Goal: Task Accomplishment & Management: Complete application form

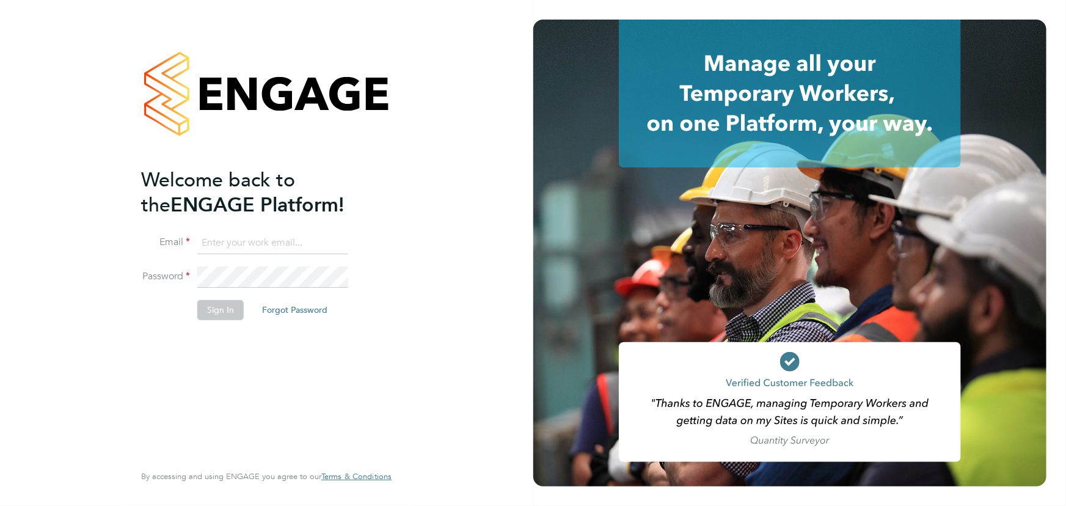
type input "jane.weitzman@mclarenresourcing.co.uk"
click at [231, 314] on button "Sign In" at bounding box center [220, 310] width 46 height 20
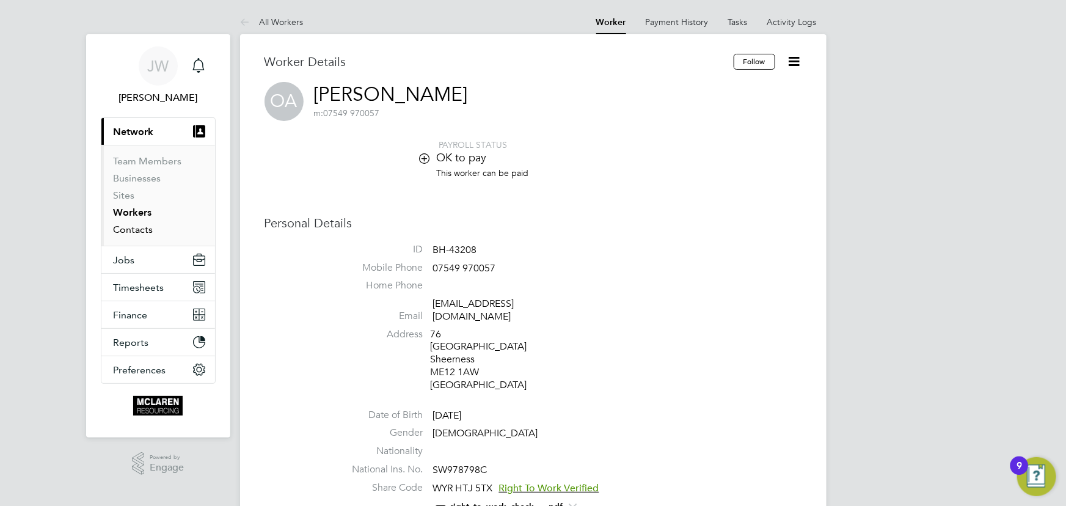
click at [128, 230] on link "Contacts" at bounding box center [134, 230] width 40 height 12
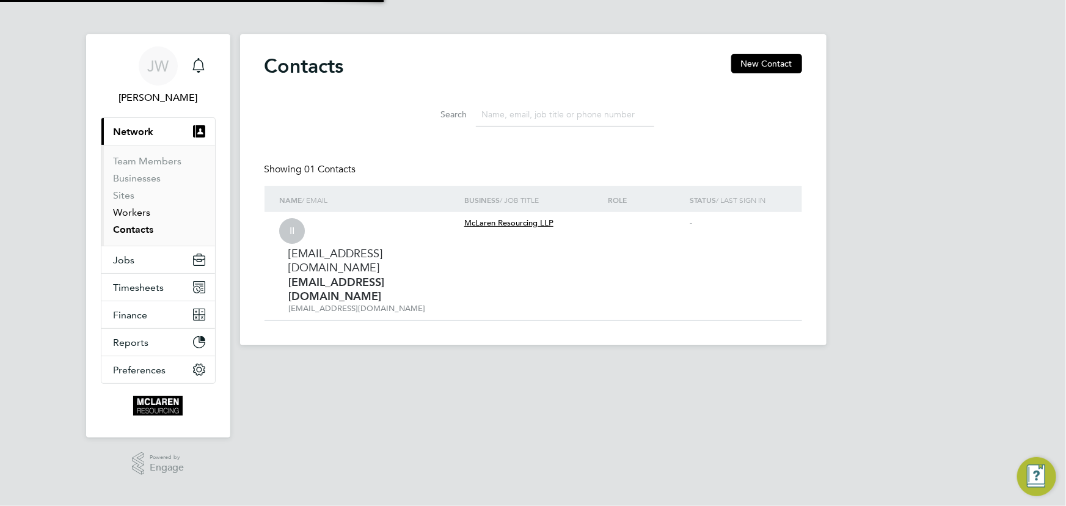
click at [128, 211] on link "Workers" at bounding box center [132, 213] width 37 height 12
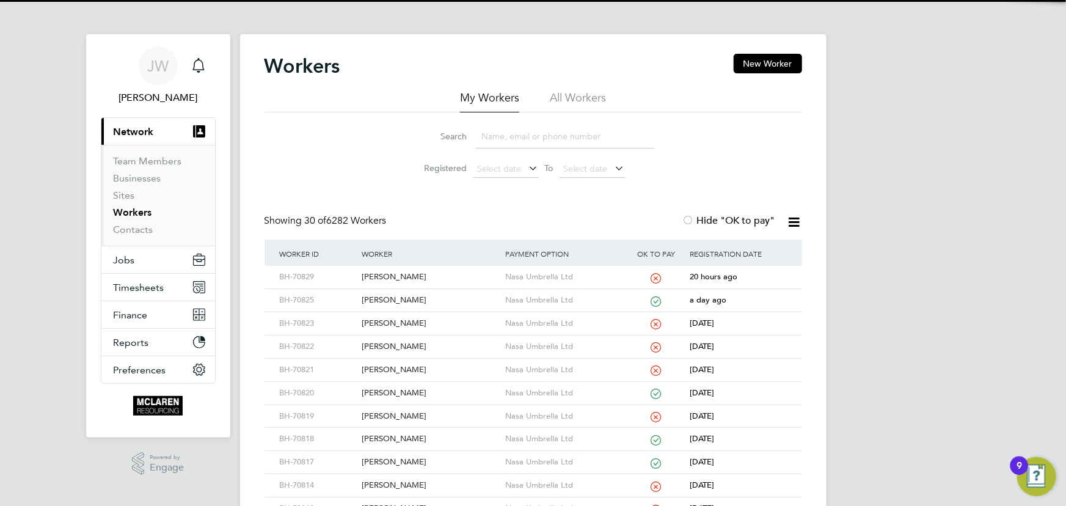
click at [489, 138] on input at bounding box center [565, 137] width 178 height 24
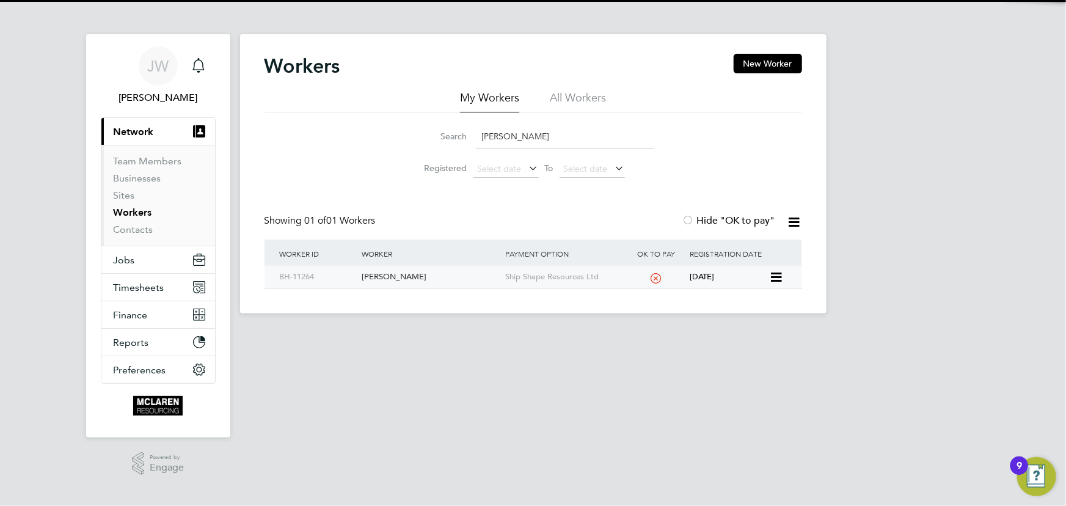
type input "mihai sob"
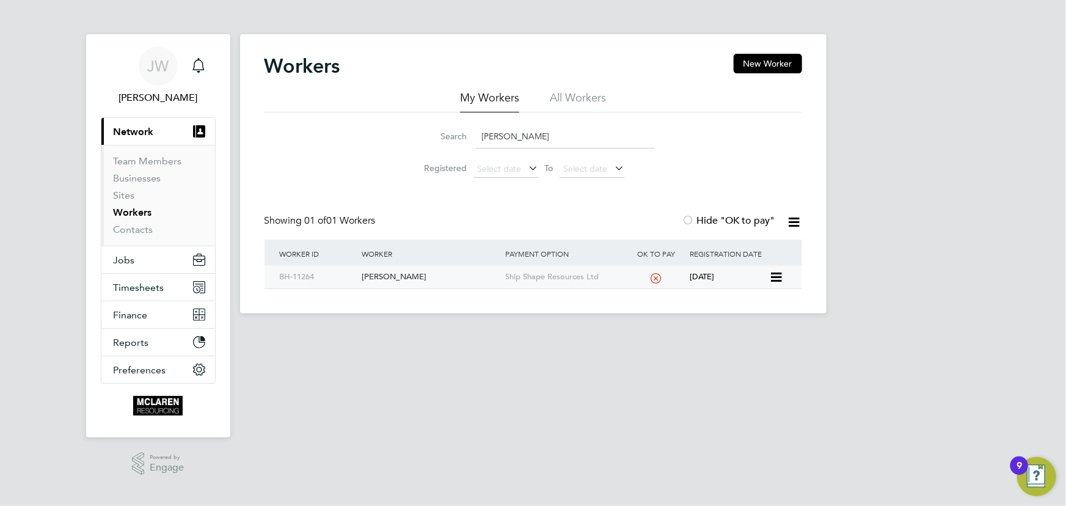
click at [412, 275] on div "Mihai Sobieschi" at bounding box center [431, 277] width 144 height 23
click at [133, 232] on link "Contacts" at bounding box center [134, 230] width 40 height 12
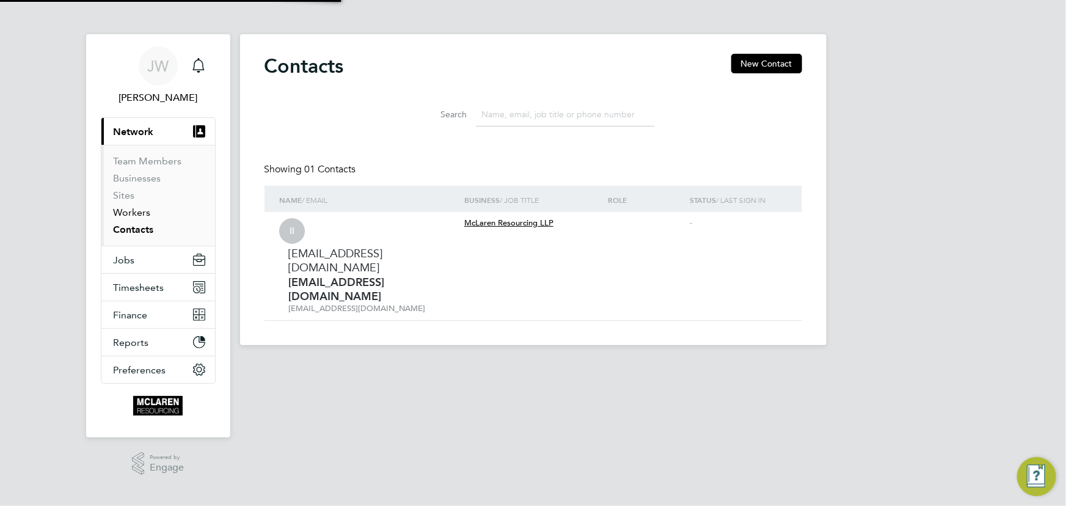
click at [123, 210] on link "Workers" at bounding box center [132, 213] width 37 height 12
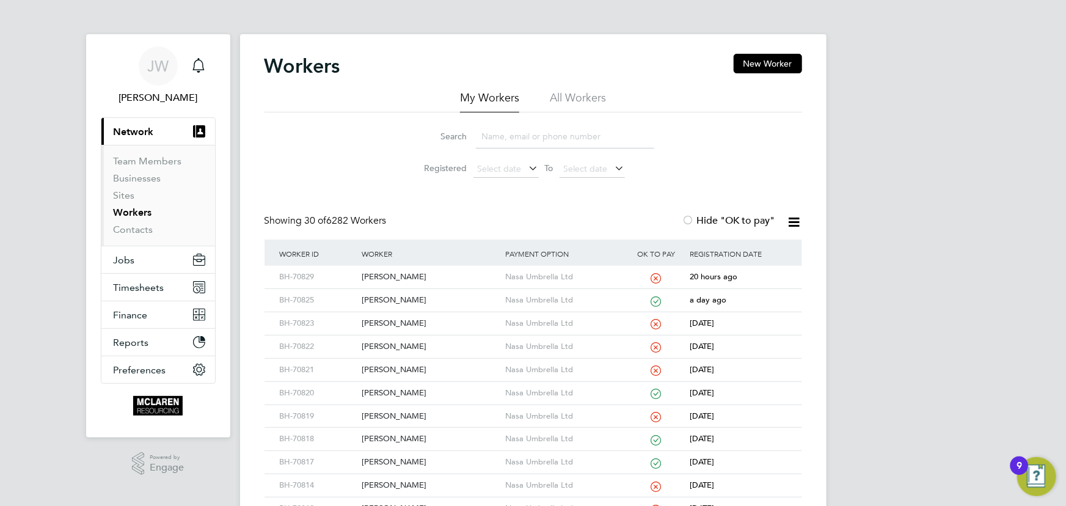
click at [501, 136] on input at bounding box center [565, 137] width 178 height 24
click at [491, 134] on input at bounding box center [565, 137] width 178 height 24
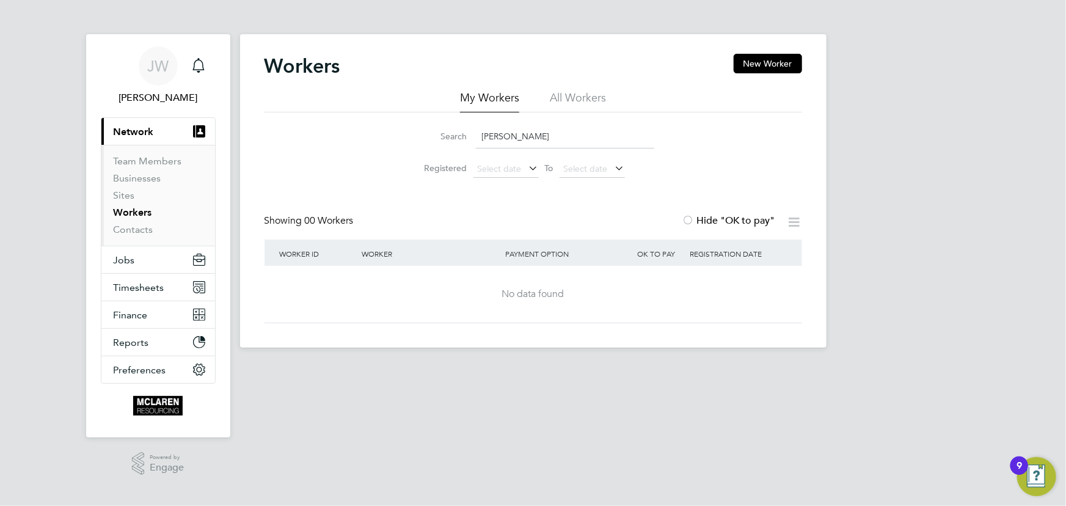
type input "Max stuart"
click at [129, 229] on link "Contacts" at bounding box center [134, 230] width 40 height 12
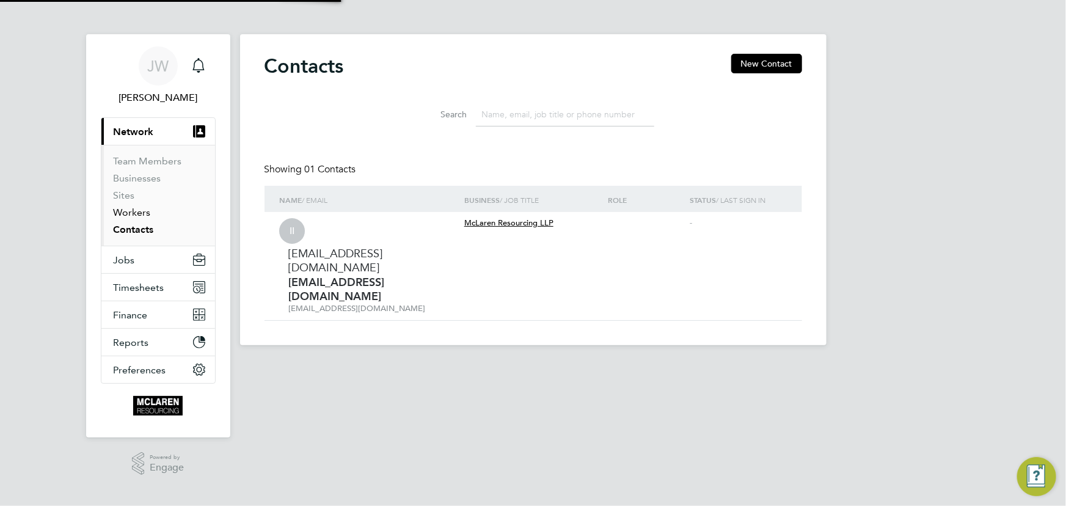
click at [131, 213] on link "Workers" at bounding box center [132, 213] width 37 height 12
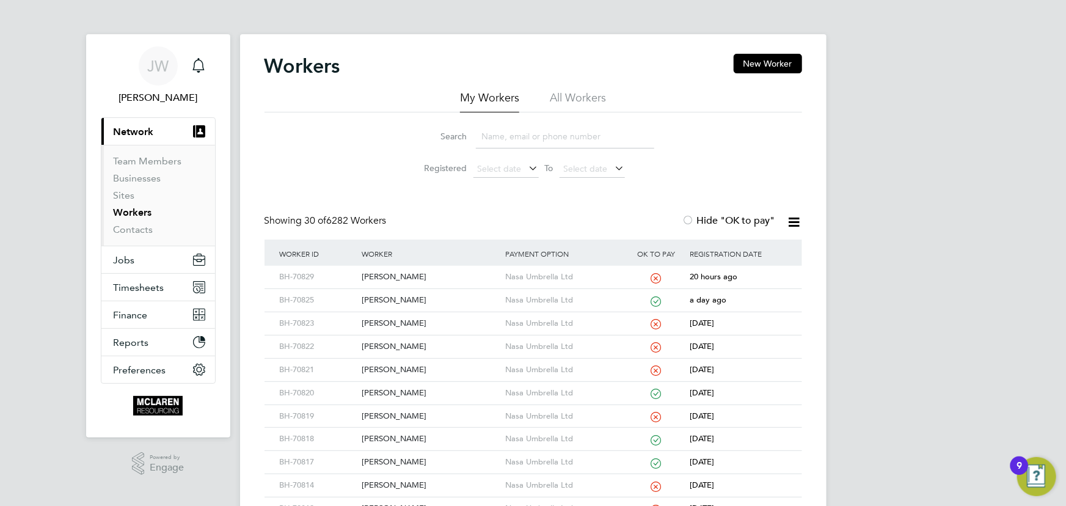
click at [502, 128] on input at bounding box center [565, 137] width 178 height 24
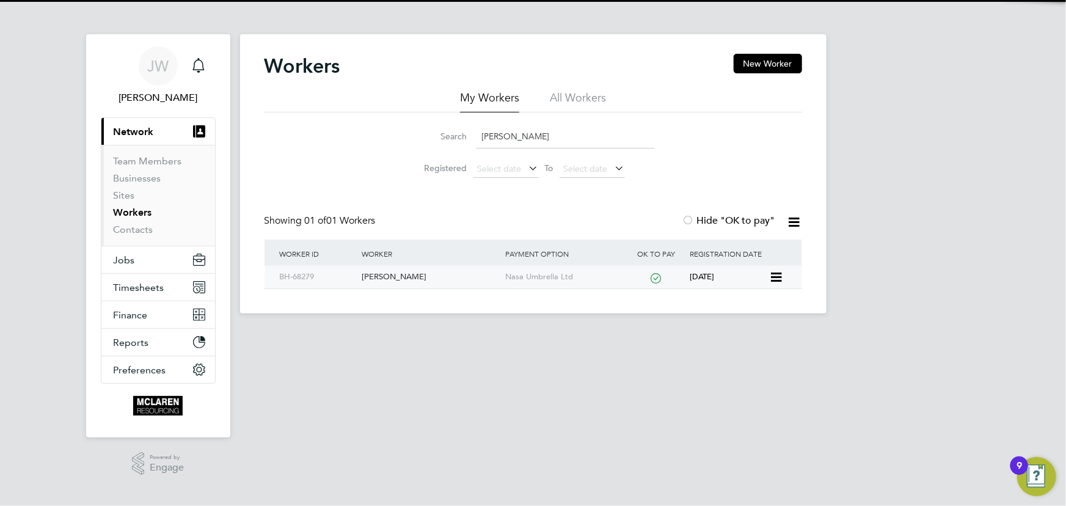
type input "ryan kegg"
click at [385, 276] on div "[PERSON_NAME]" at bounding box center [431, 277] width 144 height 23
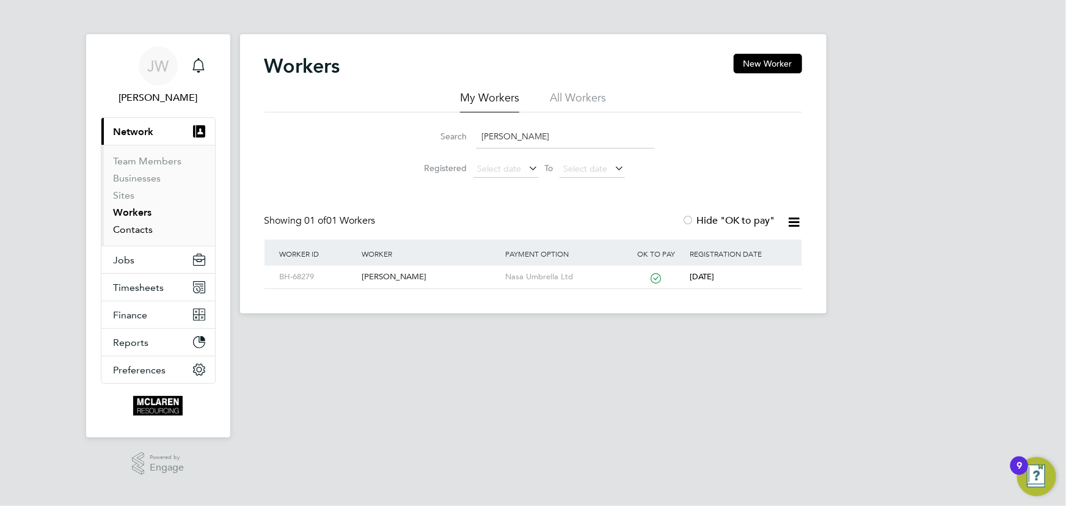
click at [134, 230] on link "Contacts" at bounding box center [134, 230] width 40 height 12
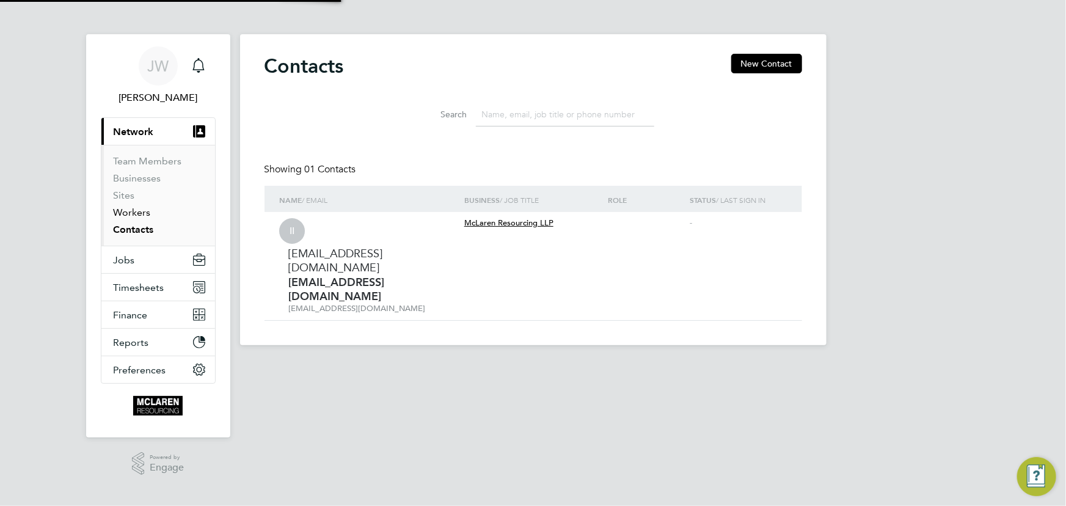
click at [134, 211] on link "Workers" at bounding box center [132, 213] width 37 height 12
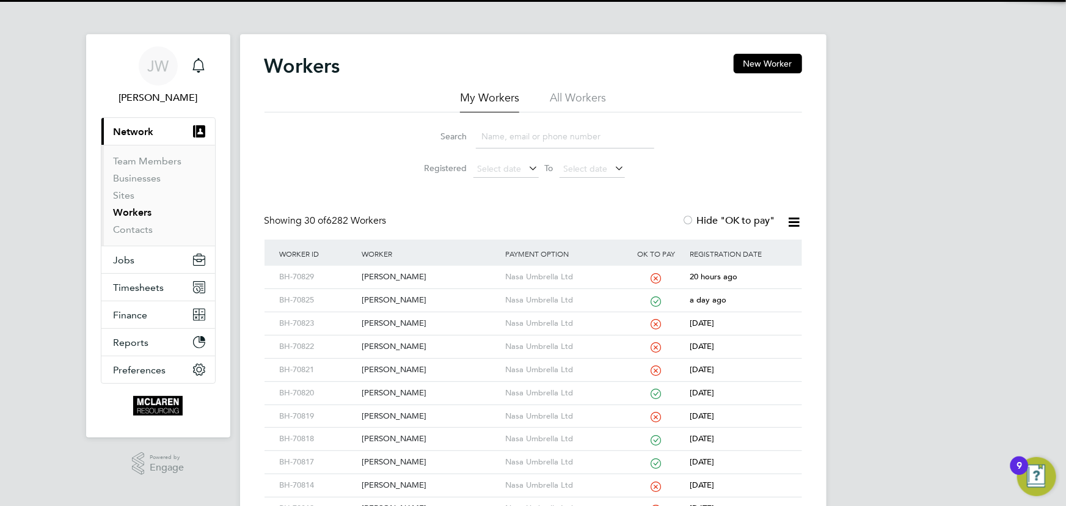
click at [500, 140] on input at bounding box center [565, 137] width 178 height 24
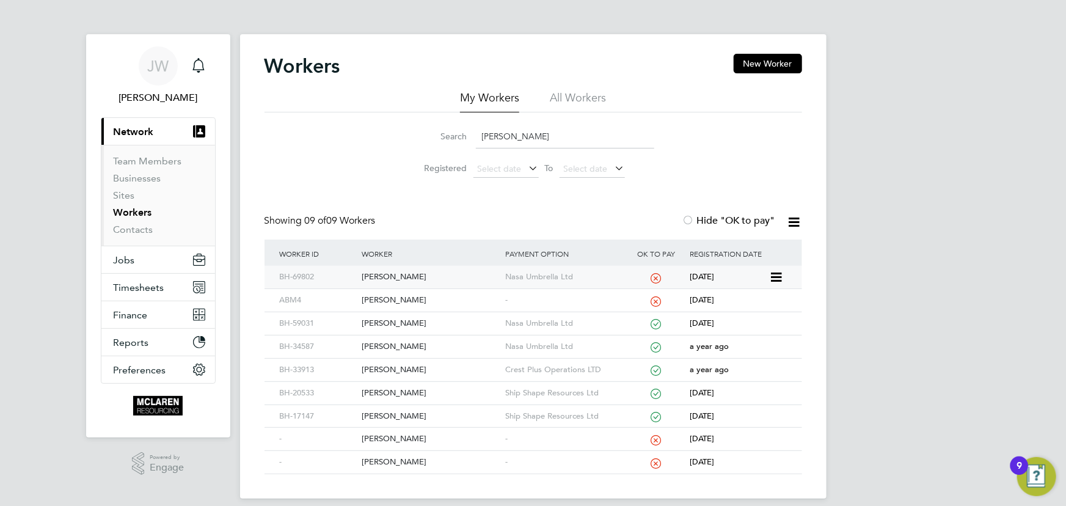
type input "edwards"
click at [400, 281] on div "Michael Edwards" at bounding box center [431, 277] width 144 height 23
click at [136, 229] on link "Contacts" at bounding box center [134, 230] width 40 height 12
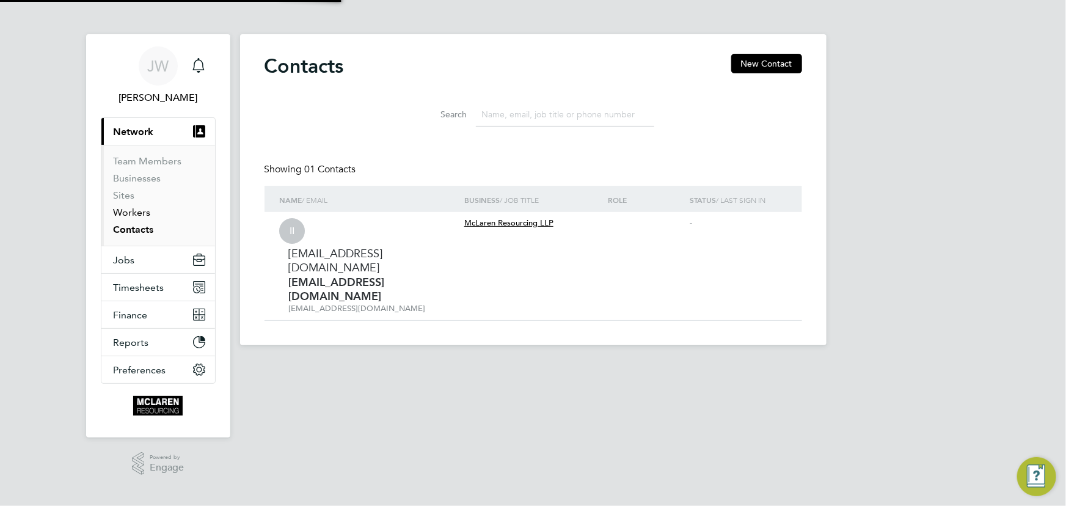
click at [134, 215] on link "Workers" at bounding box center [132, 213] width 37 height 12
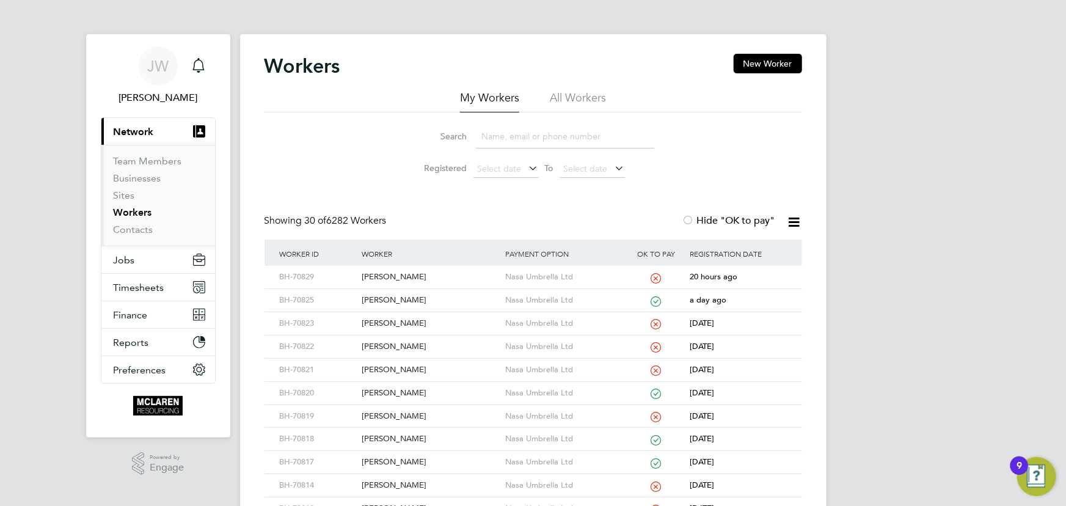
click at [512, 144] on input at bounding box center [565, 137] width 178 height 24
type input "r"
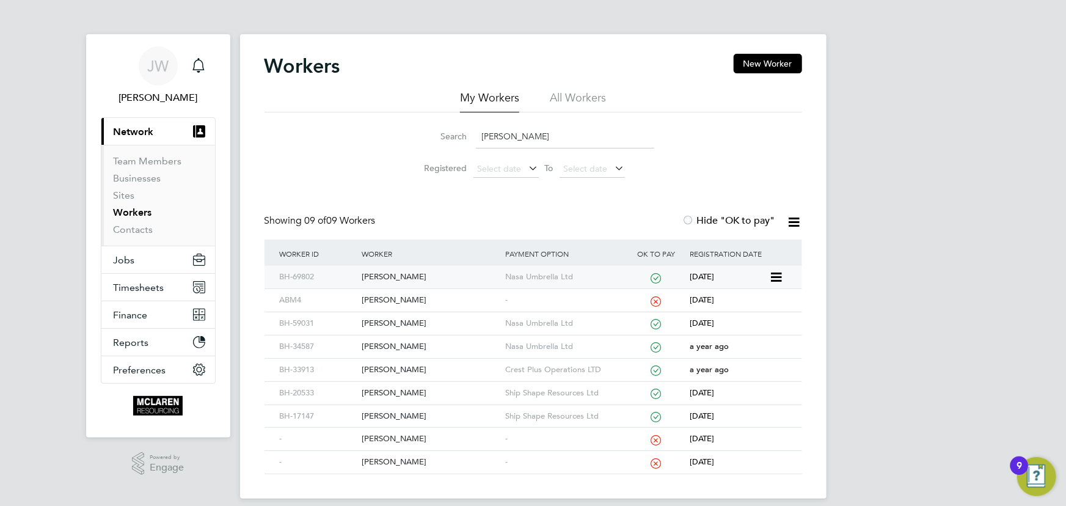
click at [413, 274] on div "[PERSON_NAME]" at bounding box center [431, 277] width 144 height 23
drag, startPoint x: 522, startPoint y: 131, endPoint x: 477, endPoint y: 141, distance: 46.3
click at [477, 141] on input "edwards" at bounding box center [565, 137] width 178 height 24
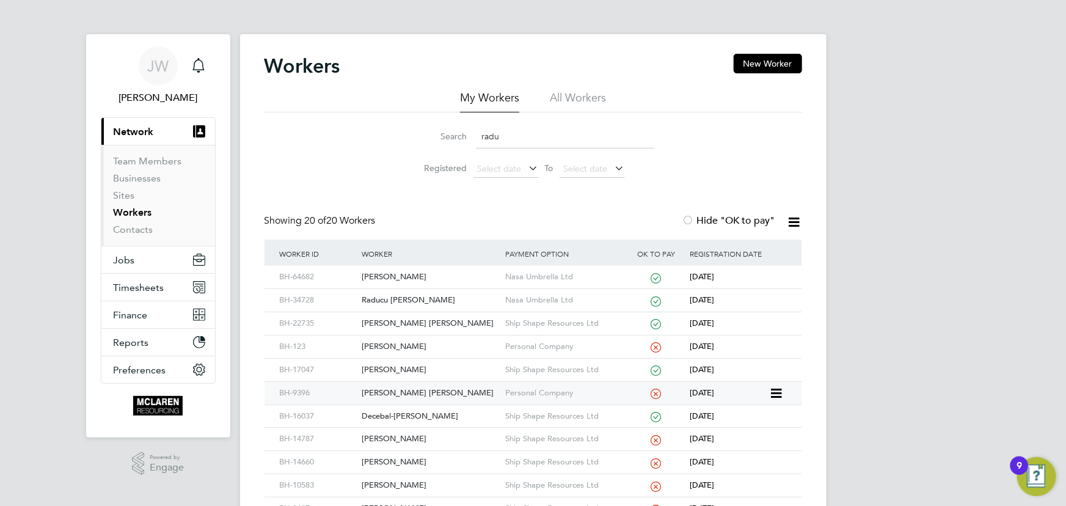
click at [414, 394] on div "Ciprian Svetozar Radu" at bounding box center [431, 393] width 144 height 23
drag, startPoint x: 506, startPoint y: 137, endPoint x: 450, endPoint y: 134, distance: 55.7
click at [452, 141] on div "Search radu" at bounding box center [534, 137] width 242 height 24
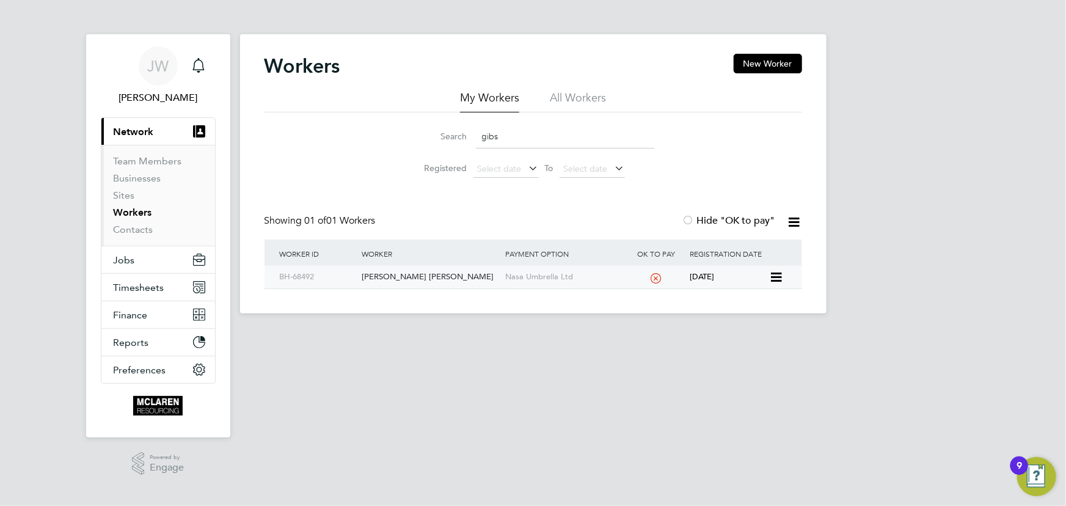
type input "gibs"
drag, startPoint x: 409, startPoint y: 274, endPoint x: 427, endPoint y: 274, distance: 17.7
click at [409, 274] on div "Christopher Gibson Gibson" at bounding box center [431, 277] width 144 height 23
click at [131, 233] on link "Contacts" at bounding box center [134, 230] width 40 height 12
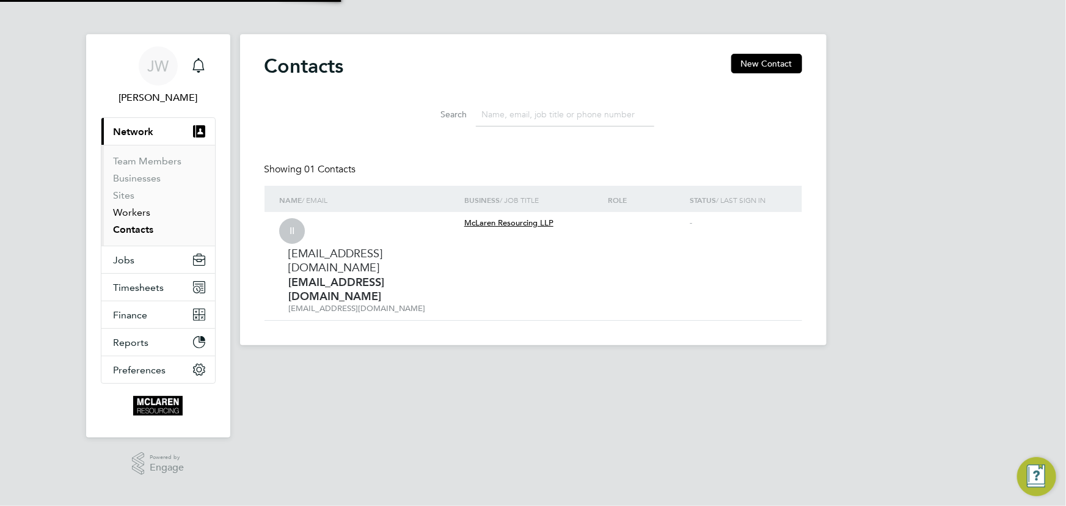
click at [133, 213] on link "Workers" at bounding box center [132, 213] width 37 height 12
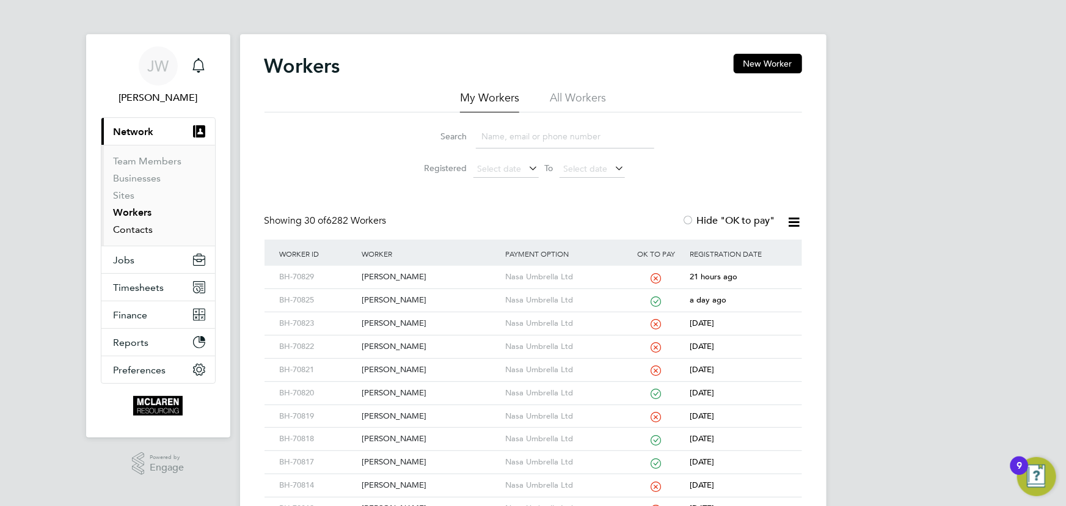
click at [135, 230] on link "Contacts" at bounding box center [134, 230] width 40 height 12
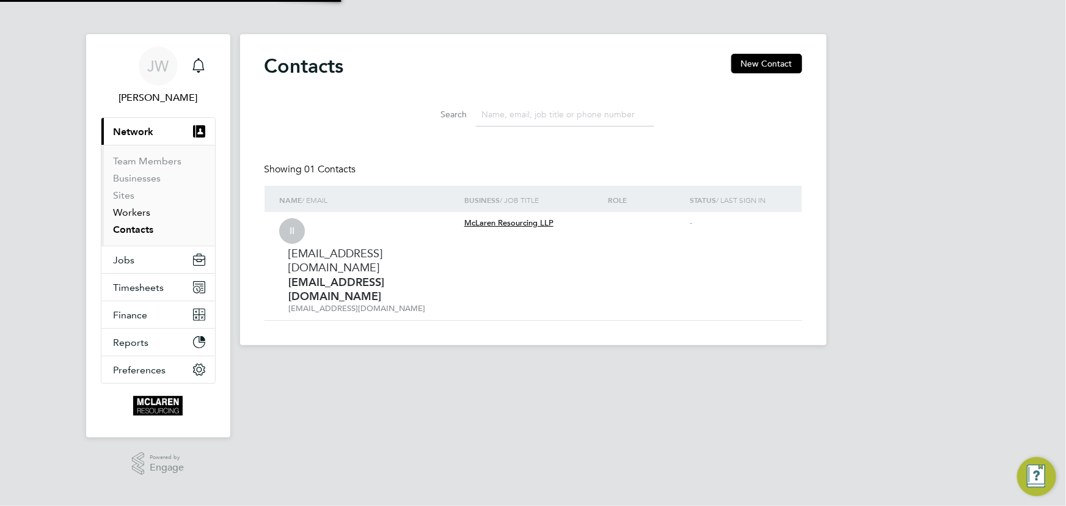
click at [133, 211] on link "Workers" at bounding box center [132, 213] width 37 height 12
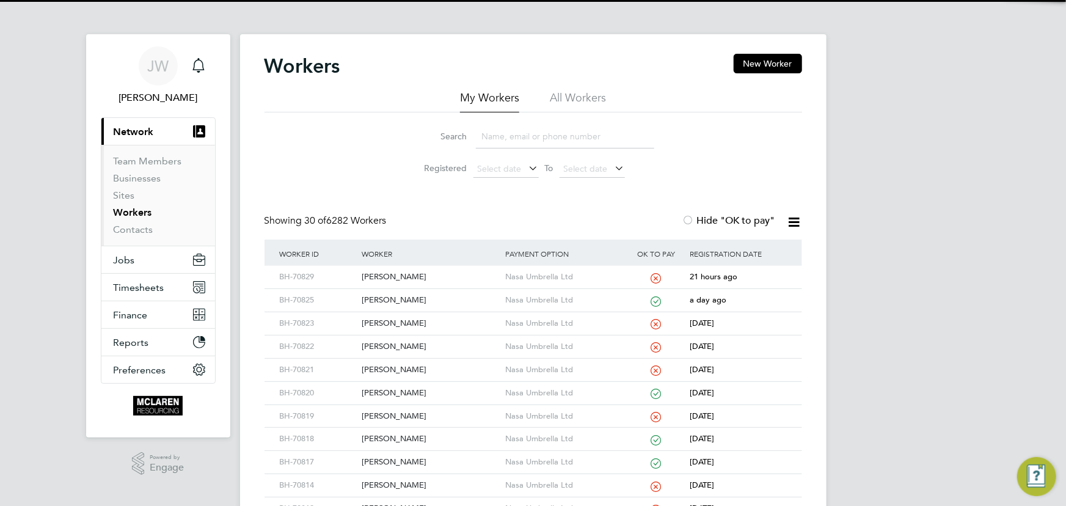
click at [503, 142] on input at bounding box center [565, 137] width 178 height 24
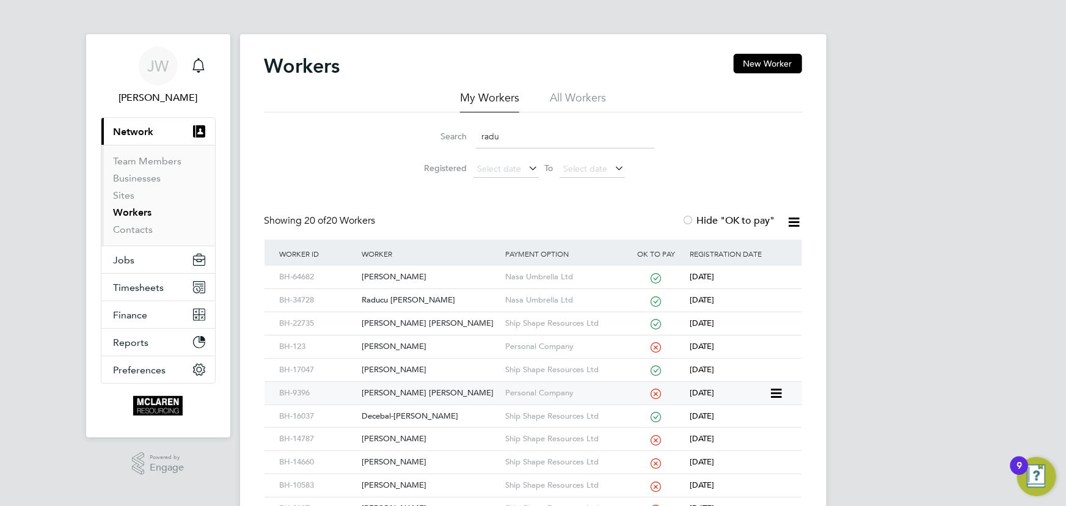
type input "radu"
click at [416, 393] on div "Ciprian Svetozar Radu" at bounding box center [431, 393] width 144 height 23
click at [145, 229] on link "Contacts" at bounding box center [134, 230] width 40 height 12
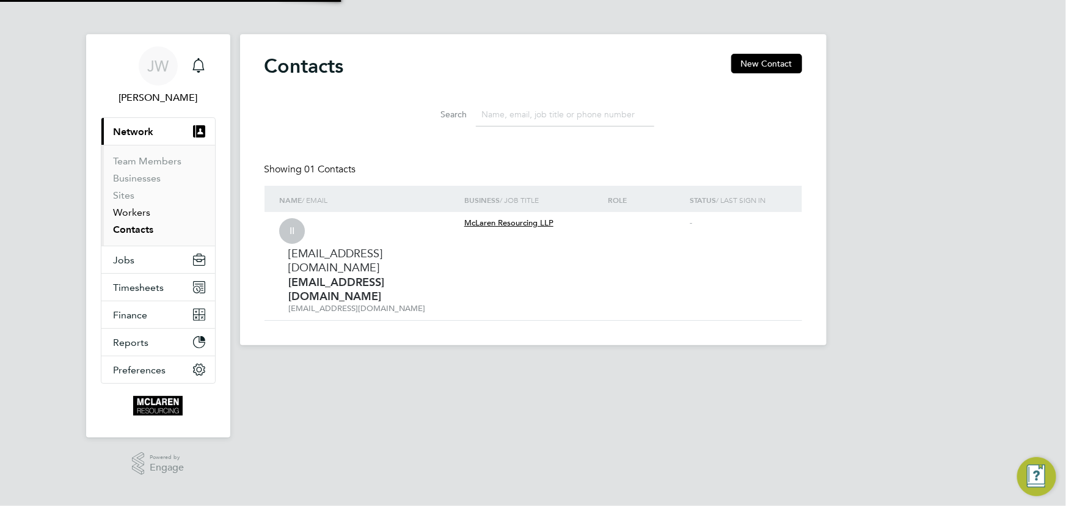
click at [140, 216] on link "Workers" at bounding box center [132, 213] width 37 height 12
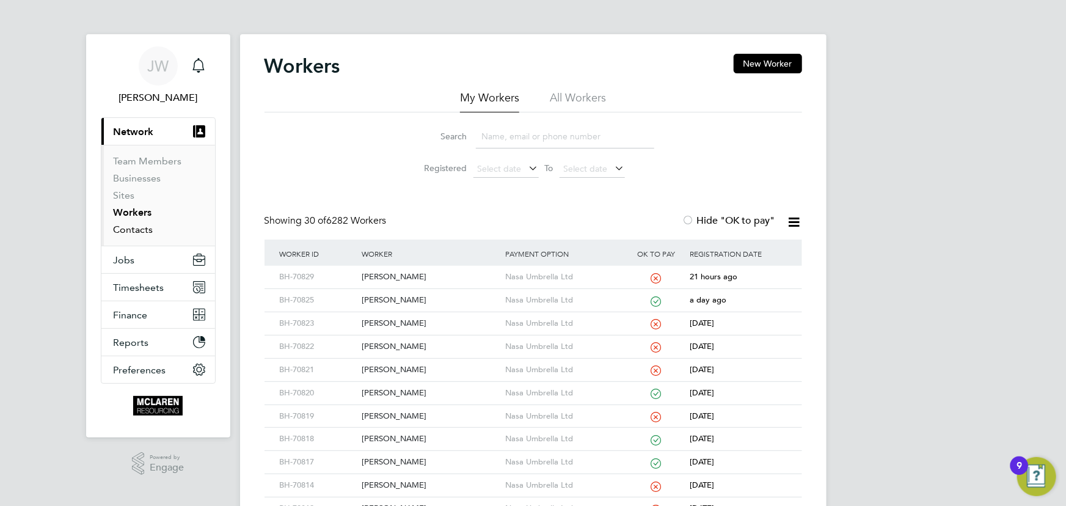
click at [136, 232] on link "Contacts" at bounding box center [134, 230] width 40 height 12
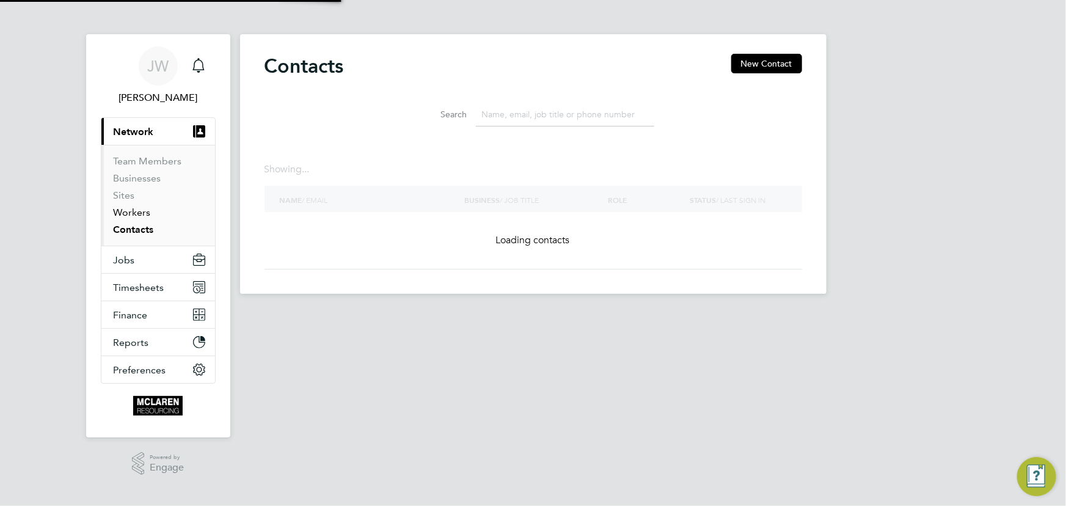
click at [130, 214] on link "Workers" at bounding box center [132, 213] width 37 height 12
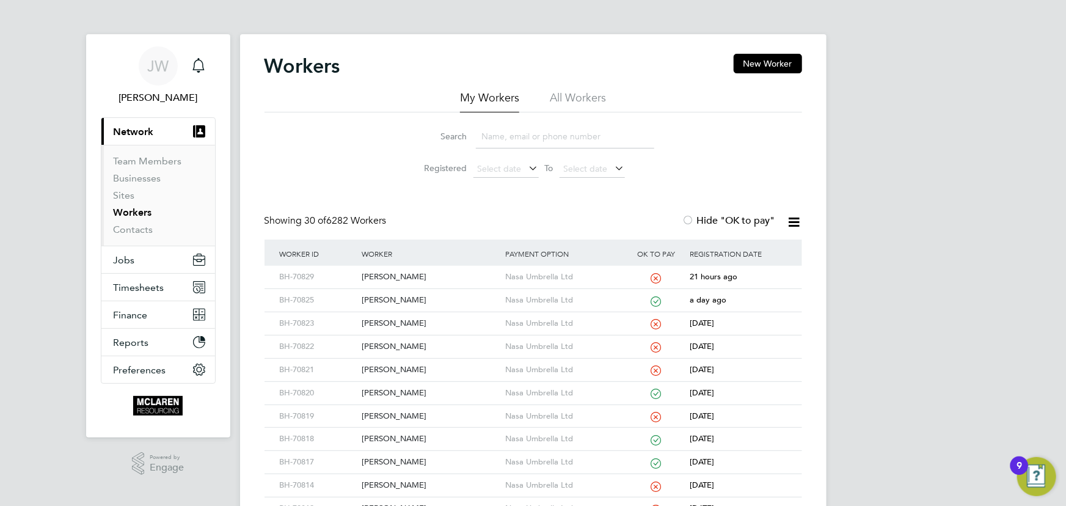
click at [494, 142] on input at bounding box center [565, 137] width 178 height 24
click at [510, 145] on input at bounding box center [565, 137] width 178 height 24
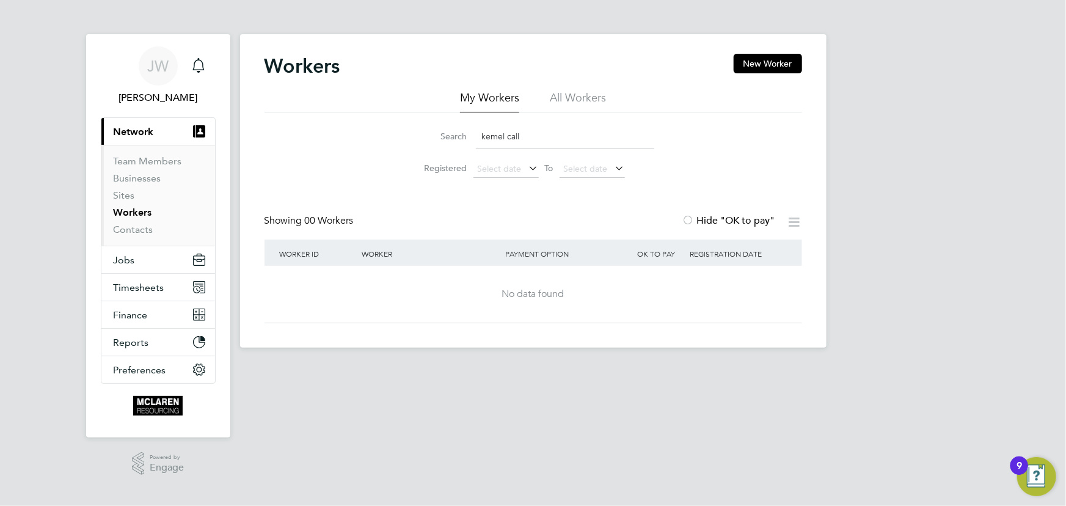
click at [486, 138] on input "kemel call" at bounding box center [565, 137] width 178 height 24
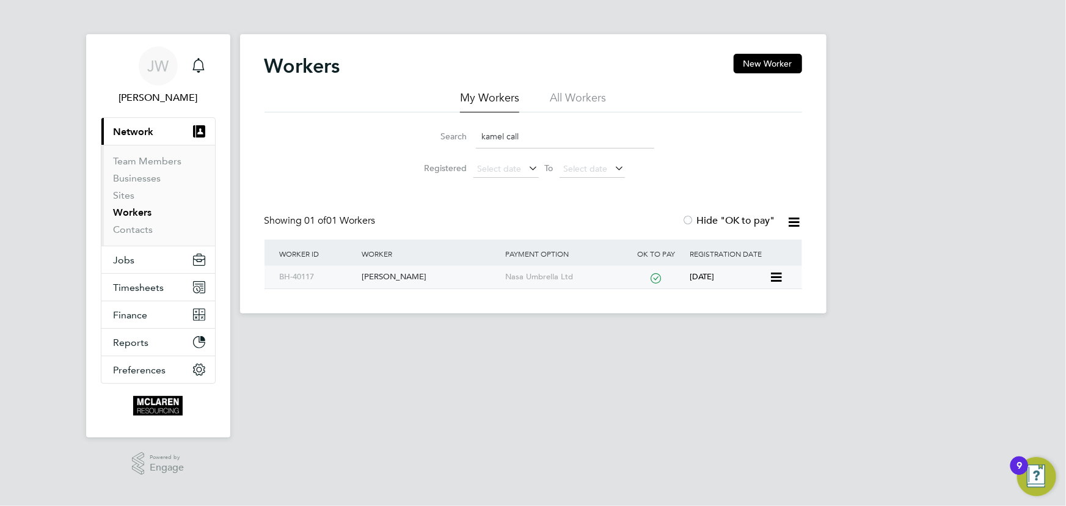
click at [367, 271] on div "Kamel Callender" at bounding box center [431, 277] width 144 height 23
drag, startPoint x: 519, startPoint y: 141, endPoint x: 464, endPoint y: 138, distance: 55.1
click at [464, 138] on div "Search kamel call" at bounding box center [534, 137] width 242 height 24
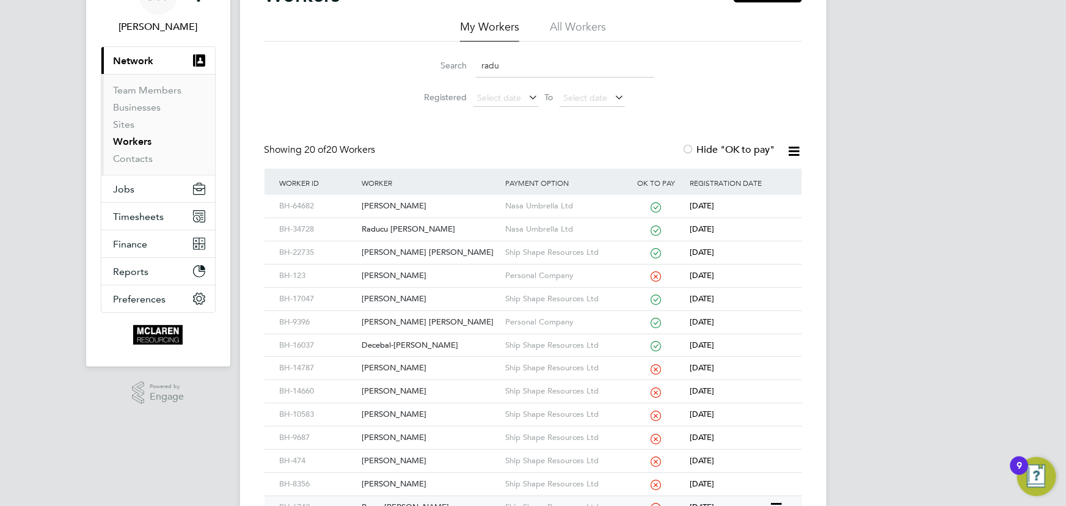
scroll to position [166, 0]
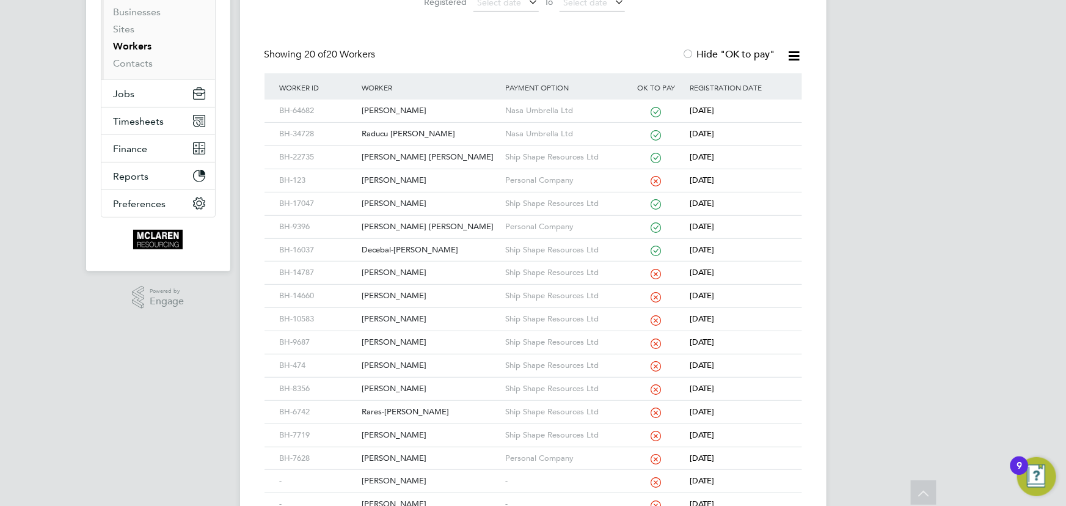
type input "radu"
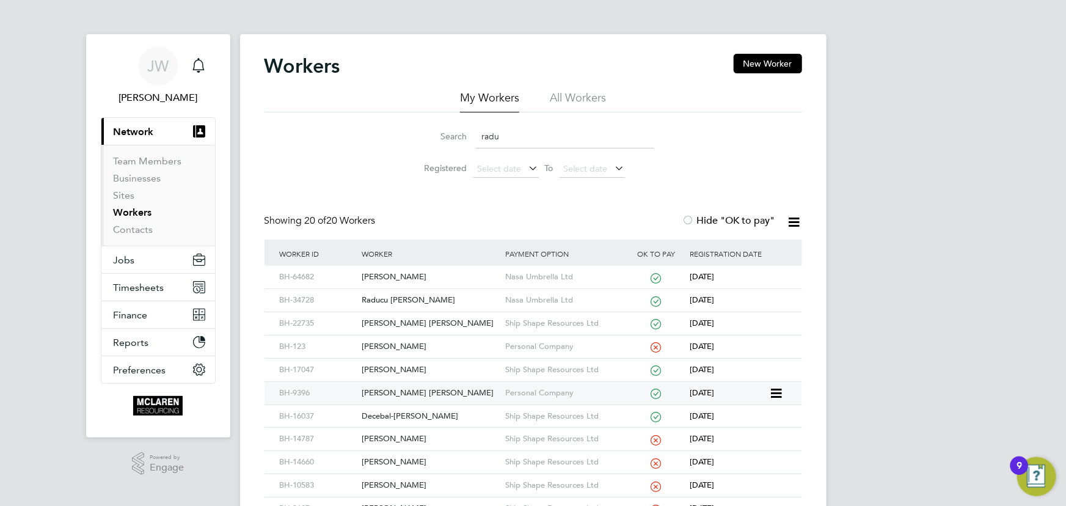
click at [416, 391] on div "Ciprian Svetozar Radu" at bounding box center [431, 393] width 144 height 23
click at [130, 229] on link "Contacts" at bounding box center [134, 230] width 40 height 12
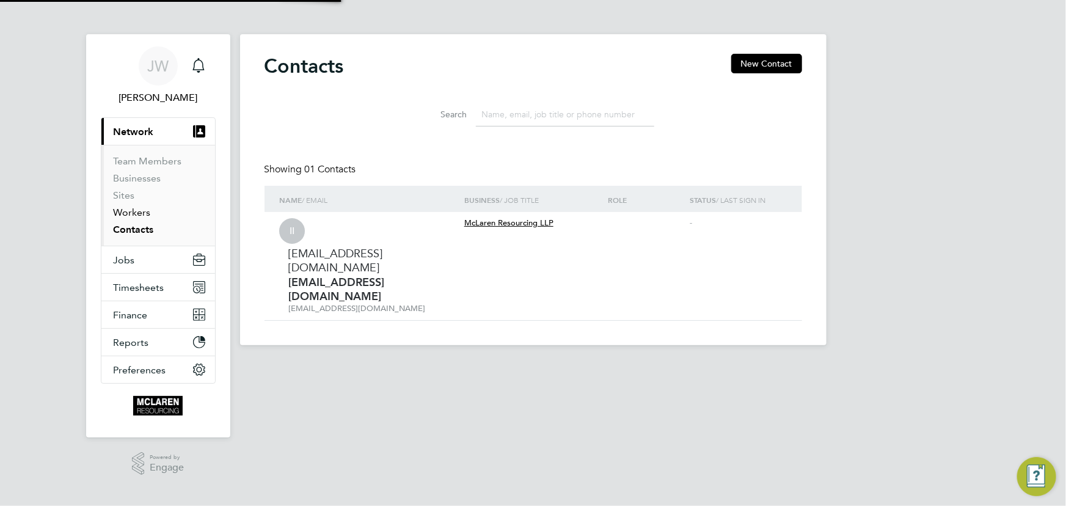
click at [134, 212] on link "Workers" at bounding box center [132, 213] width 37 height 12
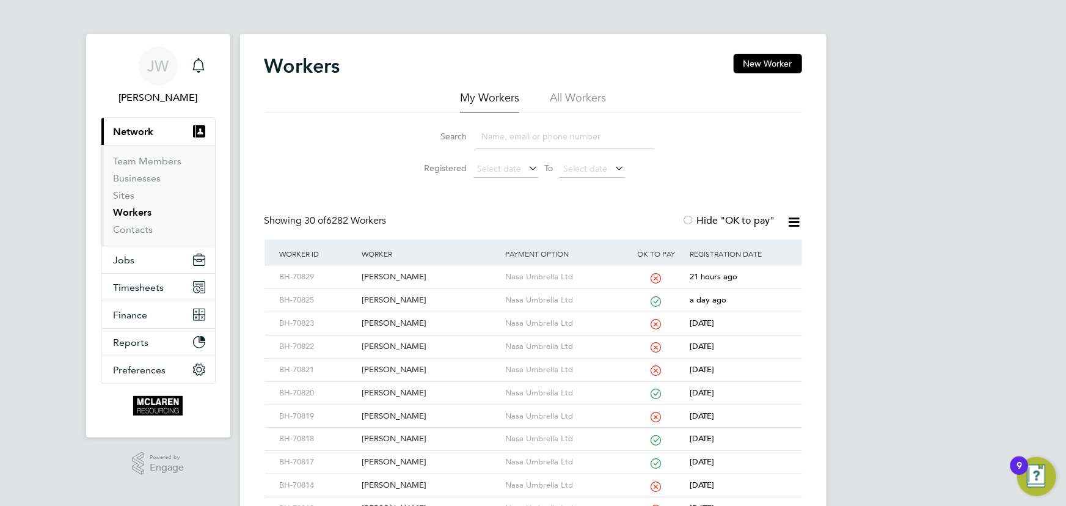
click at [549, 134] on input at bounding box center [565, 137] width 178 height 24
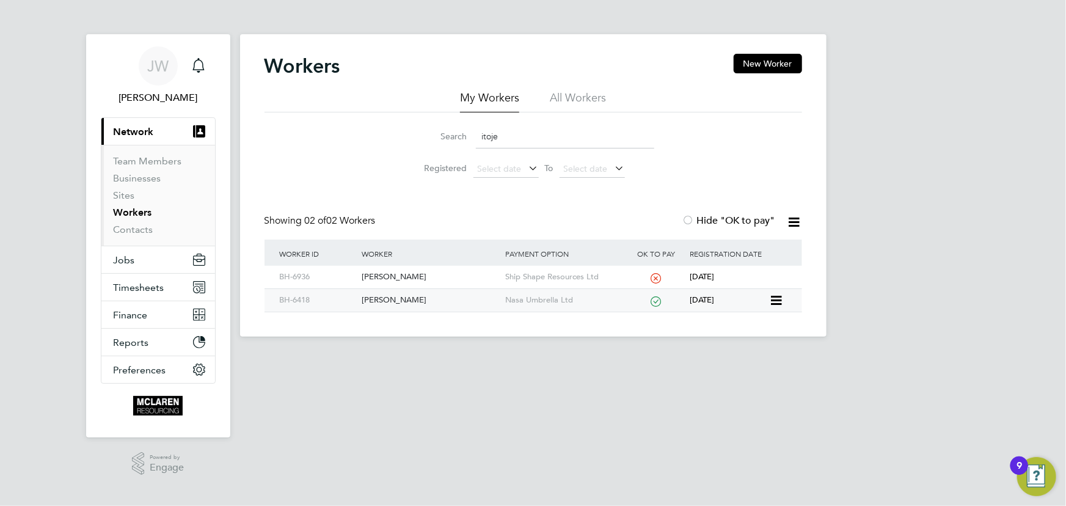
click at [392, 303] on div "Andrew Itoje" at bounding box center [431, 300] width 144 height 23
drag, startPoint x: 515, startPoint y: 136, endPoint x: 469, endPoint y: 139, distance: 45.4
click at [469, 139] on div "Search itoje" at bounding box center [534, 137] width 242 height 24
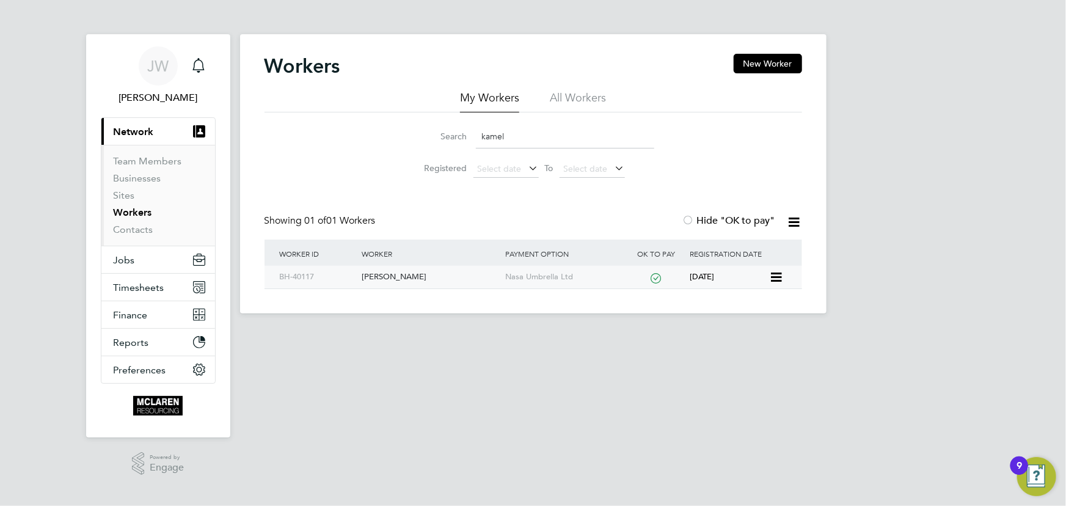
type input "kamel"
drag, startPoint x: 367, startPoint y: 277, endPoint x: 382, endPoint y: 274, distance: 15.6
click at [367, 277] on div "Kamel Callender" at bounding box center [431, 277] width 144 height 23
drag, startPoint x: 136, startPoint y: 229, endPoint x: 138, endPoint y: 216, distance: 13.0
click at [136, 229] on link "Contacts" at bounding box center [134, 230] width 40 height 12
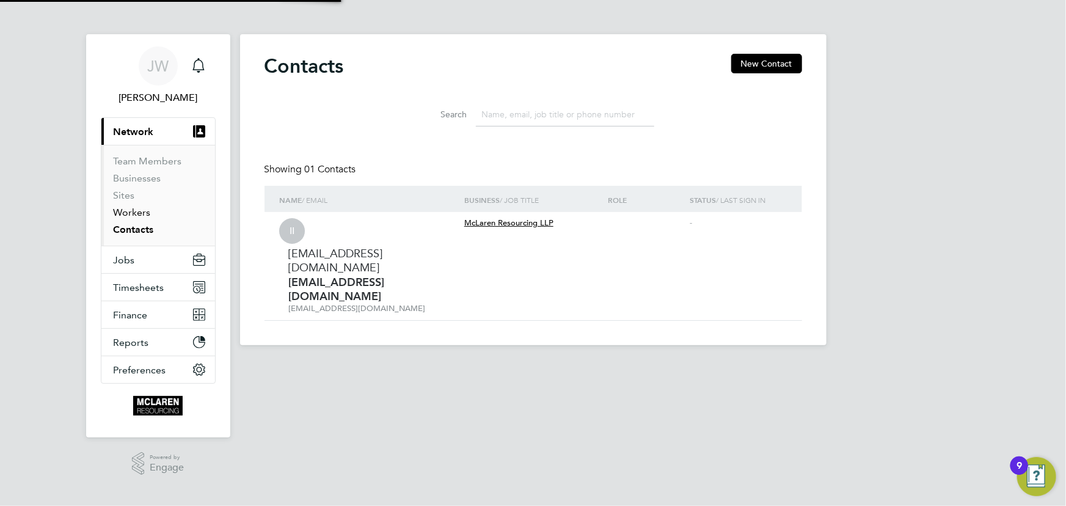
click at [138, 213] on link "Workers" at bounding box center [132, 213] width 37 height 12
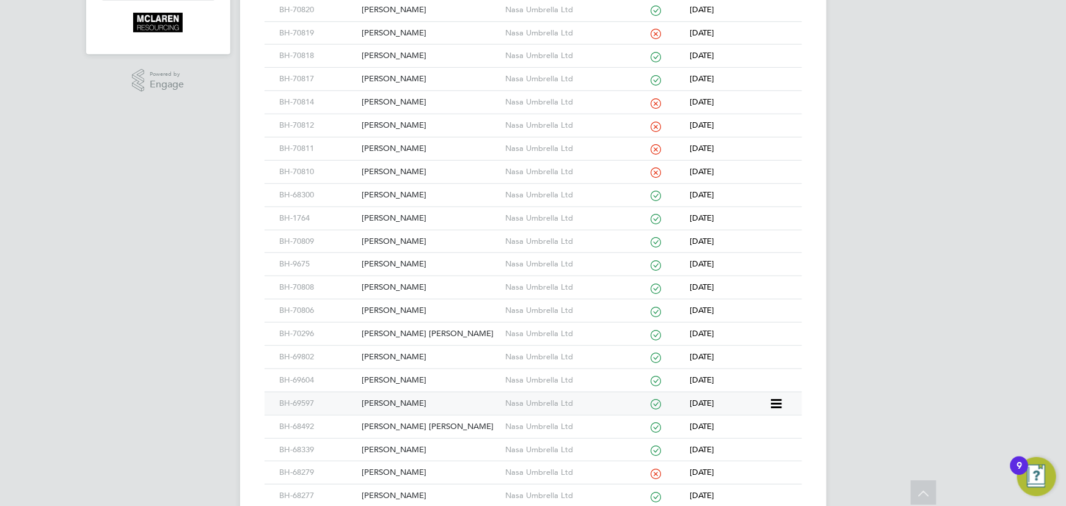
scroll to position [500, 0]
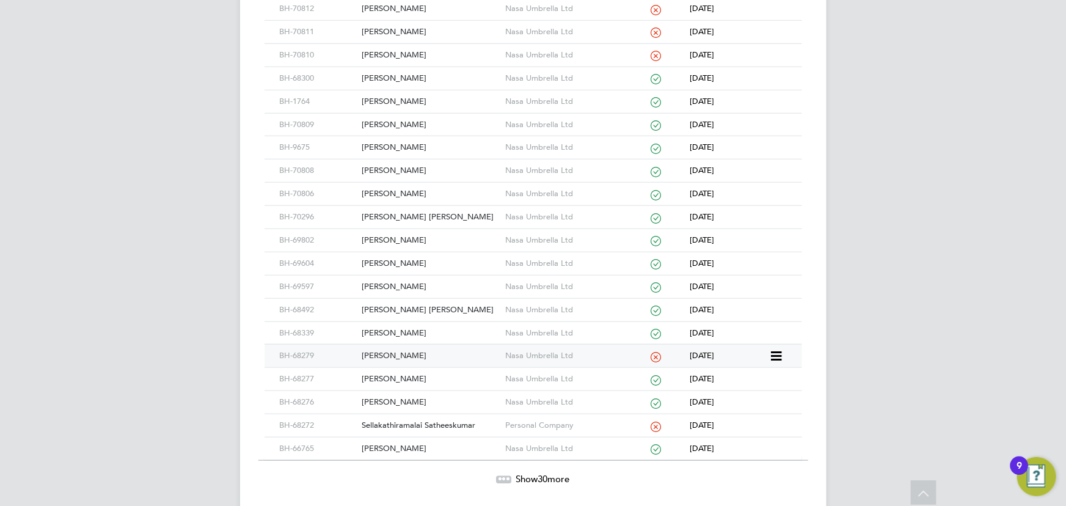
click at [392, 353] on div "[PERSON_NAME]" at bounding box center [431, 356] width 144 height 23
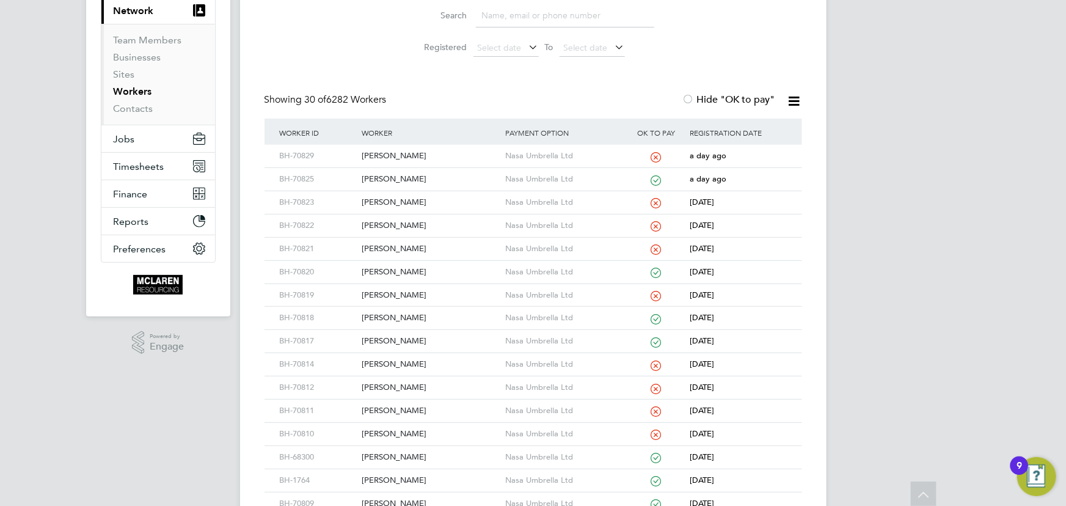
scroll to position [0, 0]
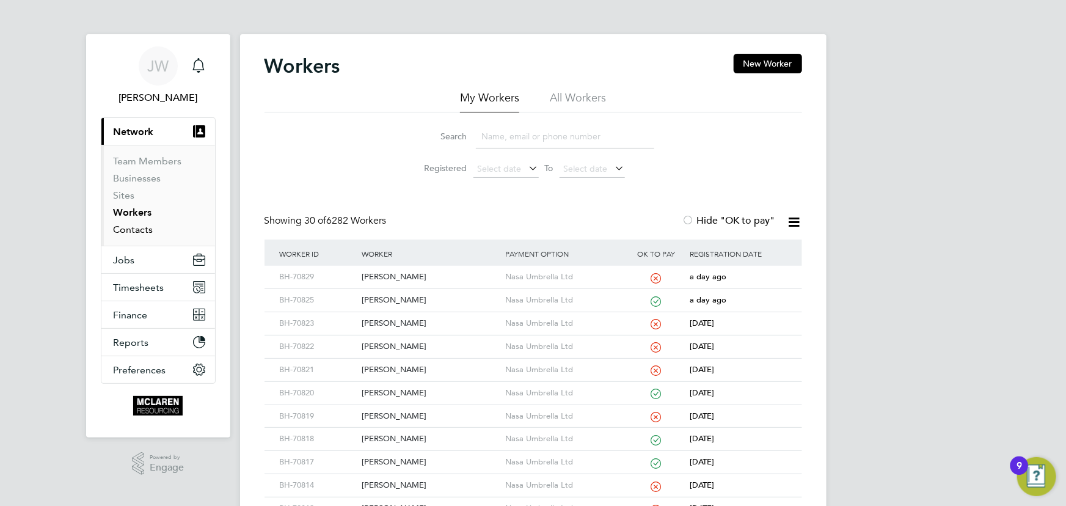
click at [140, 229] on link "Contacts" at bounding box center [134, 230] width 40 height 12
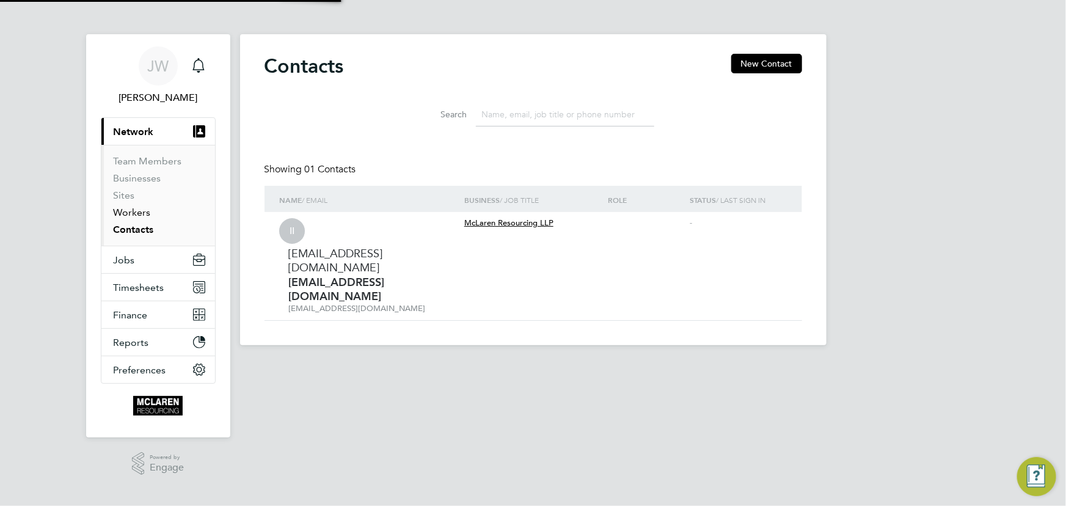
click at [135, 210] on link "Workers" at bounding box center [132, 213] width 37 height 12
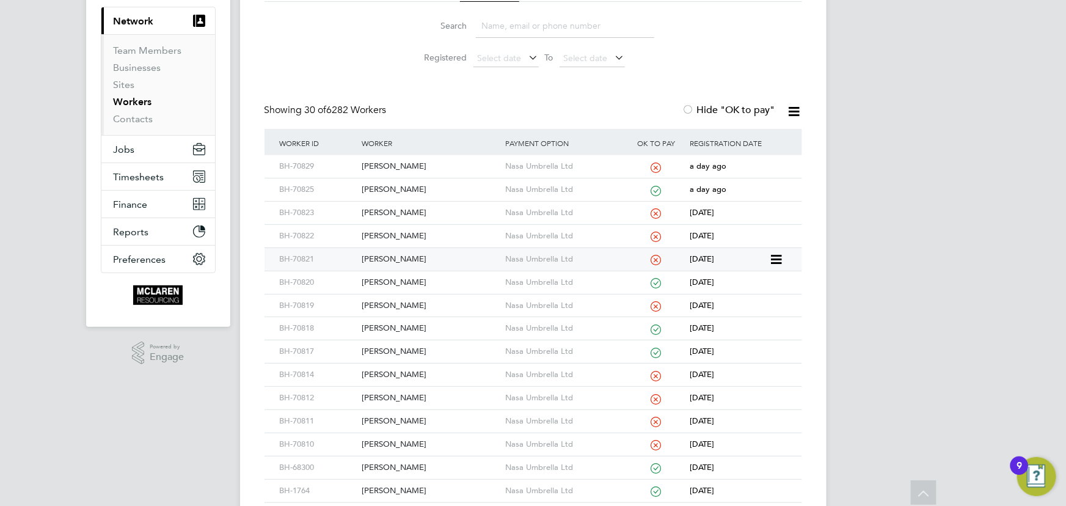
scroll to position [277, 0]
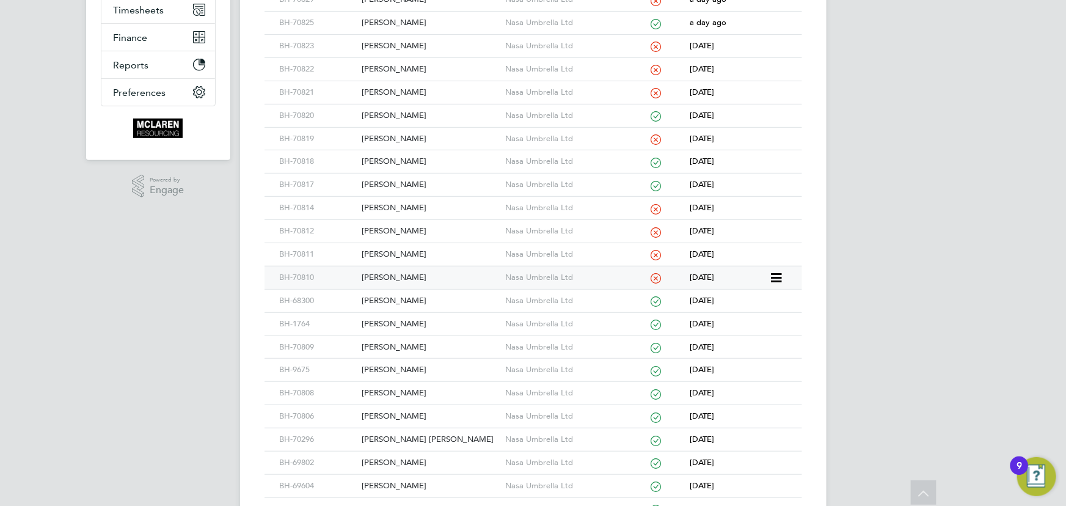
click at [387, 274] on div "[PERSON_NAME]" at bounding box center [431, 277] width 144 height 23
click at [395, 250] on div "[PERSON_NAME]" at bounding box center [431, 254] width 144 height 23
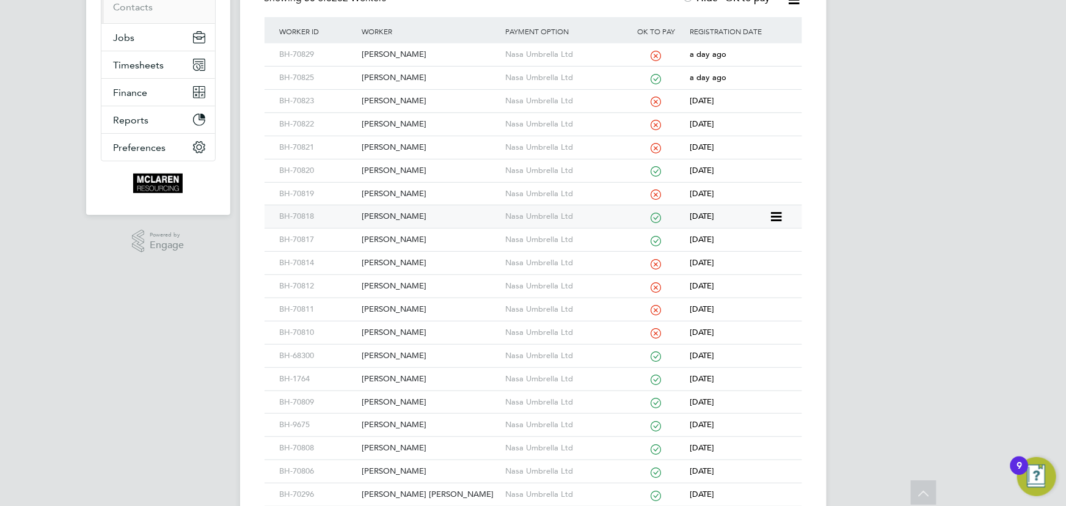
scroll to position [222, 0]
click at [380, 287] on div "[PERSON_NAME]" at bounding box center [431, 287] width 144 height 23
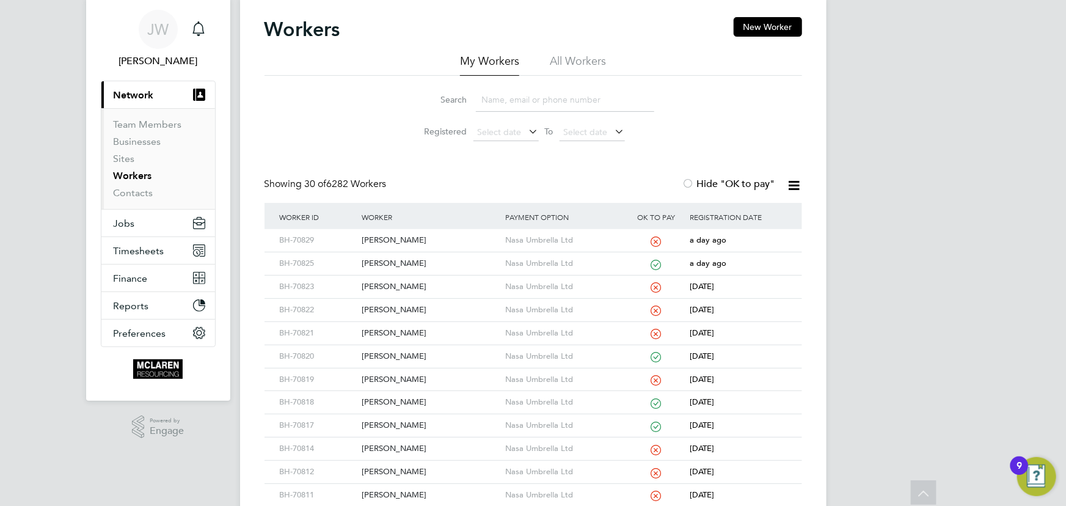
scroll to position [0, 0]
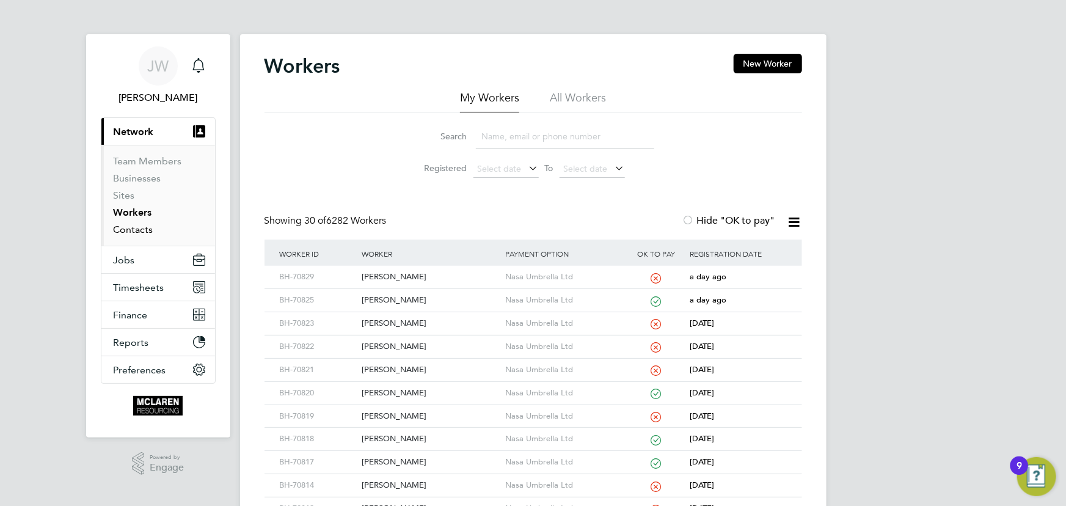
click at [138, 232] on link "Contacts" at bounding box center [134, 230] width 40 height 12
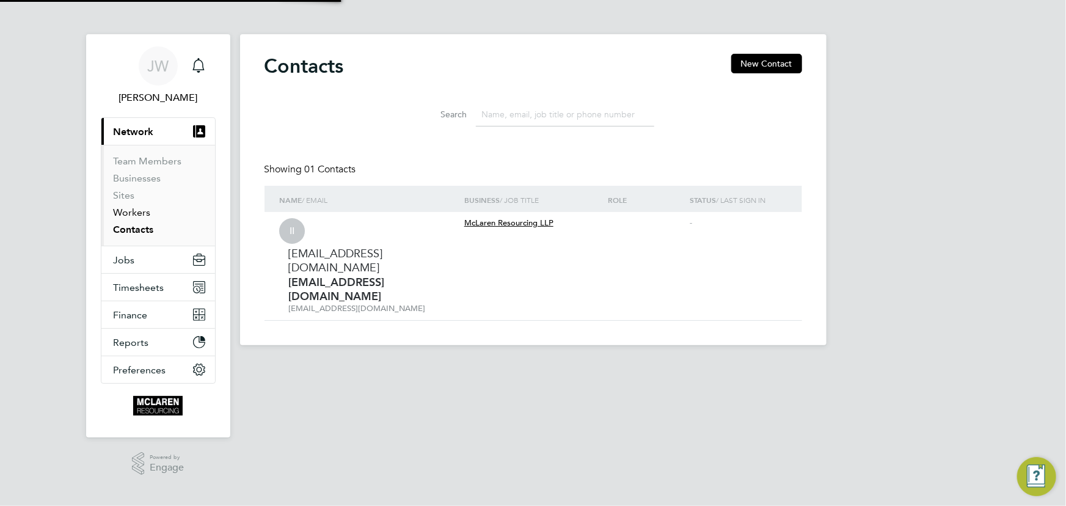
click at [137, 212] on link "Workers" at bounding box center [132, 213] width 37 height 12
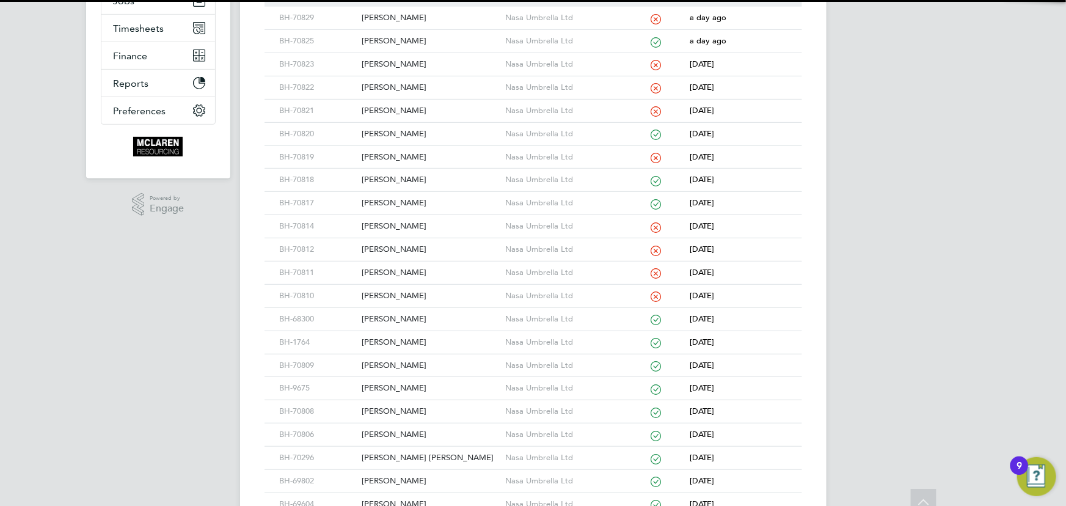
scroll to position [277, 0]
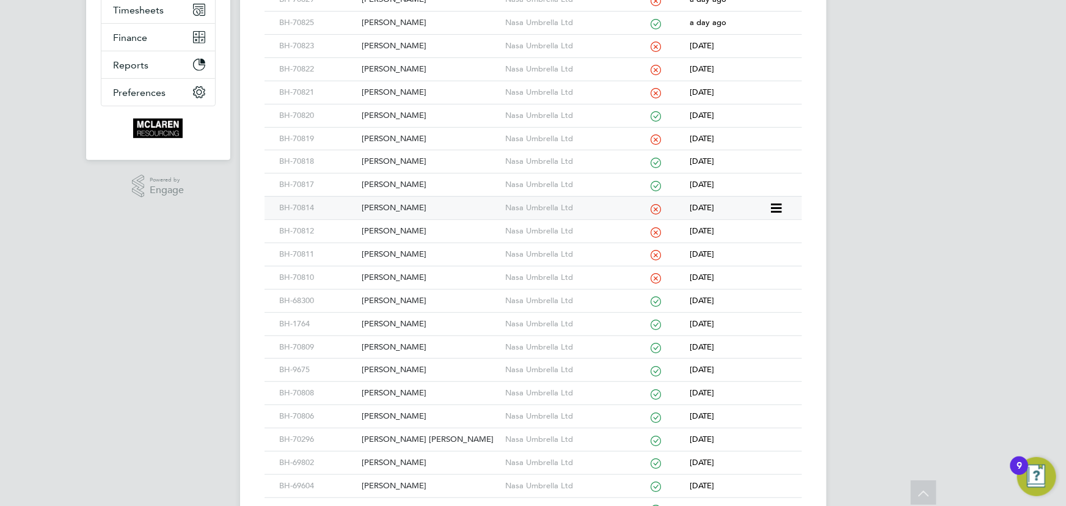
click at [380, 204] on div "Jamie Mclinn" at bounding box center [431, 208] width 144 height 23
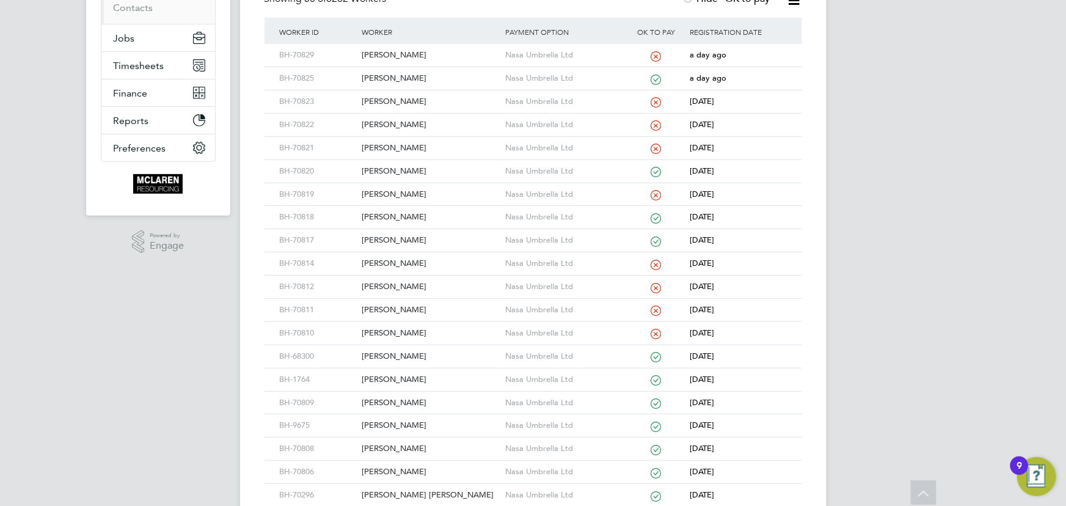
scroll to position [111, 0]
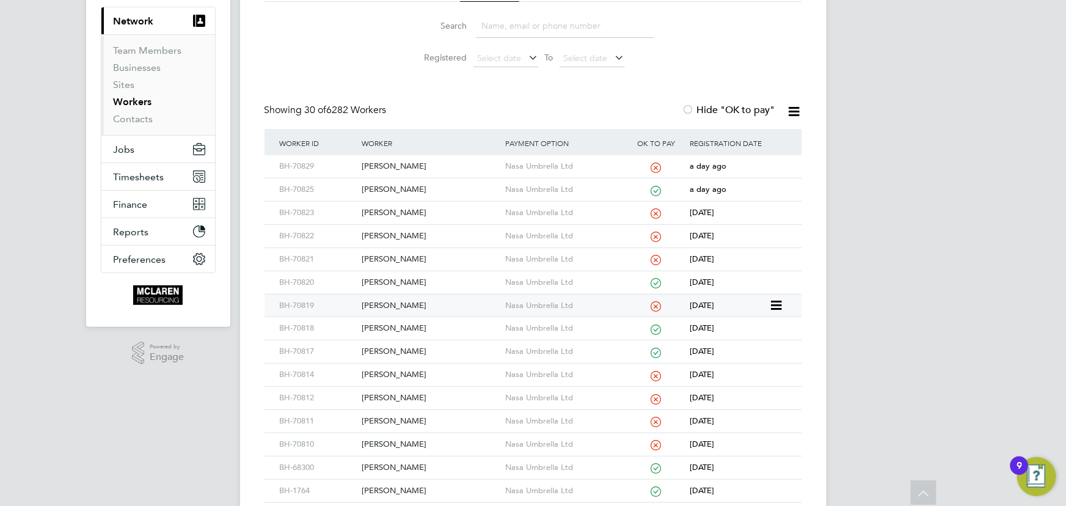
click at [396, 301] on div "Sam Deacon" at bounding box center [431, 306] width 144 height 23
click at [404, 210] on div "Cristian Balica" at bounding box center [431, 213] width 144 height 23
click at [402, 165] on div "Kevin Ranger" at bounding box center [431, 166] width 144 height 23
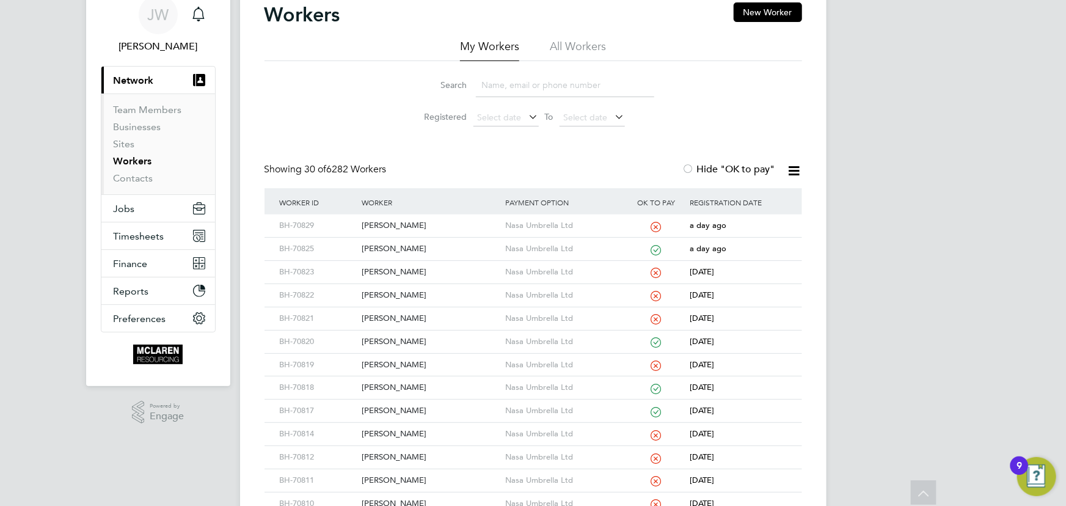
scroll to position [0, 0]
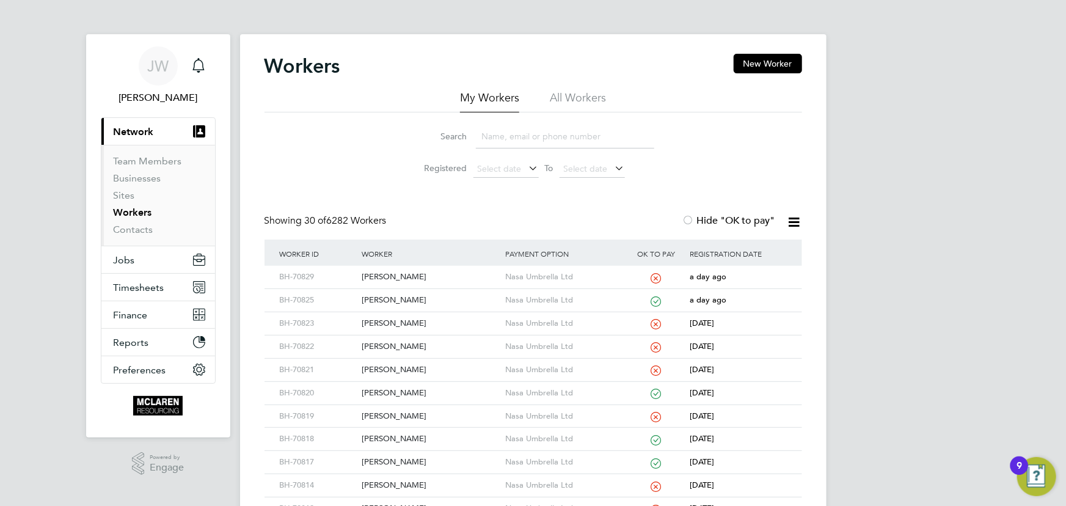
click at [503, 137] on input at bounding box center [565, 137] width 178 height 24
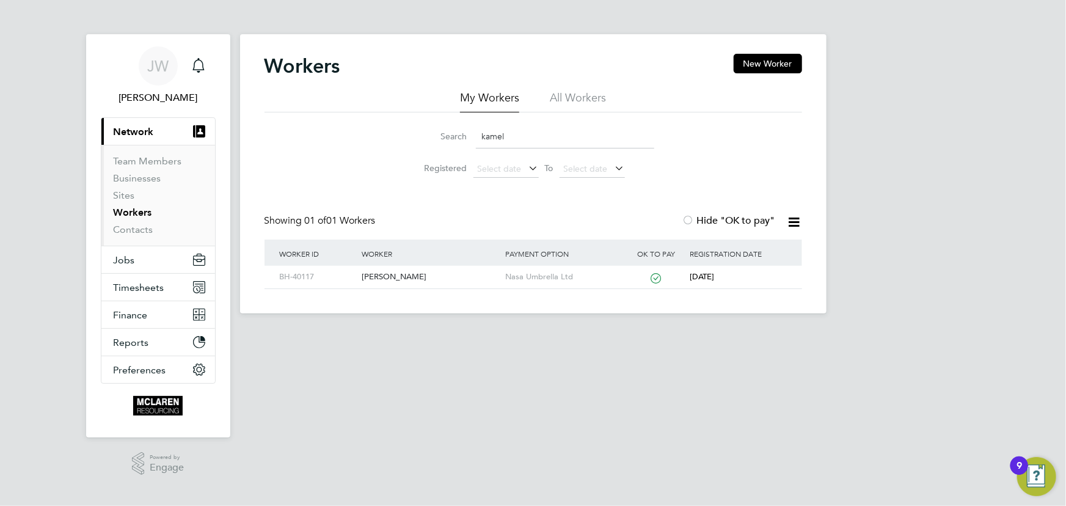
type input "kamel"
click at [398, 274] on div "Kamel Callender" at bounding box center [431, 277] width 144 height 23
click at [139, 232] on link "Contacts" at bounding box center [134, 230] width 40 height 12
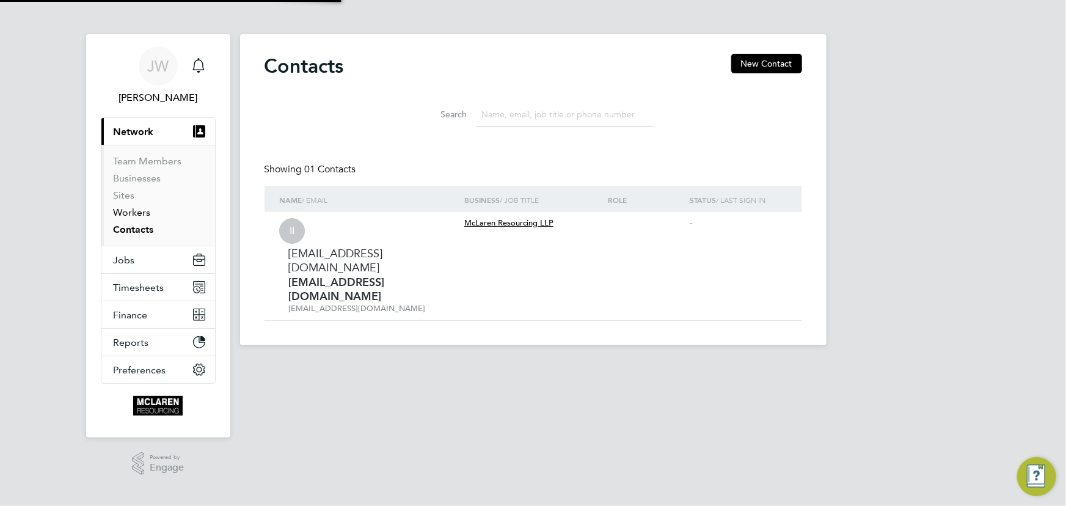
click at [133, 212] on link "Workers" at bounding box center [132, 213] width 37 height 12
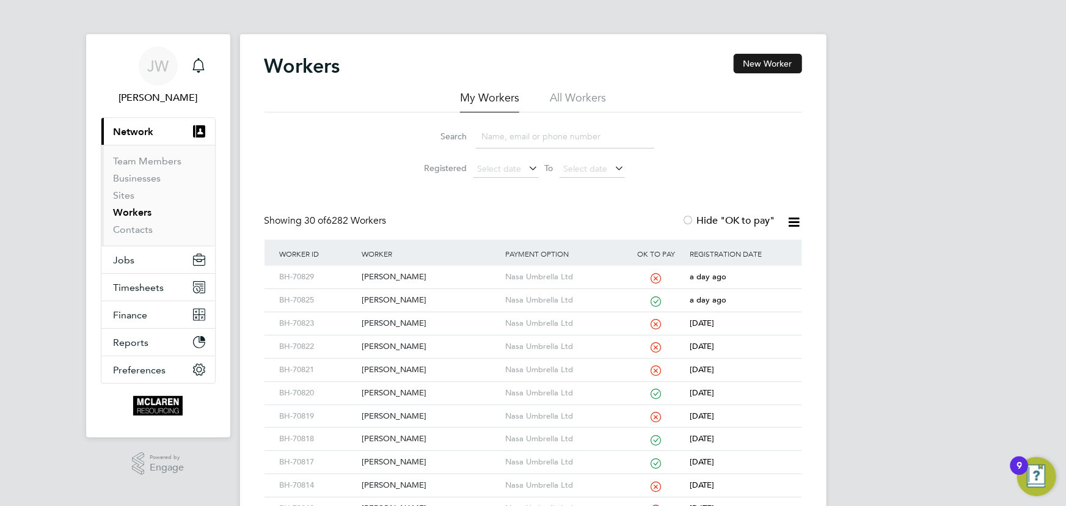
click at [755, 65] on button "New Worker" at bounding box center [768, 64] width 68 height 20
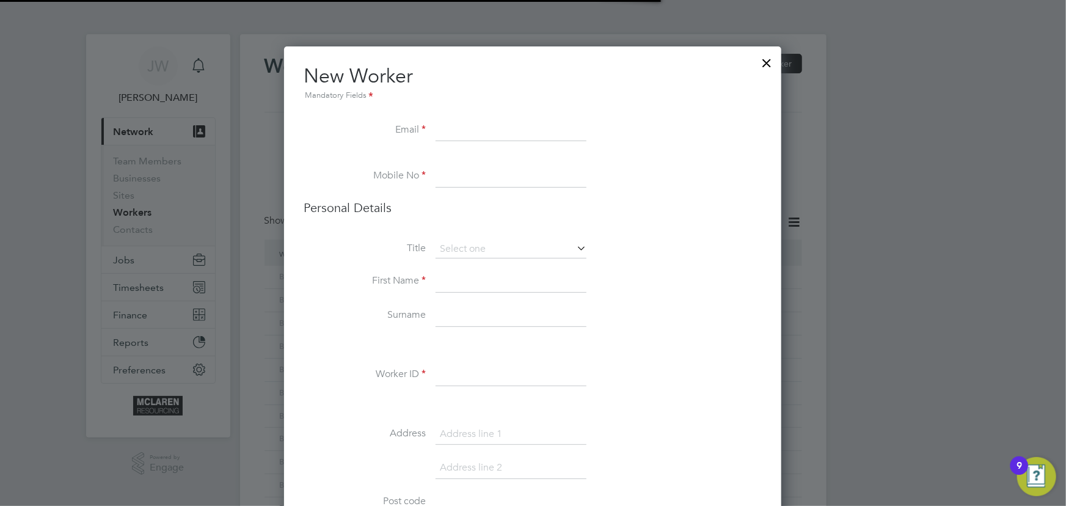
scroll to position [1384, 498]
paste input "mmjcs1991@icloud.com"
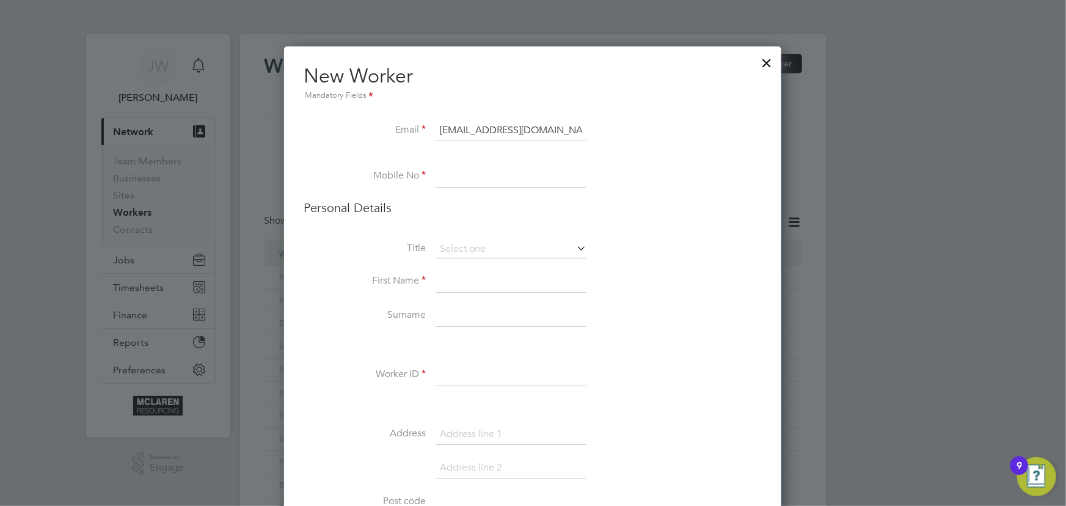
type input "mmjcs1991@icloud.com"
click at [461, 318] on input at bounding box center [511, 316] width 151 height 22
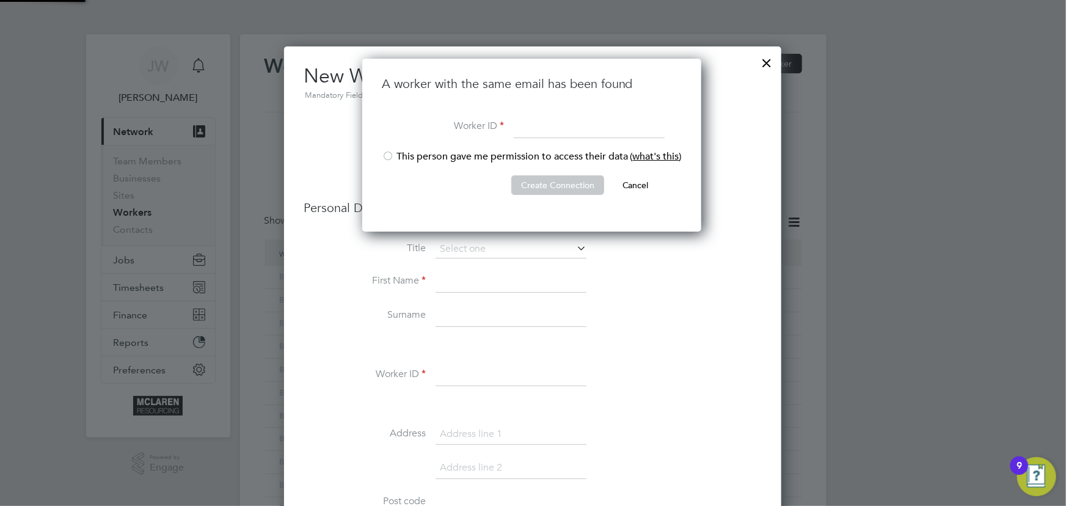
scroll to position [173, 341]
type input "BH-70835"
click at [395, 158] on li "This person gave me permission to access their data ( what's this )" at bounding box center [532, 162] width 300 height 25
click at [525, 186] on button "Create Connection" at bounding box center [558, 185] width 93 height 20
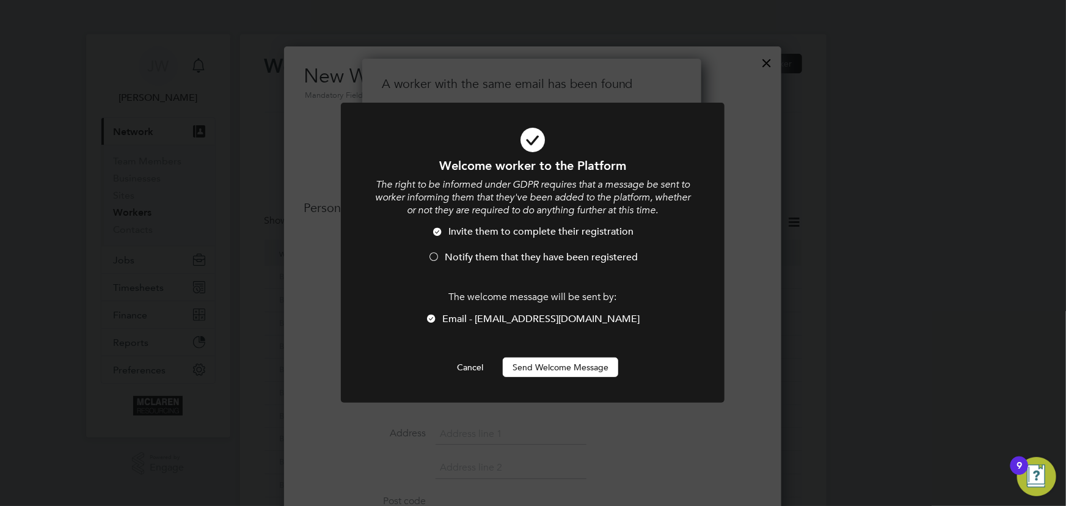
click at [598, 364] on button "Send Welcome Message" at bounding box center [561, 368] width 116 height 20
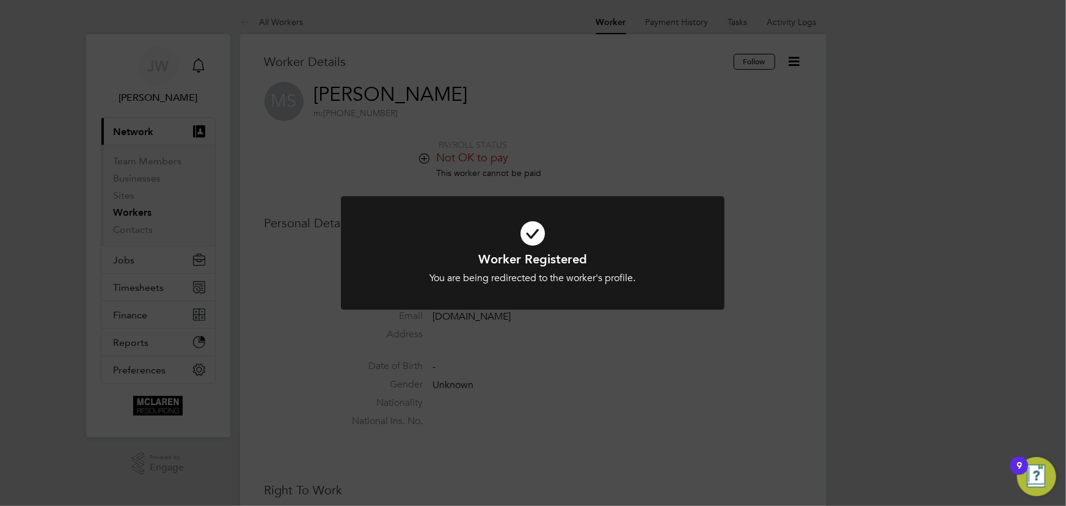
click at [875, 329] on div "Worker Registered You are being redirected to the worker's profile. Cancel Okay" at bounding box center [533, 253] width 1066 height 506
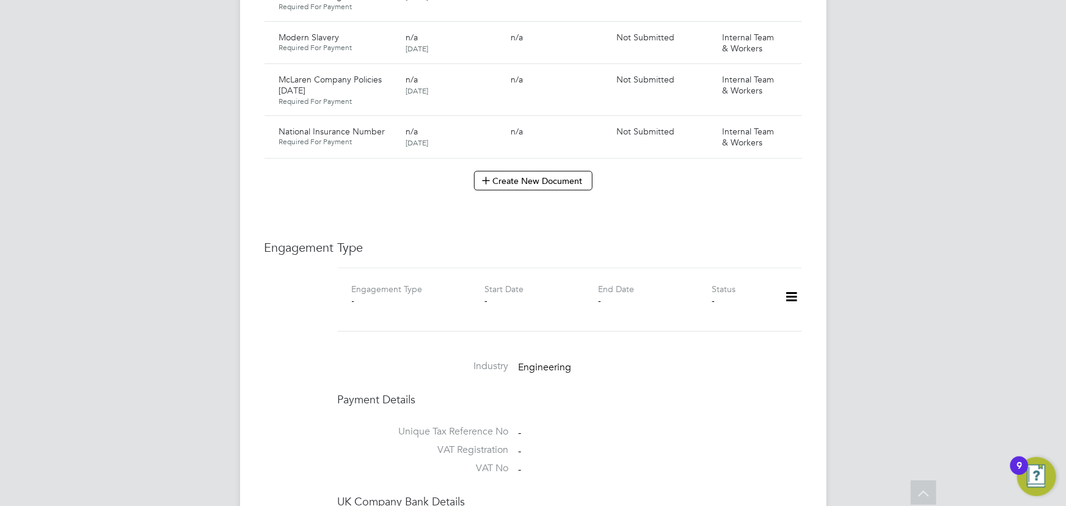
scroll to position [944, 0]
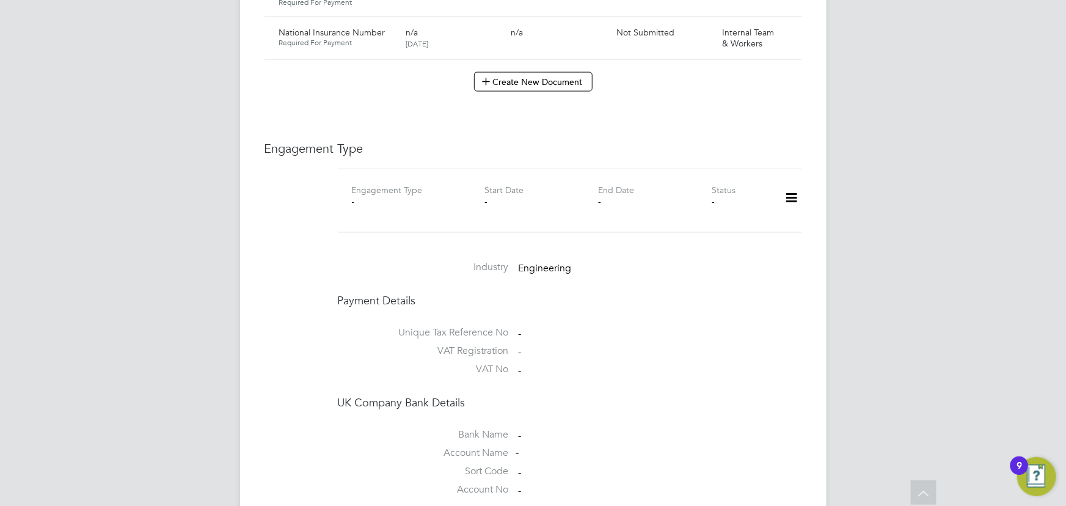
click at [793, 185] on icon at bounding box center [791, 198] width 21 height 28
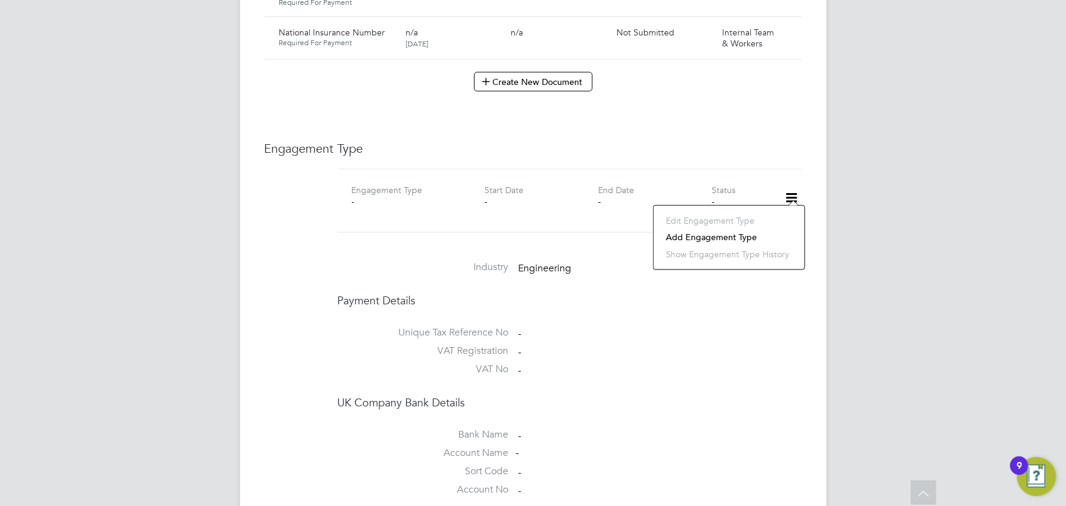
click at [749, 236] on li "Add Engagement Type" at bounding box center [729, 237] width 139 height 17
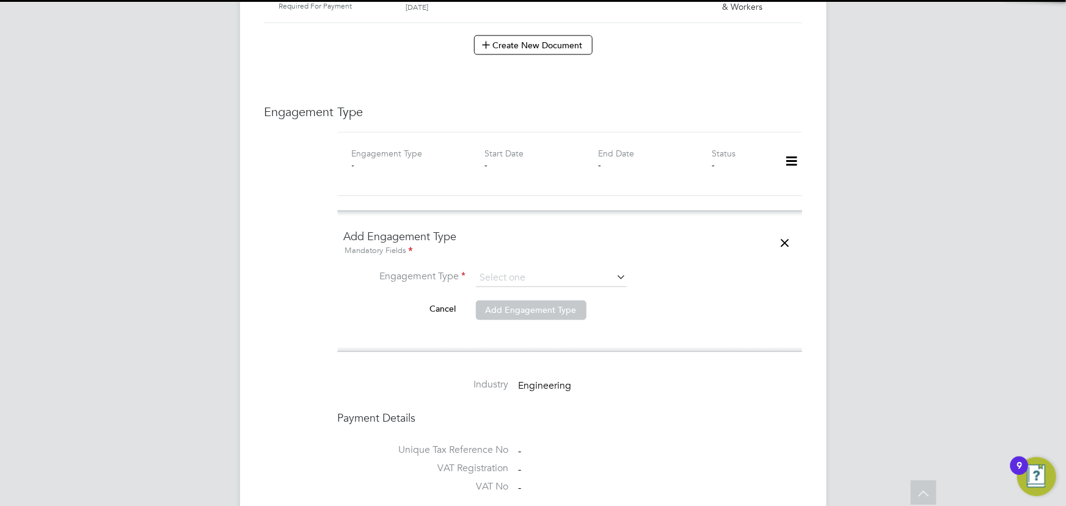
scroll to position [1167, 0]
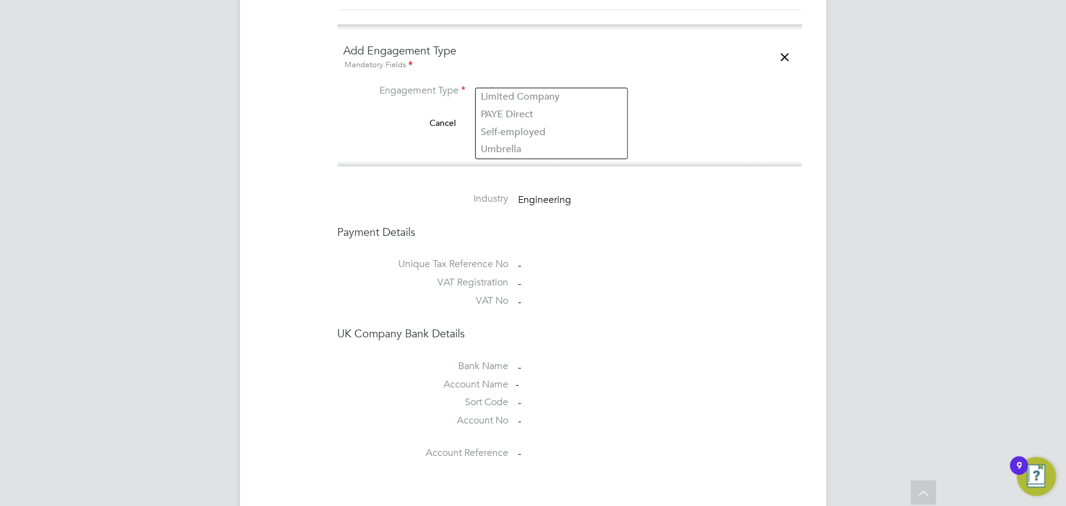
click at [535, 84] on input at bounding box center [551, 92] width 151 height 17
click at [525, 147] on li "Umbrella" at bounding box center [552, 150] width 152 height 18
type input "Umbrella"
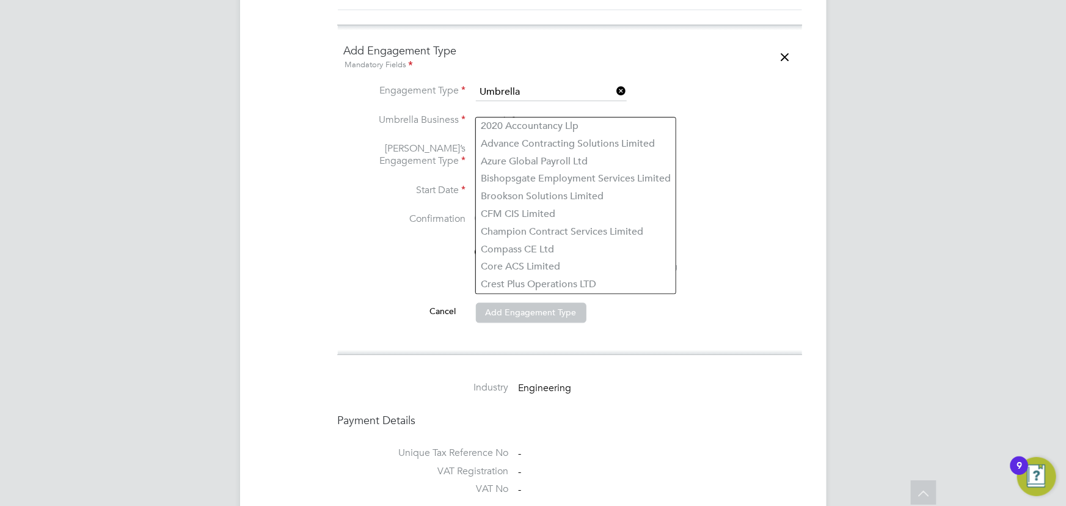
click at [519, 114] on input at bounding box center [551, 122] width 151 height 17
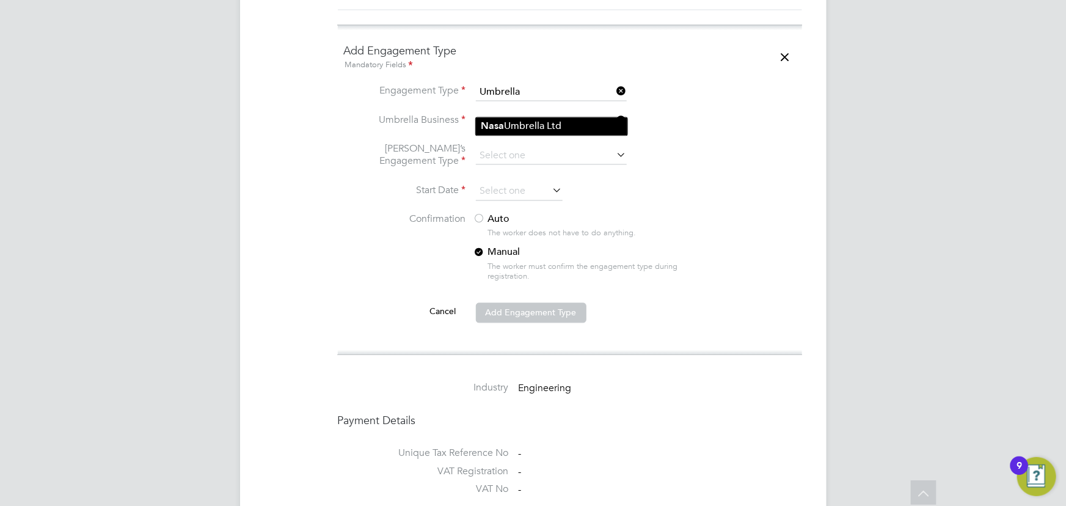
click at [506, 127] on li "Nasa Umbrella Ltd" at bounding box center [552, 127] width 152 height 18
type input "Nasa Umbrella Ltd"
click at [504, 148] on input at bounding box center [551, 156] width 151 height 17
click at [512, 174] on li "CIS Self-employed" at bounding box center [552, 180] width 152 height 18
type input "CIS Self-employed"
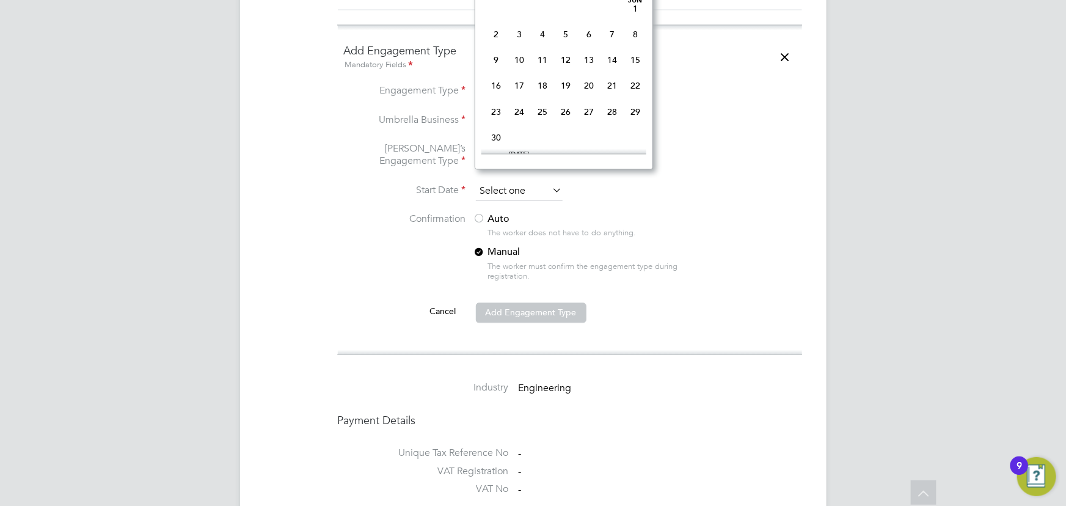
click at [502, 183] on input at bounding box center [519, 192] width 87 height 18
click at [561, 54] on span "4" at bounding box center [565, 57] width 23 height 23
type input "[DATE]"
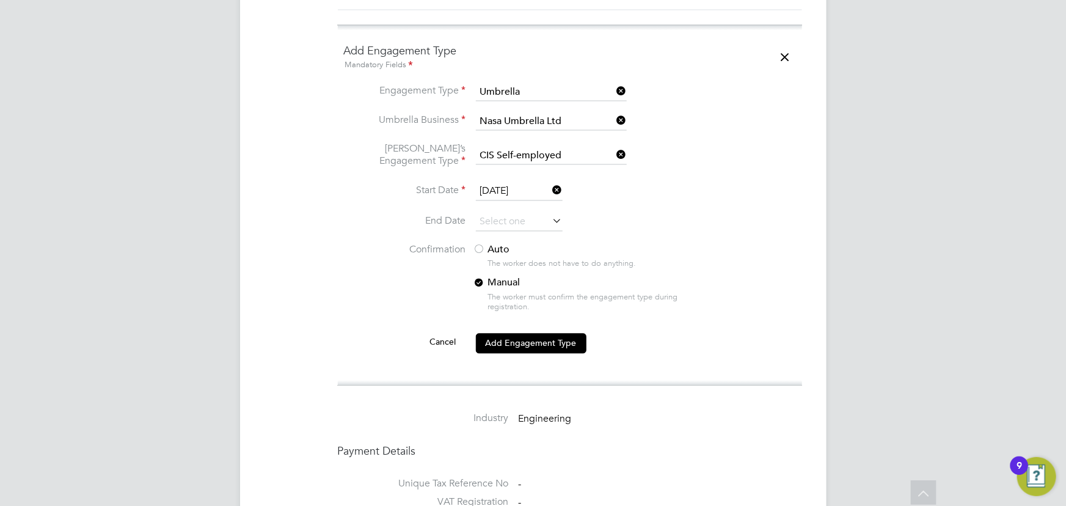
click at [483, 244] on div at bounding box center [480, 250] width 12 height 12
click at [537, 334] on button "Add Engagement Type" at bounding box center [531, 344] width 111 height 20
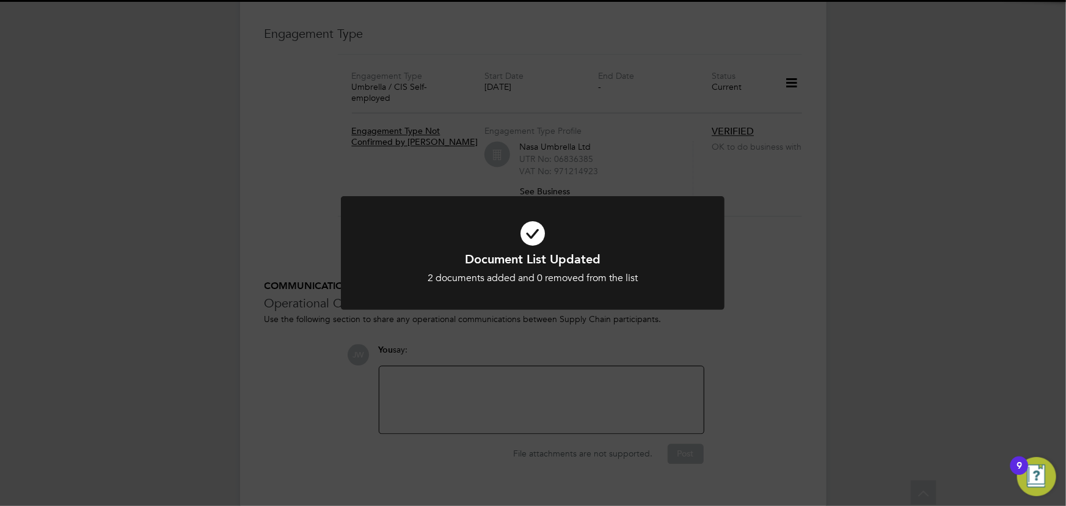
click at [864, 326] on div "Document List Updated 2 documents added and 0 removed from the list Cancel Okay" at bounding box center [533, 253] width 1066 height 506
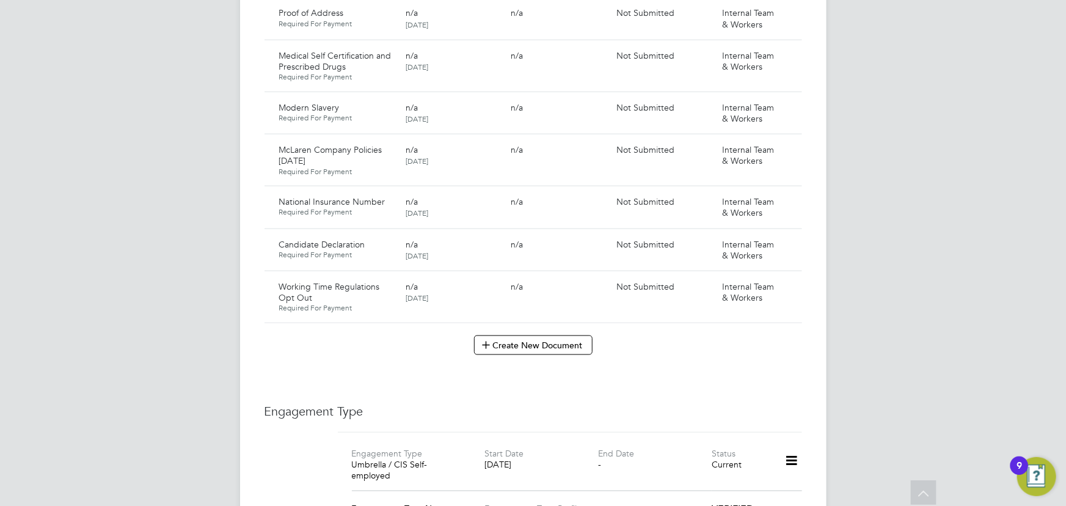
scroll to position [653, 0]
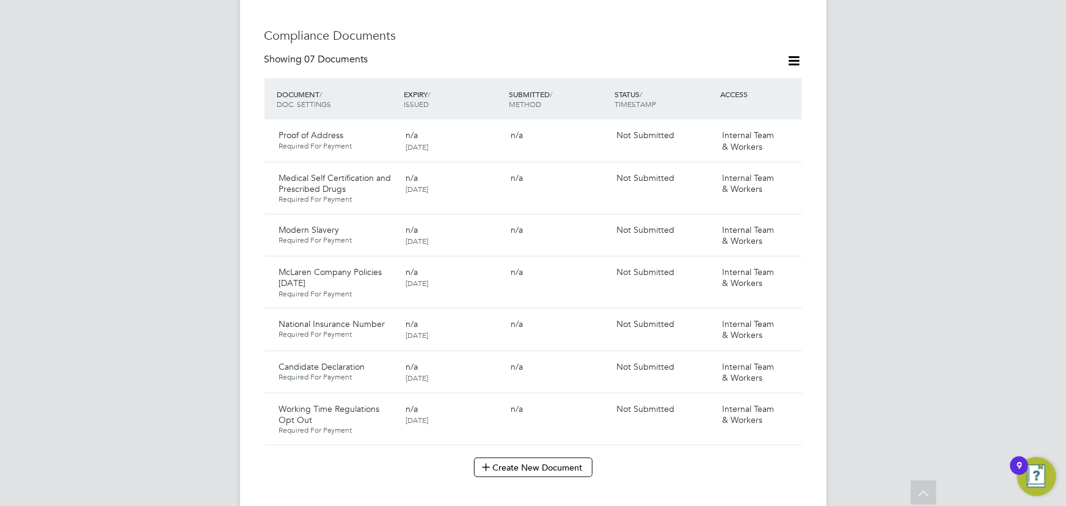
click at [799, 53] on icon at bounding box center [794, 60] width 15 height 15
click at [779, 79] on li "Document Settings" at bounding box center [755, 77] width 90 height 17
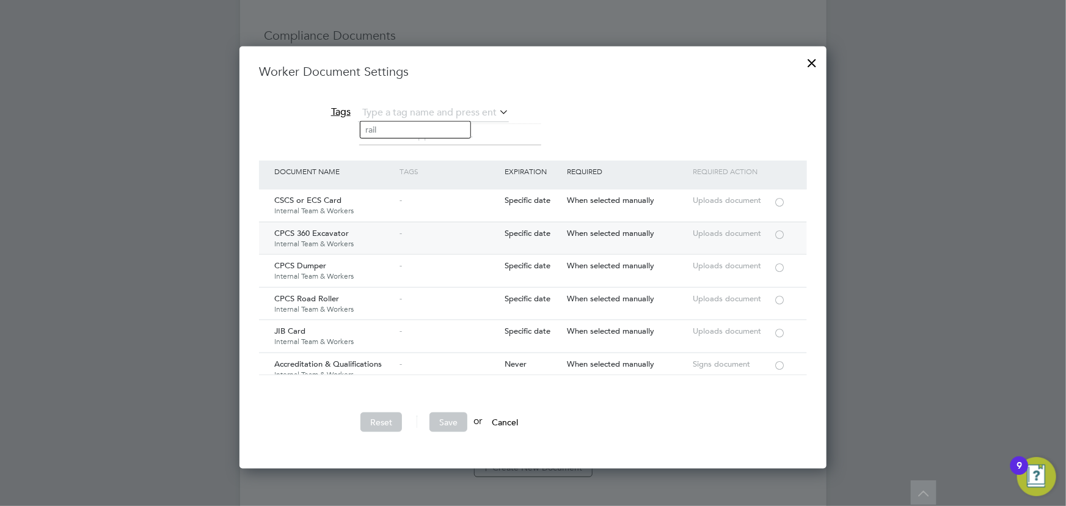
scroll to position [1222, 0]
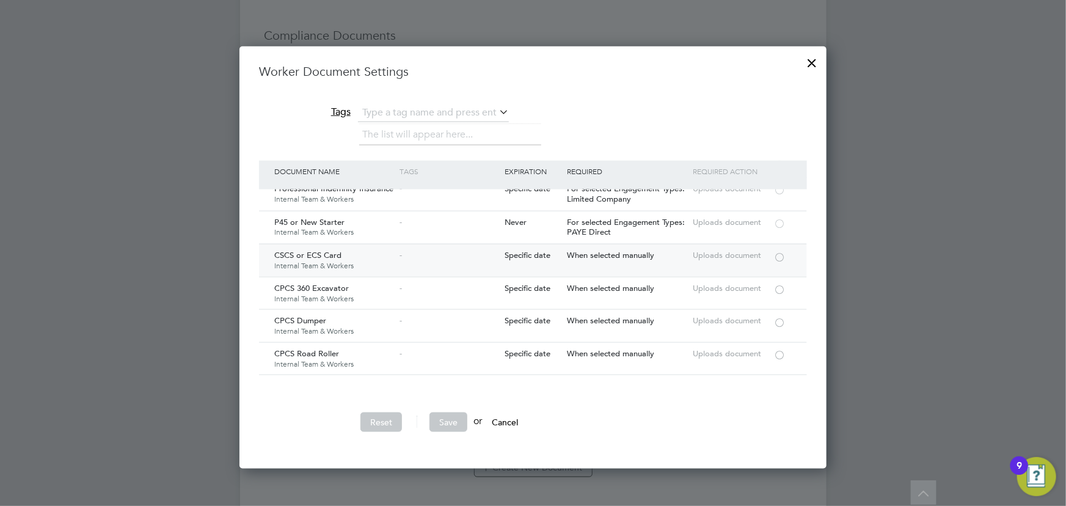
click at [781, 252] on div at bounding box center [780, 256] width 12 height 9
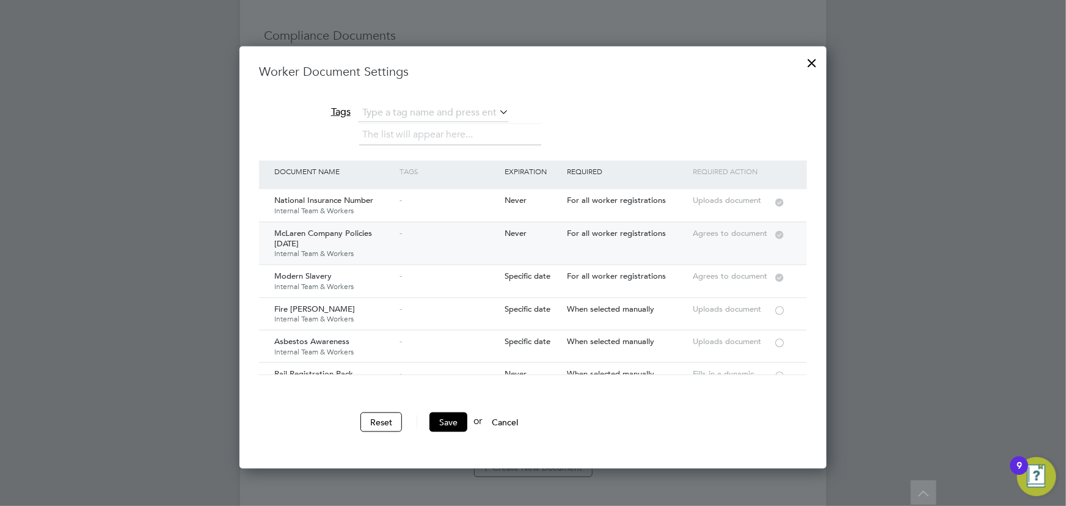
scroll to position [55, 0]
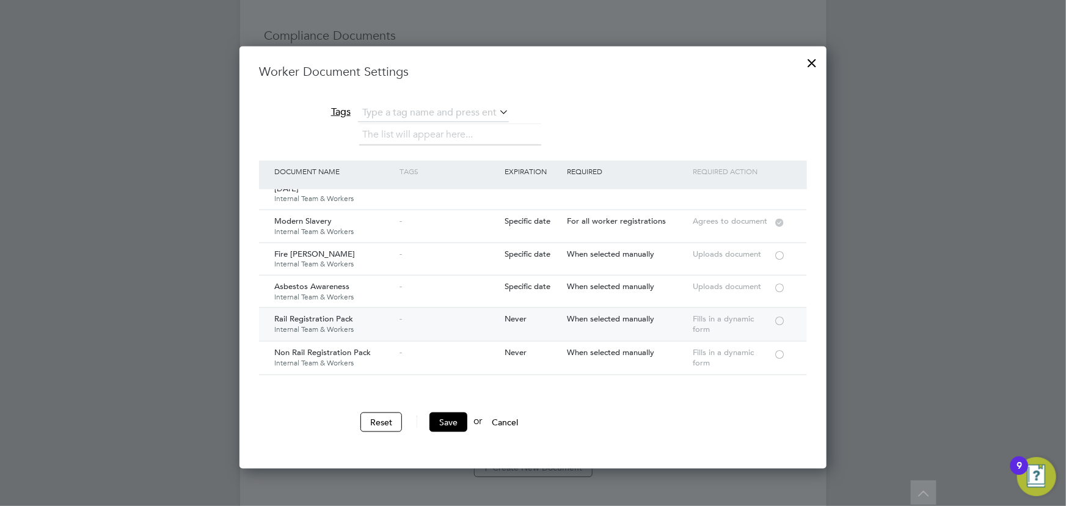
click at [780, 320] on div at bounding box center [780, 319] width 12 height 9
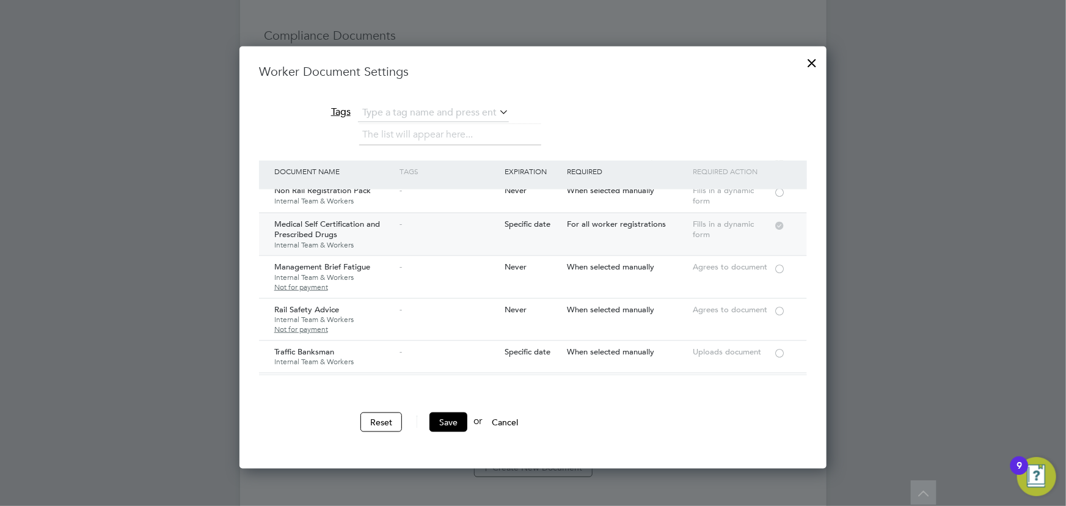
scroll to position [222, 0]
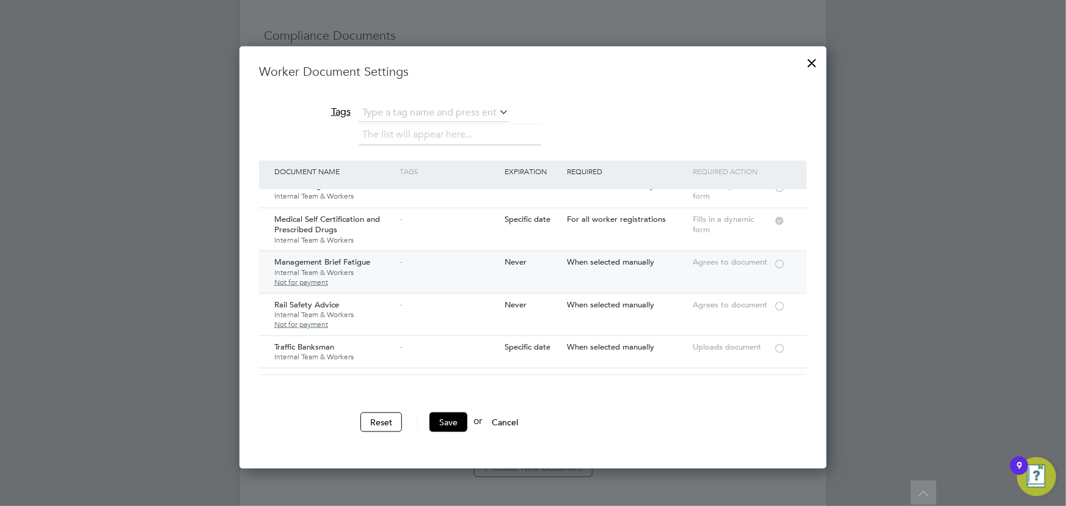
click at [786, 259] on div at bounding box center [780, 263] width 12 height 9
click at [782, 304] on div at bounding box center [780, 305] width 12 height 9
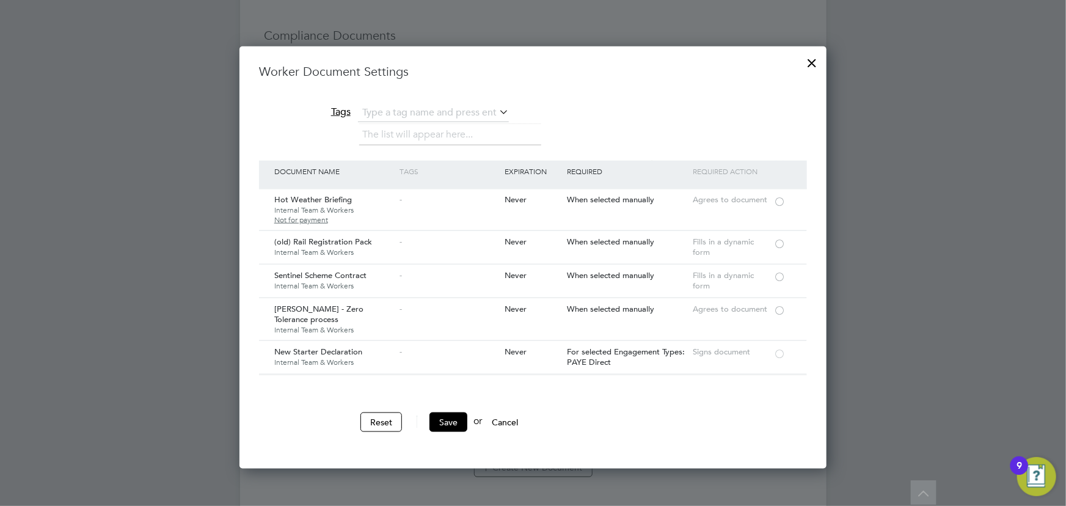
scroll to position [444, 0]
click at [779, 274] on div at bounding box center [780, 275] width 12 height 9
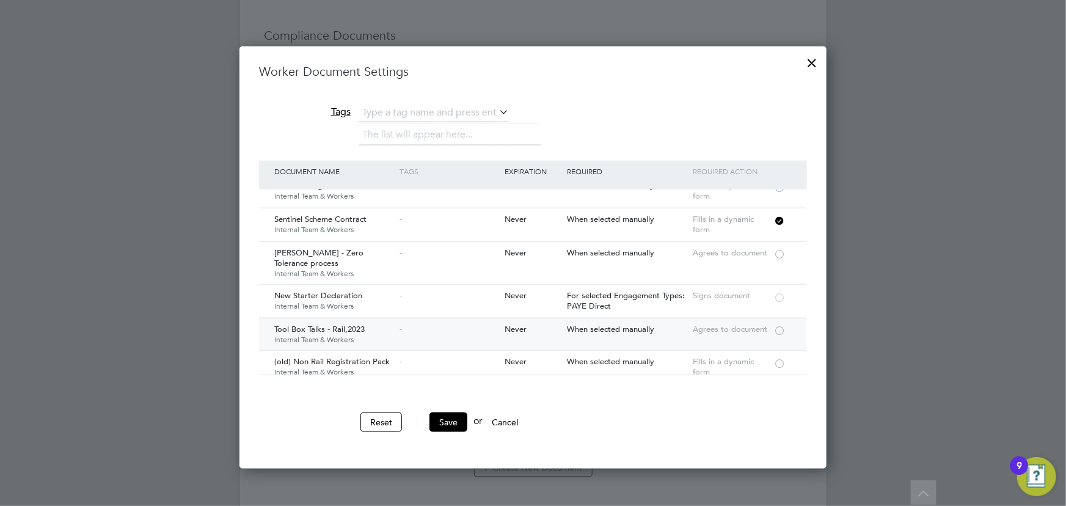
click at [780, 327] on div at bounding box center [780, 329] width 12 height 9
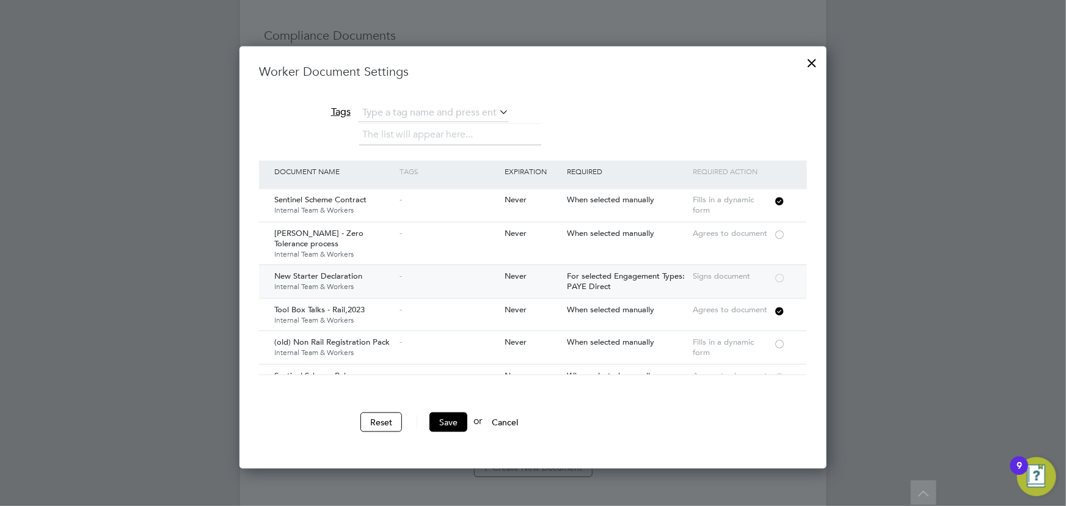
scroll to position [556, 0]
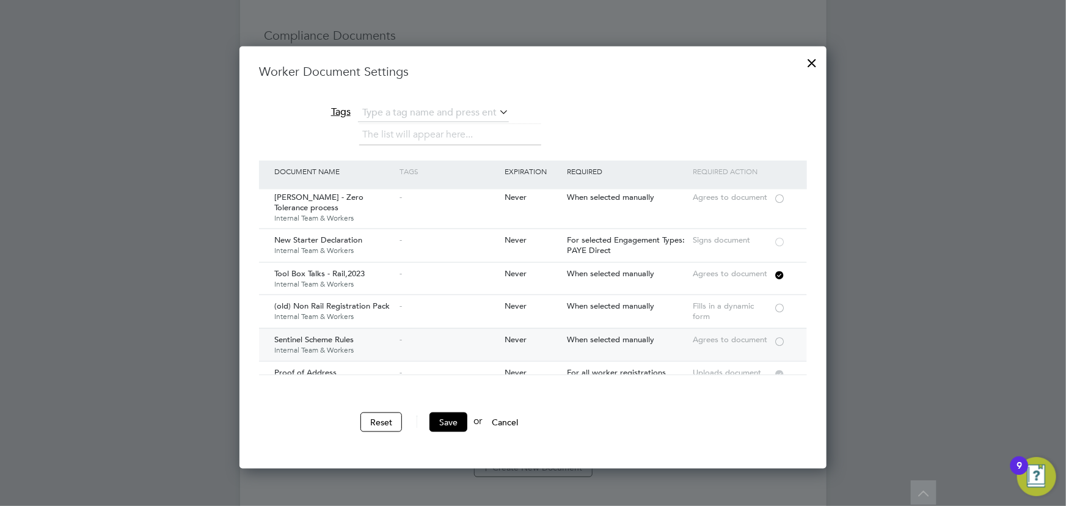
click at [788, 339] on div at bounding box center [784, 339] width 21 height 21
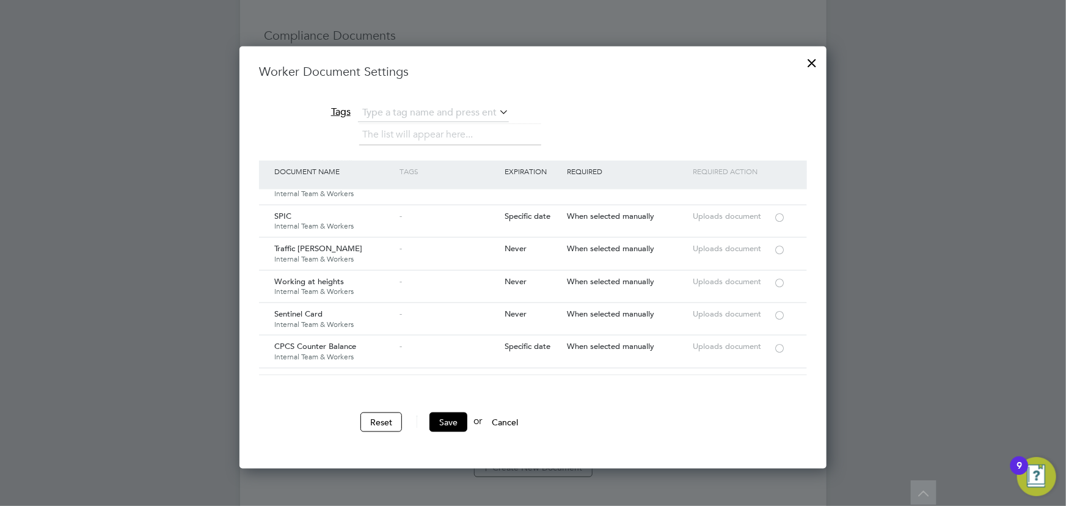
scroll to position [2000, 0]
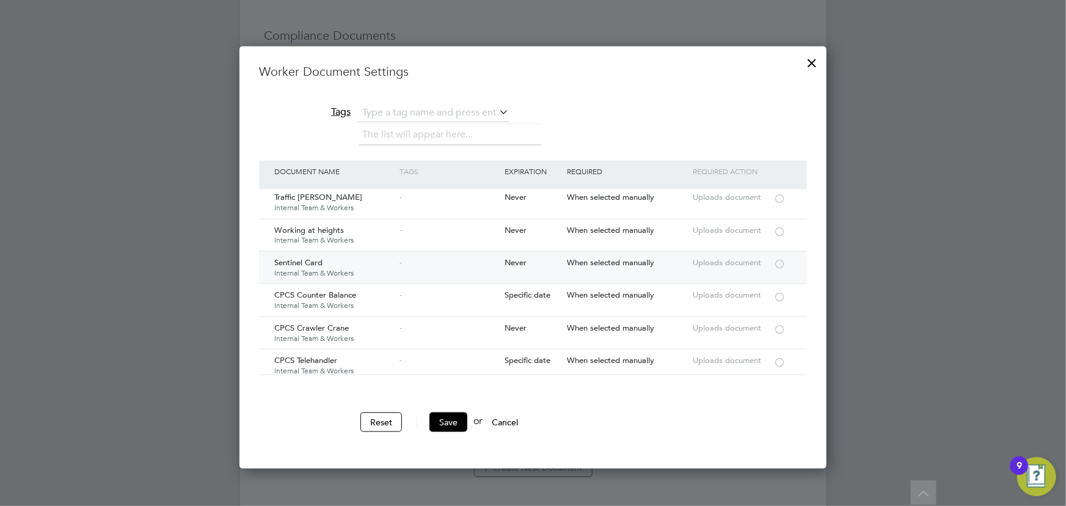
click at [777, 259] on div at bounding box center [780, 263] width 12 height 9
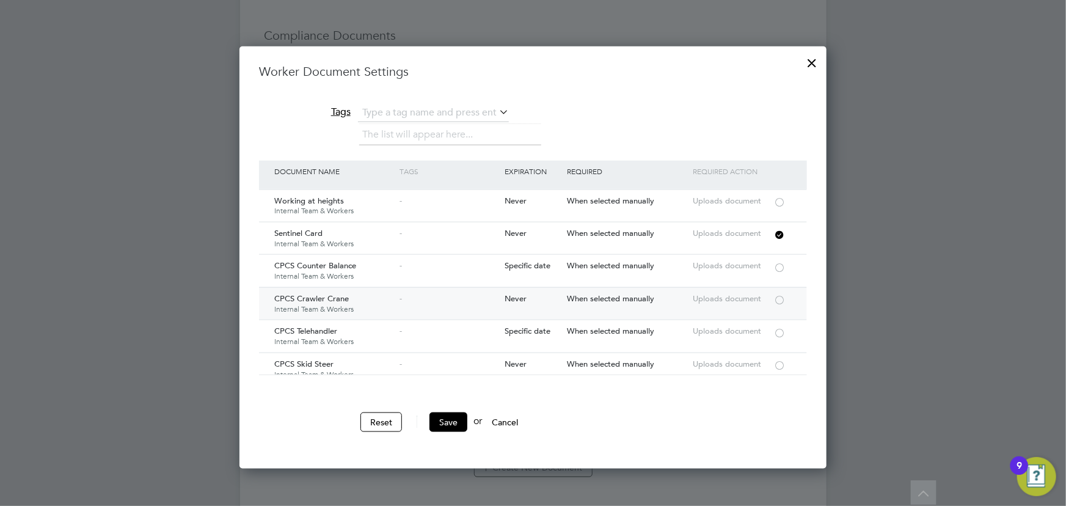
scroll to position [2059, 0]
click at [452, 422] on button "Save" at bounding box center [449, 423] width 38 height 20
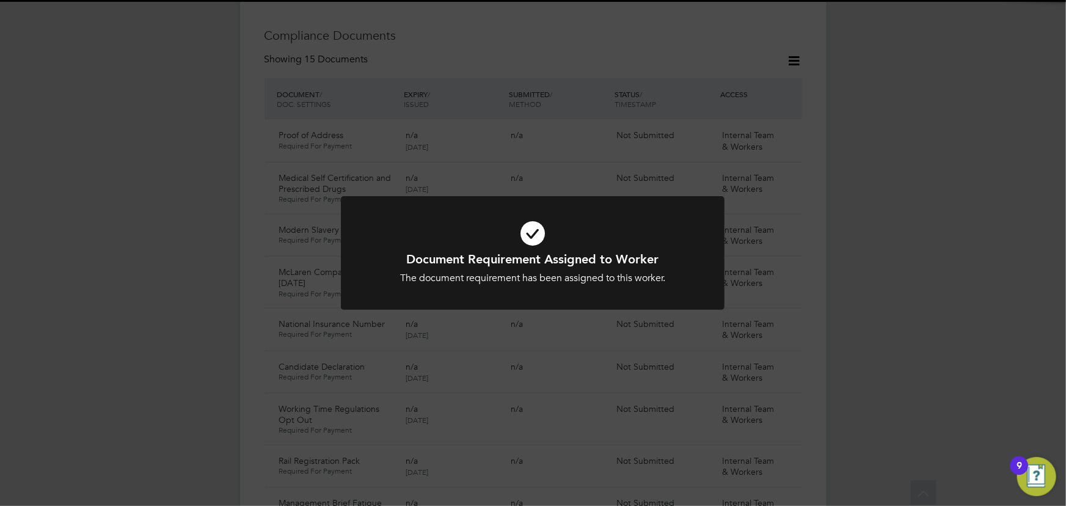
click at [894, 359] on div "Document Requirement Assigned to Worker The document requirement has been assig…" at bounding box center [533, 253] width 1066 height 506
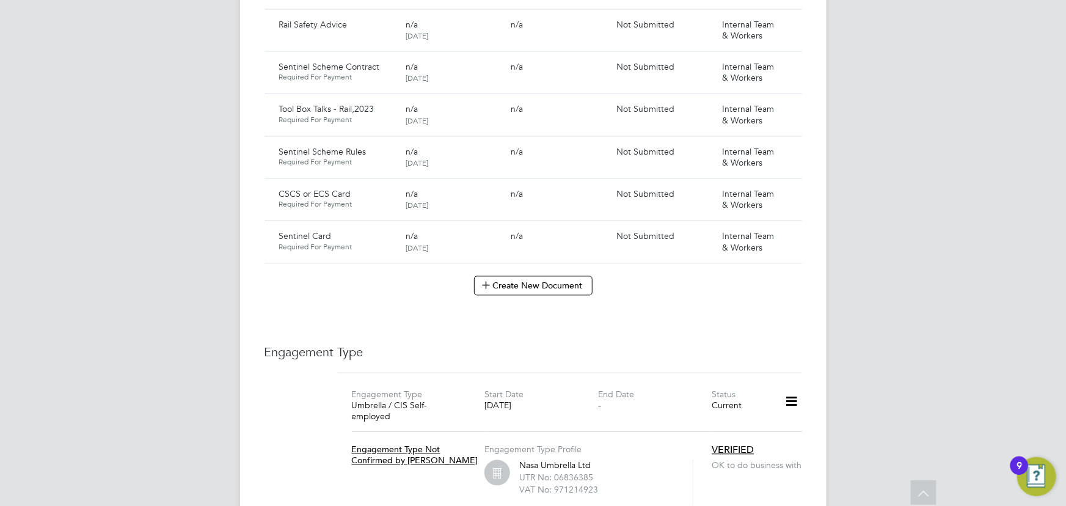
scroll to position [1320, 0]
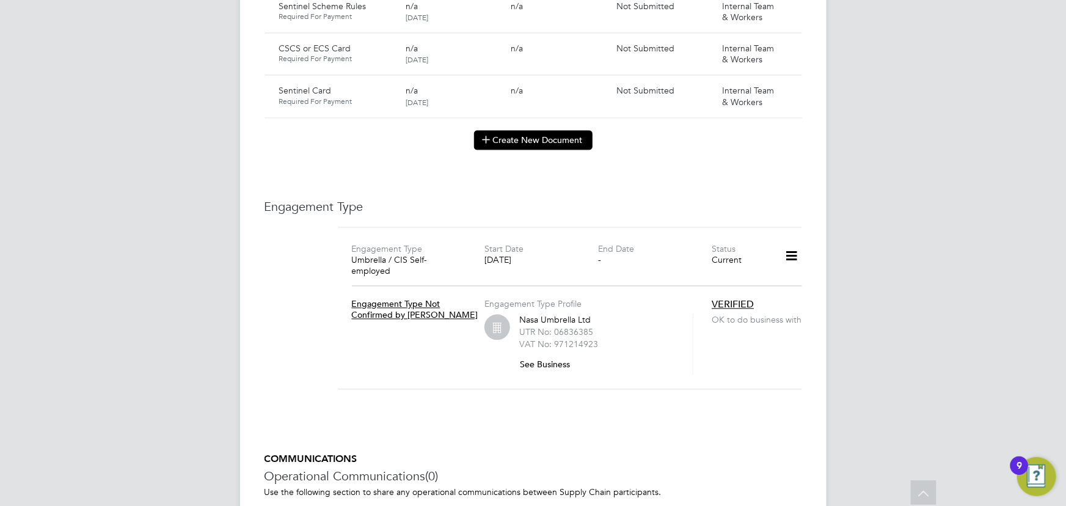
click at [524, 130] on button "Create New Document" at bounding box center [533, 140] width 119 height 20
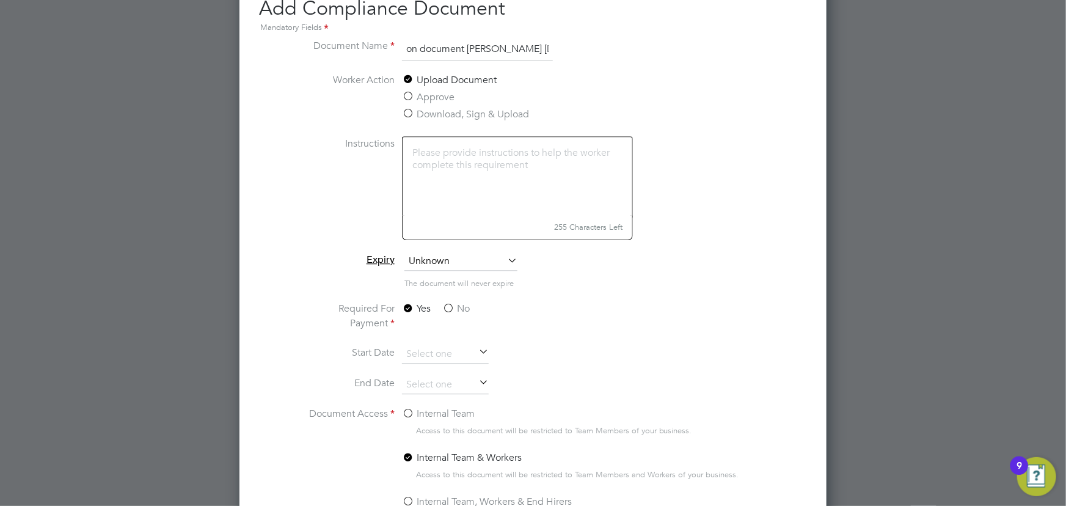
scroll to position [1430, 0]
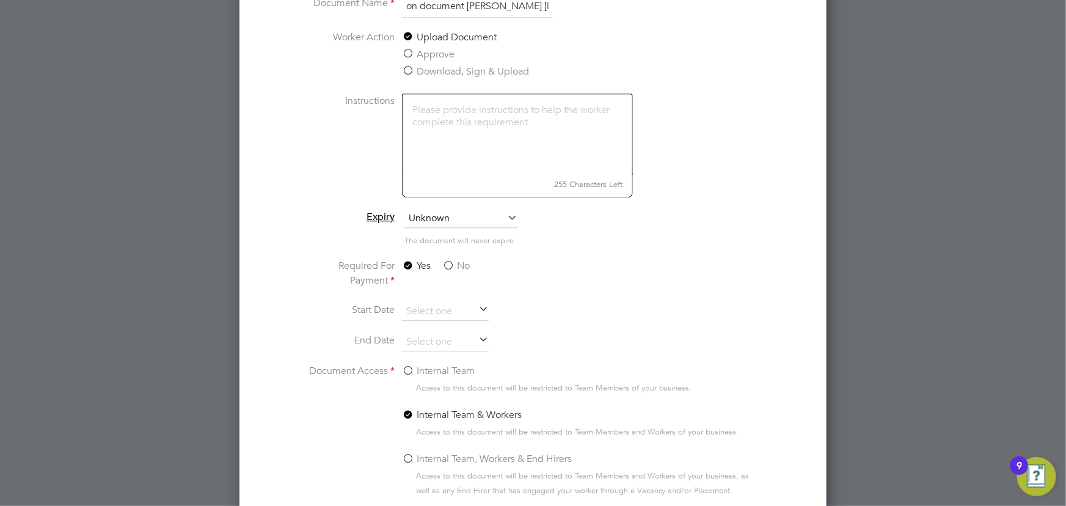
type input "key information document LB Foster 03.09.25"
click at [455, 263] on label "No" at bounding box center [456, 266] width 28 height 15
click at [0, 0] on input "No" at bounding box center [0, 0] width 0 height 0
click at [436, 364] on label "Internal Team" at bounding box center [438, 371] width 73 height 15
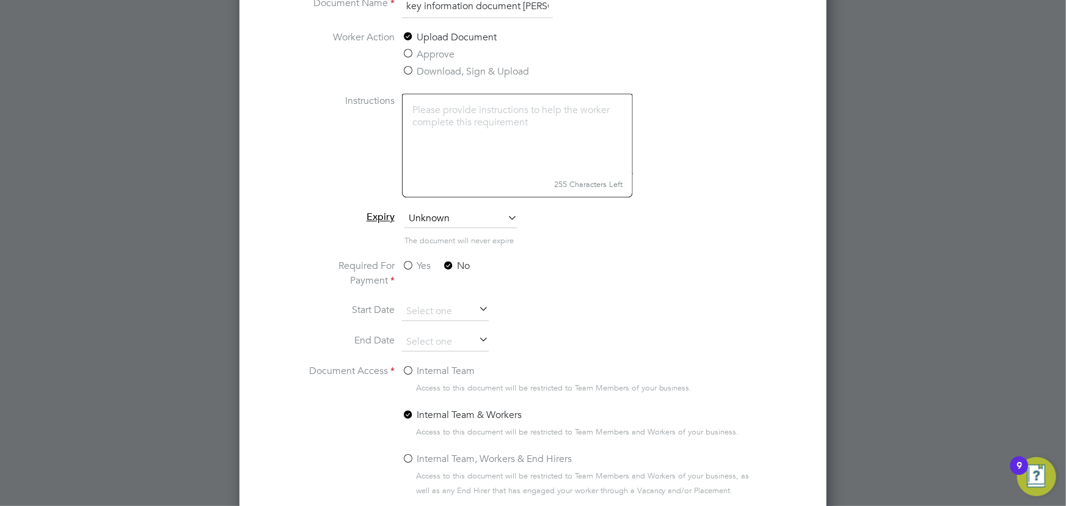
click at [0, 0] on input "Internal Team" at bounding box center [0, 0] width 0 height 0
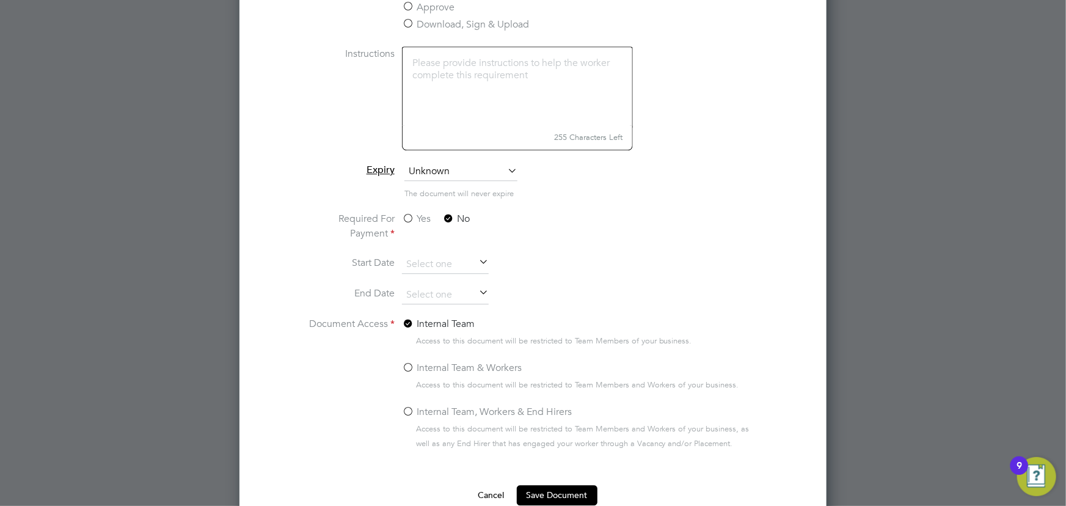
scroll to position [1499, 0]
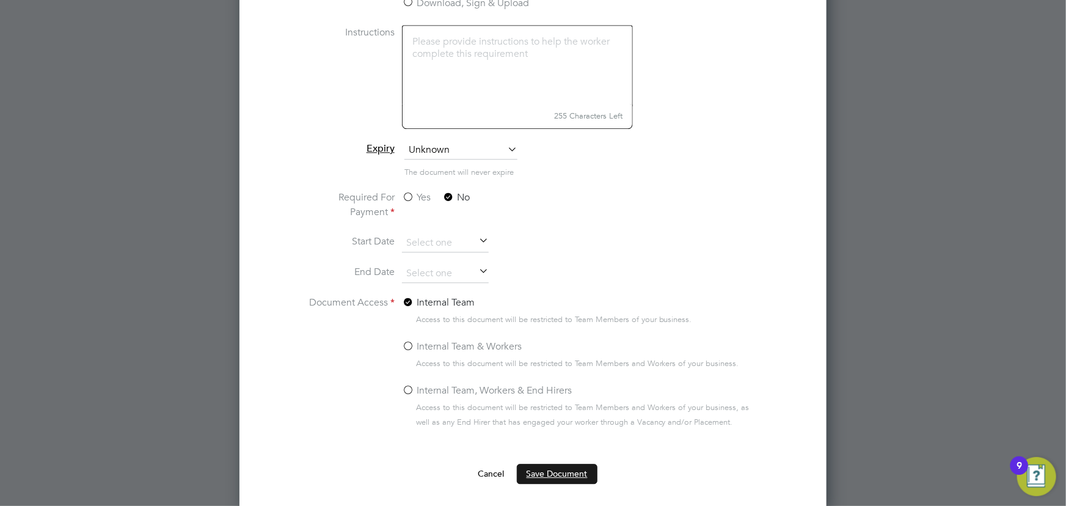
click at [568, 472] on button "Save Document" at bounding box center [557, 474] width 81 height 20
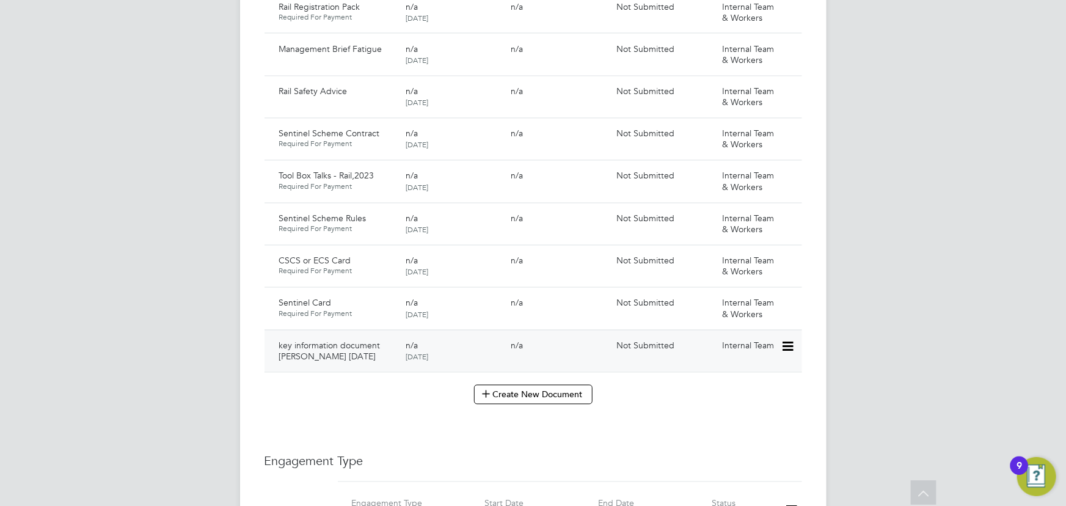
scroll to position [1153, 0]
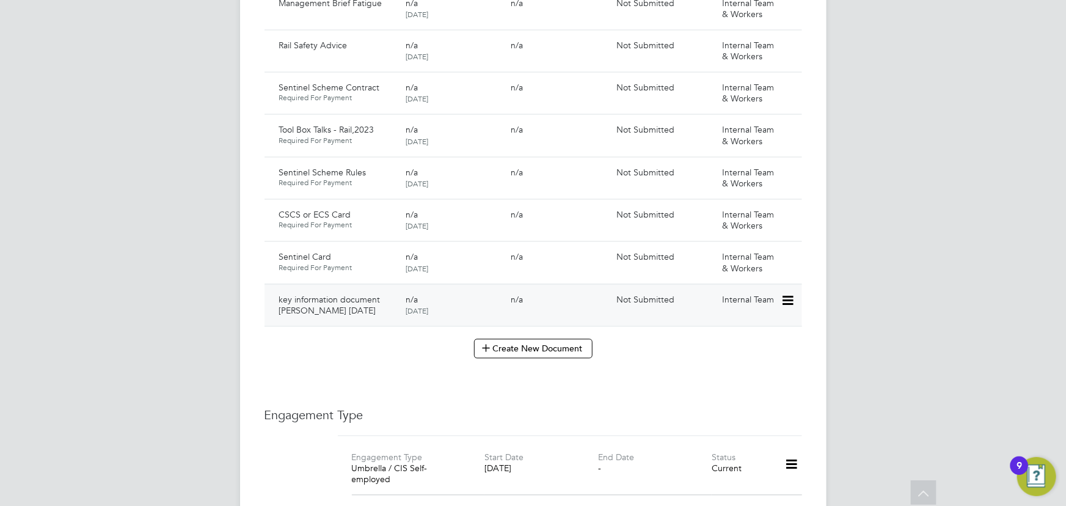
click at [793, 294] on icon at bounding box center [787, 301] width 12 height 15
click at [732, 337] on li "Submit Document" at bounding box center [751, 334] width 86 height 17
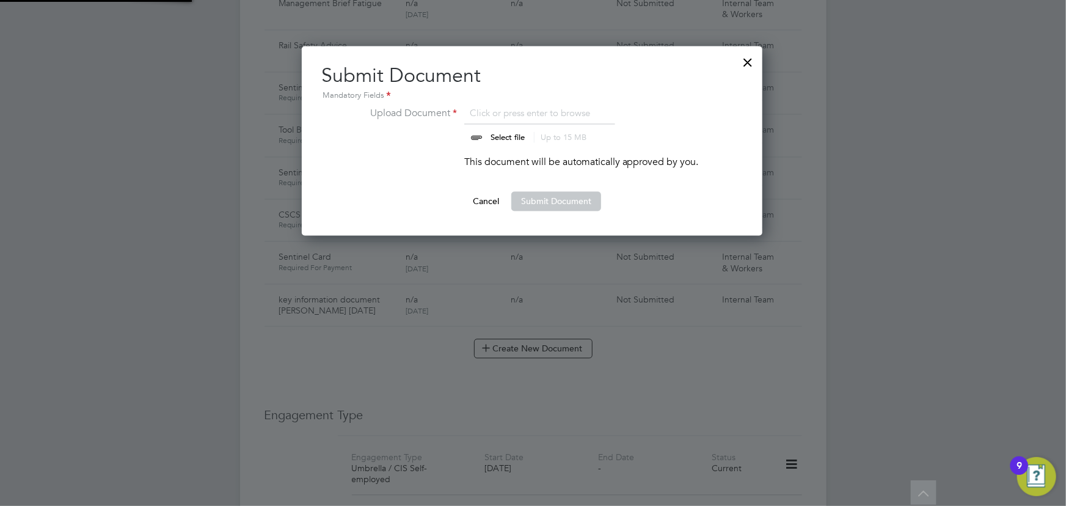
scroll to position [189, 462]
click at [514, 131] on input "file" at bounding box center [520, 124] width 192 height 37
type input "C:\fakepath\Key Information Document (Self Employed-CIS) 3 Max Stuart LB Foster…"
click at [586, 205] on button "Submit Document" at bounding box center [557, 202] width 90 height 20
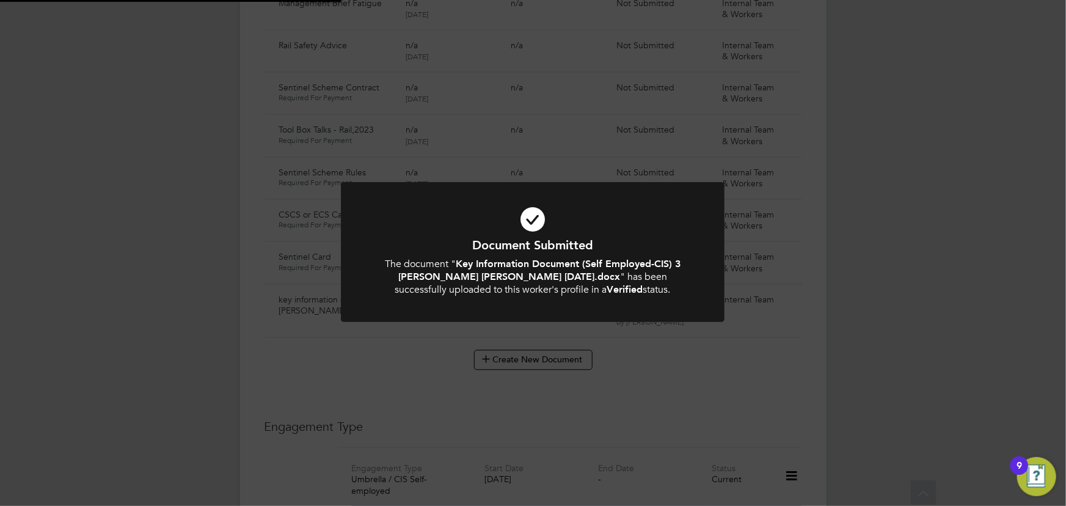
click at [842, 276] on div "Document Submitted The document " Key Information Document (Self Employed-CIS) …" at bounding box center [533, 253] width 1066 height 506
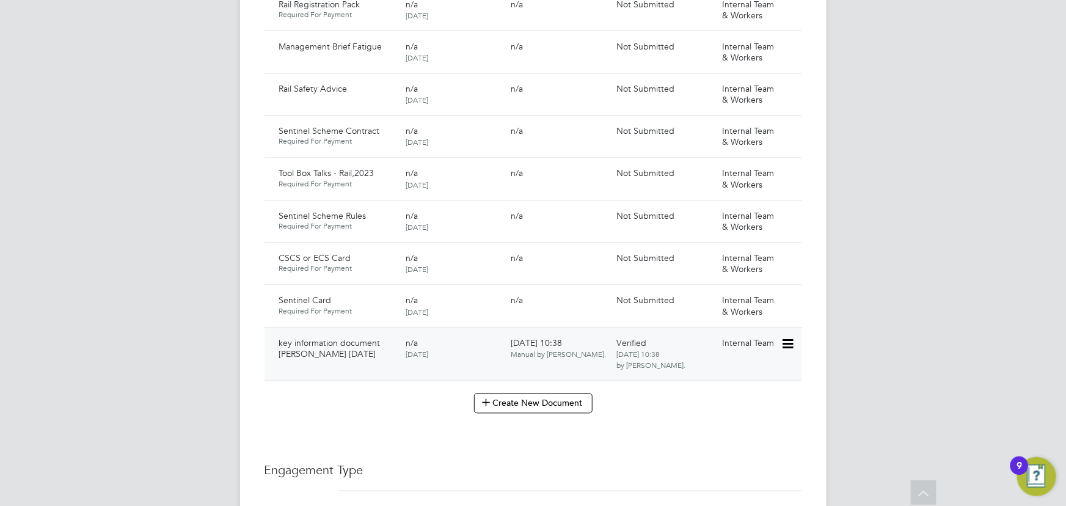
scroll to position [1097, 0]
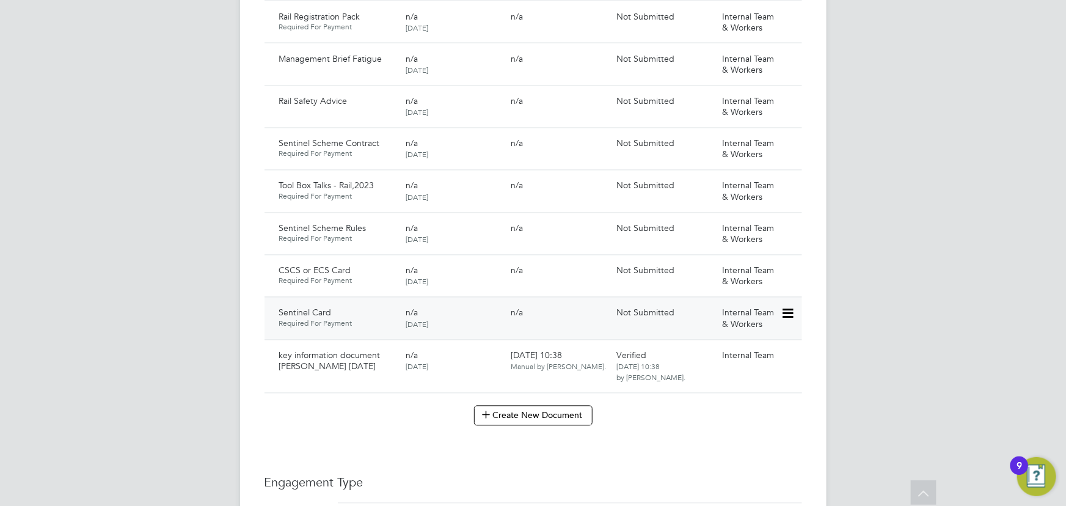
click at [784, 307] on icon at bounding box center [787, 314] width 12 height 15
click at [791, 265] on icon at bounding box center [787, 272] width 12 height 15
click at [746, 302] on li "Submit Document" at bounding box center [748, 305] width 90 height 17
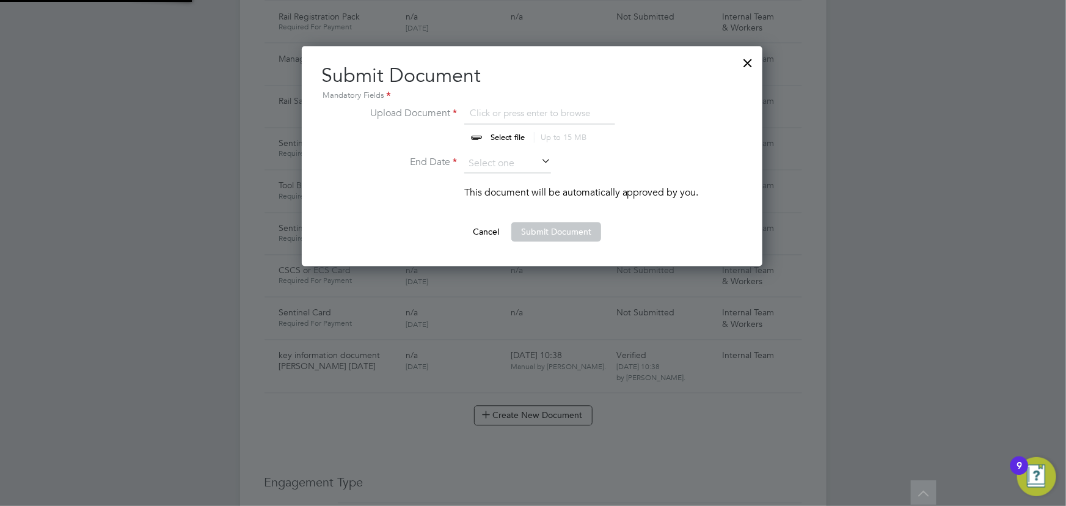
scroll to position [219, 462]
click at [497, 131] on input "file" at bounding box center [520, 124] width 192 height 37
type input "C:\fakepath\max ecs.jpg"
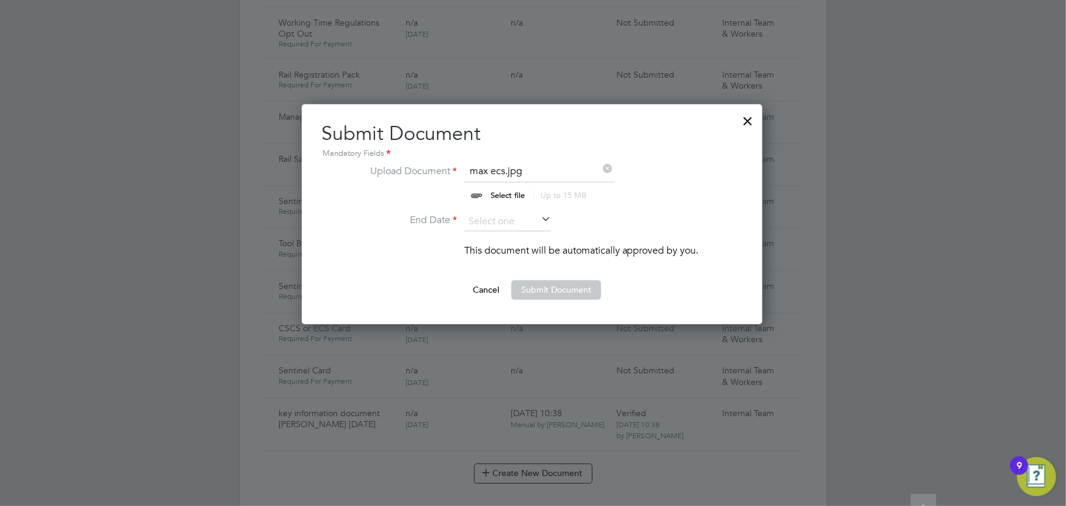
scroll to position [986, 0]
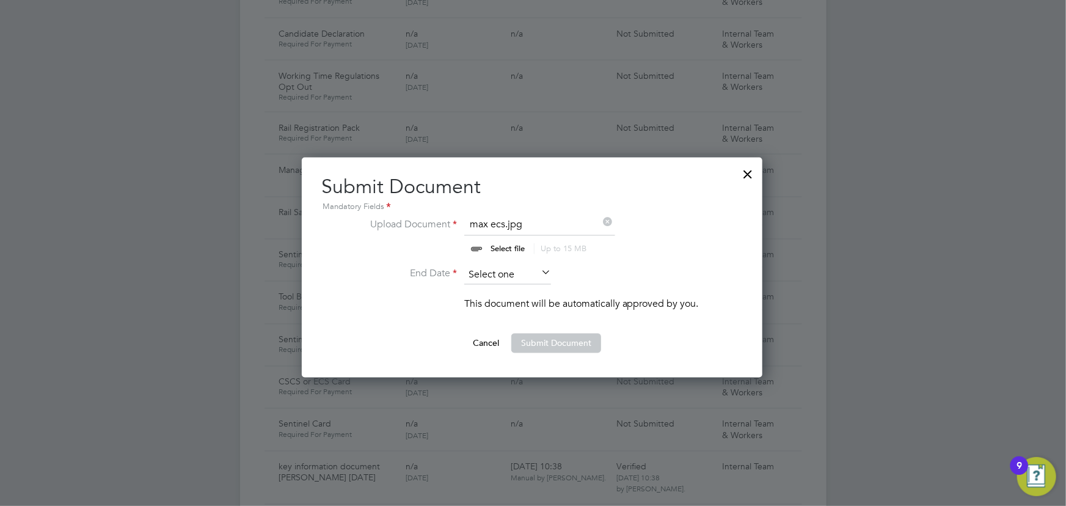
click at [527, 279] on input at bounding box center [507, 275] width 87 height 18
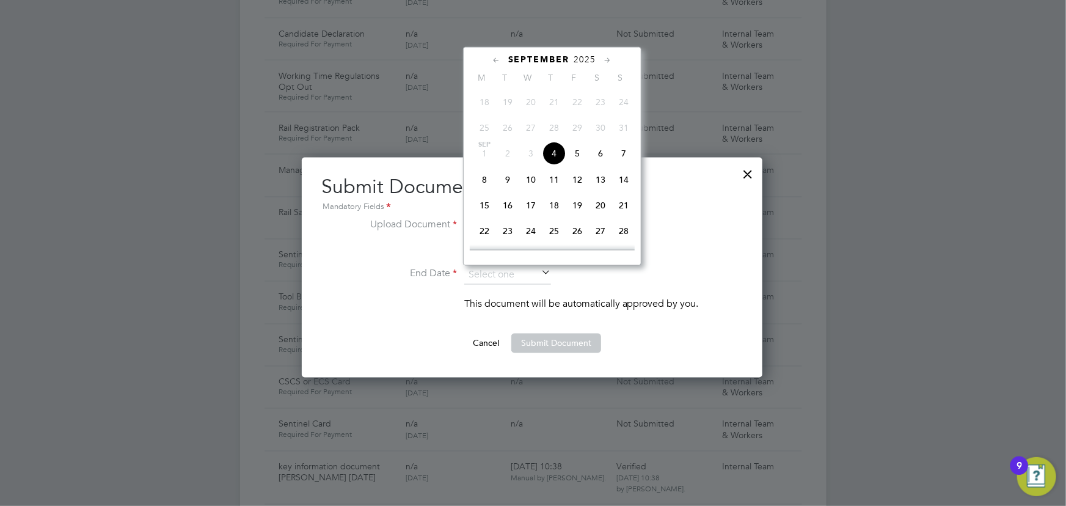
click at [581, 54] on span "2025" at bounding box center [585, 59] width 22 height 10
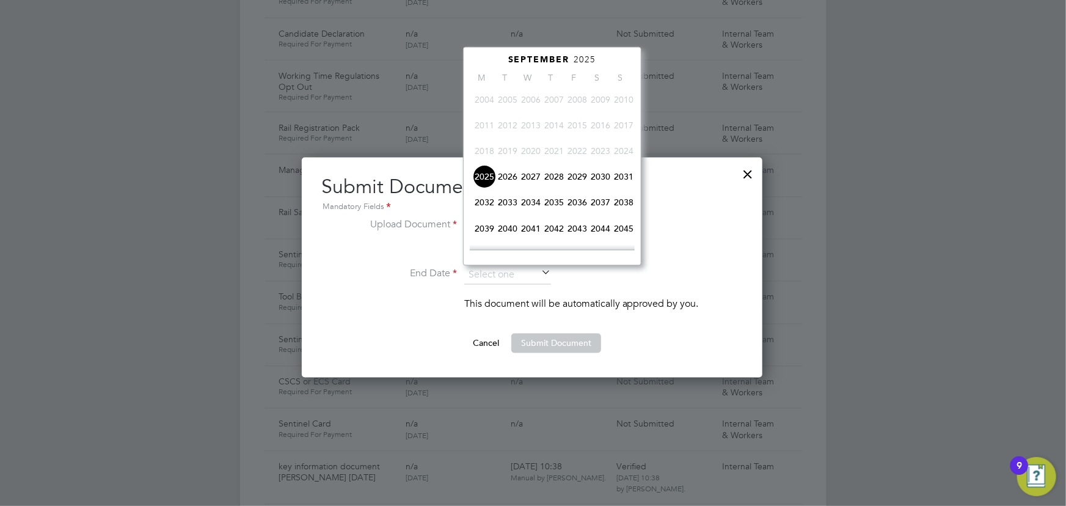
click at [513, 180] on span "2026" at bounding box center [507, 176] width 23 height 23
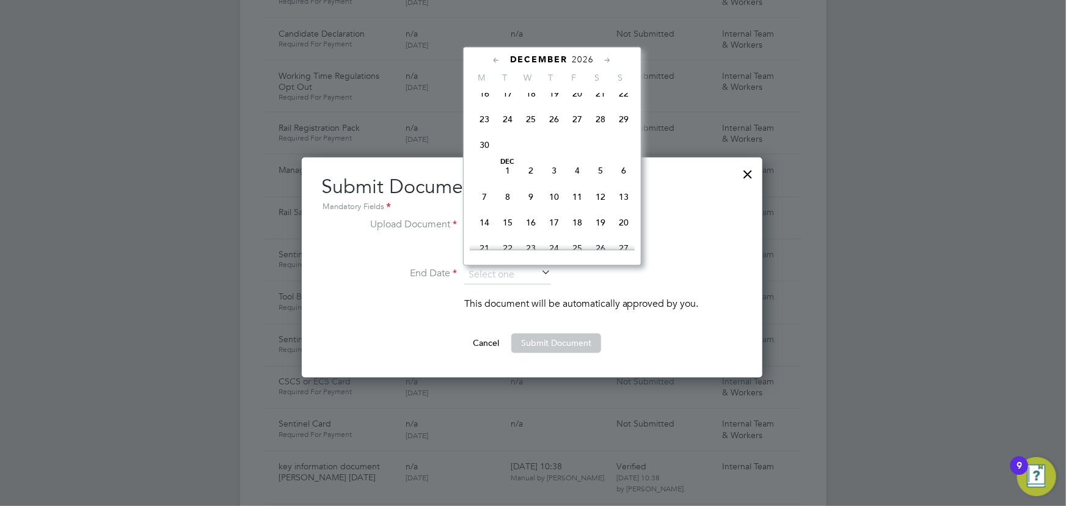
scroll to position [704, 0]
click at [482, 127] on span "9" at bounding box center [484, 123] width 23 height 23
type input "09 Nov 2026"
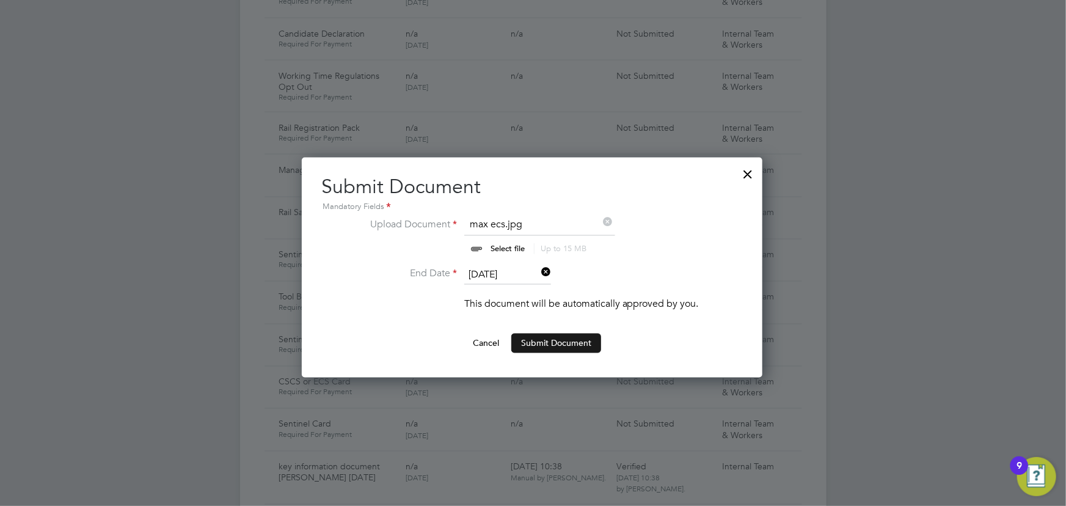
click at [562, 341] on button "Submit Document" at bounding box center [557, 344] width 90 height 20
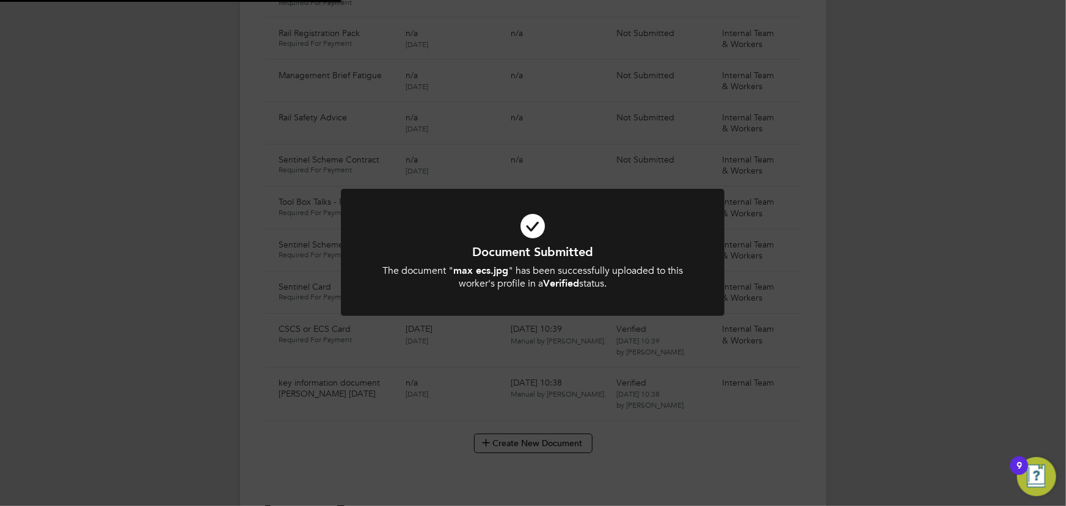
scroll to position [1097, 0]
click at [878, 277] on div "Document Submitted The document " max ecs.jpg " has been successfully uploaded …" at bounding box center [533, 253] width 1066 height 506
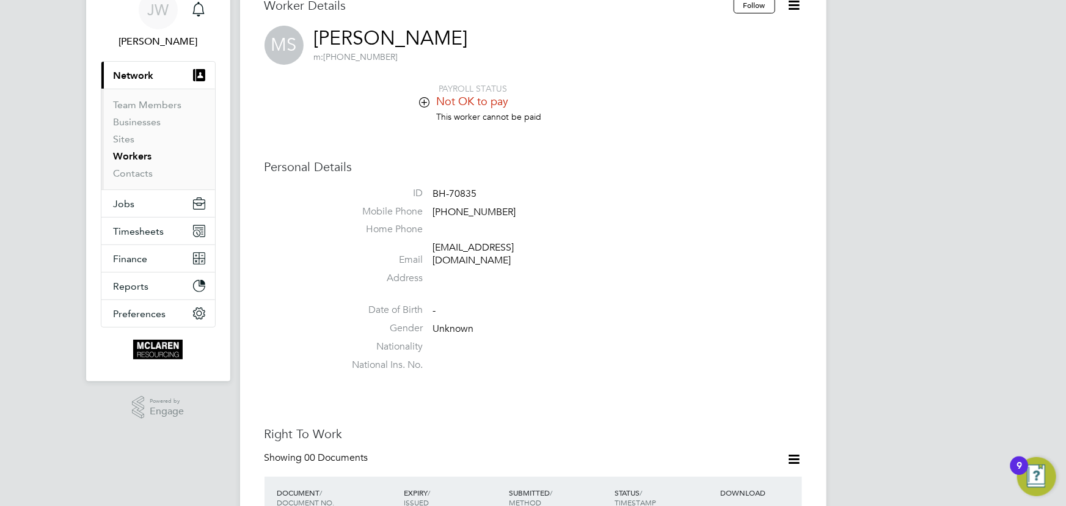
scroll to position [111, 0]
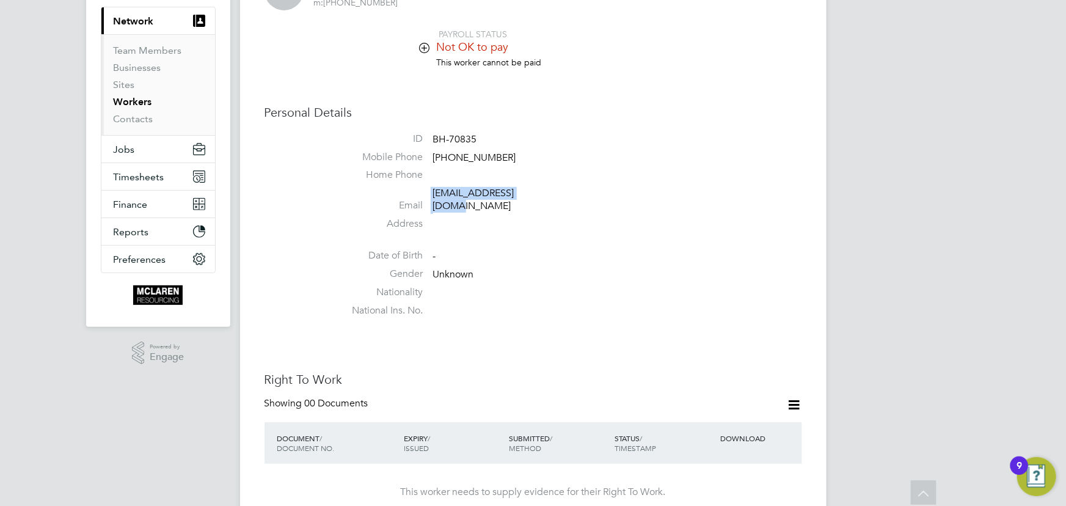
drag, startPoint x: 430, startPoint y: 191, endPoint x: 550, endPoint y: 189, distance: 119.8
click at [550, 189] on li "Email mmjcs1991@icloud.com" at bounding box center [570, 202] width 464 height 30
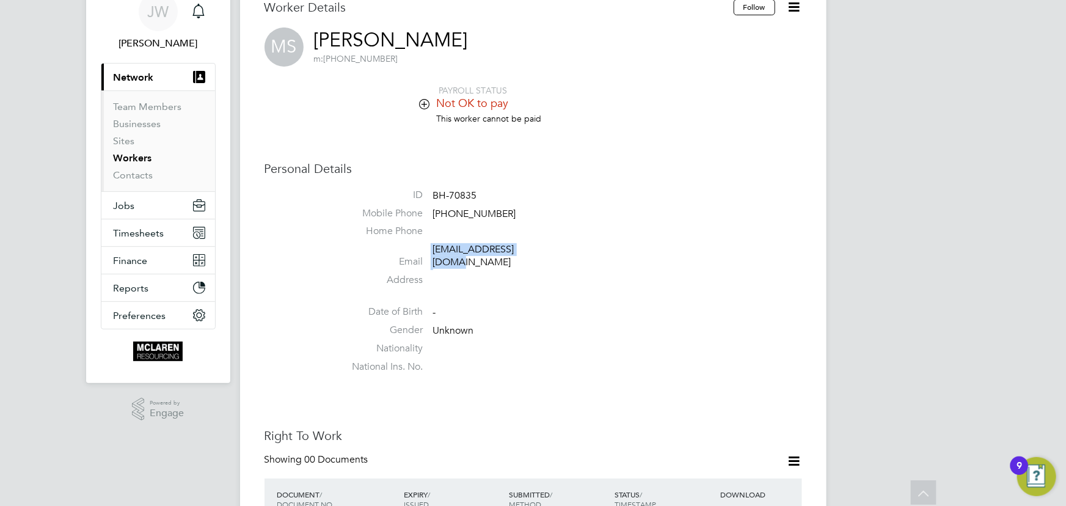
scroll to position [0, 0]
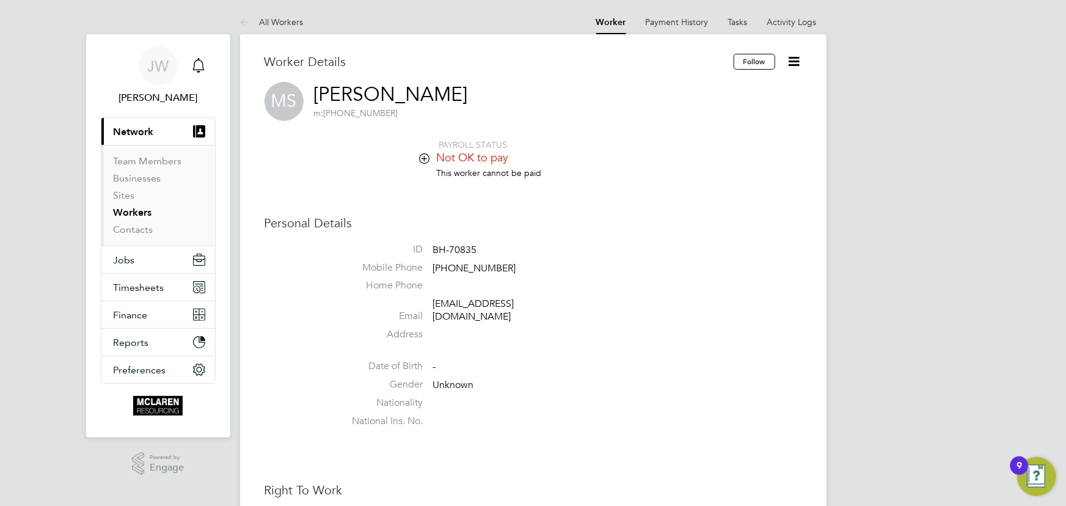
click at [524, 249] on li "ID BH-70835" at bounding box center [570, 252] width 464 height 18
drag, startPoint x: 474, startPoint y: 302, endPoint x: 552, endPoint y: 302, distance: 78.2
click at [552, 302] on li "Email mmjcs1991@icloud.com" at bounding box center [570, 313] width 464 height 30
copy li "mmjcs1991@icloud.com"
drag, startPoint x: 453, startPoint y: 265, endPoint x: 526, endPoint y: 267, distance: 72.8
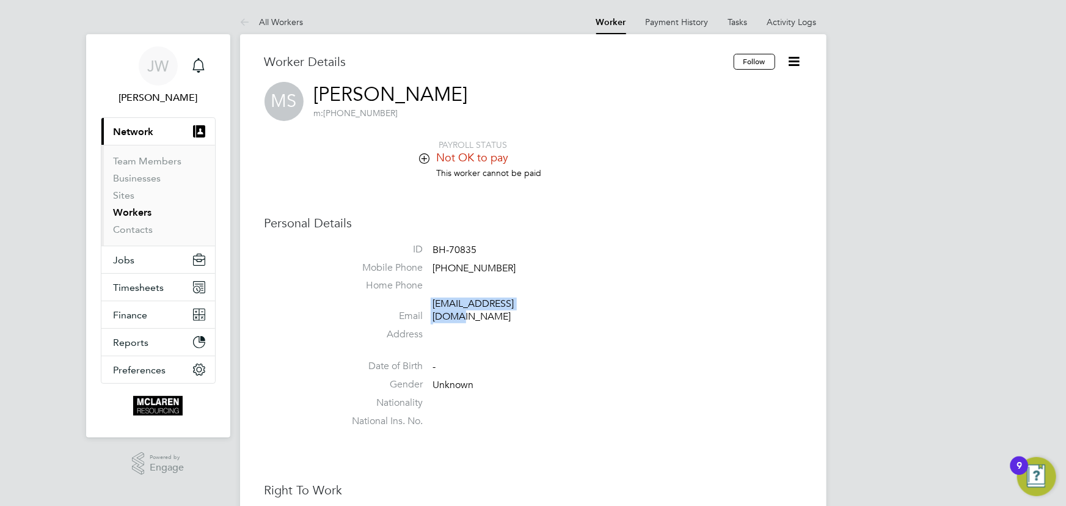
click at [526, 267] on li "Mobile Phone +44 7947 883413" at bounding box center [570, 271] width 464 height 18
copy span "7947 883413"
drag, startPoint x: 427, startPoint y: 298, endPoint x: 537, endPoint y: 299, distance: 110.0
click at [537, 299] on li "Email mmjcs1991@icloud.com" at bounding box center [570, 313] width 464 height 30
copy li "mmjcs1991@icloud.com"
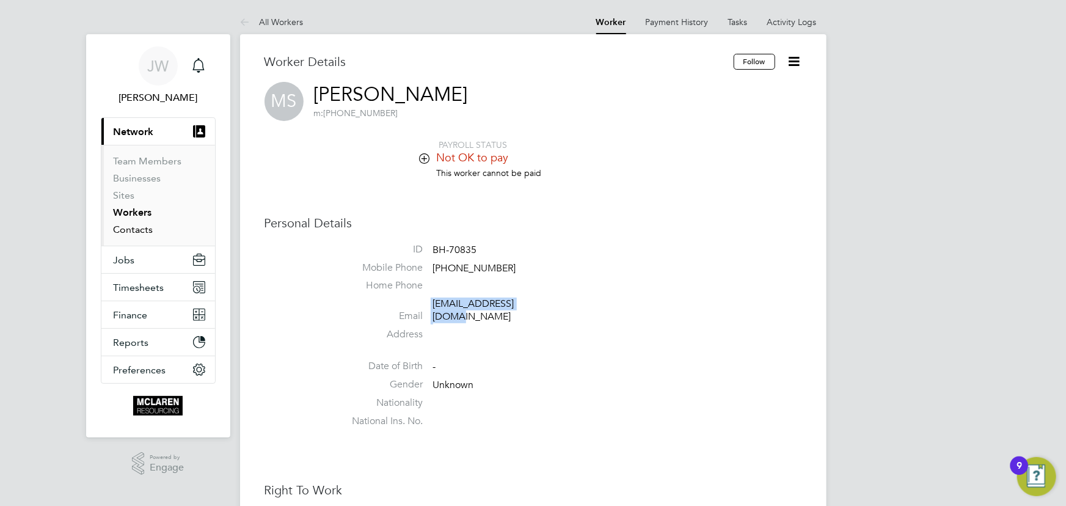
click at [145, 230] on link "Contacts" at bounding box center [134, 230] width 40 height 12
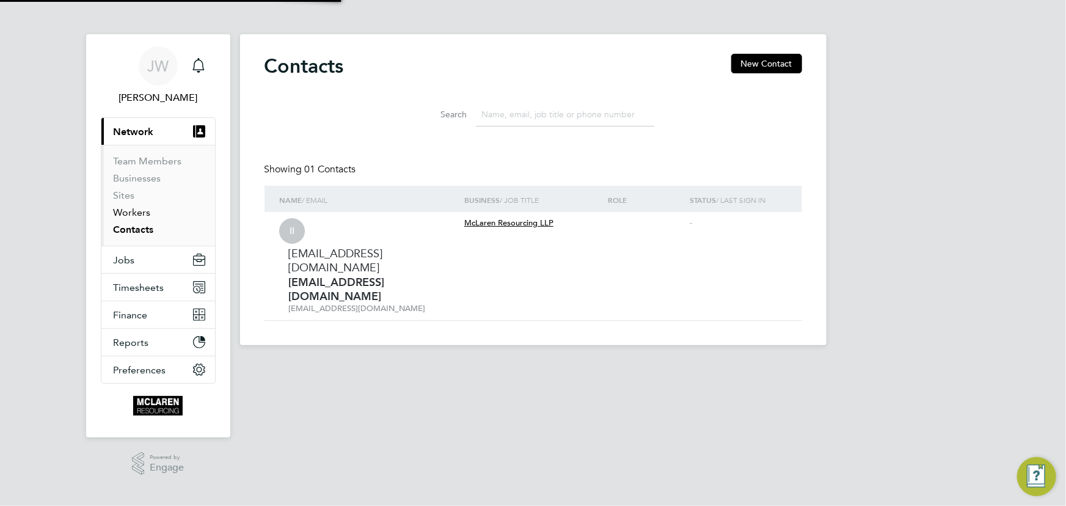
click at [141, 212] on link "Workers" at bounding box center [132, 213] width 37 height 12
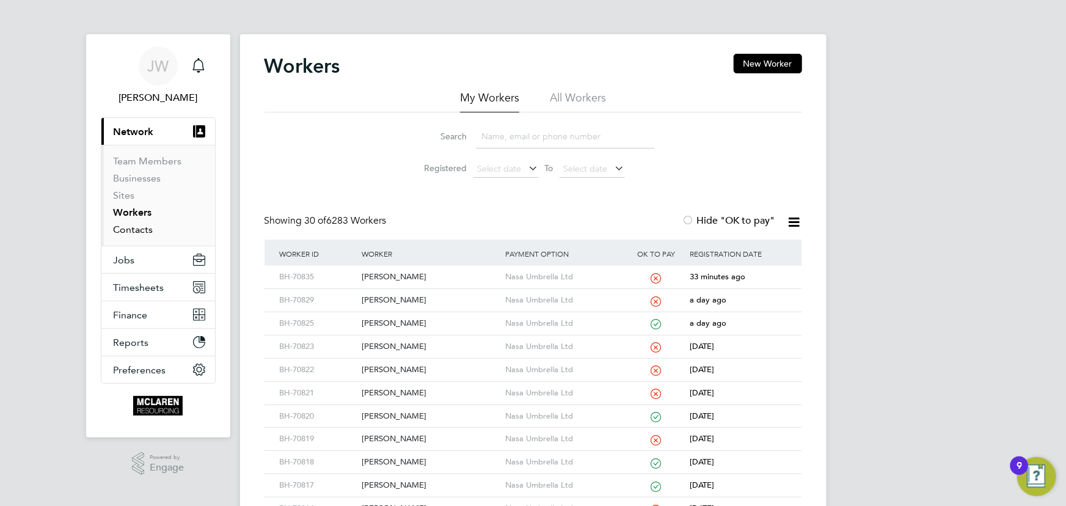
click at [134, 228] on link "Contacts" at bounding box center [134, 230] width 40 height 12
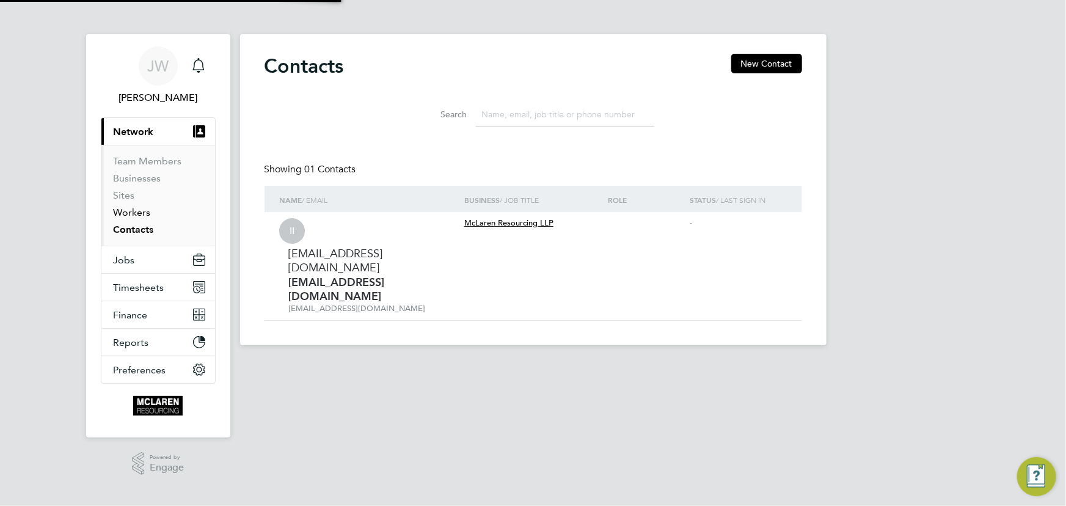
drag, startPoint x: 133, startPoint y: 213, endPoint x: 167, endPoint y: 205, distance: 35.3
click at [133, 213] on link "Workers" at bounding box center [132, 213] width 37 height 12
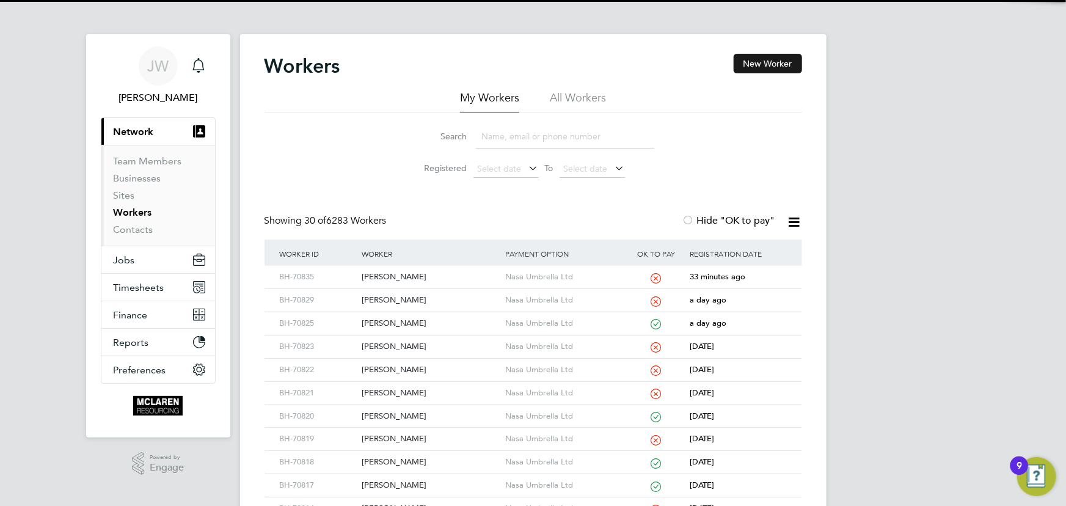
click at [752, 65] on button "New Worker" at bounding box center [768, 64] width 68 height 20
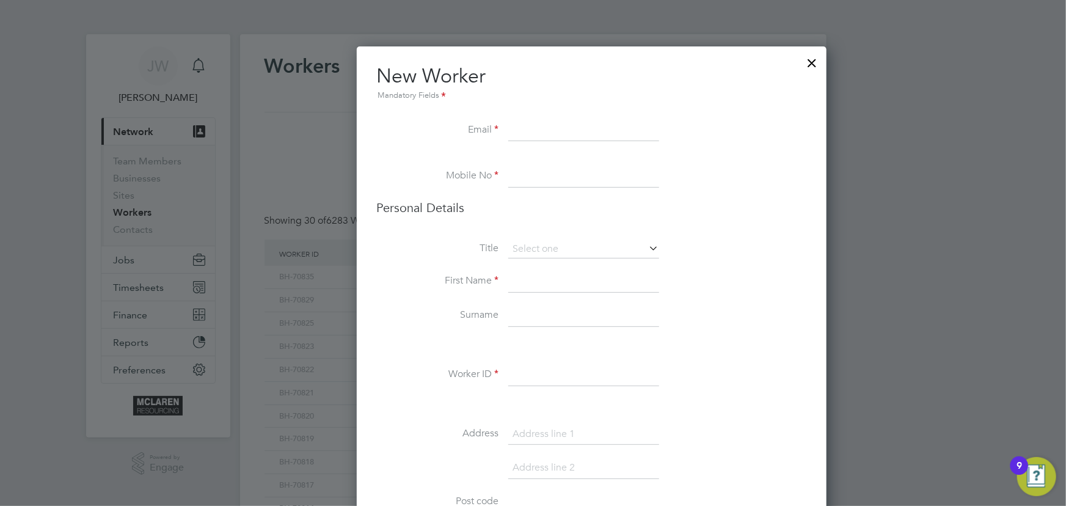
scroll to position [1384, 498]
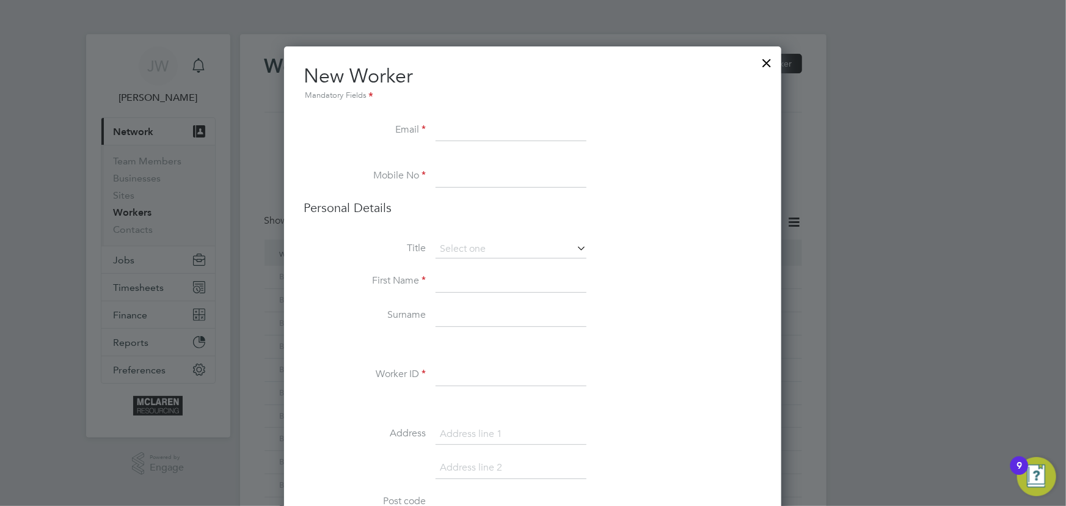
paste input "Karl.mercer85@gmail.com"
type input "Karl.mercer85@gmail.com"
click at [447, 281] on input at bounding box center [511, 282] width 151 height 22
paste input "07890 511340"
type input "07890 511340"
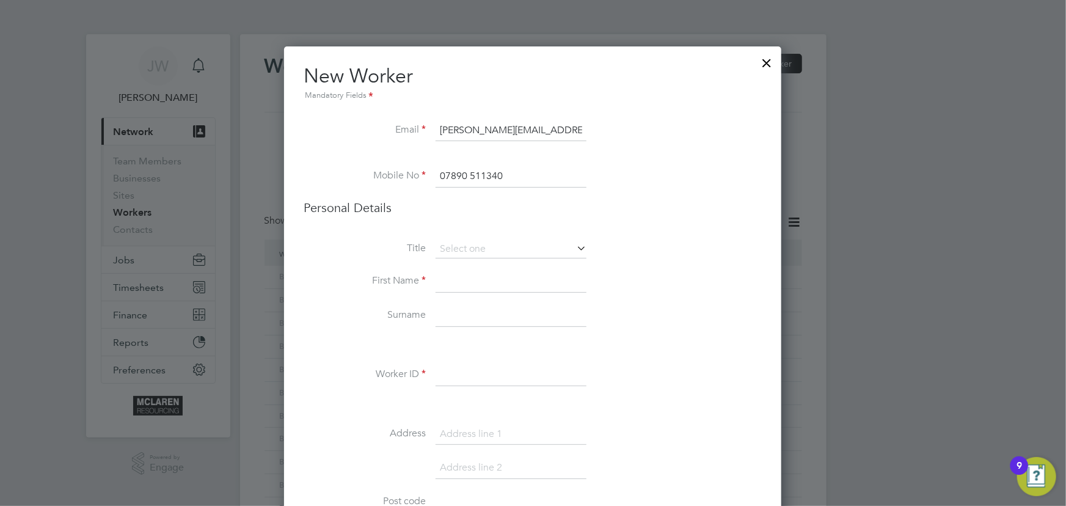
click at [464, 286] on input at bounding box center [511, 282] width 151 height 22
type input "Karl"
click at [466, 316] on input at bounding box center [511, 316] width 151 height 22
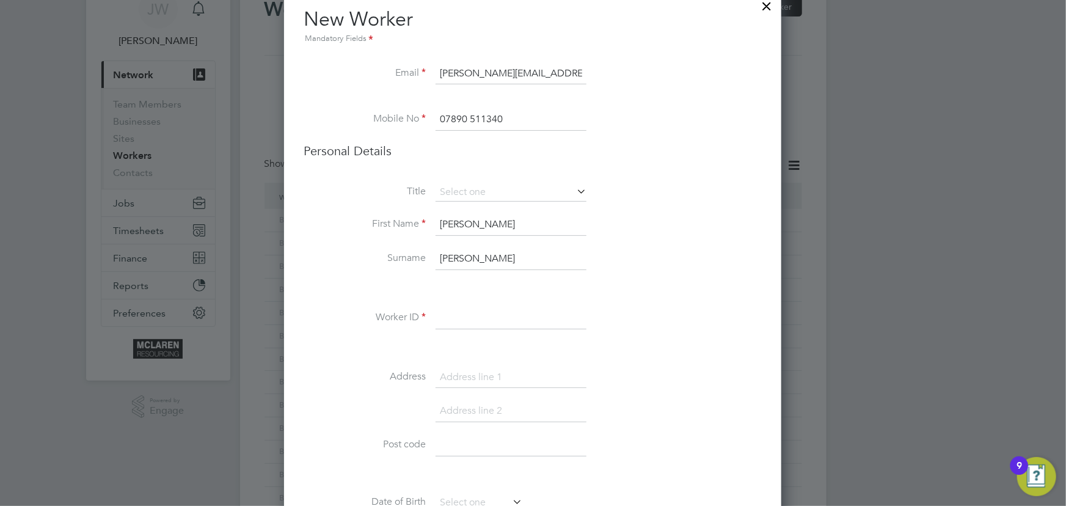
scroll to position [111, 0]
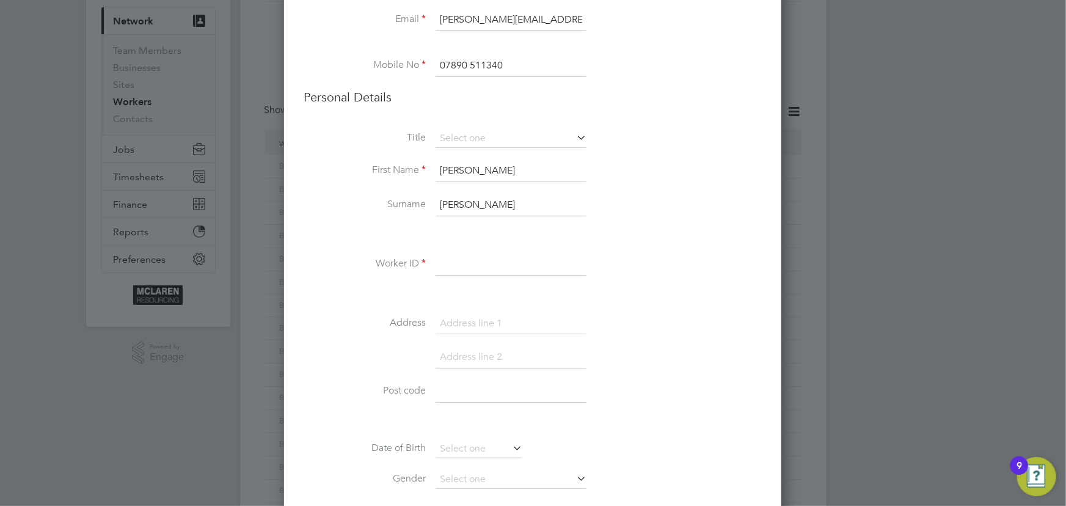
type input "Mercer"
click at [458, 265] on input at bounding box center [511, 265] width 151 height 22
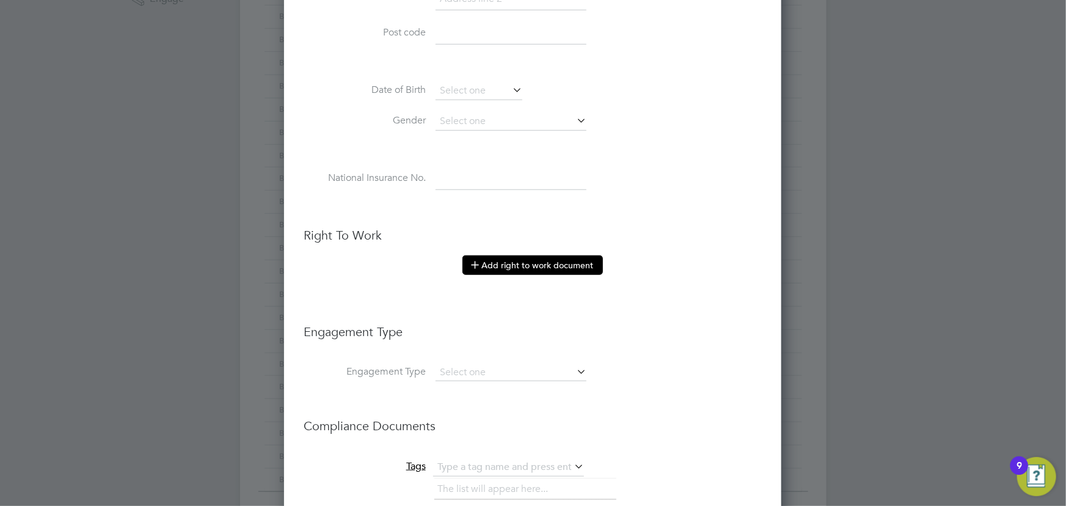
scroll to position [556, 0]
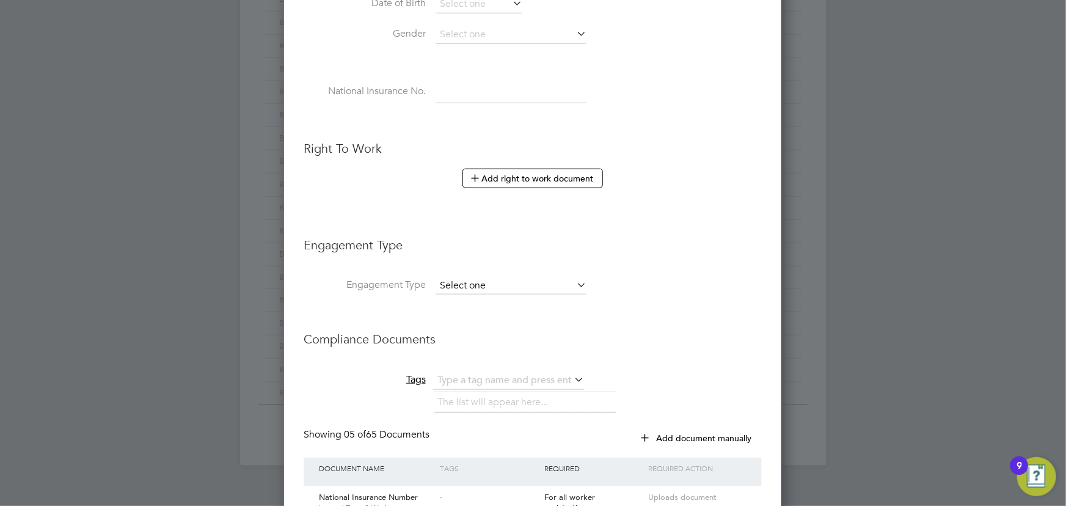
type input "BH-70836"
click at [485, 281] on input at bounding box center [511, 285] width 151 height 17
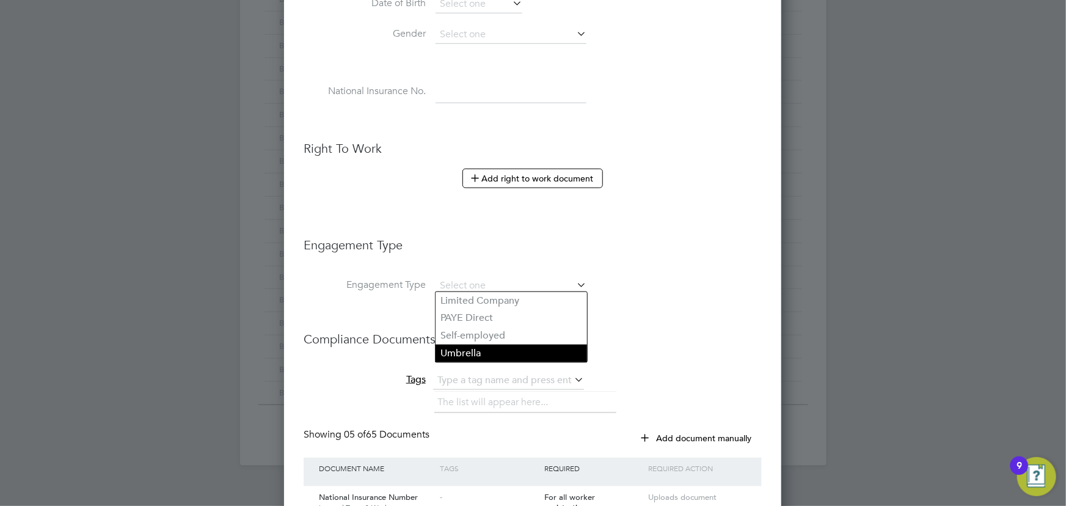
click at [479, 348] on li "Umbrella" at bounding box center [512, 354] width 152 height 18
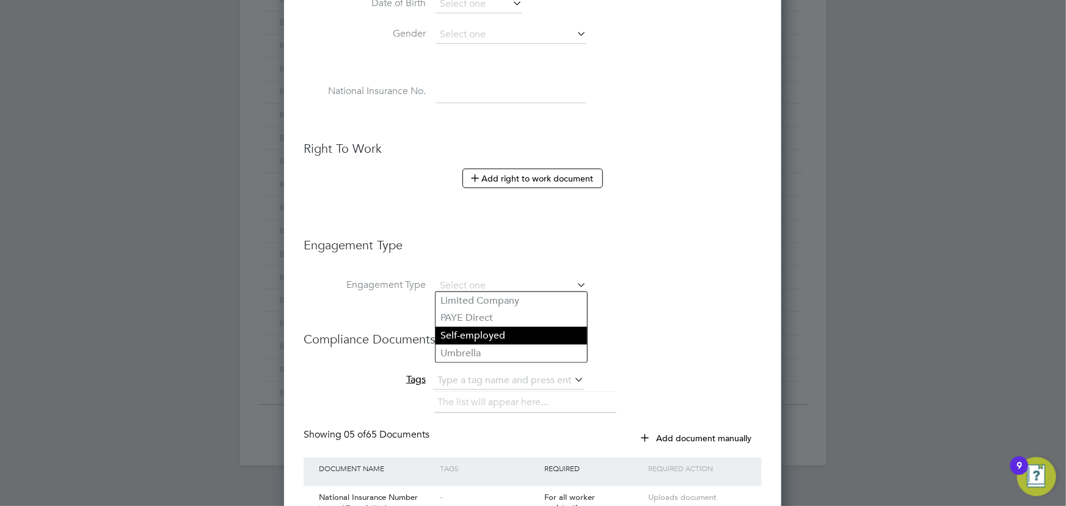
type input "Umbrella"
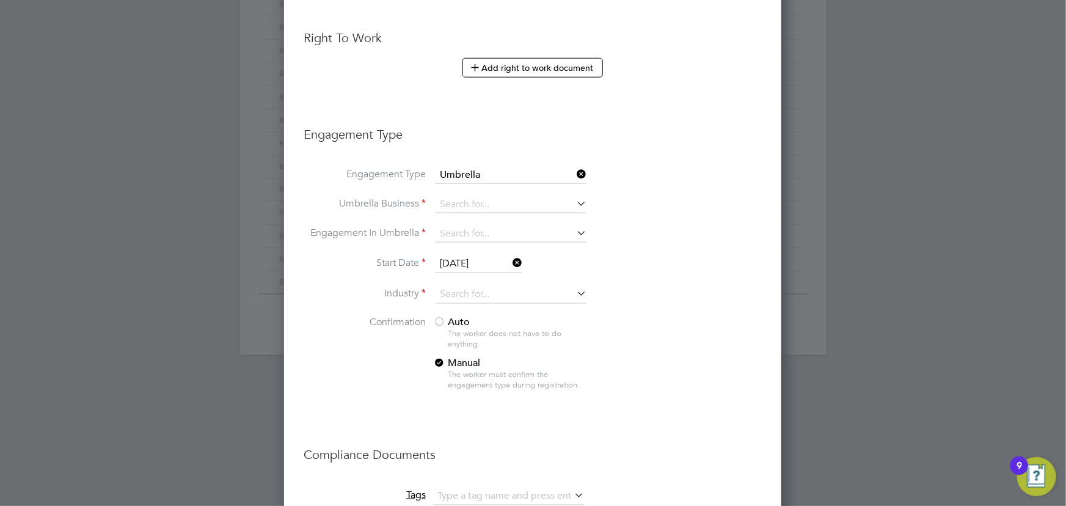
scroll to position [666, 0]
click at [462, 199] on input at bounding box center [511, 204] width 151 height 17
click at [472, 221] on li "Nasa Umbrella Ltd" at bounding box center [512, 220] width 152 height 18
type input "Nasa Umbrella Ltd"
click at [702, 255] on li "Start Date 04 Sep 2025" at bounding box center [533, 270] width 458 height 31
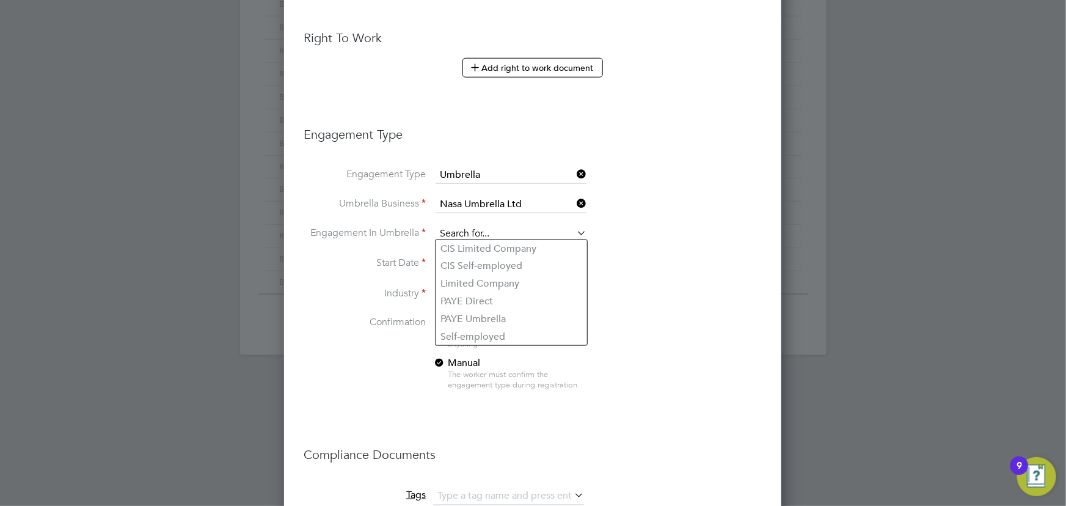
click at [468, 233] on input at bounding box center [511, 234] width 151 height 17
click at [474, 263] on li "CIS Self-employed" at bounding box center [512, 266] width 152 height 18
type input "CIS Self-employed"
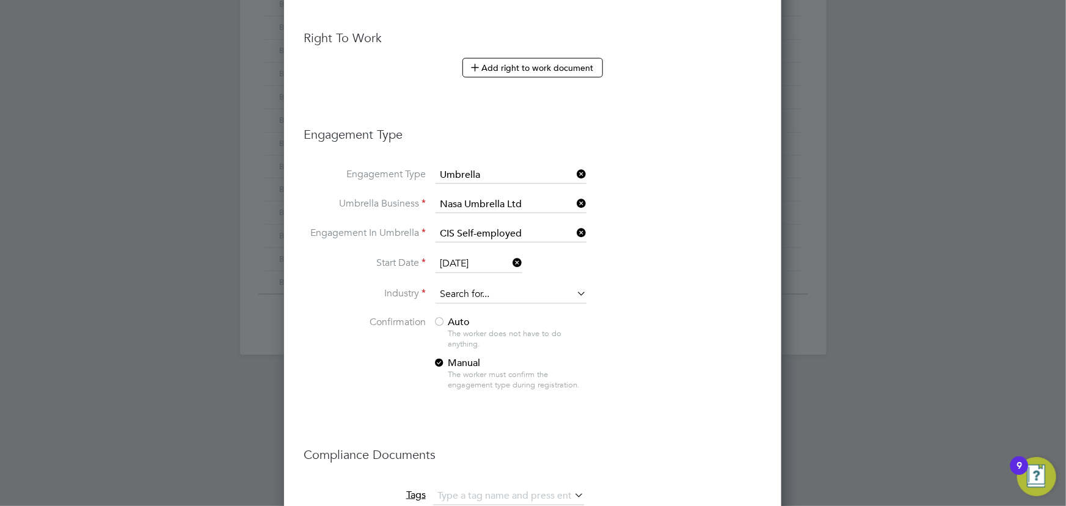
click at [446, 287] on input at bounding box center [511, 294] width 151 height 18
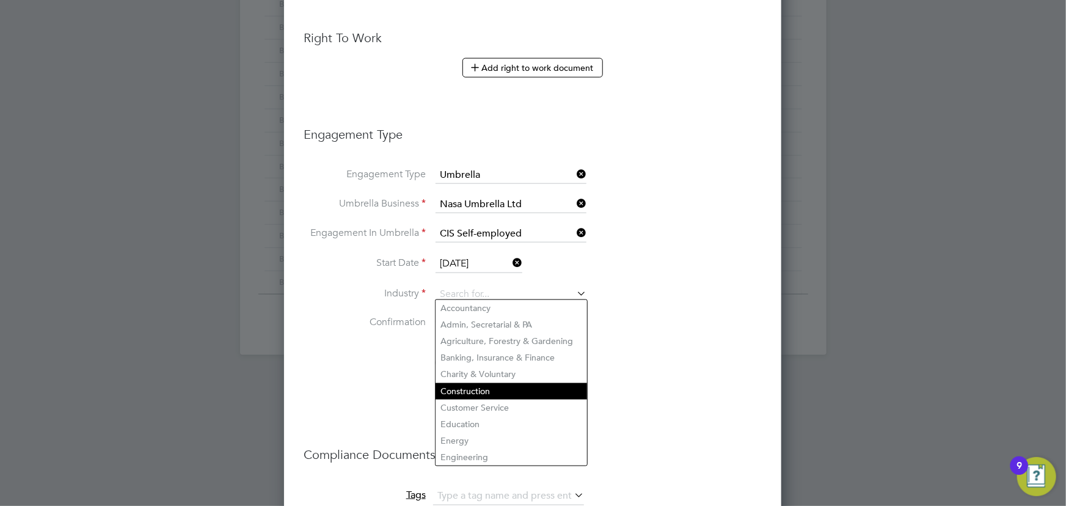
click at [474, 387] on li "Construction" at bounding box center [512, 391] width 152 height 17
type input "Construction"
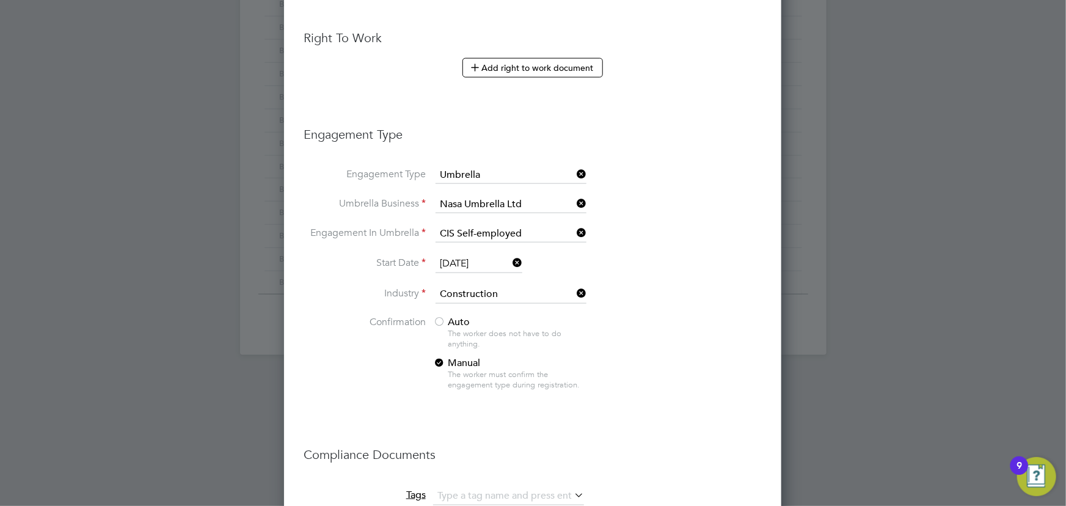
click at [455, 318] on span "Auto" at bounding box center [451, 322] width 37 height 12
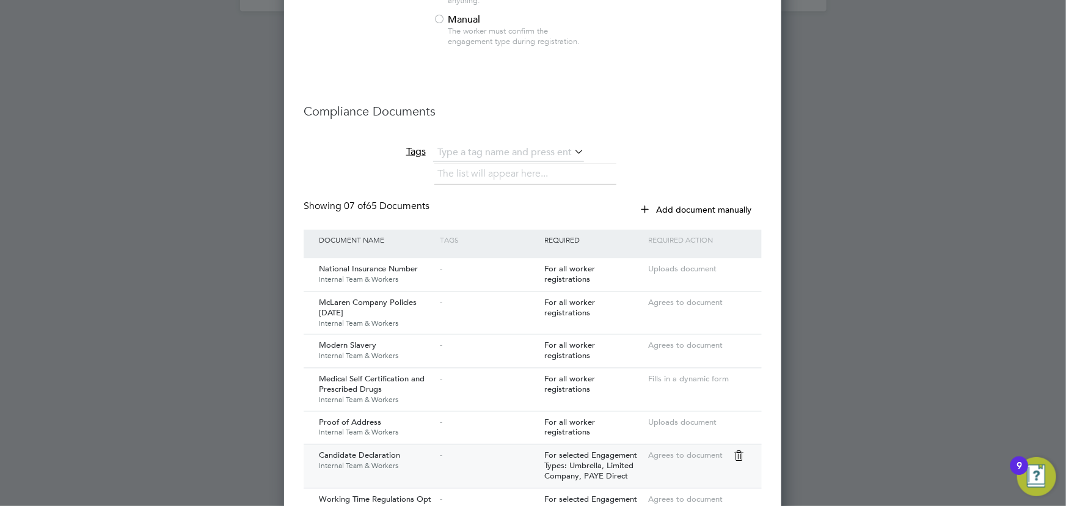
scroll to position [1167, 0]
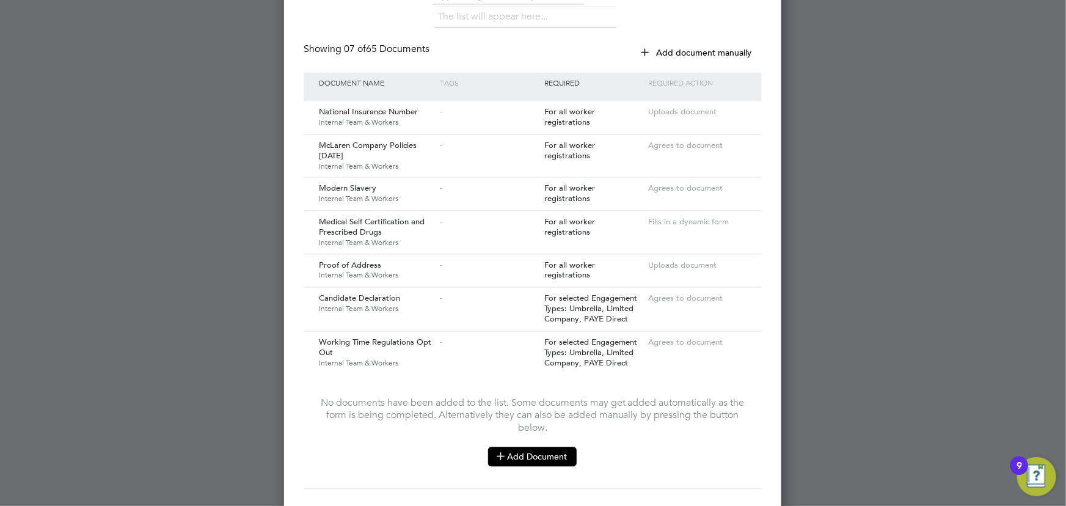
click at [513, 447] on button "Add Document" at bounding box center [532, 457] width 89 height 20
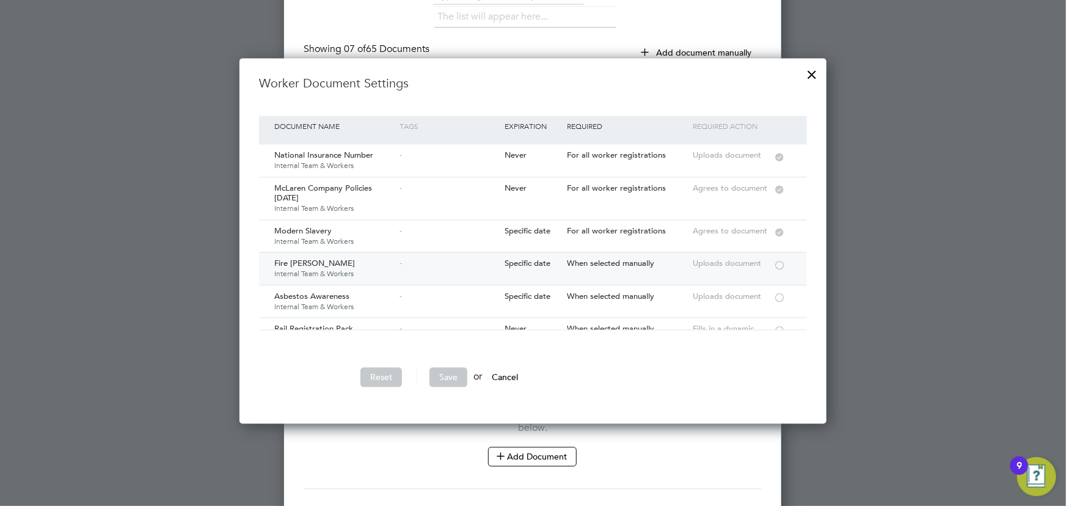
scroll to position [55, 0]
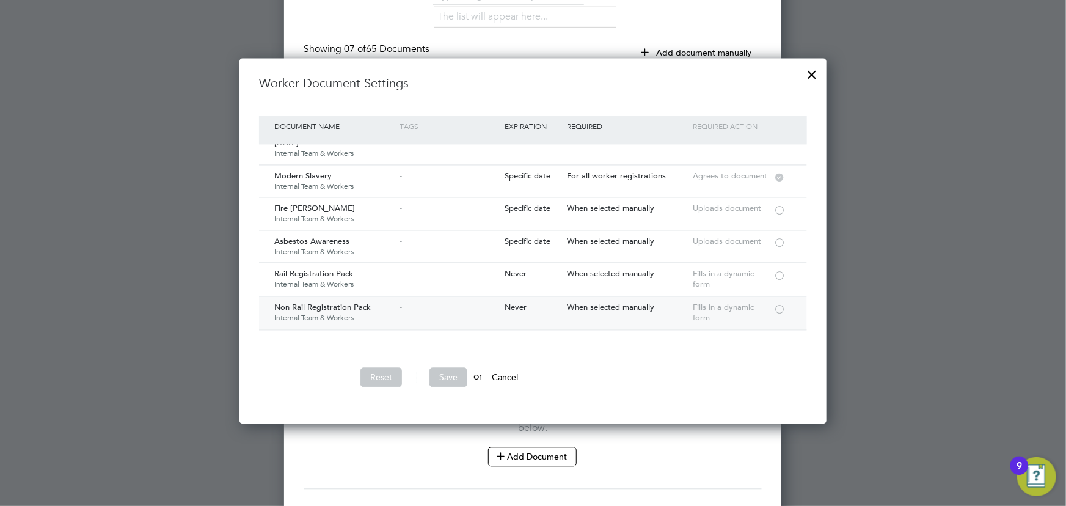
click at [784, 309] on div at bounding box center [780, 308] width 12 height 9
drag, startPoint x: 446, startPoint y: 380, endPoint x: 493, endPoint y: 350, distance: 55.8
click at [449, 378] on button "Save" at bounding box center [449, 378] width 38 height 20
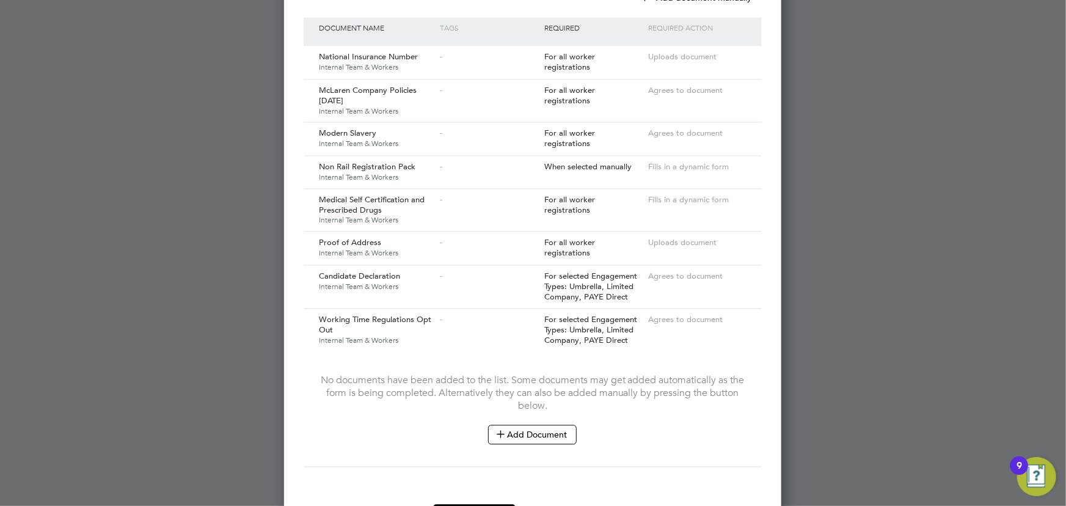
scroll to position [1268, 0]
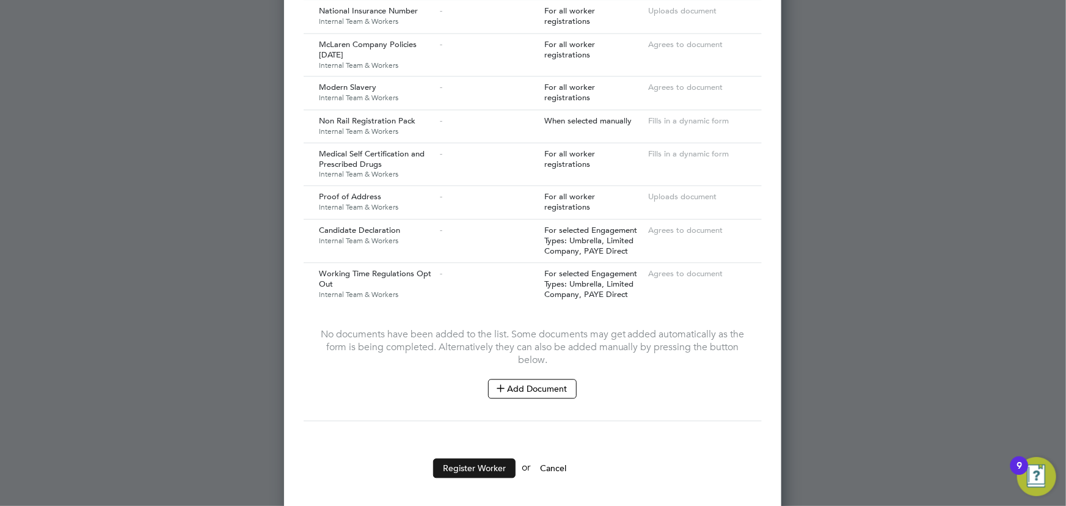
click at [499, 458] on button "Register Worker" at bounding box center [474, 468] width 83 height 20
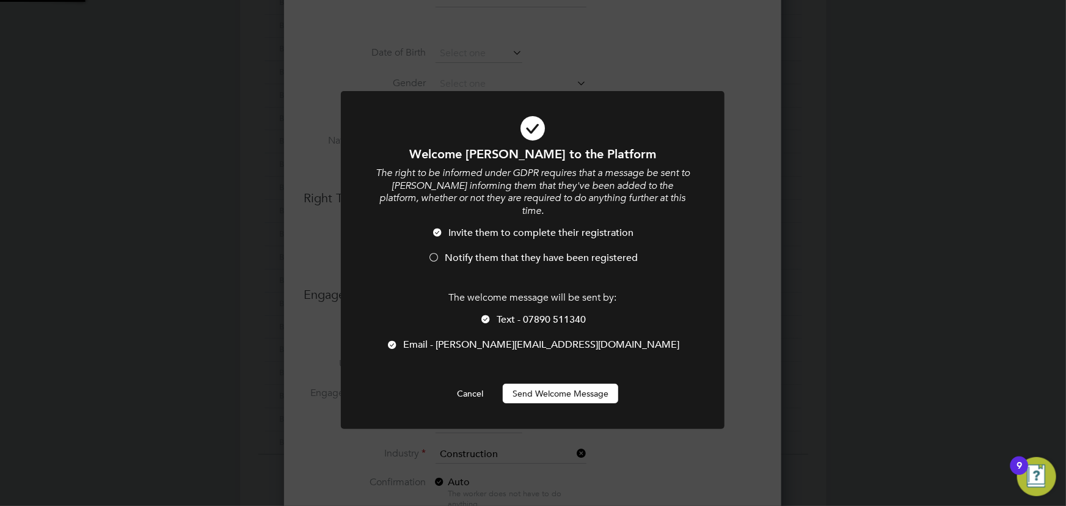
scroll to position [0, 0]
click at [602, 384] on button "Send Welcome Message" at bounding box center [561, 394] width 116 height 20
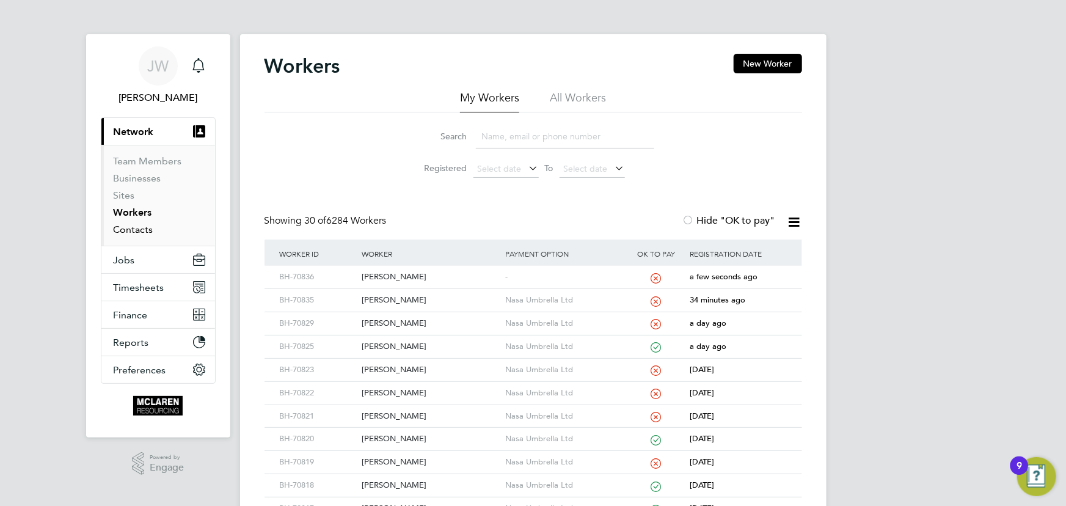
click at [144, 231] on link "Contacts" at bounding box center [134, 230] width 40 height 12
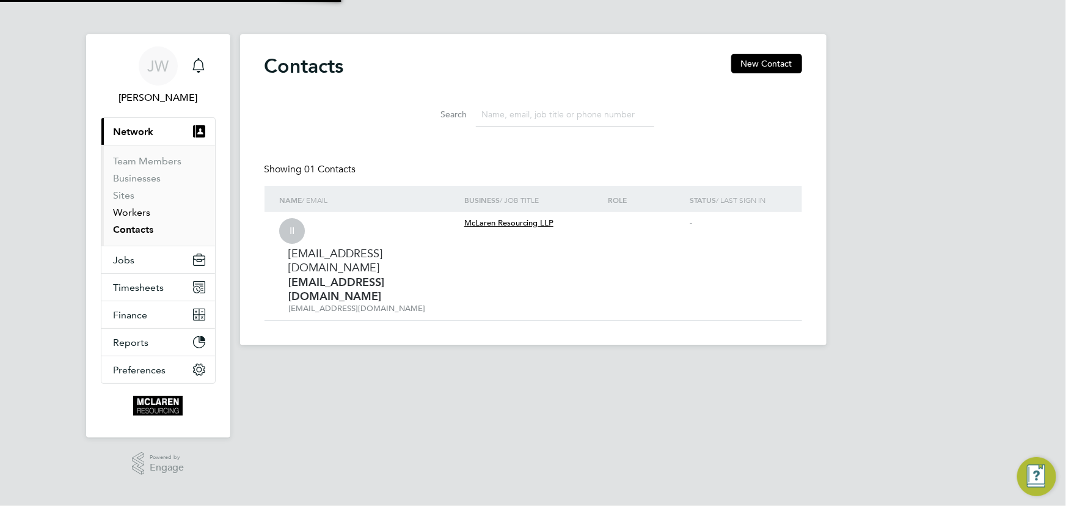
click at [133, 207] on link "Workers" at bounding box center [132, 213] width 37 height 12
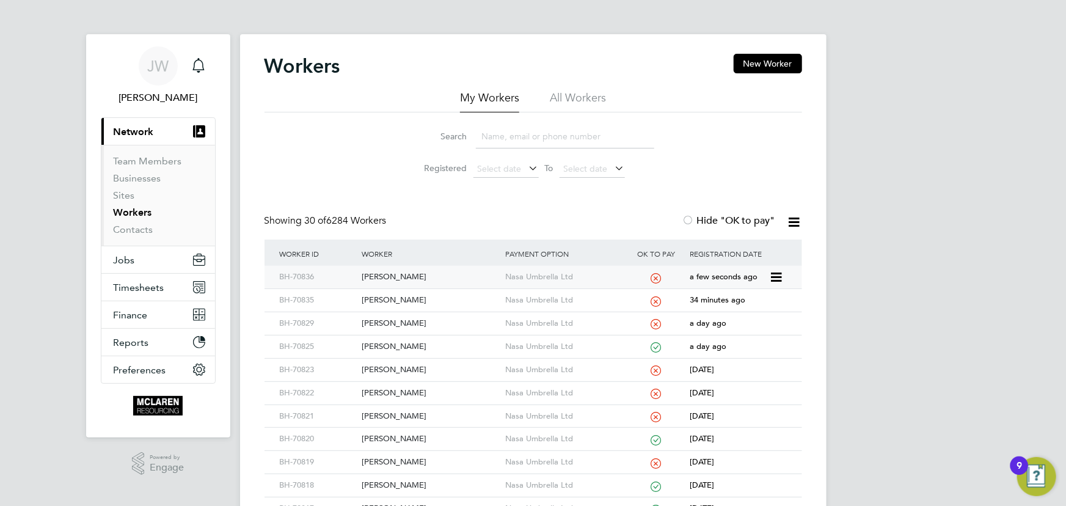
click at [372, 279] on div "Karl Mercer" at bounding box center [431, 277] width 144 height 23
click at [145, 231] on link "Contacts" at bounding box center [134, 230] width 40 height 12
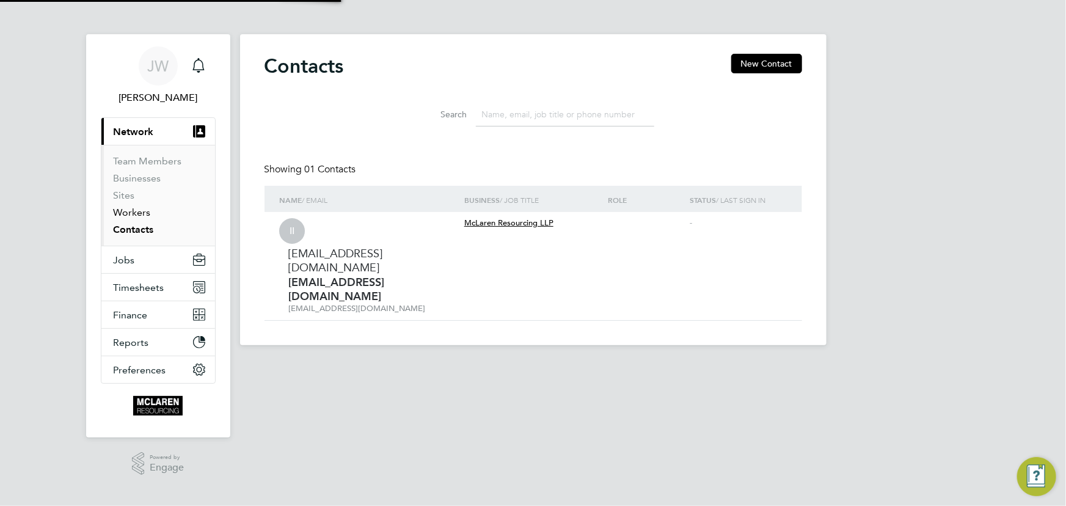
click at [139, 213] on link "Workers" at bounding box center [132, 213] width 37 height 12
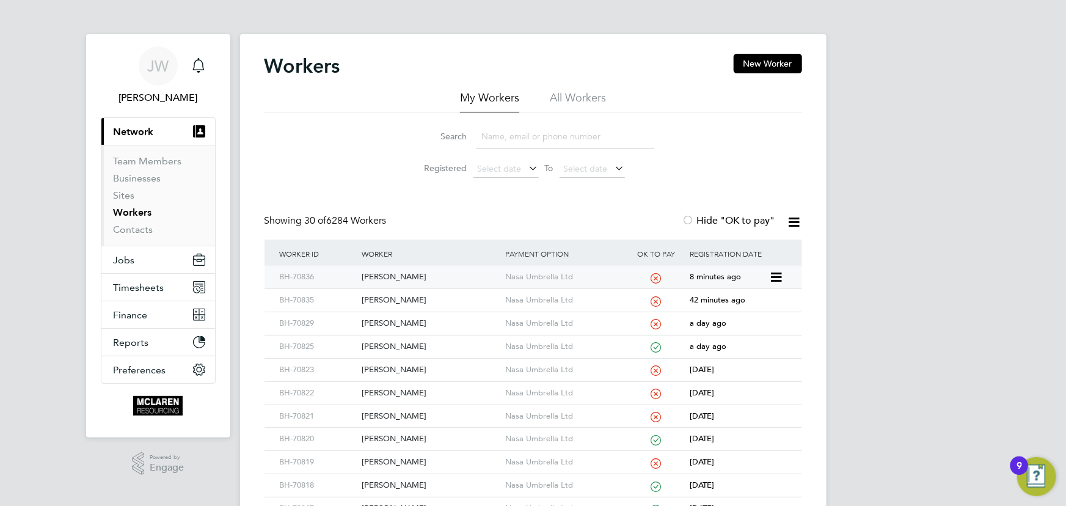
click at [403, 274] on div "Karl Mercer" at bounding box center [431, 277] width 144 height 23
click at [400, 299] on div "Max Stuart" at bounding box center [431, 300] width 144 height 23
click at [137, 232] on link "Contacts" at bounding box center [134, 230] width 40 height 12
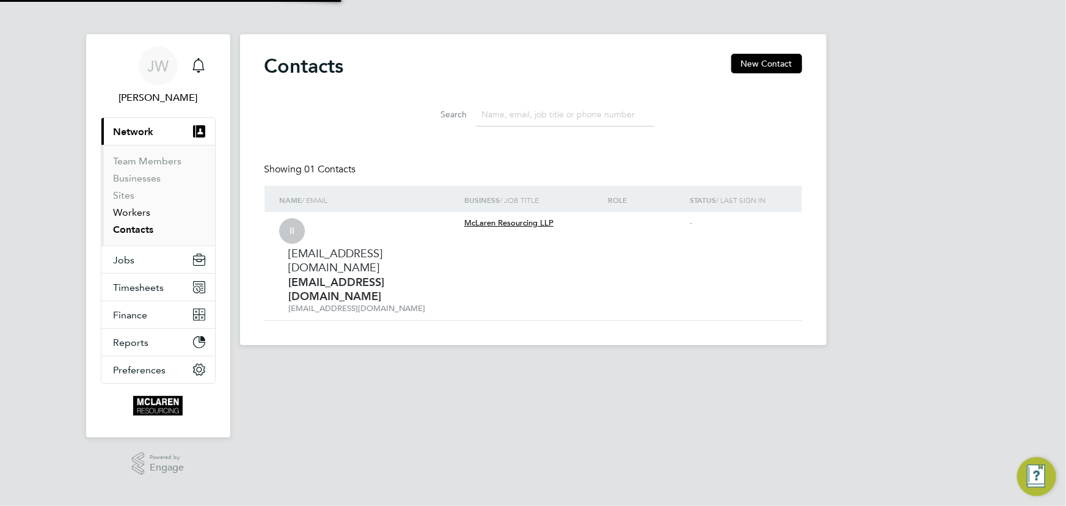
click at [135, 212] on link "Workers" at bounding box center [132, 213] width 37 height 12
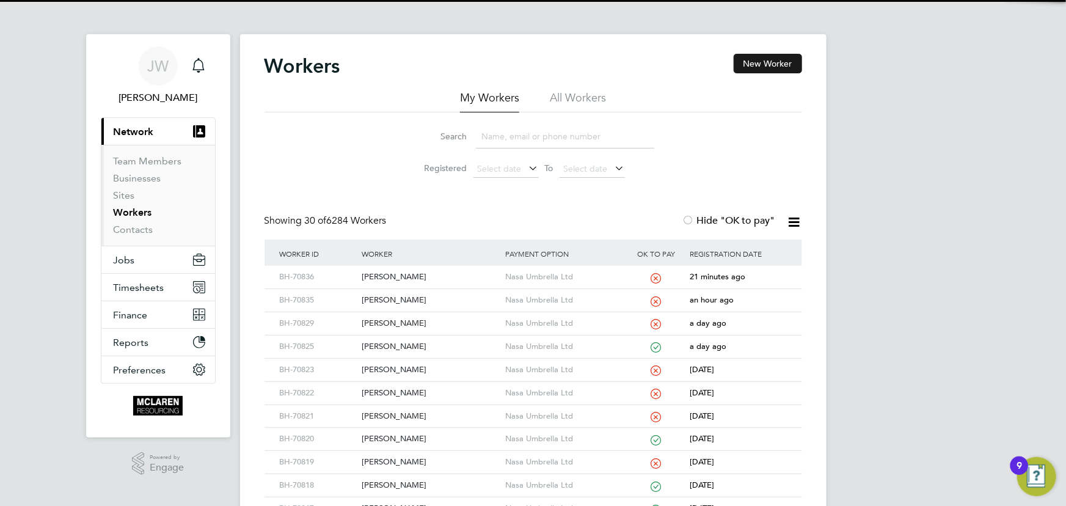
click at [753, 67] on button "New Worker" at bounding box center [768, 64] width 68 height 20
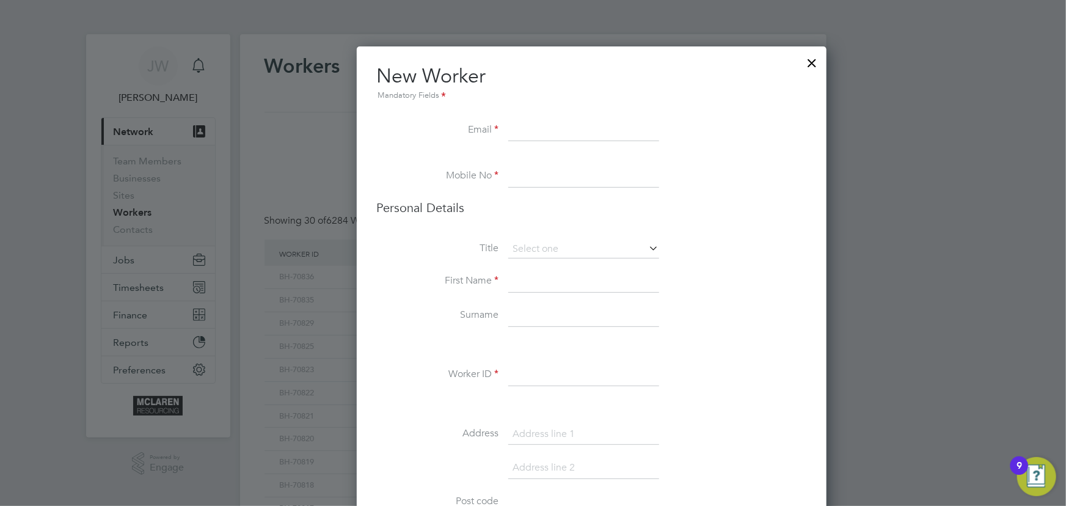
scroll to position [1384, 498]
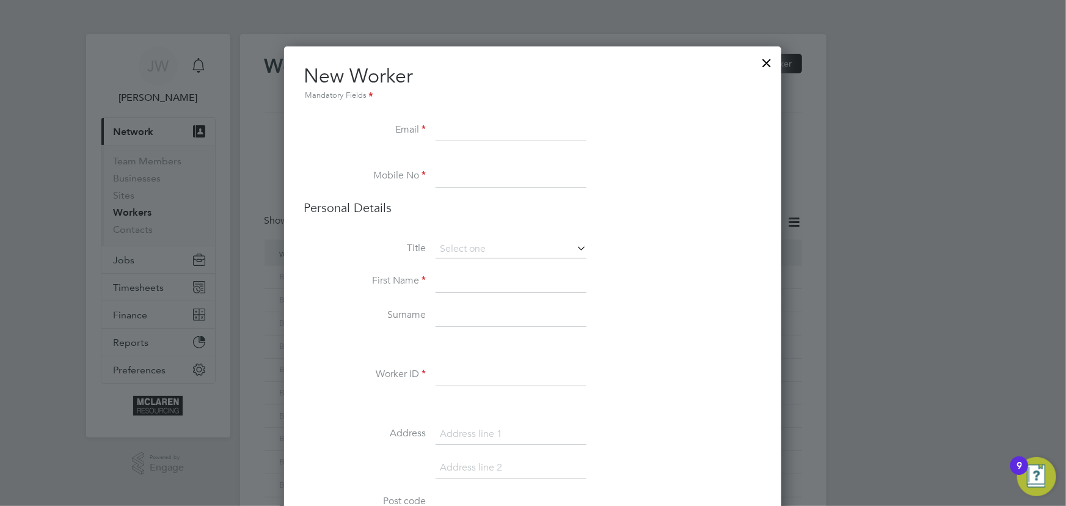
paste input "eromoseleraphael58@gmail.com"
type input "eromoseleraphael58@gmail.com"
click at [457, 290] on input at bounding box center [511, 282] width 151 height 22
click at [461, 179] on input at bounding box center [511, 177] width 151 height 22
paste input "07831 615390"
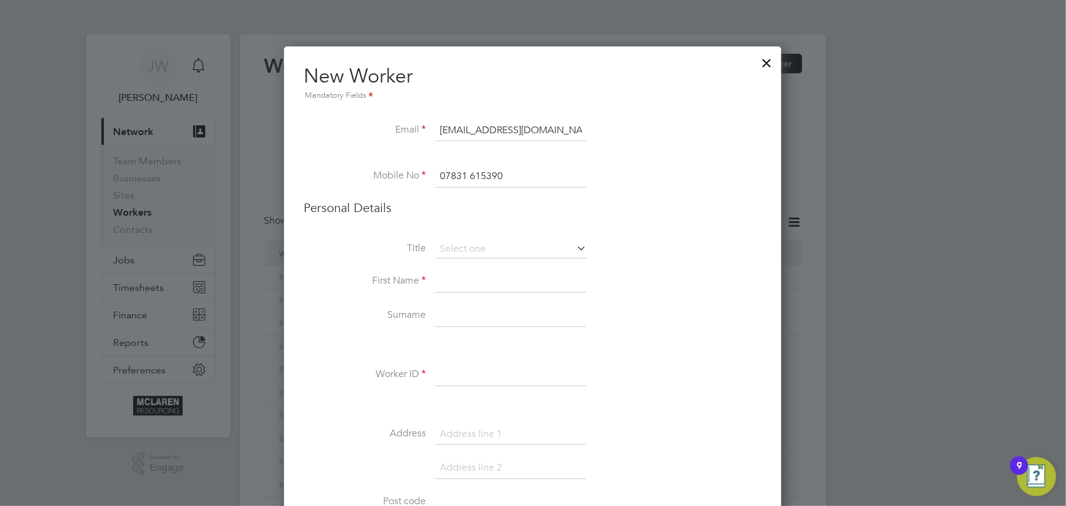
type input "07831 615390"
click at [472, 290] on input at bounding box center [511, 282] width 151 height 22
type input "Raphael"
click at [458, 318] on input at bounding box center [511, 316] width 151 height 22
type input "Eromosele"
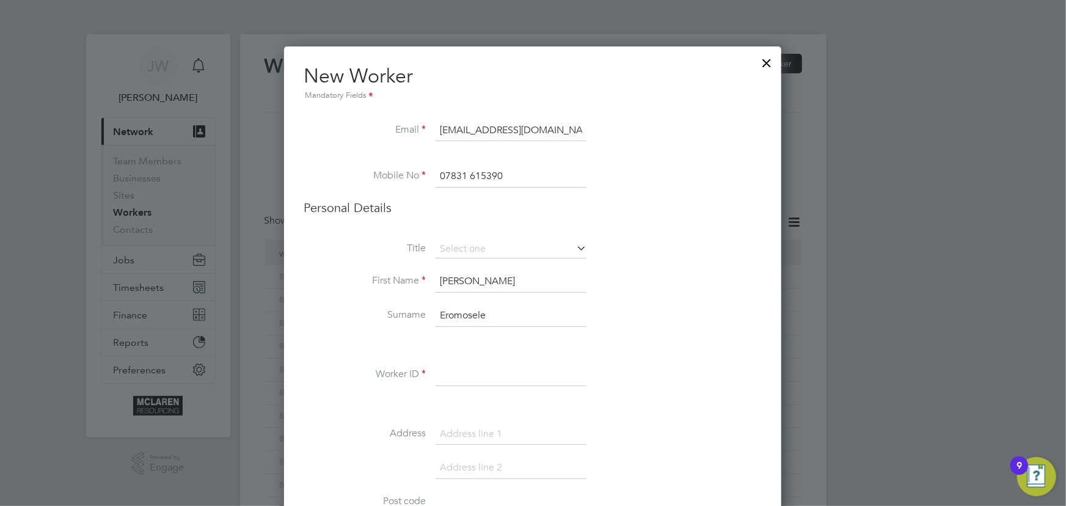
click at [471, 376] on input at bounding box center [511, 375] width 151 height 22
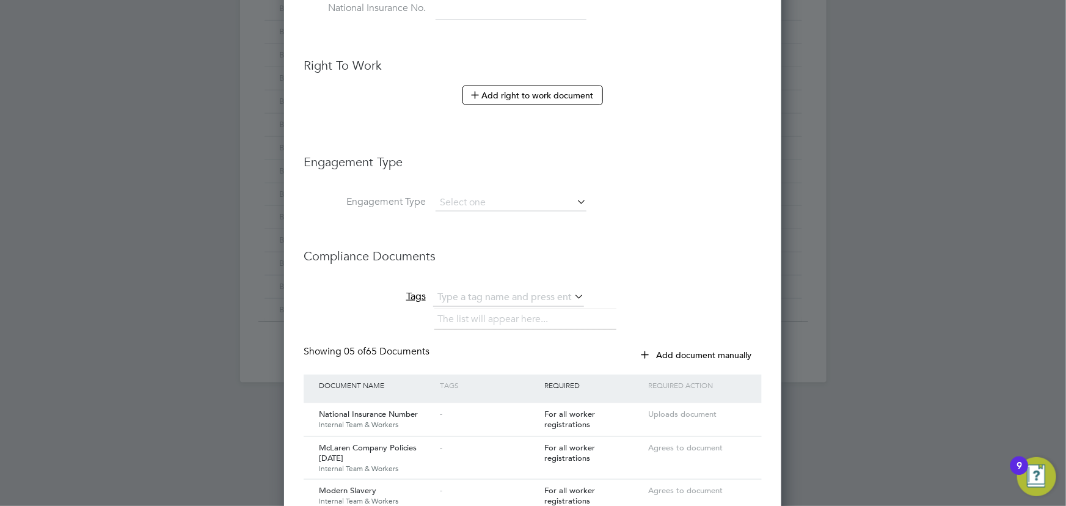
scroll to position [666, 0]
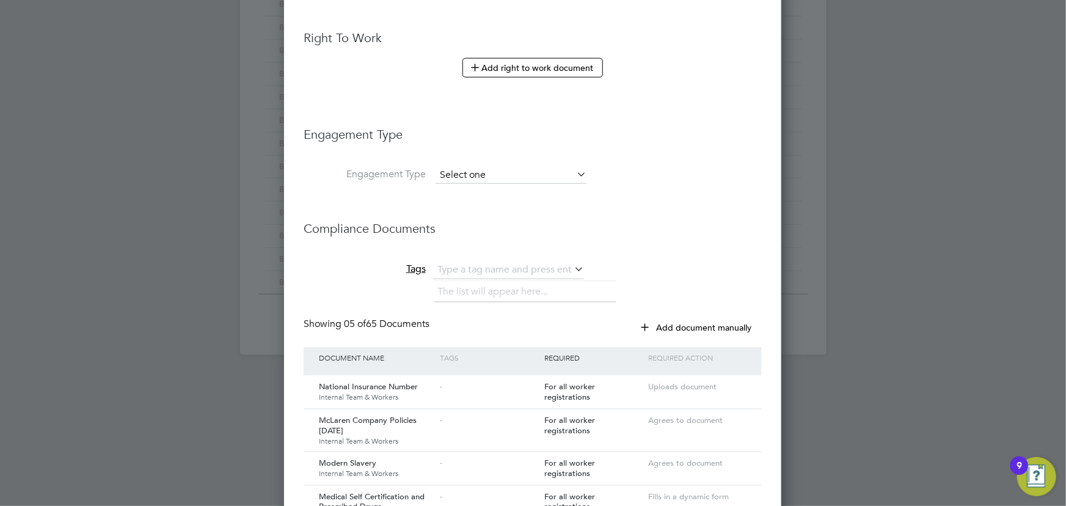
type input "BH-70838"
click at [497, 177] on input at bounding box center [511, 175] width 151 height 17
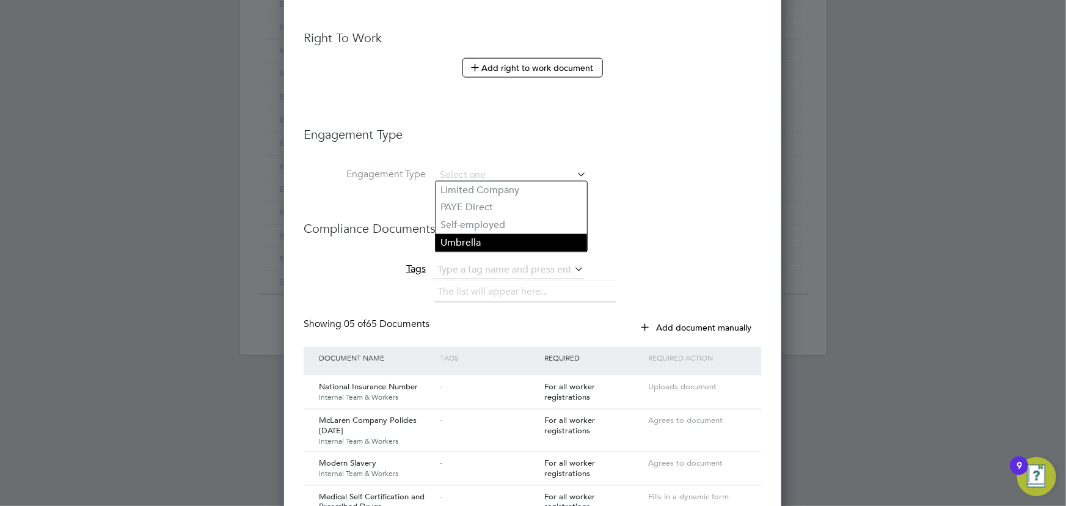
click at [477, 238] on li "Umbrella" at bounding box center [512, 243] width 152 height 18
type input "Umbrella"
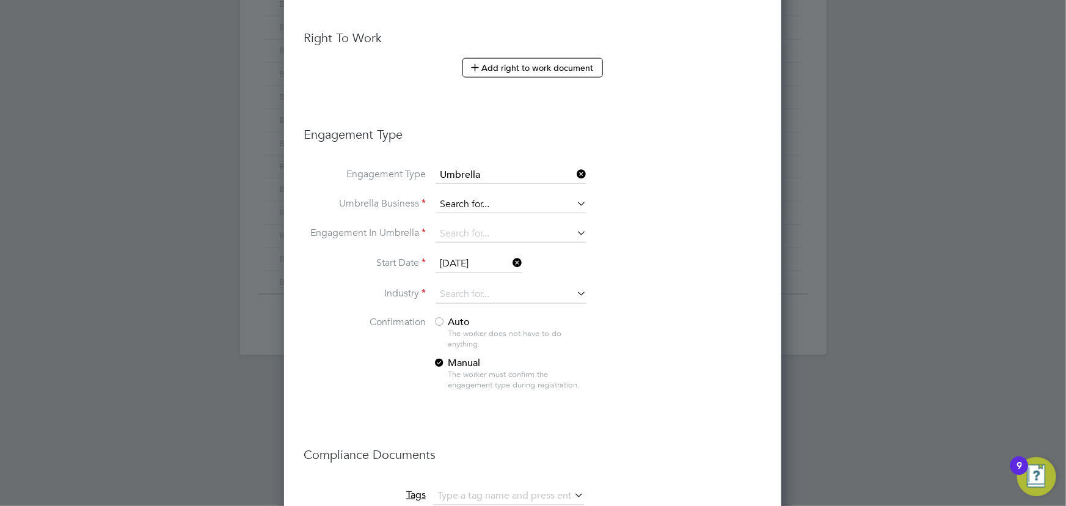
click at [443, 199] on input at bounding box center [511, 204] width 151 height 17
click at [452, 214] on b "Nasa" at bounding box center [452, 219] width 23 height 12
type input "Nasa Umbrella Ltd"
click at [463, 220] on li "Umbrella Business Nasa Umbrella Ltd" at bounding box center [533, 210] width 458 height 29
click at [463, 227] on input at bounding box center [511, 234] width 151 height 17
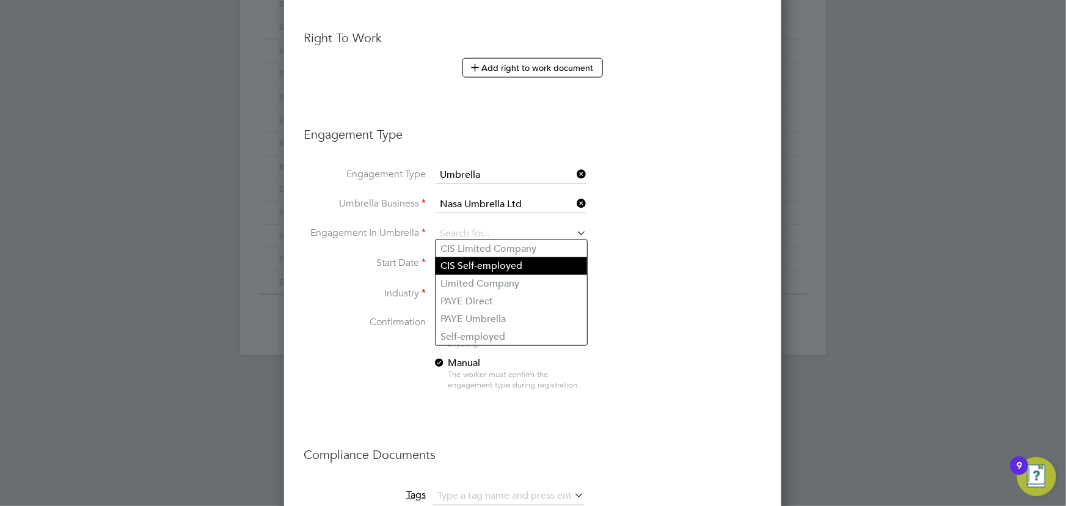
click at [472, 258] on li "CIS Self-employed" at bounding box center [512, 266] width 152 height 18
type input "CIS Self-employed"
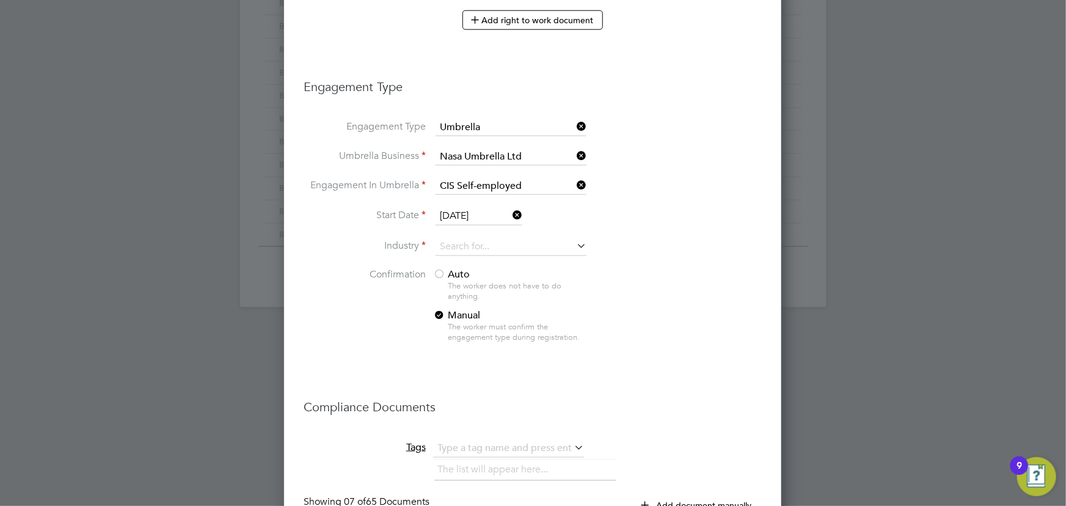
scroll to position [833, 0]
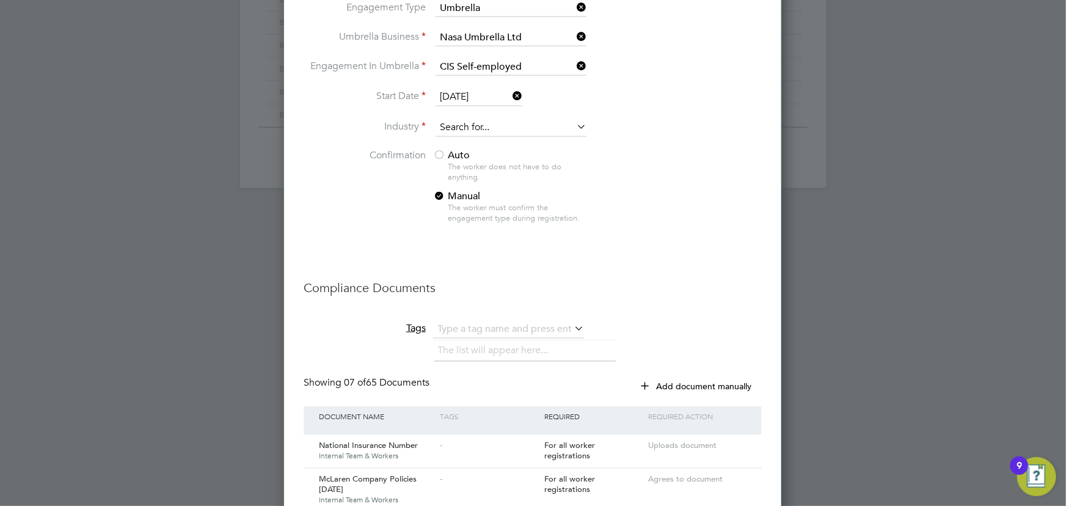
click at [461, 119] on input at bounding box center [511, 128] width 151 height 18
click at [464, 136] on b "Constr" at bounding box center [454, 141] width 26 height 10
type input "Construction"
click at [464, 152] on span "Auto" at bounding box center [451, 155] width 37 height 12
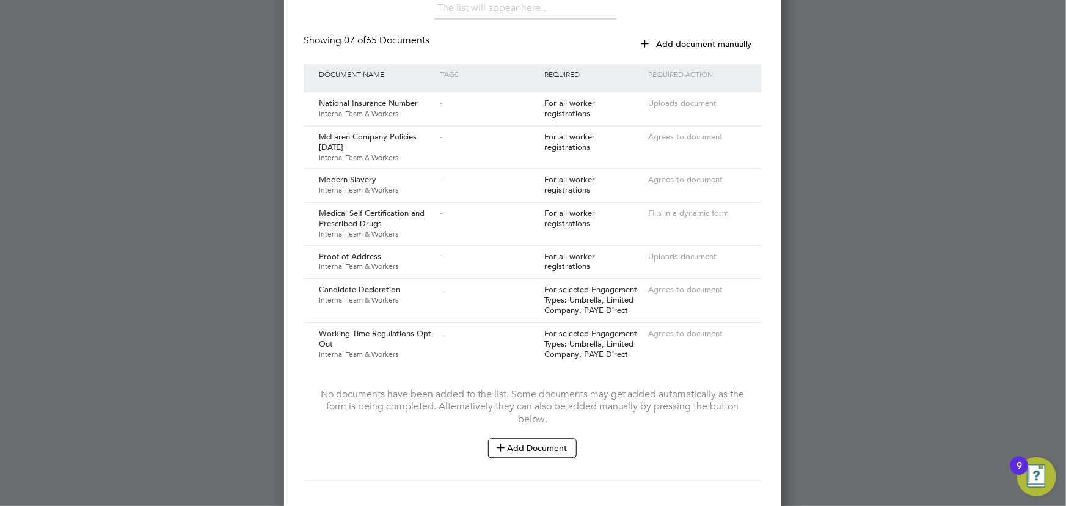
scroll to position [1235, 0]
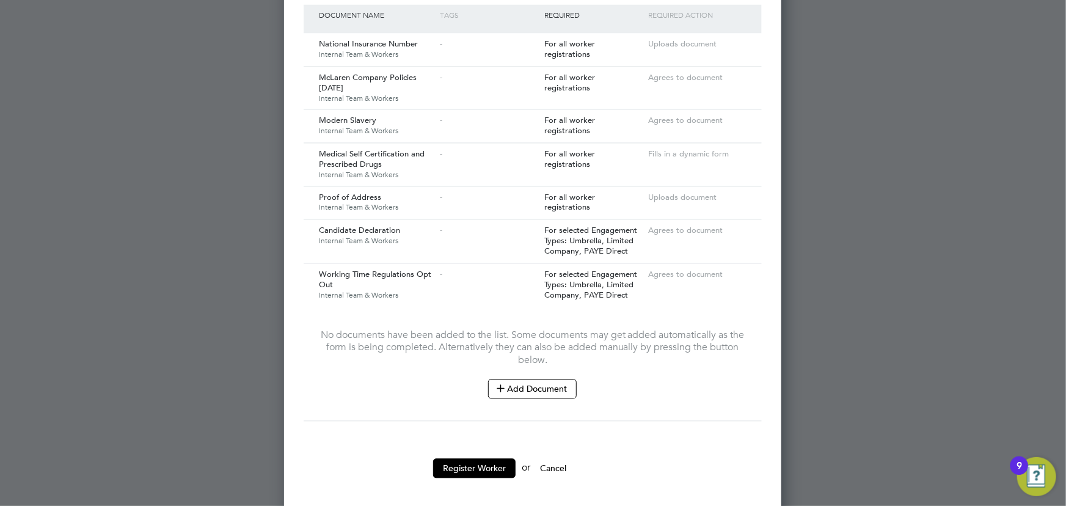
click at [561, 379] on button "Add Document" at bounding box center [532, 389] width 89 height 20
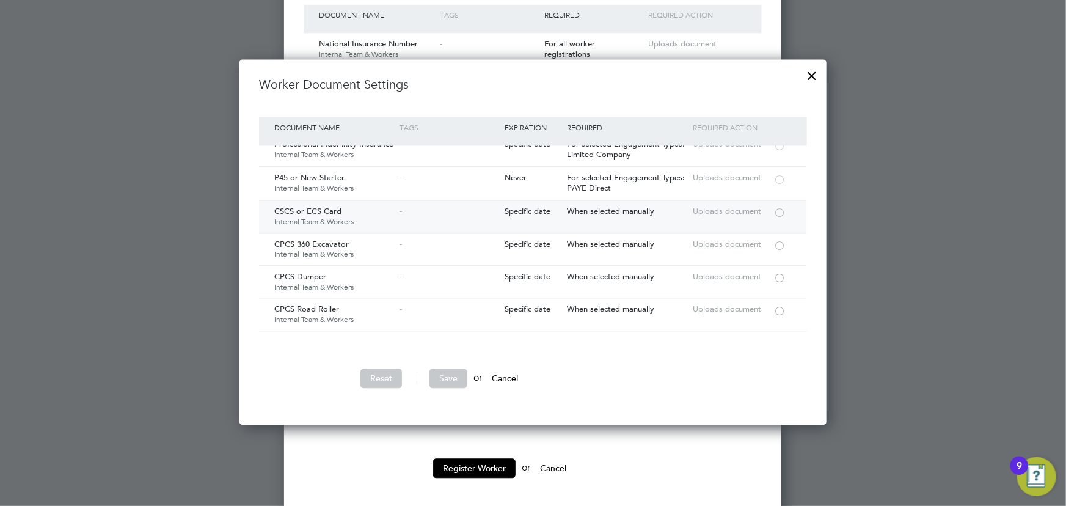
scroll to position [1222, 0]
click at [783, 207] on div at bounding box center [780, 211] width 12 height 9
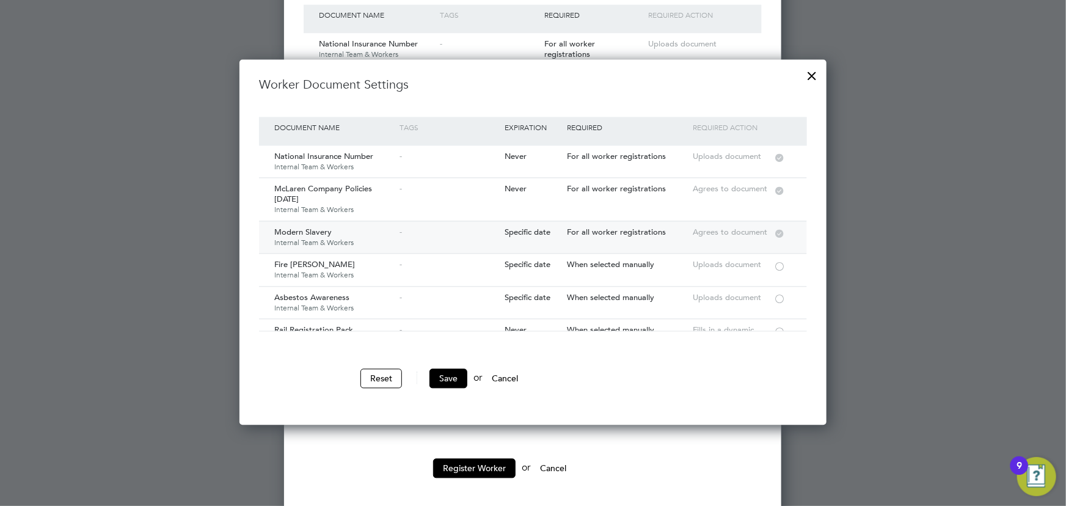
scroll to position [166, 0]
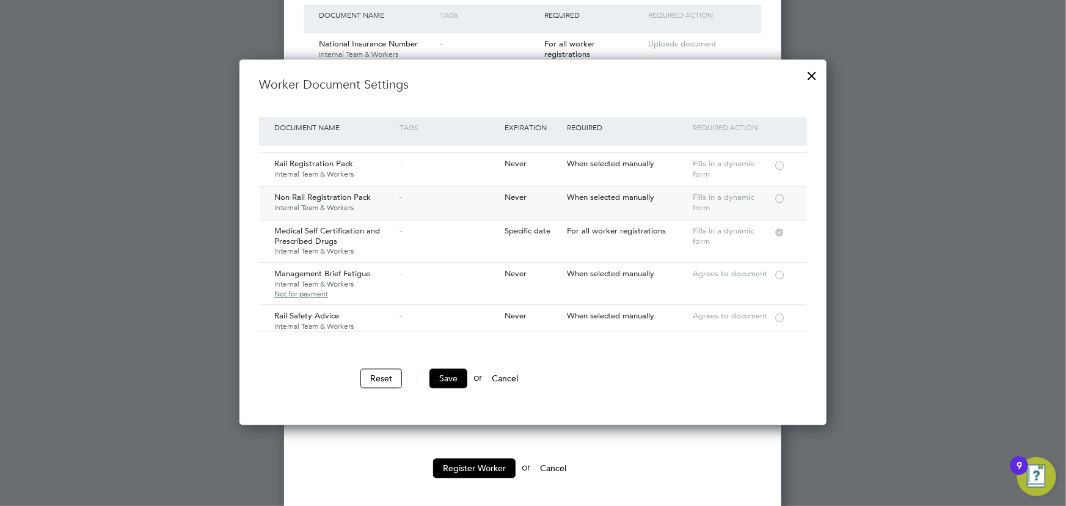
click at [780, 195] on div at bounding box center [780, 197] width 12 height 9
click at [452, 376] on button "Save" at bounding box center [449, 379] width 38 height 20
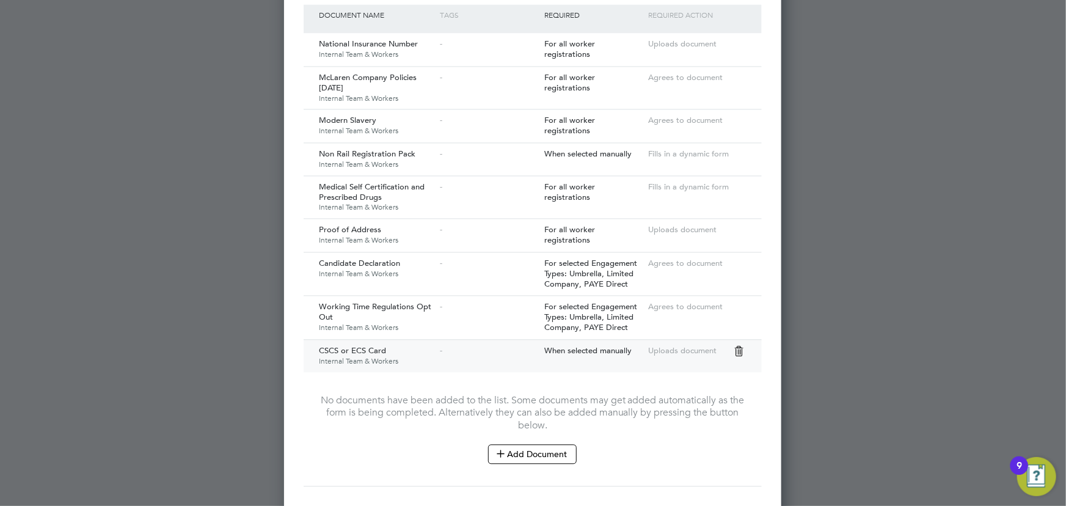
scroll to position [1301, 0]
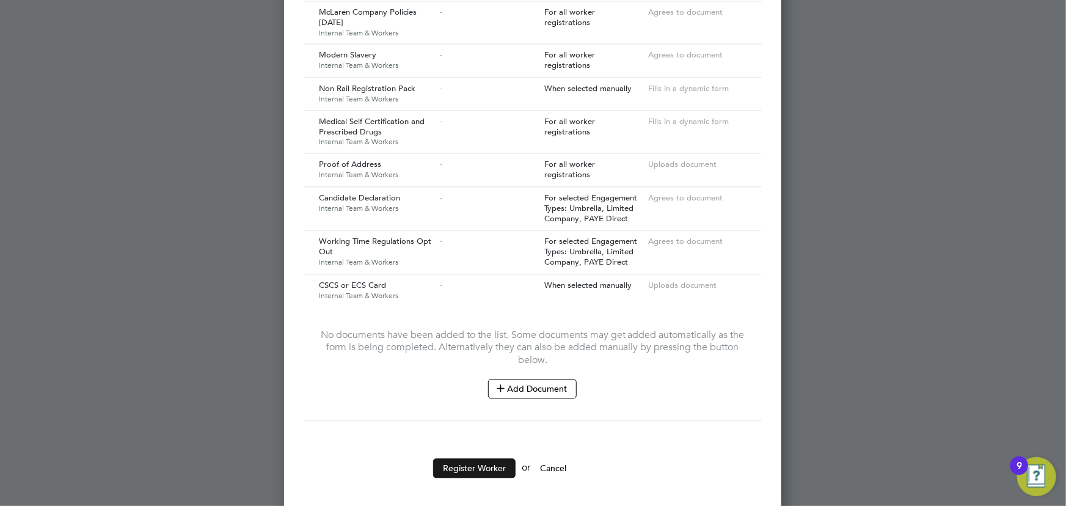
click at [466, 458] on button "Register Worker" at bounding box center [474, 468] width 83 height 20
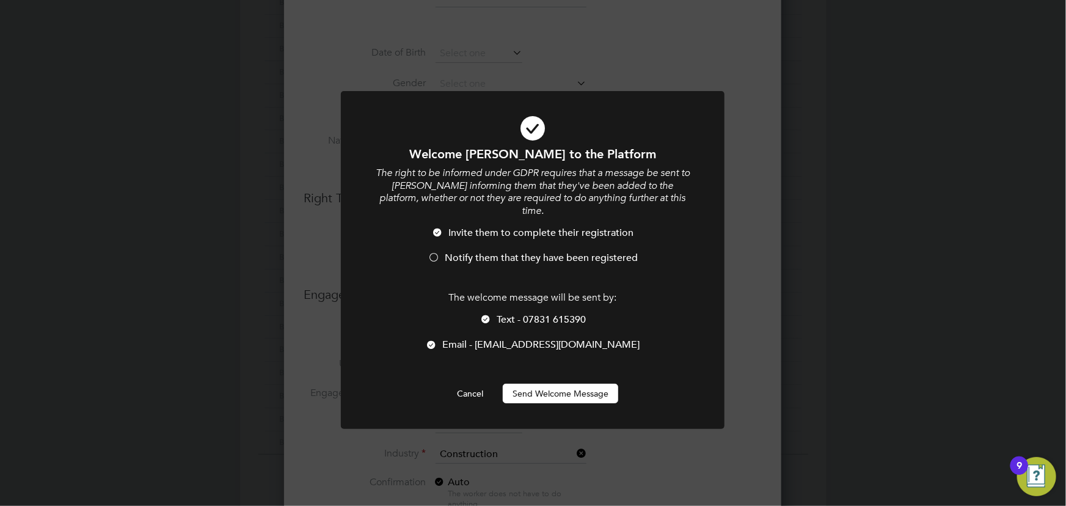
click at [554, 387] on button "Send Welcome Message" at bounding box center [561, 394] width 116 height 20
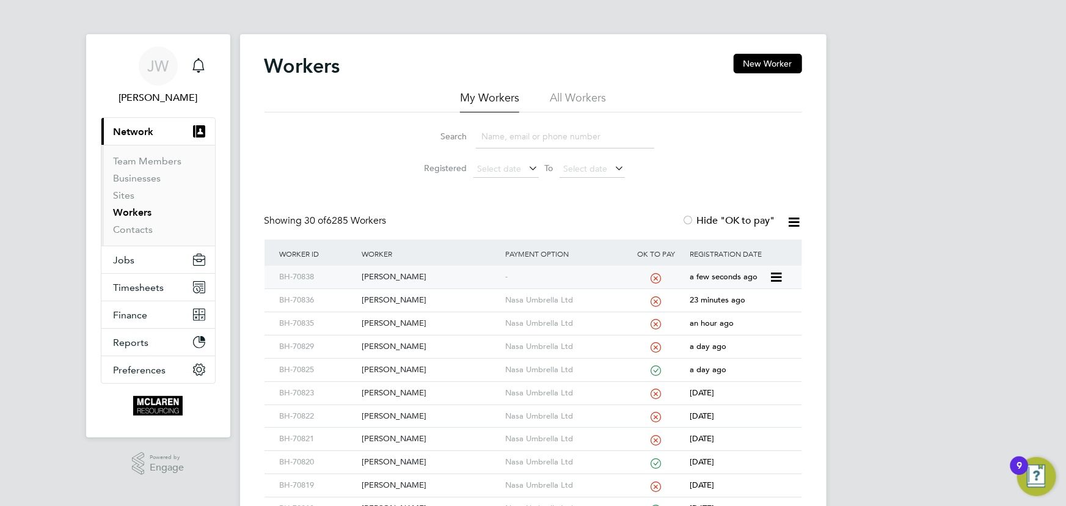
click at [407, 276] on div "Raphael Eromosele" at bounding box center [431, 277] width 144 height 23
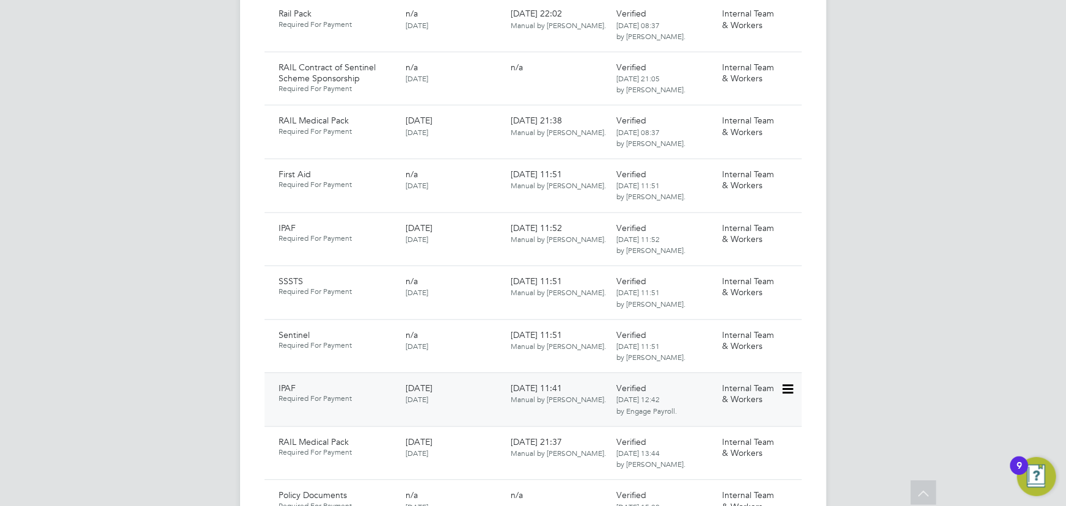
scroll to position [1277, 0]
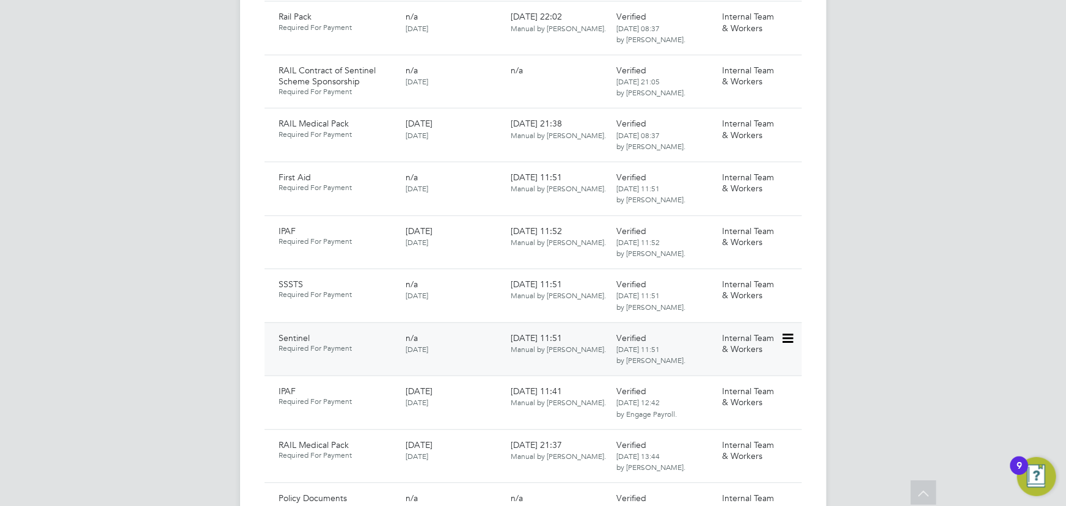
click at [787, 331] on icon at bounding box center [787, 338] width 12 height 15
click at [740, 373] on li "Download Document" at bounding box center [744, 373] width 97 height 17
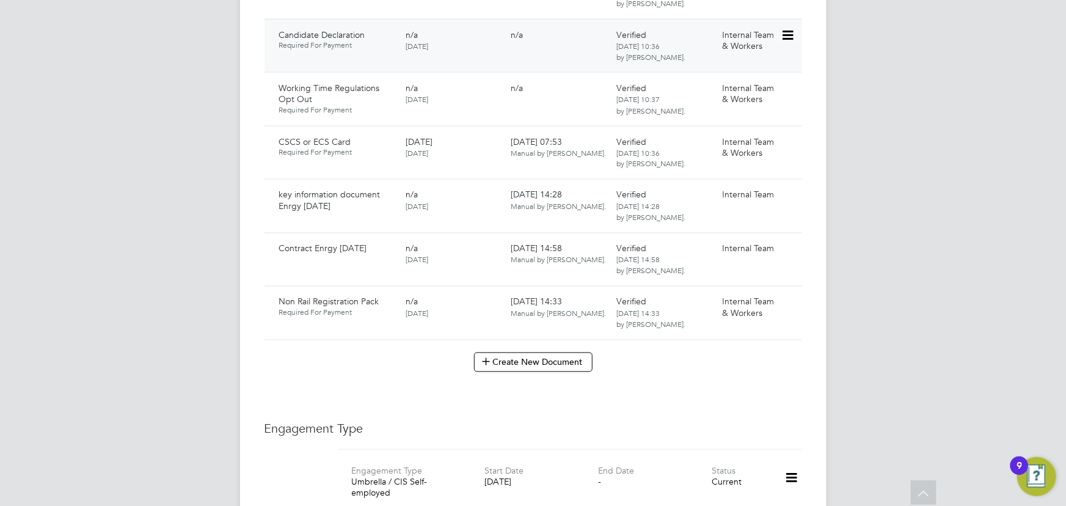
scroll to position [944, 0]
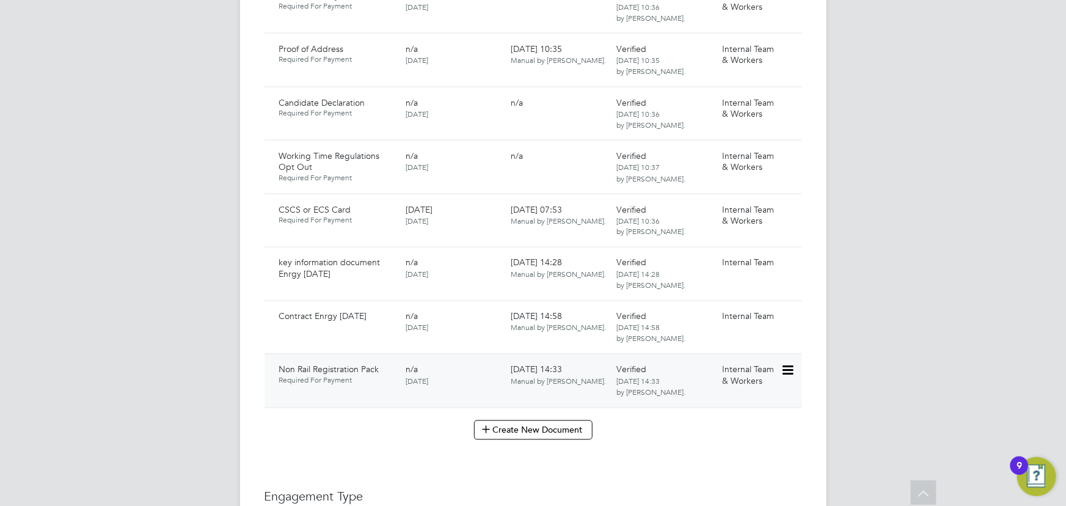
click at [789, 364] on icon at bounding box center [787, 371] width 12 height 15
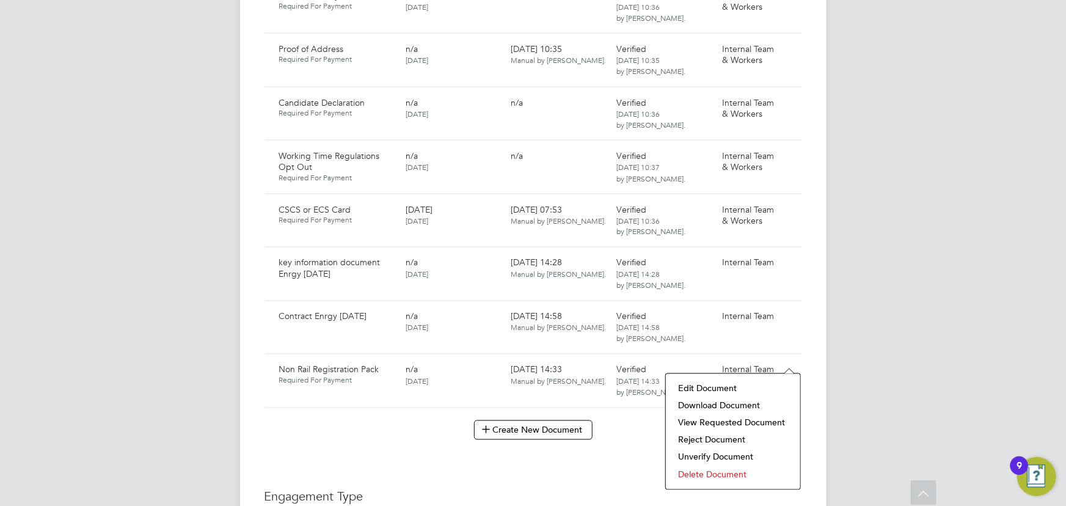
click at [752, 406] on li "Download Document" at bounding box center [733, 405] width 122 height 17
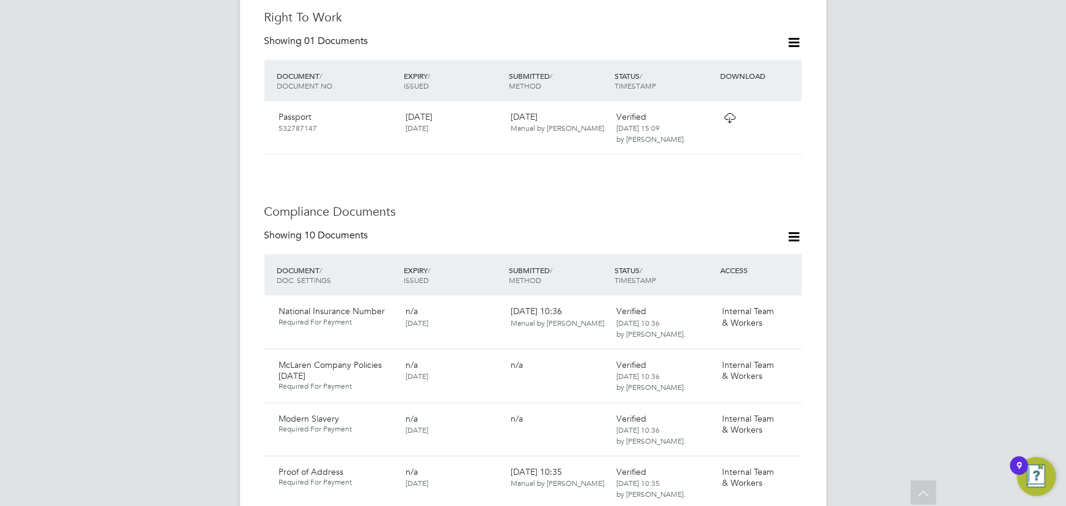
scroll to position [611, 0]
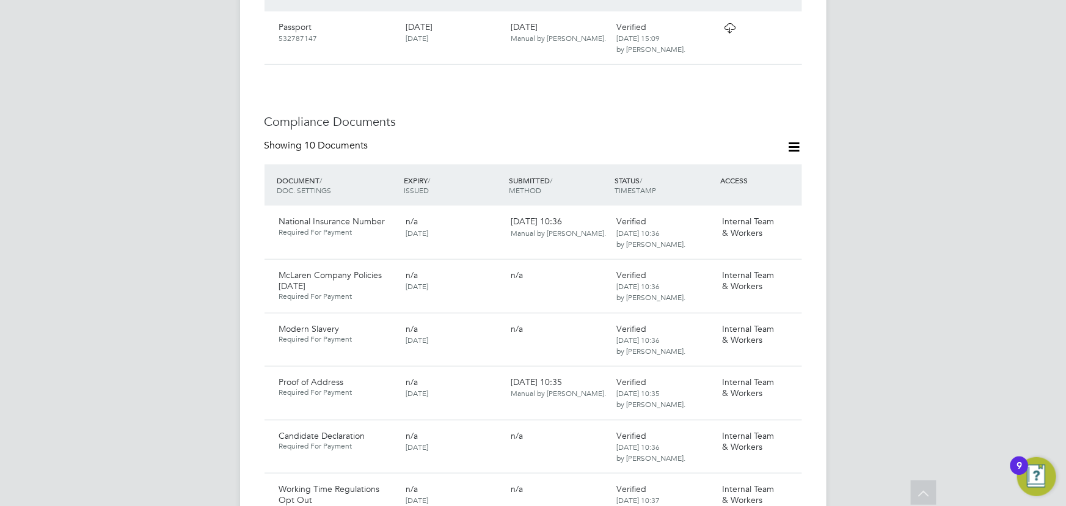
click at [798, 139] on icon at bounding box center [794, 146] width 15 height 15
click at [795, 141] on icon at bounding box center [794, 146] width 15 height 15
click at [793, 139] on icon at bounding box center [794, 146] width 15 height 15
click at [758, 171] on li "Document Settings" at bounding box center [755, 164] width 90 height 17
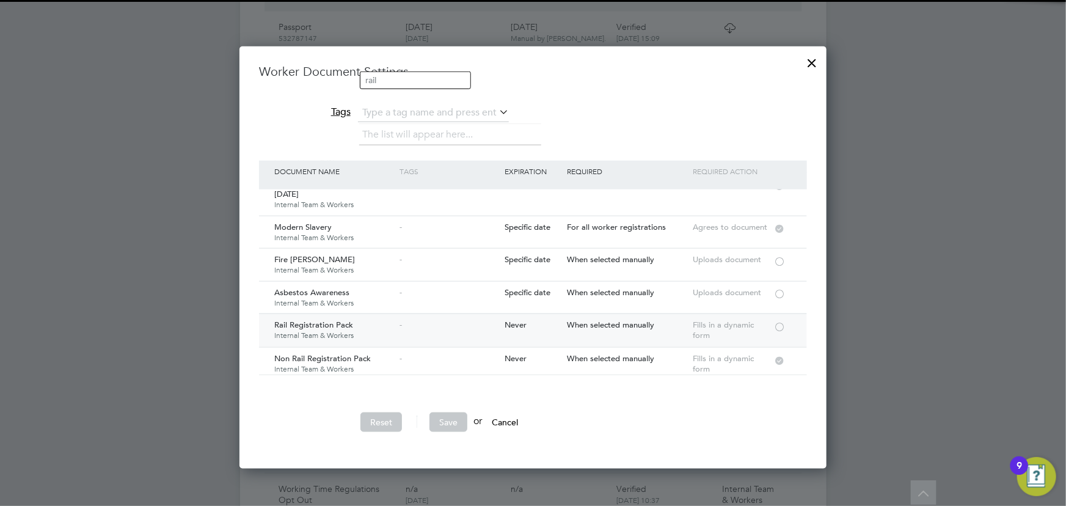
scroll to position [111, 0]
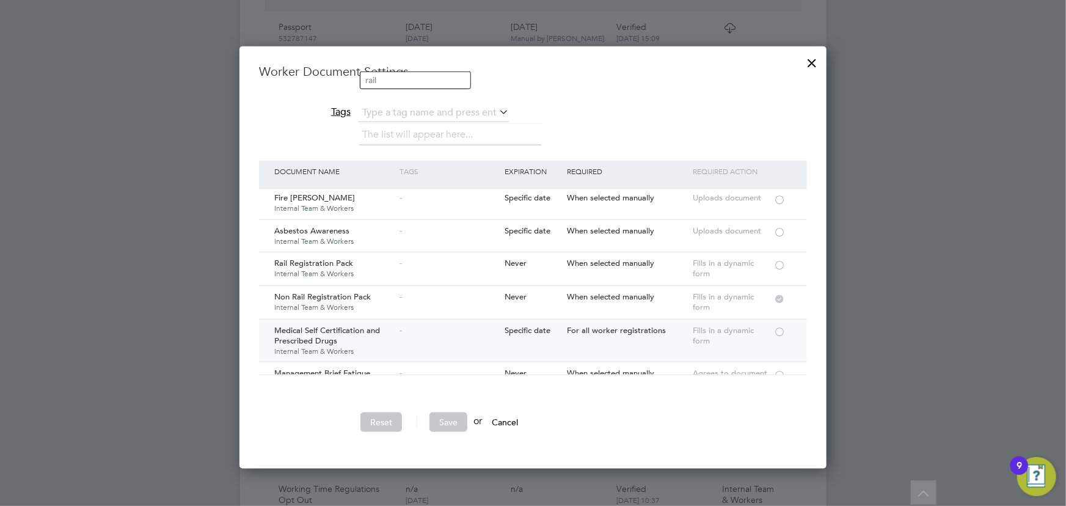
click at [778, 332] on div at bounding box center [780, 330] width 12 height 9
click at [452, 417] on button "Save" at bounding box center [449, 423] width 38 height 20
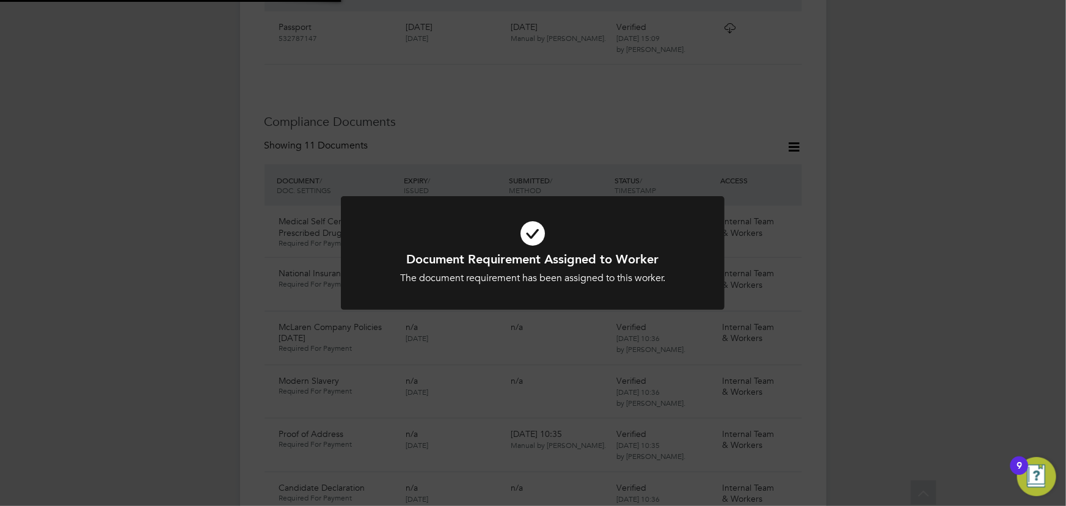
click at [926, 299] on div "Document Requirement Assigned to Worker The document requirement has been assig…" at bounding box center [533, 253] width 1066 height 506
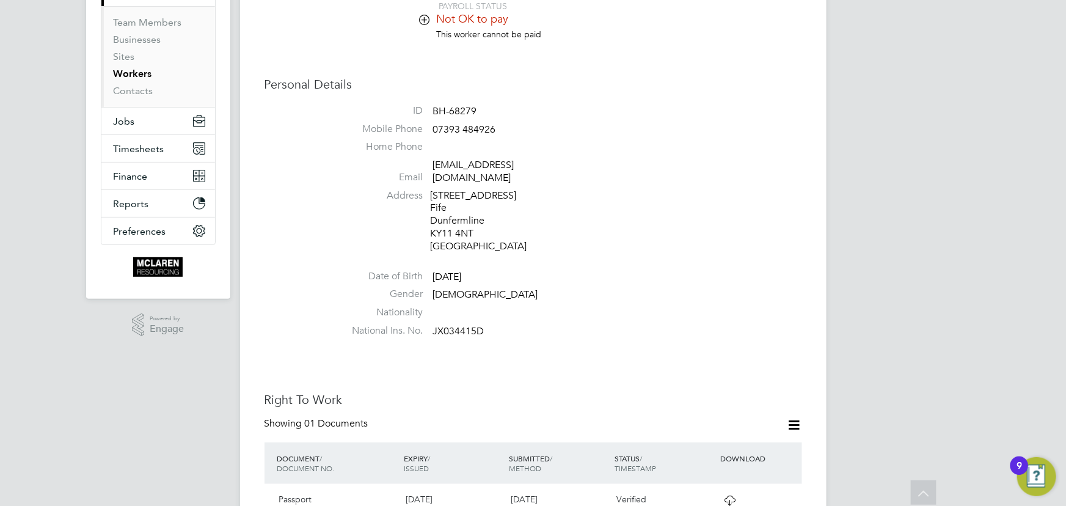
scroll to position [0, 0]
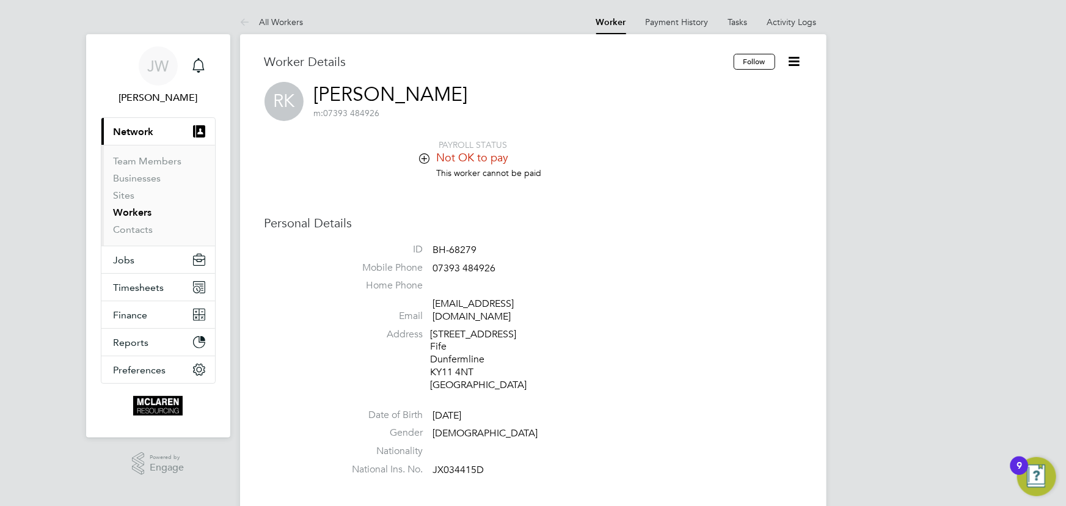
click at [794, 59] on icon at bounding box center [794, 61] width 15 height 15
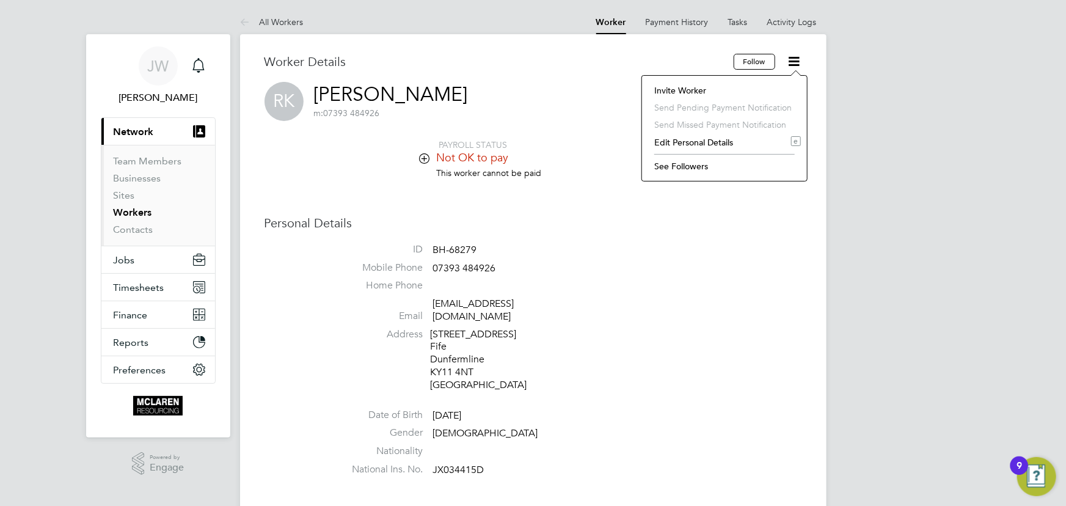
click at [689, 144] on li "Edit Personal Details e" at bounding box center [724, 142] width 153 height 17
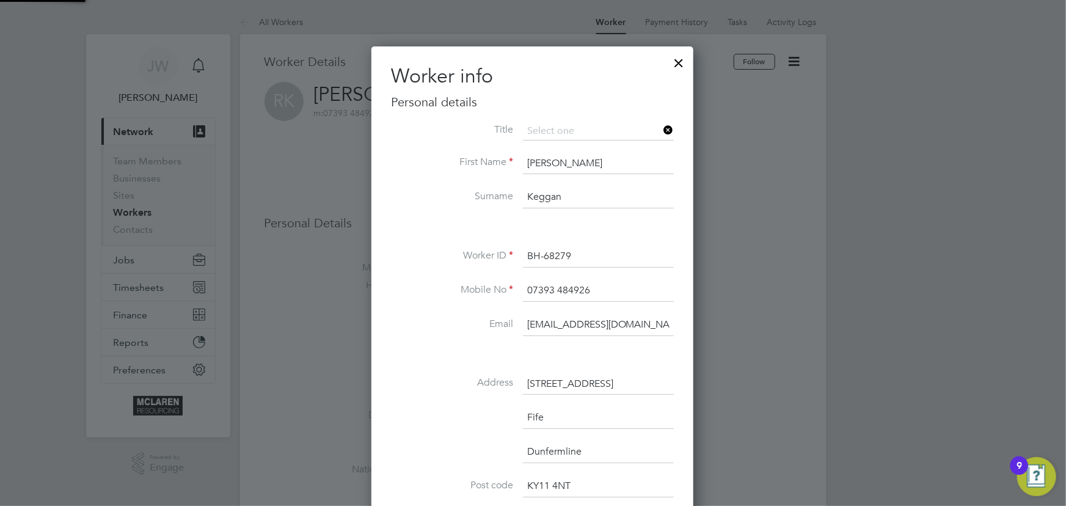
scroll to position [721, 323]
drag, startPoint x: 530, startPoint y: 329, endPoint x: 728, endPoint y: 325, distance: 197.5
type input "r"
type input "janeweitzman@yahoo.co.uk"
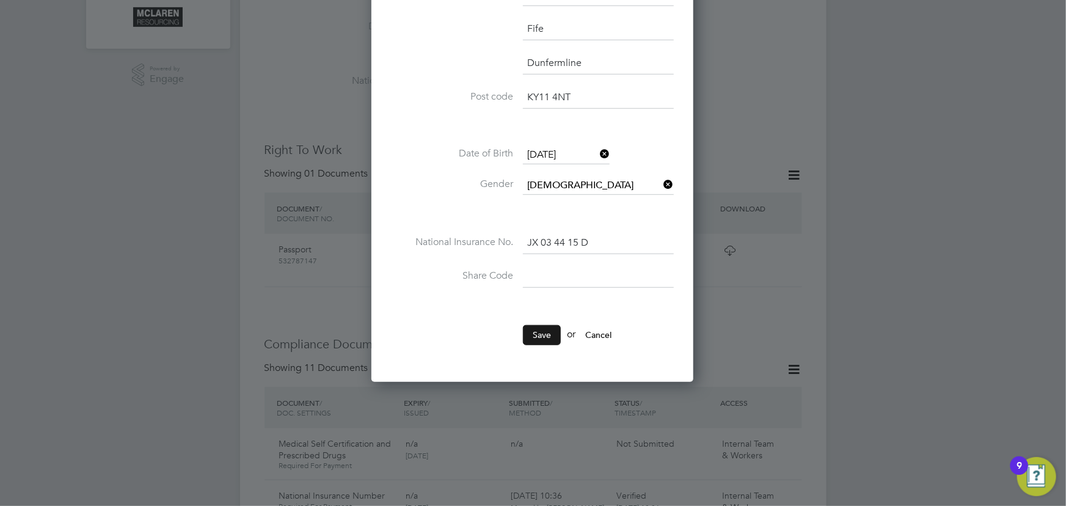
click at [542, 329] on button "Save" at bounding box center [542, 335] width 38 height 20
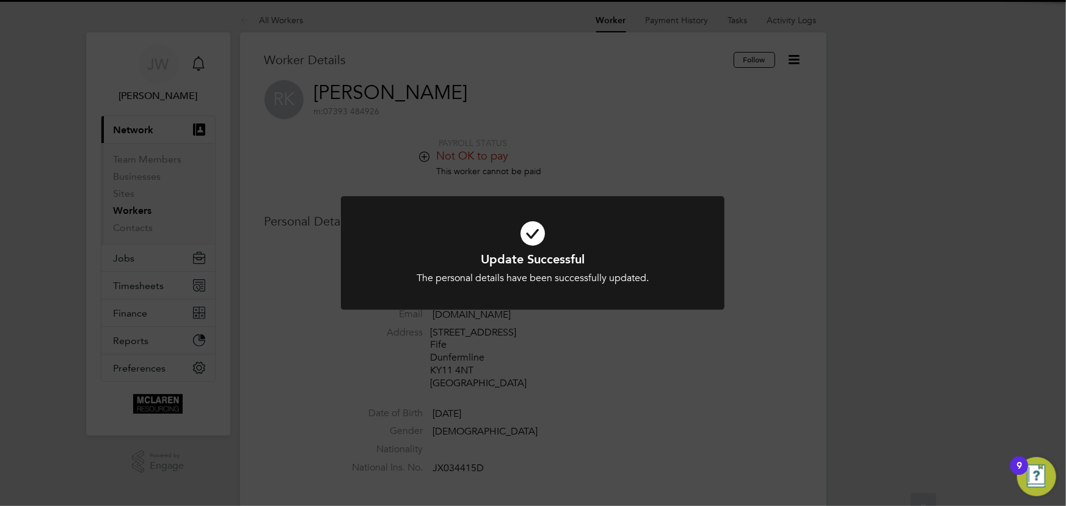
scroll to position [0, 0]
click at [915, 231] on div "Update Successful The personal details have been successfully updated. Cancel O…" at bounding box center [533, 253] width 1066 height 506
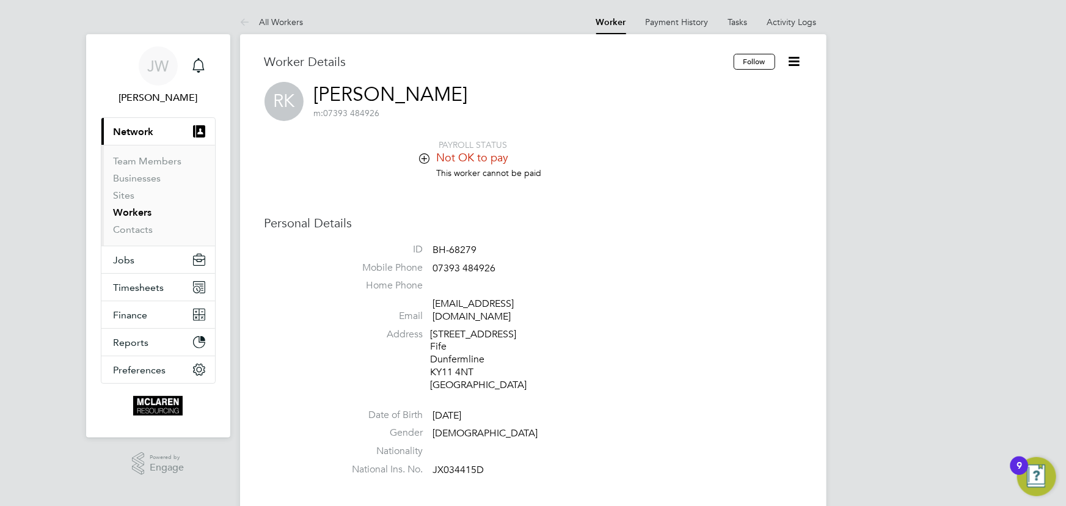
click at [797, 63] on icon at bounding box center [794, 61] width 15 height 15
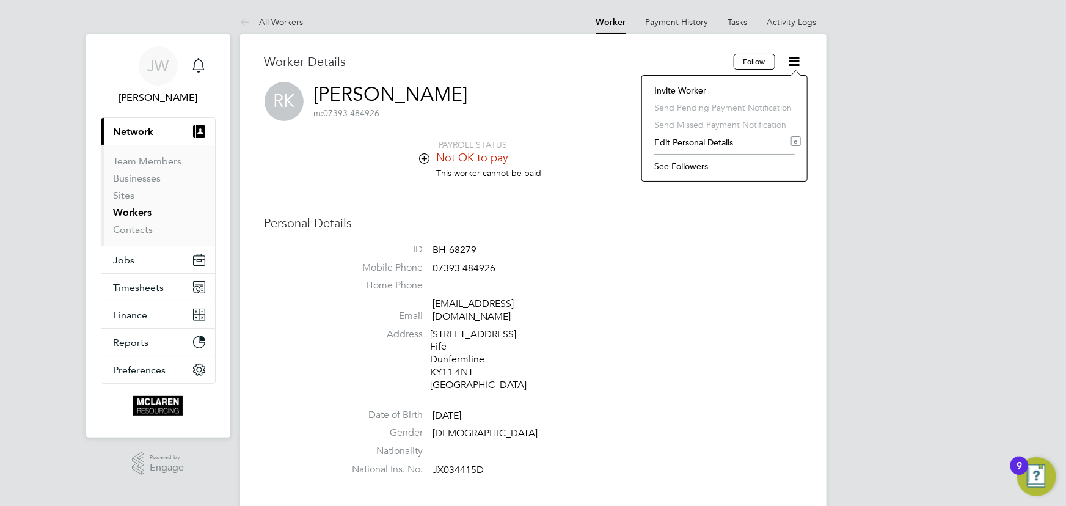
click at [685, 90] on li "Invite Worker" at bounding box center [724, 90] width 153 height 17
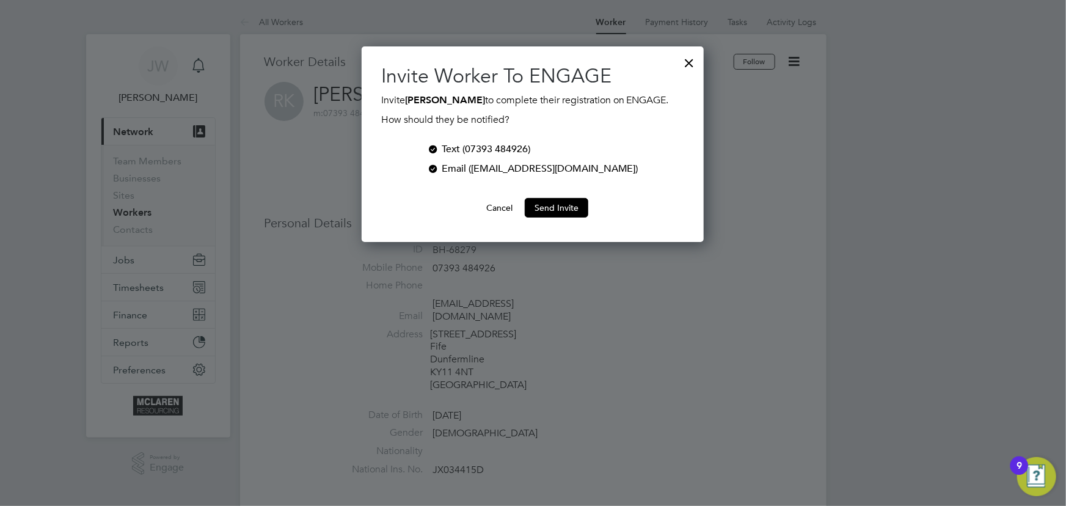
scroll to position [196, 342]
click at [439, 150] on div at bounding box center [433, 148] width 12 height 12
click at [551, 210] on button "Send Invite" at bounding box center [557, 208] width 64 height 20
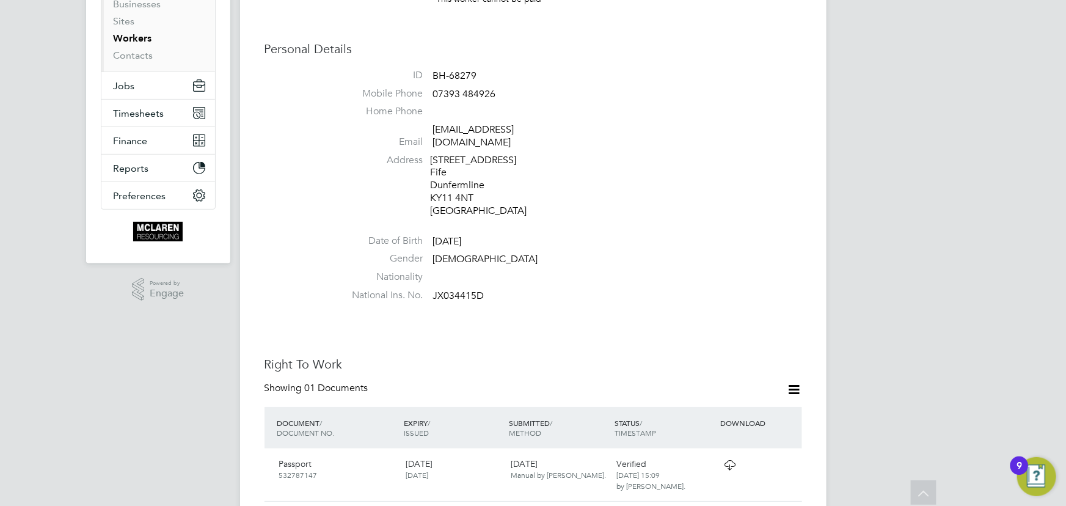
scroll to position [0, 0]
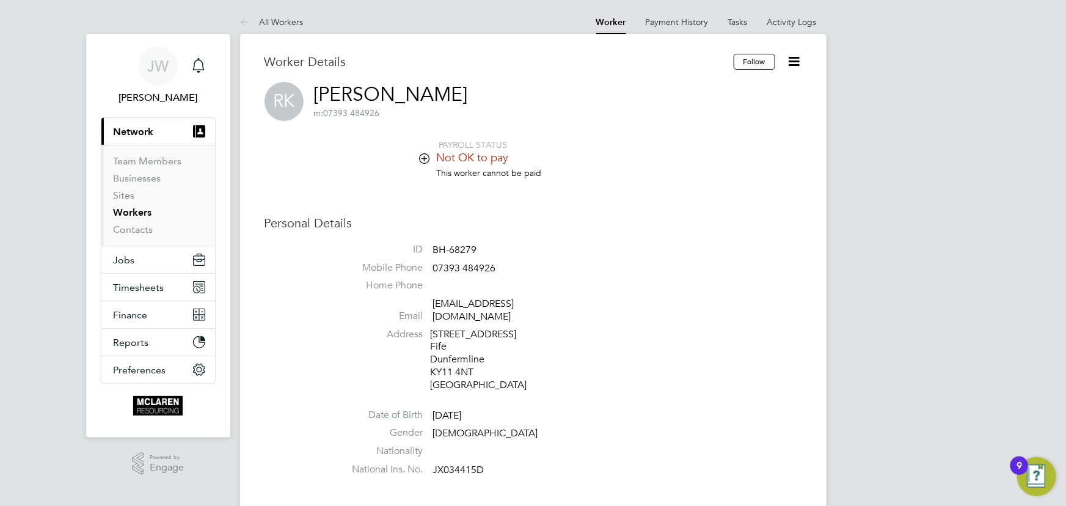
click at [802, 57] on icon at bounding box center [794, 61] width 15 height 15
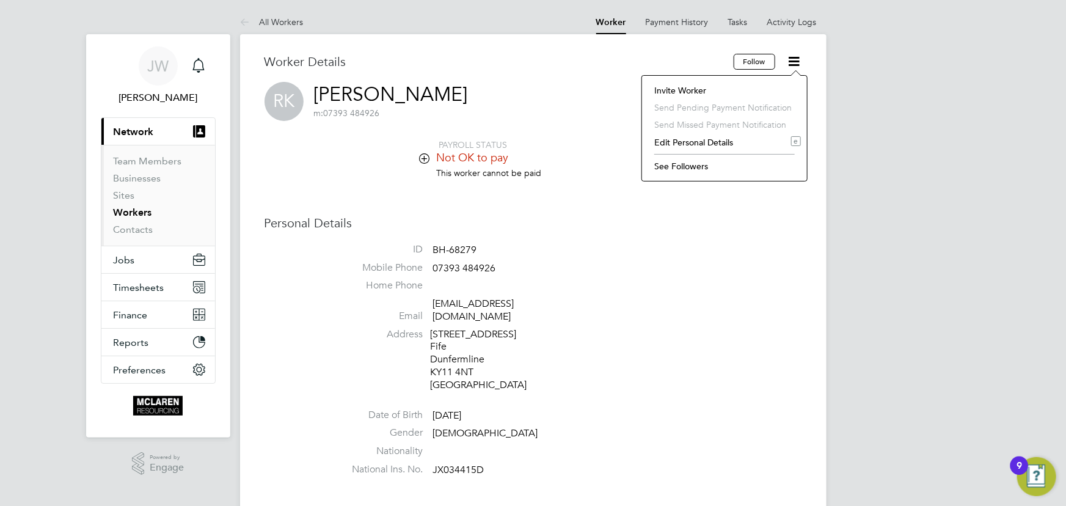
click at [685, 140] on li "Edit Personal Details e" at bounding box center [724, 142] width 153 height 17
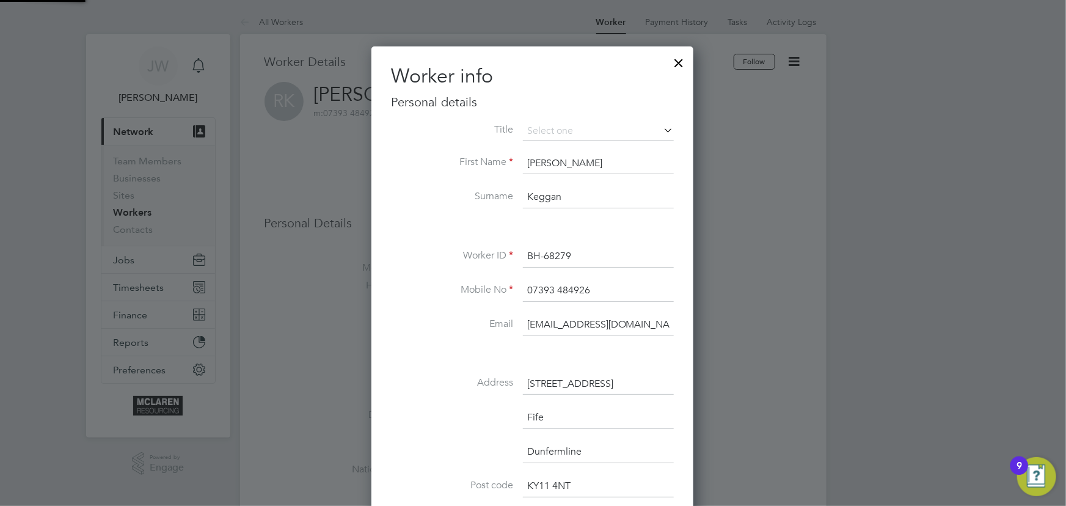
scroll to position [721, 323]
drag, startPoint x: 524, startPoint y: 321, endPoint x: 697, endPoint y: 324, distance: 172.4
type input "Ryankeggan7@gmail.com"
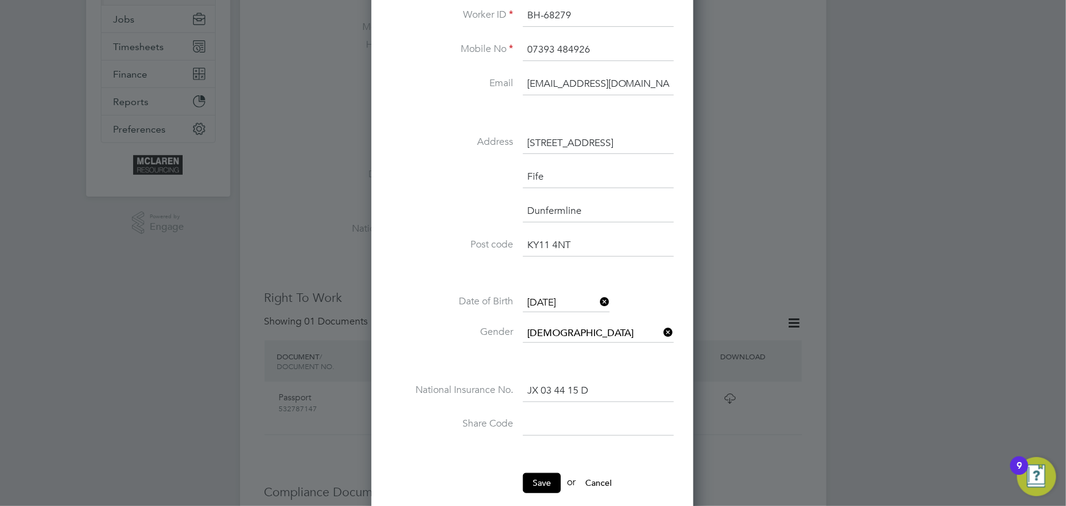
scroll to position [333, 0]
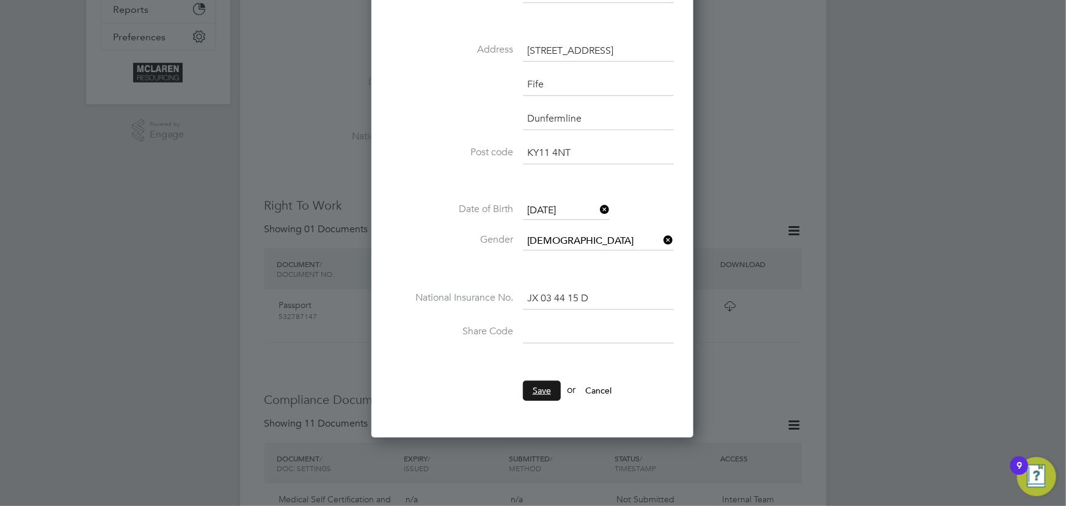
click at [552, 394] on button "Save" at bounding box center [542, 391] width 38 height 20
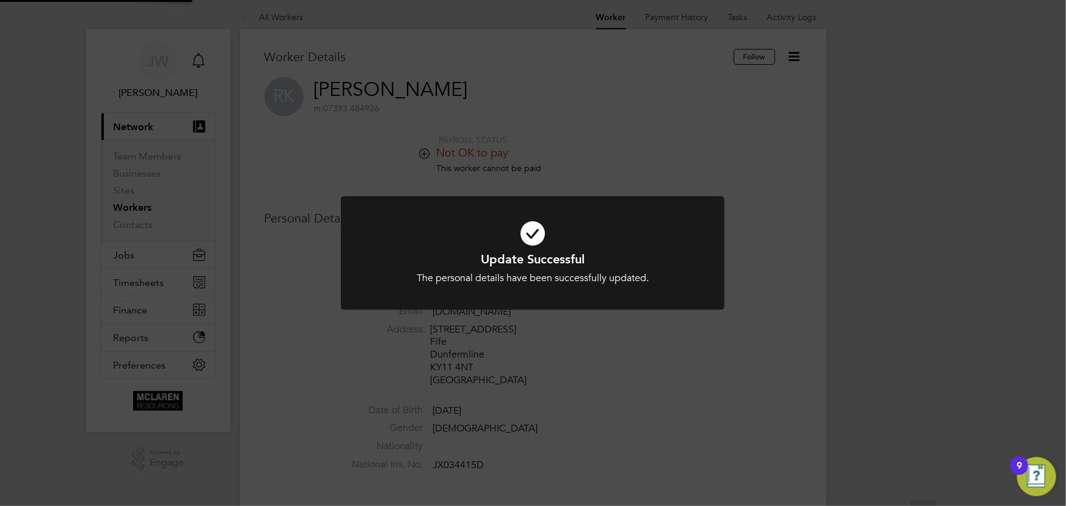
scroll to position [0, 0]
click at [854, 320] on div "Update Successful The personal details have been successfully updated. Cancel O…" at bounding box center [533, 253] width 1066 height 506
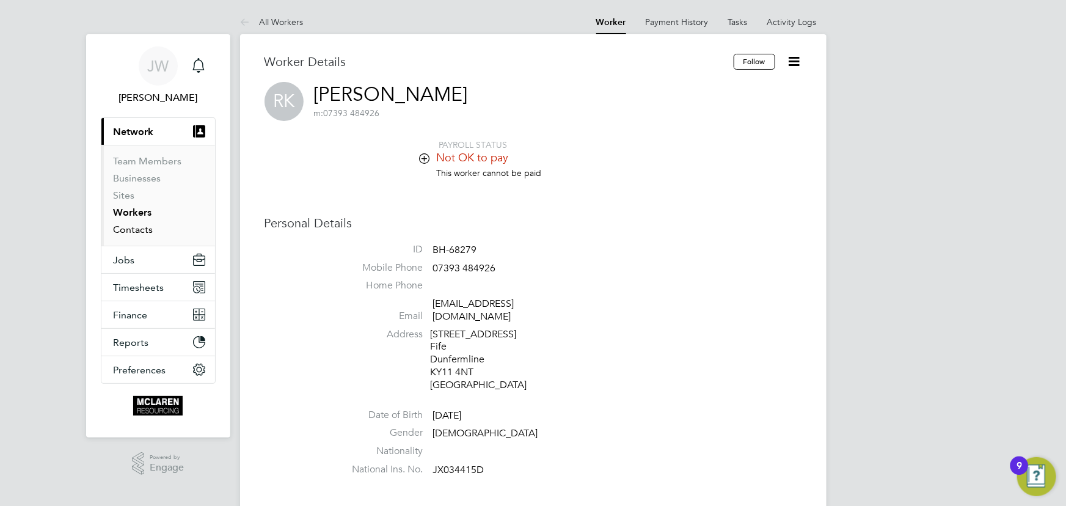
click at [123, 231] on link "Contacts" at bounding box center [134, 230] width 40 height 12
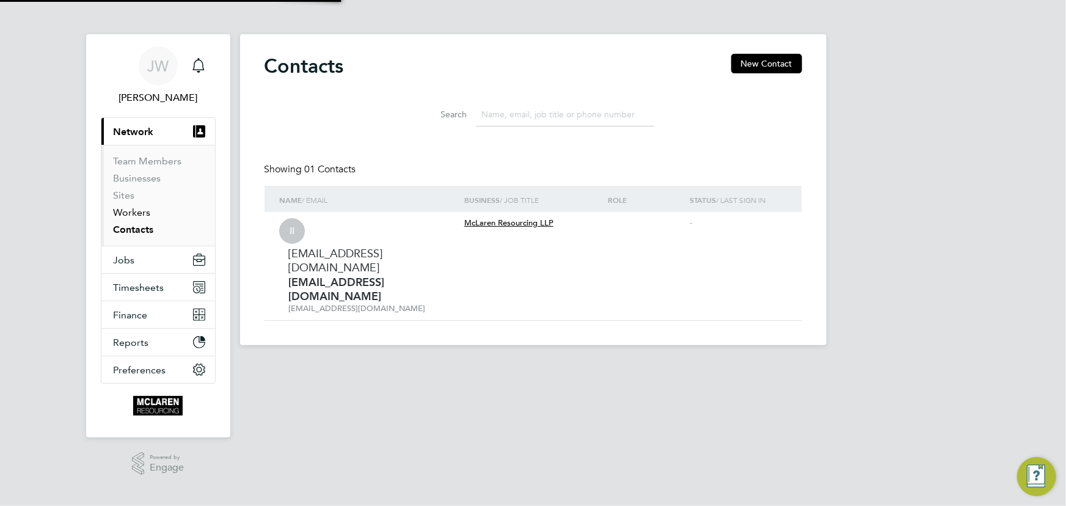
drag, startPoint x: 129, startPoint y: 211, endPoint x: 149, endPoint y: 208, distance: 20.4
click at [130, 211] on link "Workers" at bounding box center [132, 213] width 37 height 12
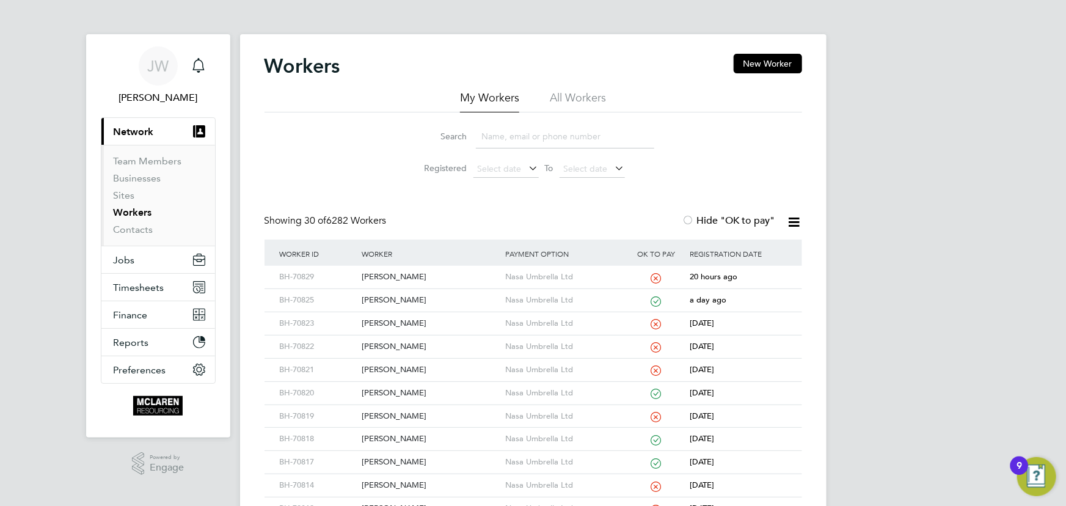
click at [513, 142] on input at bounding box center [565, 137] width 178 height 24
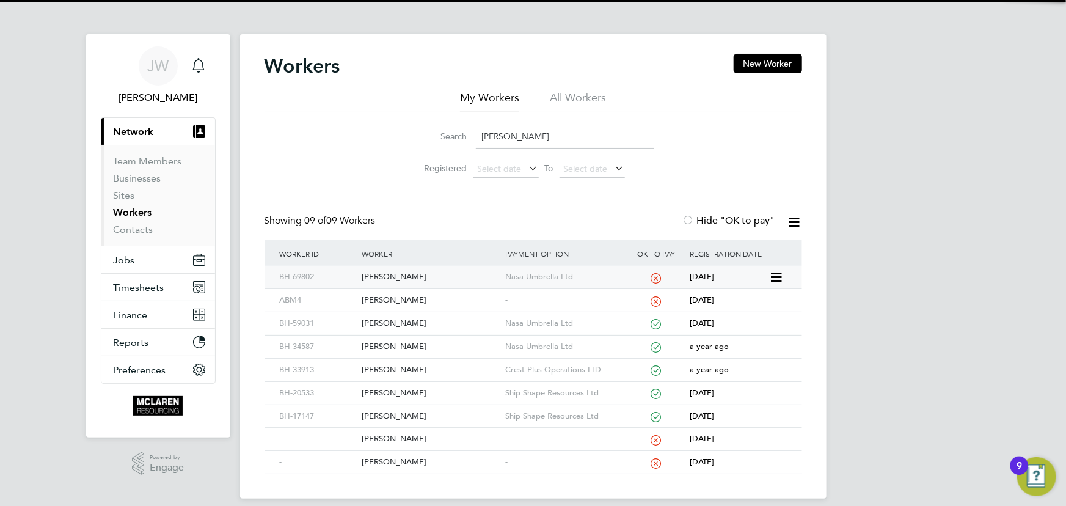
type input "edwards"
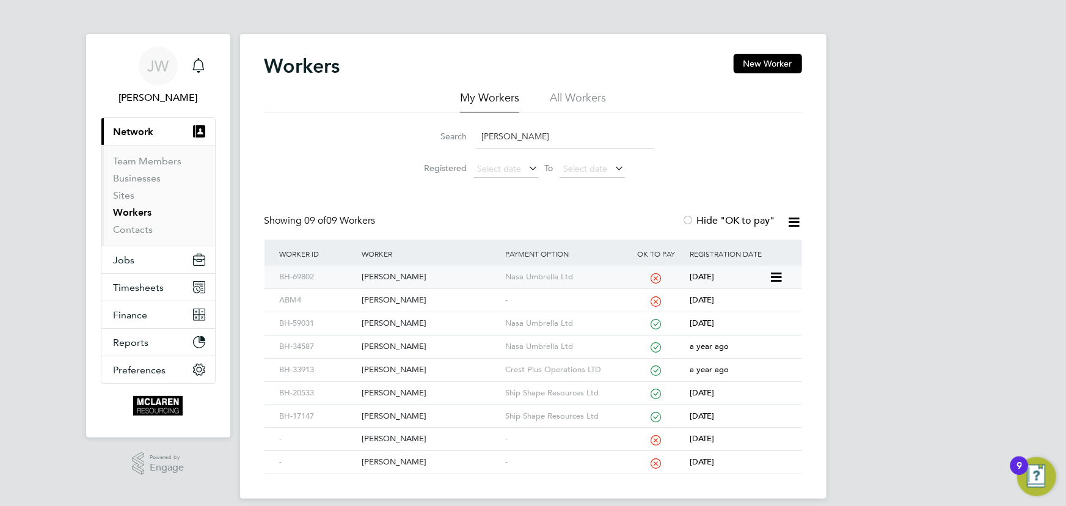
click at [408, 274] on div "[PERSON_NAME]" at bounding box center [431, 277] width 144 height 23
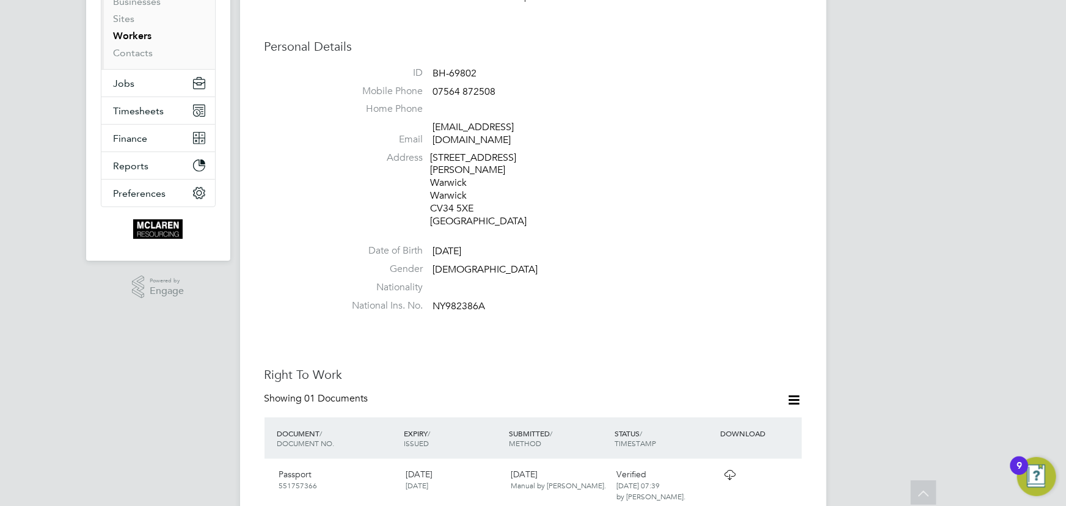
scroll to position [55, 0]
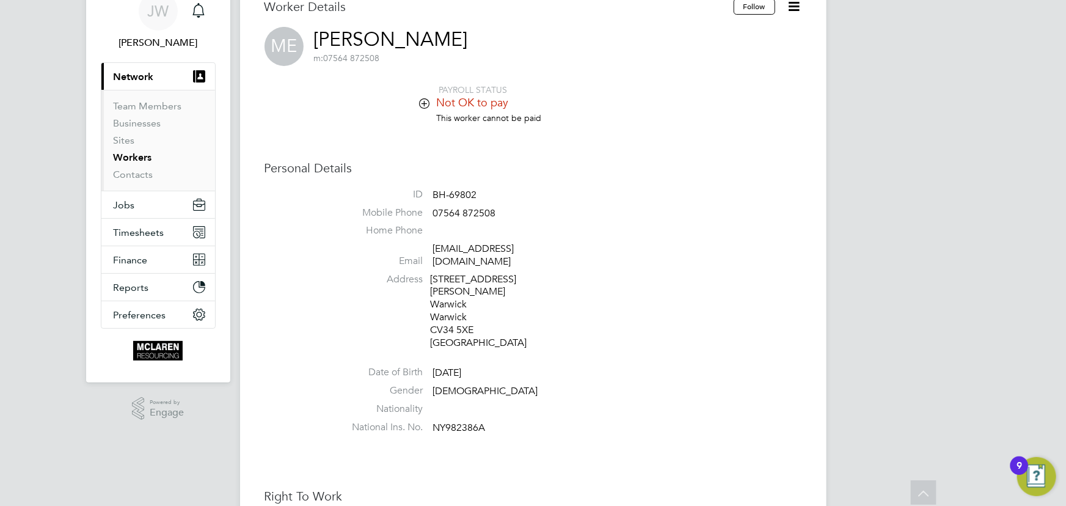
drag, startPoint x: 795, startPoint y: 6, endPoint x: 788, endPoint y: 20, distance: 15.3
click at [795, 5] on icon at bounding box center [794, 6] width 15 height 15
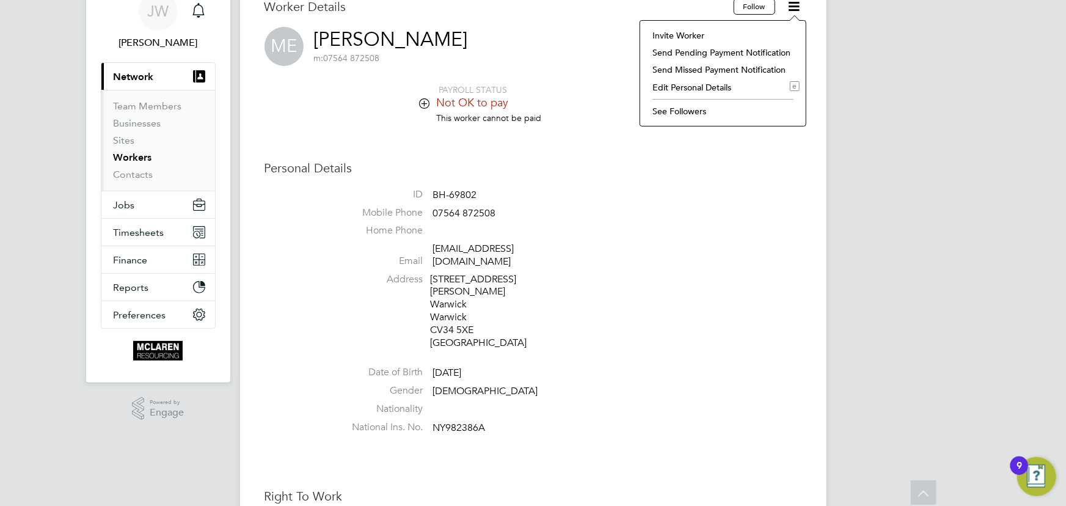
click at [700, 84] on li "Edit Personal Details e" at bounding box center [723, 87] width 153 height 17
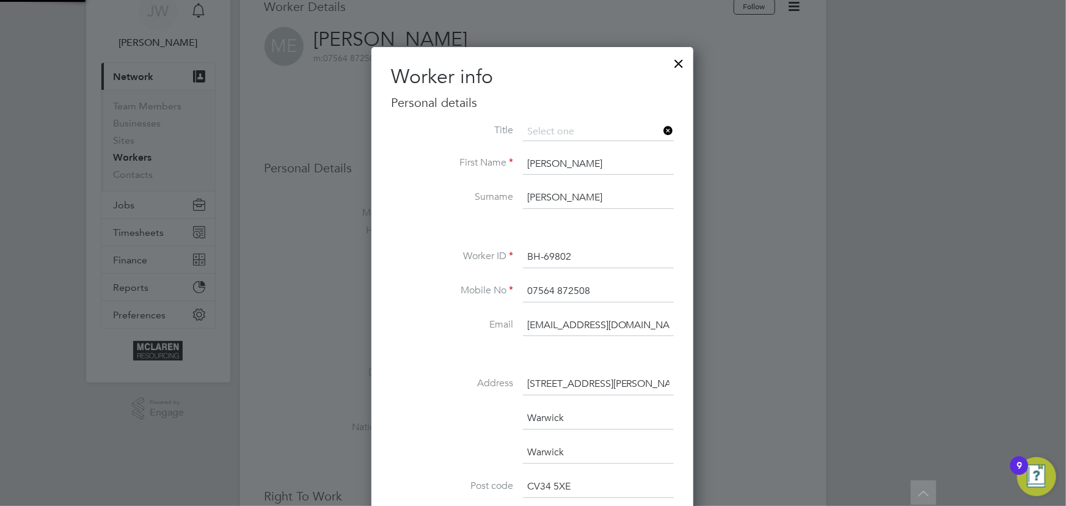
scroll to position [721, 323]
drag, startPoint x: 683, startPoint y: 318, endPoint x: 692, endPoint y: 318, distance: 9.8
click at [692, 318] on div "Worker info Personal details Title First Name Michael Surname Edwards Worker ID…" at bounding box center [533, 409] width 322 height 724
type input "janeweitzman@yahoo.co.uk"
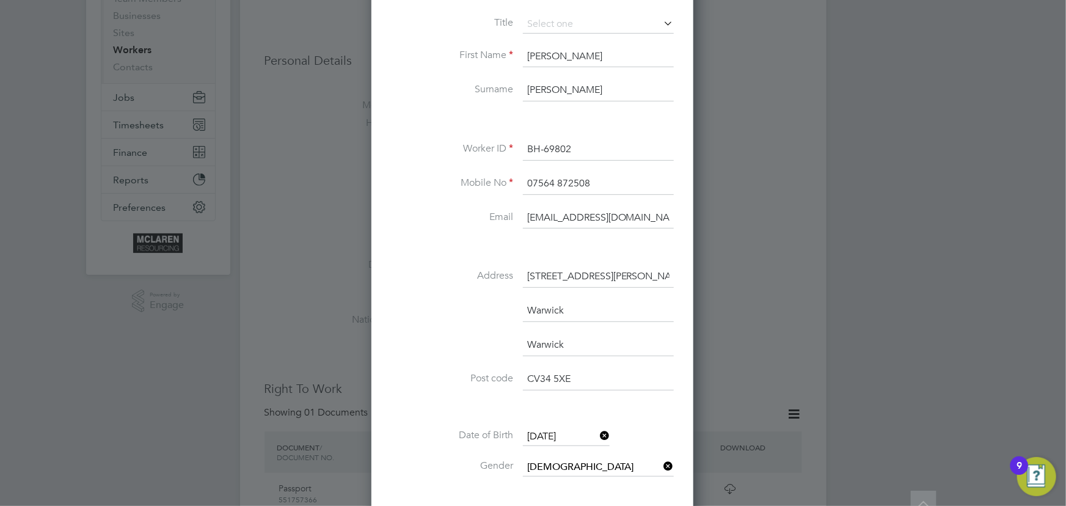
scroll to position [333, 0]
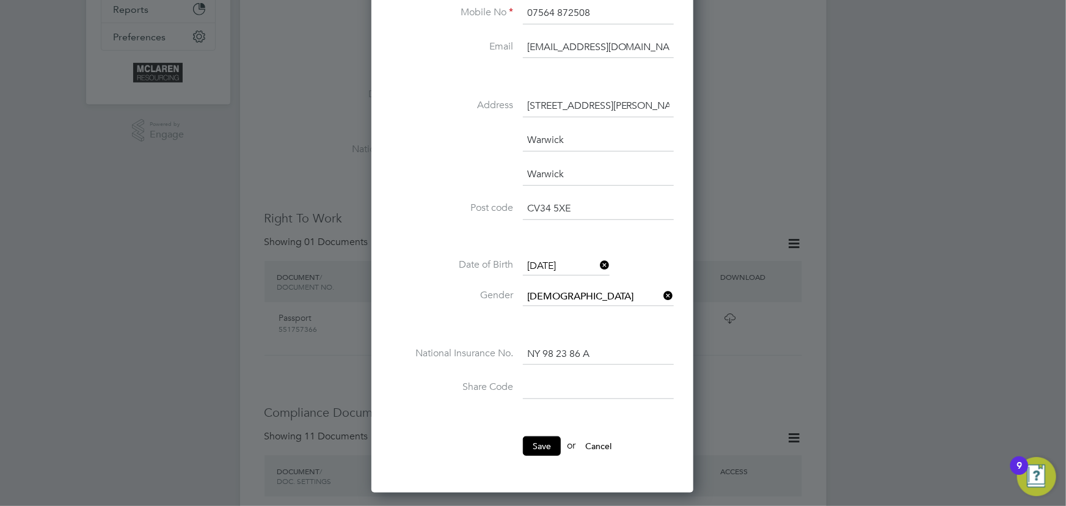
drag, startPoint x: 536, startPoint y: 444, endPoint x: 923, endPoint y: 318, distance: 406.8
click at [536, 444] on button "Save" at bounding box center [542, 446] width 38 height 20
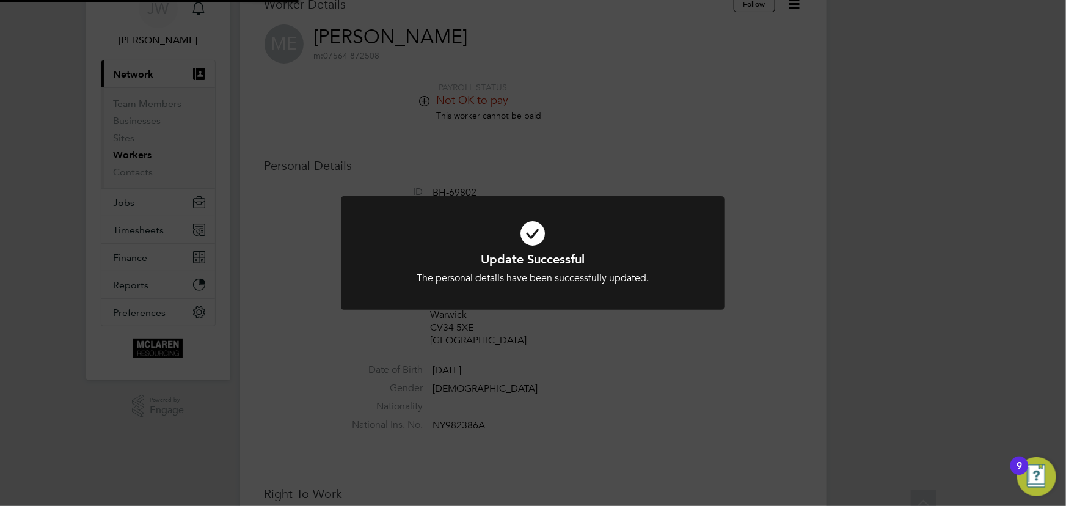
click at [950, 259] on div "Update Successful The personal details have been successfully updated. Cancel O…" at bounding box center [533, 253] width 1066 height 506
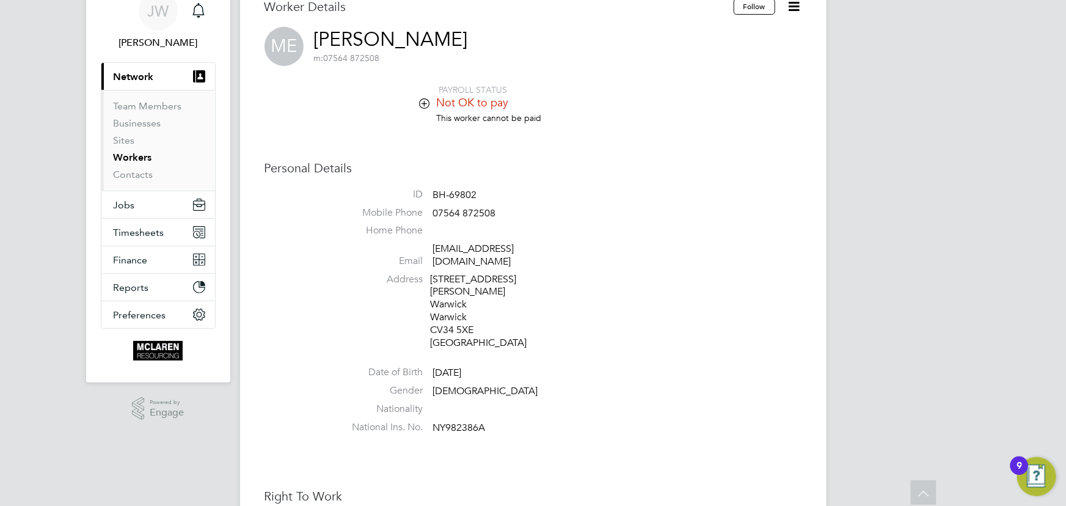
click at [795, 7] on icon at bounding box center [794, 6] width 15 height 15
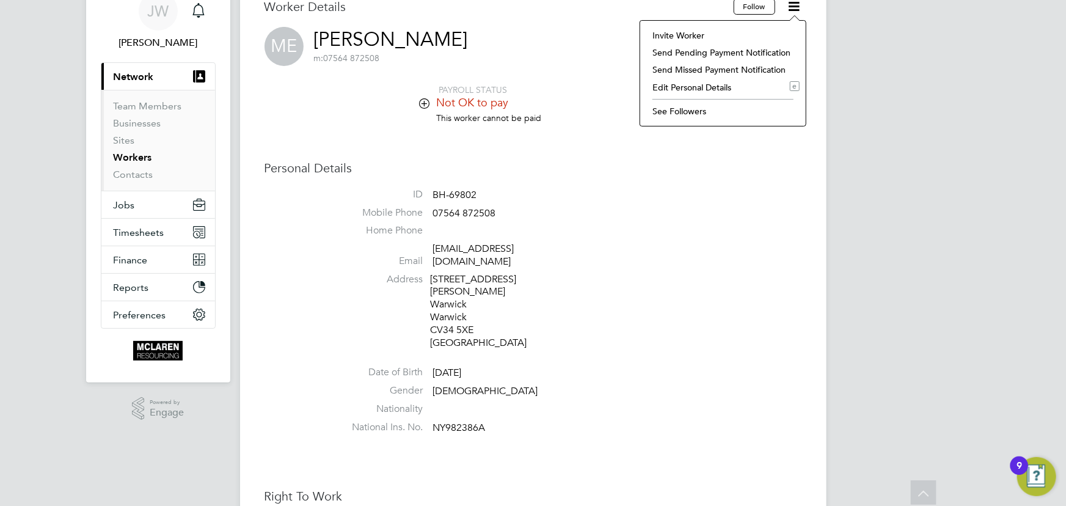
click at [697, 36] on li "Invite Worker" at bounding box center [723, 35] width 153 height 17
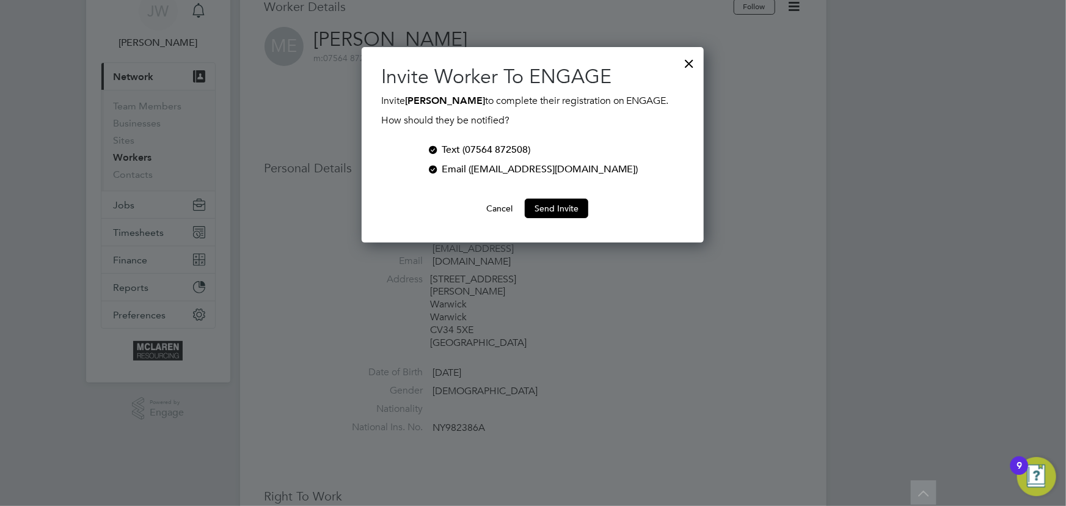
scroll to position [196, 342]
click at [439, 148] on div at bounding box center [433, 148] width 12 height 12
click at [579, 210] on button "Send Invite" at bounding box center [557, 209] width 64 height 20
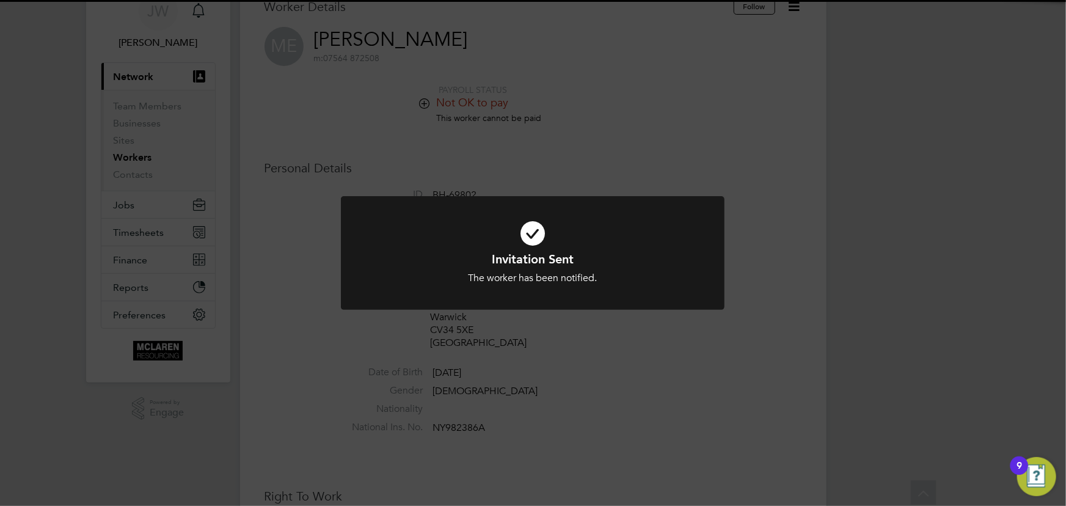
click at [911, 211] on div "Invitation Sent The worker has been notified. Cancel Okay" at bounding box center [533, 253] width 1066 height 506
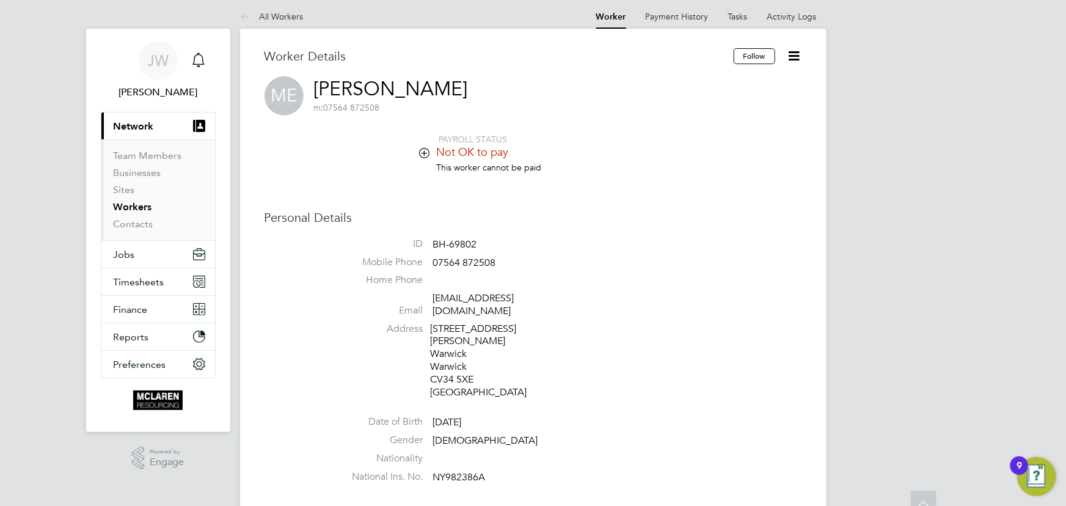
scroll to position [0, 0]
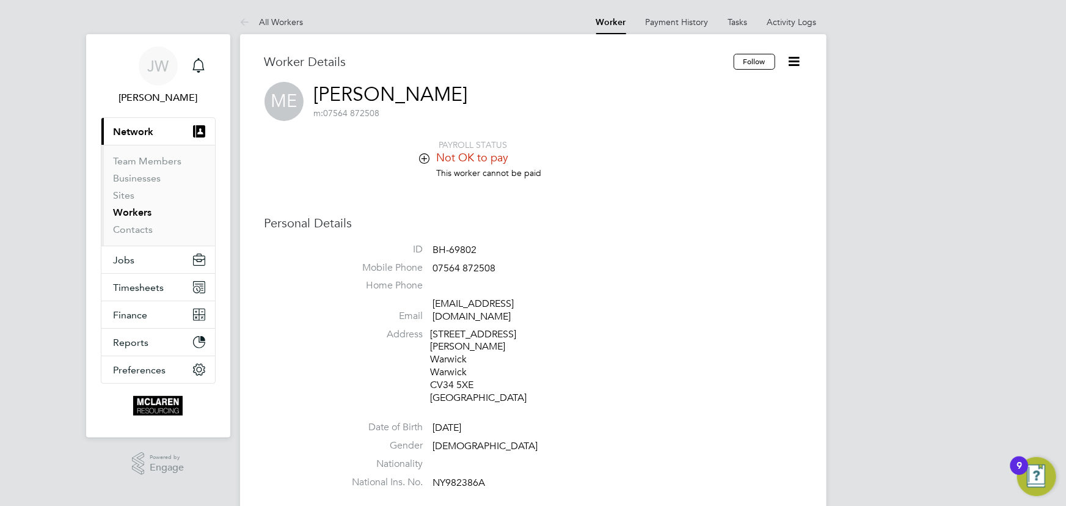
click at [787, 60] on icon at bounding box center [794, 61] width 15 height 15
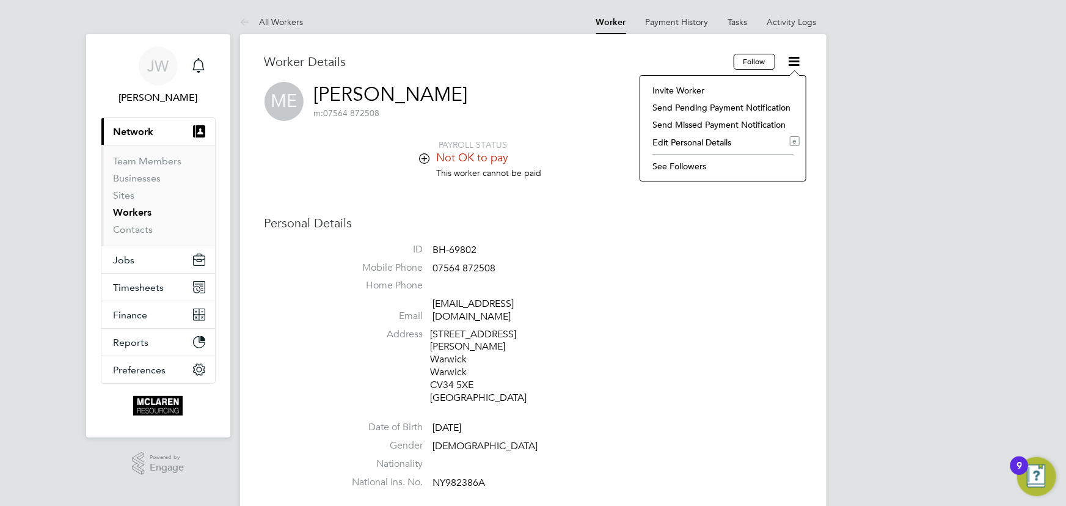
click at [721, 142] on li "Edit Personal Details e" at bounding box center [723, 142] width 153 height 17
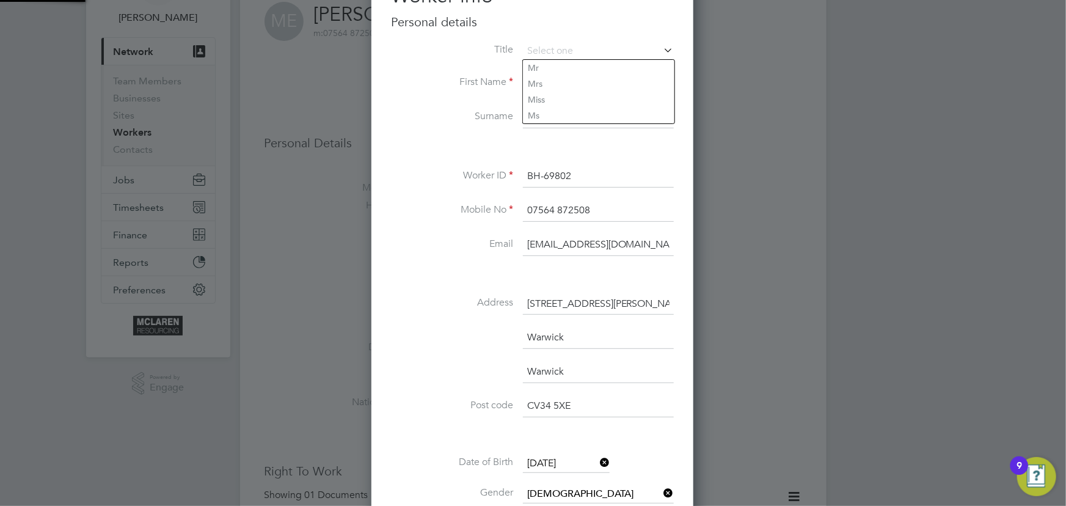
scroll to position [166, 0]
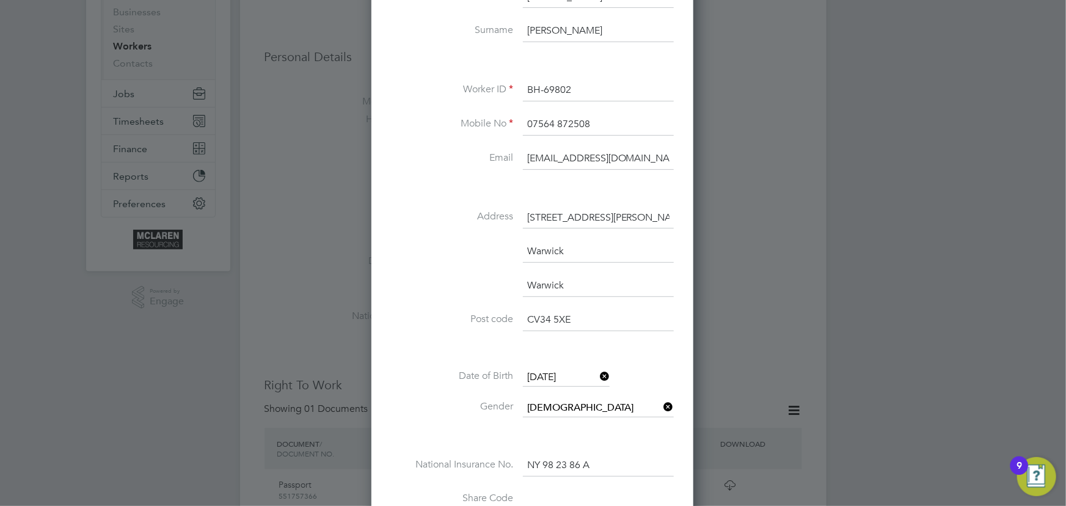
drag, startPoint x: 524, startPoint y: 152, endPoint x: 719, endPoint y: 151, distance: 194.4
click at [675, 156] on div "Worker info Personal details Title First Name Michael Surname Edwards Worker ID…" at bounding box center [533, 242] width 322 height 724
drag, startPoint x: 521, startPoint y: 161, endPoint x: 648, endPoint y: 156, distance: 127.8
click at [648, 156] on li "Email janeweitzman@yahoo.co.uk" at bounding box center [532, 165] width 283 height 34
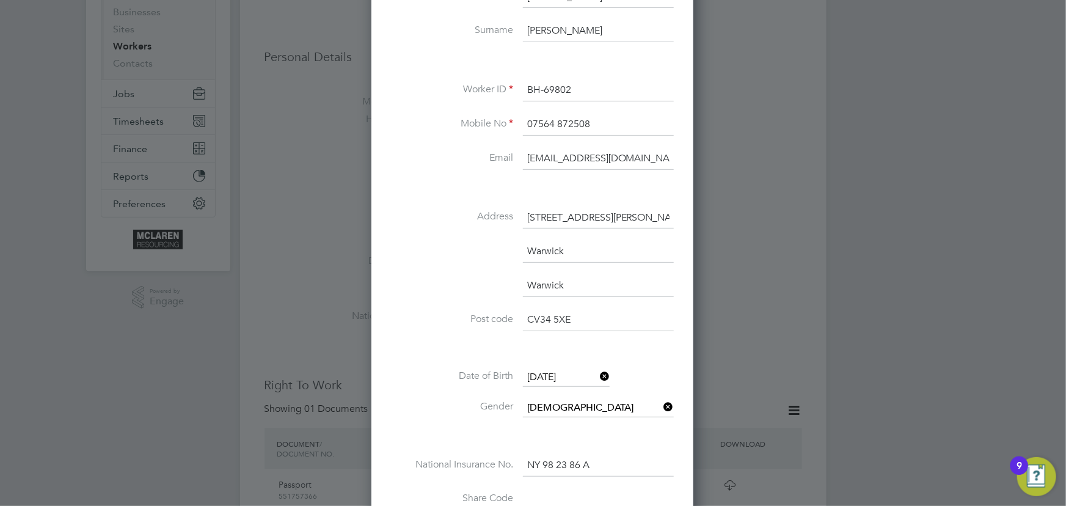
click at [648, 156] on input "janeweitzman@yahoo.co.uk" at bounding box center [598, 159] width 151 height 22
drag, startPoint x: 527, startPoint y: 158, endPoint x: 711, endPoint y: 154, distance: 184.0
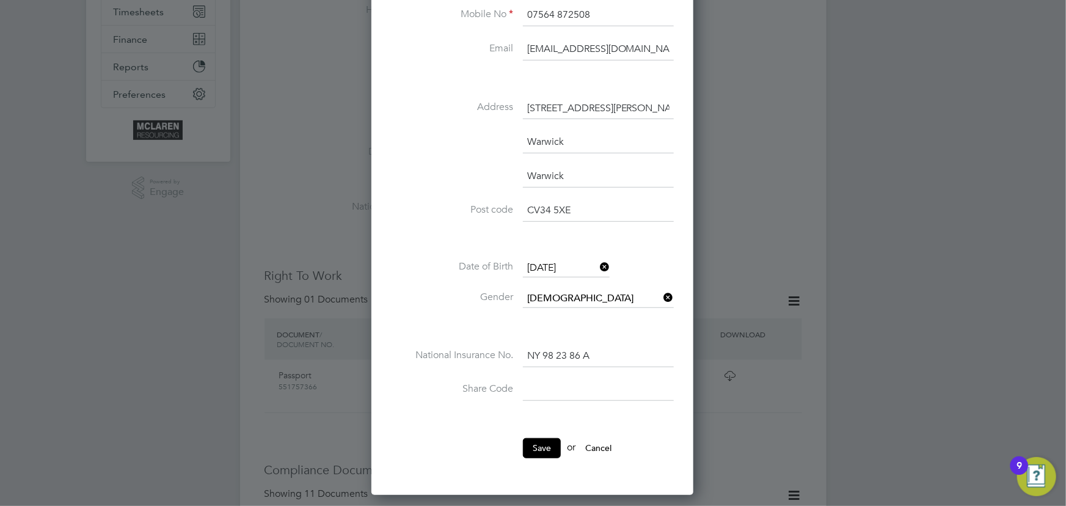
scroll to position [222, 0]
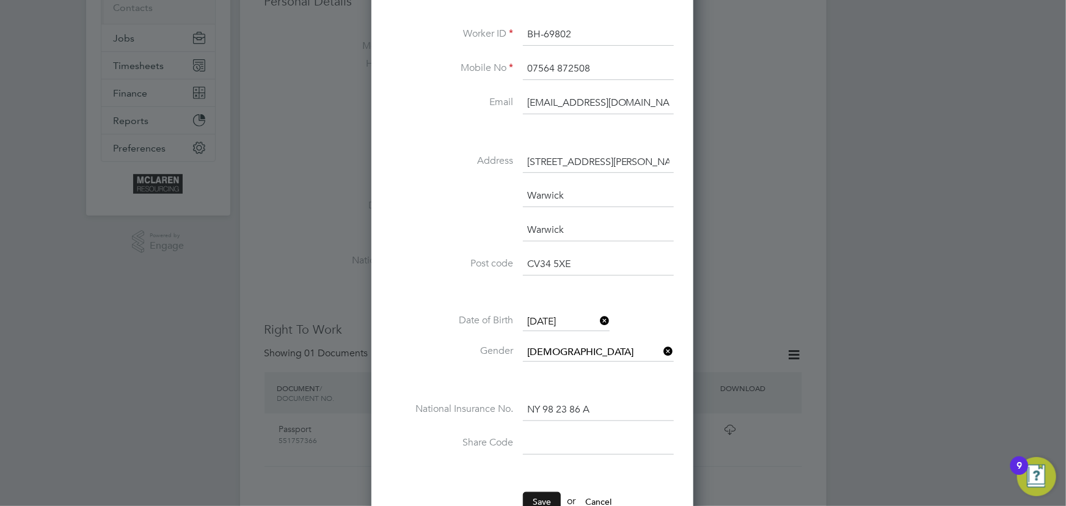
type input "mike315975@gmail.com"
click at [543, 495] on button "Save" at bounding box center [542, 502] width 38 height 20
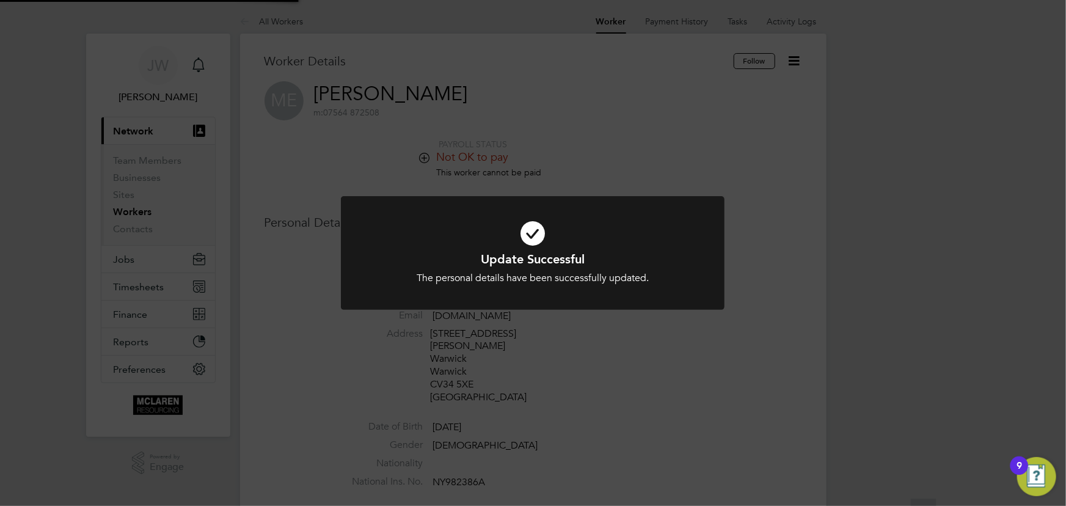
scroll to position [0, 0]
click at [865, 277] on div "Update Successful The personal details have been successfully updated. Cancel O…" at bounding box center [533, 253] width 1066 height 506
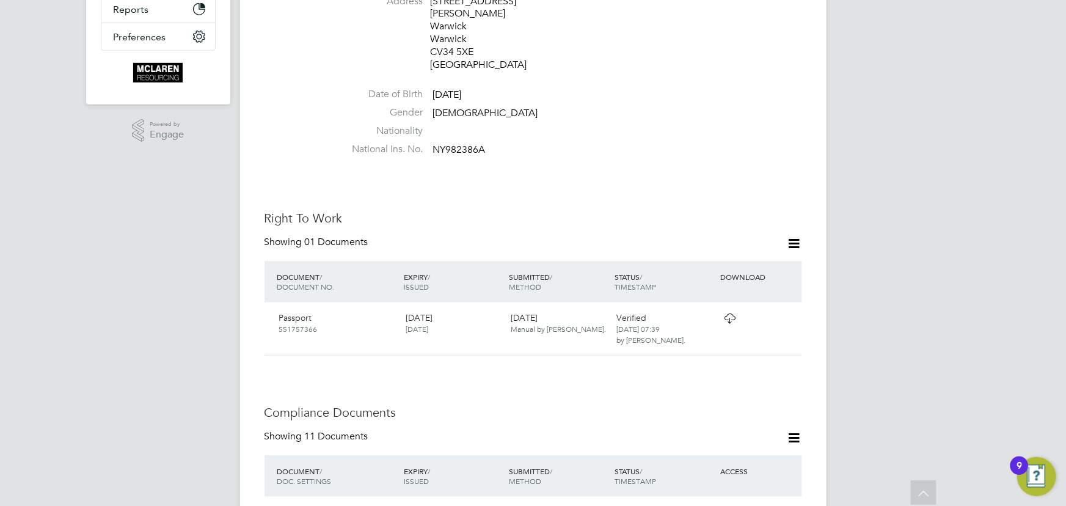
scroll to position [111, 0]
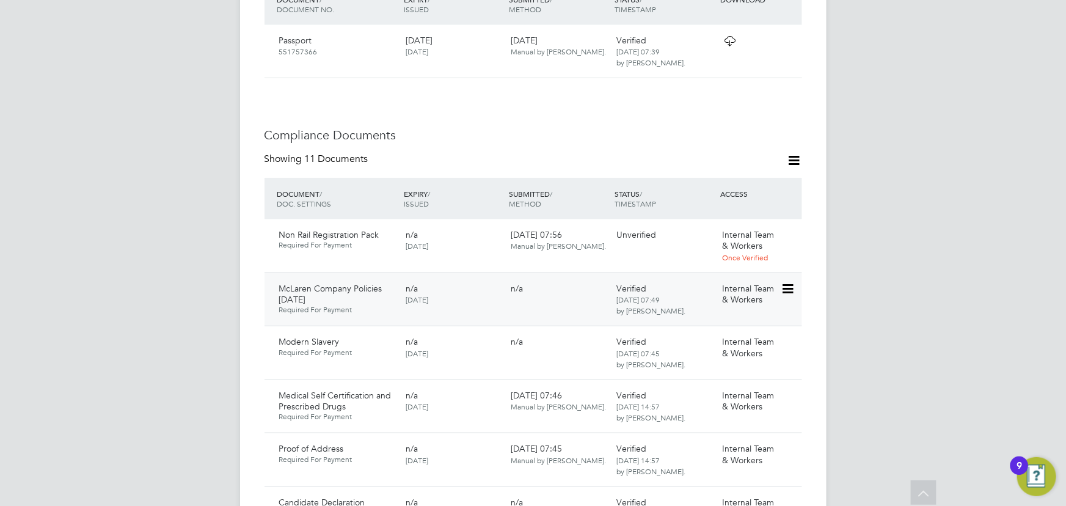
scroll to position [611, 0]
click at [790, 228] on icon at bounding box center [787, 235] width 12 height 15
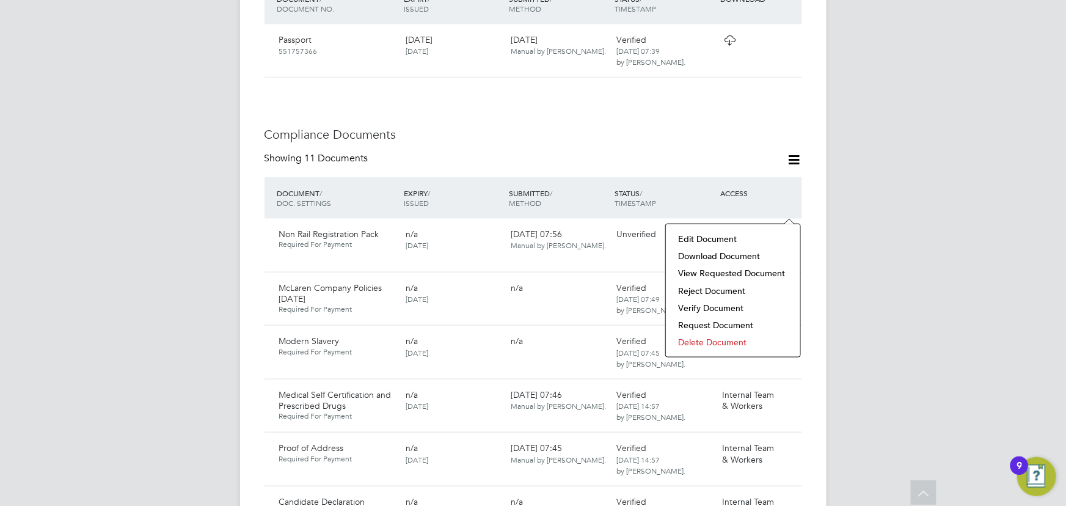
click at [700, 304] on li "Verify Document" at bounding box center [733, 307] width 122 height 17
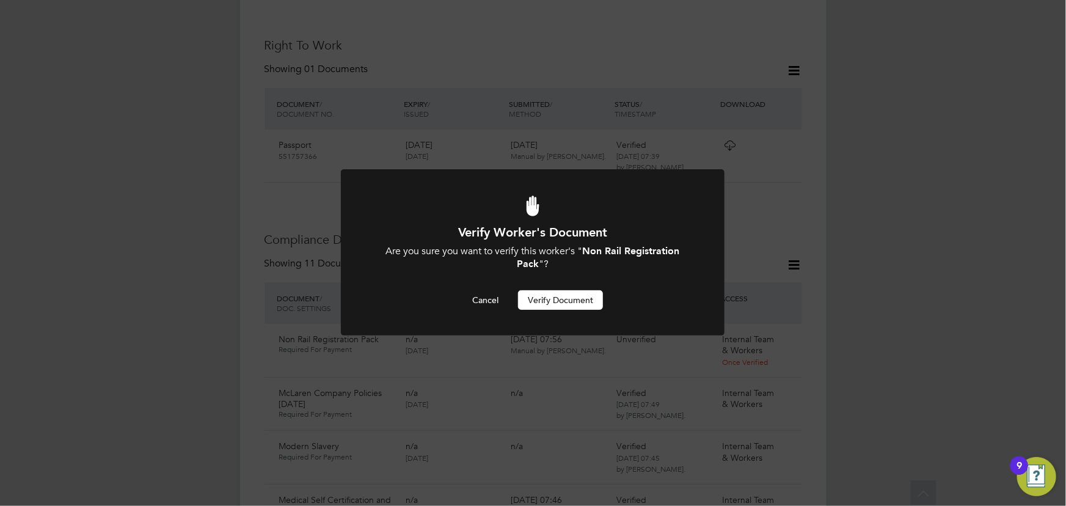
click at [533, 306] on button "Verify Document" at bounding box center [560, 300] width 85 height 20
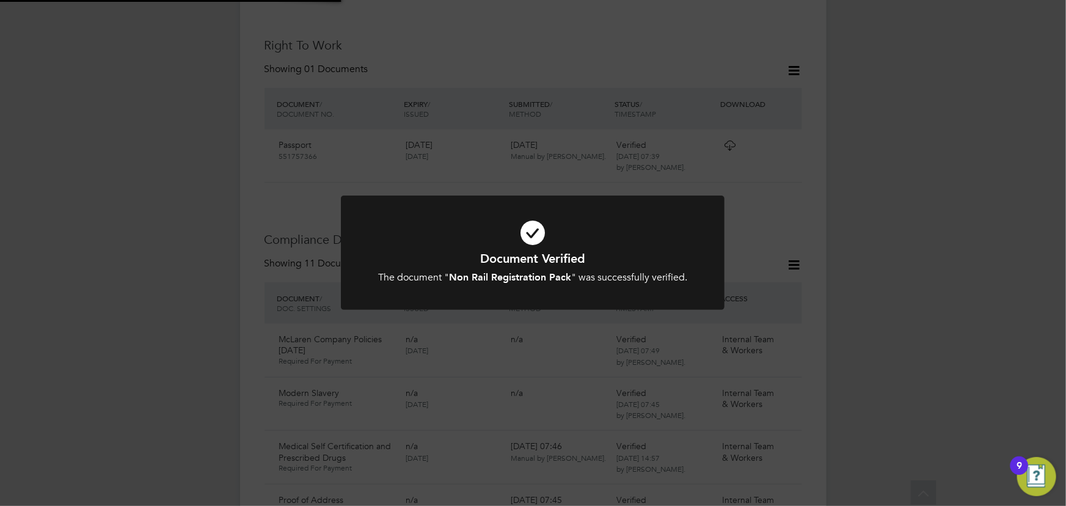
click at [850, 299] on div "Document Verified The document " Non Rail Registration Pack " was successfully …" at bounding box center [533, 253] width 1066 height 506
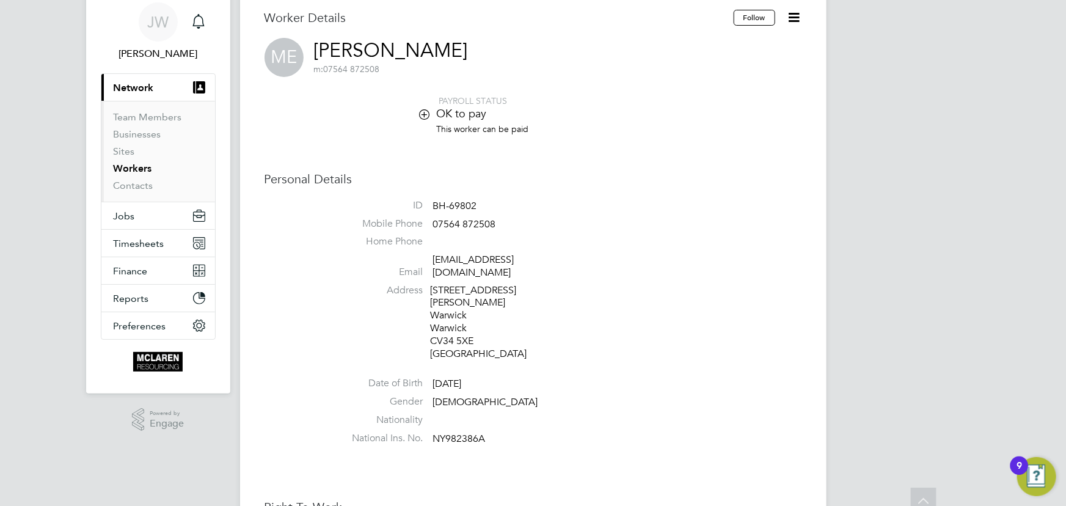
scroll to position [0, 0]
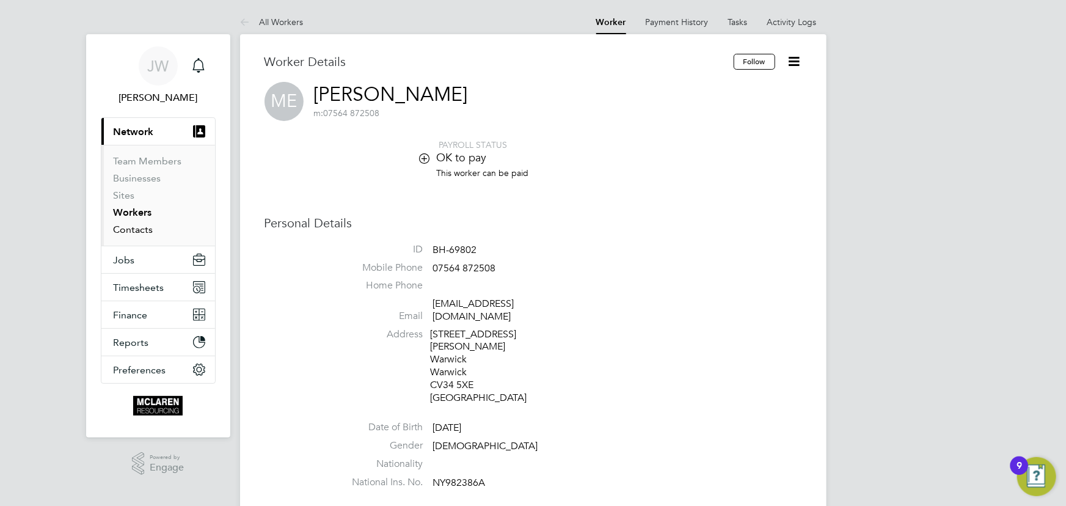
click at [140, 229] on link "Contacts" at bounding box center [134, 230] width 40 height 12
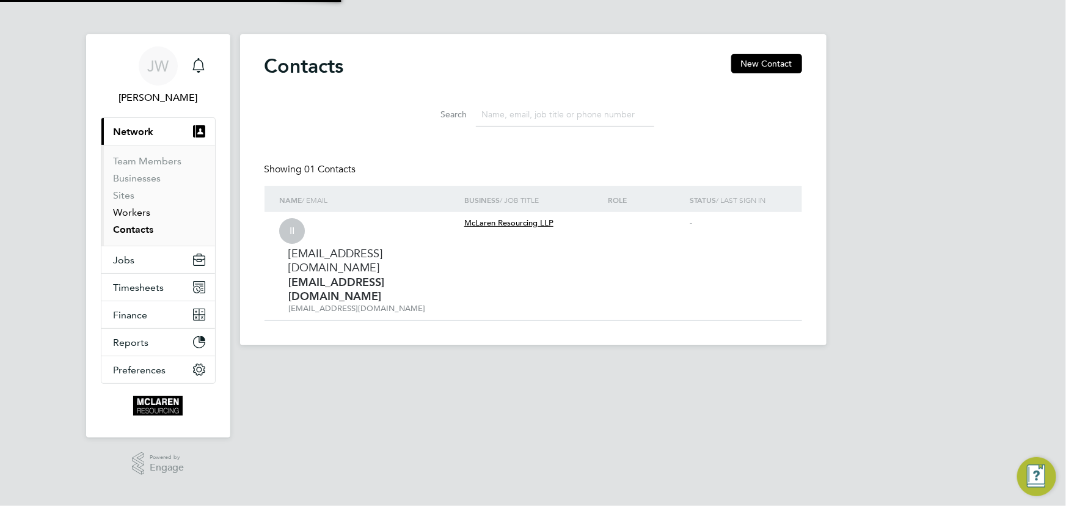
click at [138, 214] on link "Workers" at bounding box center [132, 213] width 37 height 12
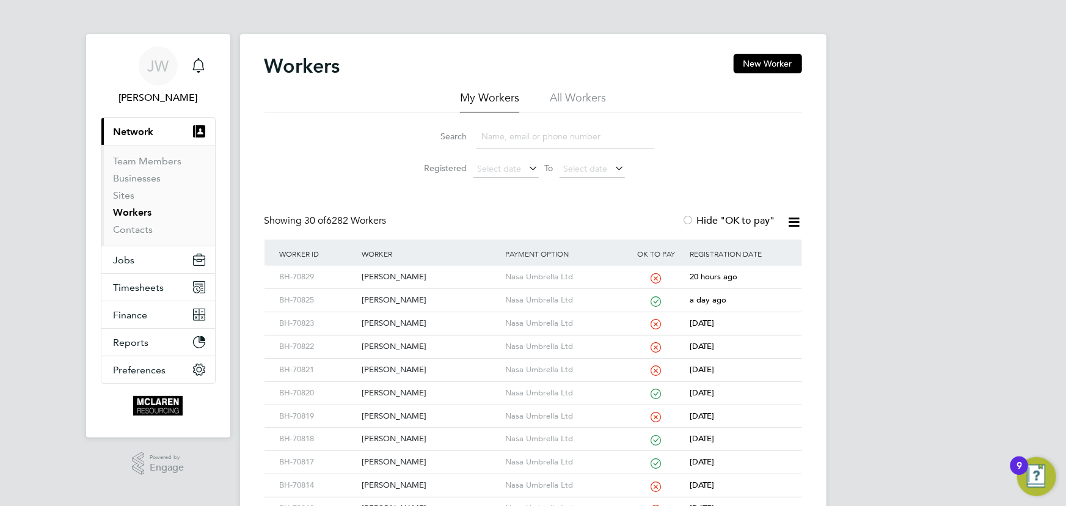
click at [495, 144] on input at bounding box center [565, 137] width 178 height 24
type input "radu"
click at [436, 391] on div "Ciprian Svetozar Radu" at bounding box center [431, 393] width 144 height 23
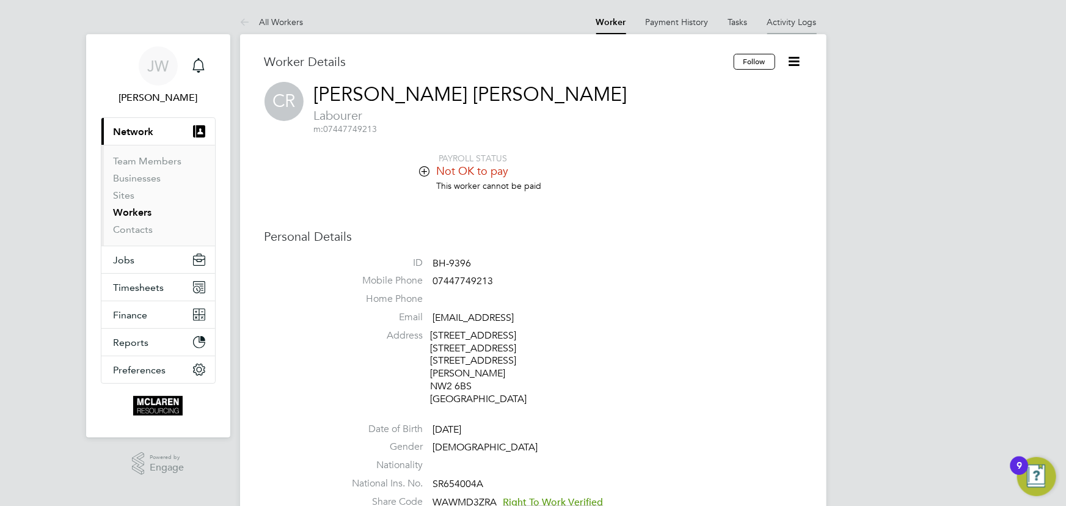
click at [792, 13] on li "Activity Logs" at bounding box center [793, 22] width 50 height 24
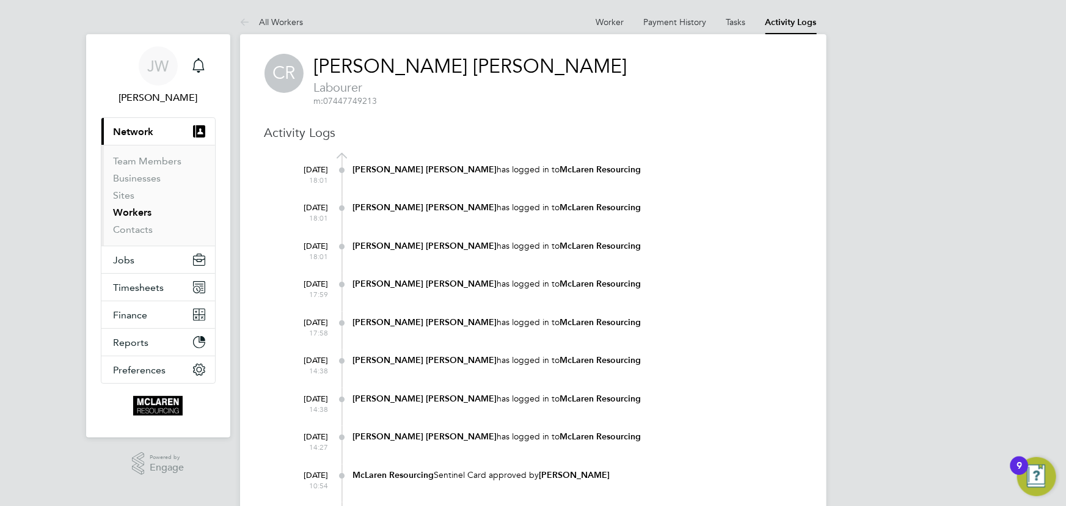
click at [276, 15] on li "All Workers" at bounding box center [272, 22] width 64 height 24
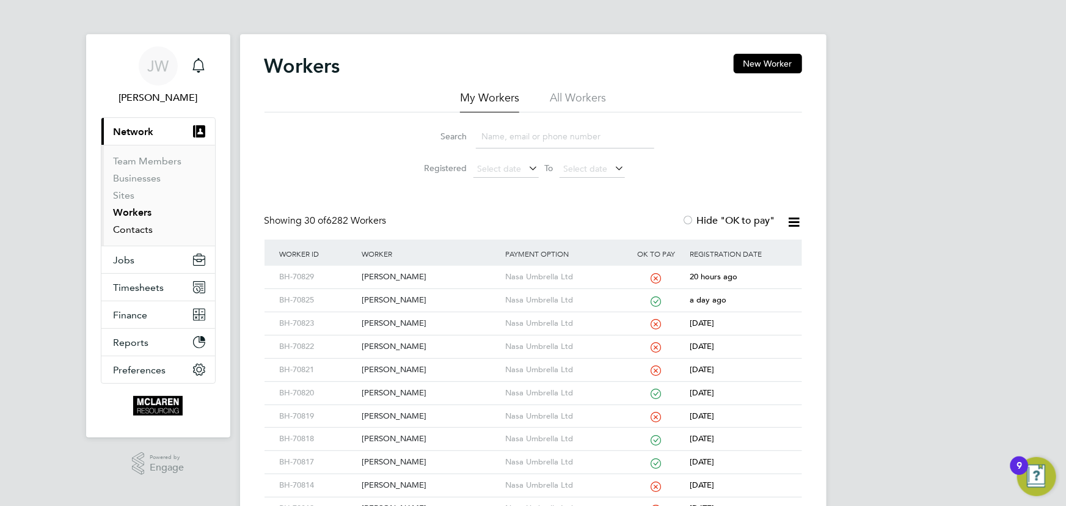
click at [133, 232] on link "Contacts" at bounding box center [134, 230] width 40 height 12
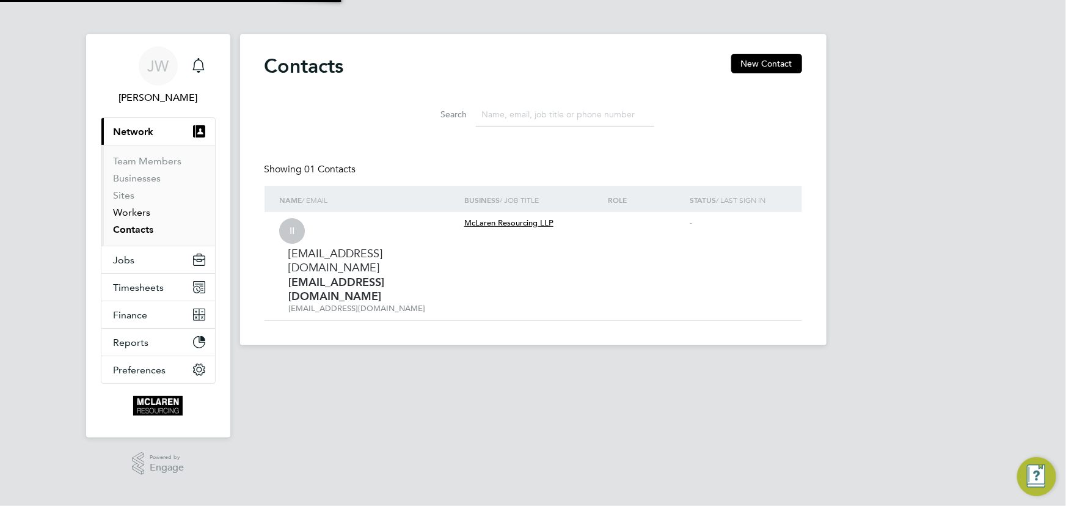
click at [134, 211] on link "Workers" at bounding box center [132, 213] width 37 height 12
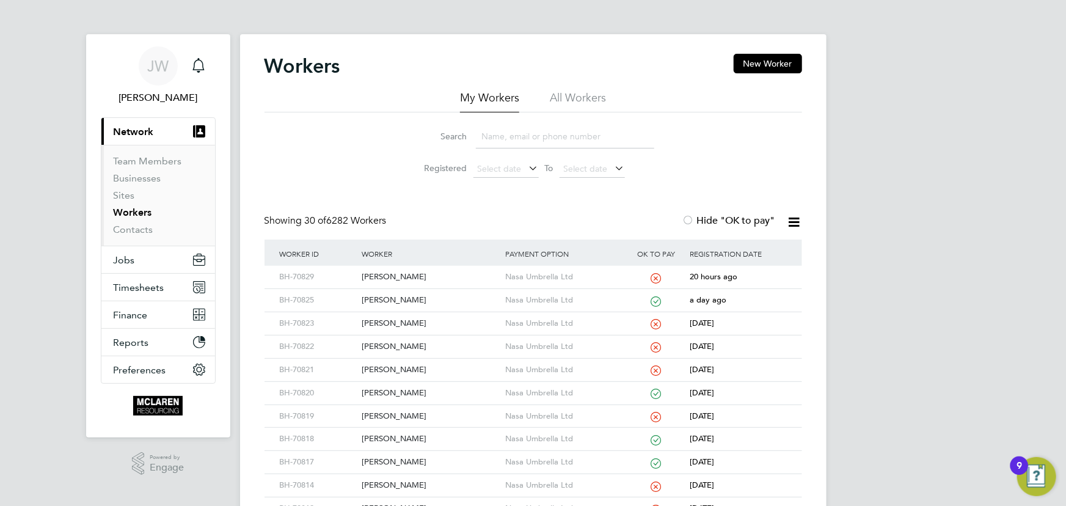
click at [554, 138] on input at bounding box center [565, 137] width 178 height 24
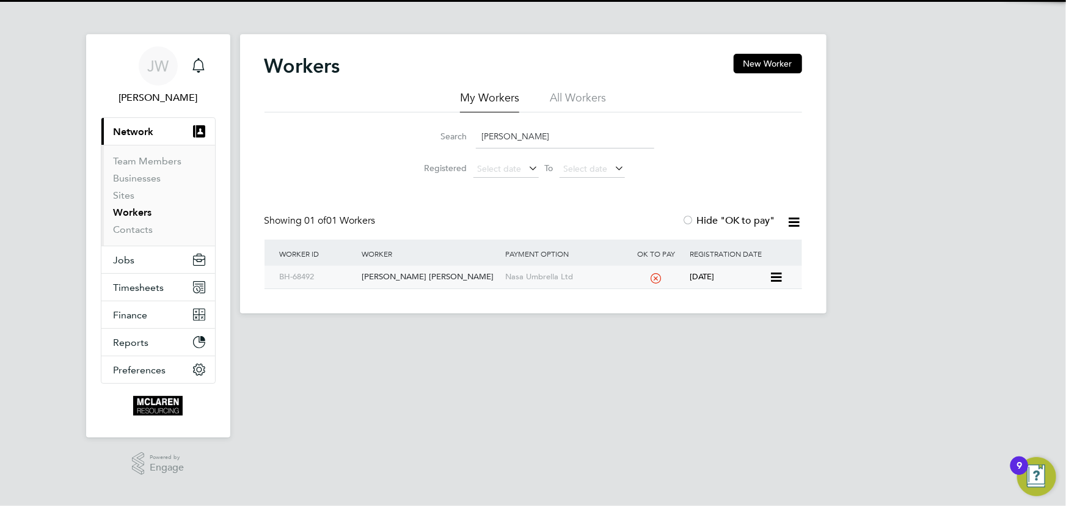
type input "[PERSON_NAME]"
click at [409, 274] on div "[PERSON_NAME] [PERSON_NAME]" at bounding box center [431, 277] width 144 height 23
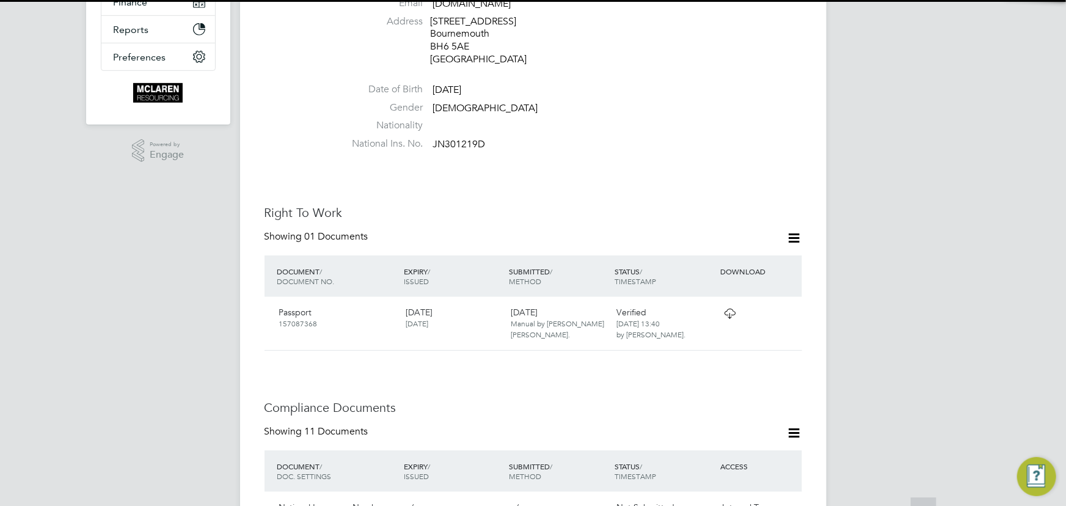
scroll to position [500, 0]
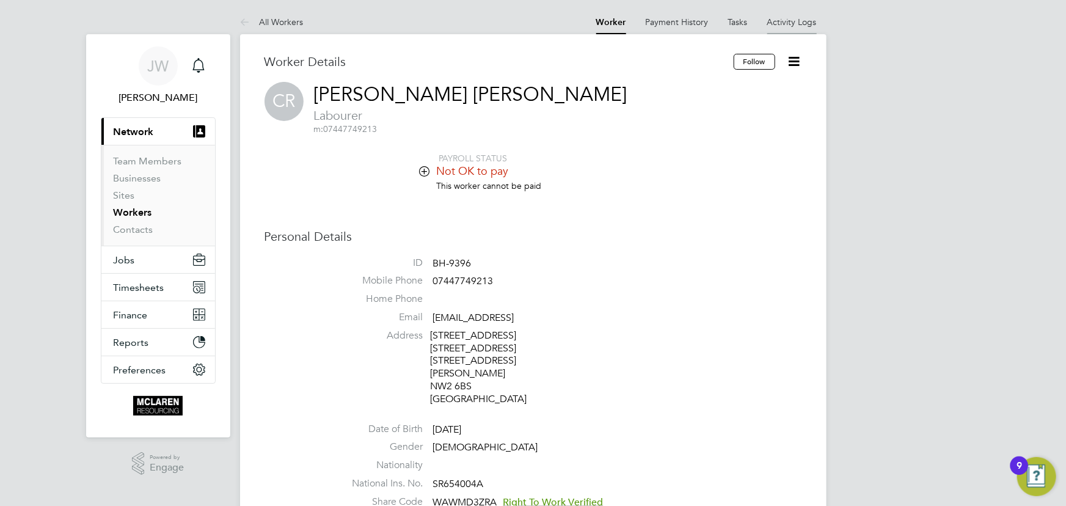
click at [778, 13] on li "Activity Logs" at bounding box center [793, 22] width 50 height 24
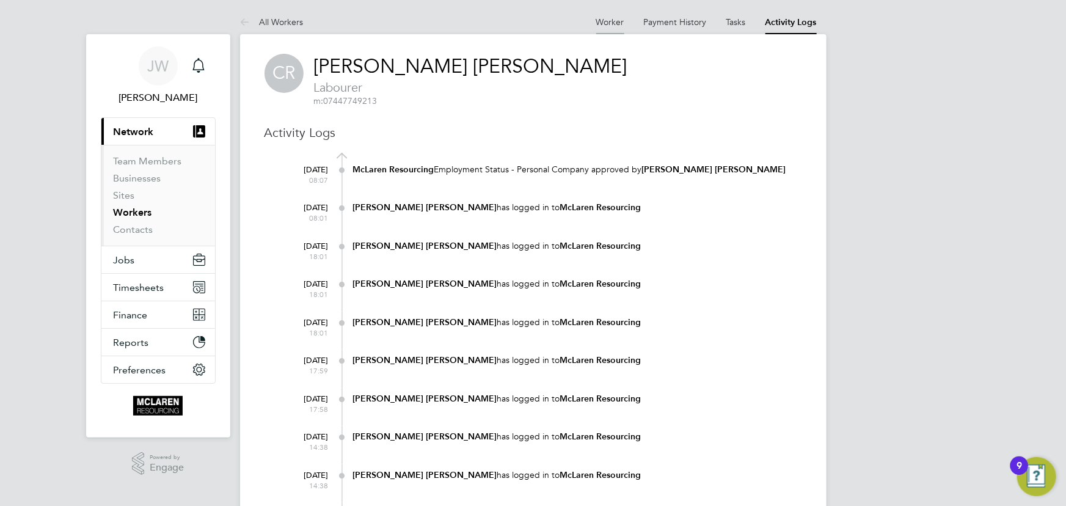
click at [610, 21] on link "Worker" at bounding box center [611, 22] width 28 height 11
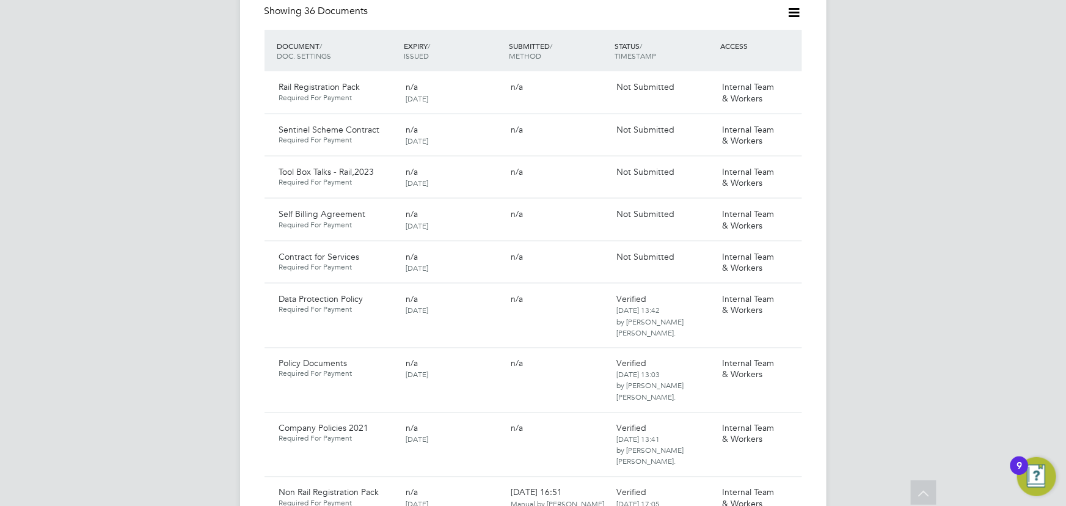
scroll to position [777, 0]
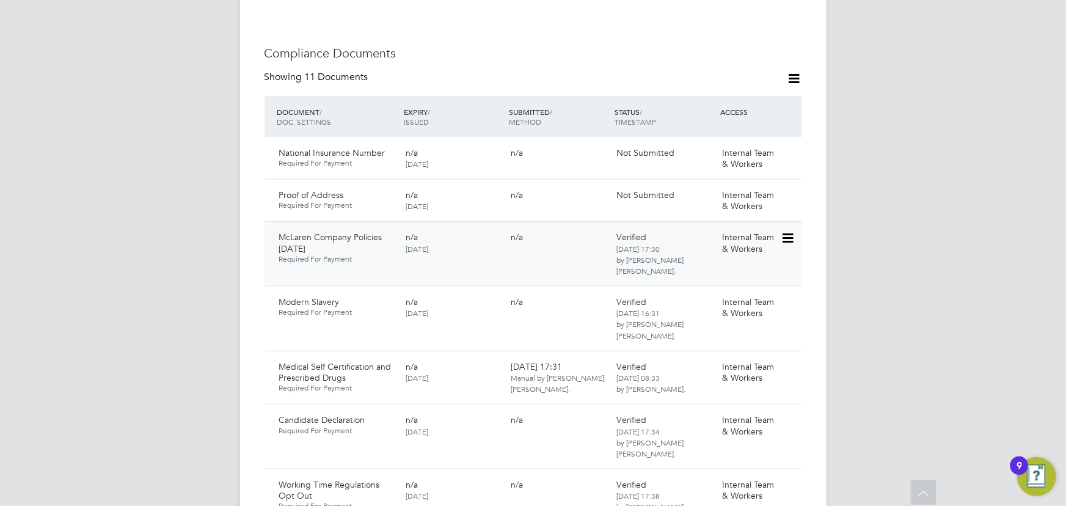
scroll to position [666, 0]
click at [788, 147] on icon at bounding box center [787, 154] width 12 height 15
click at [751, 220] on li "Delete Document" at bounding box center [748, 223] width 90 height 17
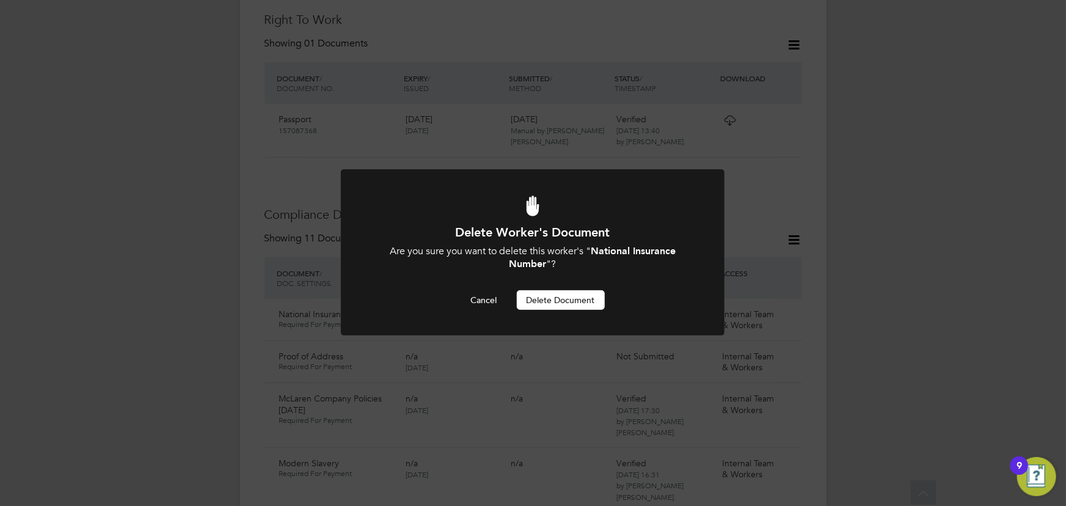
scroll to position [0, 0]
click at [575, 298] on button "Delete Document" at bounding box center [561, 300] width 88 height 20
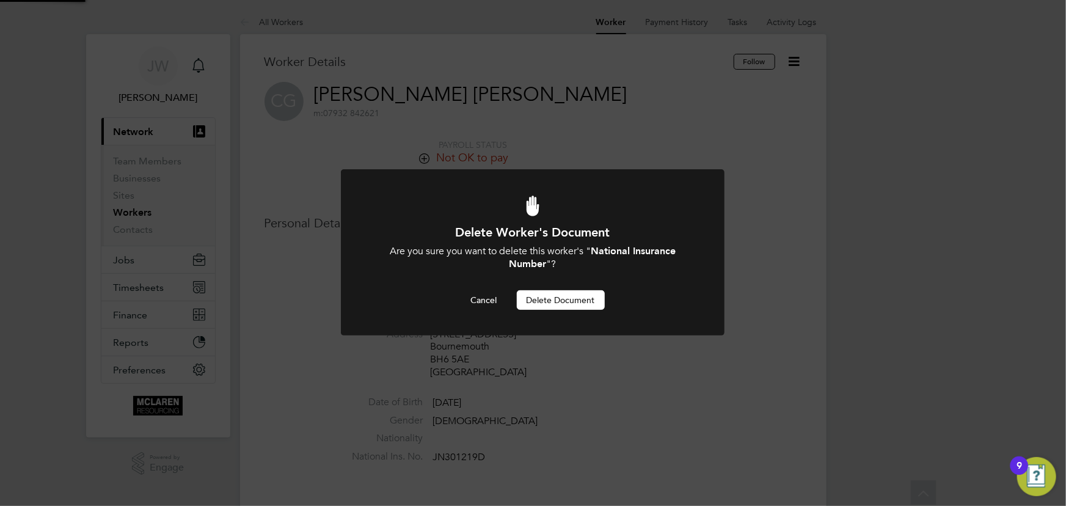
scroll to position [506, 0]
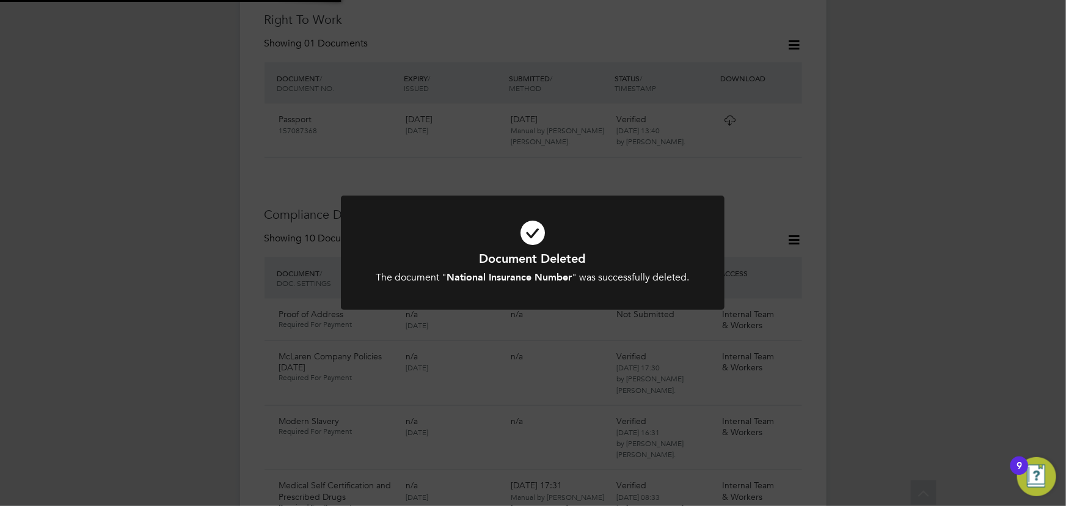
click at [953, 265] on div "Document Deleted The document " National Insurance Number " was successfully de…" at bounding box center [533, 253] width 1066 height 506
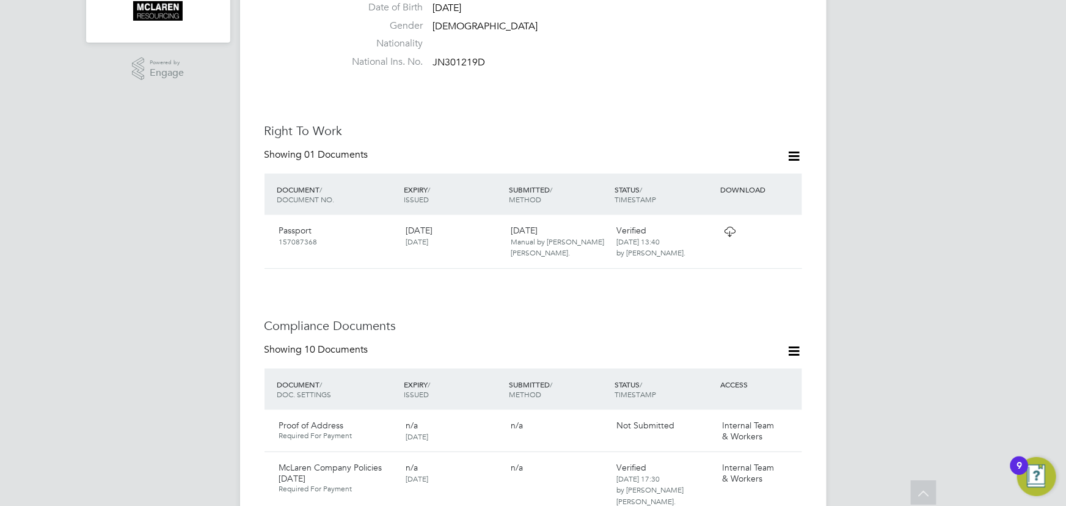
scroll to position [617, 0]
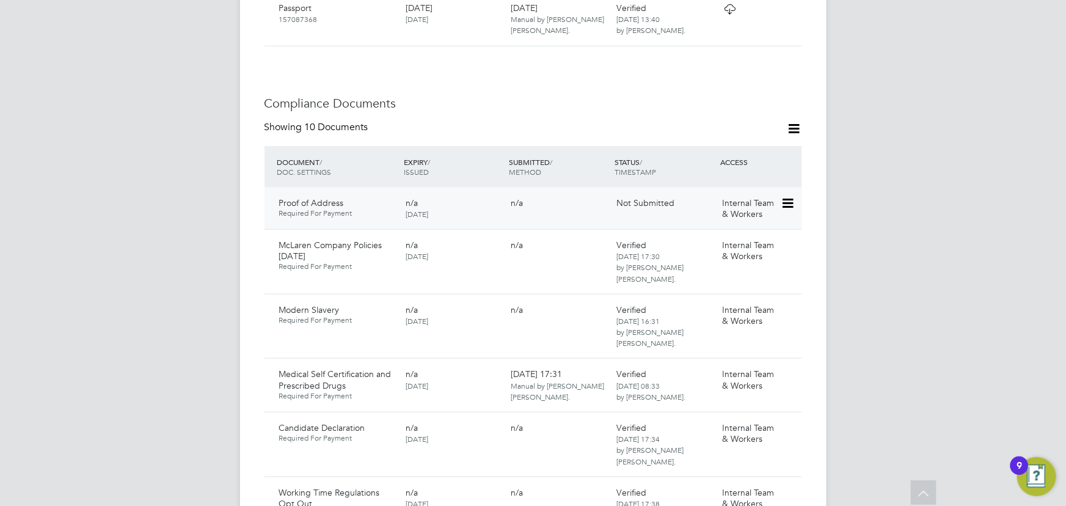
click at [793, 196] on icon at bounding box center [787, 203] width 12 height 15
click at [857, 199] on div "JW Jane Weitzman Notifications Applications: Current page: Network Team Members…" at bounding box center [533, 360] width 1066 height 1955
click at [791, 196] on icon at bounding box center [787, 203] width 12 height 15
click at [740, 232] on li "Submit Document" at bounding box center [748, 237] width 90 height 17
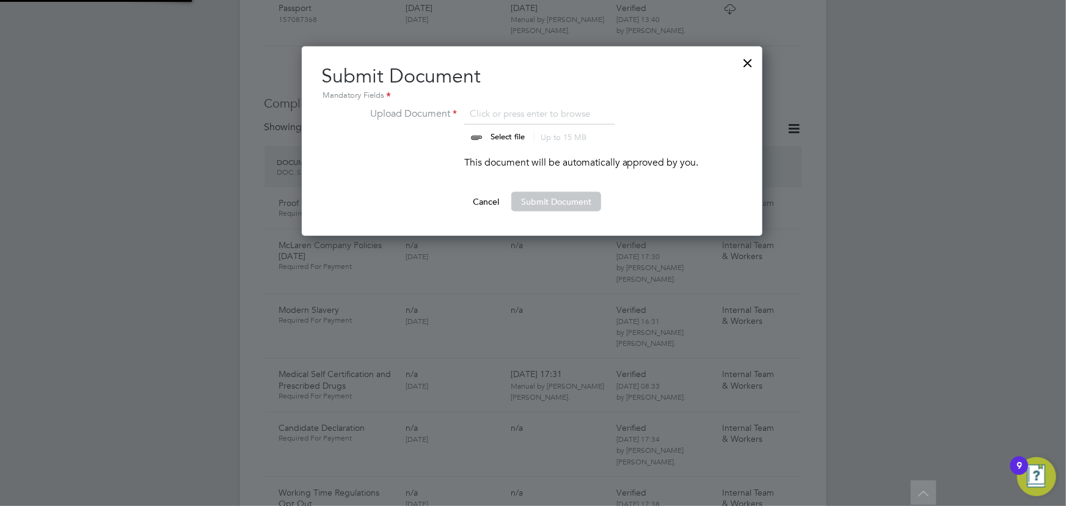
scroll to position [189, 462]
click at [501, 138] on input "file" at bounding box center [520, 124] width 192 height 37
type input "C:\fakepath\christopher gibson proof of address.pdf"
drag, startPoint x: 581, startPoint y: 202, endPoint x: 770, endPoint y: 240, distance: 193.1
click at [581, 202] on button "Submit Document" at bounding box center [557, 202] width 90 height 20
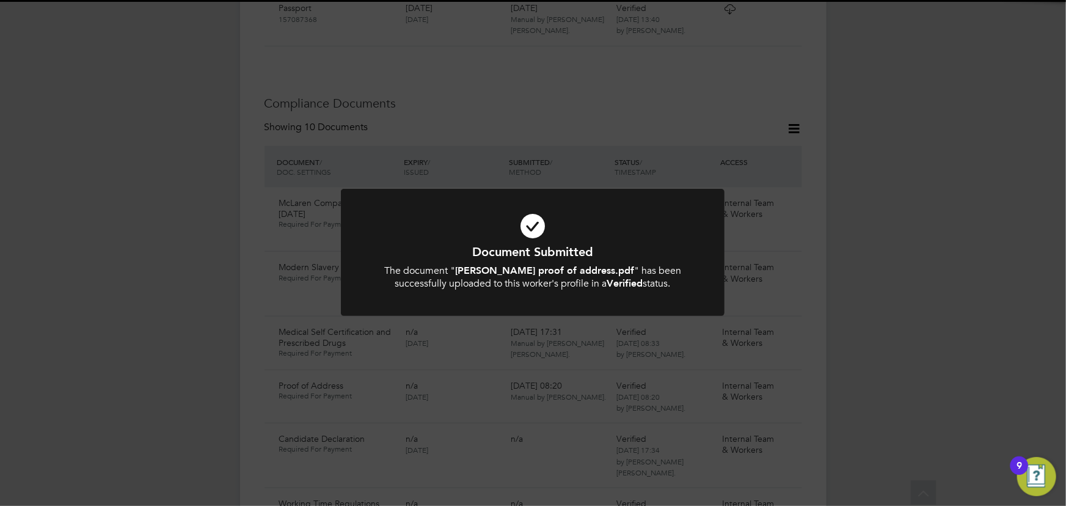
click at [977, 271] on div "Document Submitted The document " christopher gibson proof of address.pdf " has…" at bounding box center [533, 253] width 1066 height 506
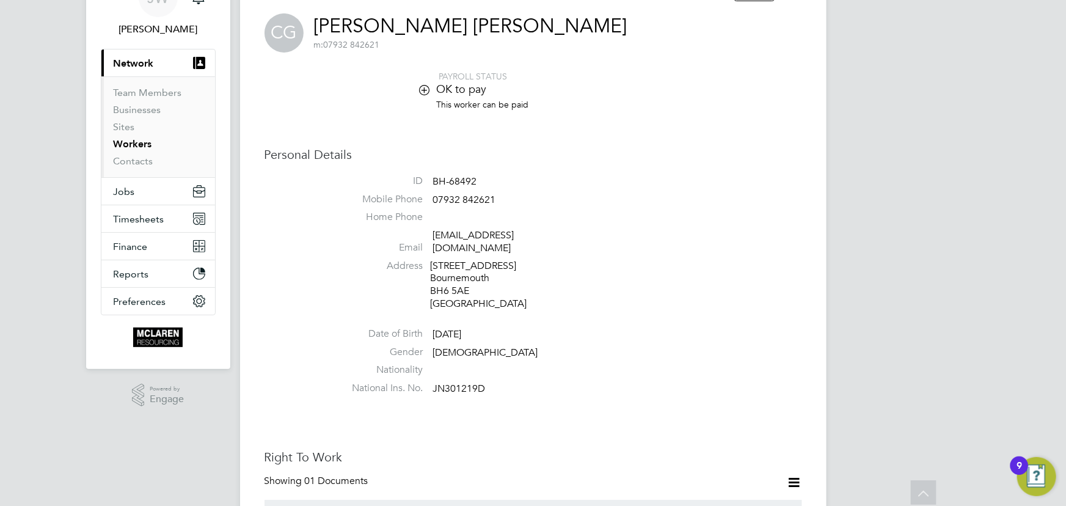
scroll to position [0, 0]
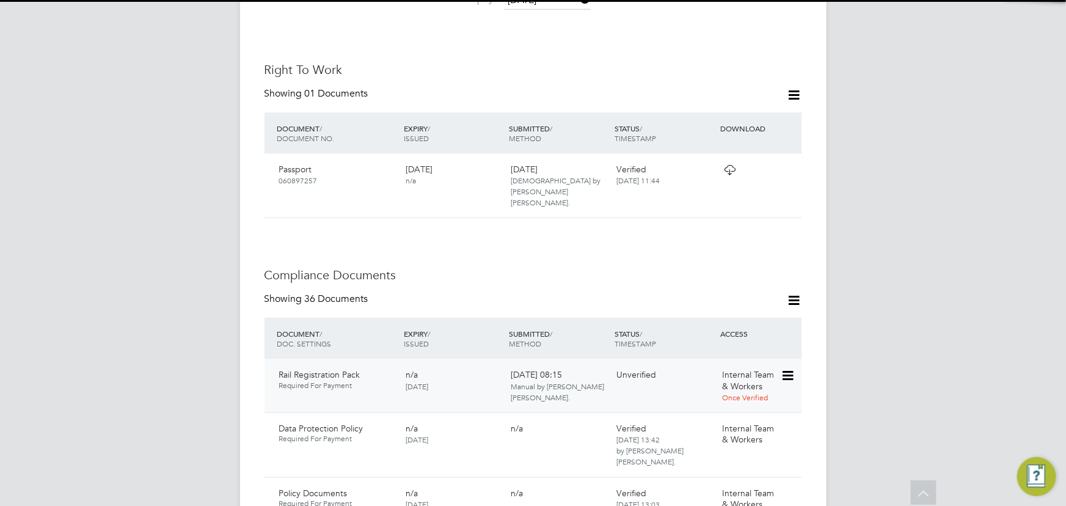
scroll to position [722, 0]
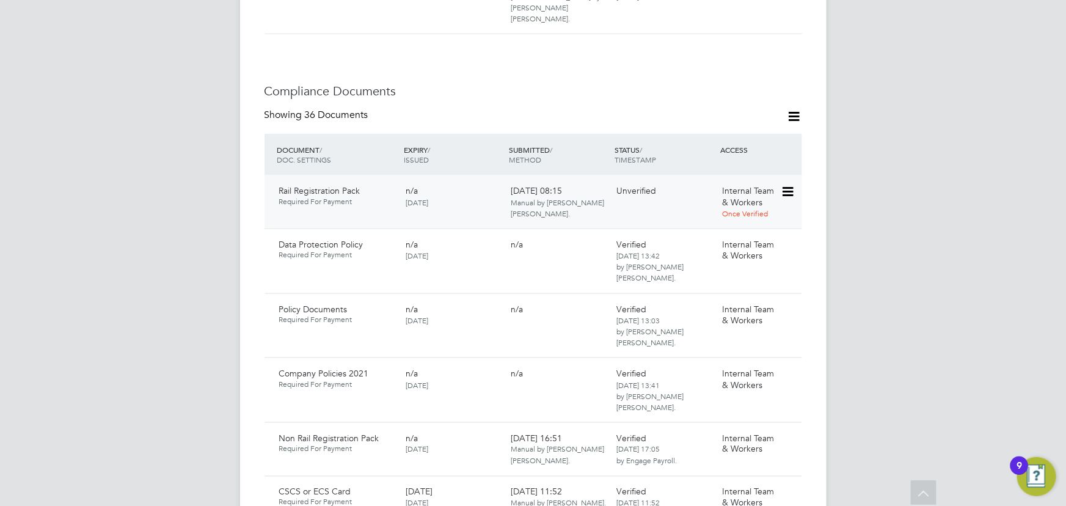
click at [787, 185] on icon at bounding box center [787, 192] width 12 height 15
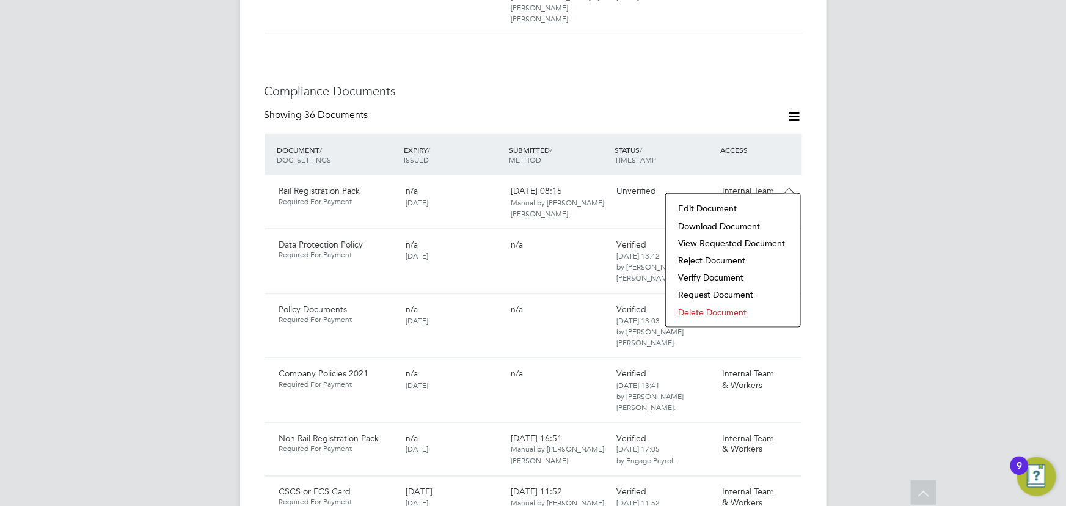
click at [735, 222] on li "Download Document" at bounding box center [733, 226] width 122 height 17
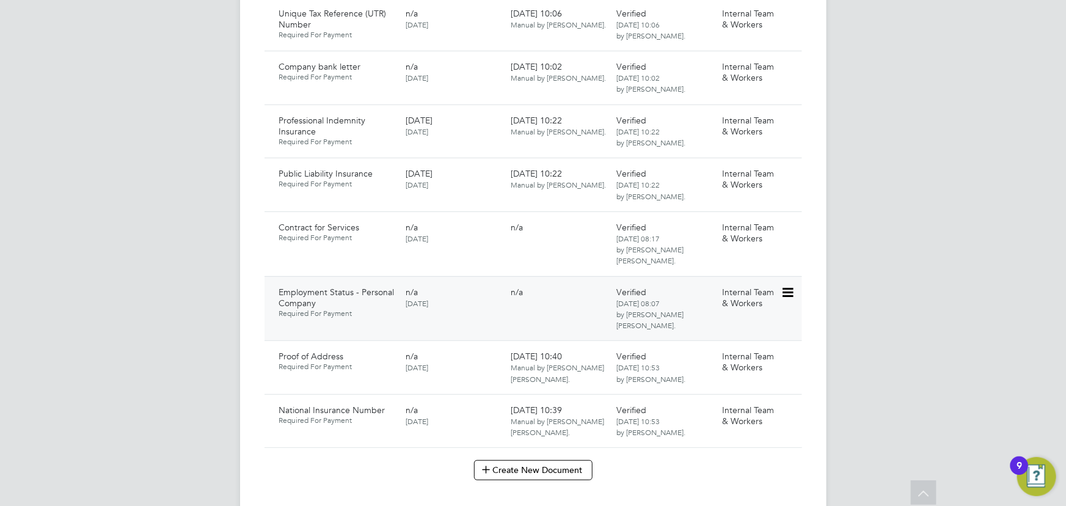
scroll to position [2667, 0]
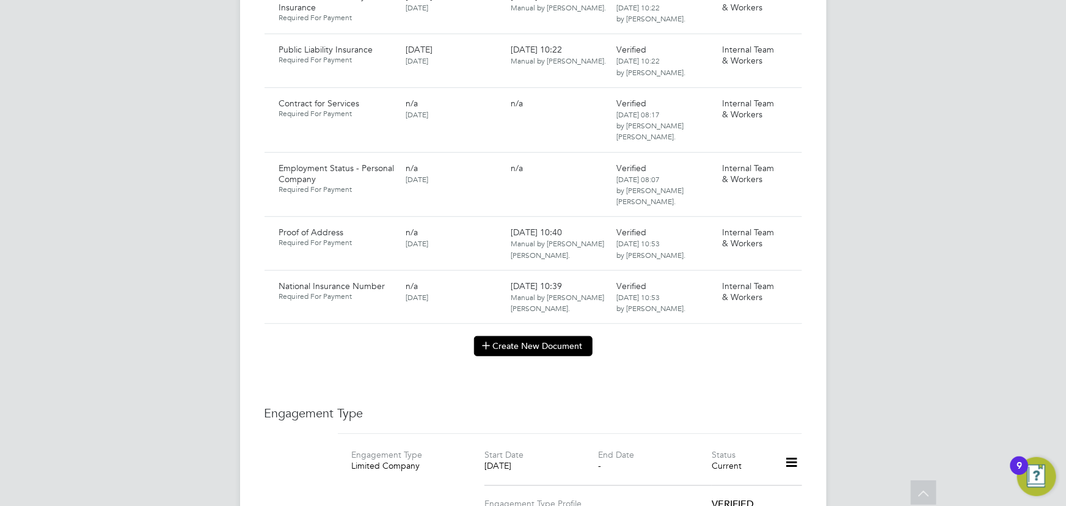
click at [519, 336] on button "Create New Document" at bounding box center [533, 346] width 119 height 20
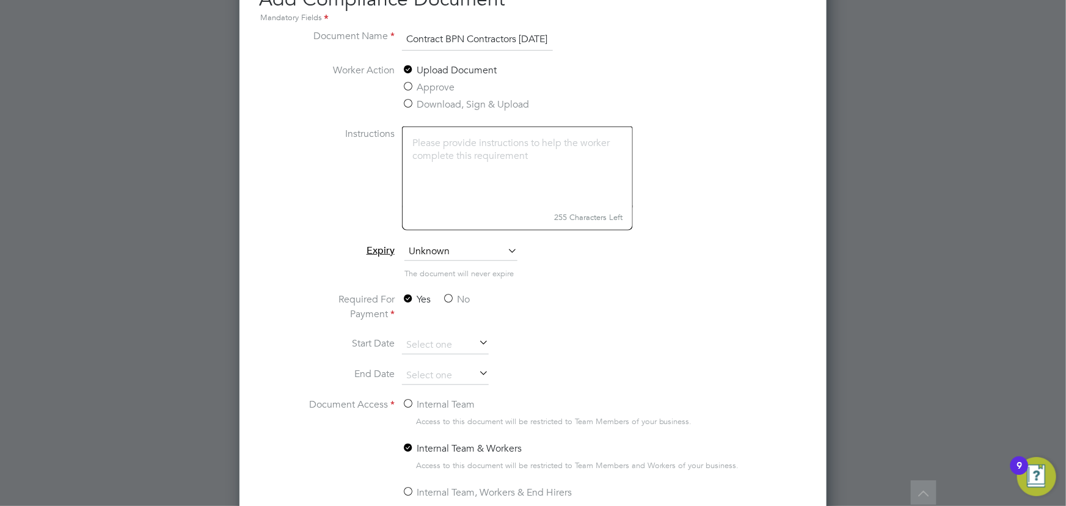
scroll to position [2889, 0]
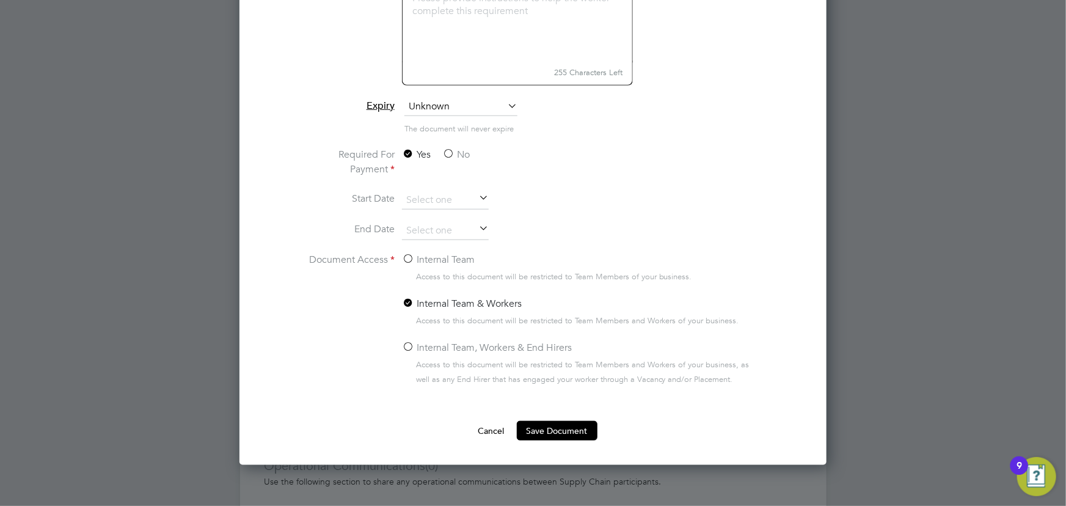
type input "Contract BPN Contractors [DATE]"
click at [458, 152] on label "No" at bounding box center [456, 154] width 28 height 15
click at [0, 0] on input "No" at bounding box center [0, 0] width 0 height 0
click at [428, 255] on label "Internal Team" at bounding box center [438, 259] width 73 height 15
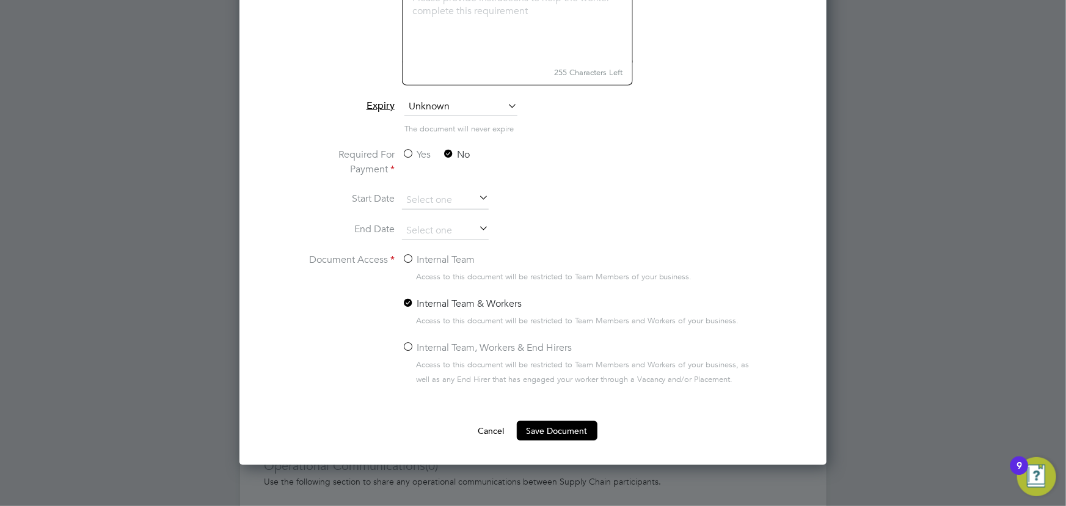
click at [0, 0] on input "Internal Team" at bounding box center [0, 0] width 0 height 0
click at [556, 429] on button "Save Document" at bounding box center [557, 431] width 81 height 20
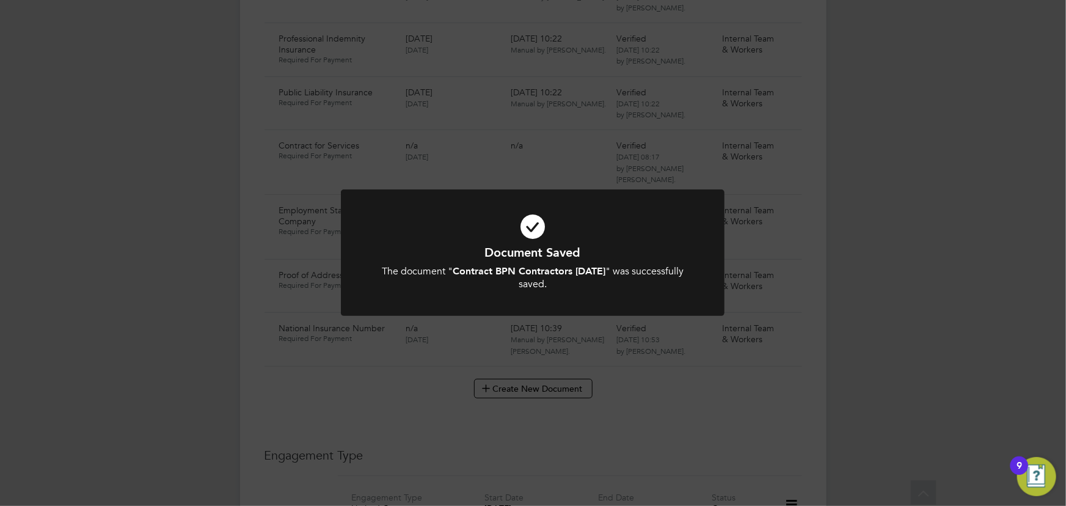
click at [853, 345] on div "Document Saved The document " Contract BPN Contractors [DATE] " was successfull…" at bounding box center [533, 253] width 1066 height 506
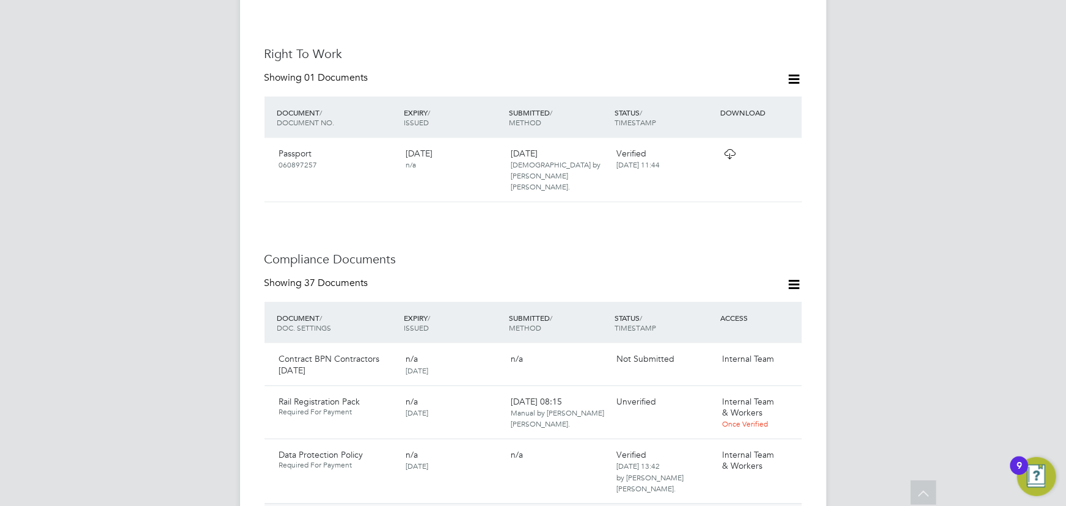
scroll to position [777, 0]
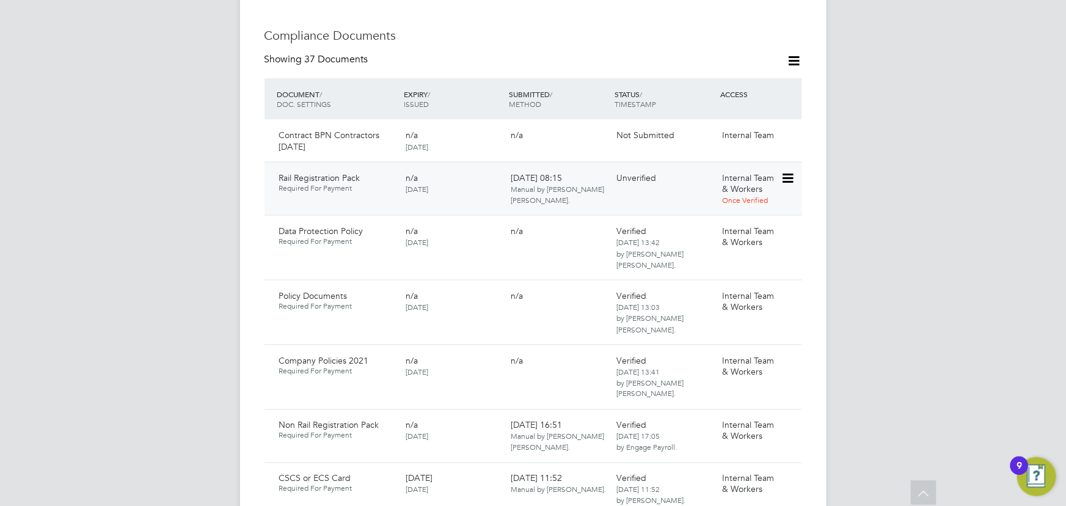
click at [788, 171] on icon at bounding box center [787, 178] width 12 height 15
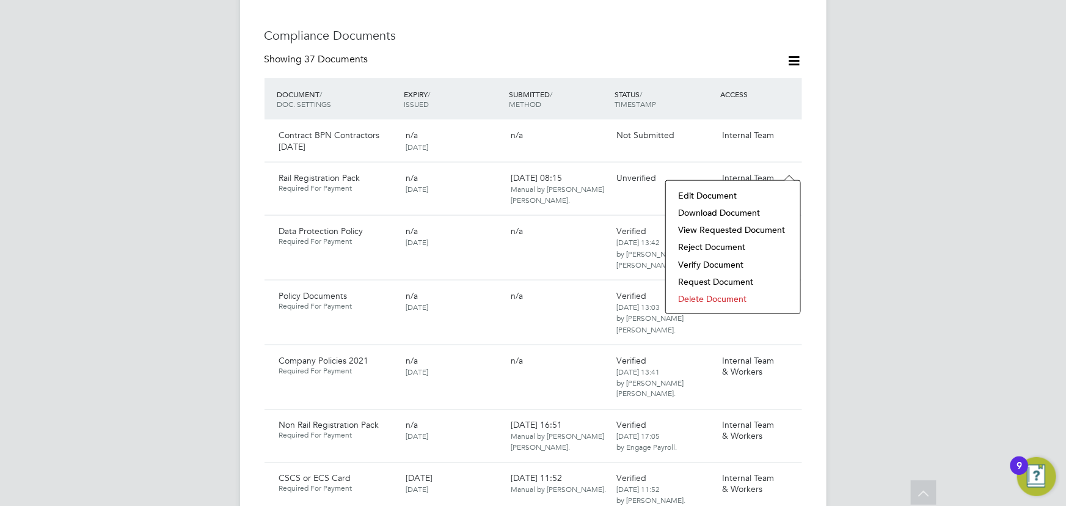
click at [710, 262] on li "Verify Document" at bounding box center [733, 264] width 122 height 17
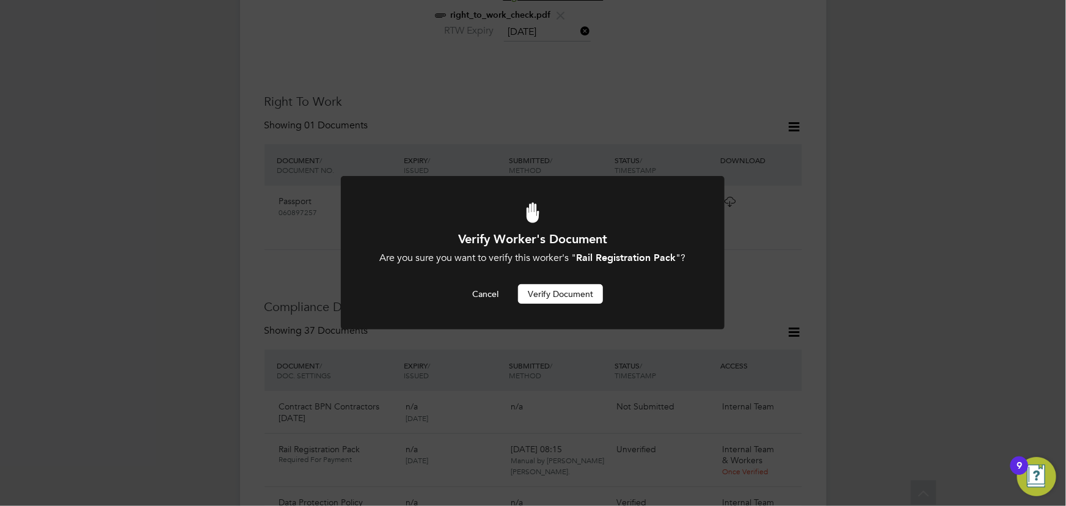
click at [573, 295] on button "Verify Document" at bounding box center [560, 294] width 85 height 20
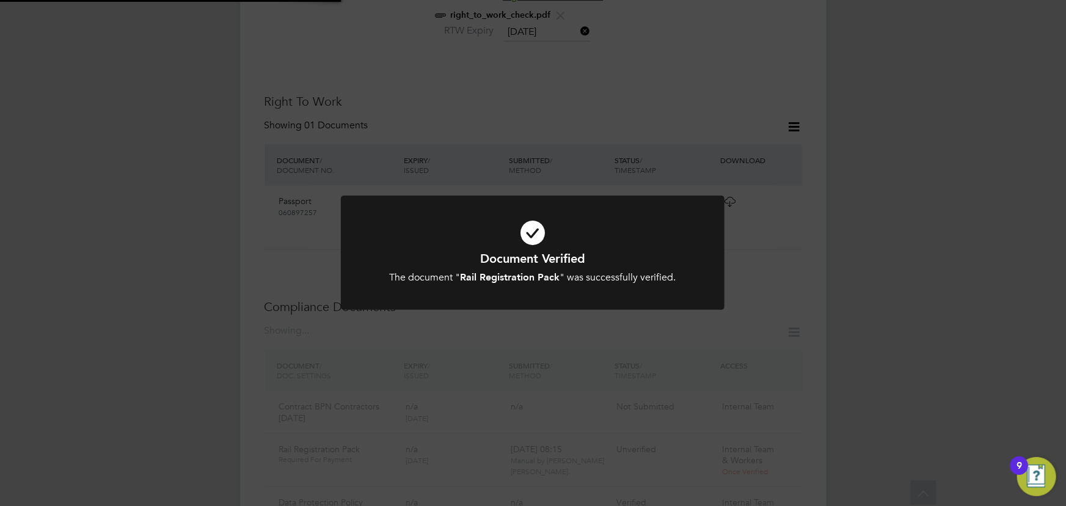
click at [903, 183] on div "Document Verified The document " Rail Registration Pack " was successfully veri…" at bounding box center [533, 253] width 1066 height 506
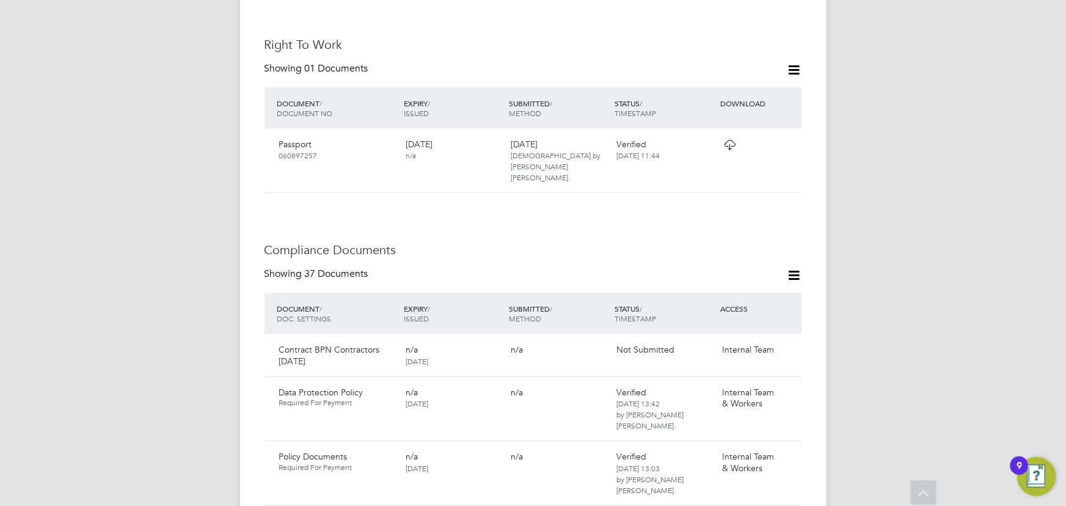
scroll to position [617, 0]
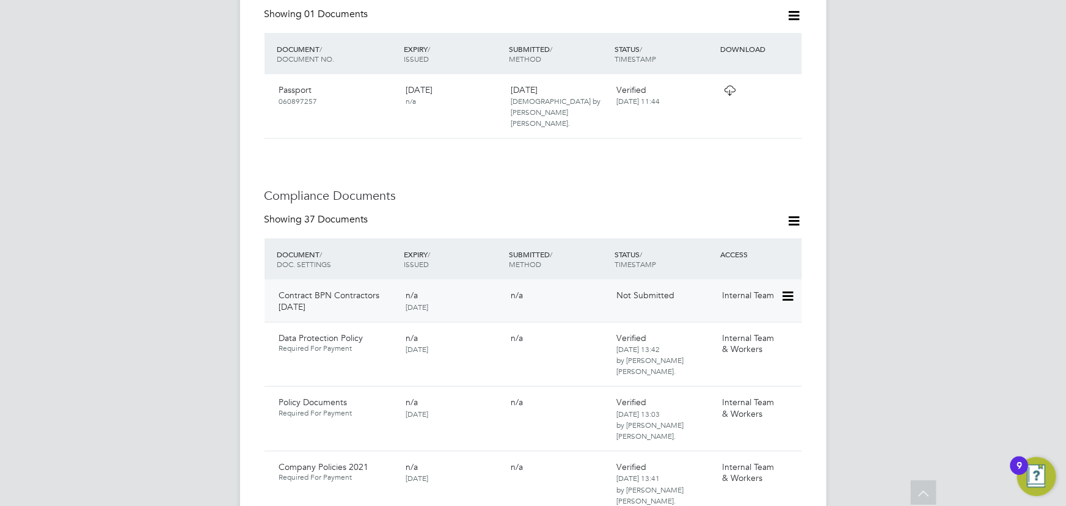
click at [791, 289] on icon at bounding box center [787, 296] width 12 height 15
click at [734, 326] on li "Submit Document" at bounding box center [751, 330] width 86 height 17
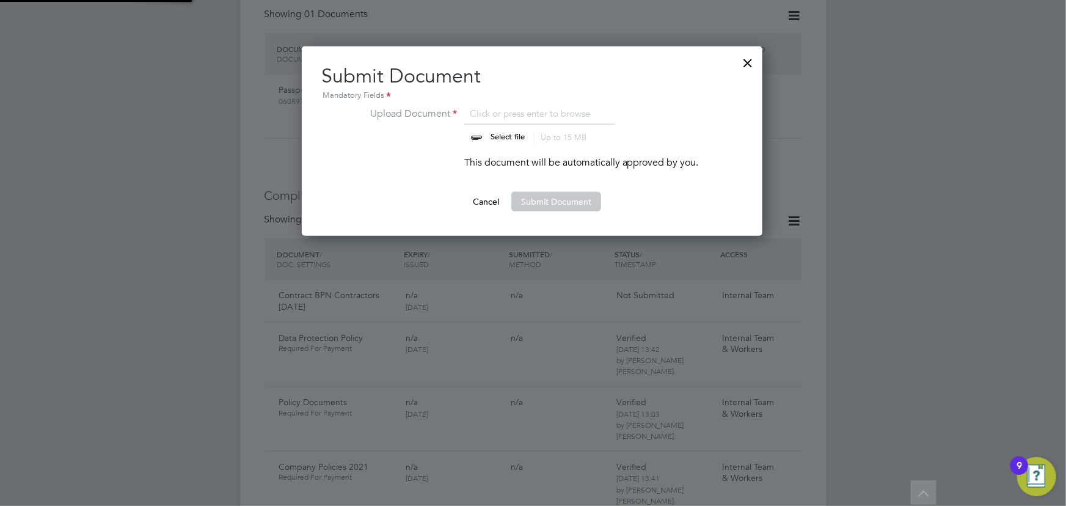
scroll to position [189, 462]
click at [496, 133] on input "file" at bounding box center [520, 124] width 192 height 37
type input "C:\fakepath\Complete_with_Docusign_Candidate_Terms_CIS_C (6).pdf"
click at [551, 204] on button "Submit Document" at bounding box center [557, 202] width 90 height 20
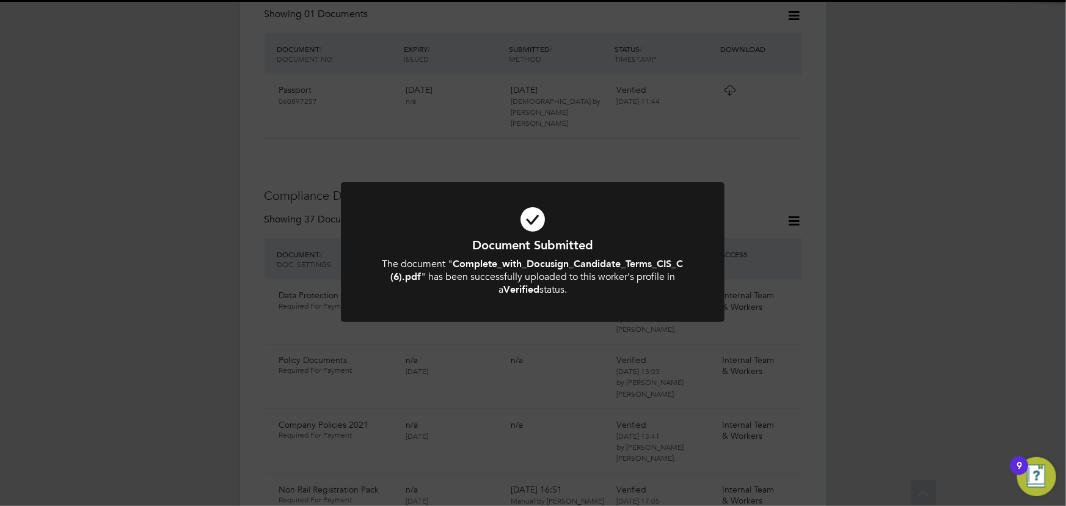
click at [860, 217] on div "Document Submitted The document " Complete_with_Docusign_Candidate_Terms_CIS_C …" at bounding box center [533, 253] width 1066 height 506
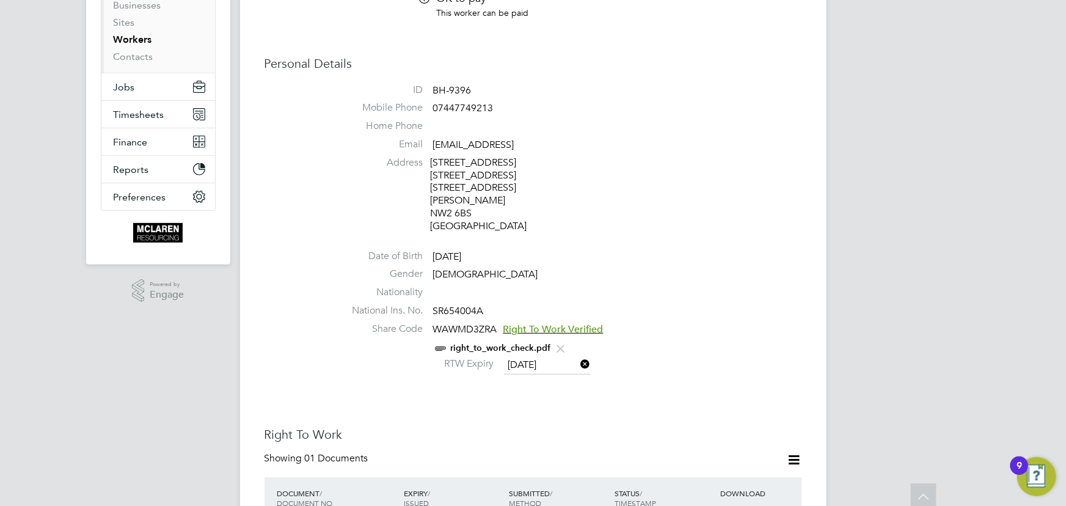
scroll to position [0, 0]
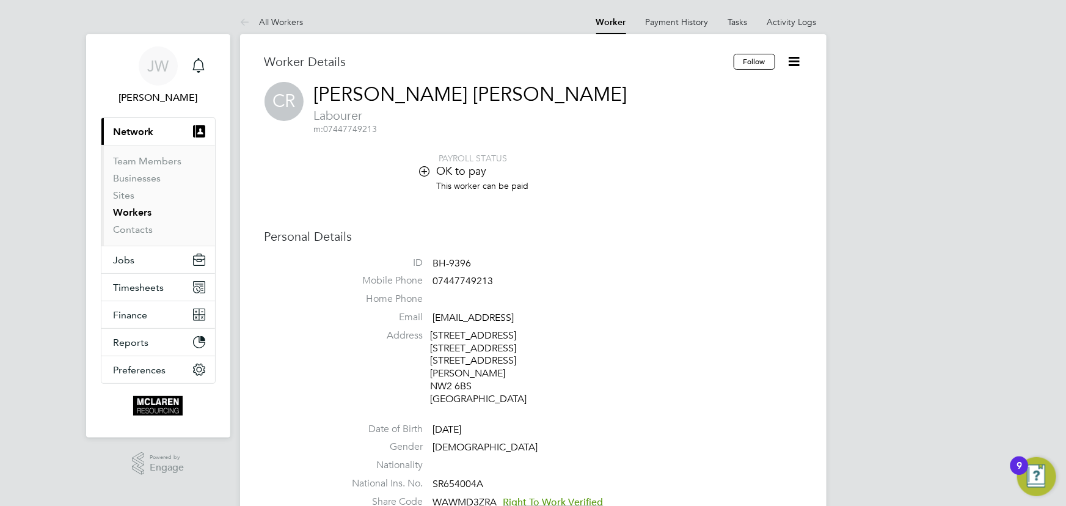
drag, startPoint x: 270, startPoint y: 21, endPoint x: 325, endPoint y: 20, distance: 55.0
click at [271, 21] on link "All Workers" at bounding box center [272, 22] width 64 height 11
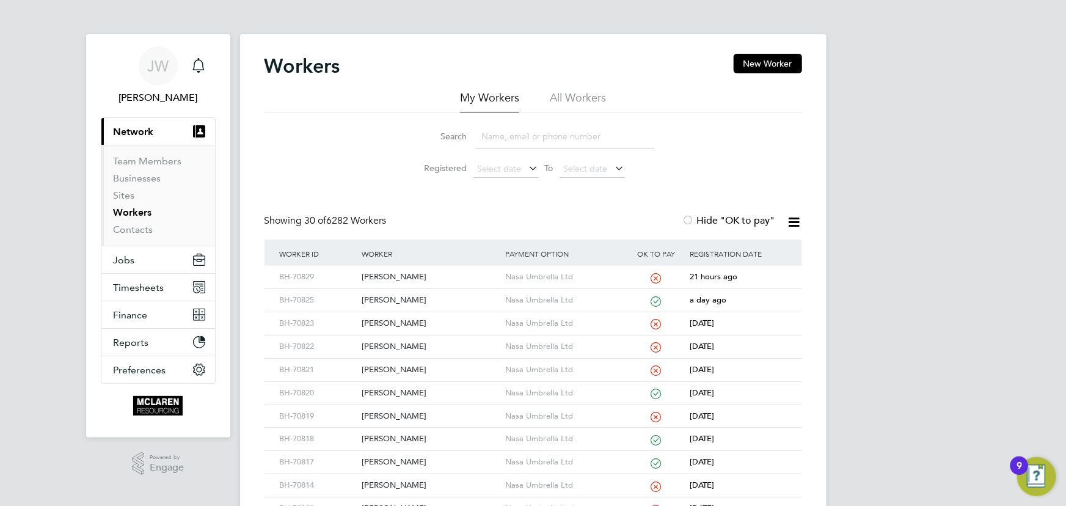
click at [499, 136] on input at bounding box center [565, 137] width 178 height 24
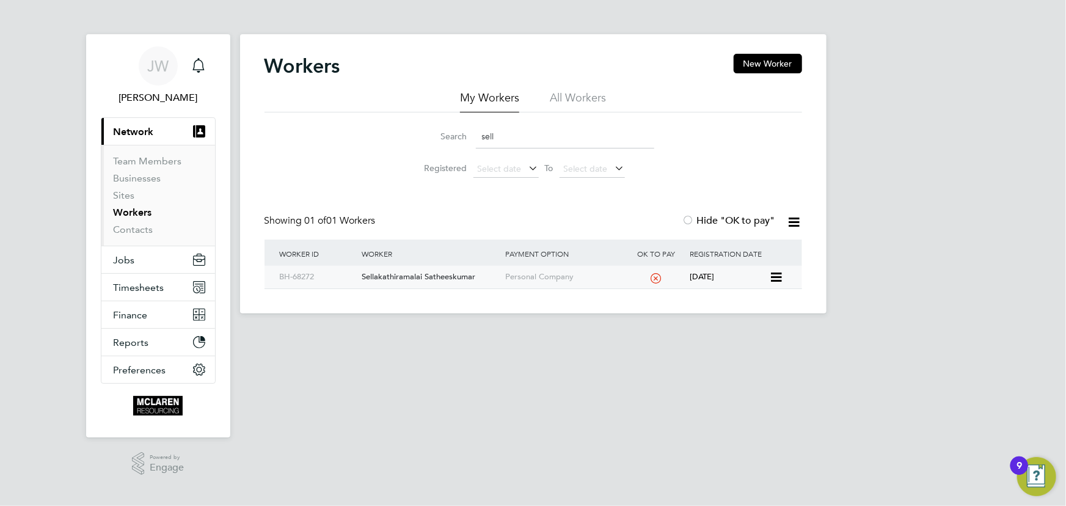
type input "sell"
click at [453, 273] on div "Sellakathiramalai Satheeskumar" at bounding box center [431, 277] width 144 height 23
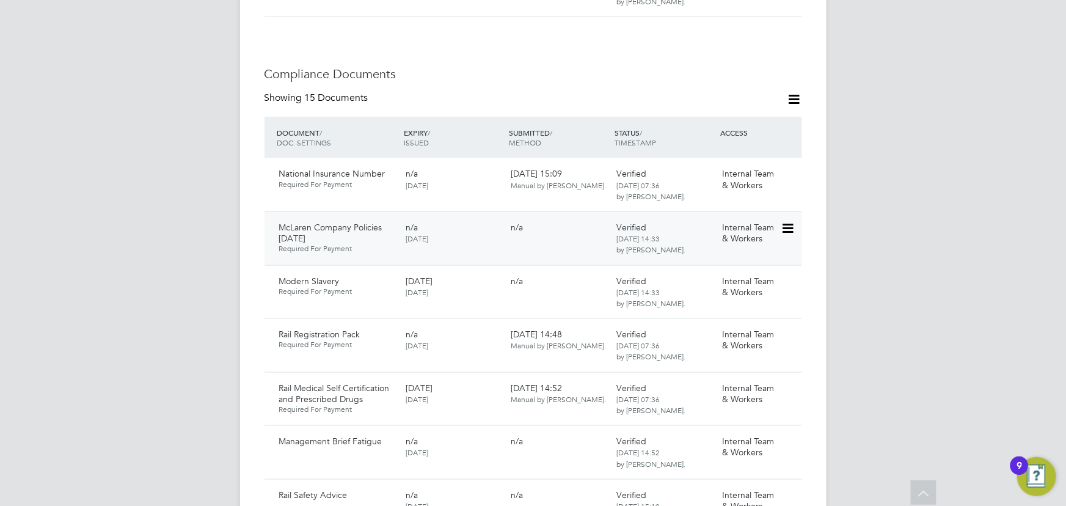
scroll to position [666, 0]
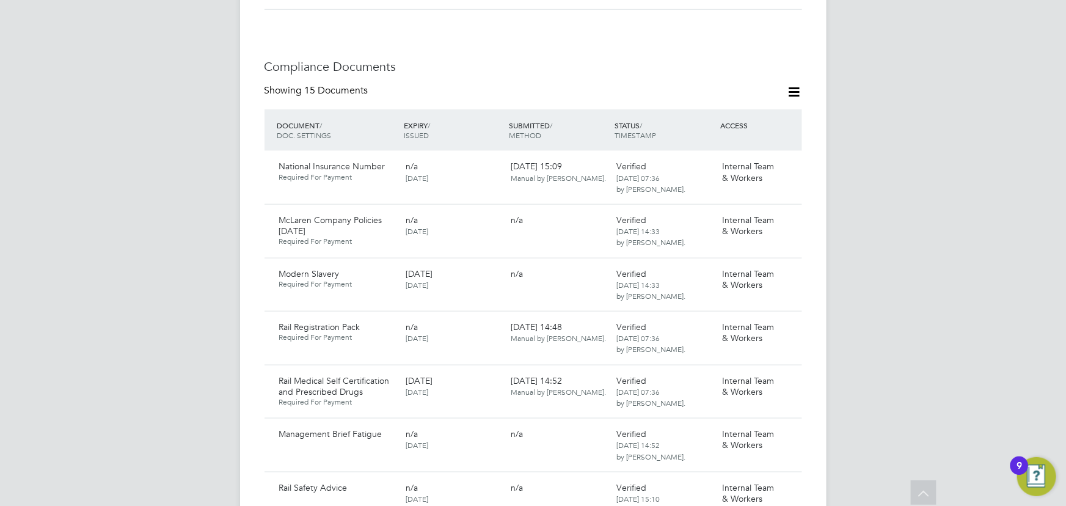
click at [953, 199] on div "[PERSON_NAME] Notifications Applications: Current page: Network Team Members Bu…" at bounding box center [533, 434] width 1066 height 2201
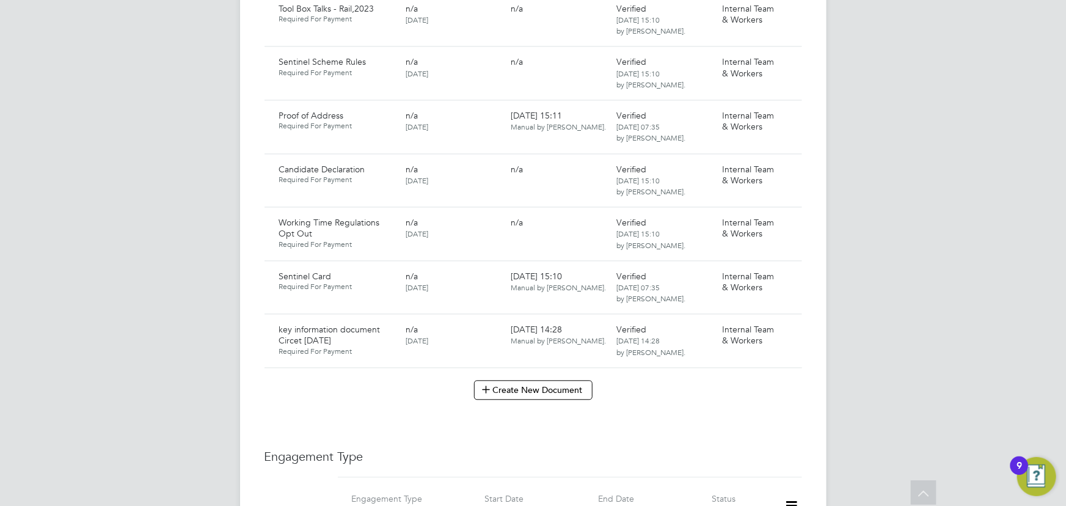
scroll to position [1333, 0]
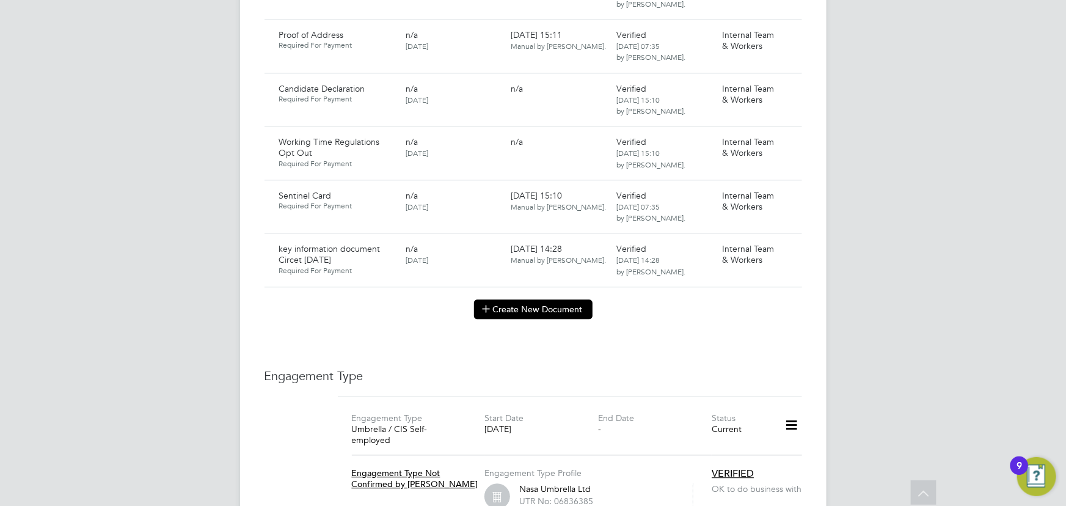
click at [568, 299] on button "Create New Document" at bounding box center [533, 309] width 119 height 20
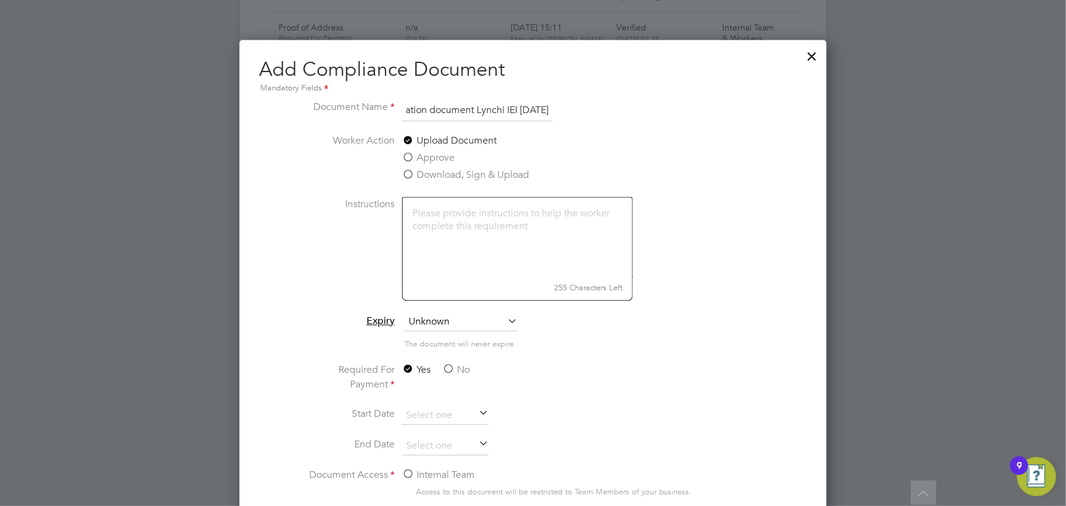
scroll to position [1555, 0]
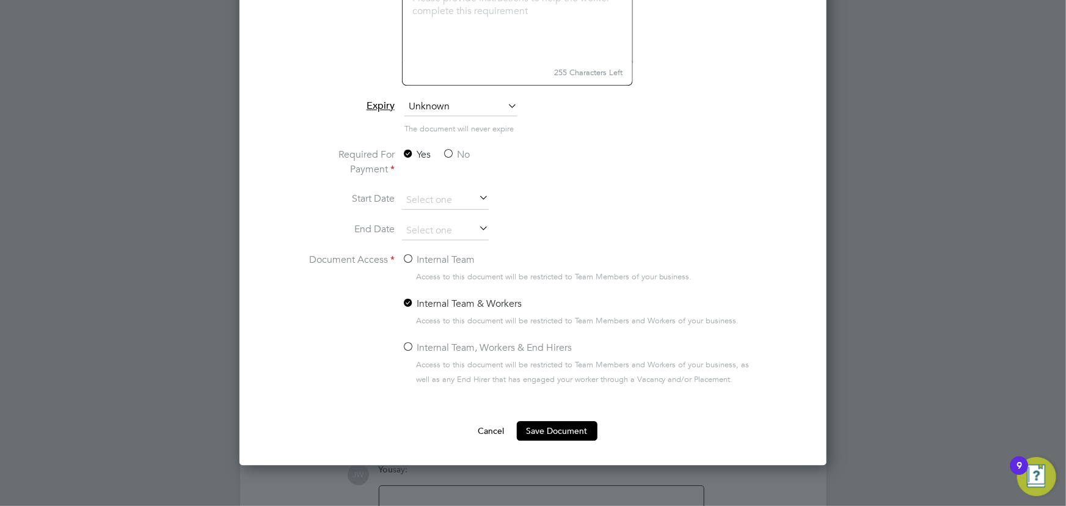
type input "Key information document Lynchi IEI 03.09.25"
click at [466, 153] on label "No" at bounding box center [456, 154] width 28 height 15
click at [0, 0] on input "No" at bounding box center [0, 0] width 0 height 0
click at [453, 262] on label "Internal Team" at bounding box center [438, 259] width 73 height 15
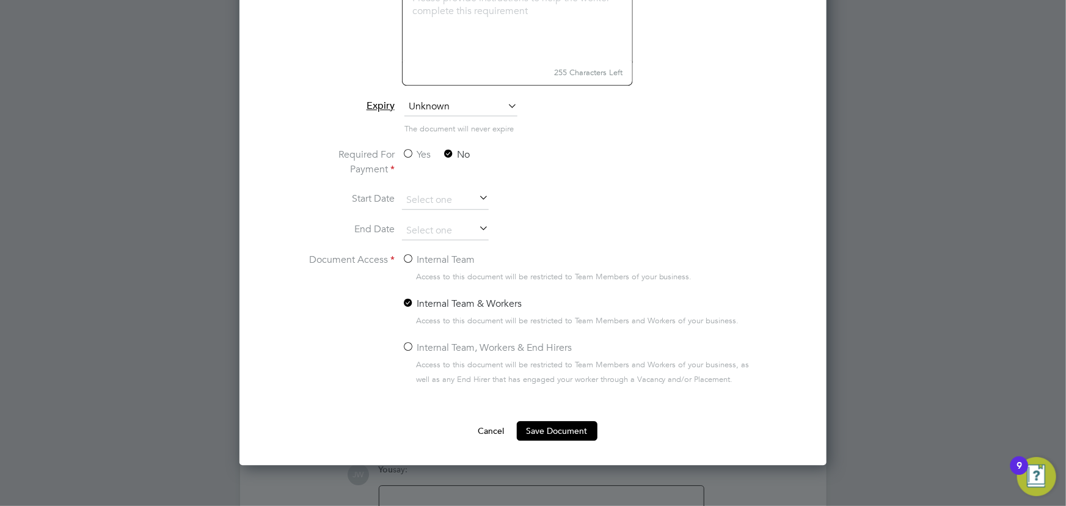
click at [0, 0] on input "Internal Team" at bounding box center [0, 0] width 0 height 0
drag, startPoint x: 538, startPoint y: 422, endPoint x: 945, endPoint y: 344, distance: 413.8
click at [540, 422] on button "Save Document" at bounding box center [557, 431] width 81 height 20
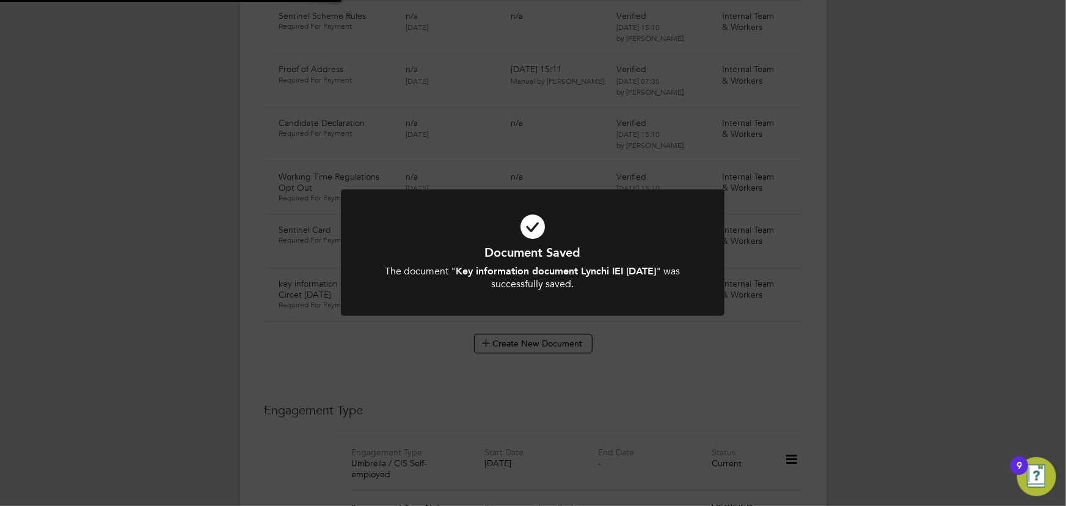
scroll to position [1333, 0]
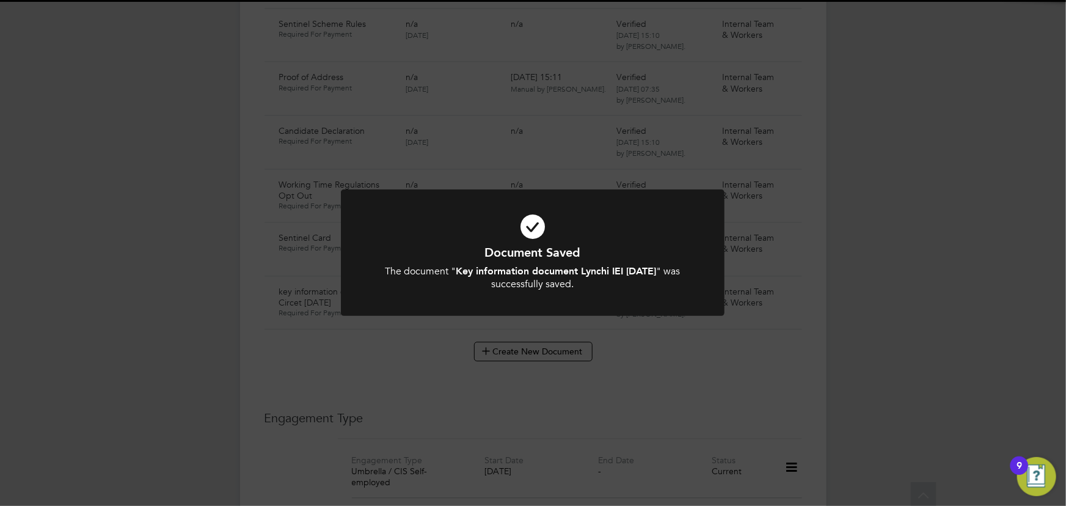
click at [994, 281] on div "Document Saved The document " Key information document Lynchi IEI 03.09.25 " wa…" at bounding box center [533, 253] width 1066 height 506
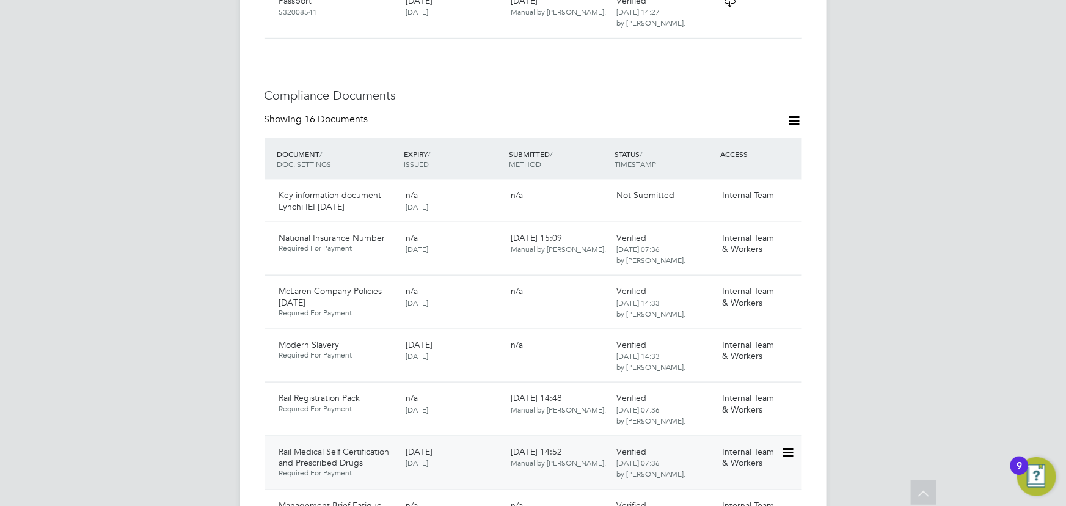
scroll to position [500, 0]
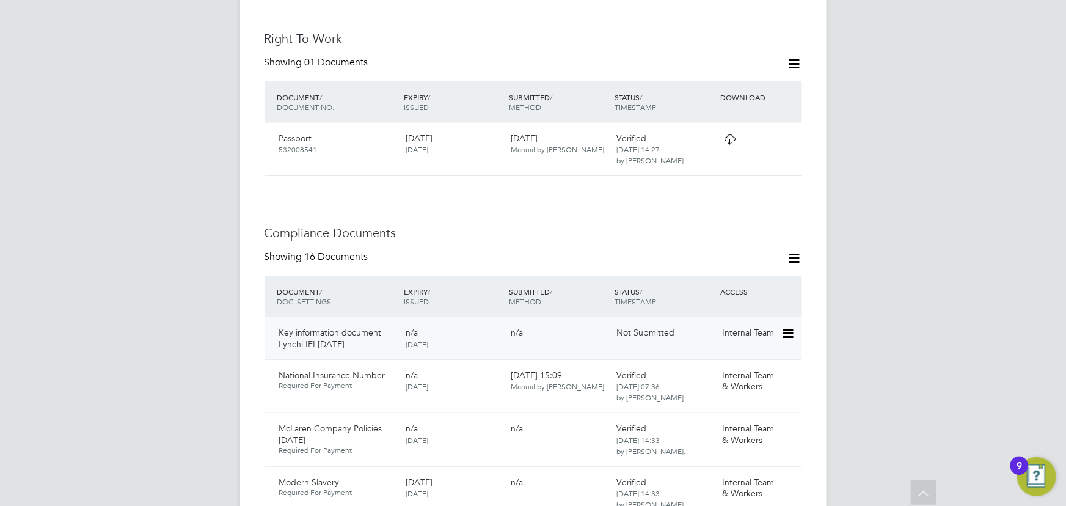
click at [793, 326] on icon at bounding box center [787, 333] width 12 height 15
click at [738, 372] on li "Submit Document" at bounding box center [751, 367] width 86 height 17
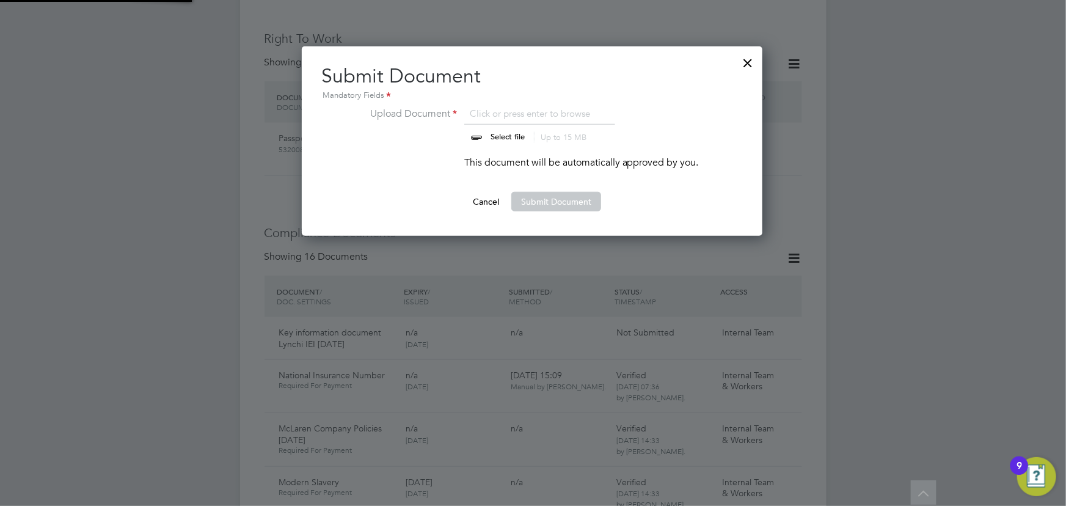
scroll to position [189, 462]
click at [507, 140] on input "file" at bounding box center [520, 124] width 192 height 37
type input "C:\fakepath\Key Information Document (Self Employed-CIS) 3 Kamel Callender Lync…"
click at [573, 207] on button "Submit Document" at bounding box center [557, 202] width 90 height 20
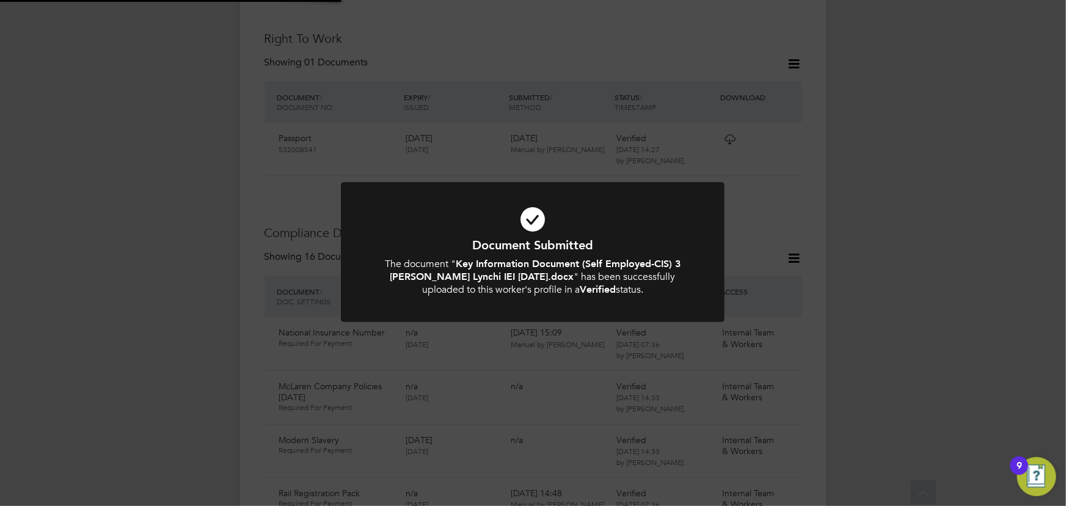
click at [957, 232] on div "Document Submitted The document " Key Information Document (Self Employed-CIS) …" at bounding box center [533, 253] width 1066 height 506
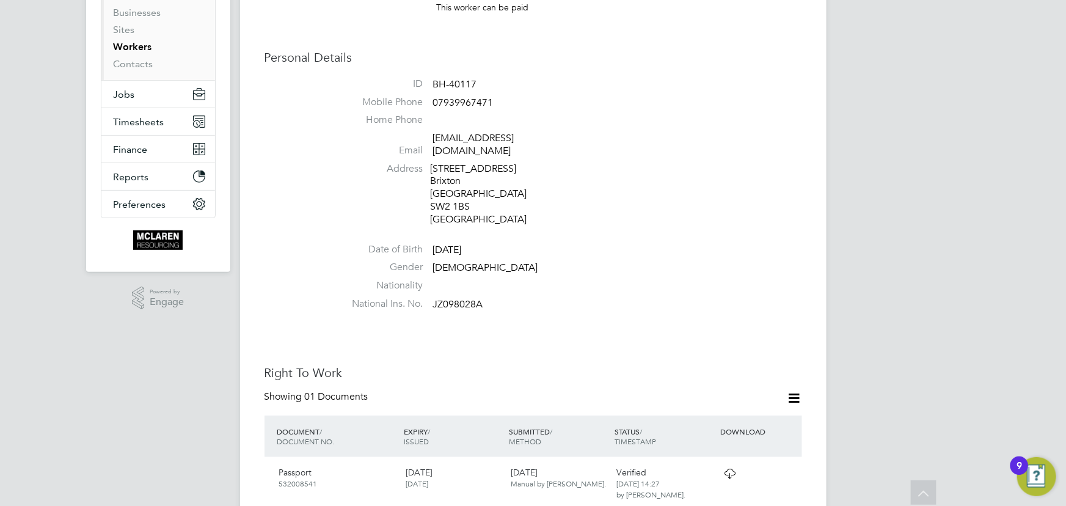
scroll to position [0, 0]
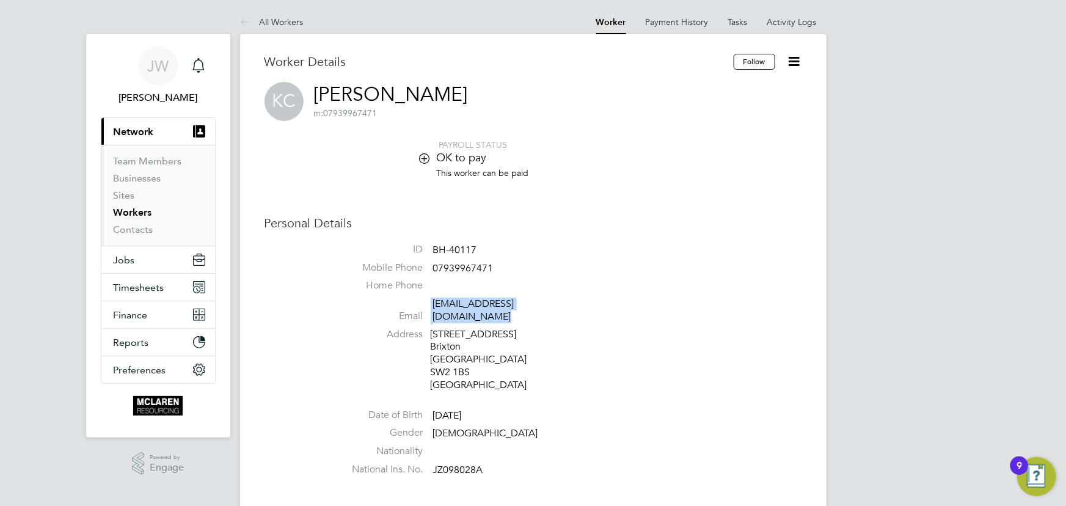
drag, startPoint x: 430, startPoint y: 304, endPoint x: 560, endPoint y: 306, distance: 129.6
click at [601, 306] on li "Email raindropeducation@icloud.com" at bounding box center [570, 313] width 464 height 30
copy li "raindropeducation@icloud.com"
click at [538, 257] on li "ID BH-40117" at bounding box center [570, 252] width 464 height 18
drag, startPoint x: 433, startPoint y: 270, endPoint x: 546, endPoint y: 260, distance: 113.4
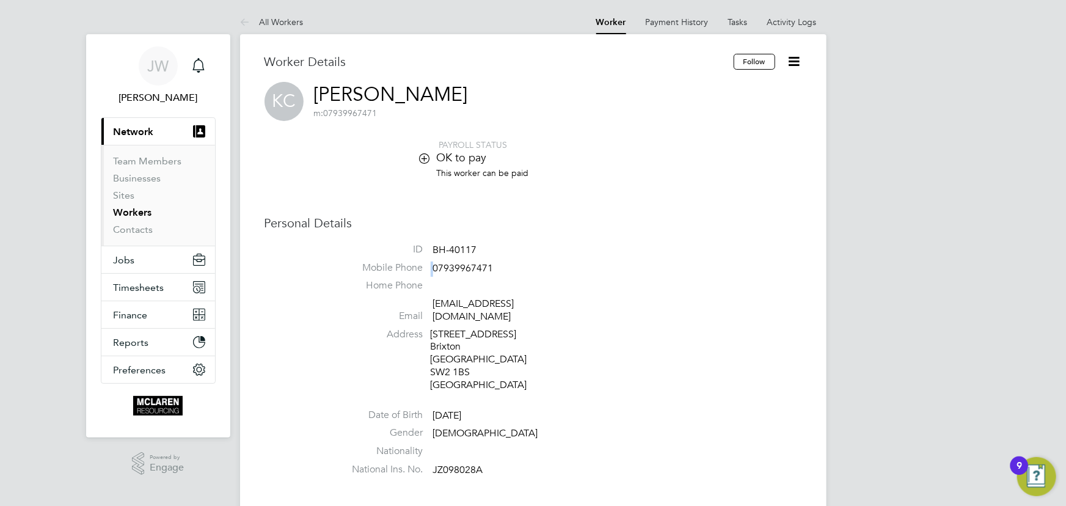
click at [546, 260] on ul "ID BH-40117 Mobile Phone 07939967471 Home Phone Email raindropeducation@icloud.…" at bounding box center [570, 362] width 464 height 238
drag, startPoint x: 434, startPoint y: 266, endPoint x: 511, endPoint y: 262, distance: 77.2
click at [511, 262] on li "Mobile Phone 07939967471" at bounding box center [570, 271] width 464 height 18
copy span "07939967471"
click at [146, 230] on link "Contacts" at bounding box center [134, 230] width 40 height 12
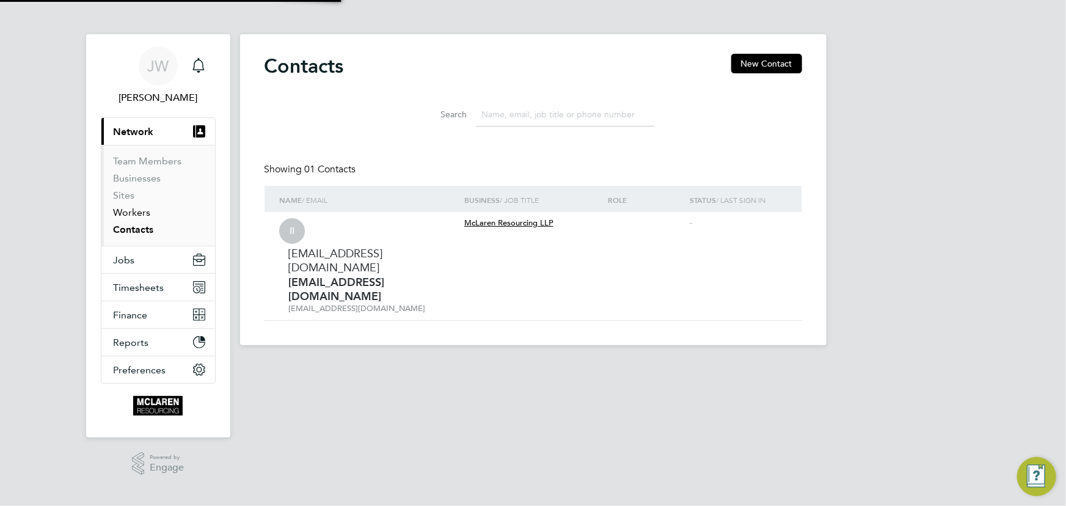
click at [141, 213] on link "Workers" at bounding box center [132, 213] width 37 height 12
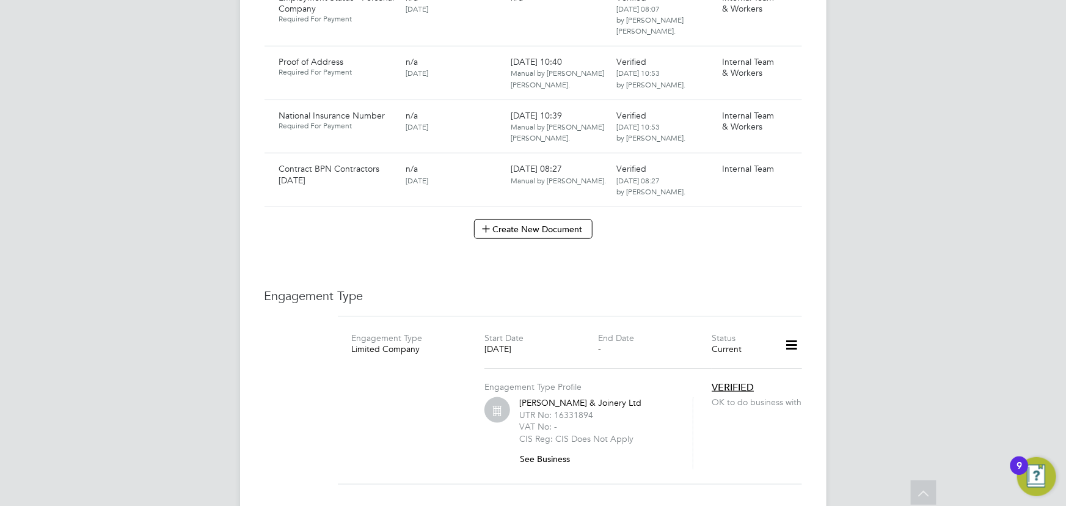
click at [538, 449] on button "See Business" at bounding box center [549, 459] width 61 height 20
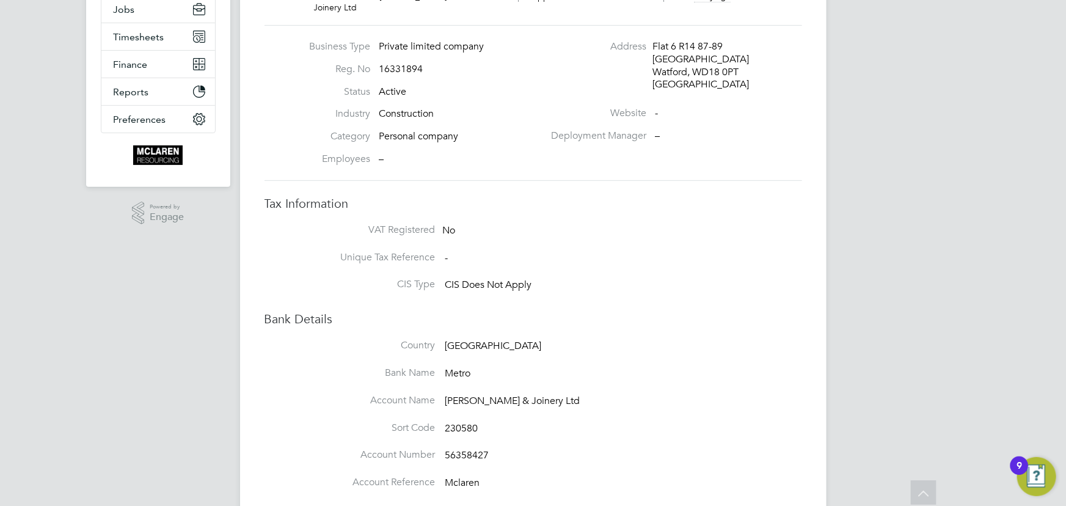
scroll to position [130, 0]
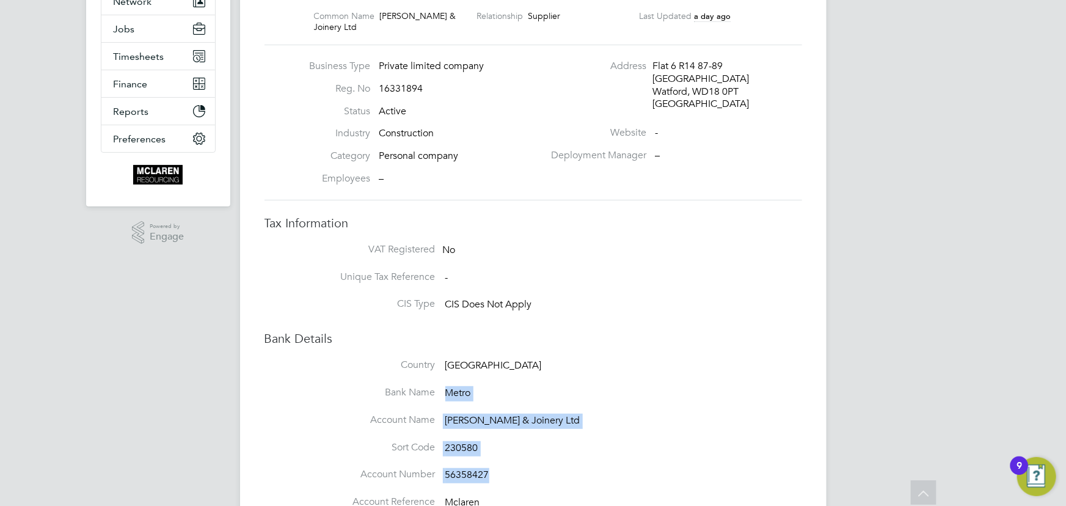
drag, startPoint x: 446, startPoint y: 381, endPoint x: 529, endPoint y: 474, distance: 125.1
click at [529, 474] on div "Country United Kingdom Bank Name Metro Account Name Daniels & Joinery Ltd Sort …" at bounding box center [558, 441] width 489 height 164
copy div "Metro Account Name Daniels & Joinery Ltd Sort Code 230580 Account Number 563584…"
click at [556, 271] on li "Unique Tax Reference -" at bounding box center [558, 285] width 489 height 28
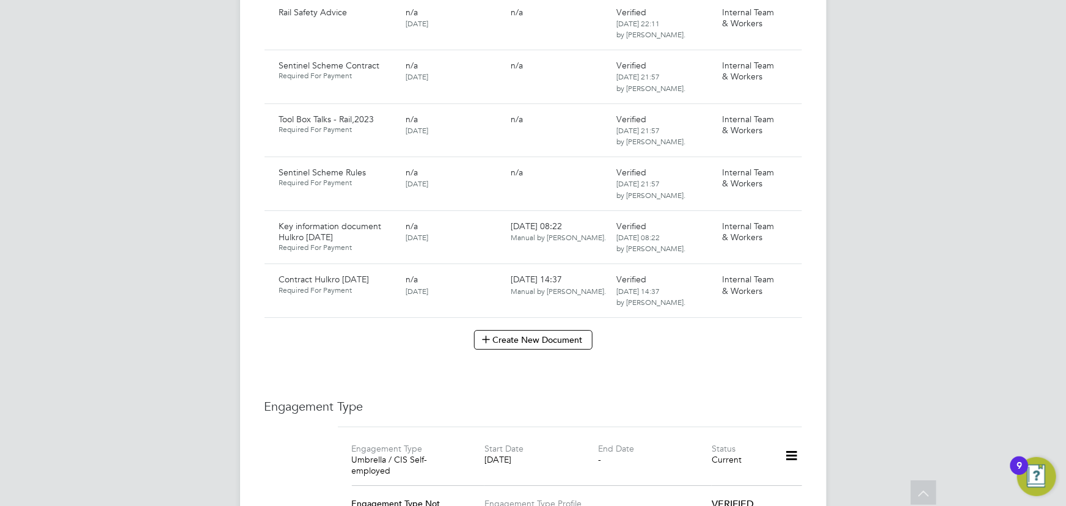
scroll to position [1778, 0]
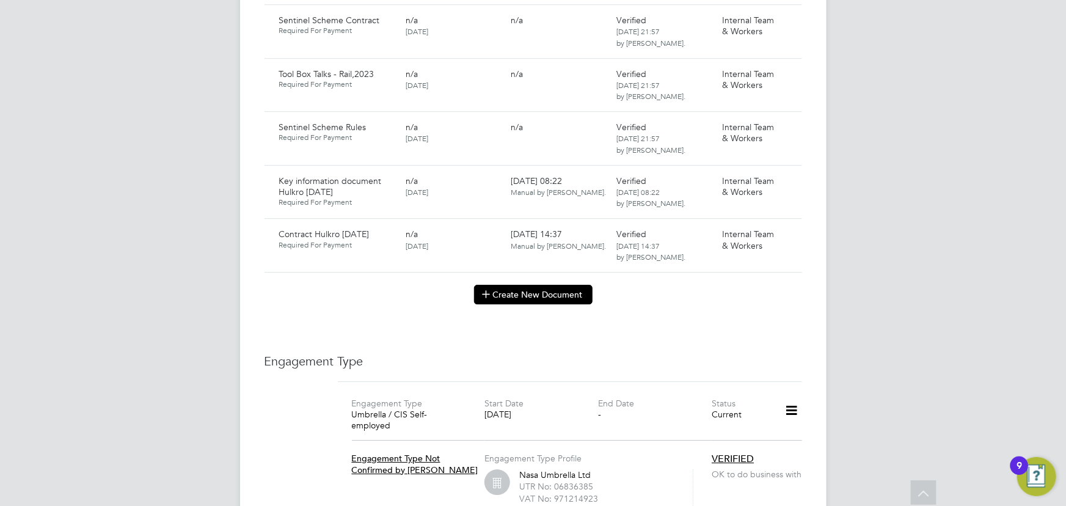
click at [538, 287] on button "Create New Document" at bounding box center [533, 295] width 119 height 20
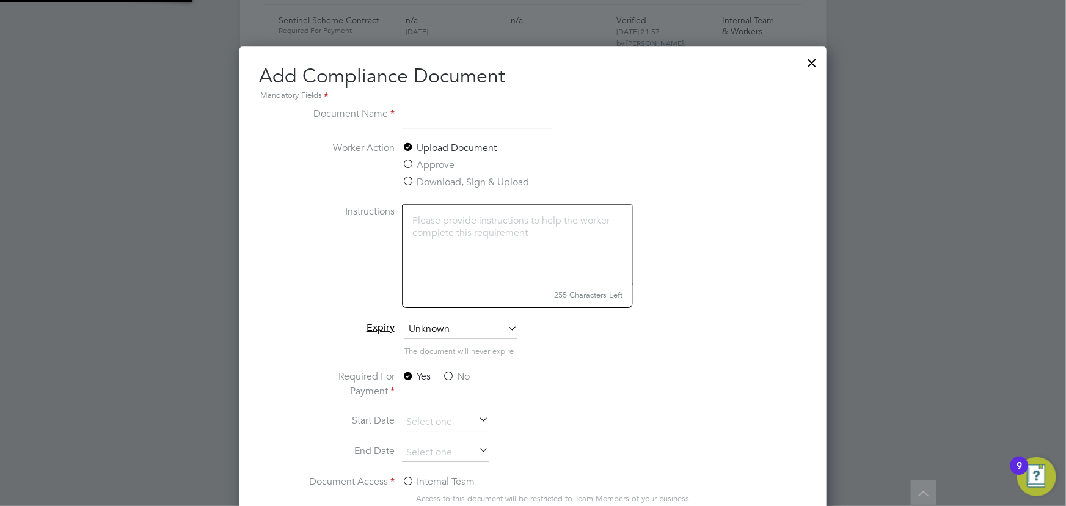
scroll to position [639, 587]
type input "l"
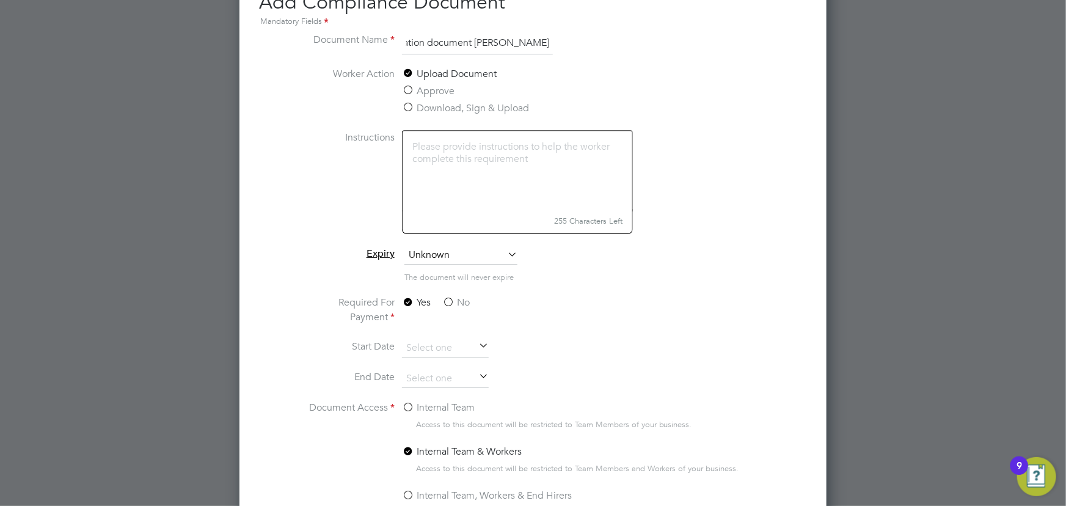
scroll to position [2000, 0]
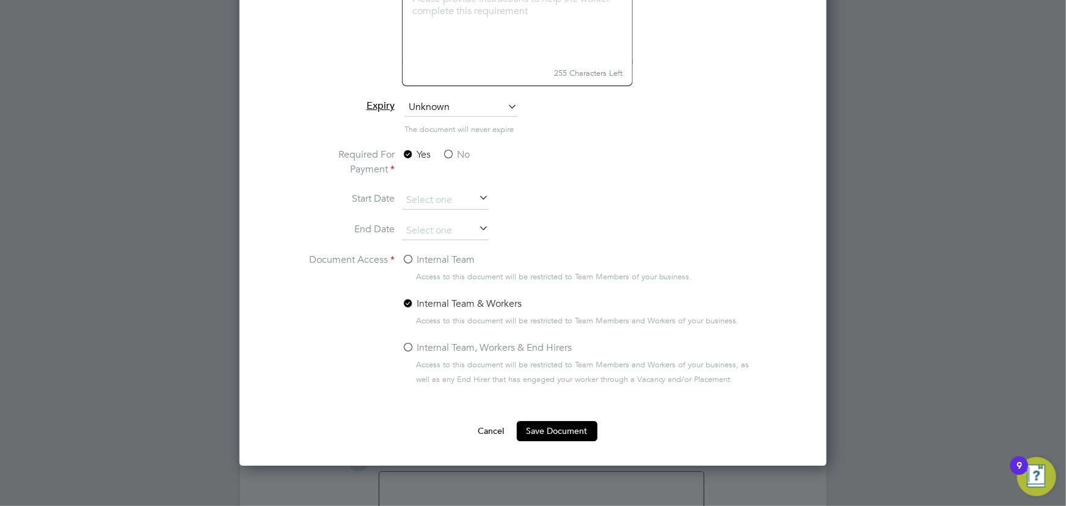
type input "key information document [PERSON_NAME] IEI [DATE]"
click at [457, 154] on label "No" at bounding box center [456, 154] width 28 height 15
click at [0, 0] on input "No" at bounding box center [0, 0] width 0 height 0
click at [447, 258] on label "Internal Team" at bounding box center [438, 259] width 73 height 15
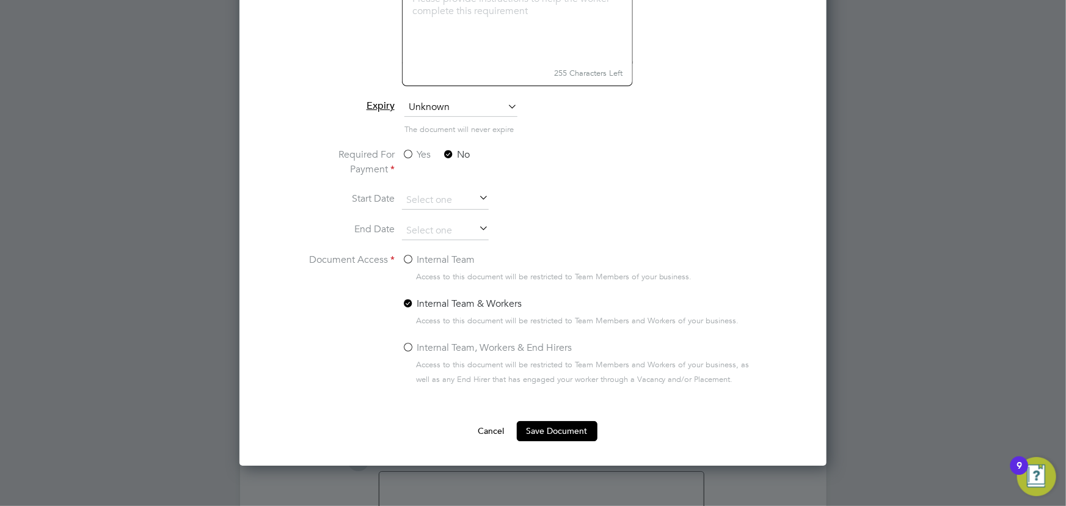
click at [0, 0] on input "Internal Team" at bounding box center [0, 0] width 0 height 0
click at [543, 433] on button "Save Document" at bounding box center [557, 431] width 81 height 20
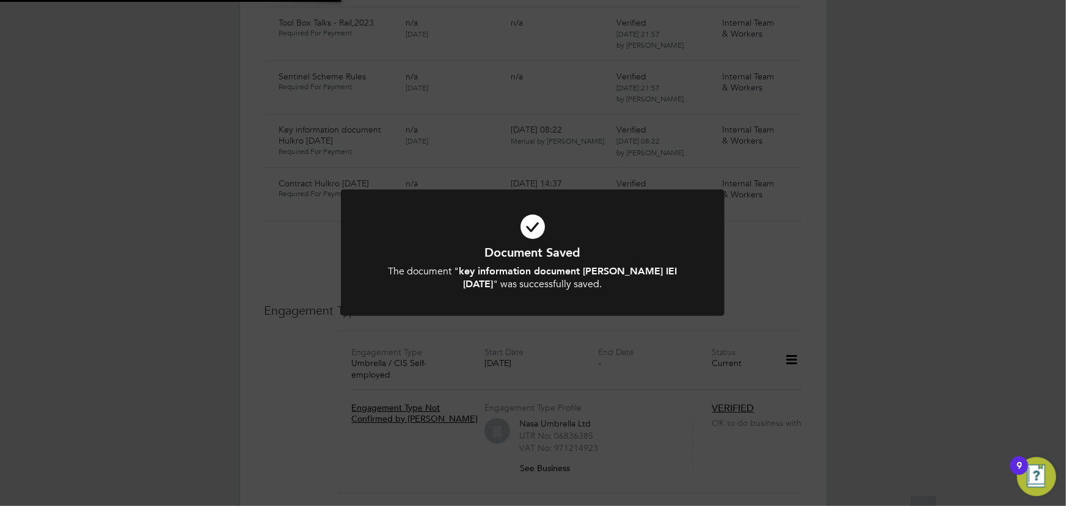
scroll to position [1778, 0]
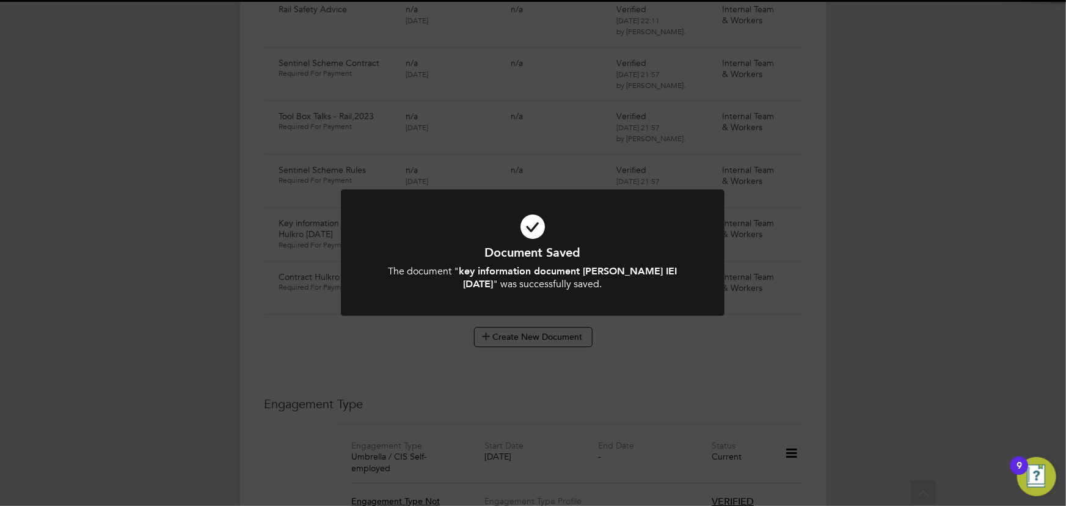
click at [927, 350] on div "Document Saved The document " key information document [PERSON_NAME] IEI [DATE]…" at bounding box center [533, 253] width 1066 height 506
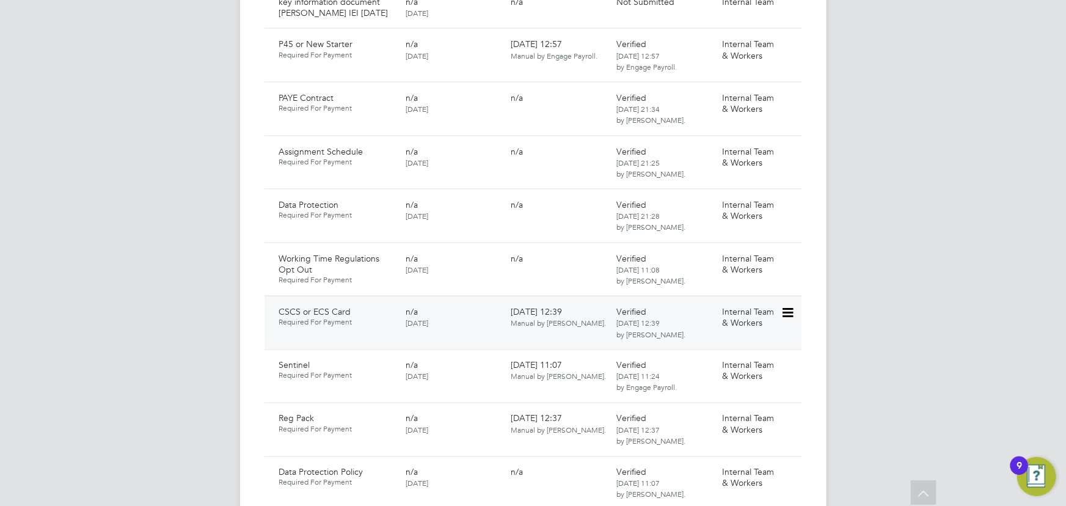
scroll to position [611, 0]
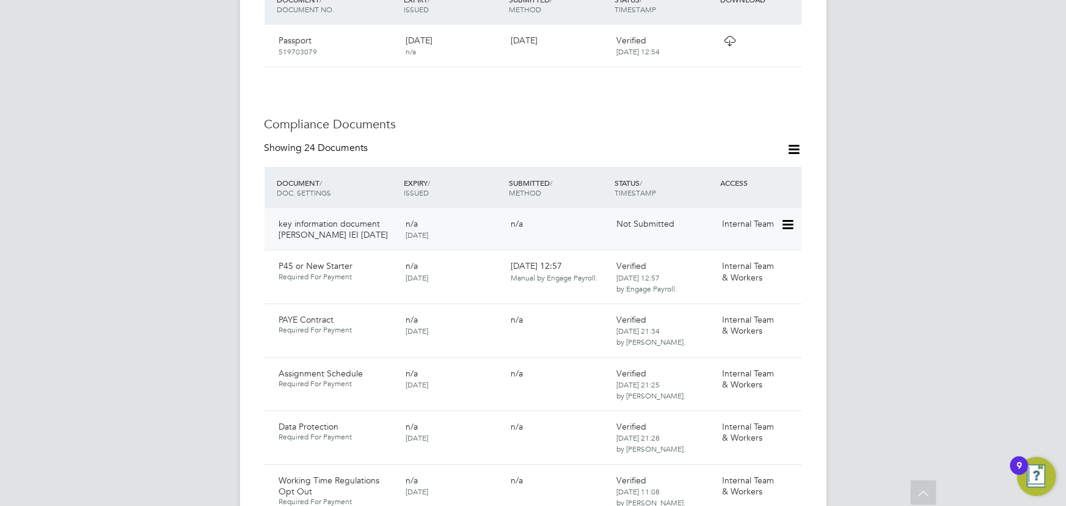
click at [788, 218] on icon at bounding box center [787, 225] width 12 height 15
click at [748, 267] on li "Delete Document" at bounding box center [751, 275] width 86 height 17
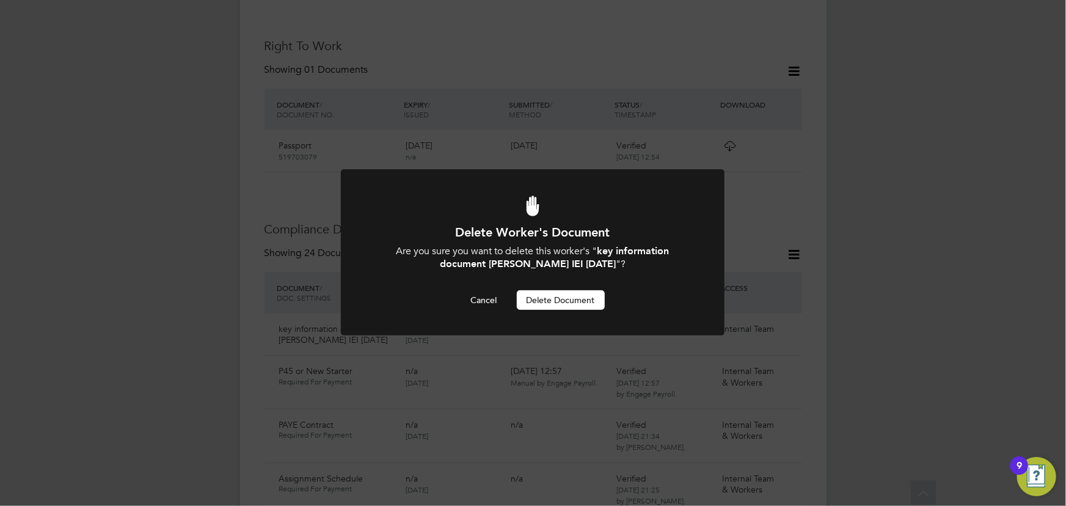
click at [941, 250] on div "Delete Worker's Document Are you sure you want to delete this worker's " key in…" at bounding box center [533, 253] width 1066 height 506
click at [477, 307] on button "Cancel" at bounding box center [484, 300] width 46 height 20
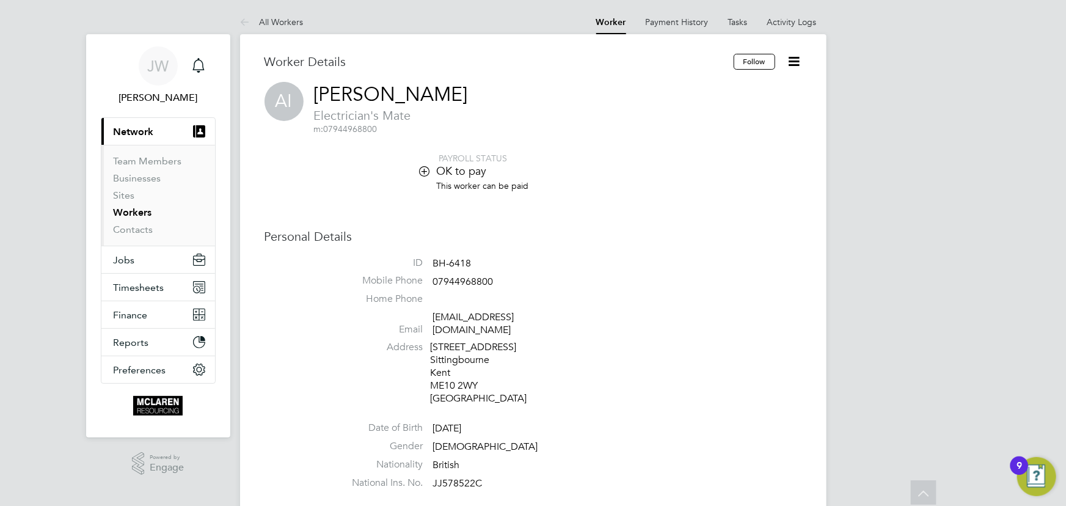
scroll to position [506, 0]
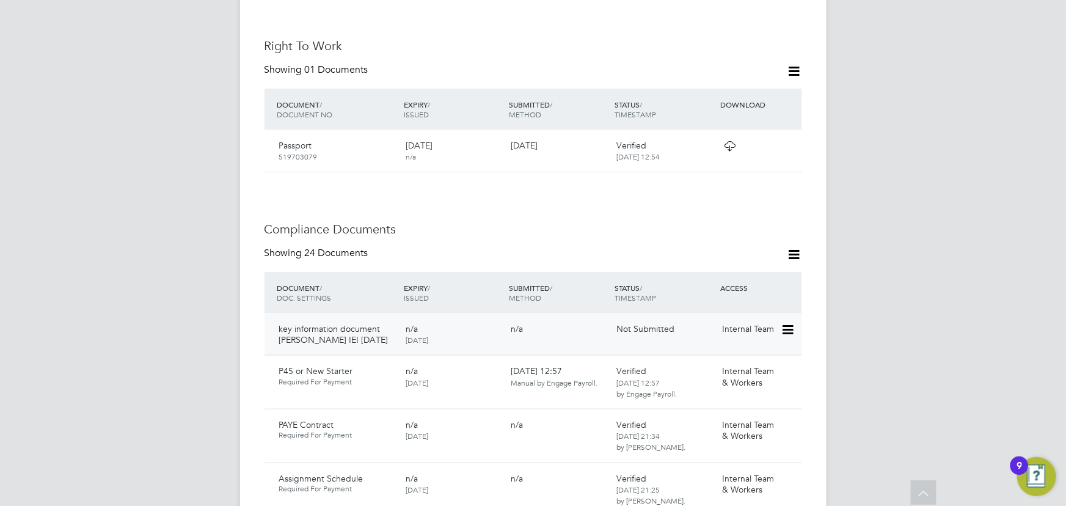
click at [783, 323] on icon at bounding box center [787, 330] width 12 height 15
click at [735, 363] on li "Submit Document" at bounding box center [751, 363] width 86 height 17
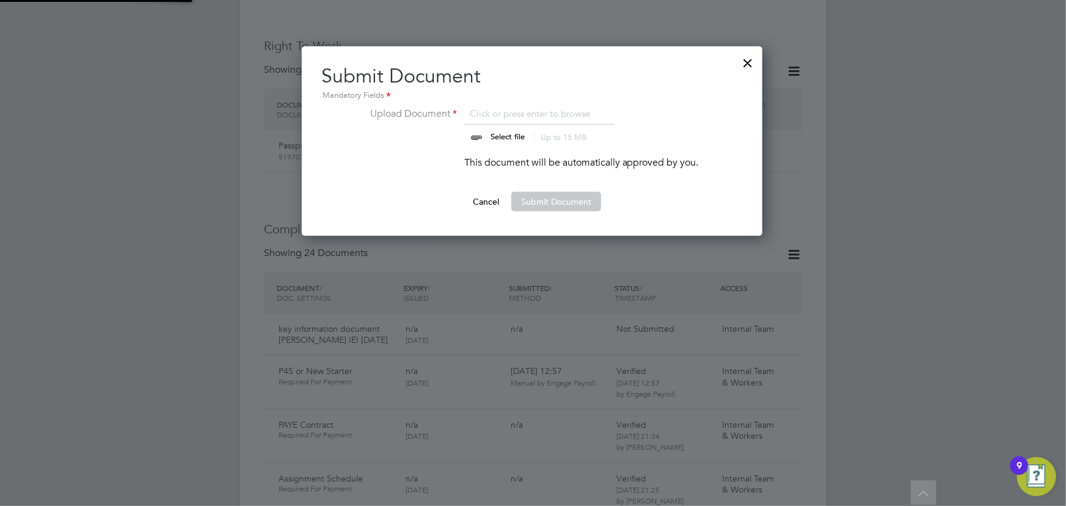
scroll to position [189, 462]
click at [505, 136] on input "file" at bounding box center [520, 124] width 192 height 37
type input "C:\fakepath\Key Information Document (Self Employed-CIS) 3 [PERSON_NAME] IEI [D…"
click at [538, 197] on button "Submit Document" at bounding box center [557, 202] width 90 height 20
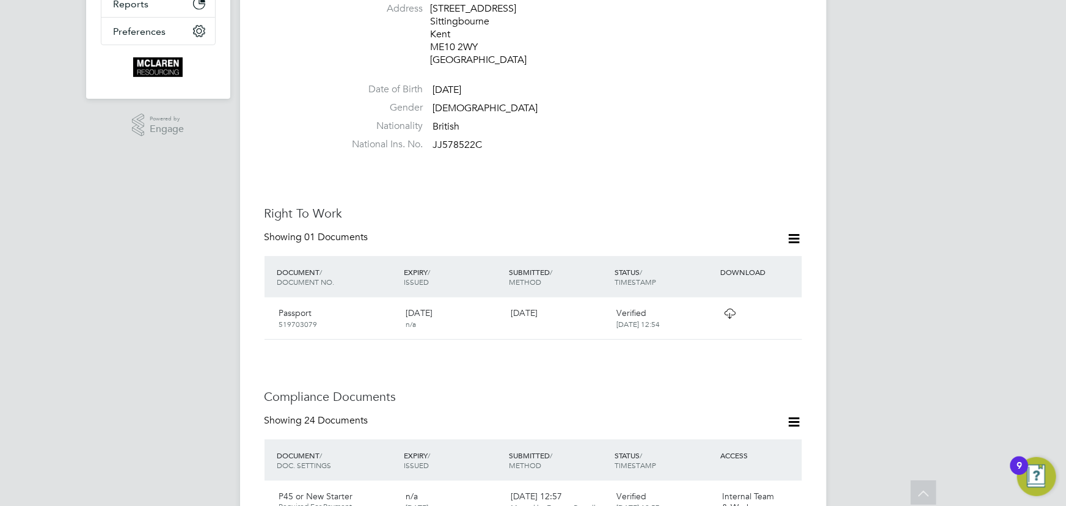
scroll to position [339, 0]
click at [730, 308] on icon at bounding box center [729, 313] width 15 height 10
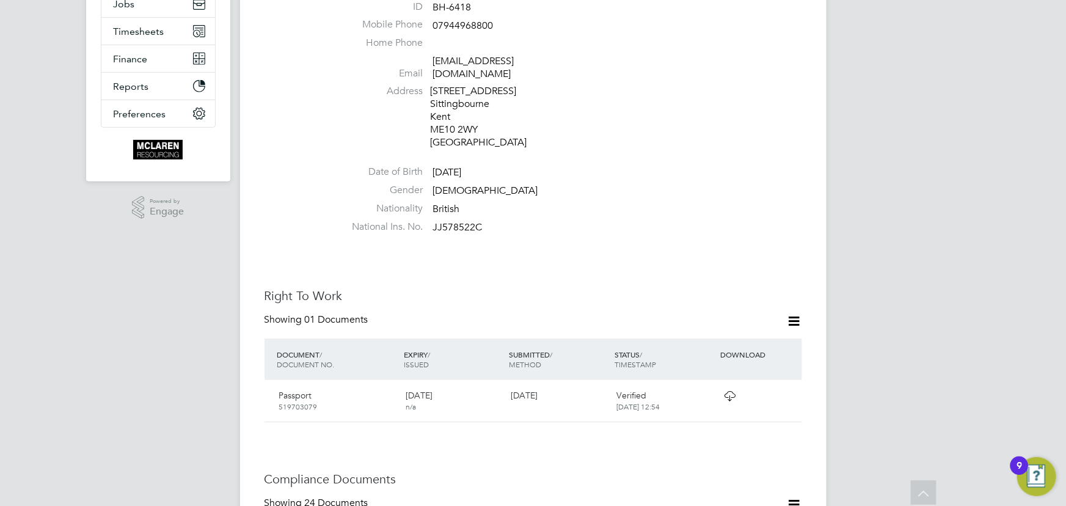
scroll to position [172, 0]
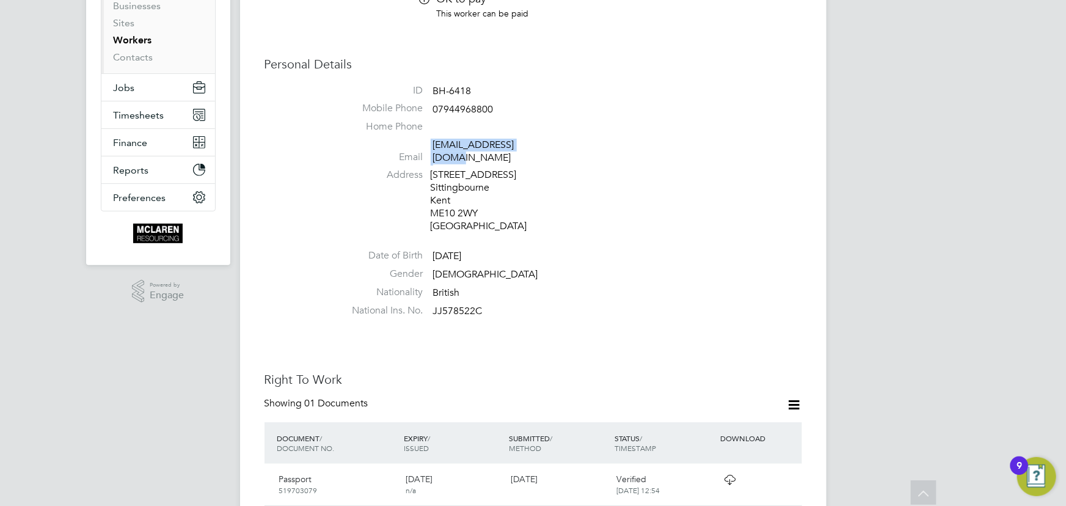
drag, startPoint x: 431, startPoint y: 145, endPoint x: 537, endPoint y: 140, distance: 106.5
click at [537, 140] on li "Email [EMAIL_ADDRESS][DOMAIN_NAME]" at bounding box center [570, 154] width 464 height 30
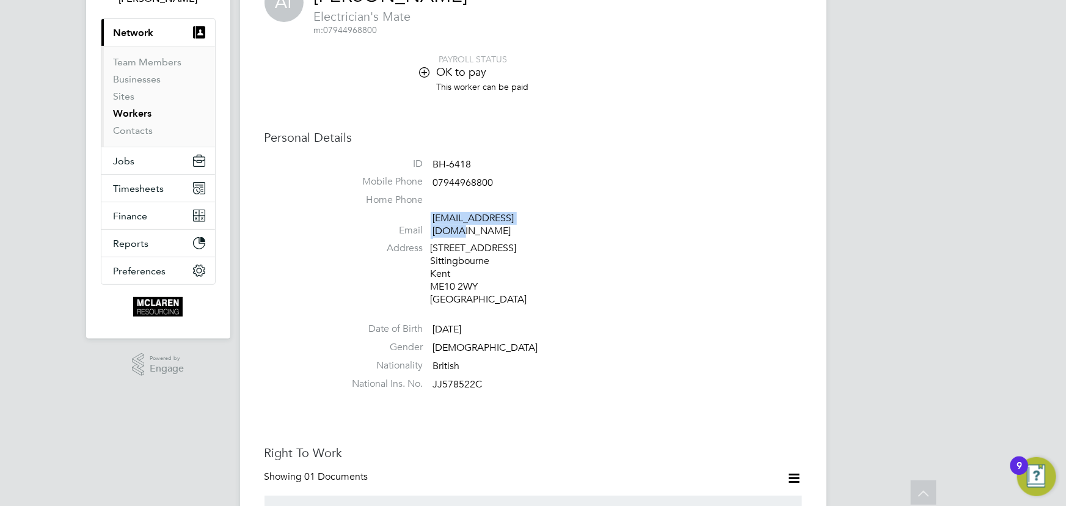
scroll to position [0, 0]
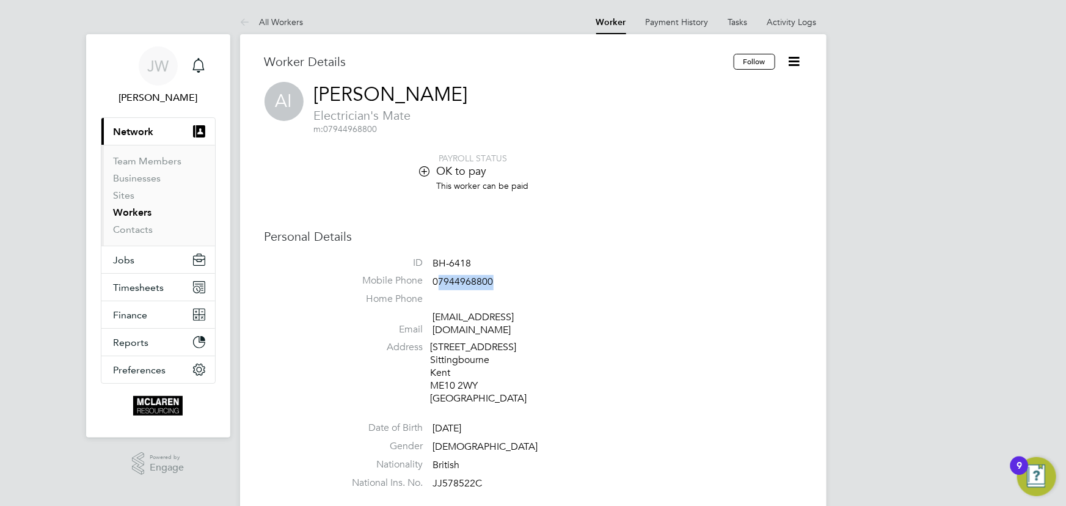
drag, startPoint x: 436, startPoint y: 282, endPoint x: 507, endPoint y: 276, distance: 71.1
click at [507, 276] on li "Mobile Phone [PHONE_NUMBER]" at bounding box center [570, 283] width 464 height 18
drag, startPoint x: 431, startPoint y: 281, endPoint x: 510, endPoint y: 280, distance: 78.9
click at [510, 280] on li "Mobile Phone [PHONE_NUMBER]" at bounding box center [570, 283] width 464 height 18
copy li "07944968800"
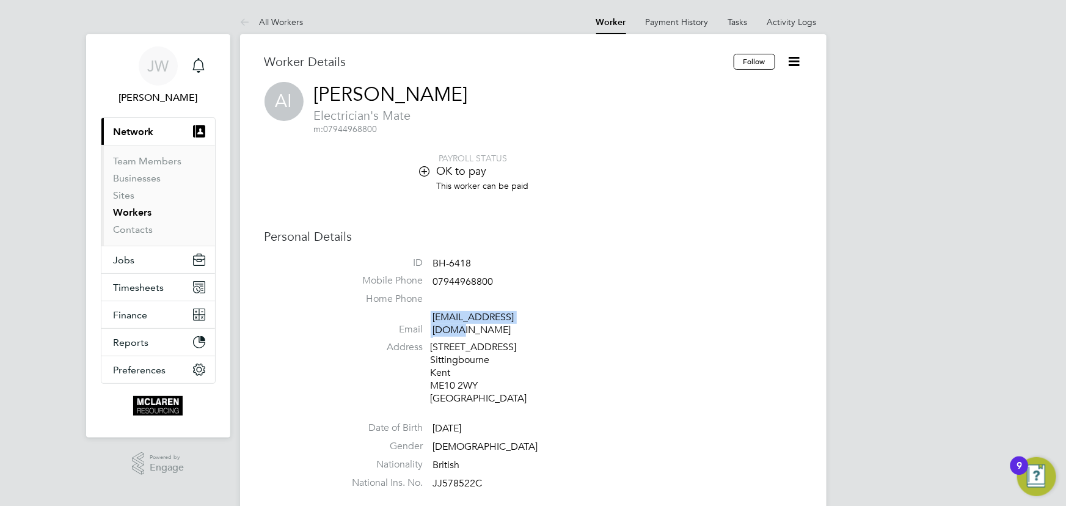
drag, startPoint x: 425, startPoint y: 319, endPoint x: 561, endPoint y: 311, distance: 135.9
click at [561, 311] on li "Email [EMAIL_ADDRESS][DOMAIN_NAME]" at bounding box center [570, 326] width 464 height 30
copy li "[EMAIL_ADDRESS][DOMAIN_NAME]"
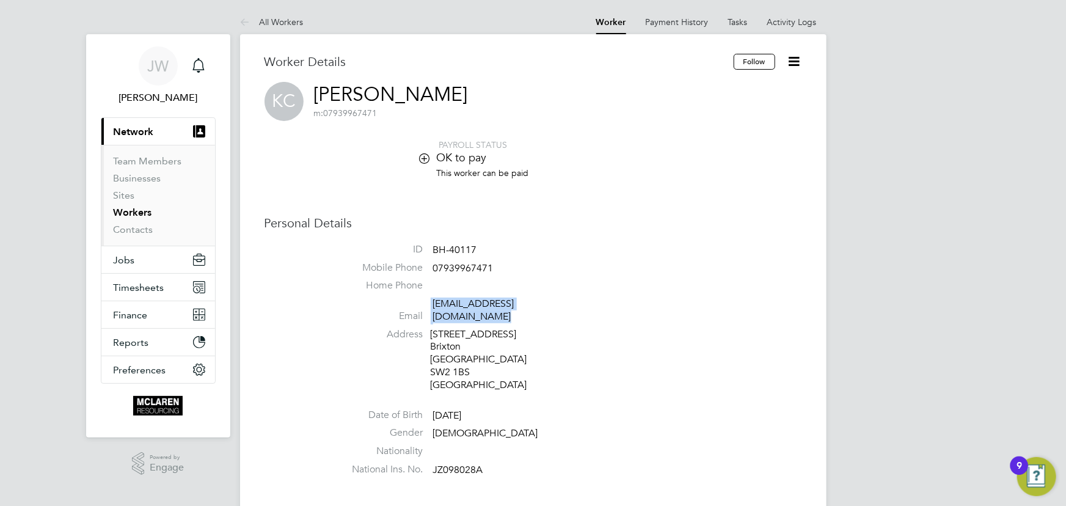
drag, startPoint x: 428, startPoint y: 307, endPoint x: 600, endPoint y: 303, distance: 171.2
click at [600, 303] on li "Email [EMAIL_ADDRESS][DOMAIN_NAME]" at bounding box center [570, 313] width 464 height 30
copy li "raindropeducation@icloud.com"
drag, startPoint x: 434, startPoint y: 270, endPoint x: 504, endPoint y: 263, distance: 70.0
click at [504, 263] on li "Mobile Phone 07939967471" at bounding box center [570, 271] width 464 height 18
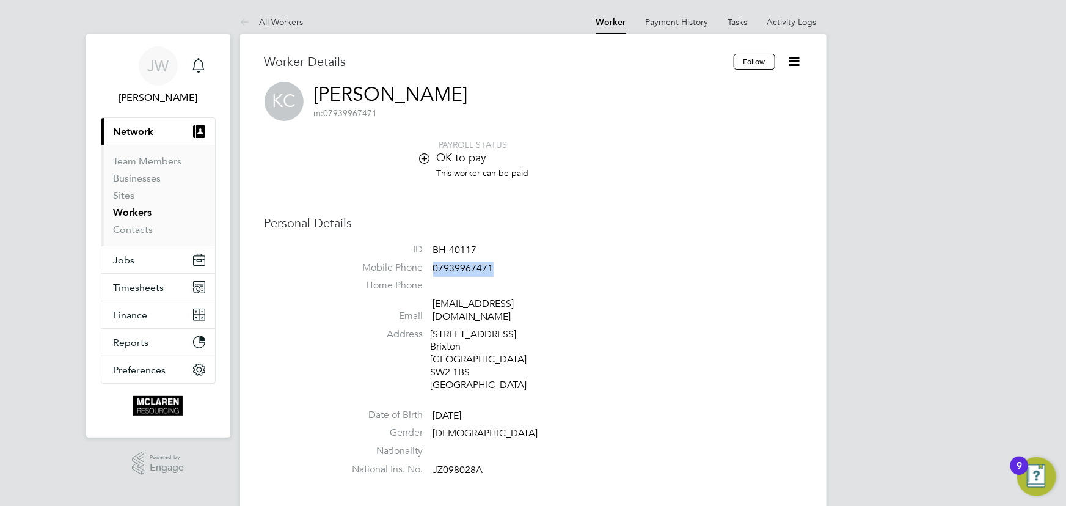
copy span "07939967471"
drag, startPoint x: 422, startPoint y: 305, endPoint x: 595, endPoint y: 296, distance: 173.2
click at [595, 296] on ul "ID BH-40117 Mobile Phone 07939967471 Home Phone Email raindropeducation@icloud.…" at bounding box center [570, 362] width 464 height 238
click at [431, 304] on li "Email raindropeducation@icloud.com" at bounding box center [570, 313] width 464 height 30
drag, startPoint x: 431, startPoint y: 306, endPoint x: 585, endPoint y: 301, distance: 154.7
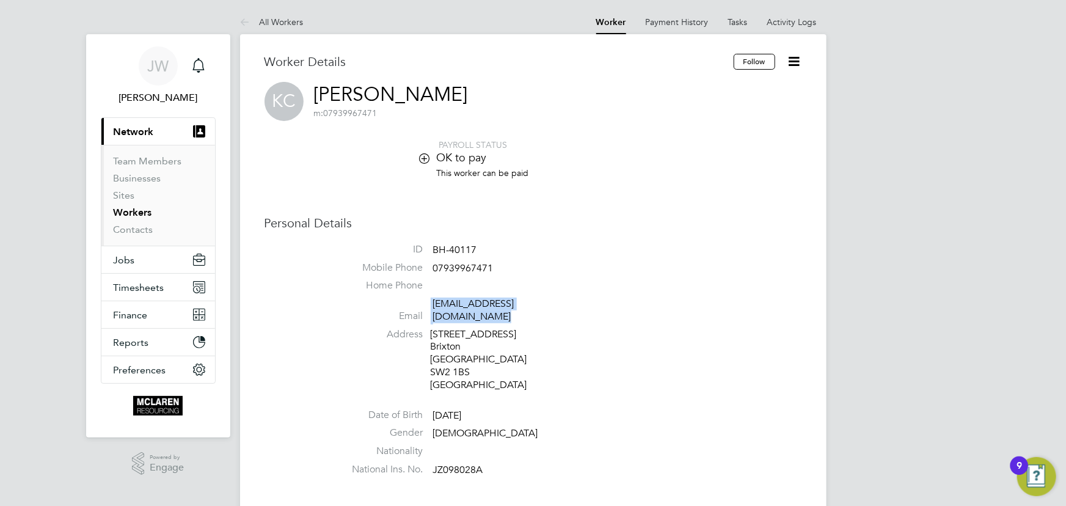
click at [585, 301] on li "Email raindropeducation@icloud.com" at bounding box center [570, 313] width 464 height 30
copy li "raindropeducation@icloud.com"
click at [134, 230] on link "Contacts" at bounding box center [134, 230] width 40 height 12
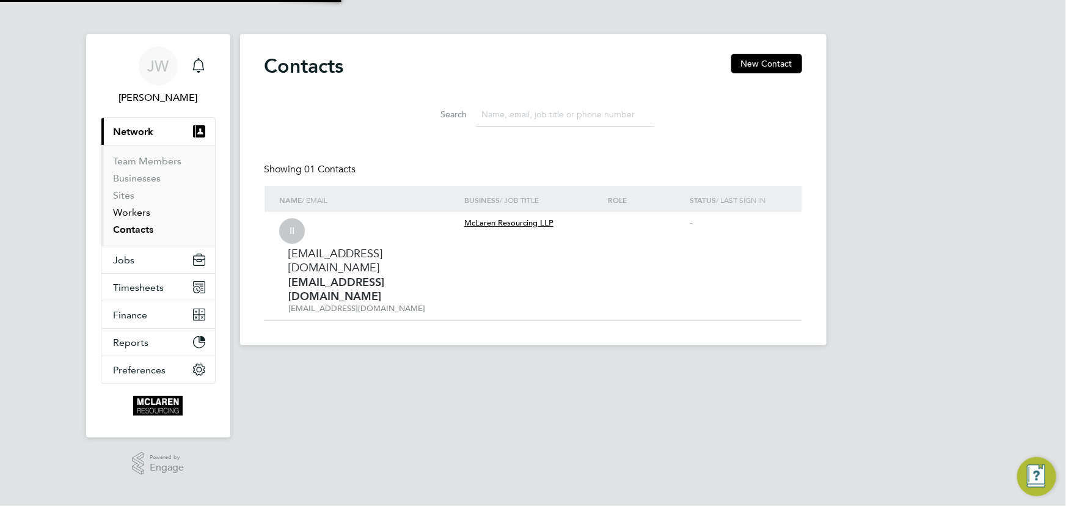
click at [134, 210] on link "Workers" at bounding box center [132, 213] width 37 height 12
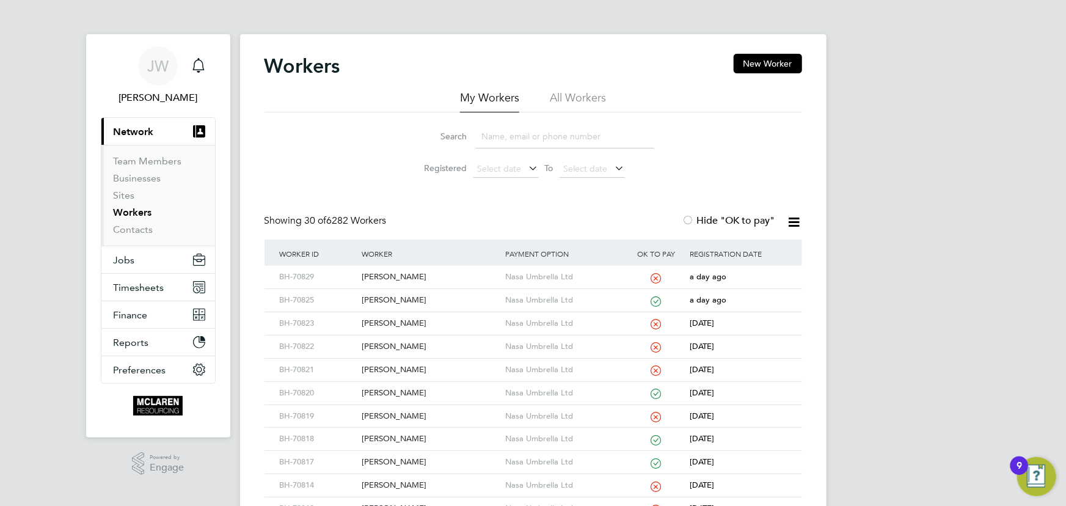
click at [537, 143] on input at bounding box center [565, 137] width 178 height 24
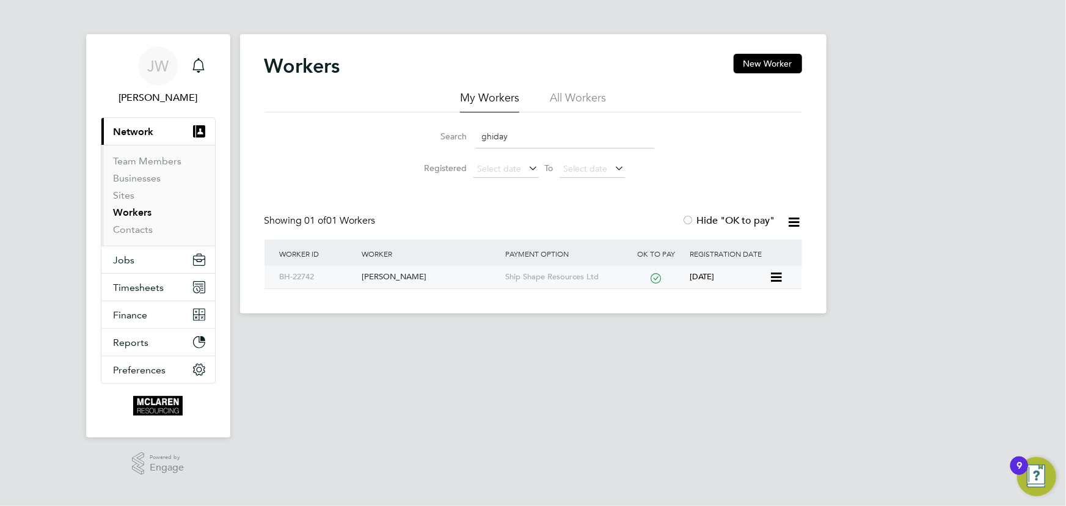
type input "ghiday"
click at [416, 276] on div "[PERSON_NAME]" at bounding box center [431, 277] width 144 height 23
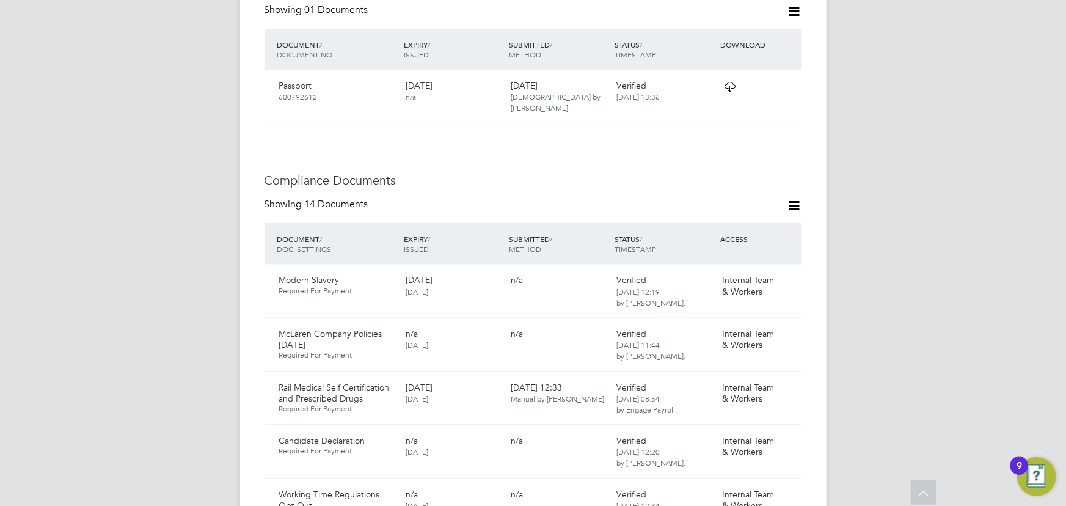
scroll to position [556, 0]
click at [792, 76] on icon at bounding box center [787, 83] width 12 height 15
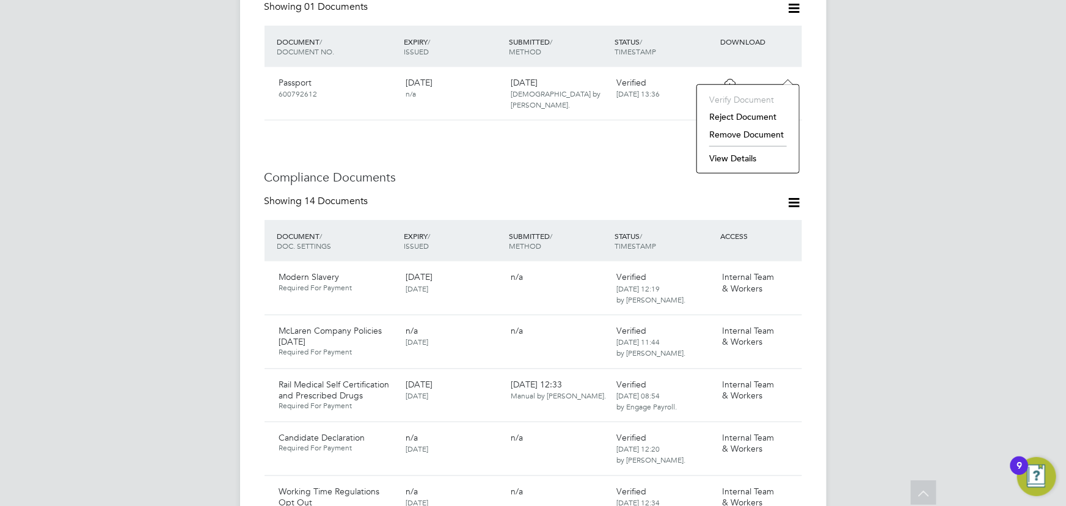
click at [758, 158] on li "View Details" at bounding box center [748, 158] width 90 height 17
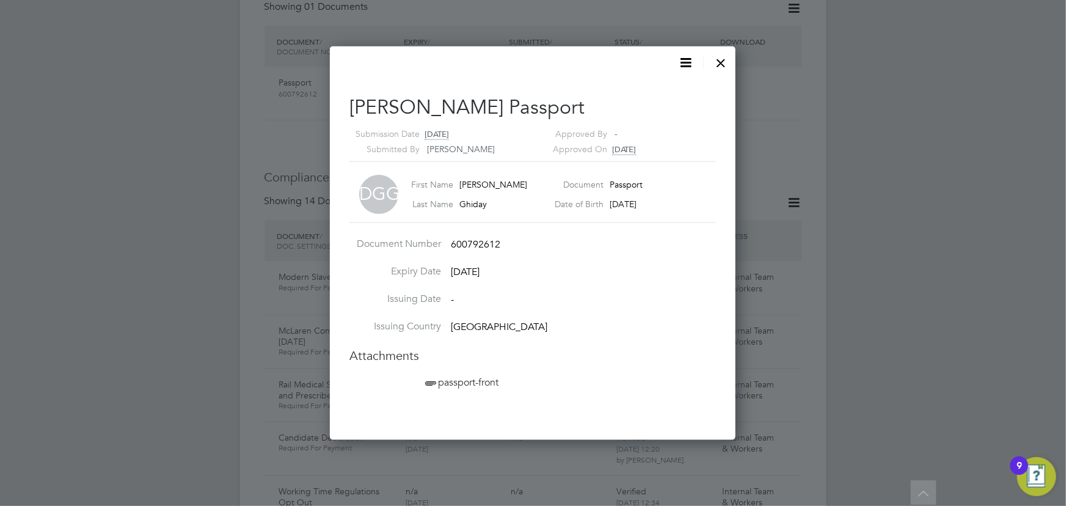
scroll to position [394, 406]
click at [507, 377] on li "passport-front" at bounding box center [539, 390] width 232 height 28
click at [499, 383] on span "passport-front" at bounding box center [461, 382] width 76 height 12
click at [721, 59] on div at bounding box center [722, 60] width 22 height 22
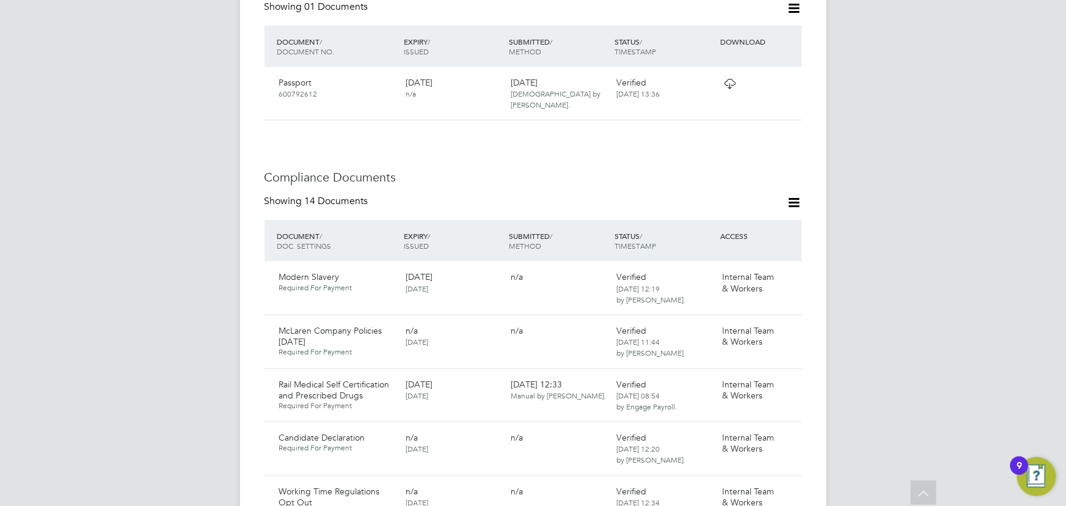
click at [791, 195] on icon at bounding box center [794, 202] width 15 height 15
click at [765, 227] on li "Document Settings" at bounding box center [755, 219] width 90 height 17
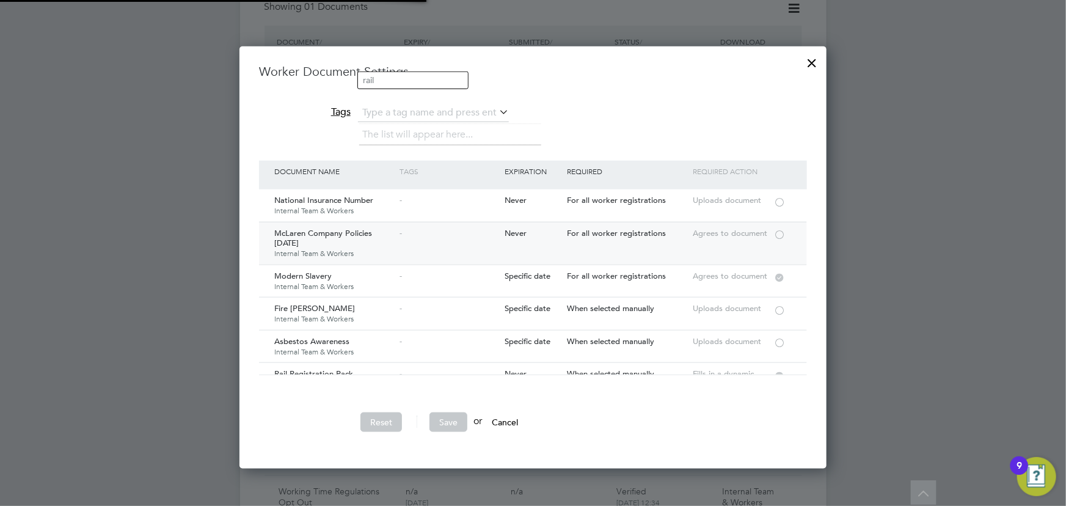
scroll to position [422, 587]
click at [777, 229] on div at bounding box center [780, 233] width 12 height 9
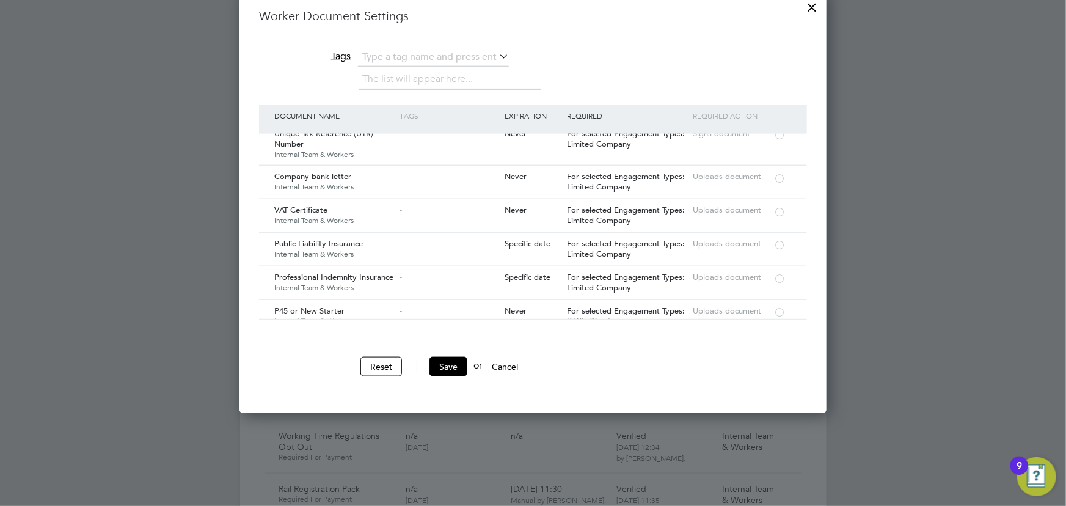
scroll to position [1059, 0]
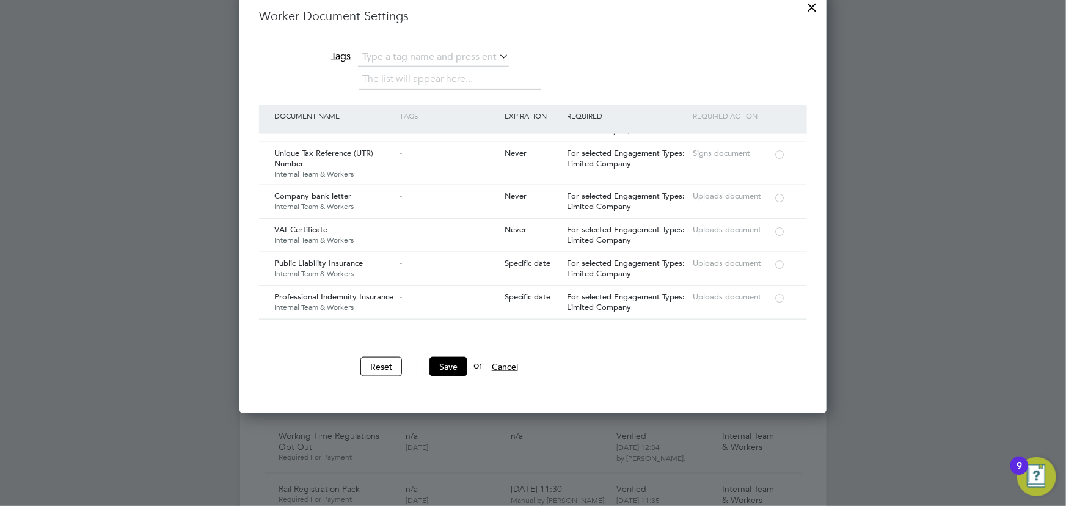
click at [512, 362] on button "Cancel" at bounding box center [505, 367] width 46 height 20
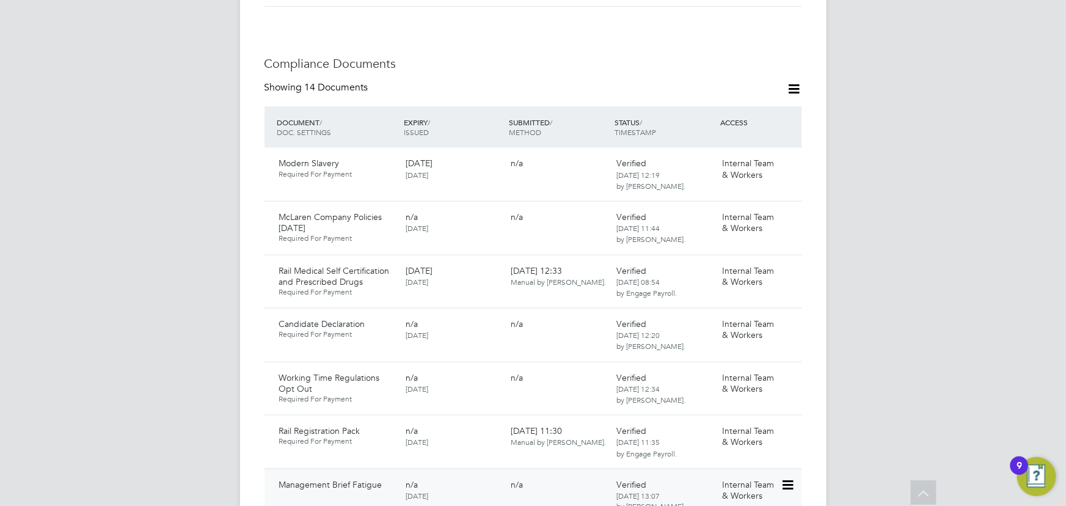
scroll to position [666, 0]
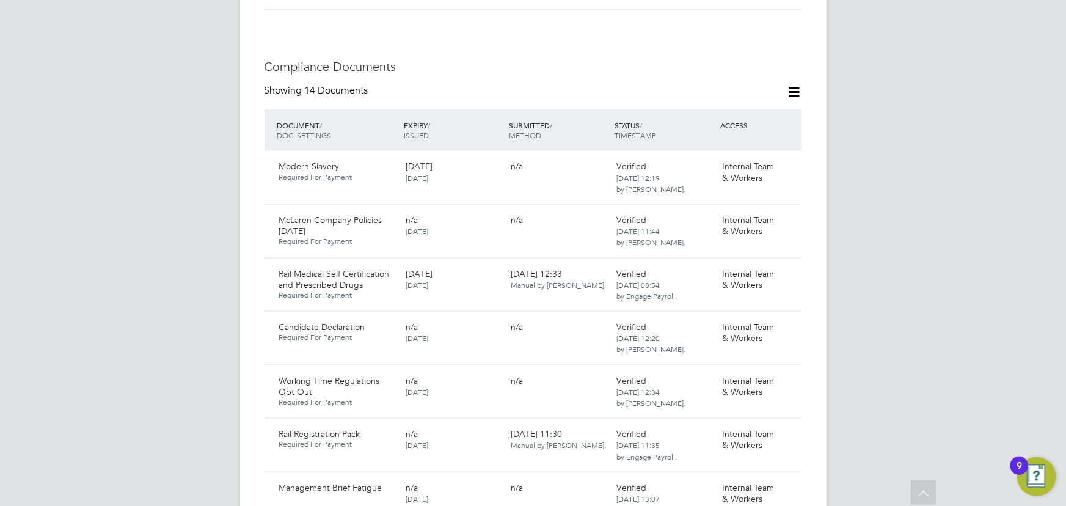
click at [788, 84] on icon at bounding box center [794, 91] width 15 height 15
click at [770, 105] on li "Document Settings" at bounding box center [755, 109] width 90 height 17
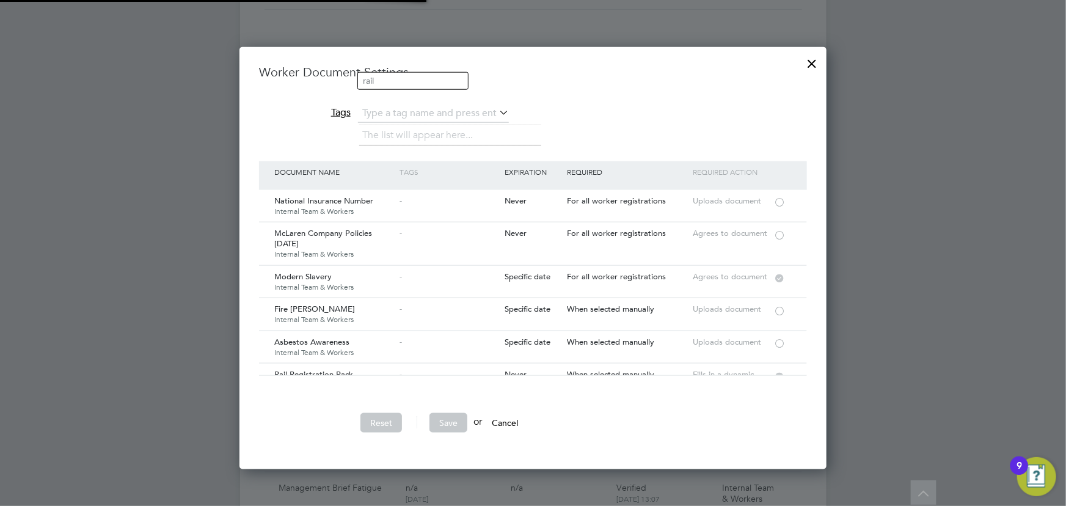
scroll to position [422, 587]
click at [780, 233] on div at bounding box center [780, 234] width 12 height 9
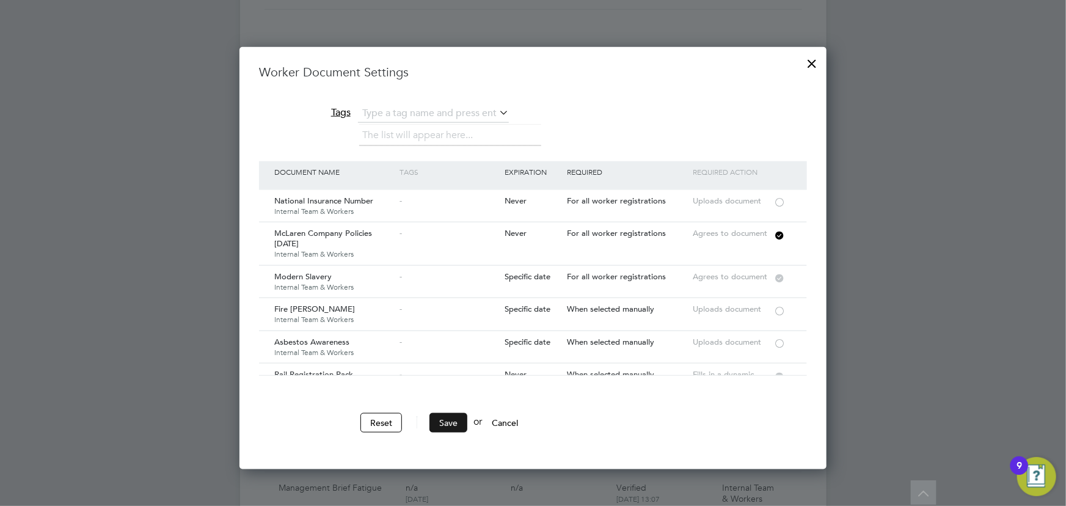
click at [458, 425] on button "Save" at bounding box center [449, 423] width 38 height 20
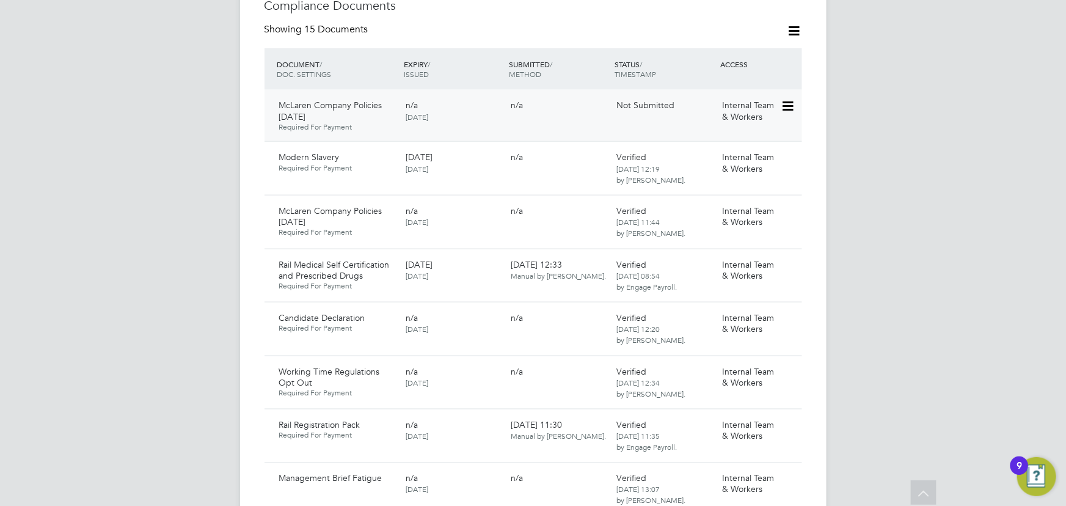
scroll to position [833, 0]
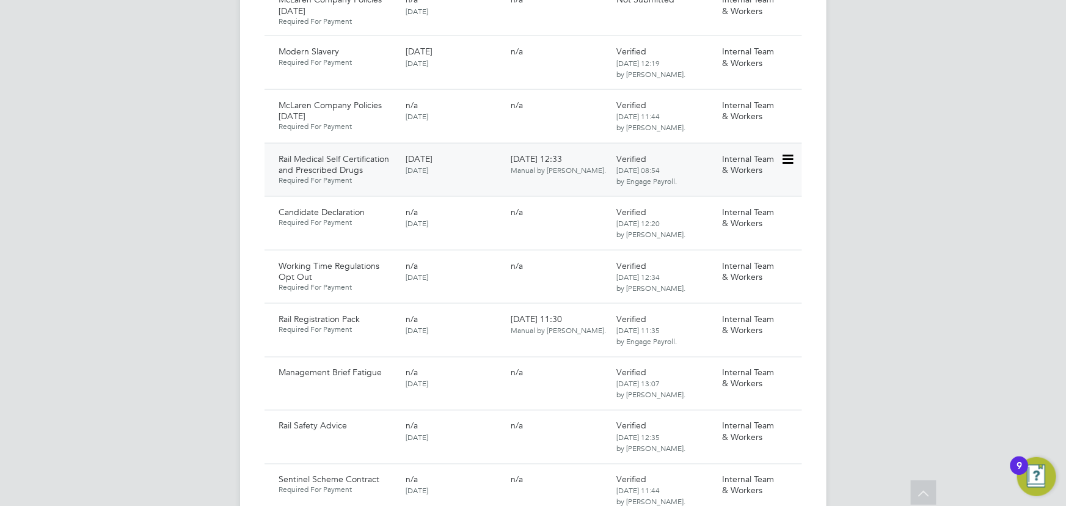
click at [788, 152] on icon at bounding box center [787, 159] width 12 height 15
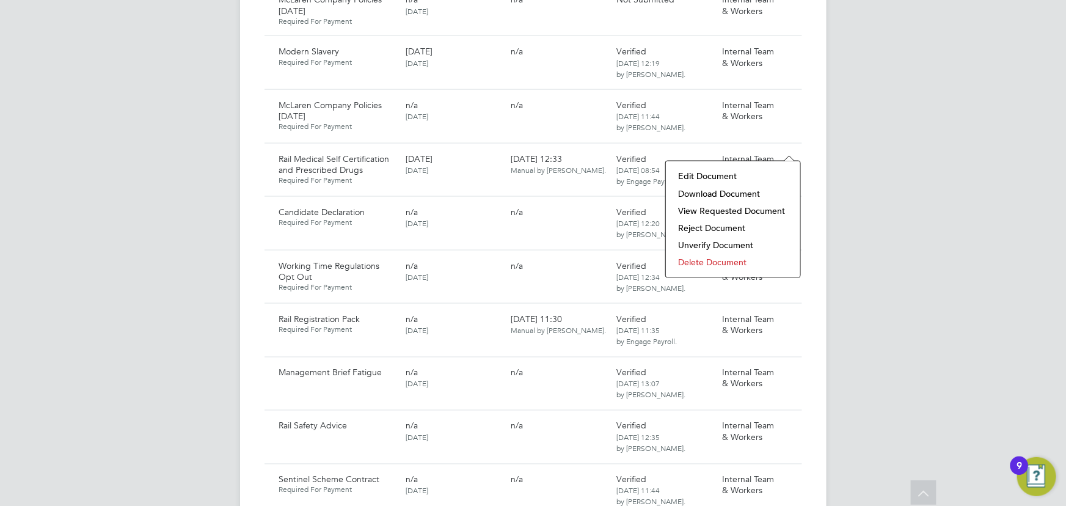
click at [742, 190] on li "Download Document" at bounding box center [733, 193] width 122 height 17
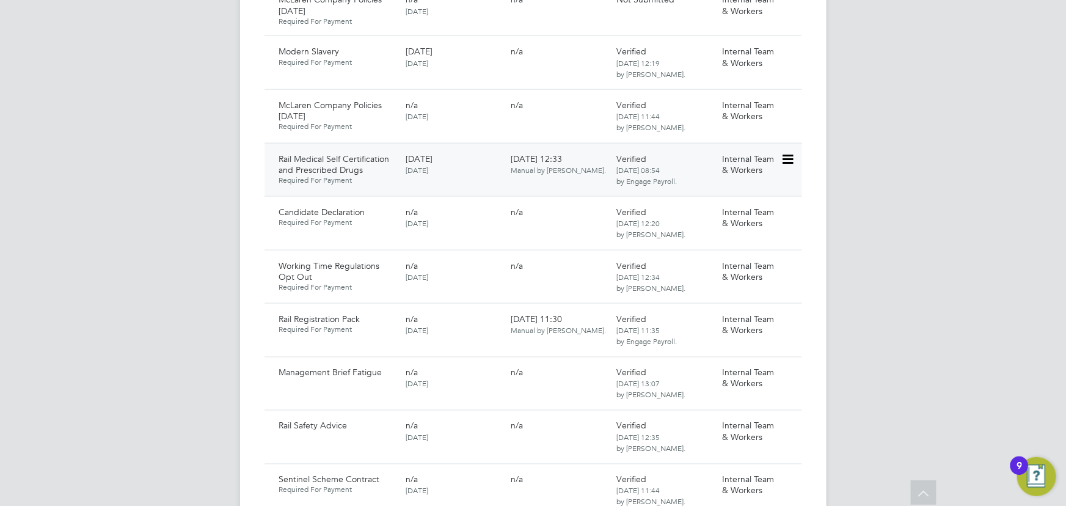
click at [790, 152] on icon at bounding box center [787, 159] width 12 height 15
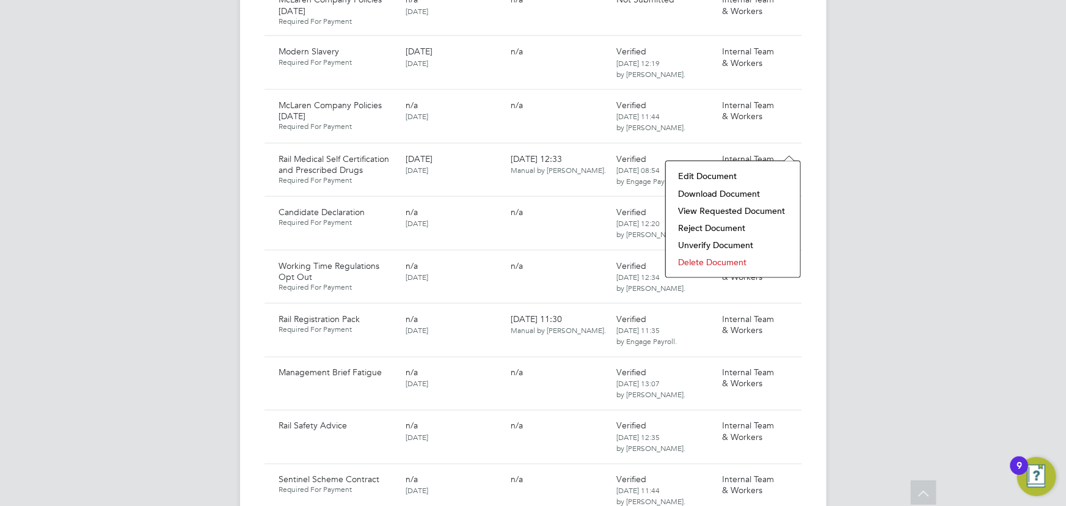
click at [694, 262] on li "Delete Document" at bounding box center [733, 262] width 122 height 17
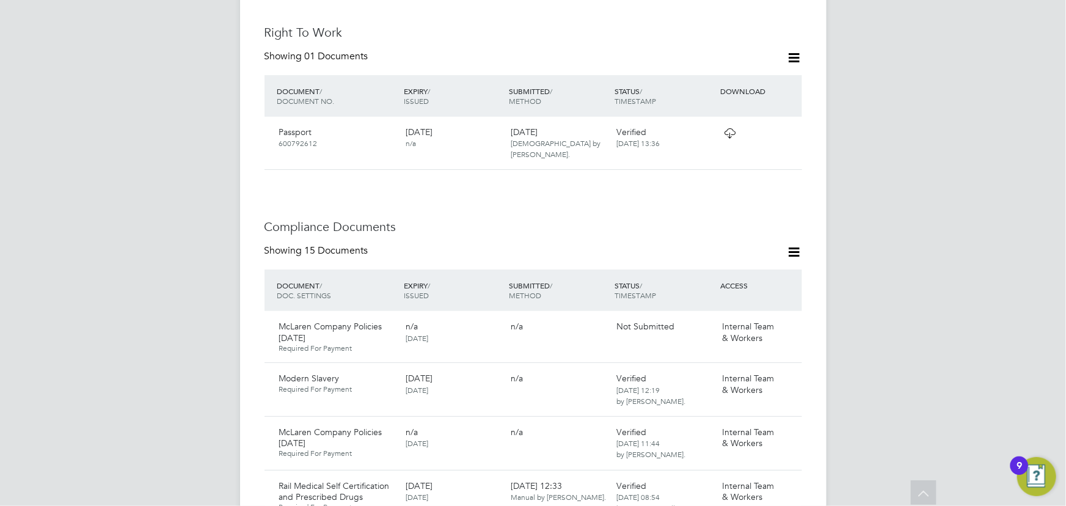
scroll to position [0, 0]
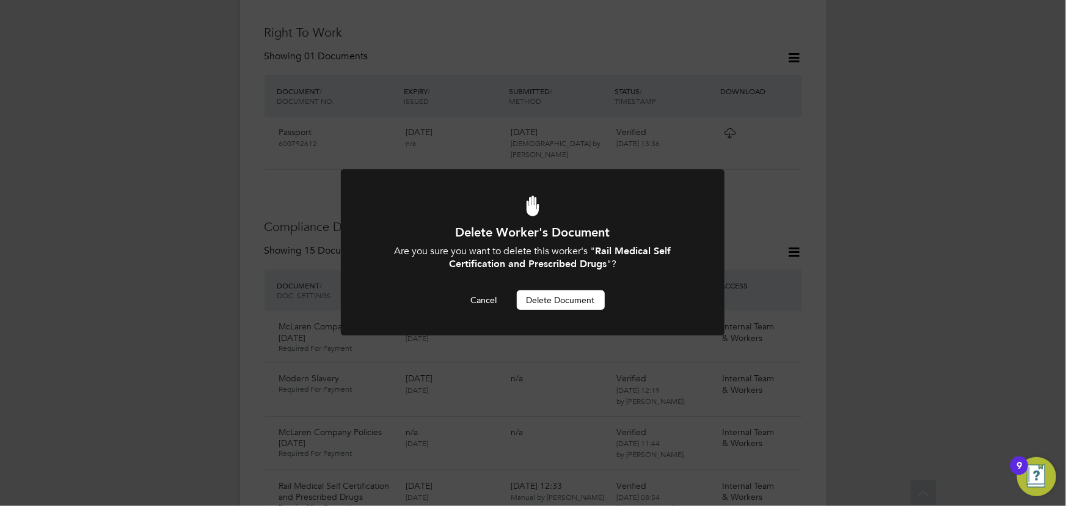
click at [551, 295] on button "Delete Document" at bounding box center [561, 300] width 88 height 20
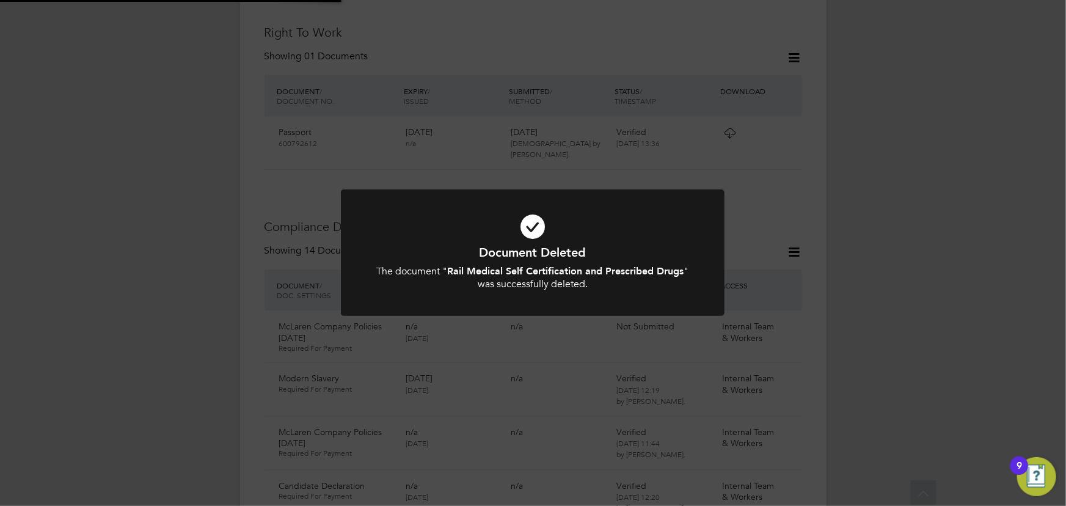
click at [991, 219] on div "Document Deleted The document " Rail Medical Self Certification and Prescribed …" at bounding box center [533, 253] width 1066 height 506
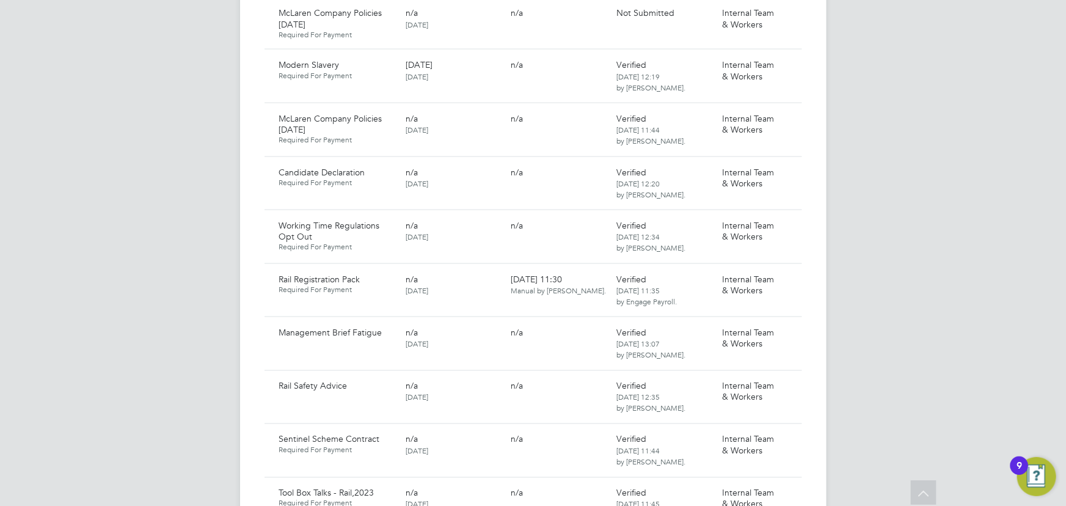
scroll to position [839, 0]
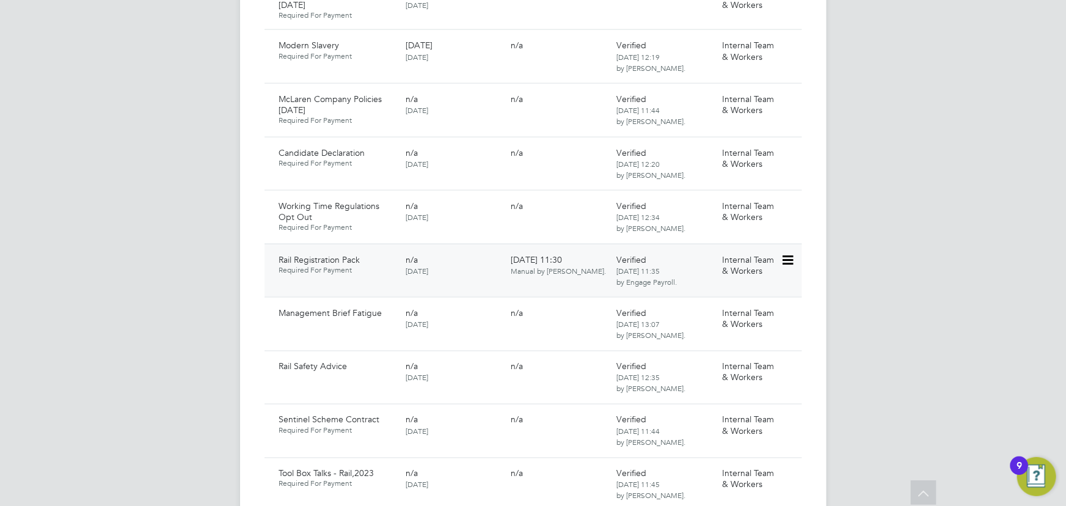
click at [787, 253] on icon at bounding box center [787, 260] width 12 height 15
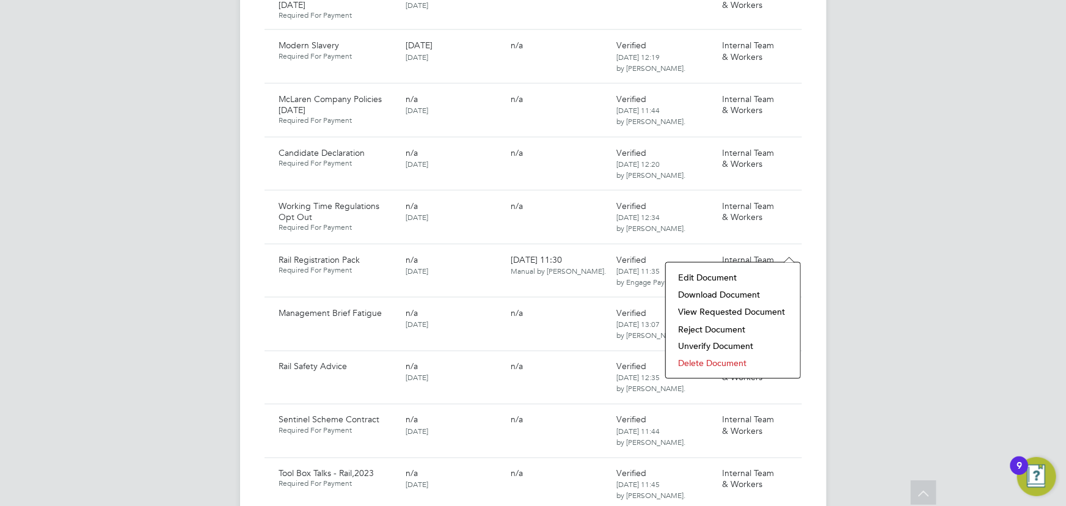
click at [704, 292] on li "Download Document" at bounding box center [733, 294] width 122 height 17
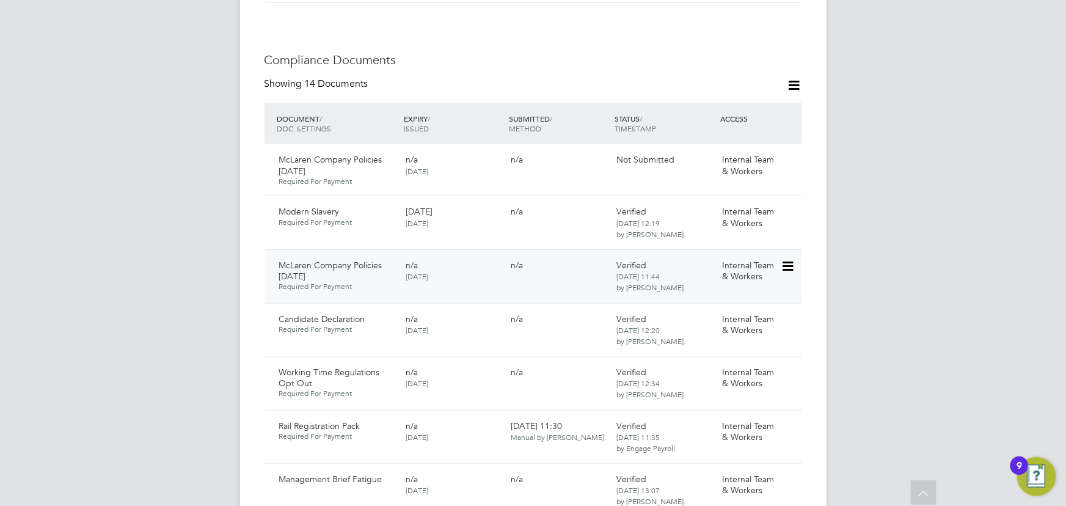
scroll to position [672, 0]
click at [791, 420] on icon at bounding box center [787, 427] width 12 height 15
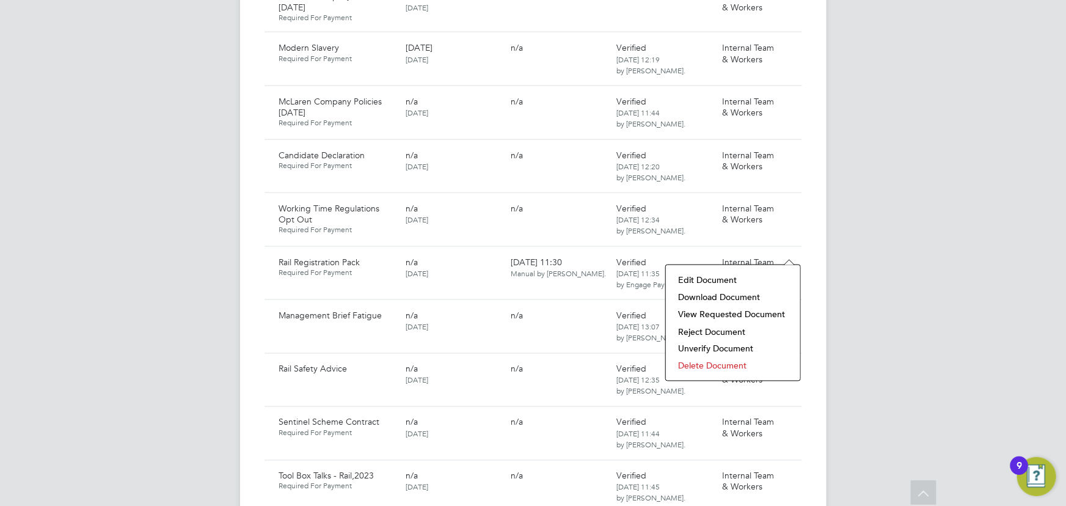
scroll to position [839, 0]
click at [697, 369] on li "Delete Document" at bounding box center [733, 363] width 122 height 17
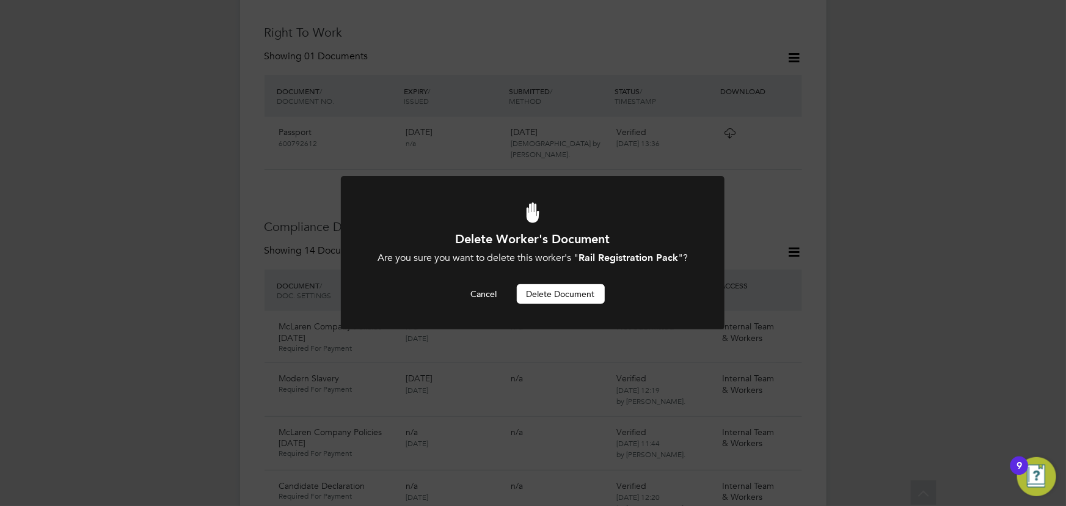
scroll to position [0, 0]
click at [560, 293] on button "Delete Document" at bounding box center [561, 294] width 88 height 20
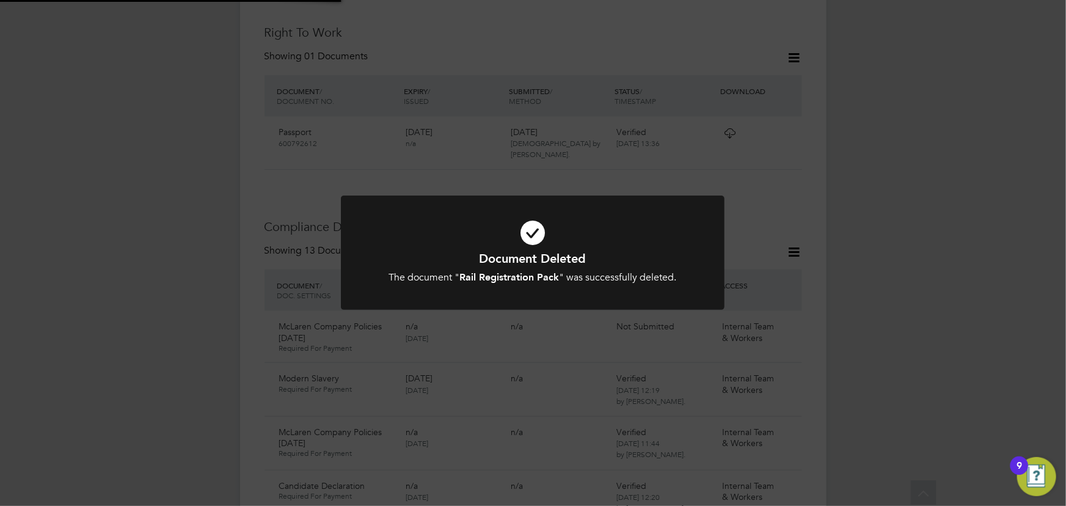
click at [975, 232] on div "Document Deleted The document " Rail Registration Pack " was successfully delet…" at bounding box center [533, 253] width 1066 height 506
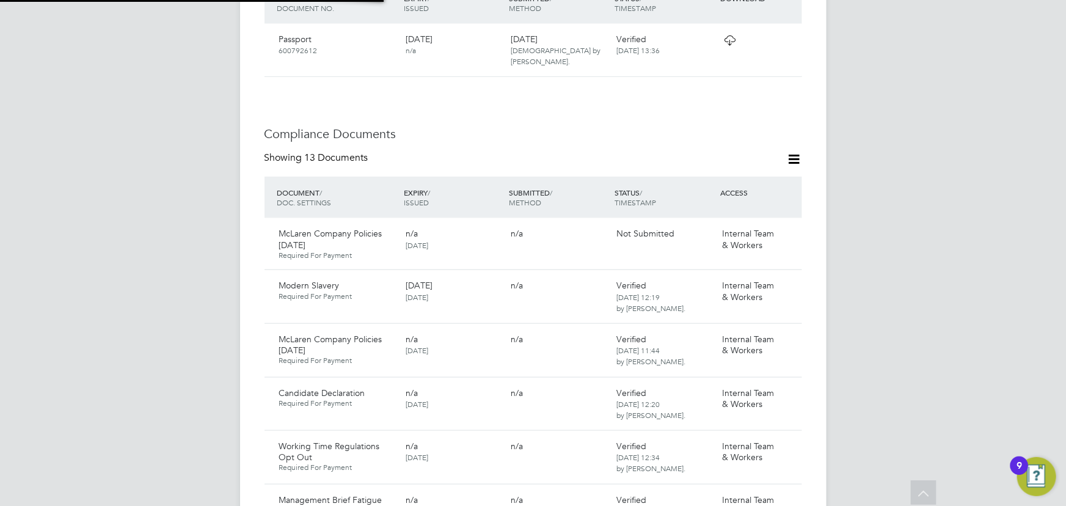
scroll to position [672, 0]
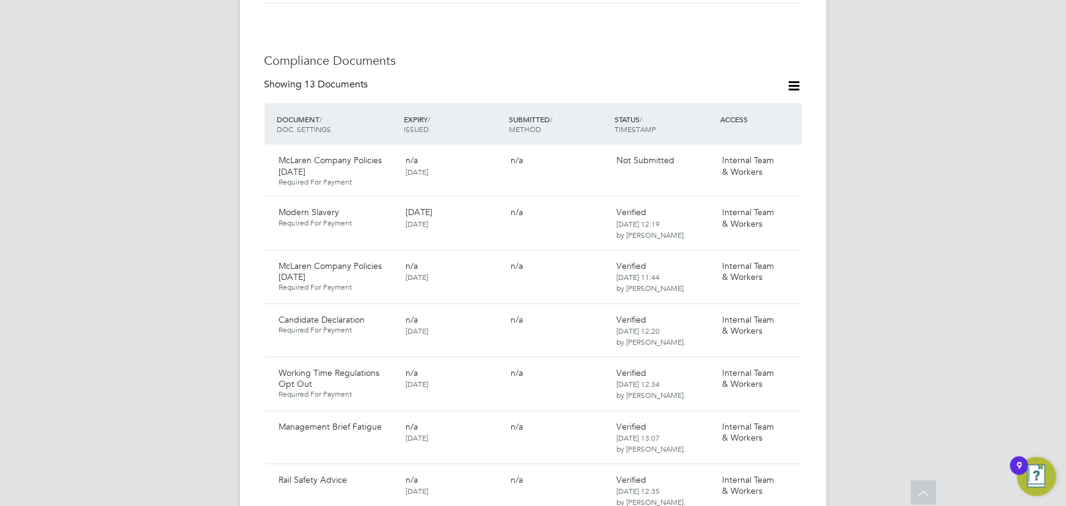
click at [794, 78] on icon at bounding box center [794, 85] width 15 height 15
click at [766, 100] on li "Document Settings" at bounding box center [755, 103] width 90 height 17
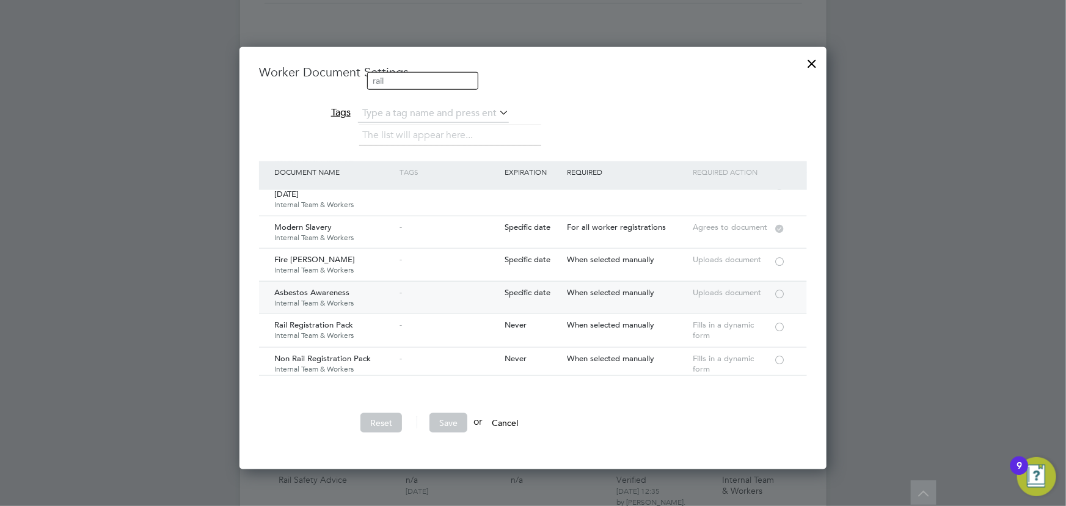
scroll to position [111, 0]
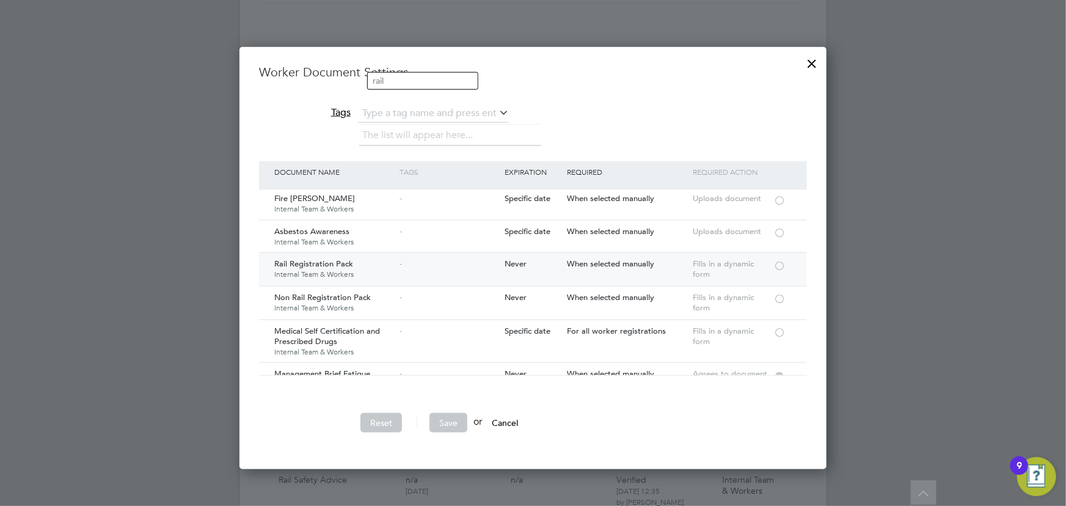
click at [782, 265] on div at bounding box center [780, 264] width 12 height 9
click at [778, 327] on div at bounding box center [780, 331] width 12 height 9
click at [455, 415] on button "Save" at bounding box center [449, 423] width 38 height 20
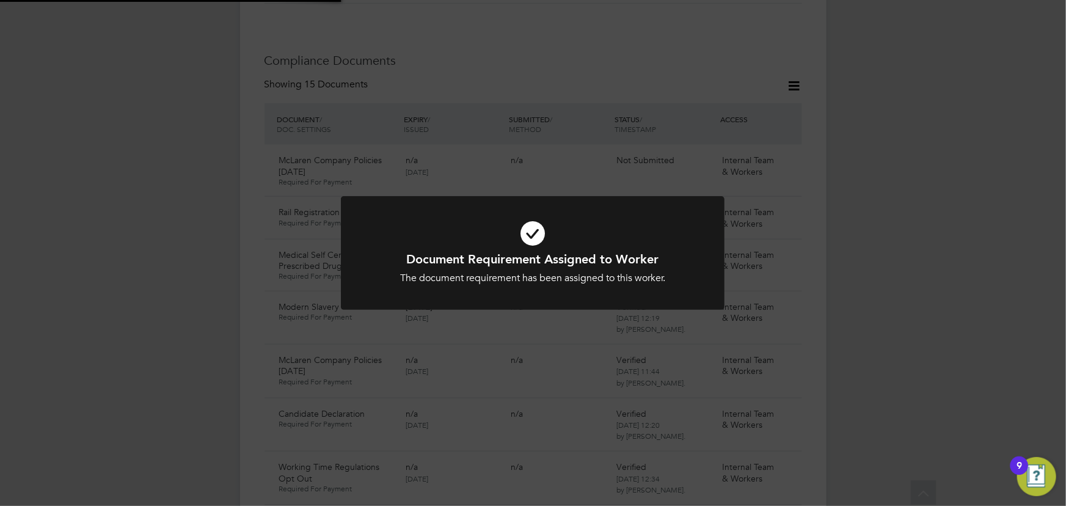
click at [961, 261] on div "Document Requirement Assigned to Worker The document requirement has been assig…" at bounding box center [533, 253] width 1066 height 506
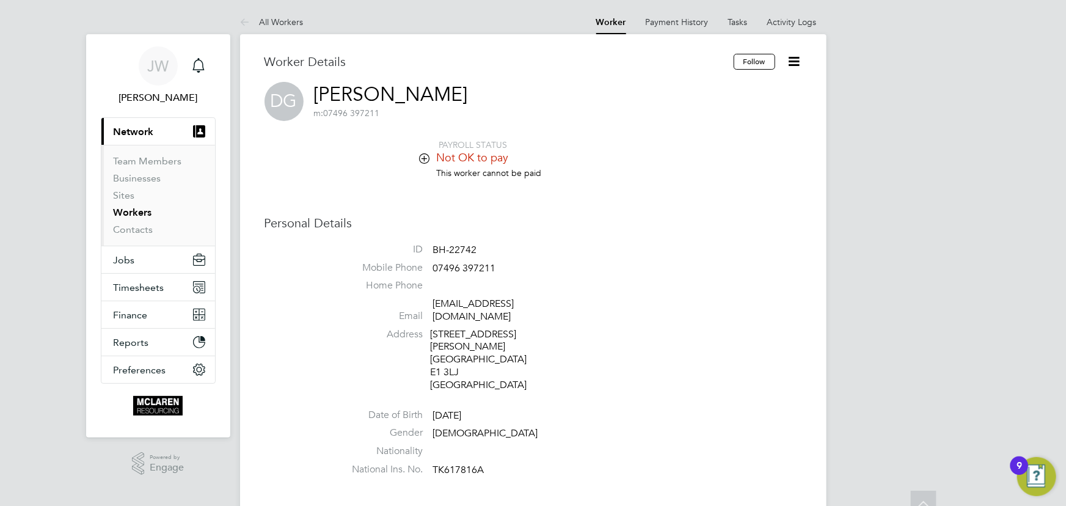
scroll to position [0, 0]
click at [795, 58] on icon at bounding box center [794, 61] width 15 height 15
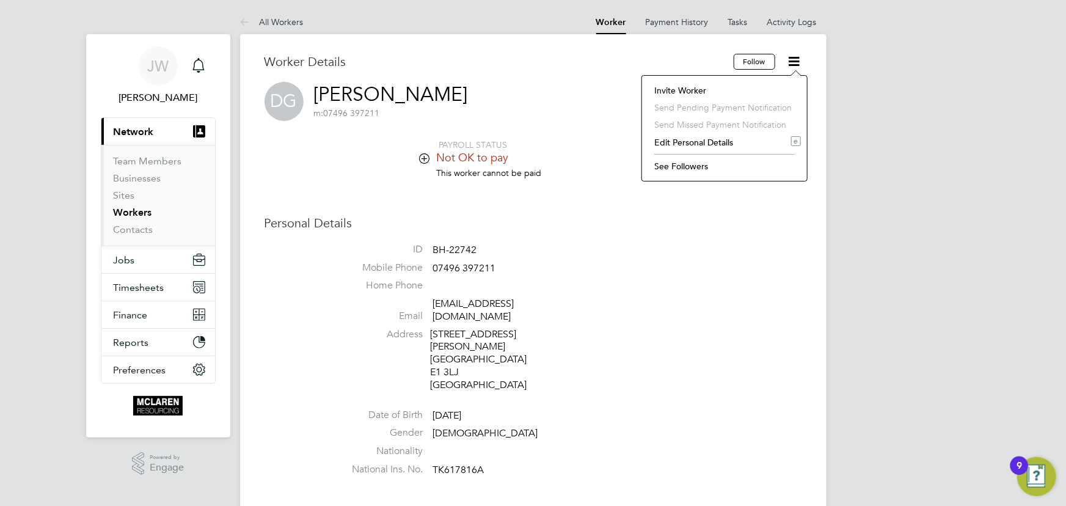
click at [698, 86] on li "Invite Worker" at bounding box center [724, 90] width 153 height 17
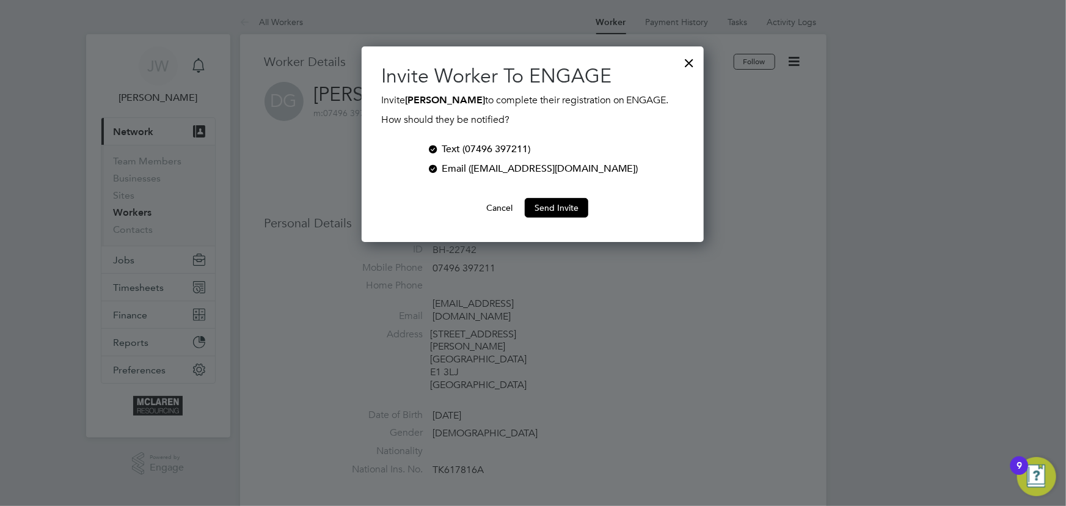
scroll to position [211, 342]
click at [554, 218] on button "Send Invite" at bounding box center [557, 208] width 64 height 20
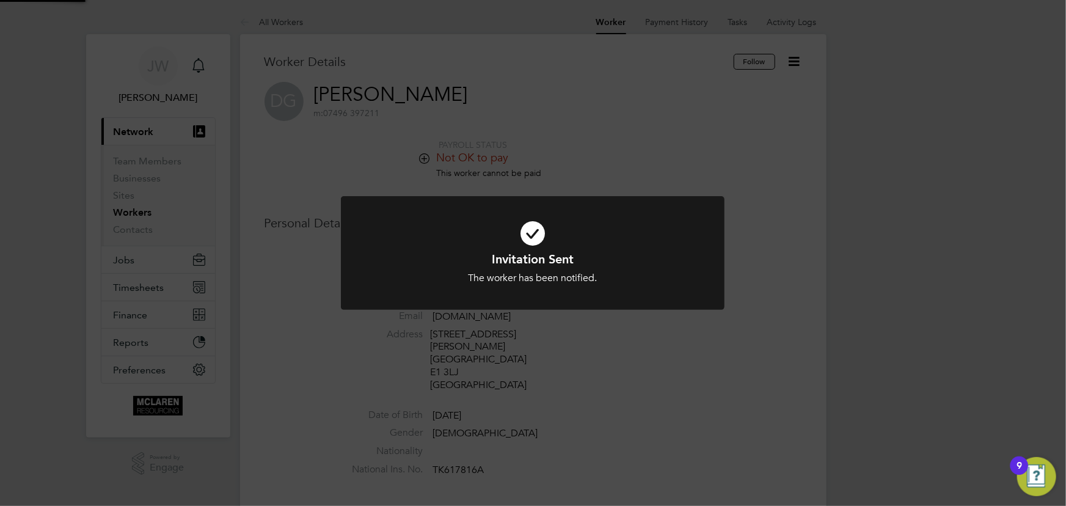
click at [939, 248] on div "Invitation Sent The worker has been notified. Cancel Okay" at bounding box center [533, 253] width 1066 height 506
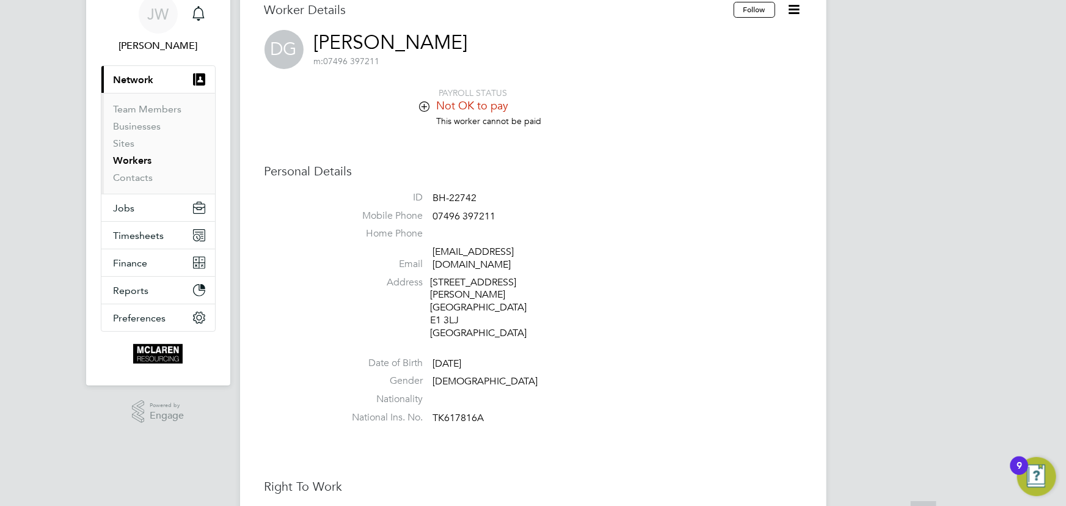
scroll to position [111, 0]
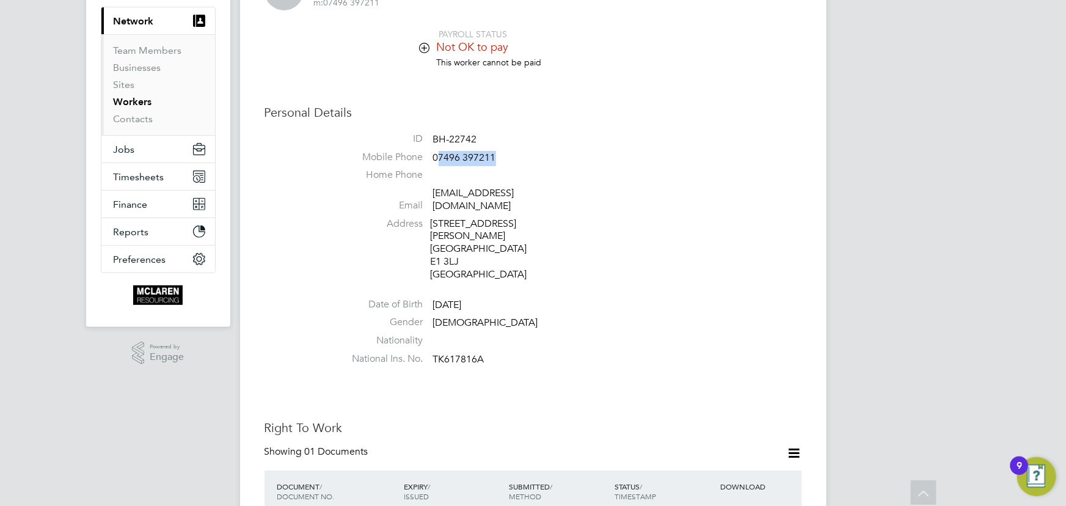
drag, startPoint x: 436, startPoint y: 157, endPoint x: 512, endPoint y: 154, distance: 75.8
click at [512, 154] on li "Mobile Phone 07496 397211" at bounding box center [570, 160] width 464 height 18
drag, startPoint x: 431, startPoint y: 157, endPoint x: 504, endPoint y: 156, distance: 72.7
click at [504, 156] on li "Mobile Phone 07496 397211" at bounding box center [570, 160] width 464 height 18
copy li "07496 397211"
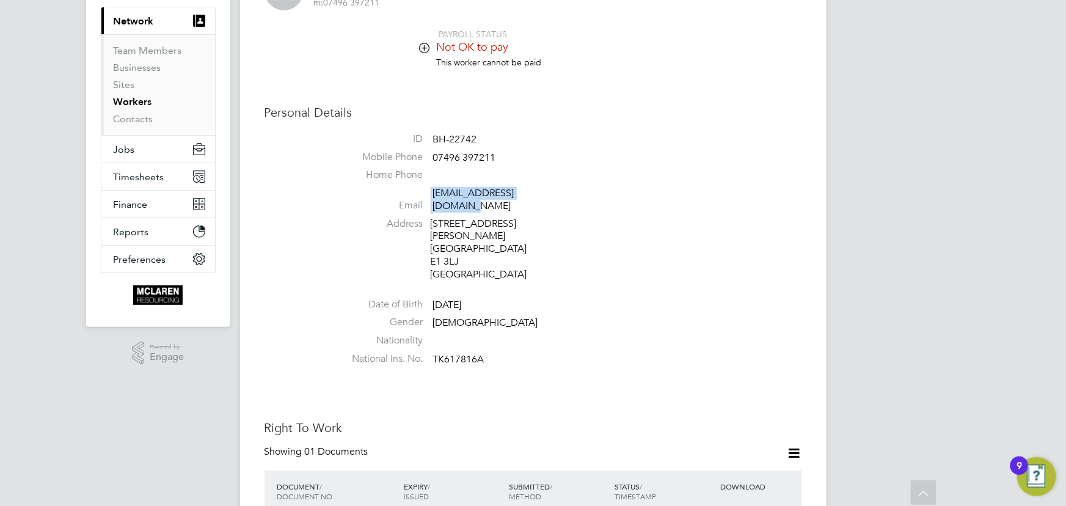
drag, startPoint x: 428, startPoint y: 190, endPoint x: 559, endPoint y: 191, distance: 131.4
click at [559, 191] on li "Email danielgoshe49@gmail.com" at bounding box center [570, 202] width 464 height 30
copy li "danielgoshe49@gmail.com"
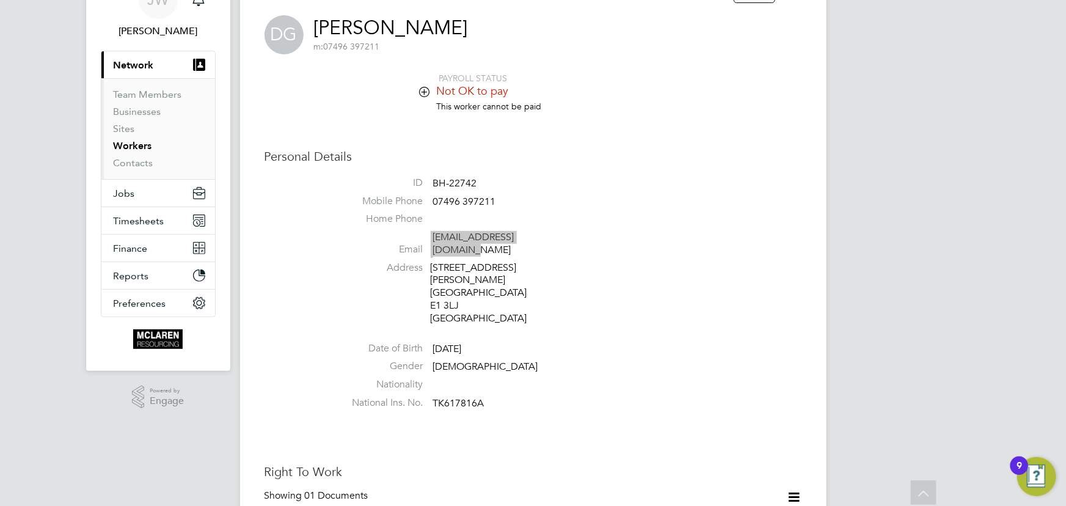
scroll to position [0, 0]
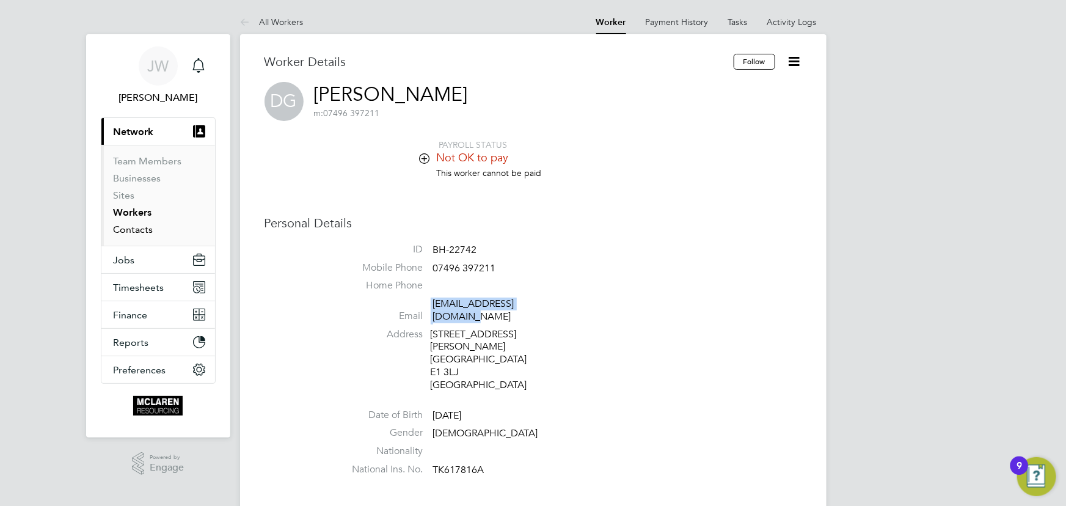
click at [142, 227] on link "Contacts" at bounding box center [134, 230] width 40 height 12
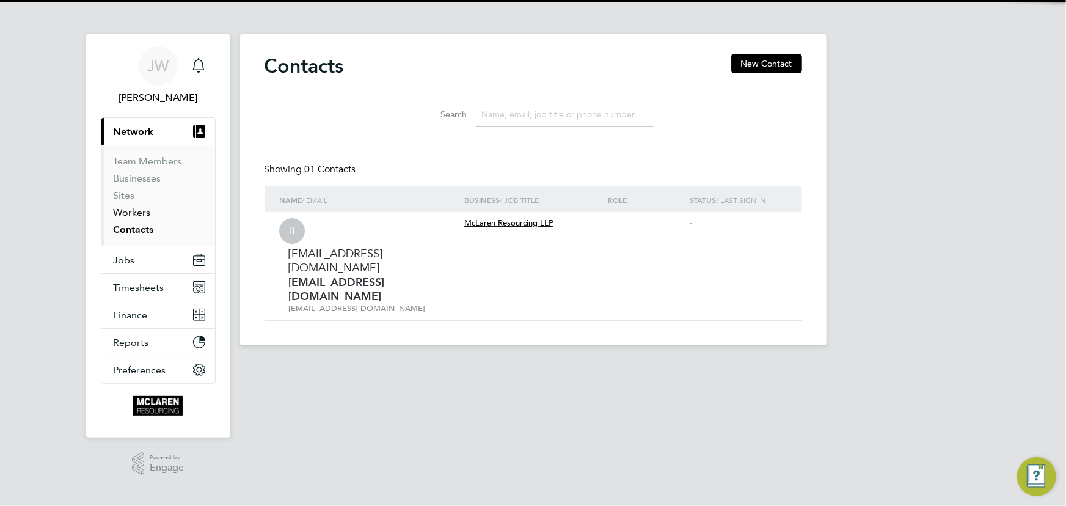
click at [138, 211] on link "Workers" at bounding box center [132, 213] width 37 height 12
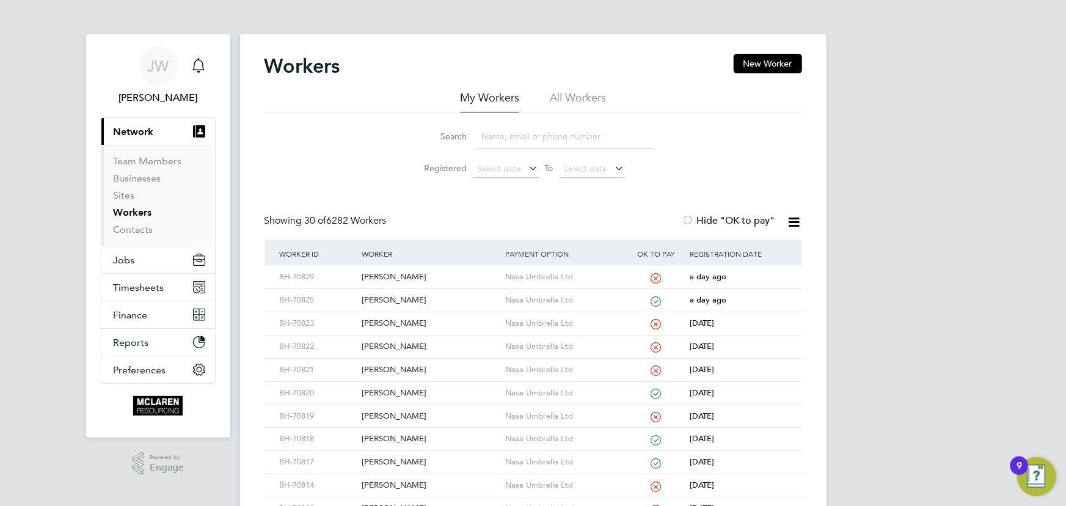
click at [544, 134] on input at bounding box center [565, 137] width 178 height 24
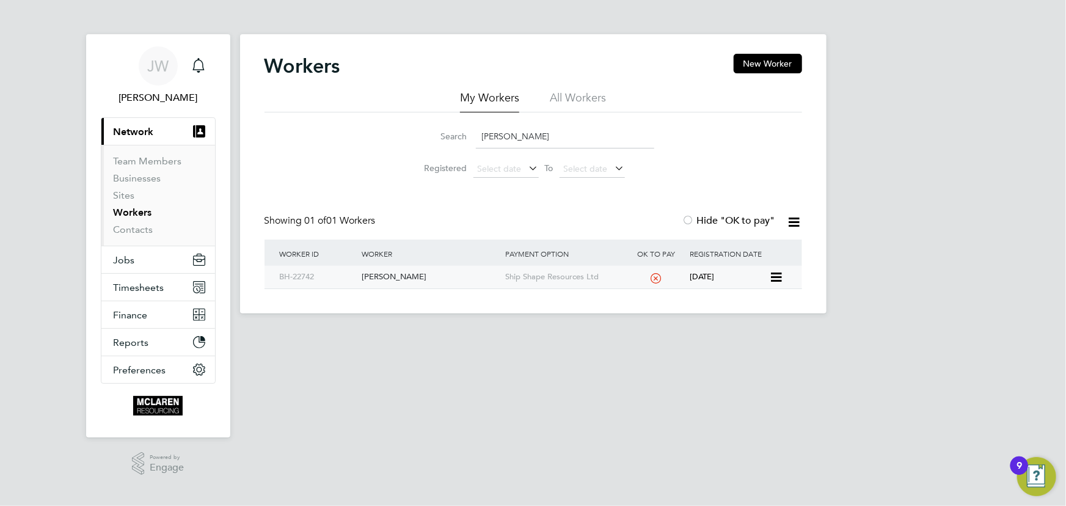
type input "goshe"
click at [394, 277] on div "Daniel Goshe Ghiday" at bounding box center [431, 277] width 144 height 23
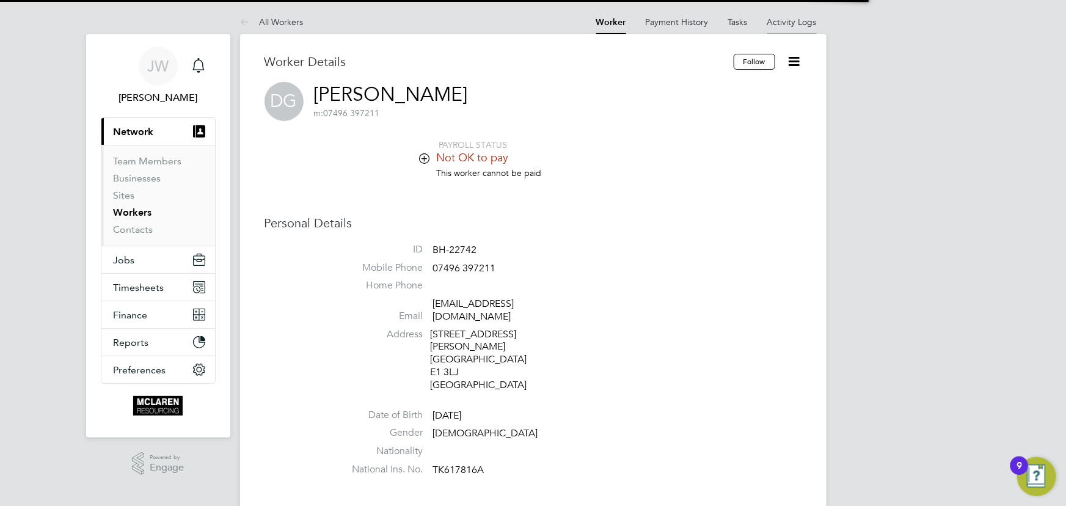
click at [787, 22] on link "Activity Logs" at bounding box center [793, 22] width 50 height 11
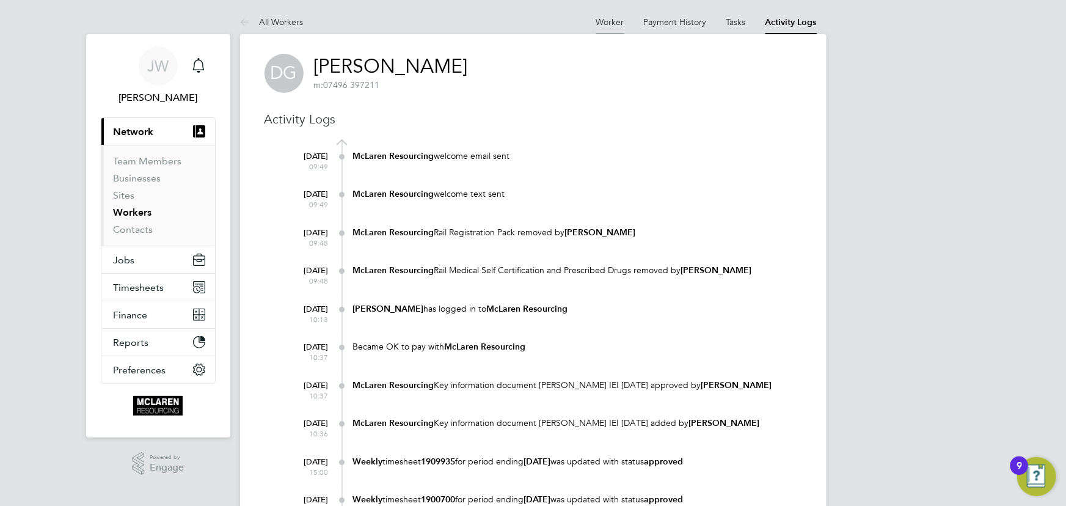
click at [608, 23] on link "Worker" at bounding box center [611, 22] width 28 height 11
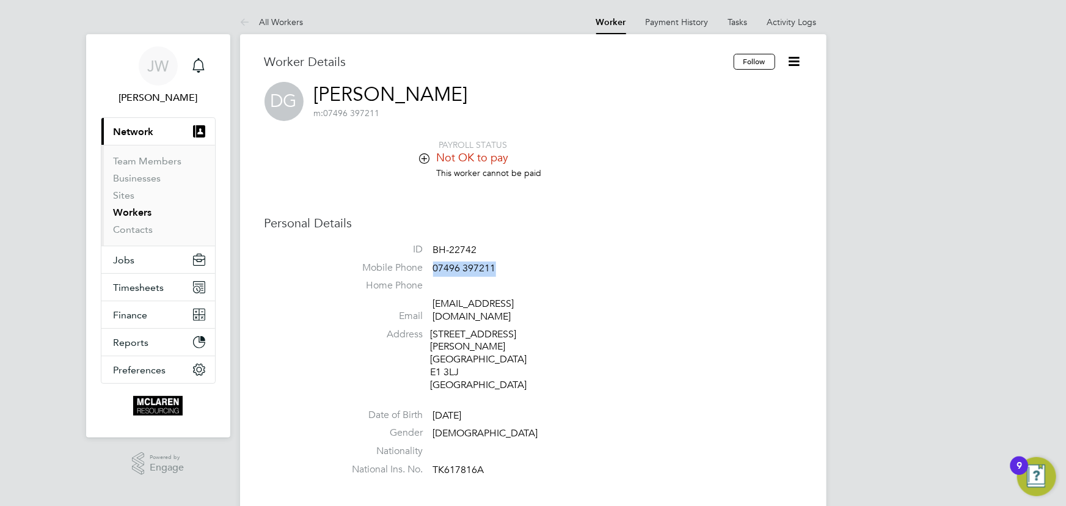
drag, startPoint x: 432, startPoint y: 269, endPoint x: 523, endPoint y: 269, distance: 90.5
click at [523, 269] on li "Mobile Phone 07496 397211" at bounding box center [570, 271] width 464 height 18
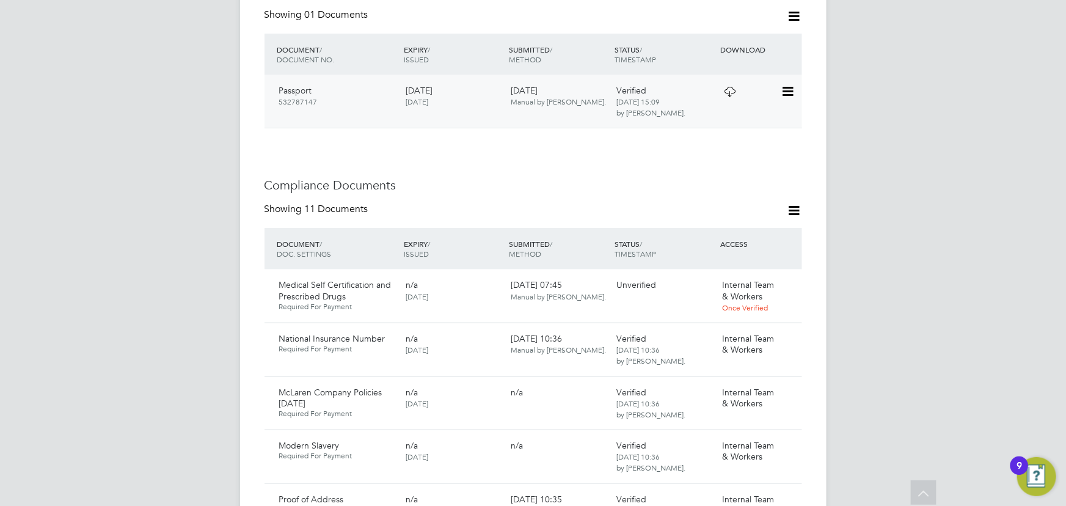
scroll to position [556, 0]
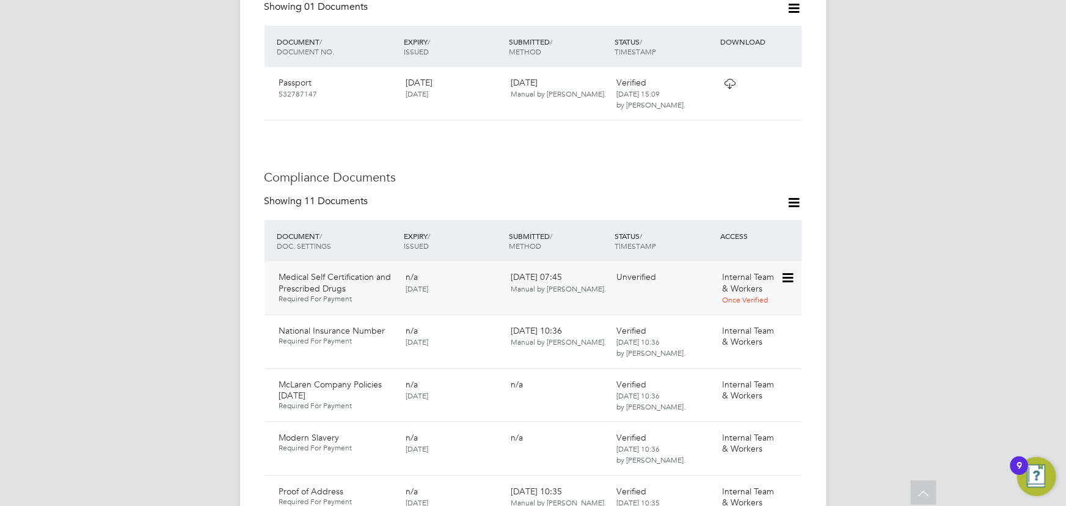
click at [792, 271] on icon at bounding box center [787, 278] width 12 height 15
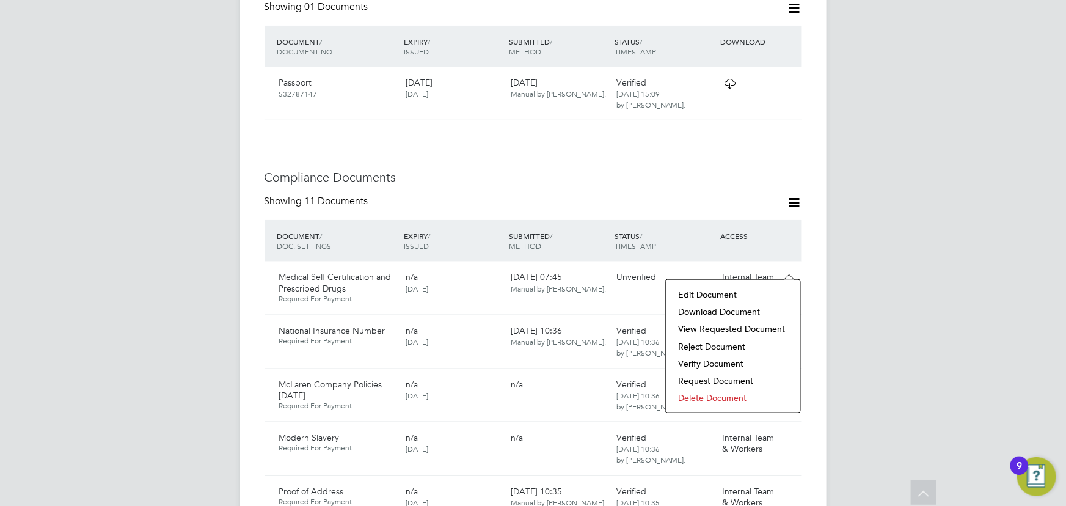
click at [703, 364] on li "Verify Document" at bounding box center [733, 363] width 122 height 17
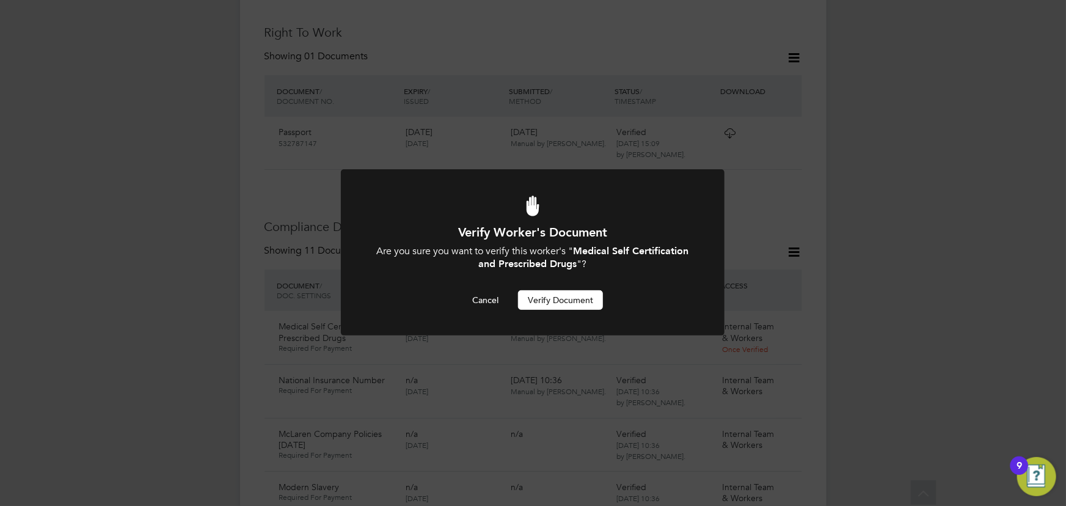
scroll to position [0, 0]
click at [545, 298] on button "Verify Document" at bounding box center [560, 300] width 85 height 20
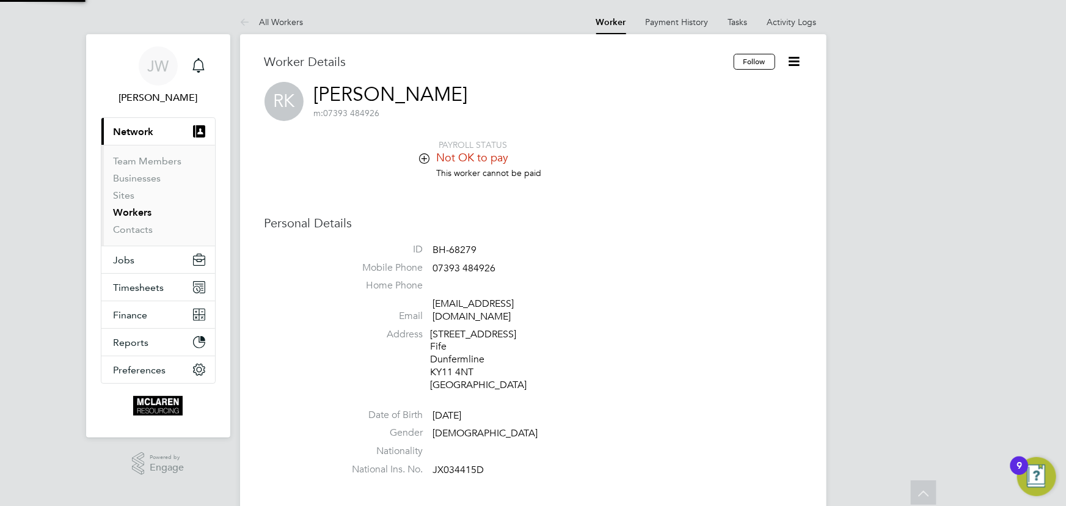
scroll to position [506, 0]
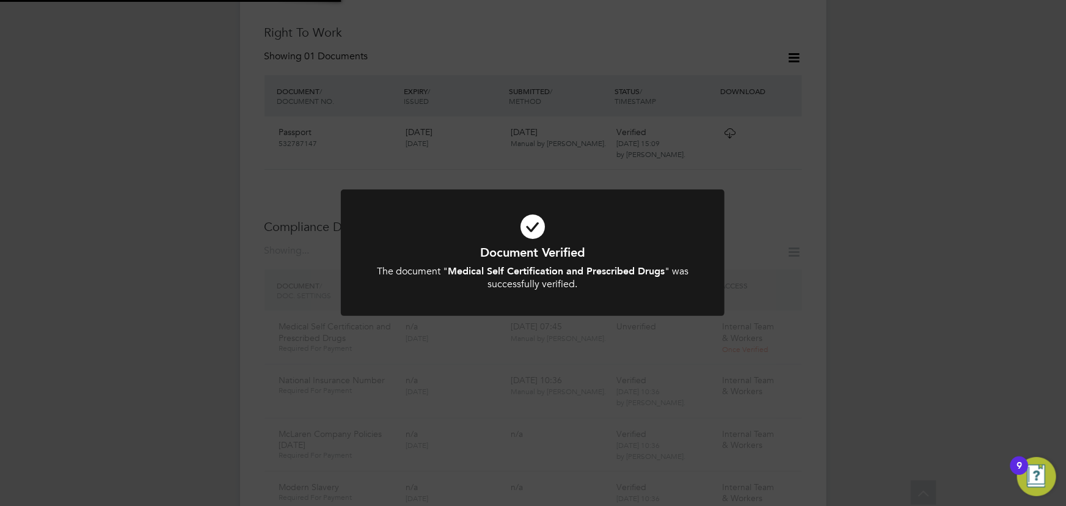
click at [897, 241] on div "Document Verified The document " Medical Self Certification and Prescribed Drug…" at bounding box center [533, 253] width 1066 height 506
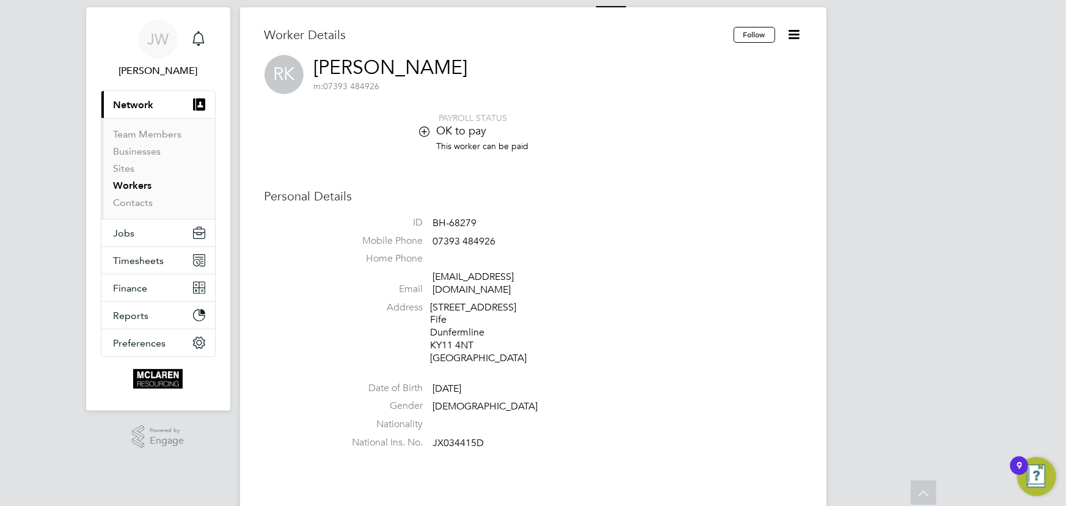
scroll to position [0, 0]
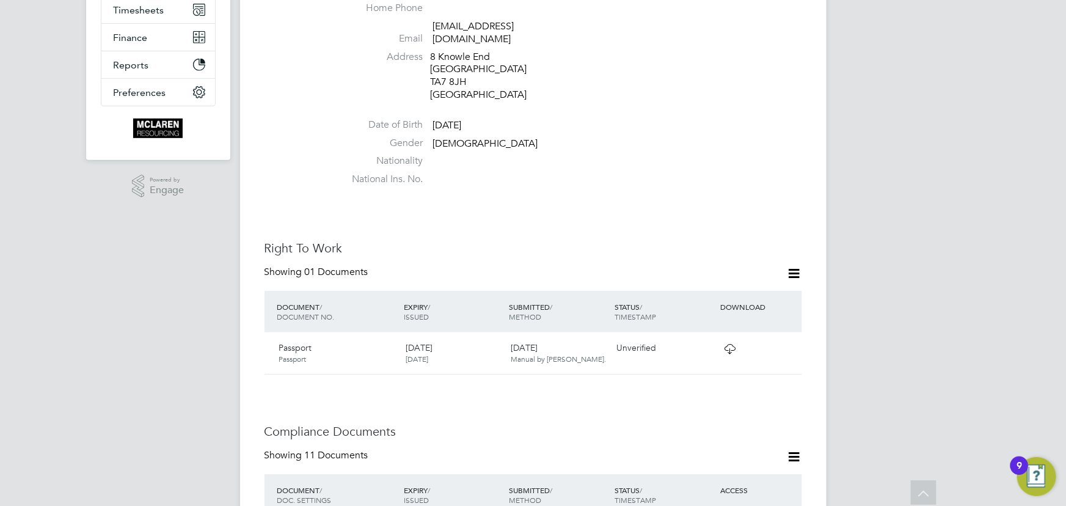
scroll to position [444, 0]
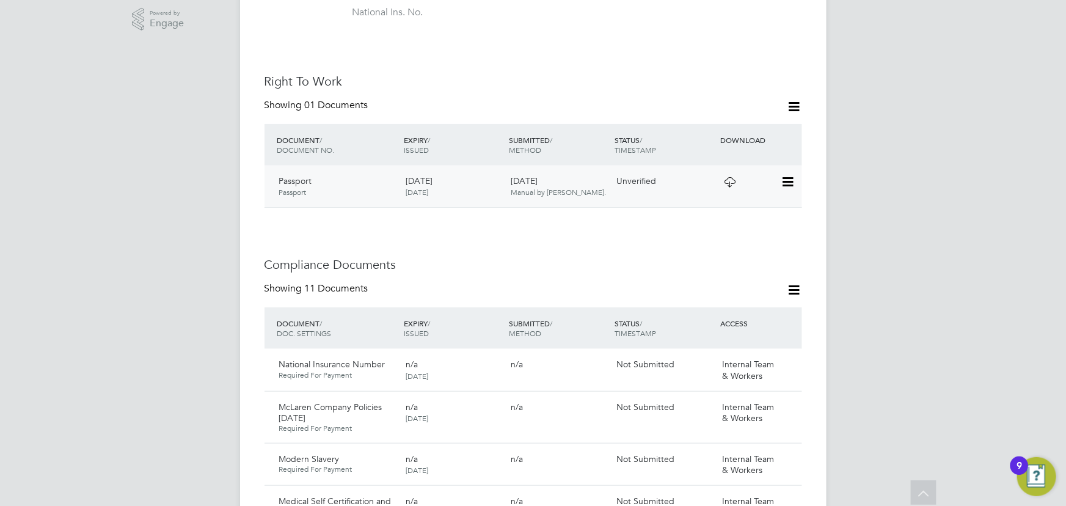
click at [792, 175] on icon at bounding box center [787, 182] width 12 height 15
click at [721, 257] on li "View Details" at bounding box center [748, 256] width 90 height 17
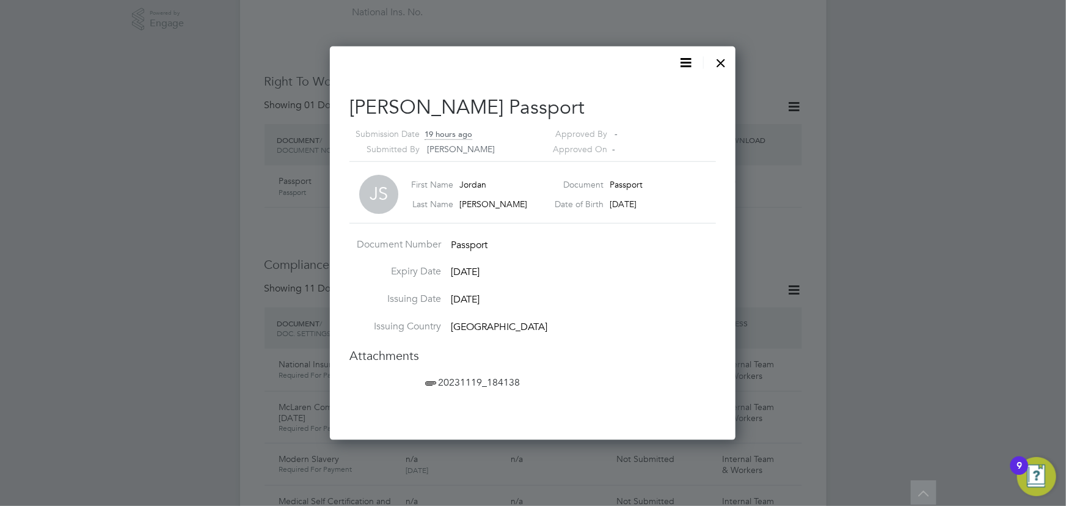
scroll to position [394, 406]
click at [483, 383] on span "20231119_184138" at bounding box center [471, 382] width 97 height 12
click at [720, 60] on div at bounding box center [722, 60] width 22 height 22
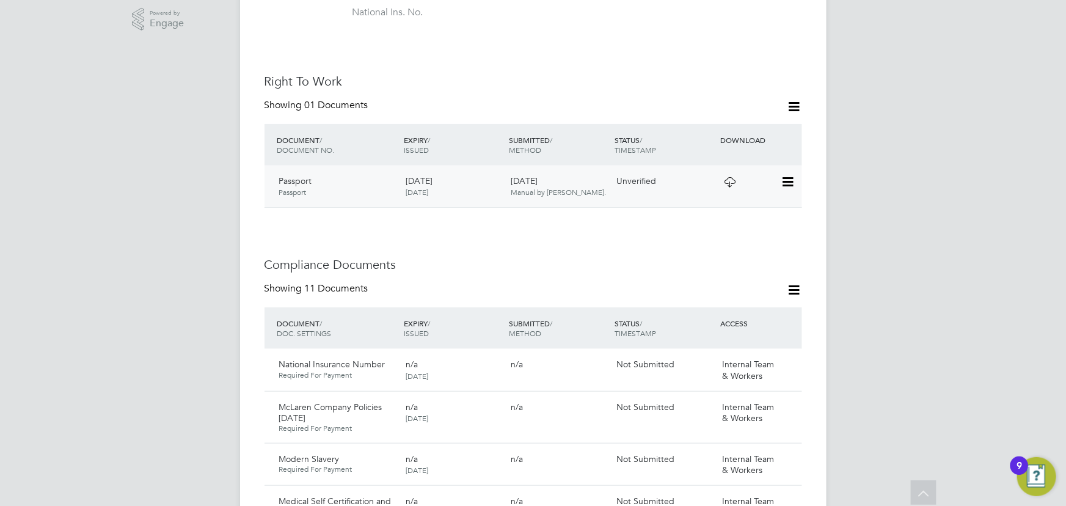
click at [782, 175] on icon at bounding box center [787, 182] width 12 height 15
click at [720, 197] on li "Verify Document" at bounding box center [748, 198] width 90 height 17
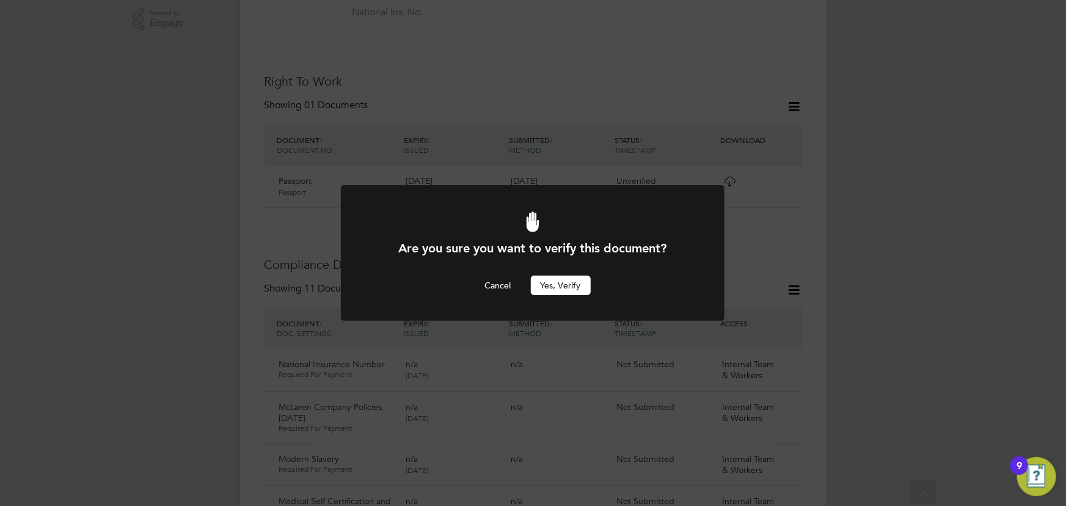
scroll to position [0, 0]
click at [543, 295] on button "Yes, verify" at bounding box center [561, 286] width 60 height 20
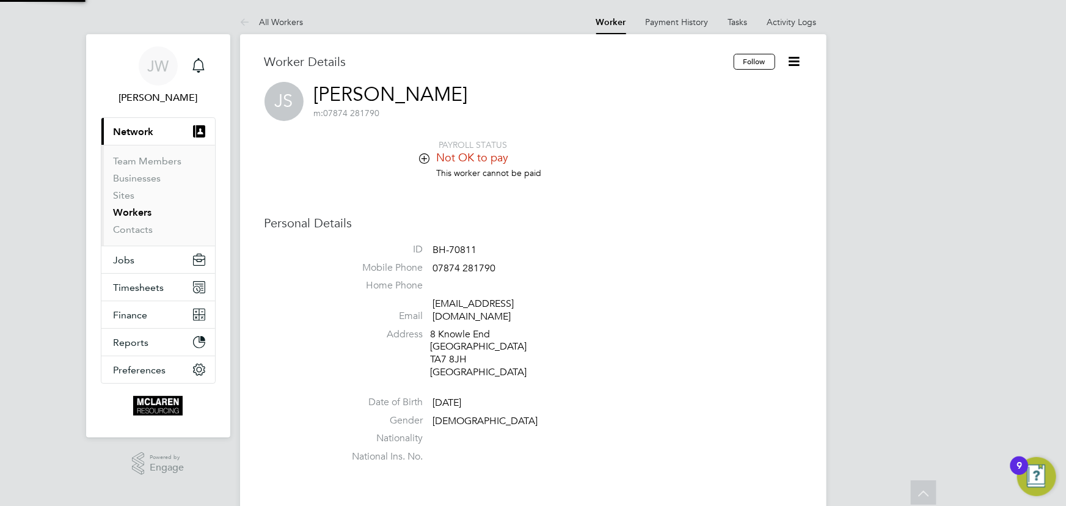
scroll to position [444, 0]
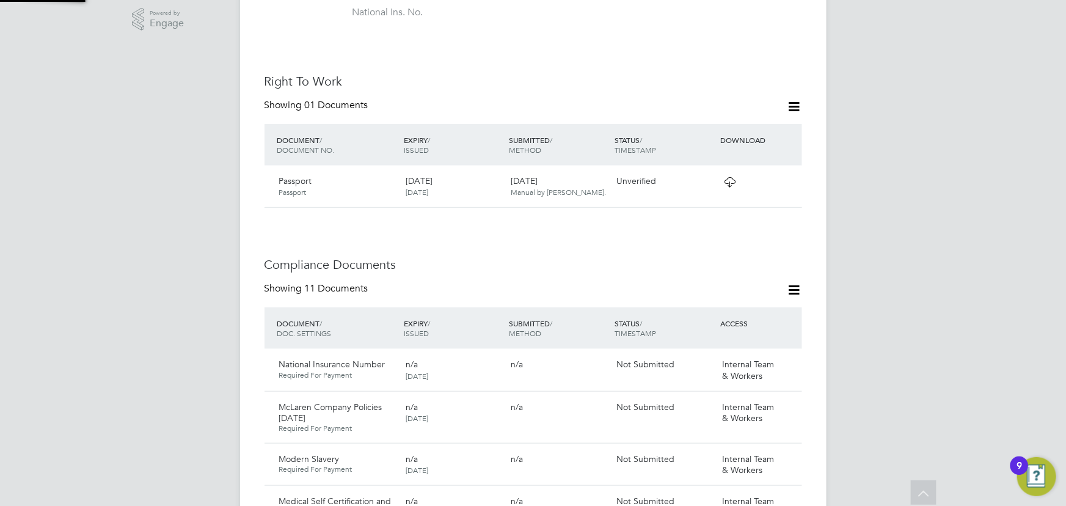
click at [0, 0] on div "Are you sure you want to verify this document? Cancel Yes, verify" at bounding box center [0, 0] width 0 height 0
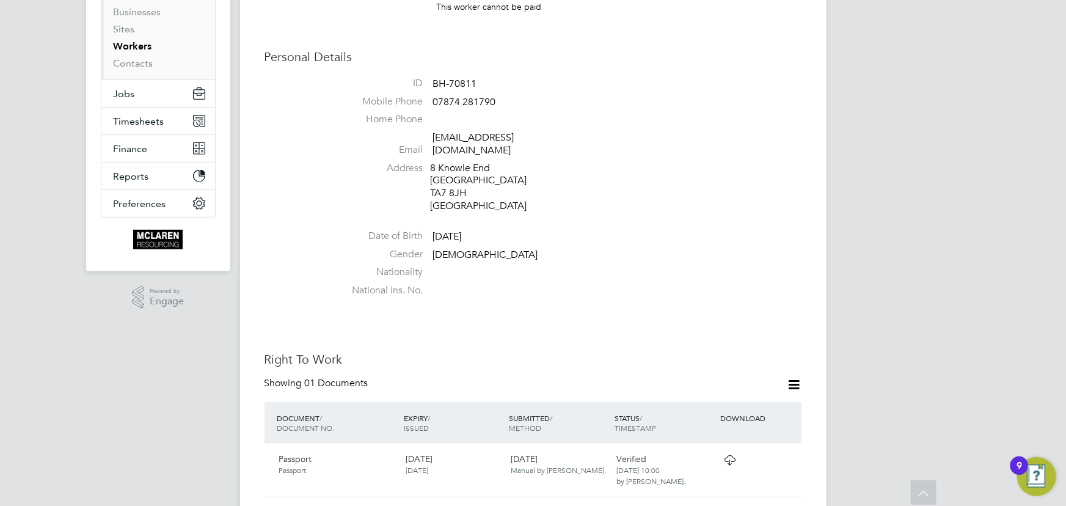
scroll to position [0, 0]
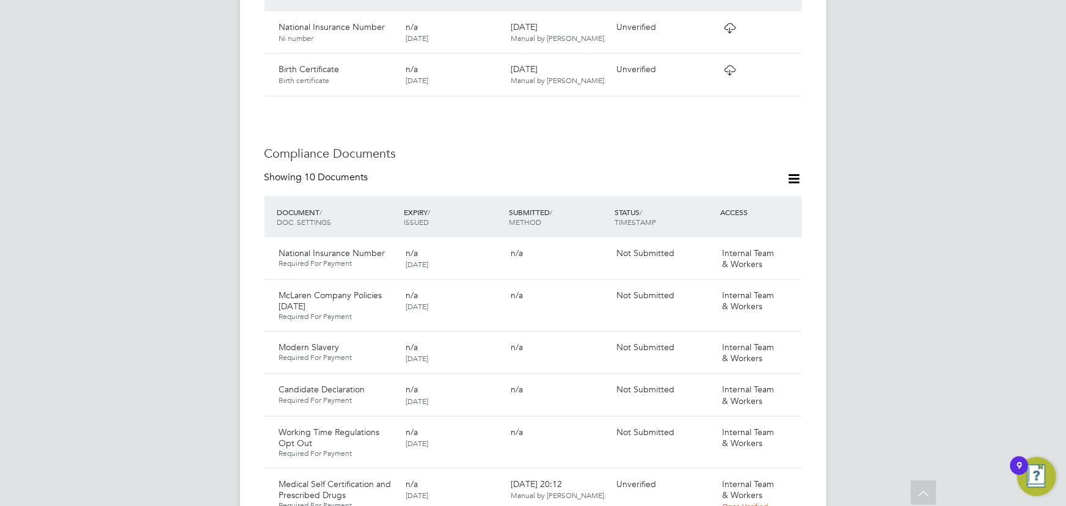
scroll to position [889, 0]
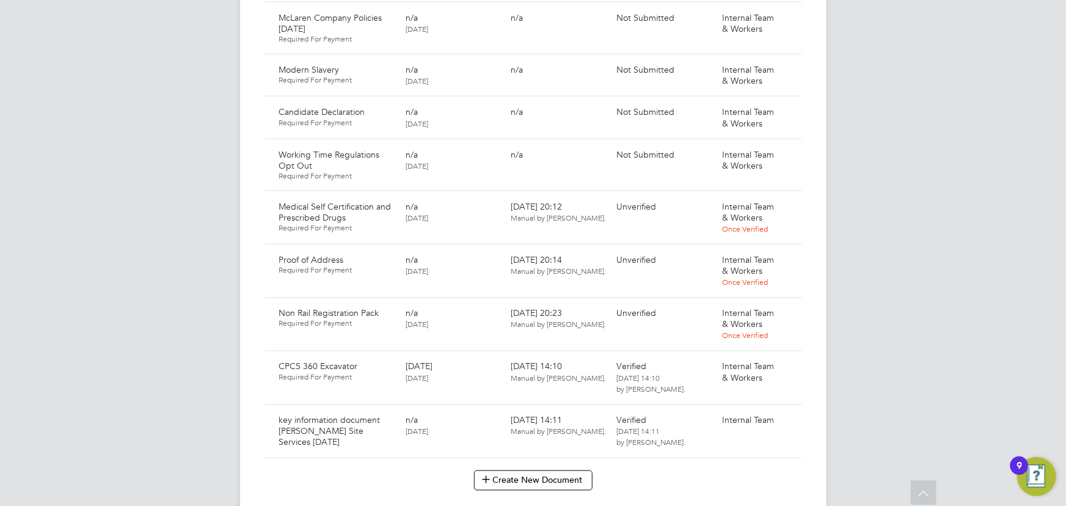
drag, startPoint x: 790, startPoint y: 197, endPoint x: 774, endPoint y: 208, distance: 18.8
click at [802, 200] on icon at bounding box center [808, 207] width 12 height 15
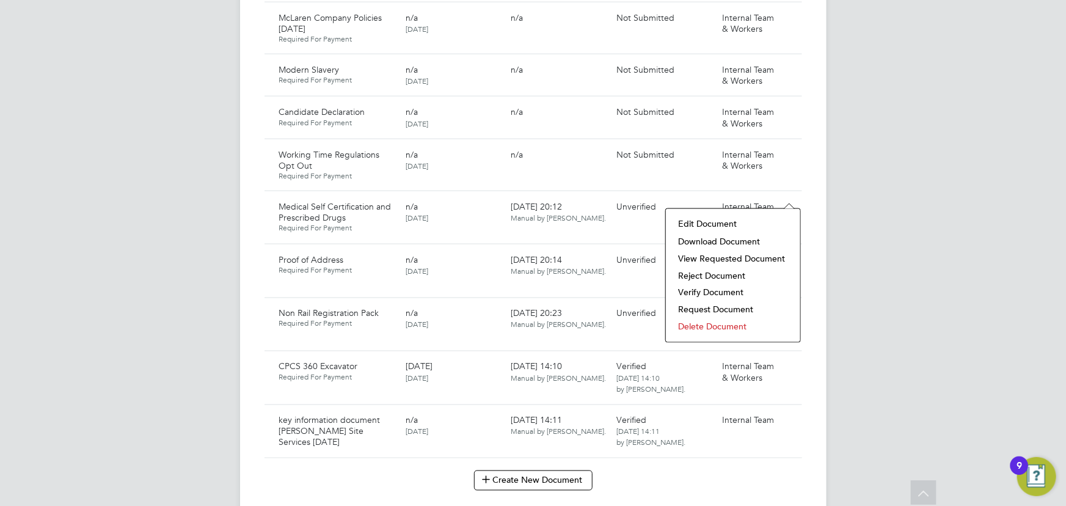
click at [733, 237] on li "Download Document" at bounding box center [733, 241] width 122 height 17
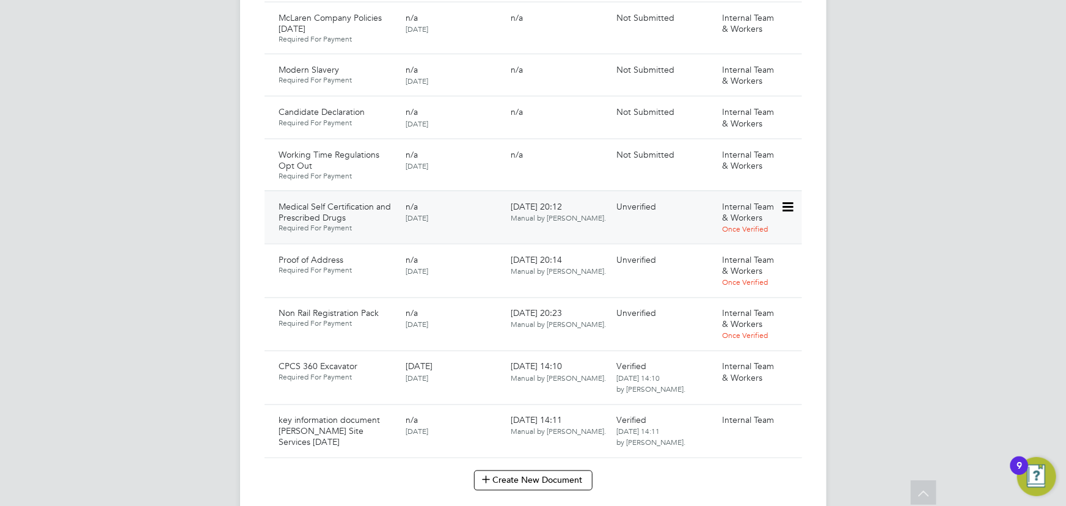
click at [799, 191] on div "Medical Self Certification and Prescribed Drugs Required For Payment n/a [DATE]…" at bounding box center [534, 218] width 538 height 54
click at [787, 200] on icon at bounding box center [787, 207] width 12 height 15
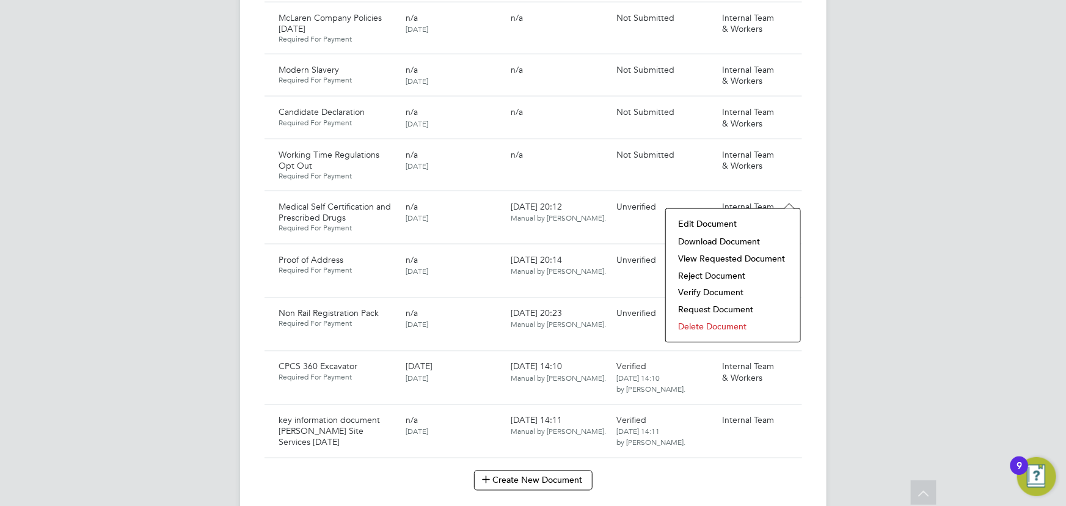
click at [704, 288] on li "Verify Document" at bounding box center [733, 292] width 122 height 17
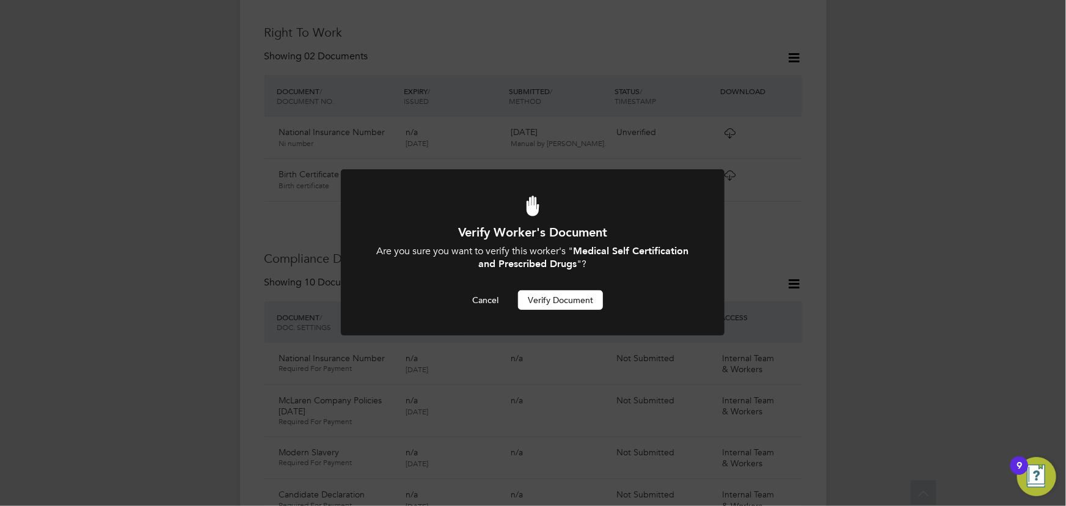
click at [581, 304] on button "Verify Document" at bounding box center [560, 300] width 85 height 20
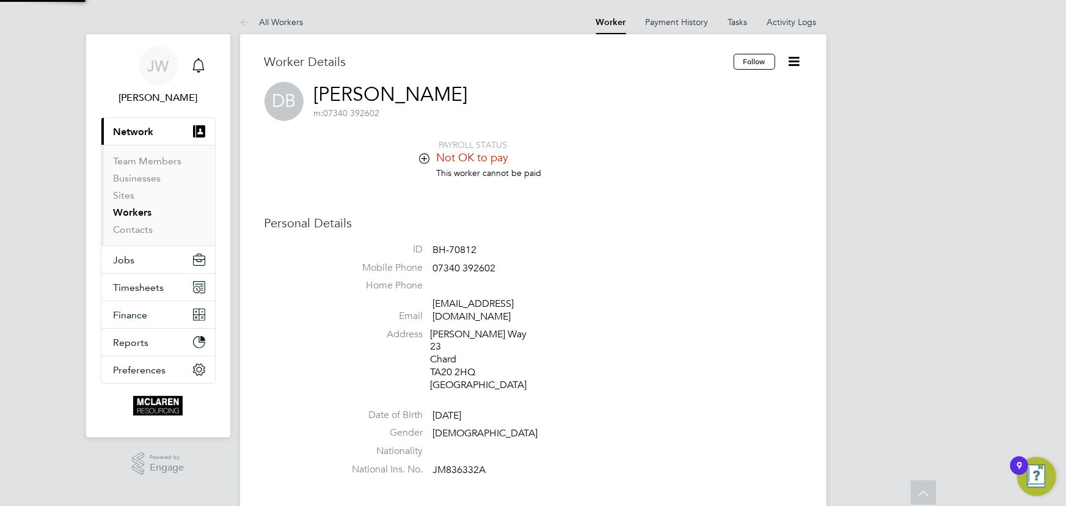
scroll to position [506, 0]
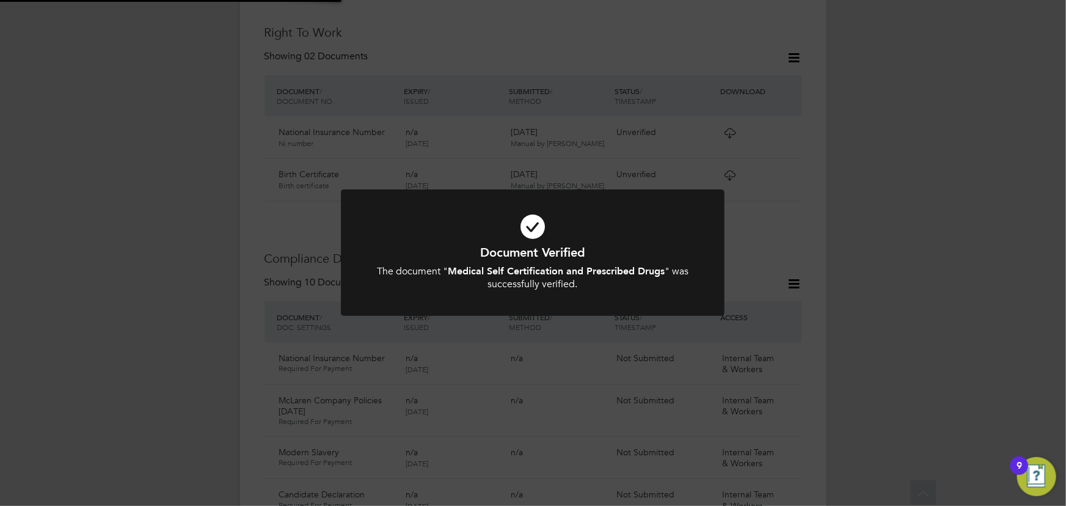
click at [898, 222] on div "Document Verified The document " Medical Self Certification and Prescribed Drug…" at bounding box center [533, 253] width 1066 height 506
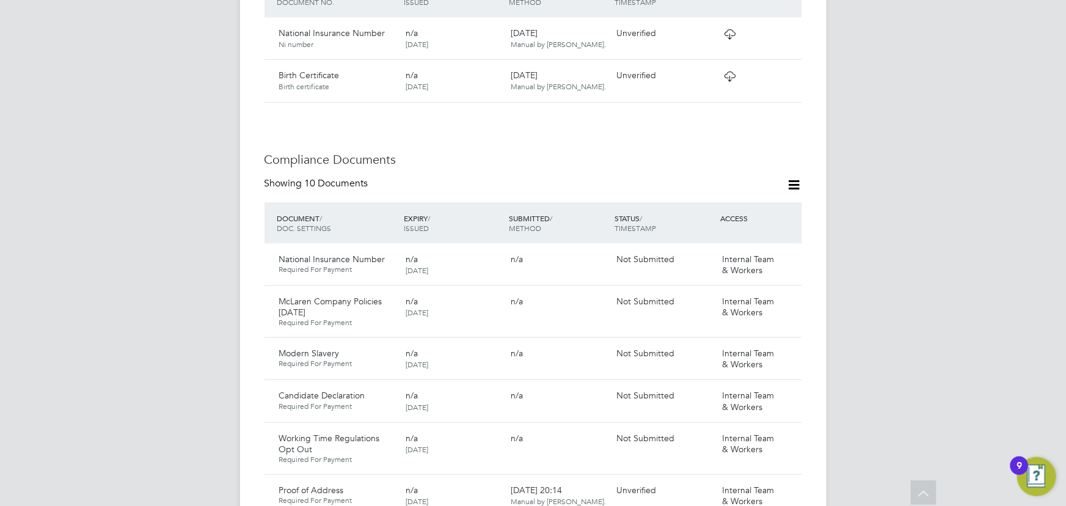
scroll to position [728, 0]
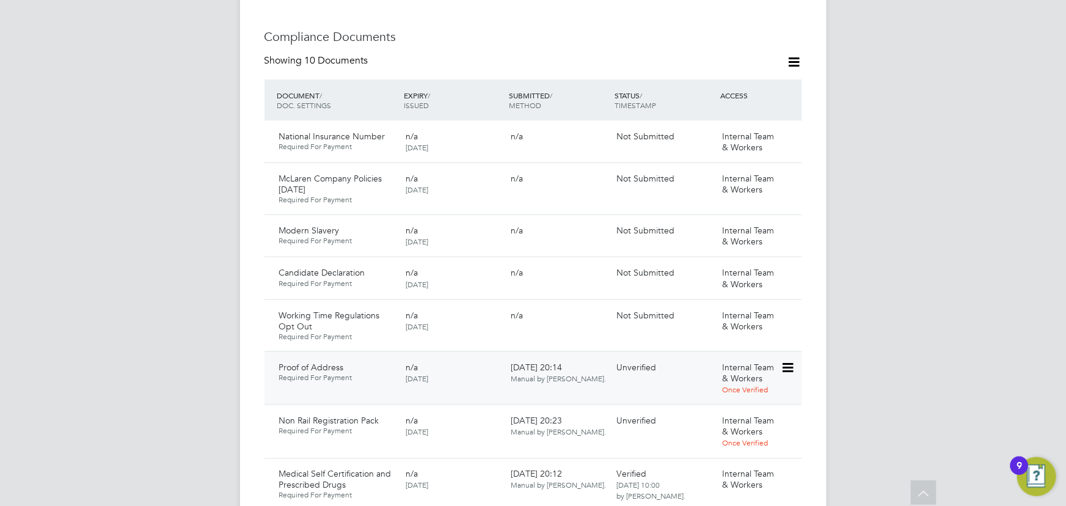
click at [792, 361] on icon at bounding box center [787, 368] width 12 height 15
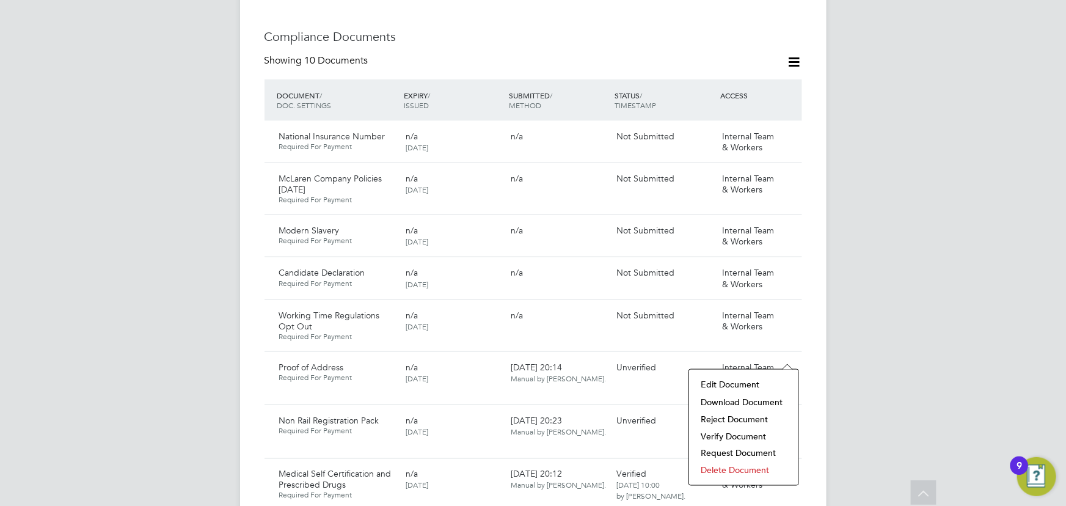
click at [747, 403] on li "Download Document" at bounding box center [744, 402] width 97 height 17
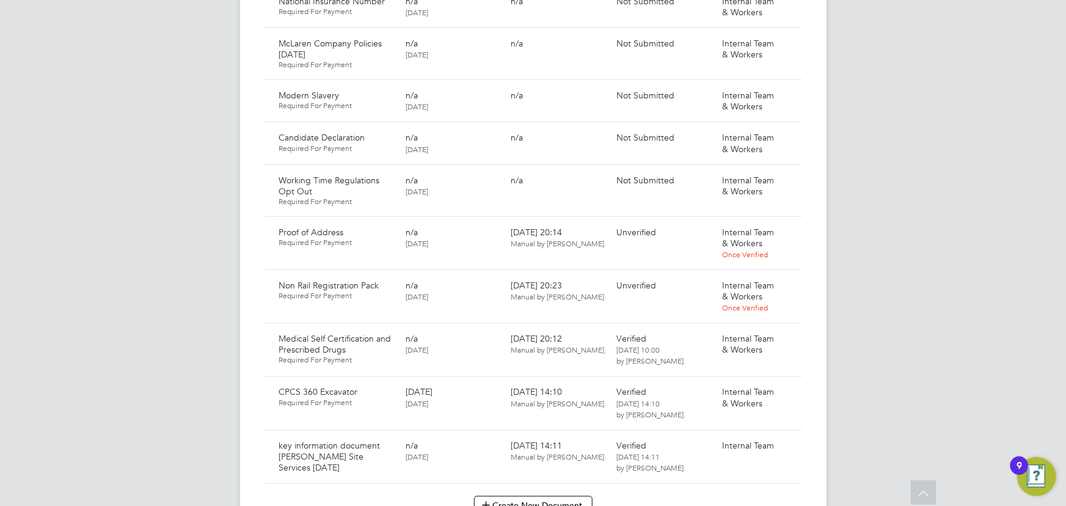
scroll to position [839, 0]
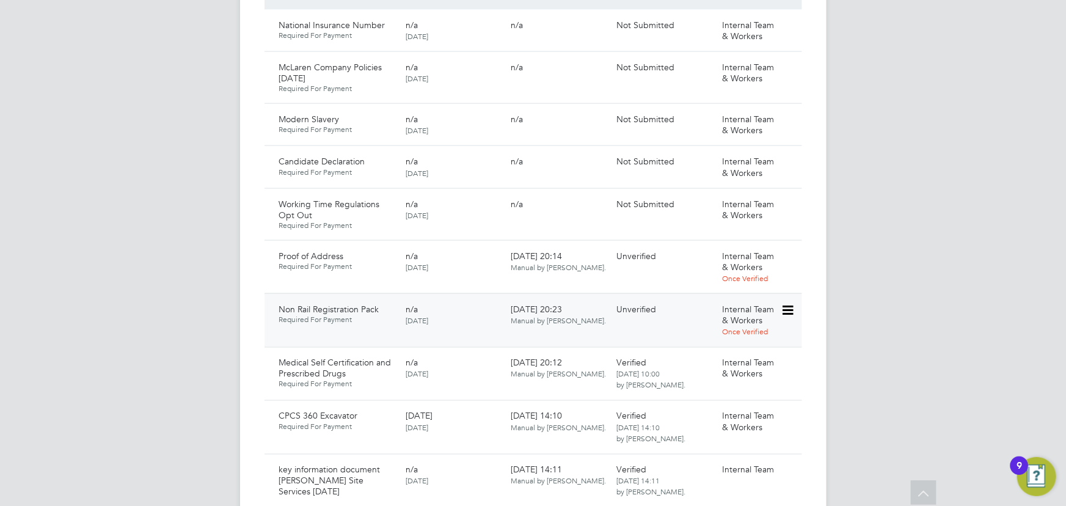
click at [789, 303] on icon at bounding box center [787, 310] width 12 height 15
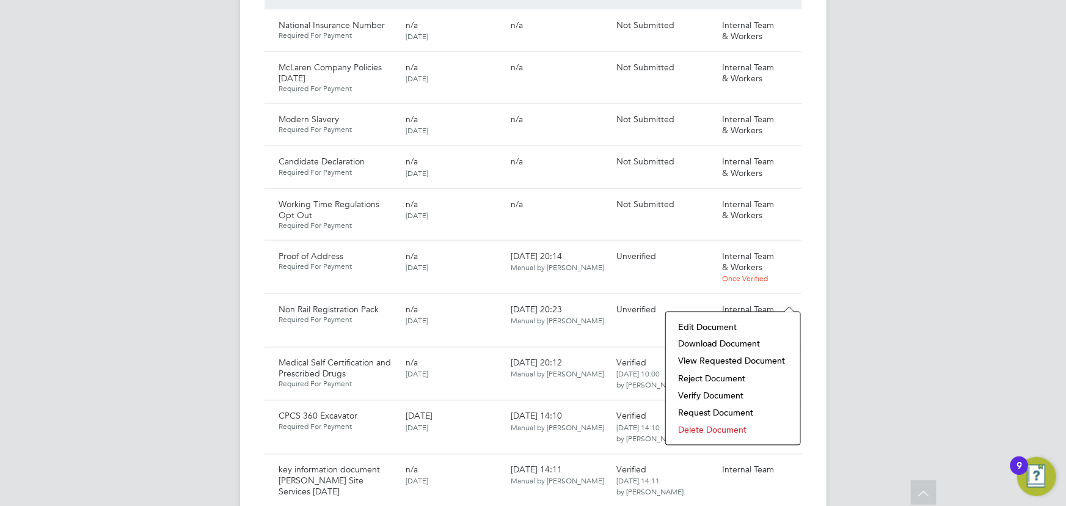
click at [744, 343] on li "Download Document" at bounding box center [733, 344] width 122 height 17
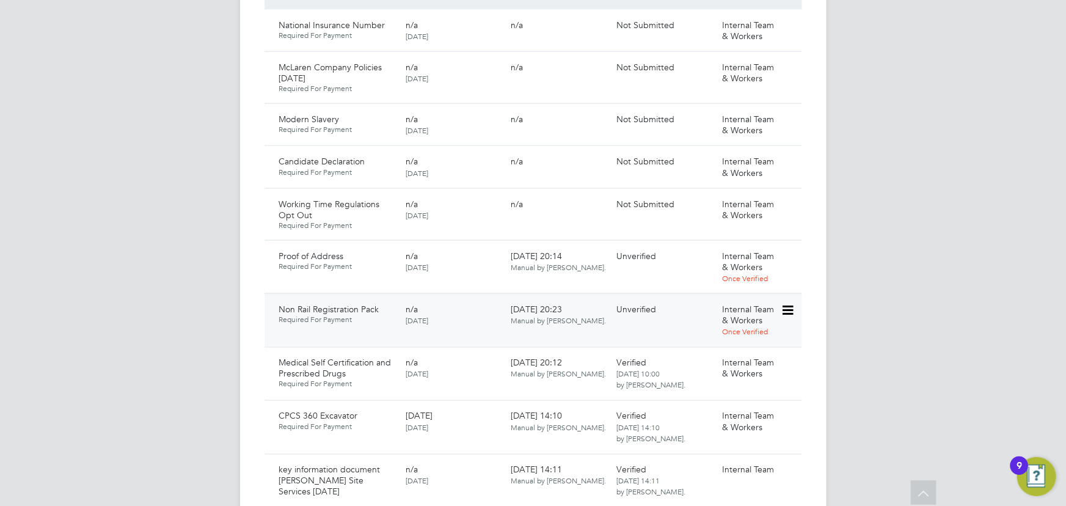
click at [788, 303] on icon at bounding box center [787, 310] width 12 height 15
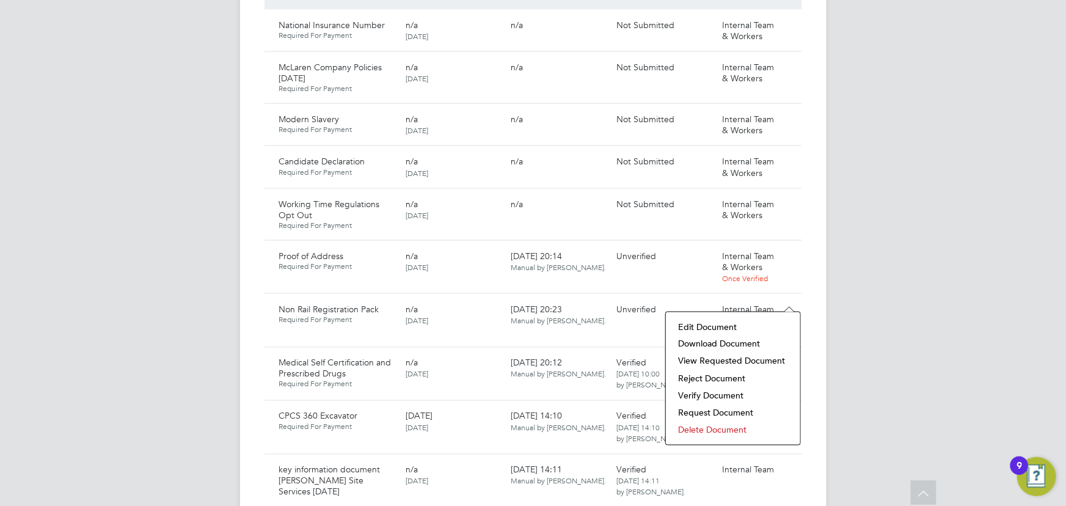
click at [727, 391] on li "Verify Document" at bounding box center [733, 395] width 122 height 17
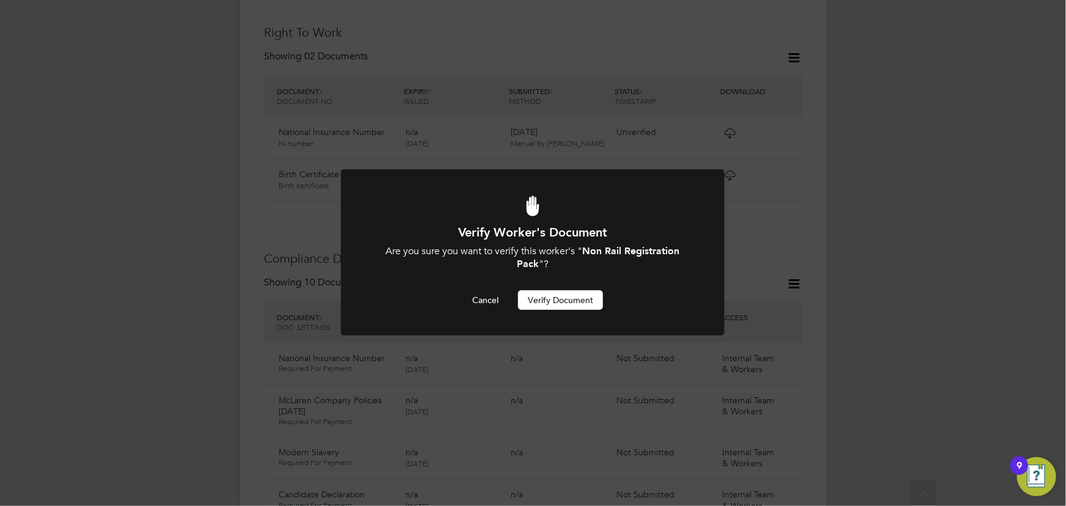
click at [562, 293] on button "Verify Document" at bounding box center [560, 300] width 85 height 20
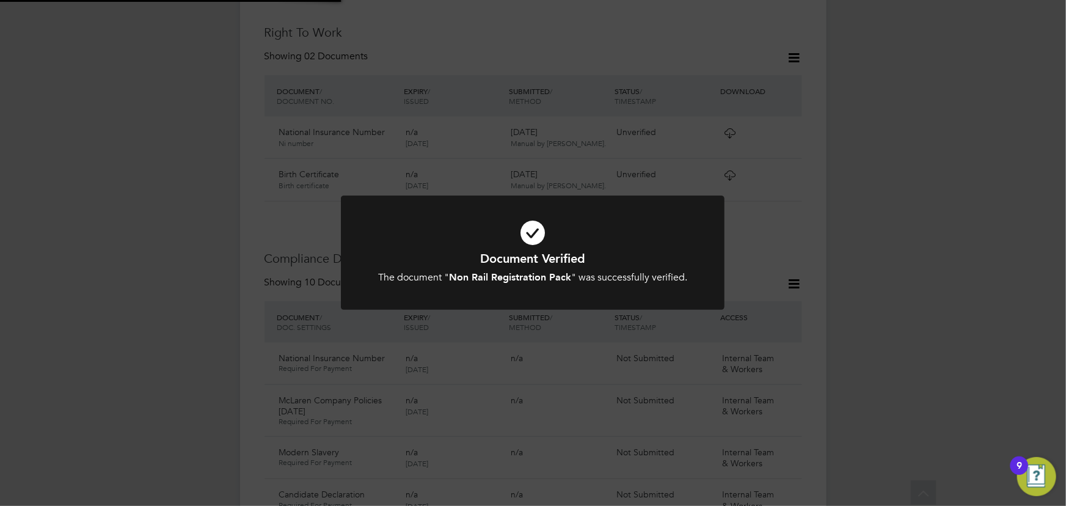
click at [870, 303] on div "Document Verified The document " Non Rail Registration Pack " was successfully …" at bounding box center [533, 253] width 1066 height 506
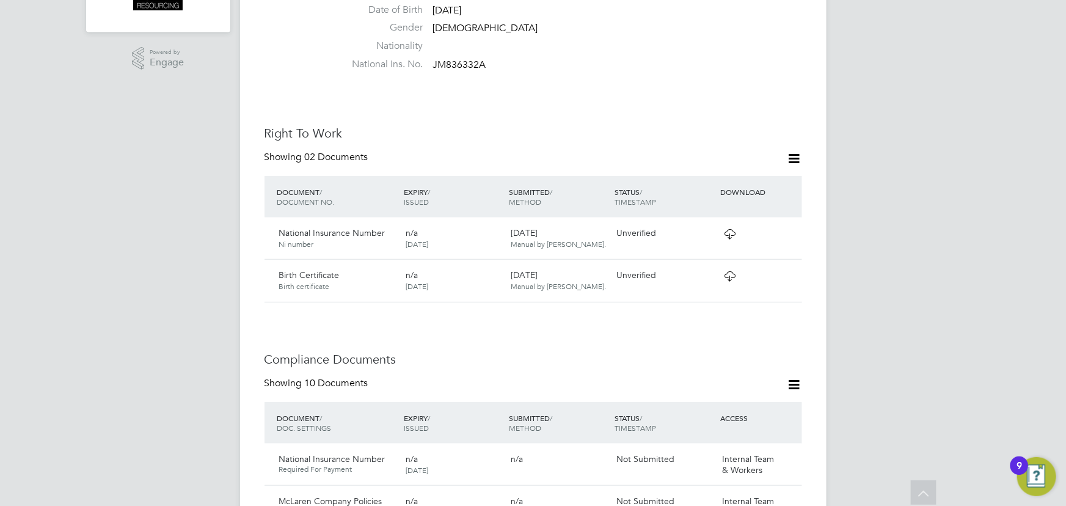
scroll to position [500, 0]
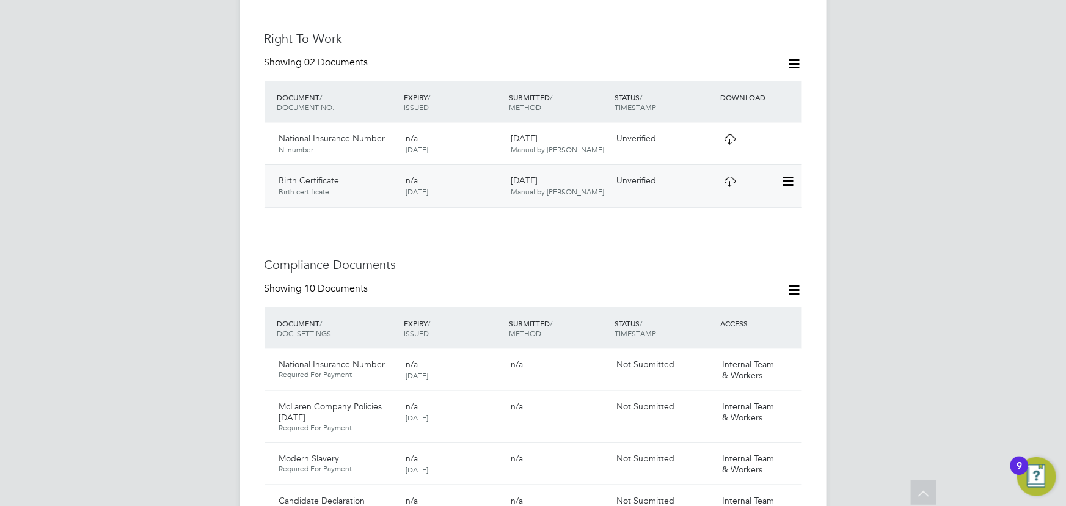
click at [791, 174] on icon at bounding box center [787, 181] width 12 height 15
click at [734, 254] on li "View Details" at bounding box center [748, 256] width 90 height 17
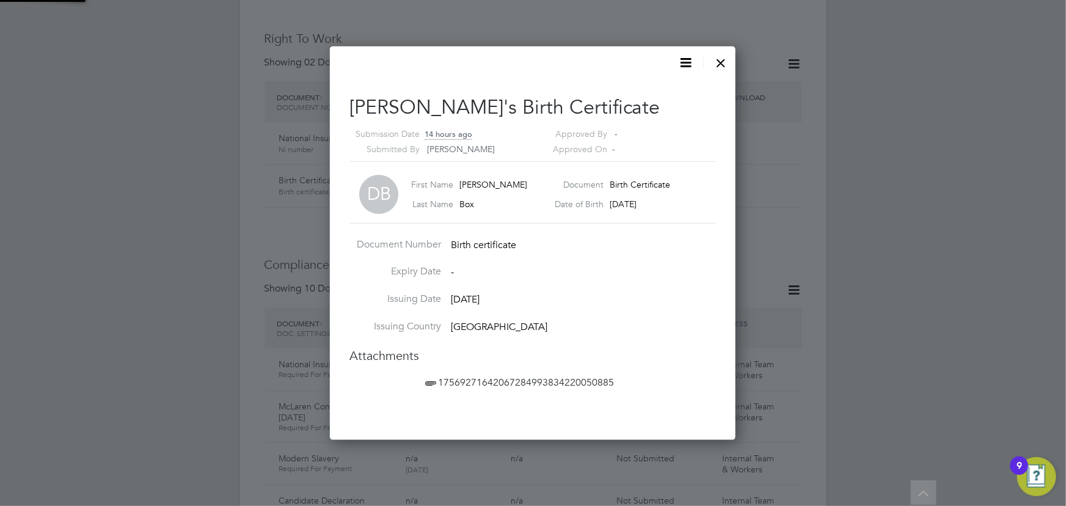
scroll to position [394, 406]
click at [560, 379] on span "17569271642067284993834220050885" at bounding box center [518, 382] width 191 height 12
click at [720, 62] on div at bounding box center [722, 60] width 22 height 22
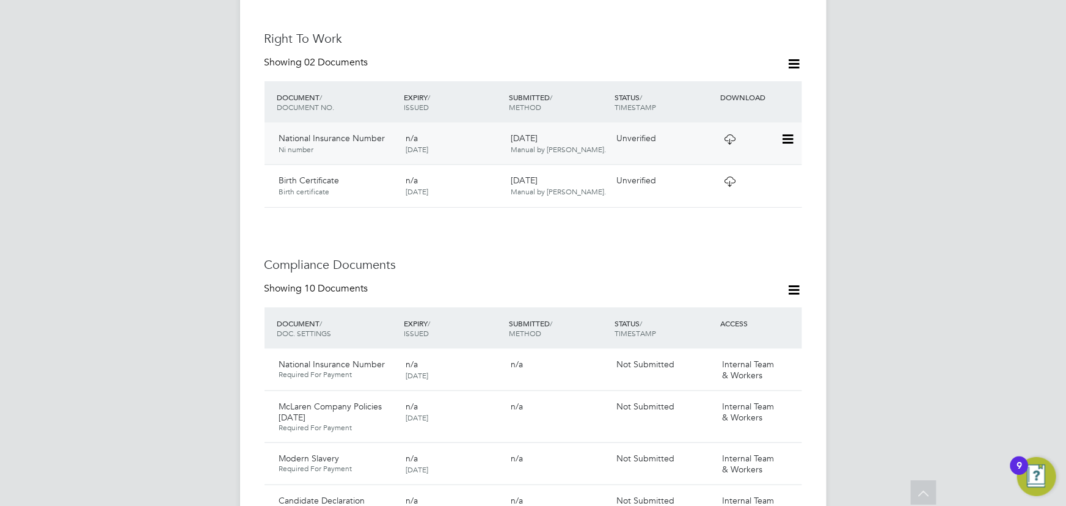
click at [790, 132] on icon at bounding box center [787, 139] width 12 height 15
click at [726, 210] on li "View Details" at bounding box center [748, 213] width 90 height 17
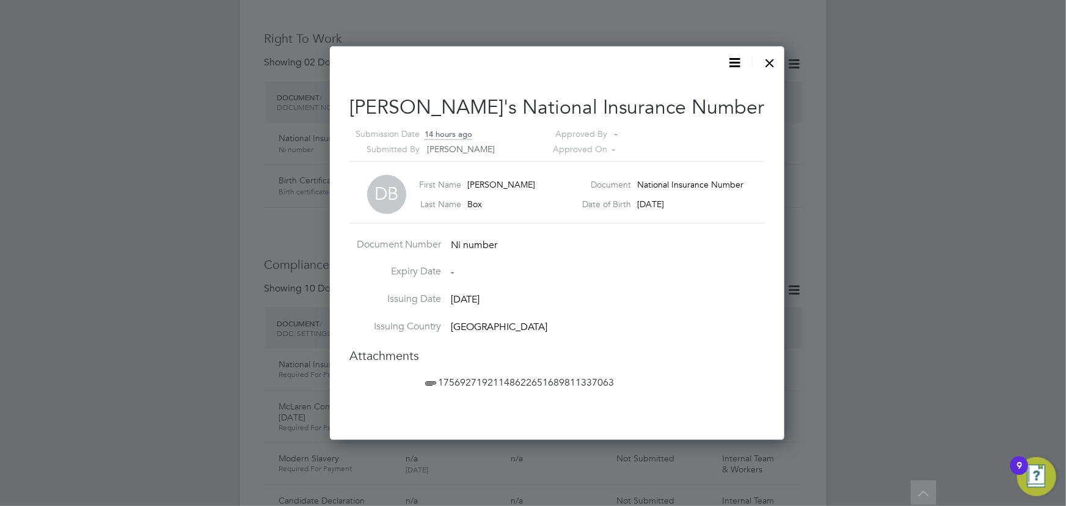
click at [474, 378] on span "17569271921148622651689811337063" at bounding box center [518, 382] width 191 height 12
click at [760, 62] on div at bounding box center [771, 60] width 22 height 22
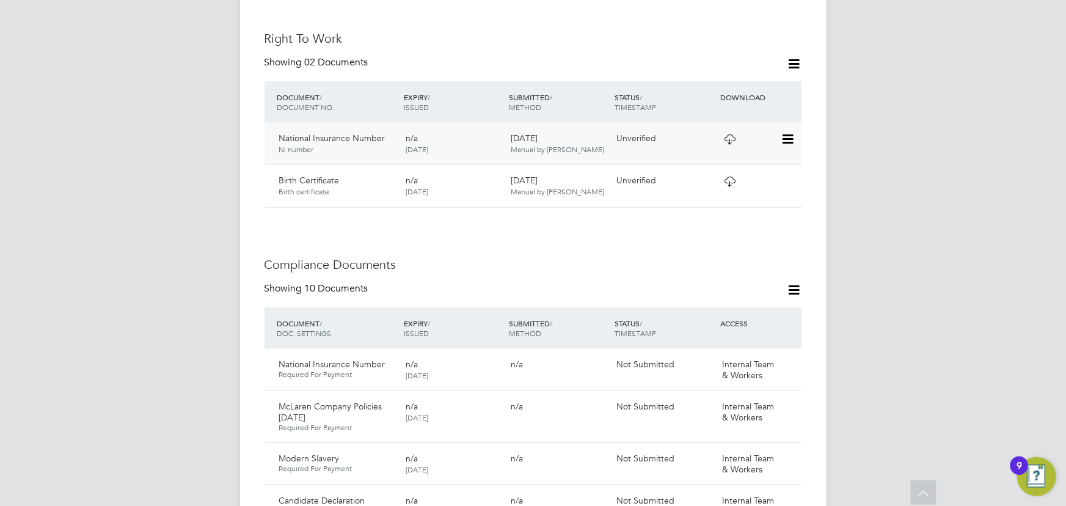
click at [791, 132] on icon at bounding box center [787, 139] width 12 height 15
click at [718, 158] on li "Verify Document" at bounding box center [748, 155] width 90 height 17
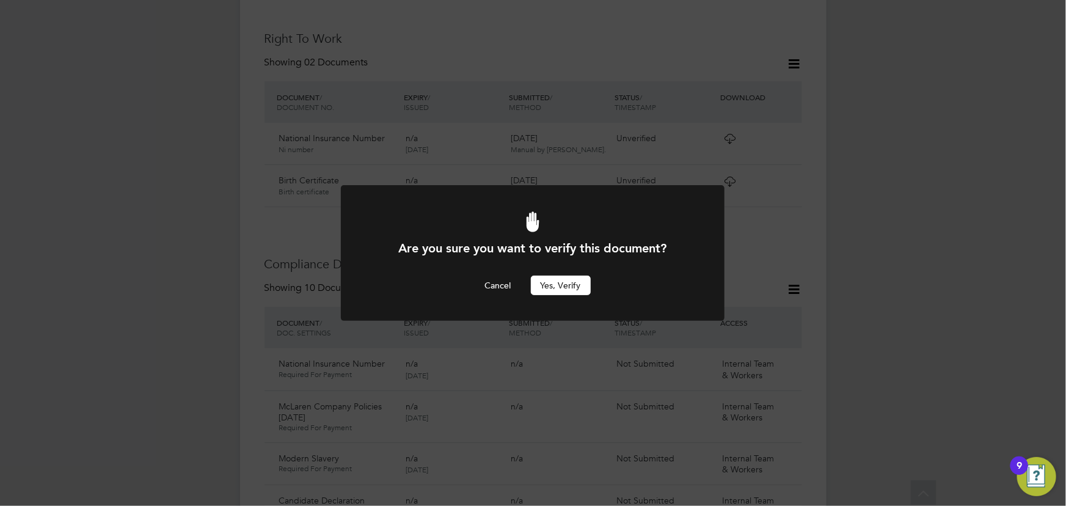
click at [568, 282] on button "Yes, verify" at bounding box center [561, 286] width 60 height 20
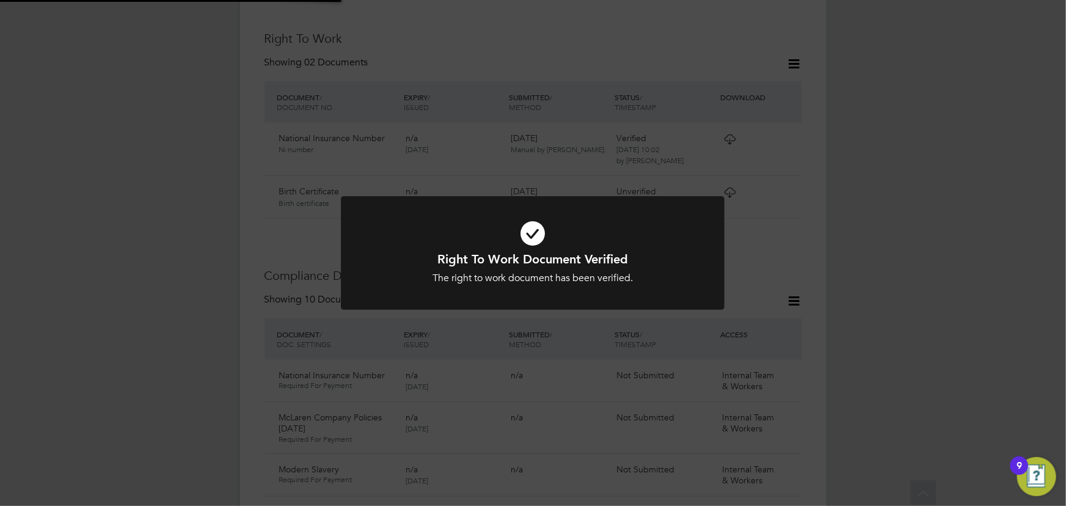
click at [906, 169] on div "Right To Work Document Verified The right to work document has been verified. C…" at bounding box center [533, 253] width 1066 height 506
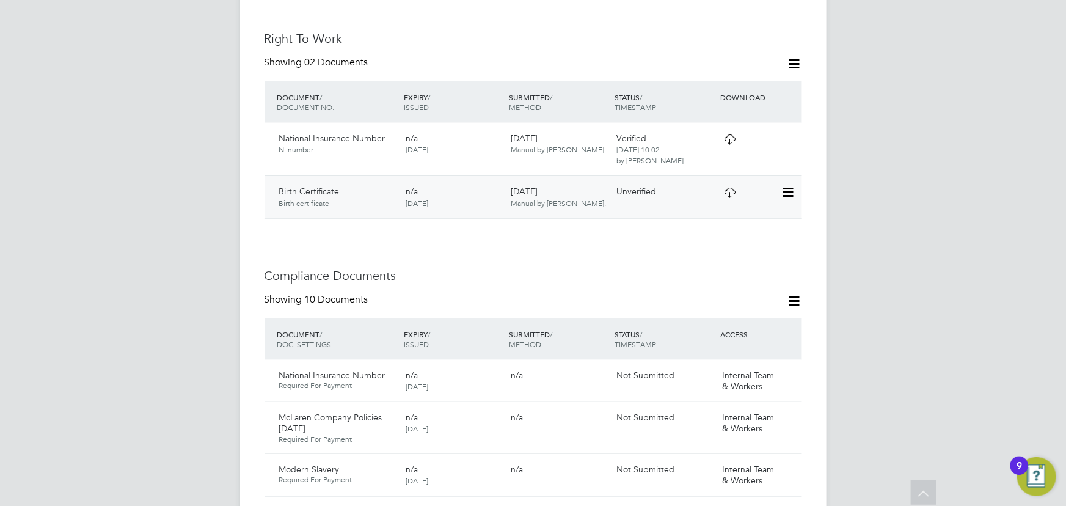
click at [788, 185] on icon at bounding box center [787, 192] width 12 height 15
click at [721, 208] on li "Verify Document" at bounding box center [748, 208] width 90 height 17
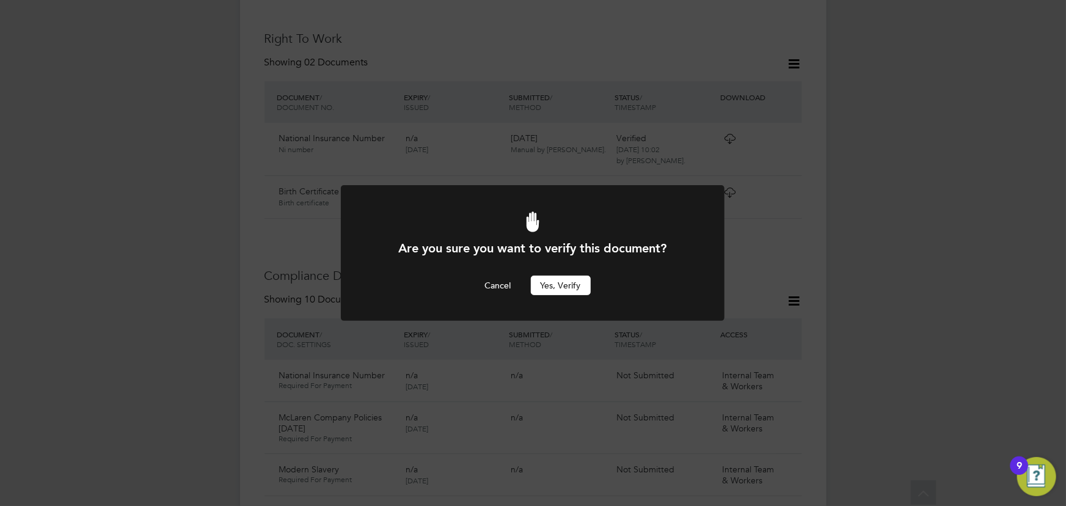
scroll to position [0, 0]
click at [574, 287] on button "Yes, verify" at bounding box center [561, 286] width 60 height 20
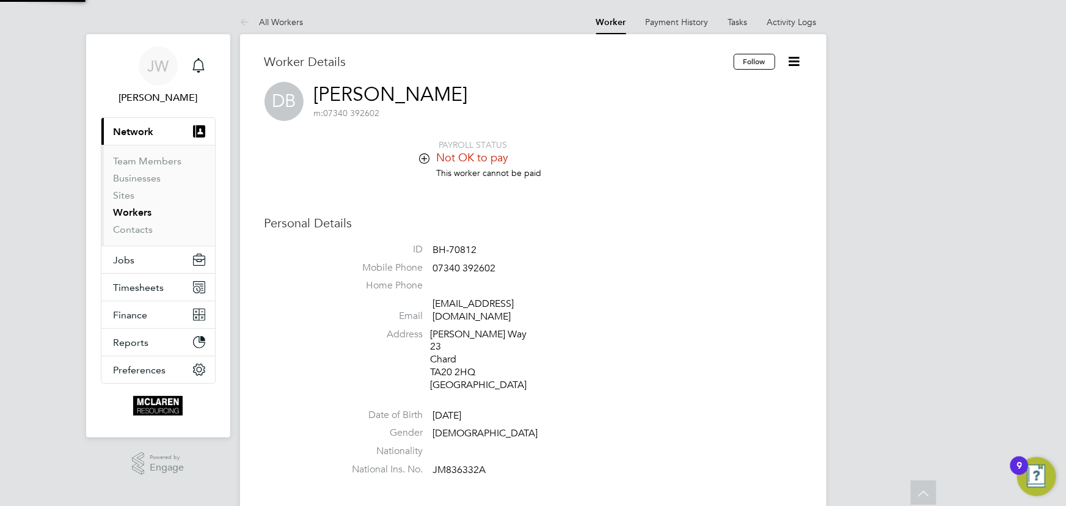
scroll to position [500, 0]
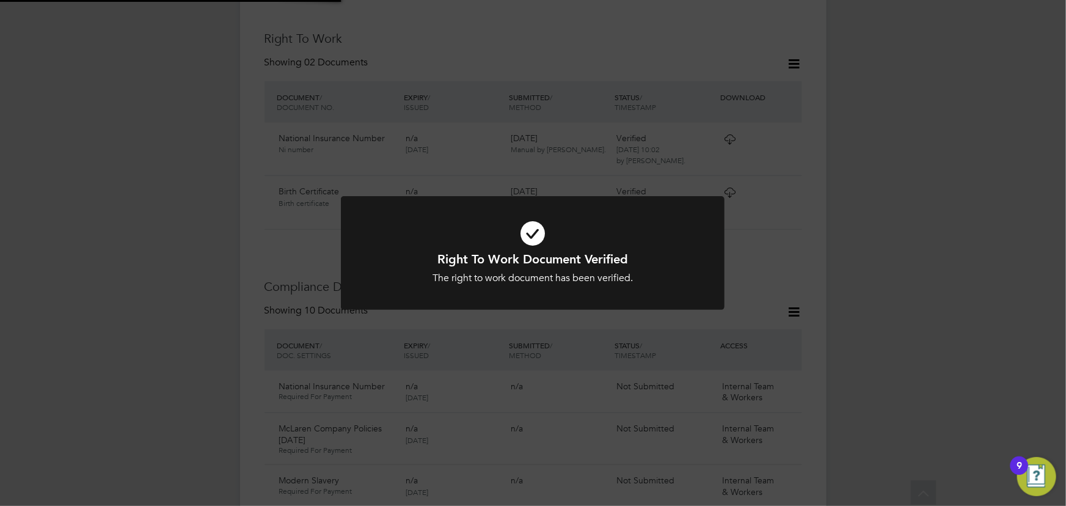
click at [962, 204] on div "Right To Work Document Verified The right to work document has been verified. C…" at bounding box center [533, 253] width 1066 height 506
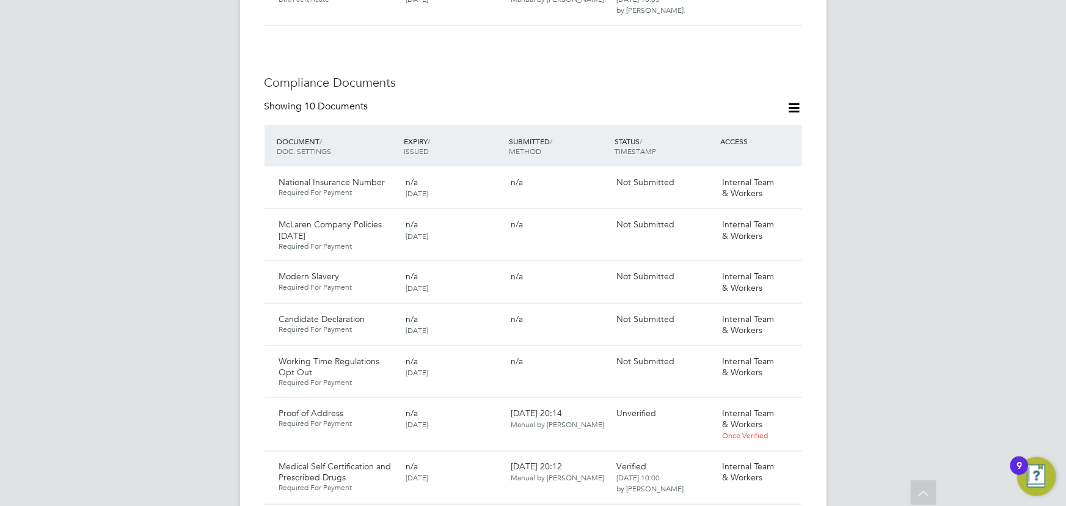
scroll to position [611, 0]
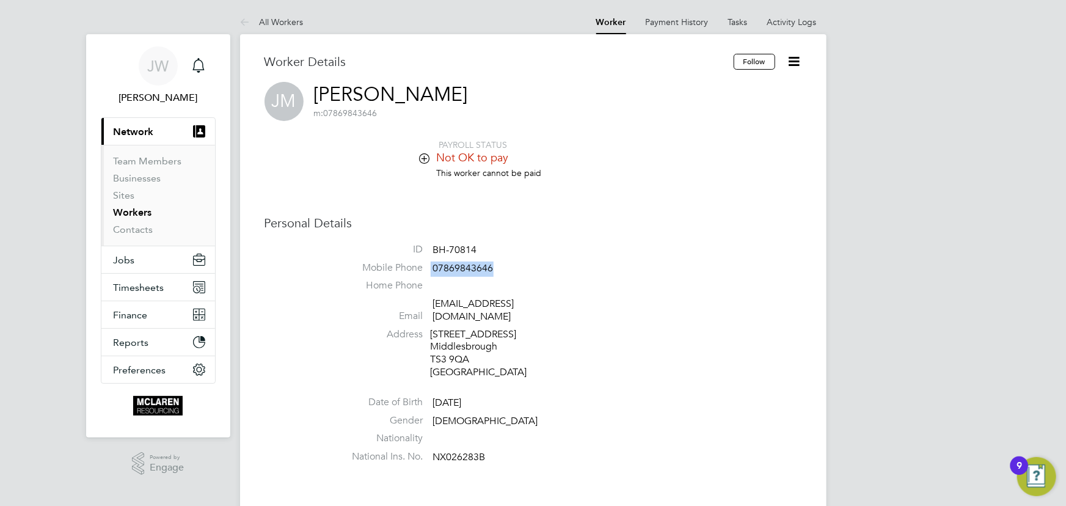
drag, startPoint x: 497, startPoint y: 268, endPoint x: 513, endPoint y: 268, distance: 15.9
click at [513, 268] on li "Mobile Phone 07869843646" at bounding box center [570, 271] width 464 height 18
click at [641, 224] on h3 "Personal Details" at bounding box center [534, 223] width 538 height 16
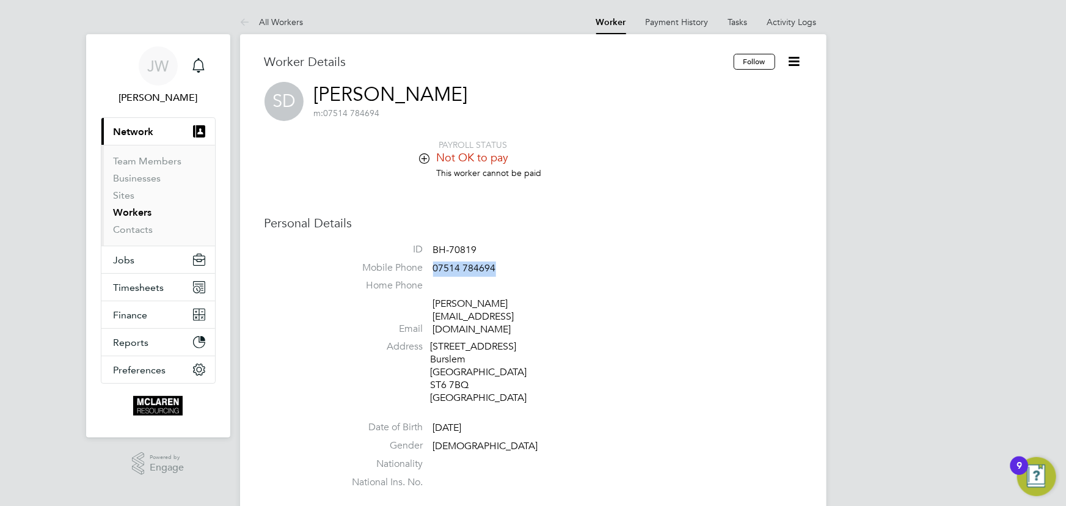
drag, startPoint x: 433, startPoint y: 268, endPoint x: 516, endPoint y: 266, distance: 83.1
click at [516, 266] on li "Mobile Phone [PHONE_NUMBER]" at bounding box center [570, 271] width 464 height 18
copy span "07514 784694"
click at [114, 227] on link "Contacts" at bounding box center [134, 230] width 40 height 12
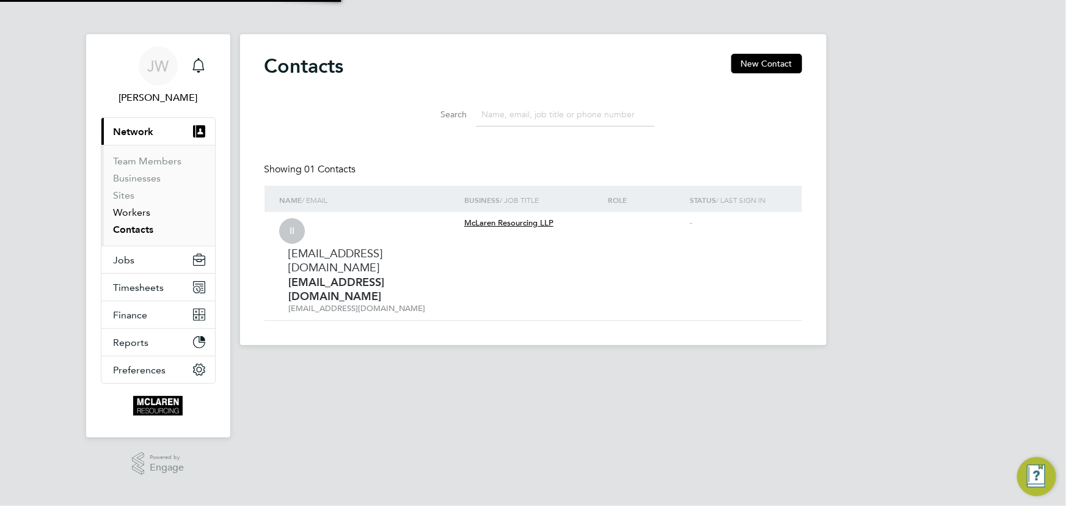
click at [149, 210] on link "Workers" at bounding box center [132, 213] width 37 height 12
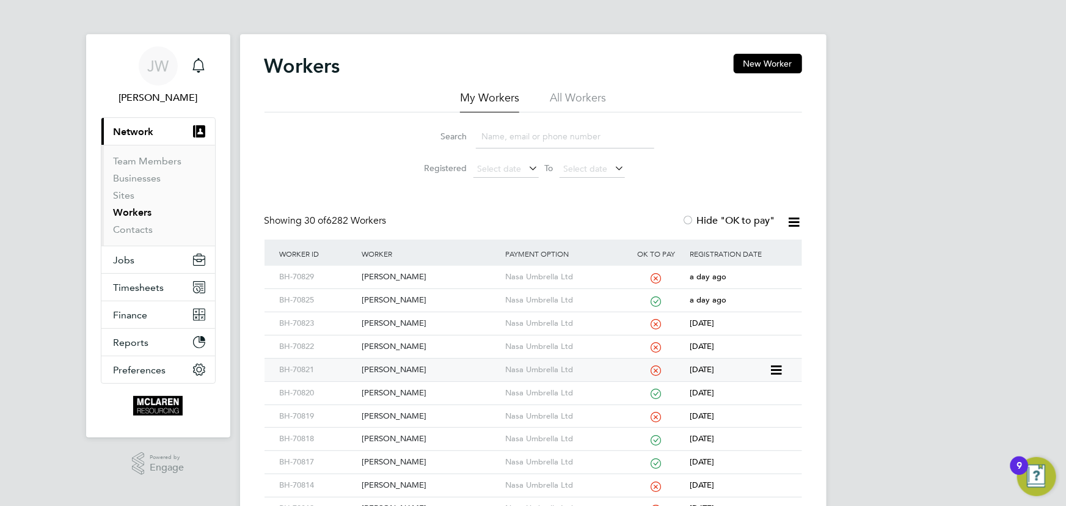
click at [395, 364] on div "[PERSON_NAME]" at bounding box center [431, 370] width 144 height 23
click at [387, 344] on div "[PERSON_NAME]" at bounding box center [431, 347] width 144 height 23
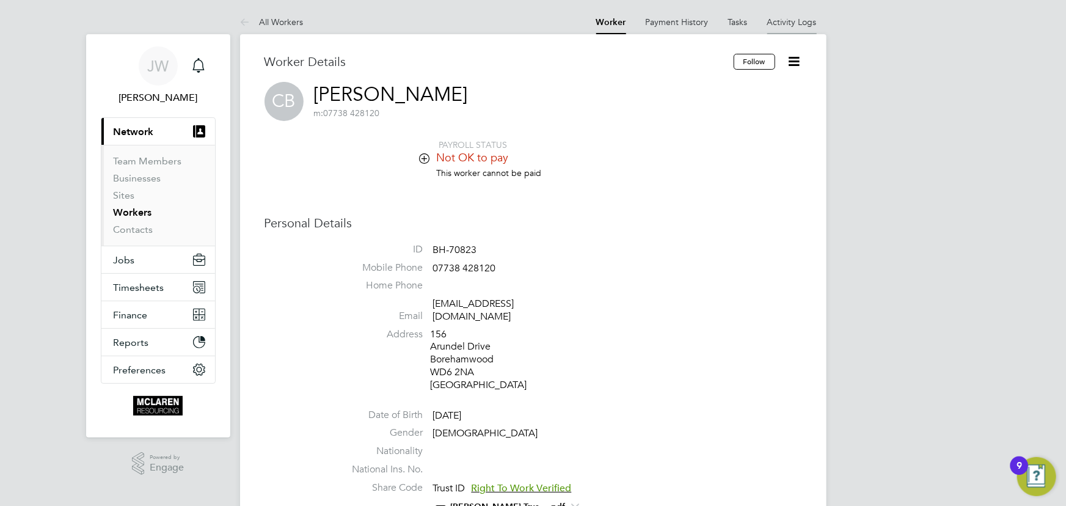
click at [769, 24] on link "Activity Logs" at bounding box center [793, 22] width 50 height 11
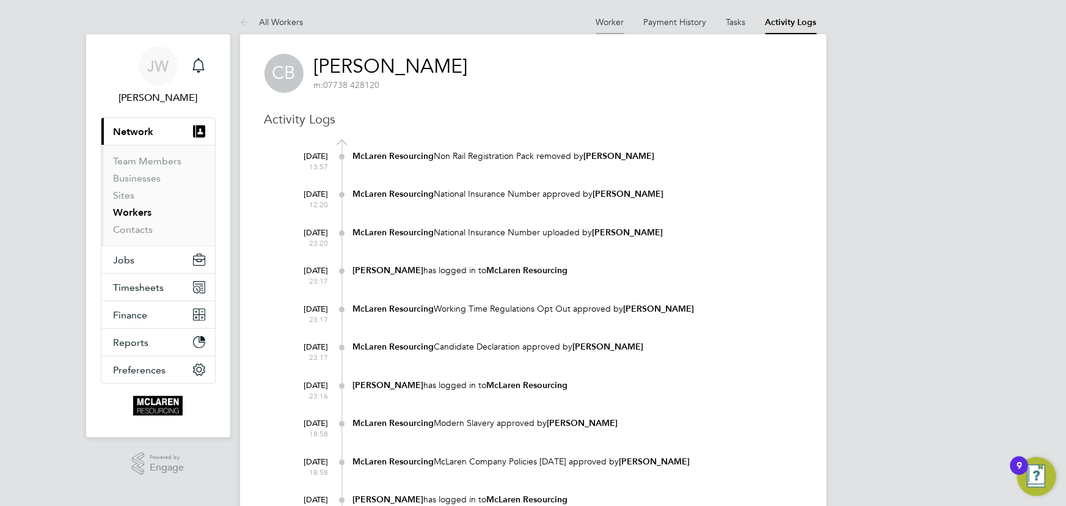
click at [615, 23] on link "Worker" at bounding box center [611, 22] width 28 height 11
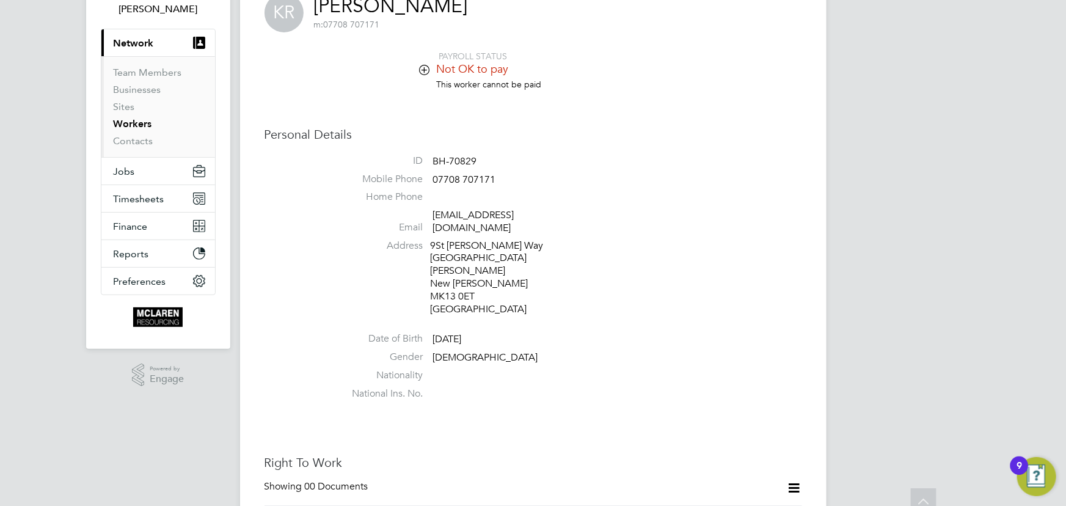
scroll to position [111, 0]
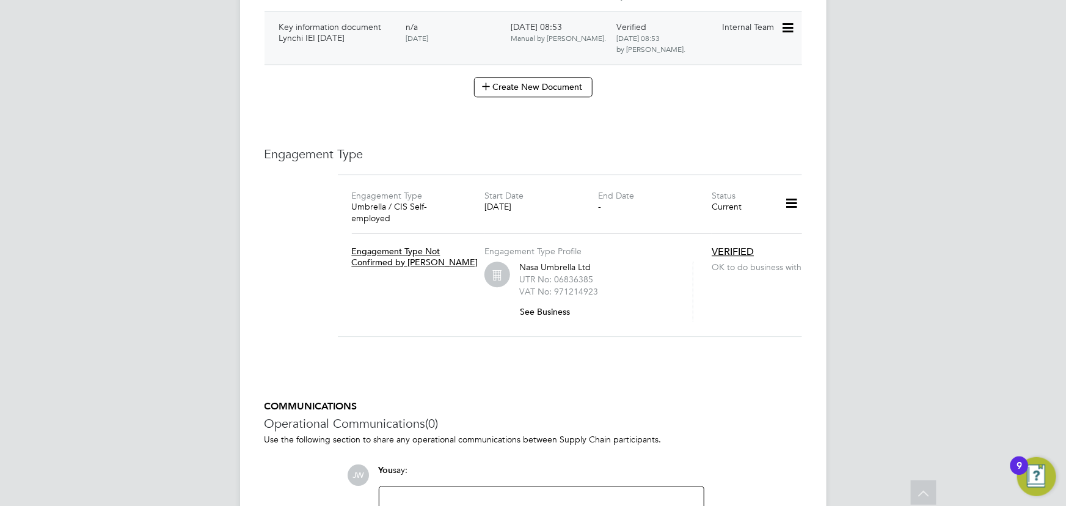
scroll to position [1500, 0]
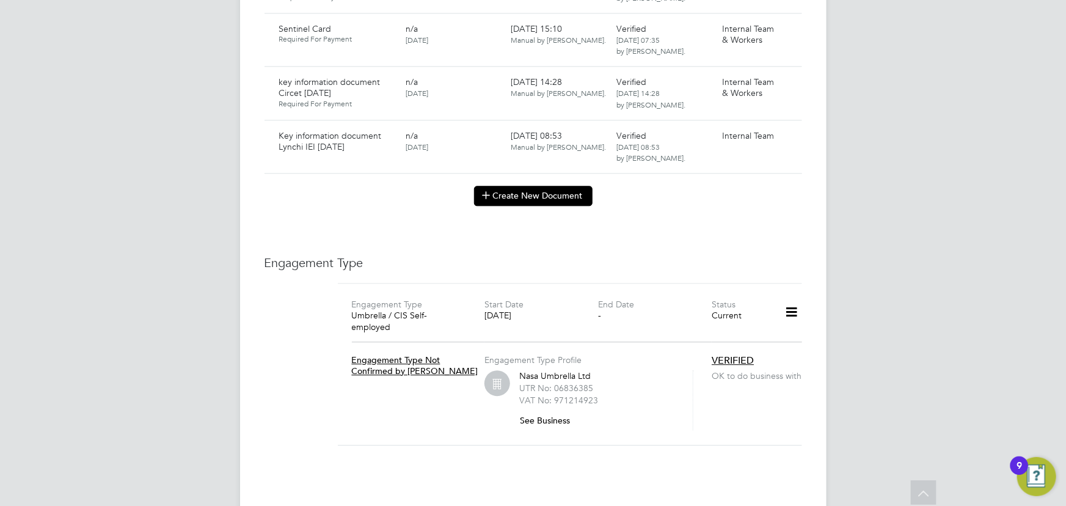
click at [530, 186] on button "Create New Document" at bounding box center [533, 196] width 119 height 20
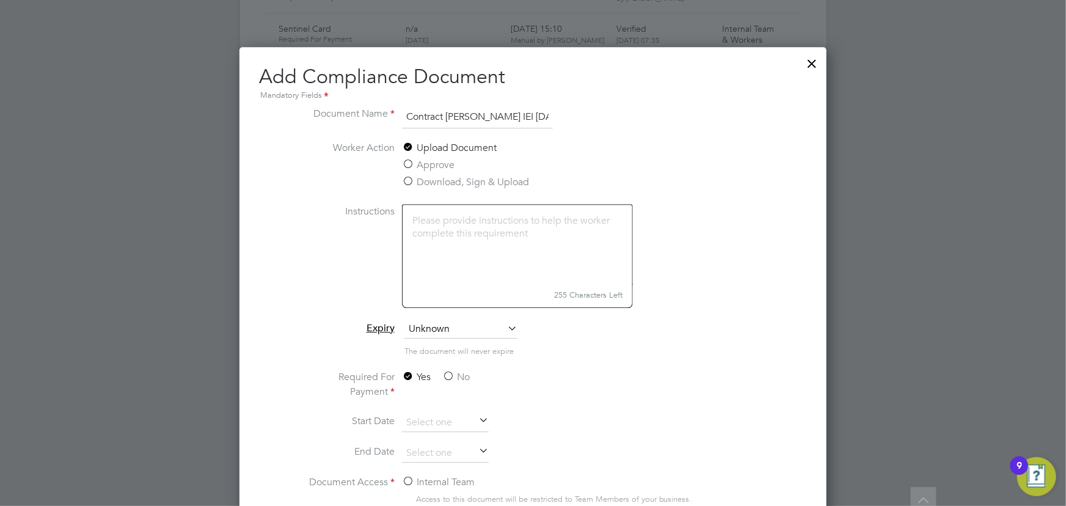
scroll to position [1730, 0]
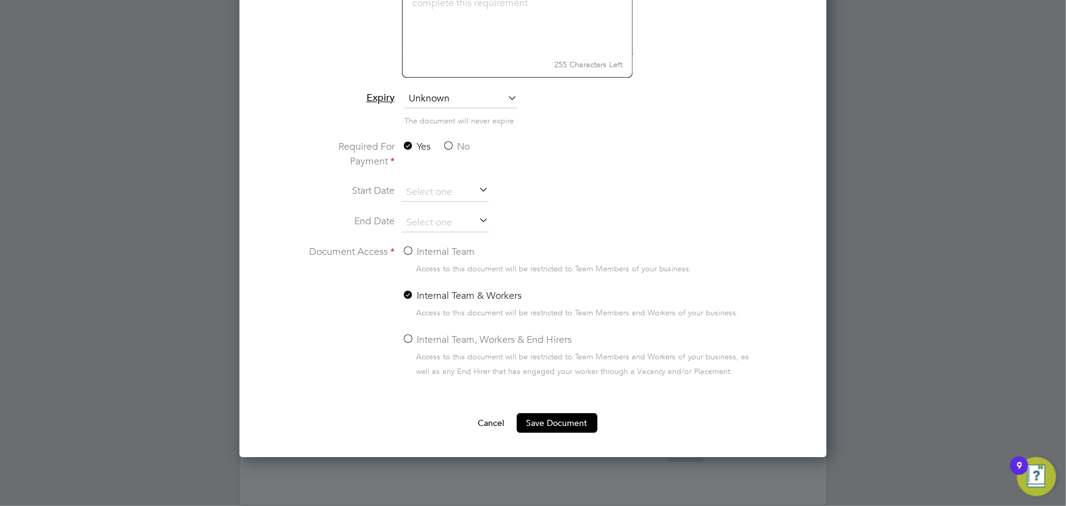
type input "Contract [PERSON_NAME] IEI [DATE]"
click at [458, 142] on label "No" at bounding box center [456, 146] width 28 height 15
click at [0, 0] on input "No" at bounding box center [0, 0] width 0 height 0
click at [437, 250] on label "Internal Team" at bounding box center [438, 251] width 73 height 15
click at [0, 0] on input "Internal Team" at bounding box center [0, 0] width 0 height 0
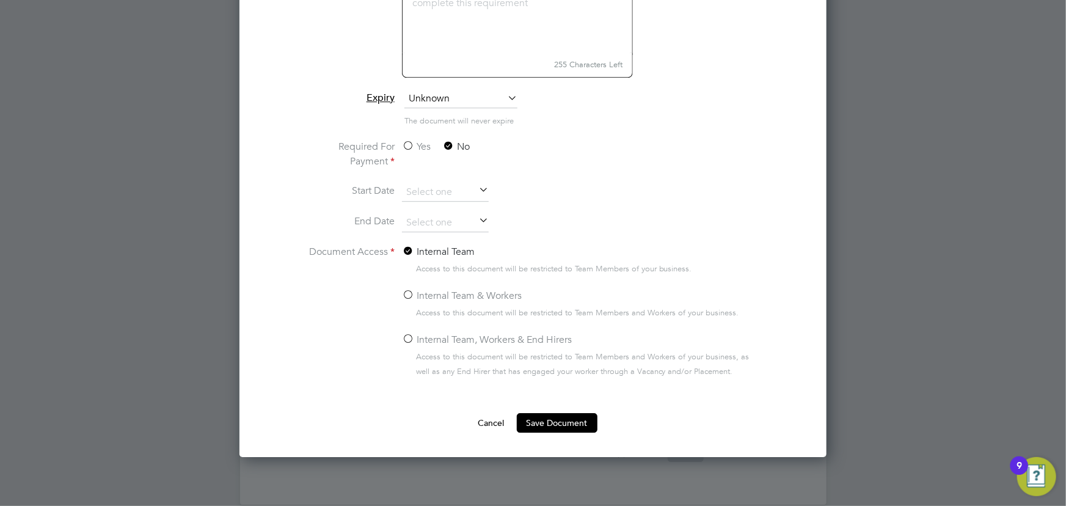
click at [560, 423] on button "Save Document" at bounding box center [557, 423] width 81 height 20
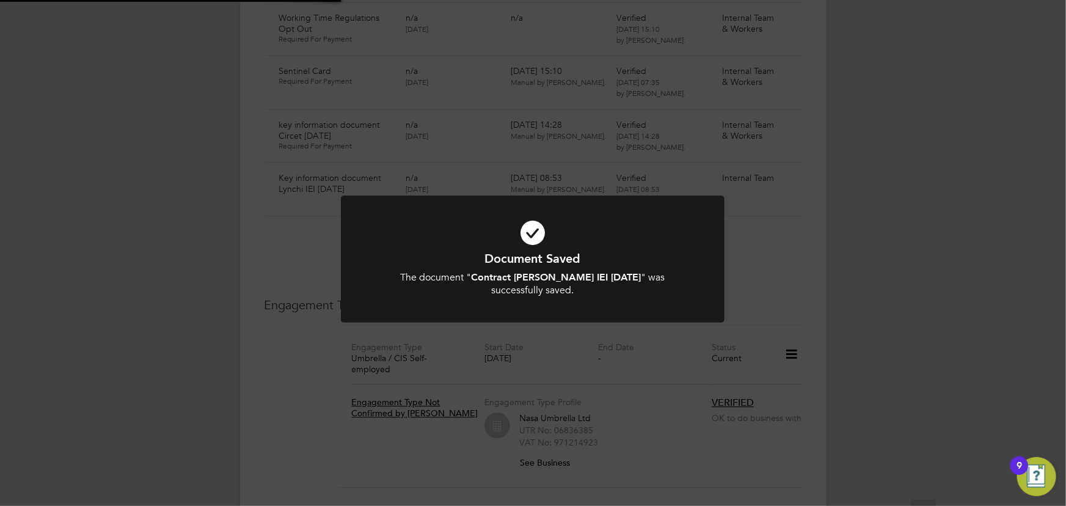
click at [889, 353] on div "Document Saved The document " Contract [PERSON_NAME] IEI [DATE] " was successfu…" at bounding box center [533, 253] width 1066 height 506
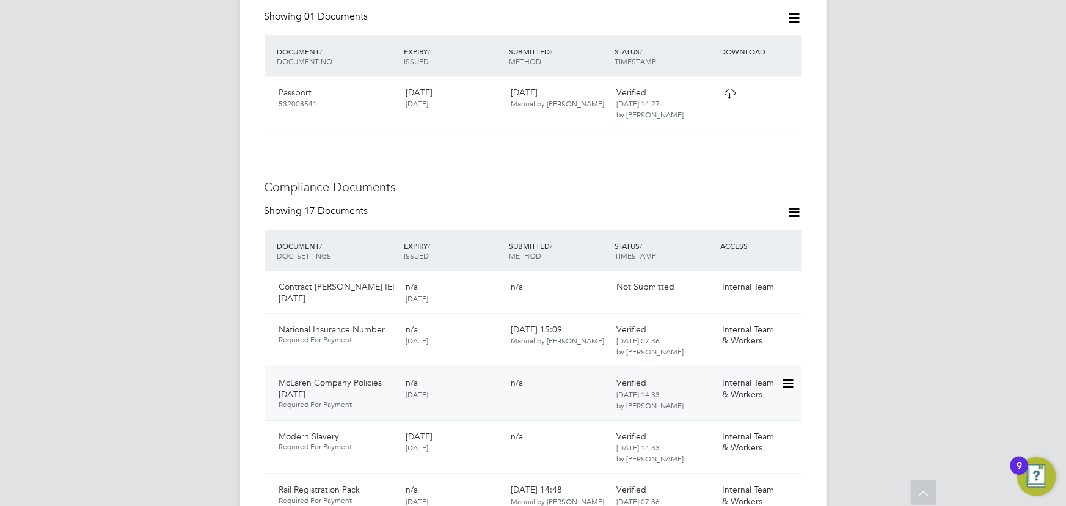
scroll to position [666, 0]
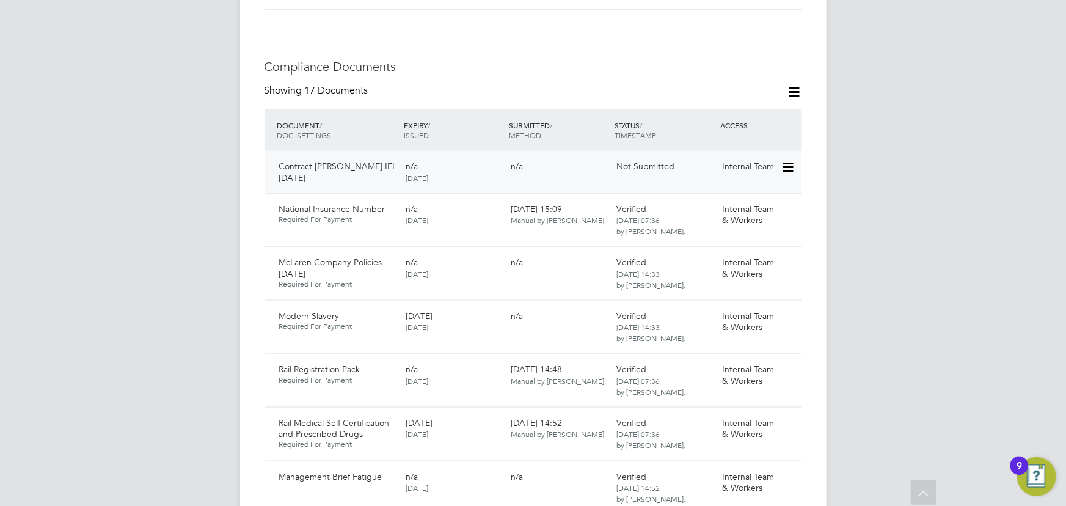
click at [793, 160] on icon at bounding box center [787, 167] width 12 height 15
click at [746, 200] on li "Submit Document" at bounding box center [751, 201] width 86 height 17
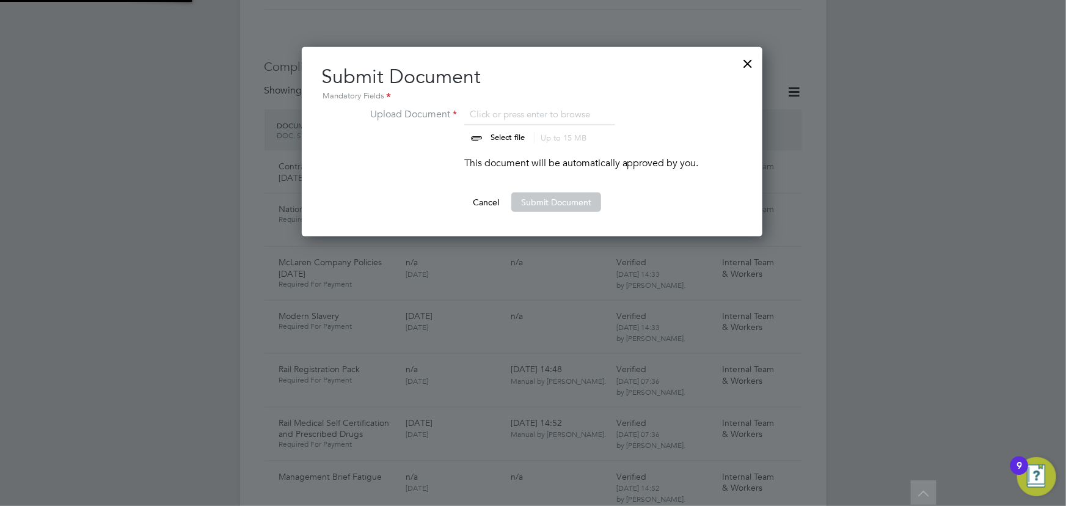
scroll to position [189, 462]
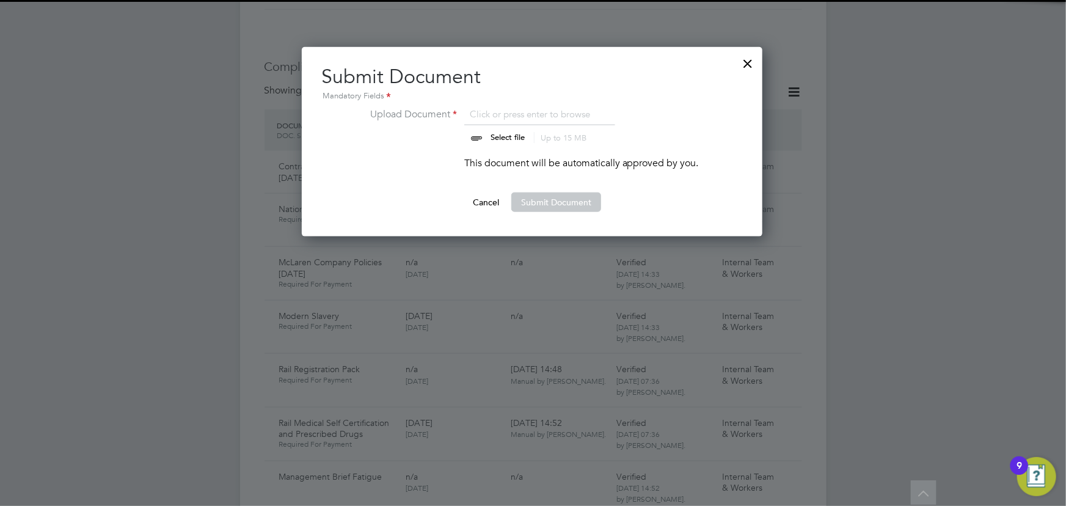
click at [501, 136] on input "file" at bounding box center [520, 125] width 192 height 37
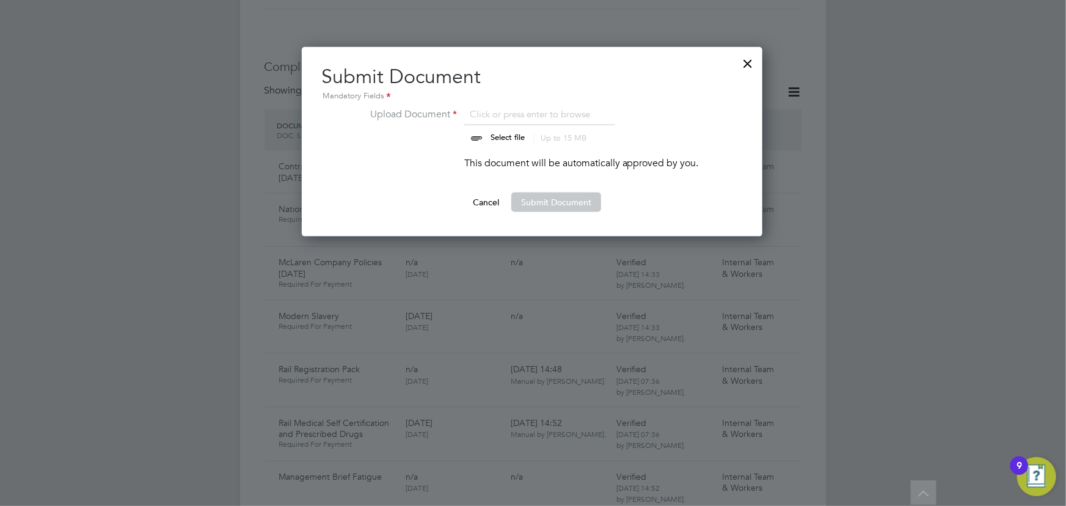
type input "C:\fakepath\Complete_with_Docusign_Candidate_Terms_CIS_K (2).pdf"
click at [534, 200] on button "Submit Document" at bounding box center [557, 203] width 90 height 20
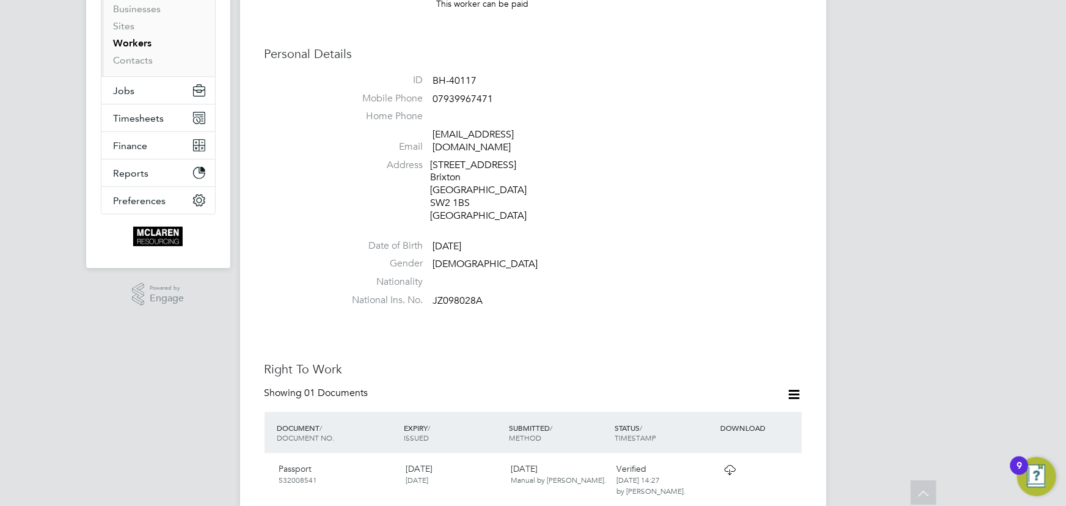
scroll to position [111, 0]
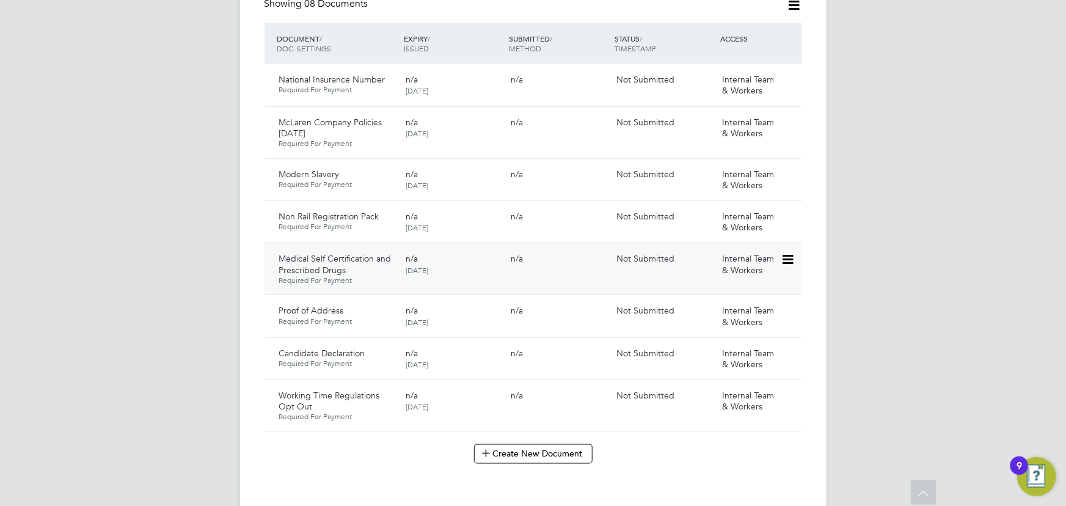
scroll to position [889, 0]
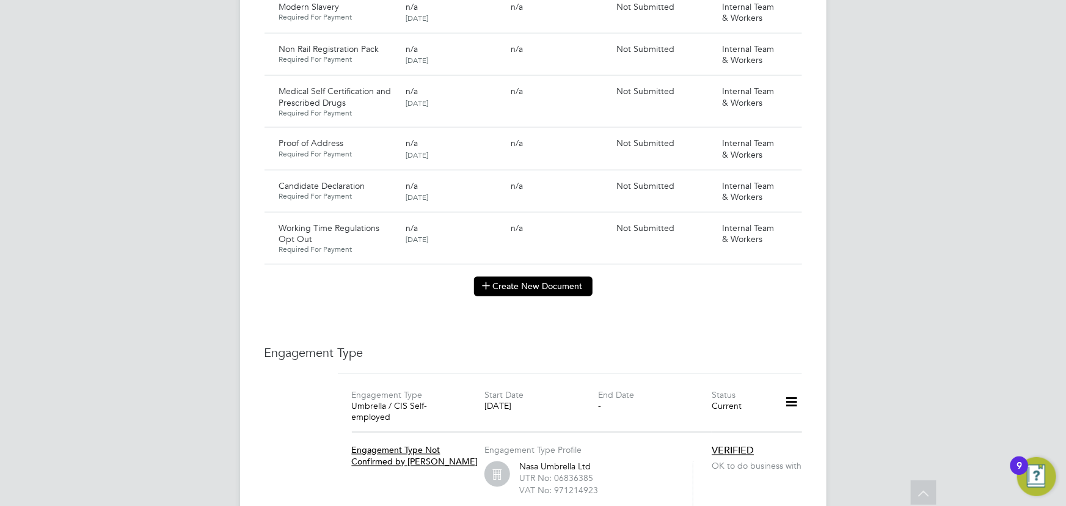
click at [513, 277] on button "Create New Document" at bounding box center [533, 287] width 119 height 20
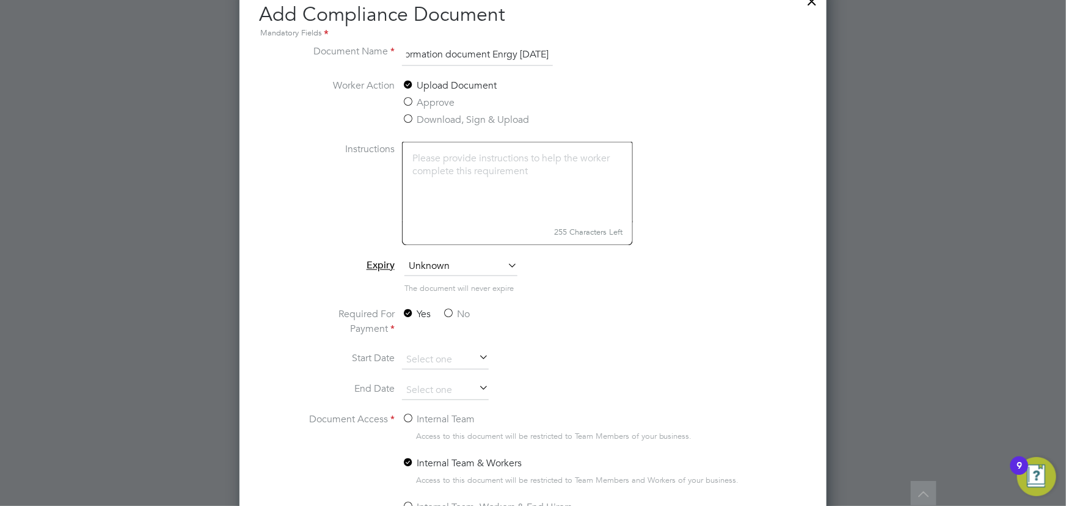
scroll to position [1111, 0]
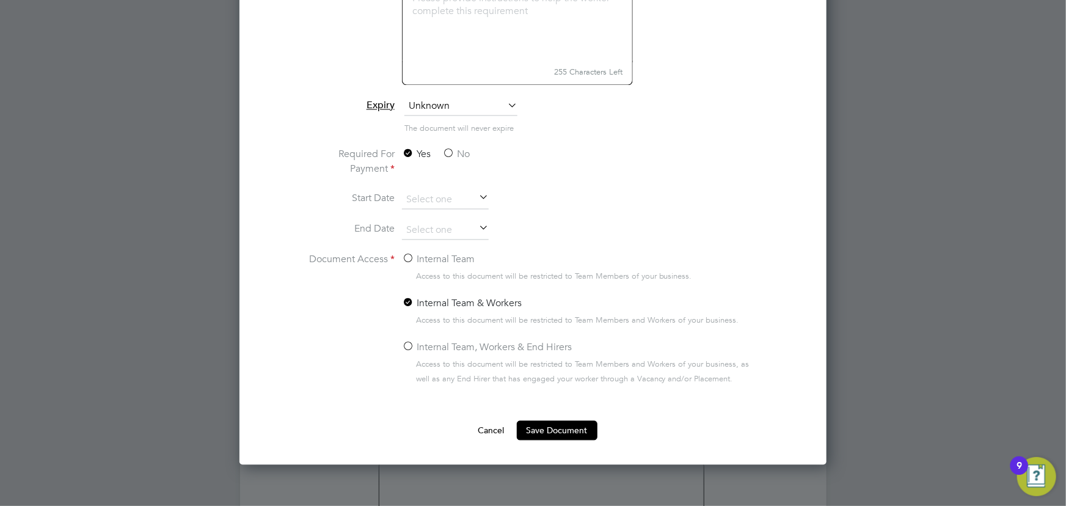
type input "Key information document Enrgy 04.09.25"
click at [448, 157] on label "No" at bounding box center [456, 154] width 28 height 15
click at [0, 0] on input "No" at bounding box center [0, 0] width 0 height 0
click at [436, 254] on label "Internal Team" at bounding box center [438, 259] width 73 height 15
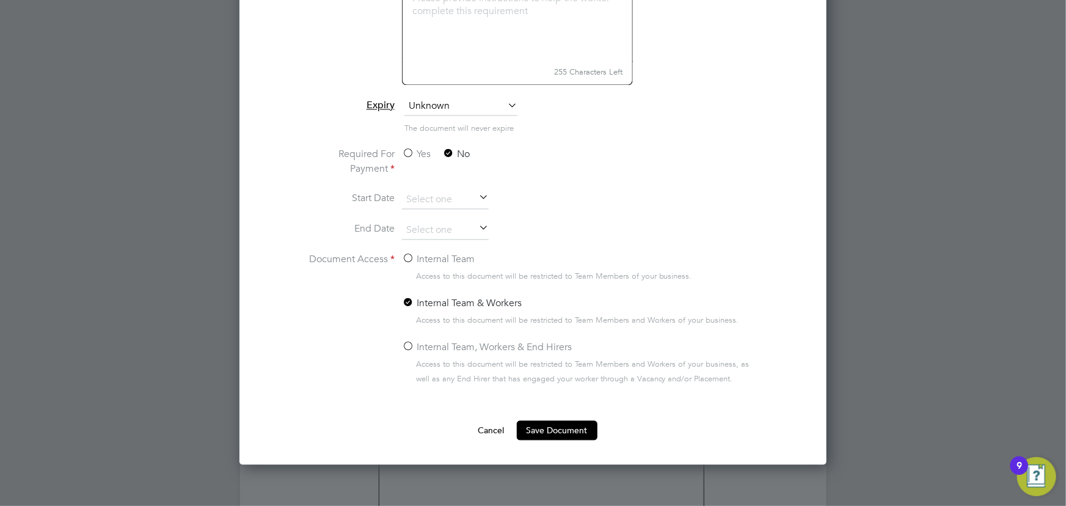
click at [0, 0] on input "Internal Team" at bounding box center [0, 0] width 0 height 0
click at [564, 419] on ng-form "Document Name Key information document Enrgy 04.09.25 Worker Action Upload Docu…" at bounding box center [533, 162] width 548 height 557
drag, startPoint x: 575, startPoint y: 422, endPoint x: 792, endPoint y: 376, distance: 221.9
click at [576, 423] on button "Save Document" at bounding box center [557, 431] width 81 height 20
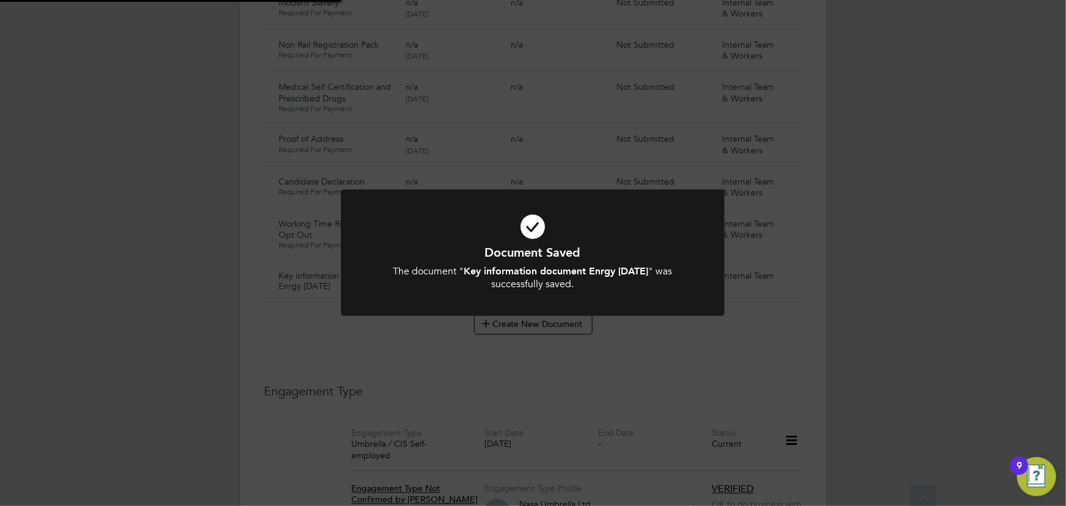
scroll to position [889, 0]
click at [837, 354] on div "Document Saved The document " Key information document Enrgy 04.09.25 " was suc…" at bounding box center [533, 253] width 1066 height 506
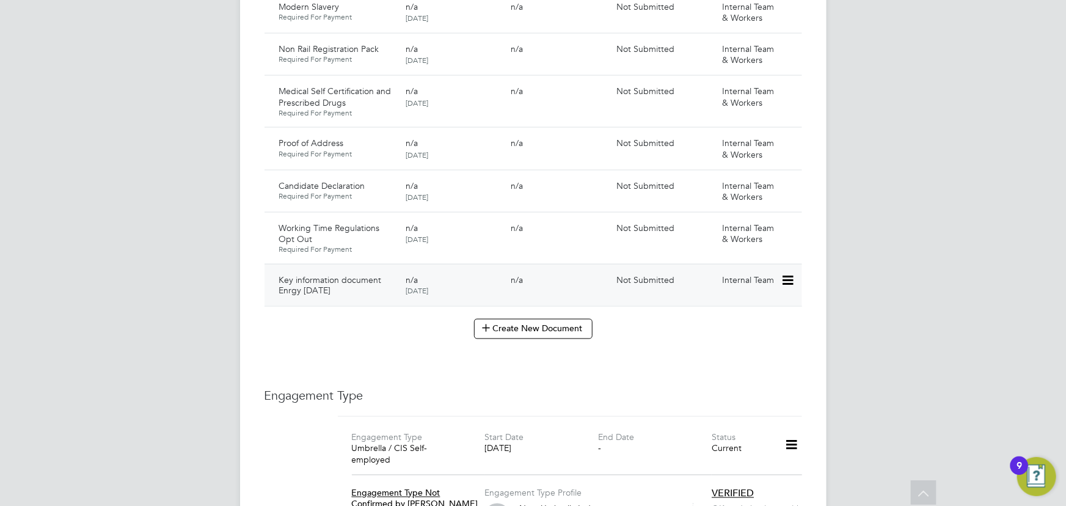
click at [789, 274] on icon at bounding box center [787, 281] width 12 height 15
click at [745, 300] on li "Submit Document" at bounding box center [751, 301] width 86 height 17
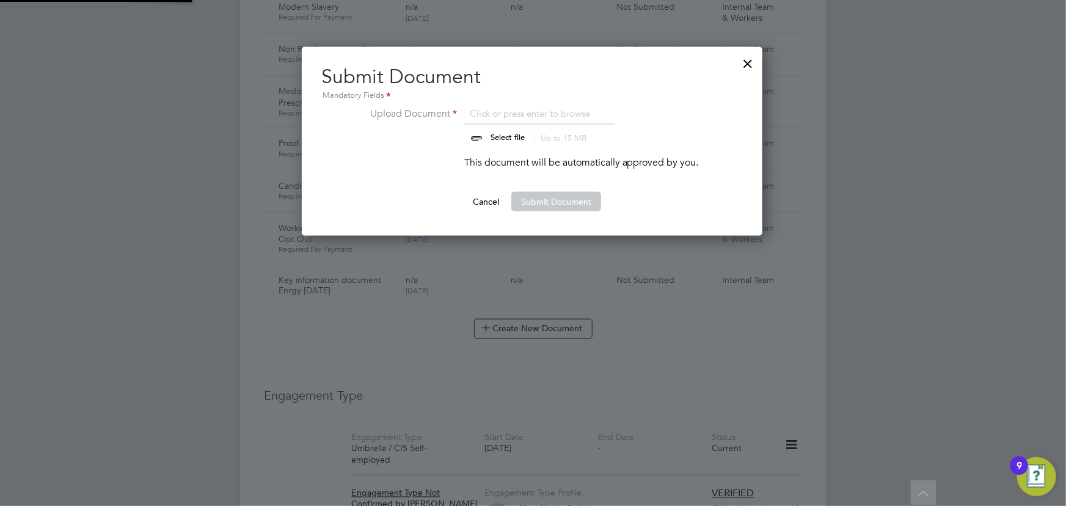
scroll to position [189, 462]
click at [510, 134] on input "file" at bounding box center [520, 124] width 192 height 37
type input "C:\fakepath\Key Information Document (Self Employed-CIS) 3 Karl Mercer Enrgy Lt…"
click at [590, 204] on button "Submit Document" at bounding box center [557, 202] width 90 height 20
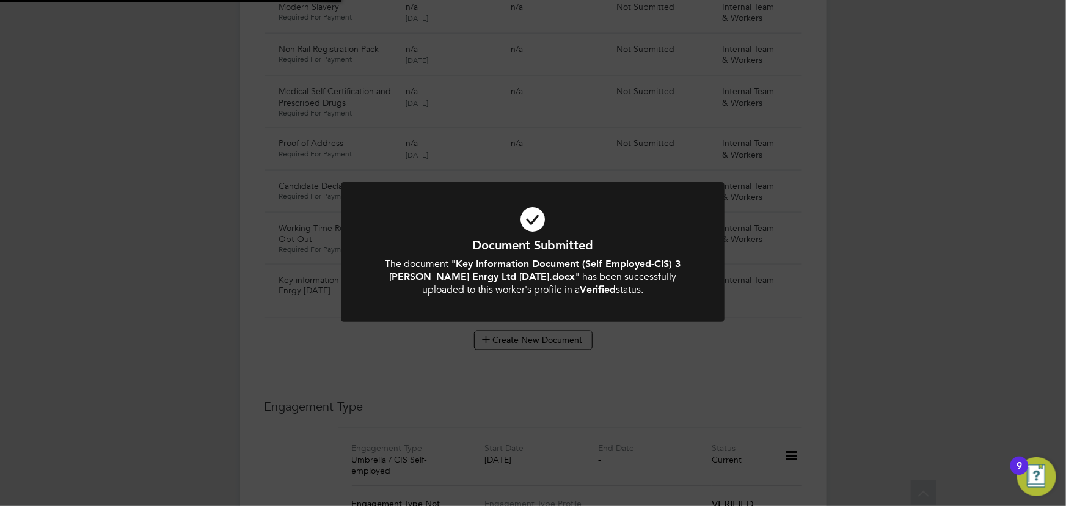
click at [901, 190] on div "Document Submitted The document " Key Information Document (Self Employed-CIS) …" at bounding box center [533, 253] width 1066 height 506
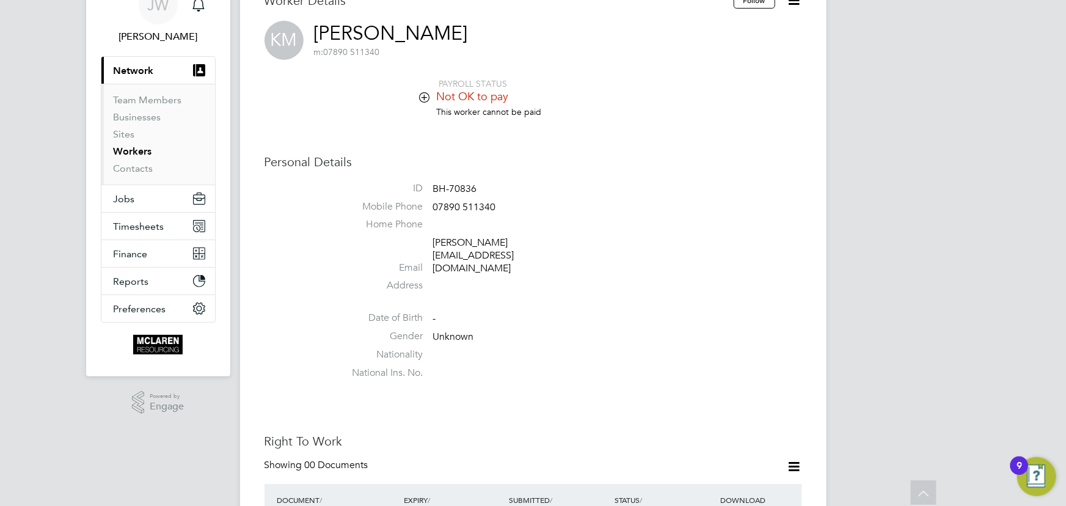
scroll to position [55, 0]
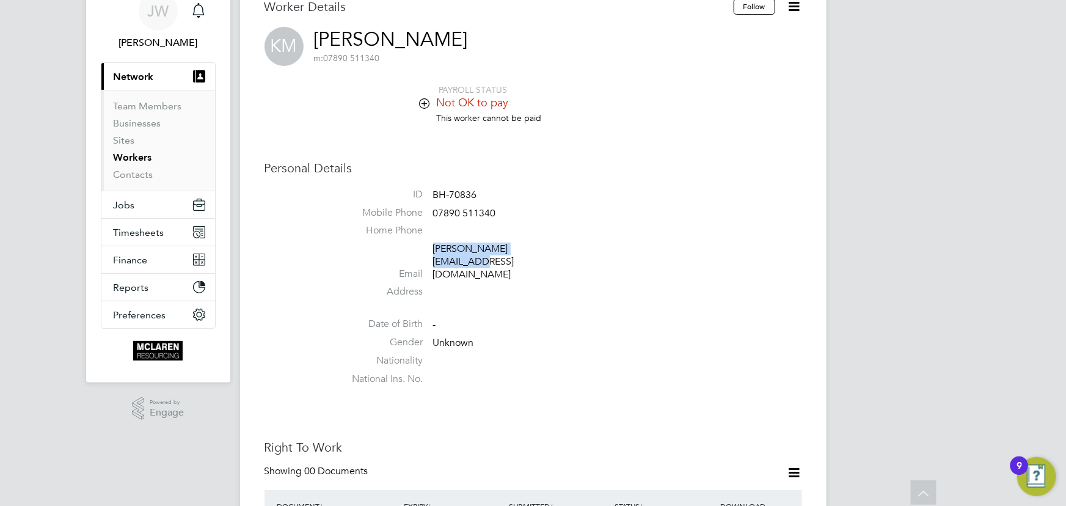
drag, startPoint x: 432, startPoint y: 248, endPoint x: 556, endPoint y: 245, distance: 123.5
click at [556, 245] on li "Email karl.mercer85@gmail.com" at bounding box center [570, 264] width 464 height 43
copy link "karl.mercer85@gmail.com"
drag, startPoint x: 435, startPoint y: 210, endPoint x: 502, endPoint y: 208, distance: 67.9
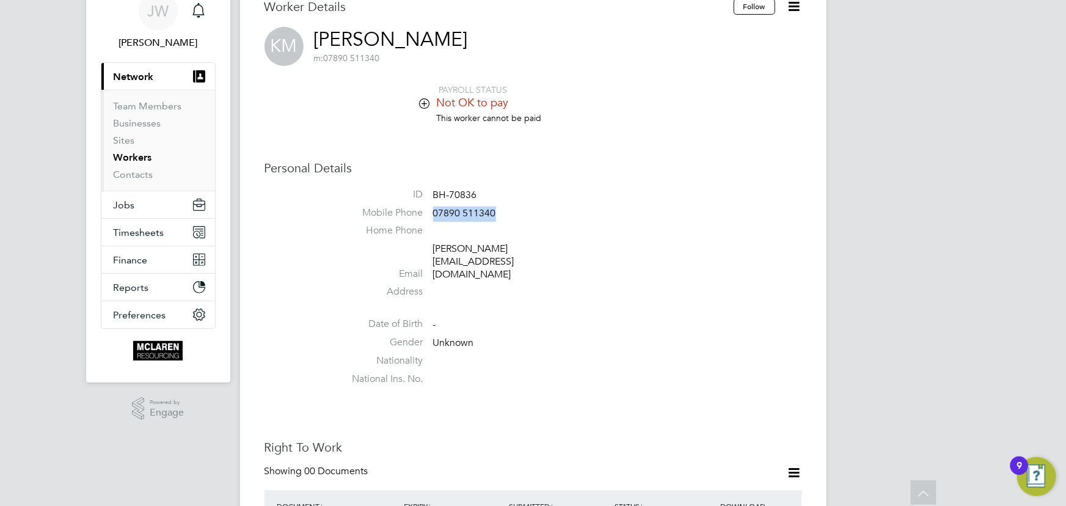
click at [502, 208] on li "Mobile Phone 07890 511340" at bounding box center [570, 216] width 464 height 18
copy span "07890 511340"
drag, startPoint x: 436, startPoint y: 249, endPoint x: 543, endPoint y: 257, distance: 107.2
click at [543, 257] on li "Email karl.mercer85@gmail.com" at bounding box center [570, 264] width 464 height 43
drag, startPoint x: 537, startPoint y: 256, endPoint x: 615, endPoint y: 304, distance: 92.5
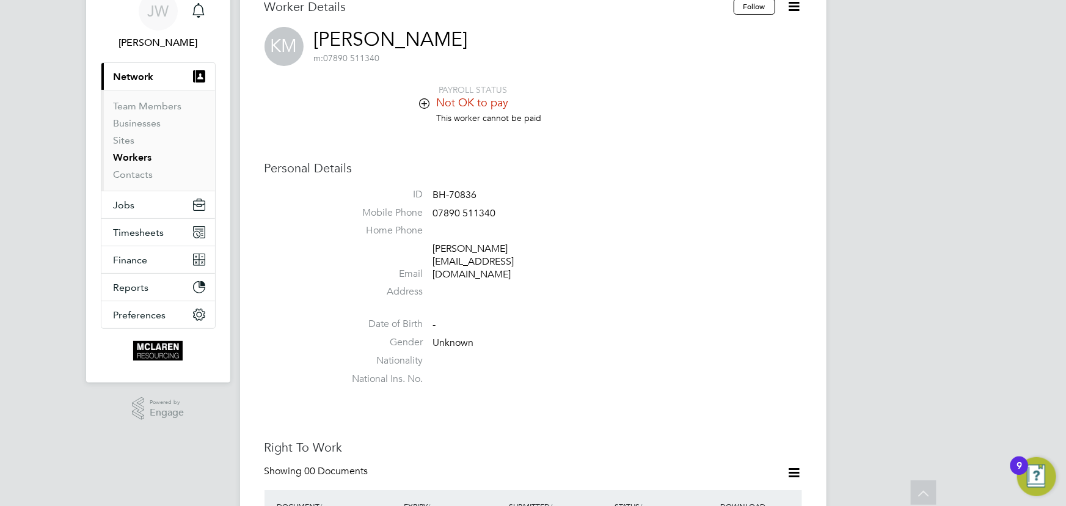
click at [648, 336] on li "Gender Unknown" at bounding box center [570, 345] width 464 height 18
drag, startPoint x: 431, startPoint y: 250, endPoint x: 554, endPoint y: 248, distance: 122.2
click at [554, 248] on li "Email karl.mercer85@gmail.com" at bounding box center [570, 264] width 464 height 43
copy li "karl.mercer85@gmail.com"
click at [136, 173] on link "Contacts" at bounding box center [134, 175] width 40 height 12
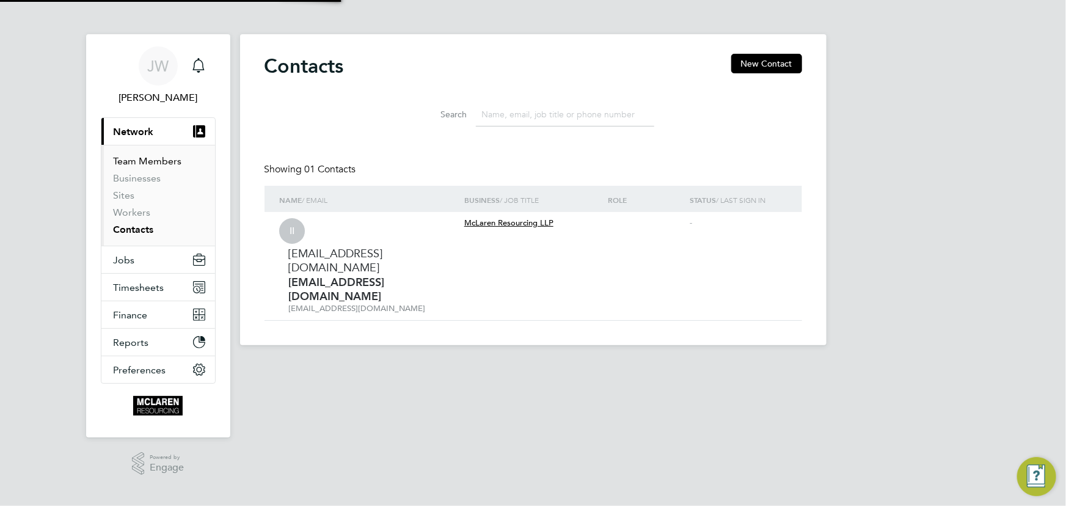
click at [135, 156] on link "Team Members" at bounding box center [148, 161] width 68 height 12
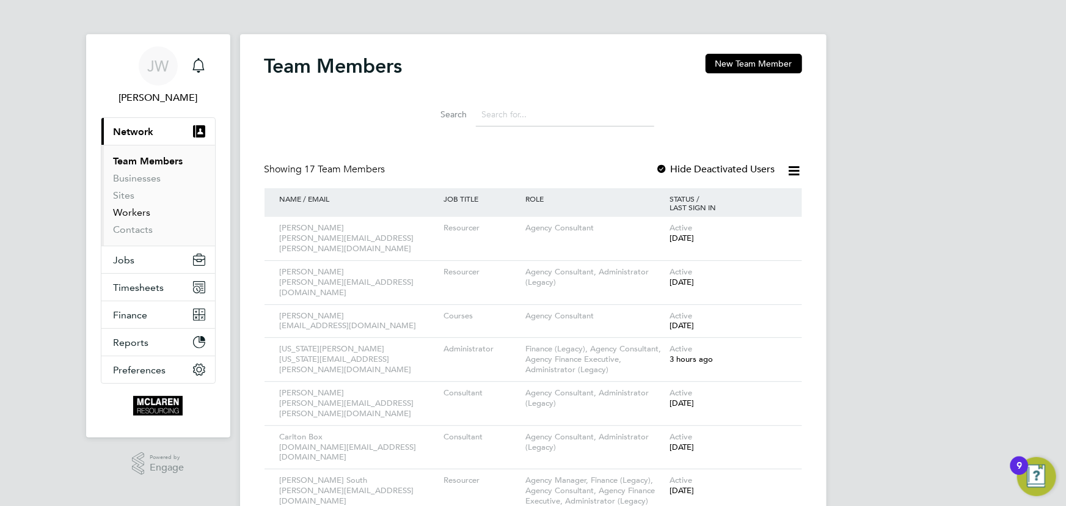
click at [134, 211] on link "Workers" at bounding box center [132, 213] width 37 height 12
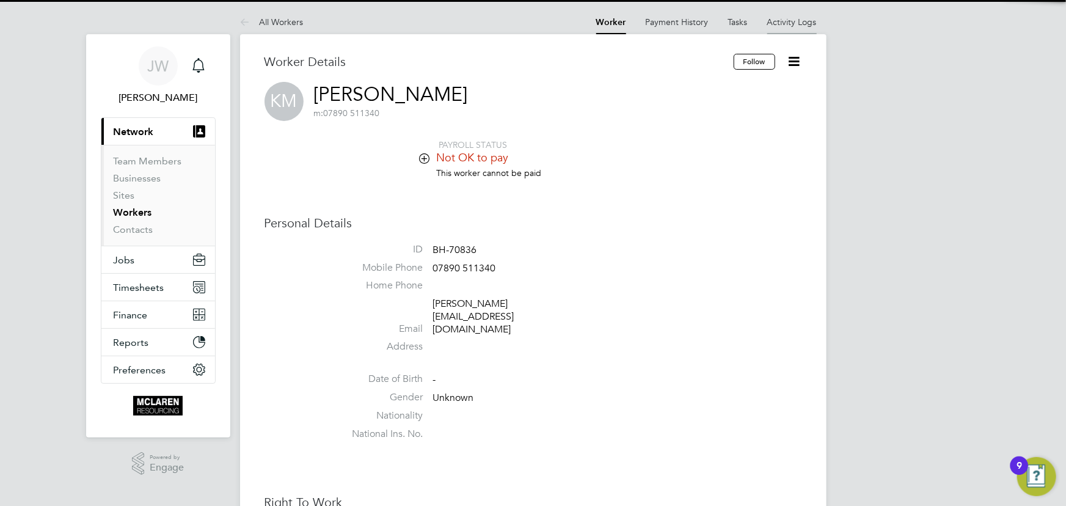
click at [786, 21] on link "Activity Logs" at bounding box center [793, 22] width 50 height 11
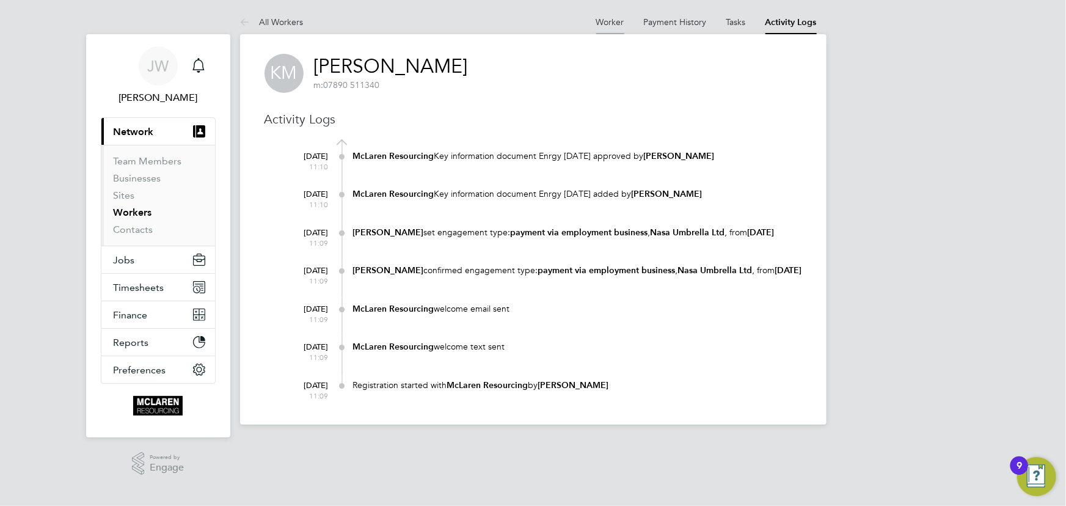
click at [612, 20] on link "Worker" at bounding box center [611, 22] width 28 height 11
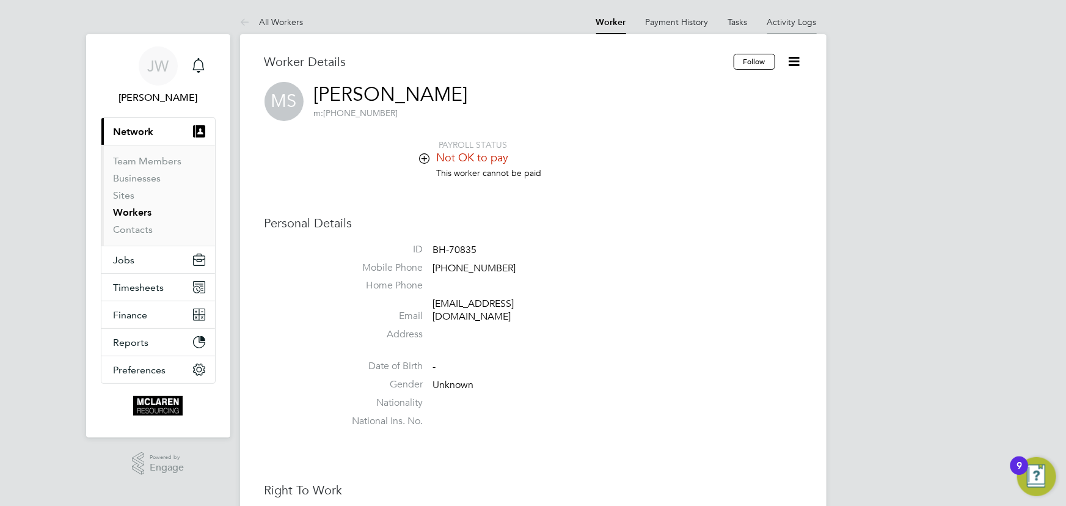
click at [801, 20] on link "Activity Logs" at bounding box center [793, 22] width 50 height 11
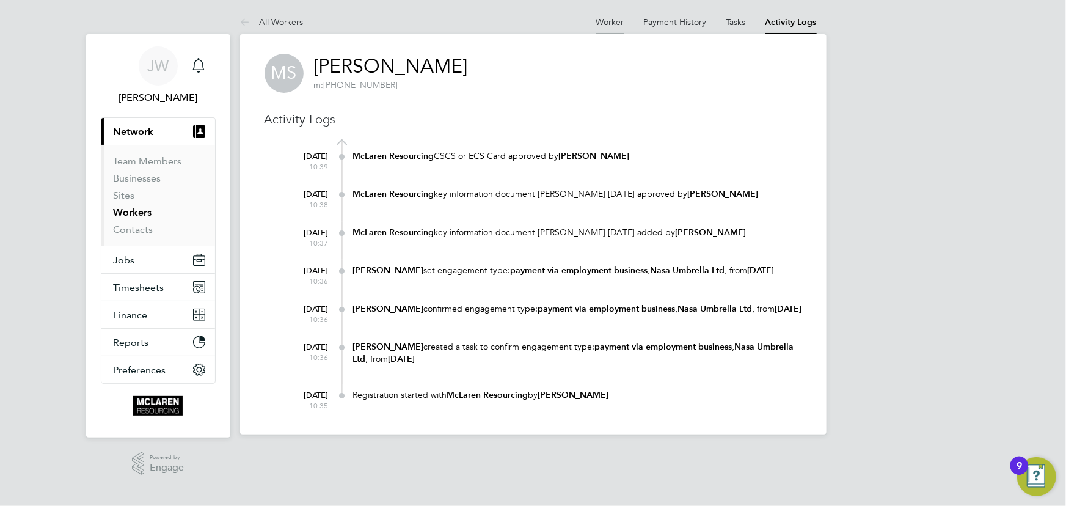
click at [612, 20] on link "Worker" at bounding box center [611, 22] width 28 height 11
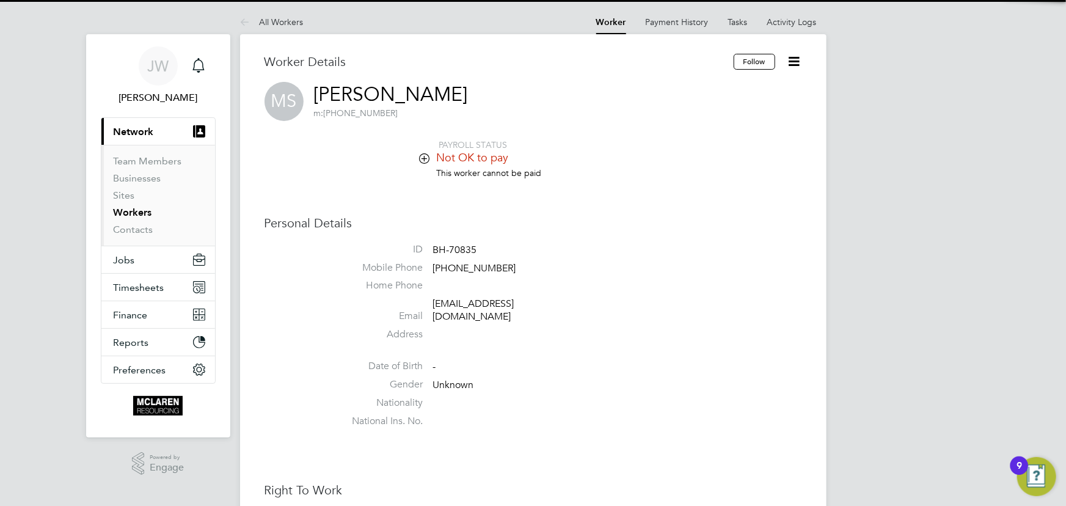
click at [796, 63] on icon at bounding box center [794, 61] width 15 height 15
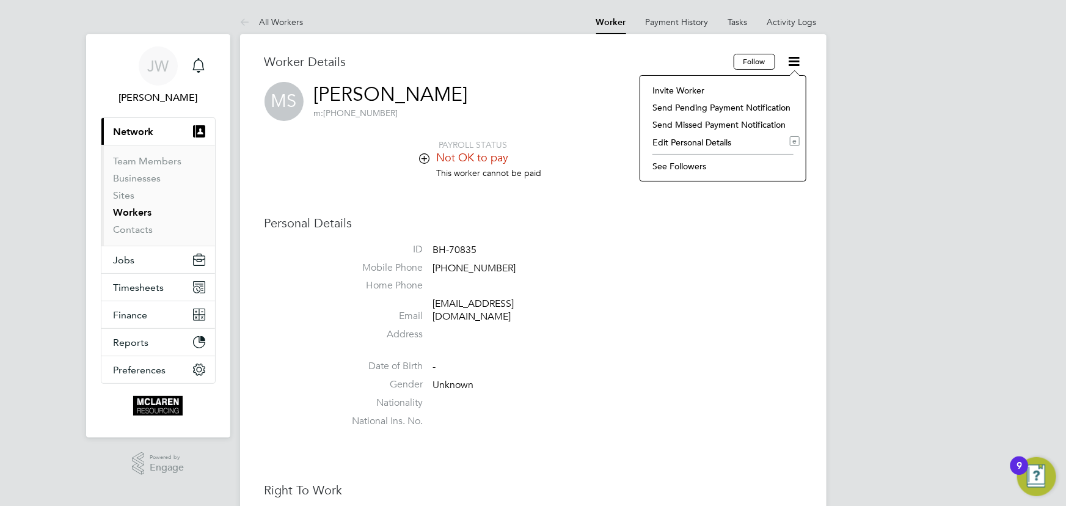
click at [672, 88] on li "Invite Worker" at bounding box center [723, 90] width 153 height 17
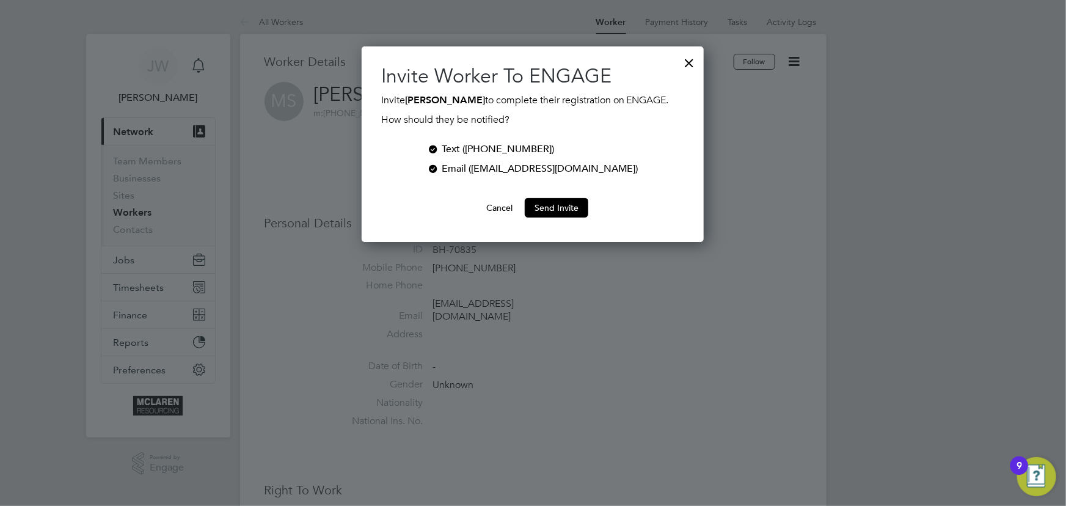
scroll to position [196, 342]
click at [570, 207] on button "Send Invite" at bounding box center [557, 208] width 64 height 20
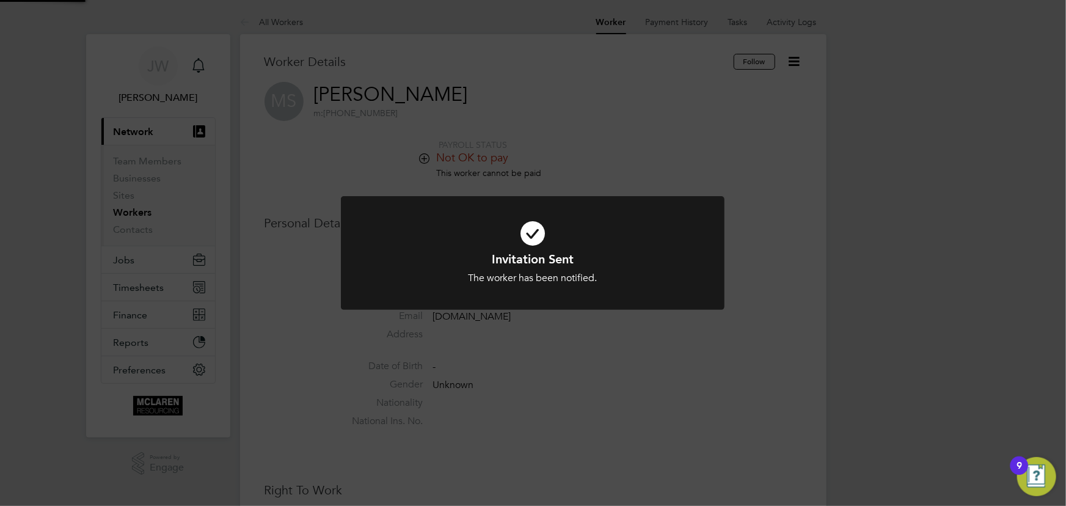
click at [936, 182] on div "Invitation Sent The worker has been notified. Cancel Okay" at bounding box center [533, 253] width 1066 height 506
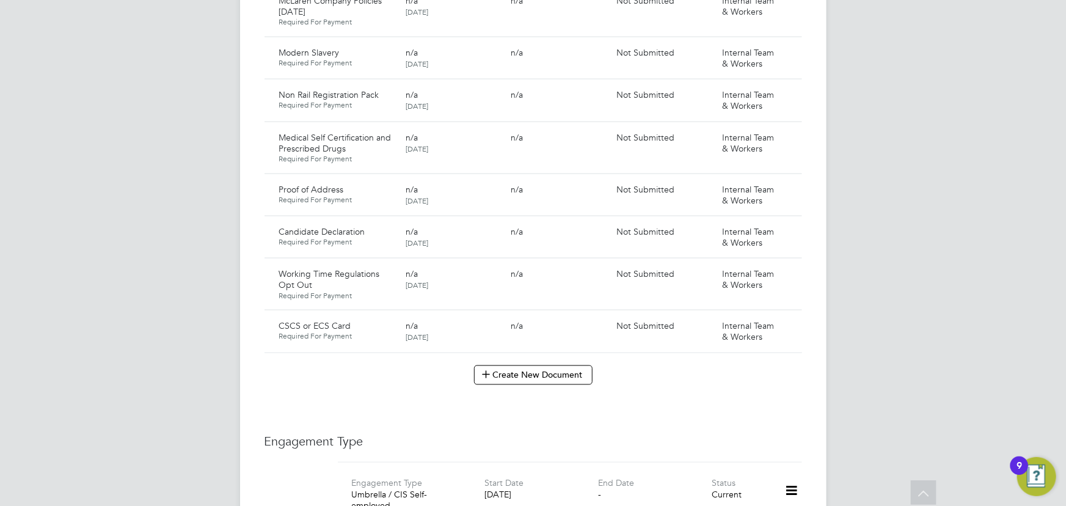
scroll to position [833, 0]
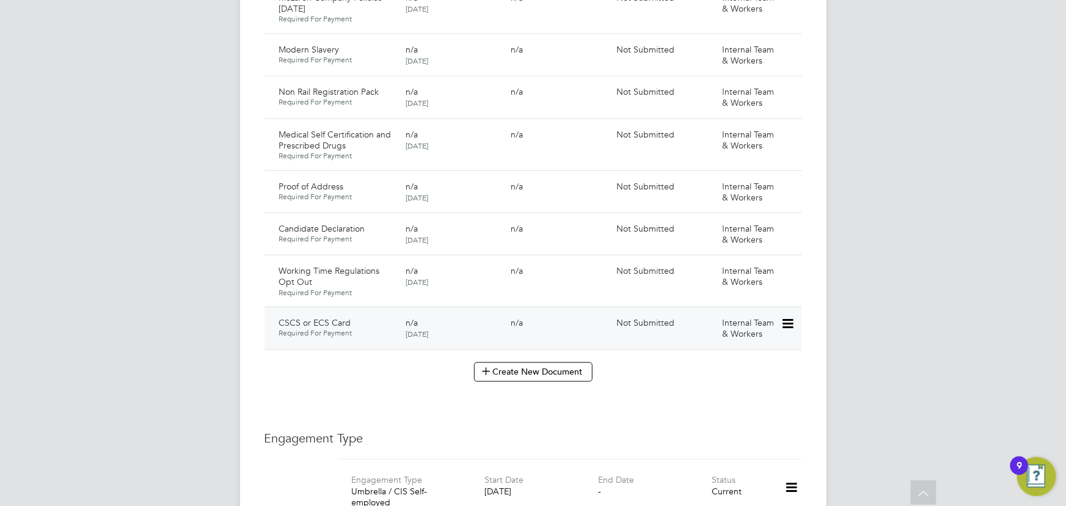
click at [787, 317] on icon at bounding box center [787, 324] width 12 height 15
click at [722, 351] on li "Submit Document" at bounding box center [748, 357] width 90 height 17
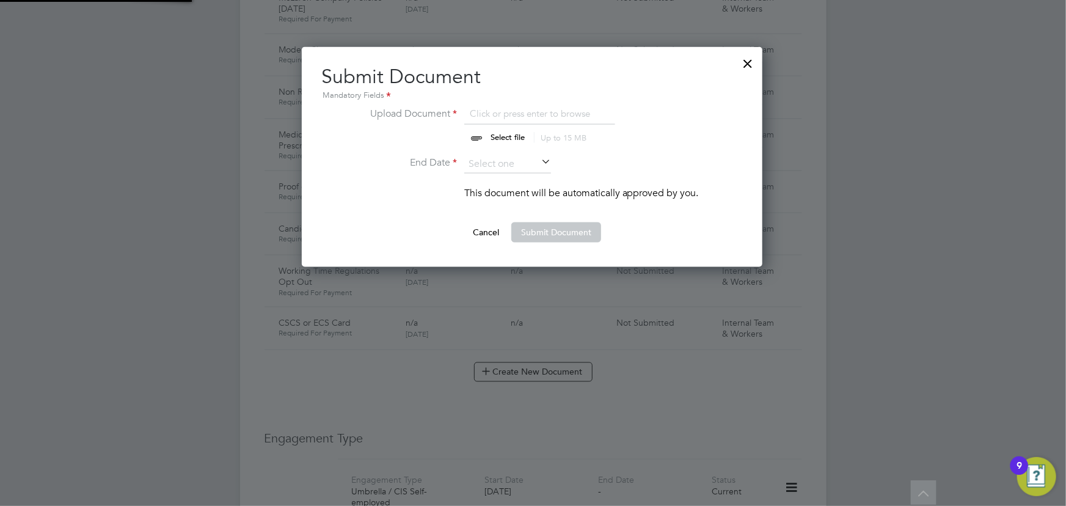
scroll to position [219, 462]
click at [491, 122] on input "file" at bounding box center [520, 124] width 192 height 37
type input "C:\fakepath\raphael cscs.jpg"
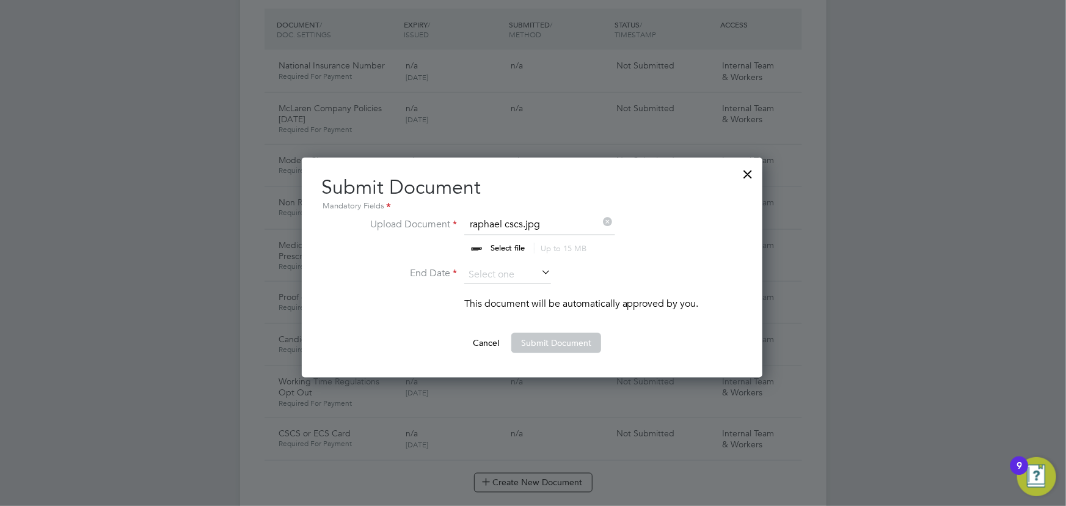
scroll to position [722, 0]
drag, startPoint x: 549, startPoint y: 270, endPoint x: 557, endPoint y: 265, distance: 8.5
click at [539, 270] on icon at bounding box center [539, 273] width 0 height 17
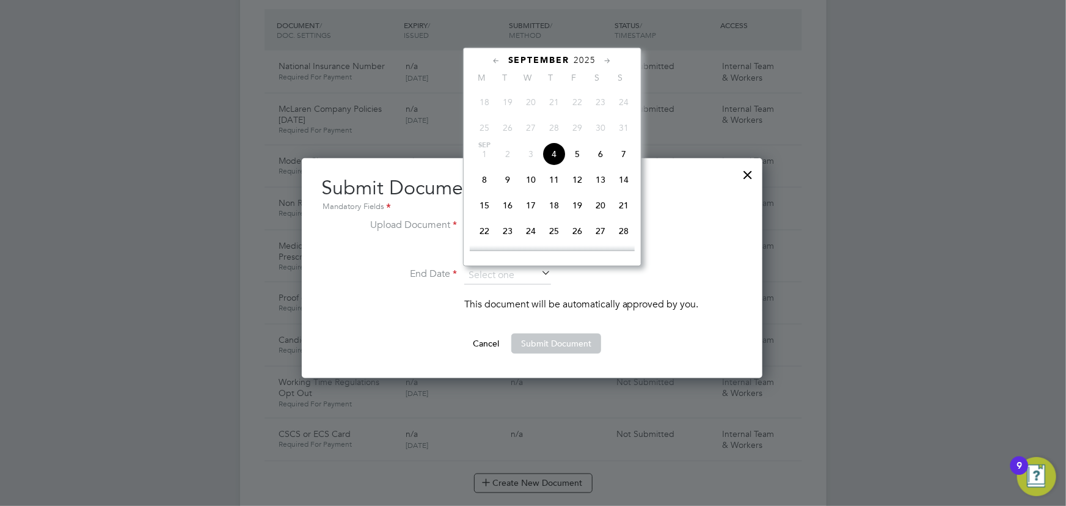
click at [587, 56] on span "2025" at bounding box center [585, 60] width 22 height 10
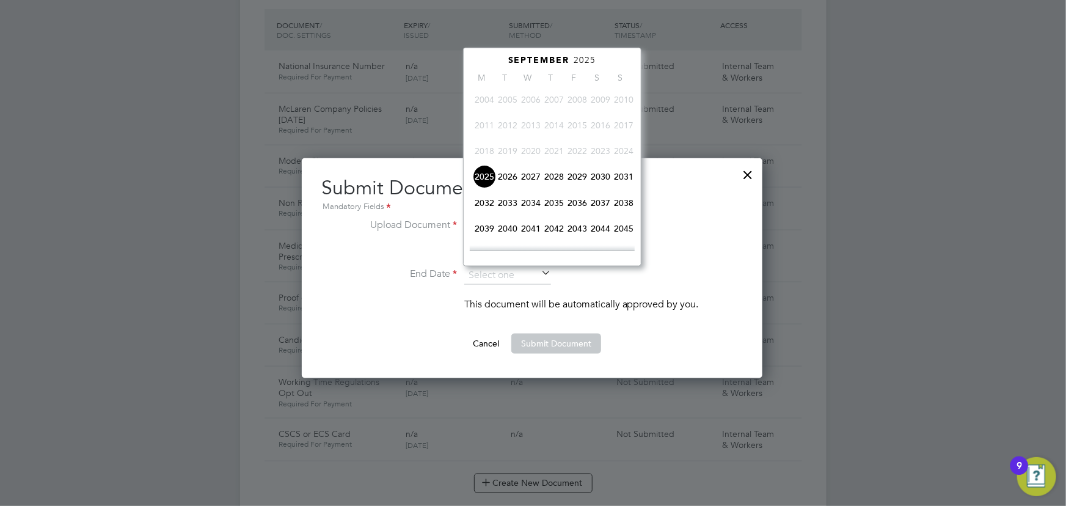
click at [575, 177] on span "2029" at bounding box center [577, 176] width 23 height 23
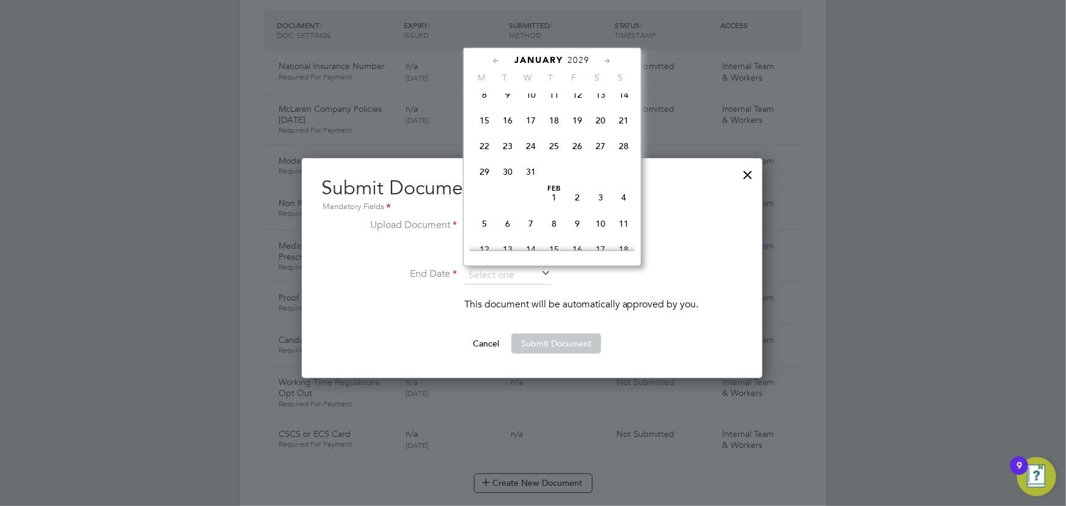
scroll to position [452, 0]
click at [532, 172] on span "31" at bounding box center [530, 168] width 23 height 23
type input "[DATE]"
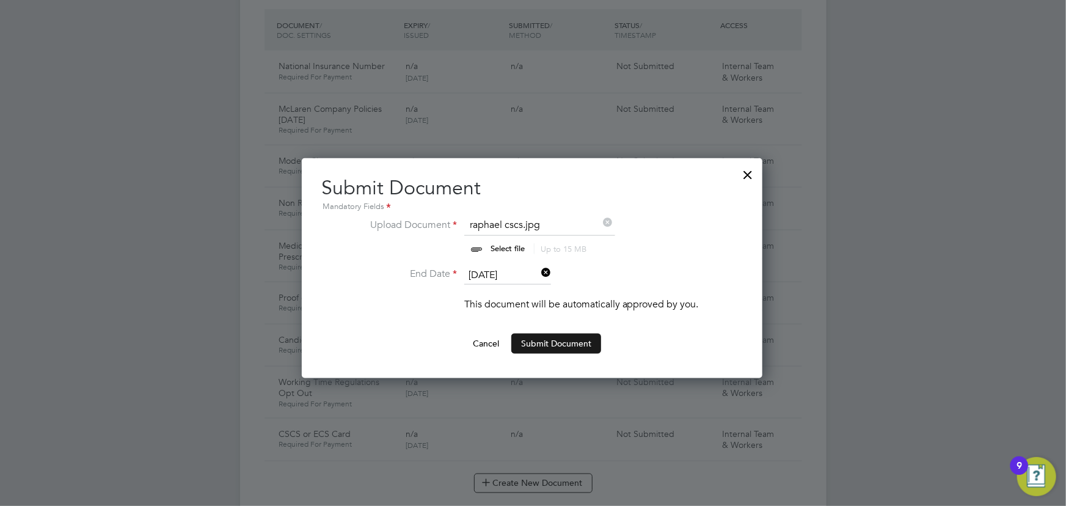
click at [584, 347] on button "Submit Document" at bounding box center [557, 344] width 90 height 20
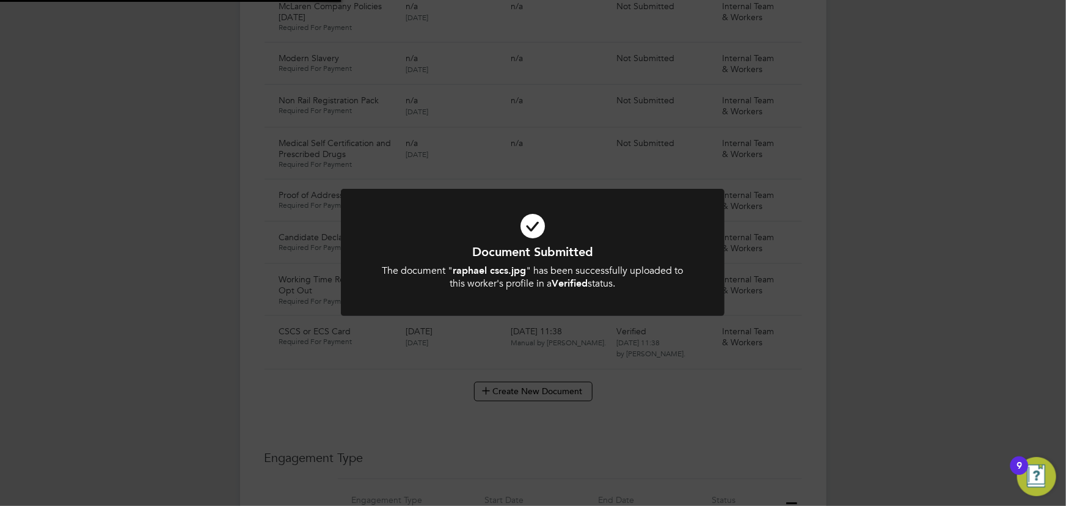
scroll to position [833, 0]
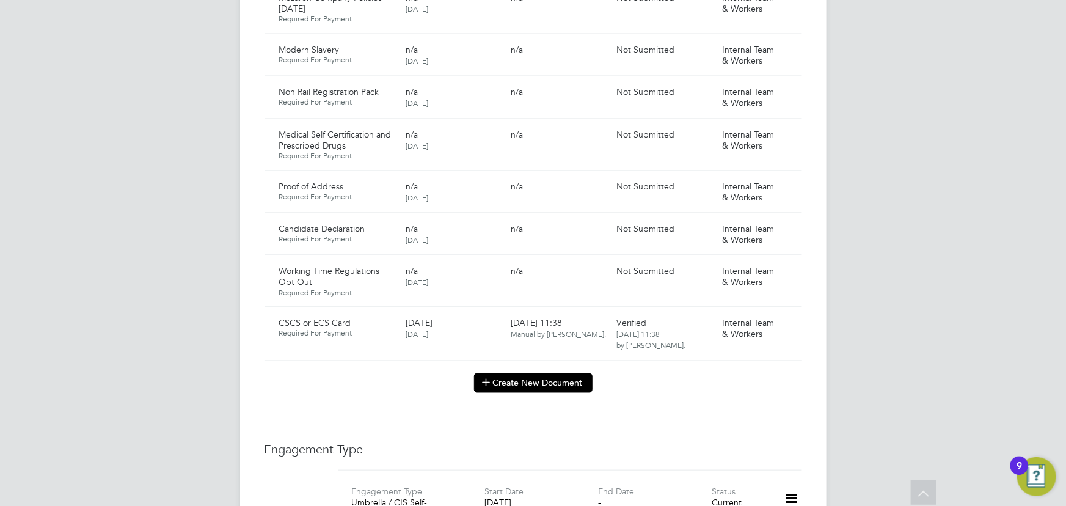
click at [523, 373] on button "Create New Document" at bounding box center [533, 383] width 119 height 20
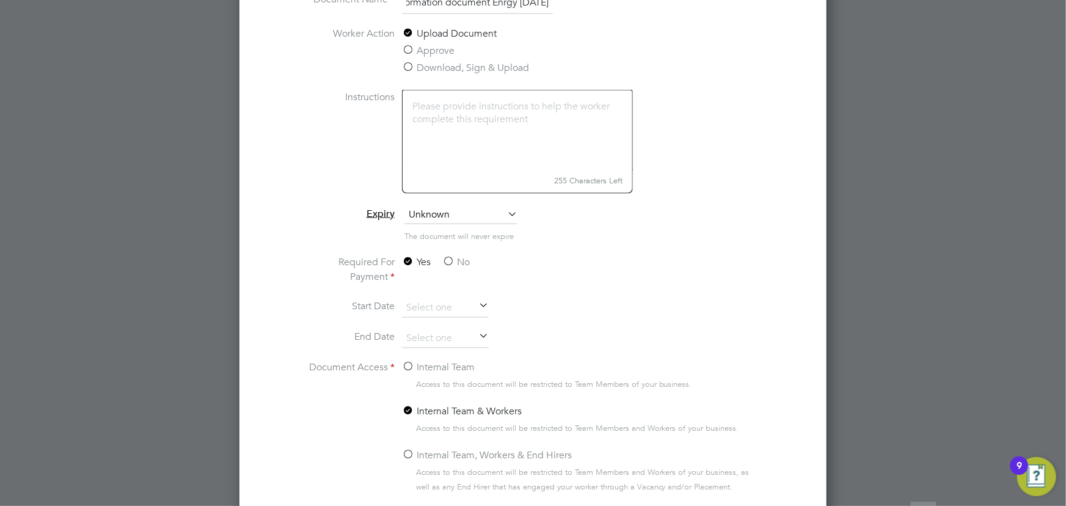
scroll to position [1111, 0]
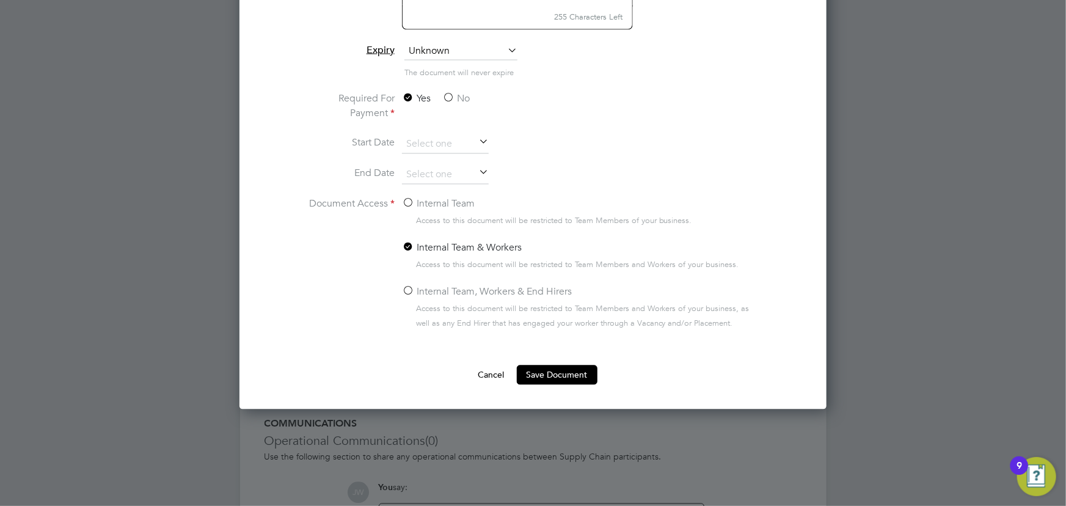
type input "key information document Enrgy [DATE]"
click at [459, 94] on label "No" at bounding box center [456, 99] width 28 height 15
click at [0, 0] on input "No" at bounding box center [0, 0] width 0 height 0
click at [433, 199] on label "Internal Team" at bounding box center [438, 204] width 73 height 15
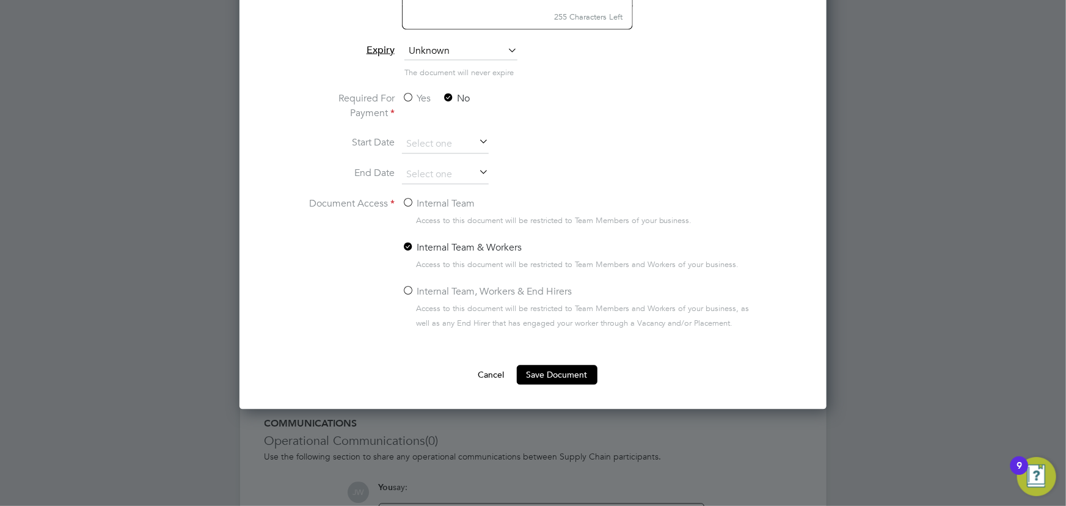
click at [0, 0] on input "Internal Team" at bounding box center [0, 0] width 0 height 0
click at [554, 368] on button "Save Document" at bounding box center [557, 375] width 81 height 20
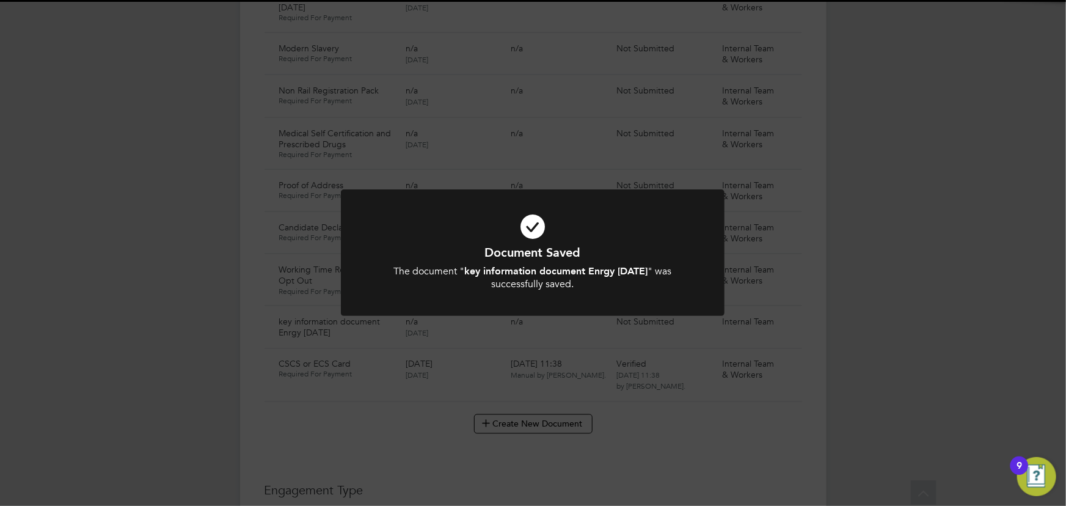
scroll to position [833, 0]
click at [908, 328] on div "Document Saved The document " key information document Enrgy [DATE] " was succe…" at bounding box center [533, 253] width 1066 height 506
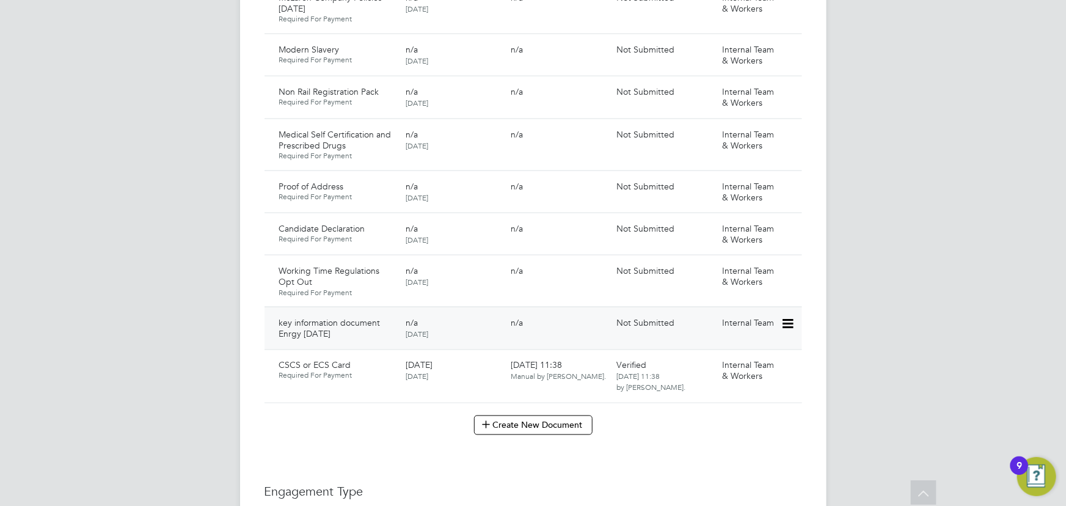
click at [793, 317] on icon at bounding box center [787, 324] width 12 height 15
click at [740, 351] on li "Submit Document" at bounding box center [751, 357] width 86 height 17
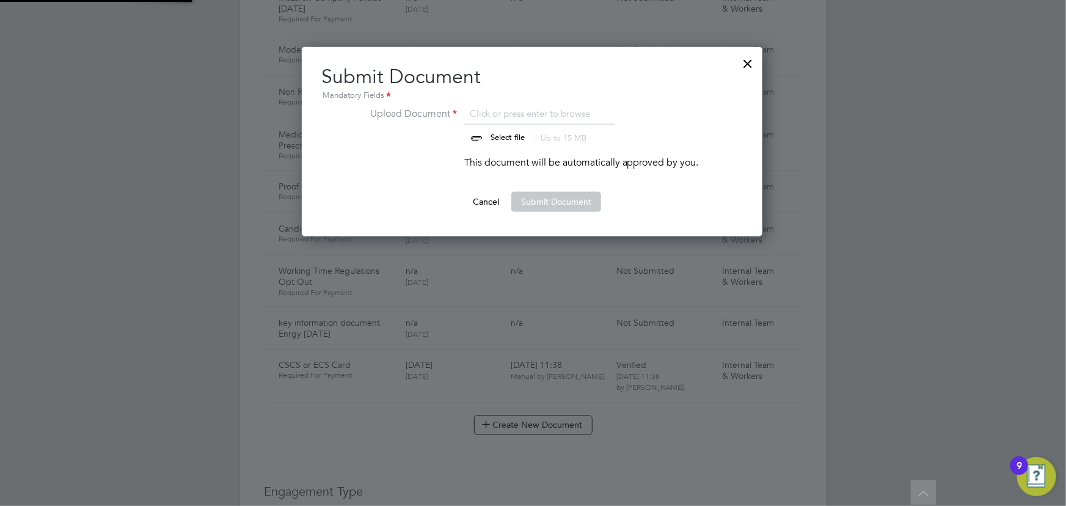
scroll to position [189, 462]
click at [504, 133] on input "file" at bounding box center [520, 124] width 192 height 37
type input "C:\fakepath\Key Information Document (Self Employed-CIS) 3 [PERSON_NAME] Enrgy …"
click at [592, 202] on button "Submit Document" at bounding box center [557, 202] width 90 height 20
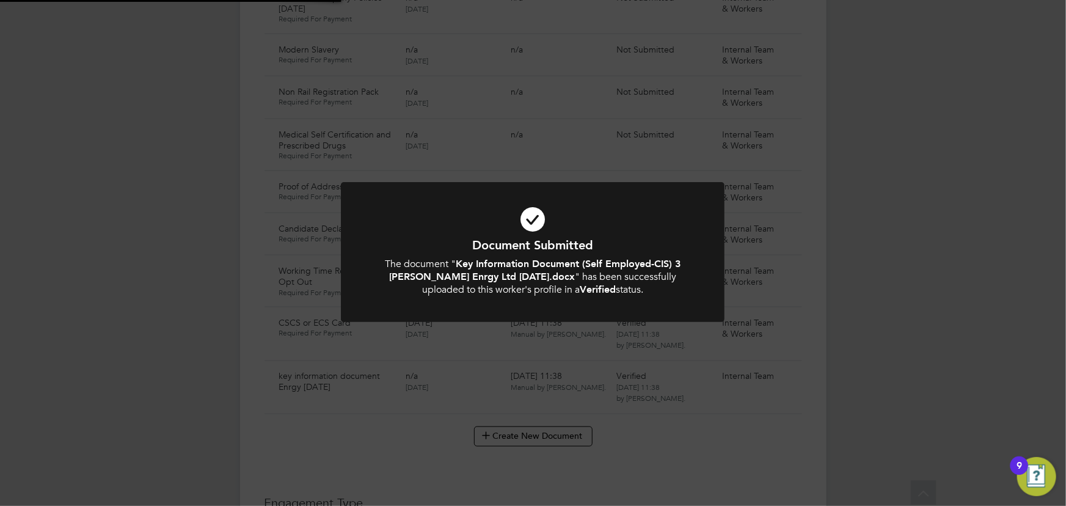
click at [933, 262] on div "Document Submitted The document " Key Information Document (Self Employed-CIS) …" at bounding box center [533, 253] width 1066 height 506
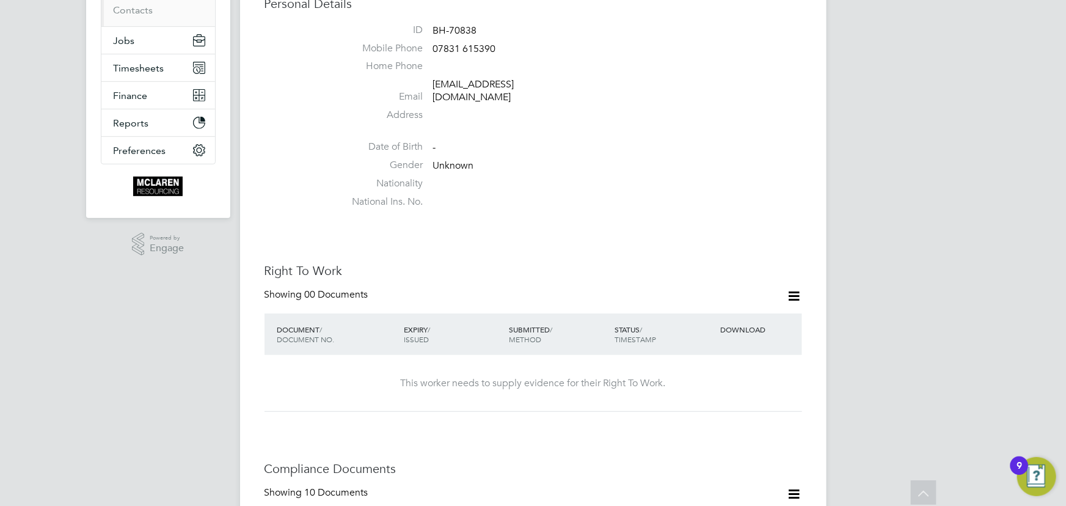
scroll to position [166, 0]
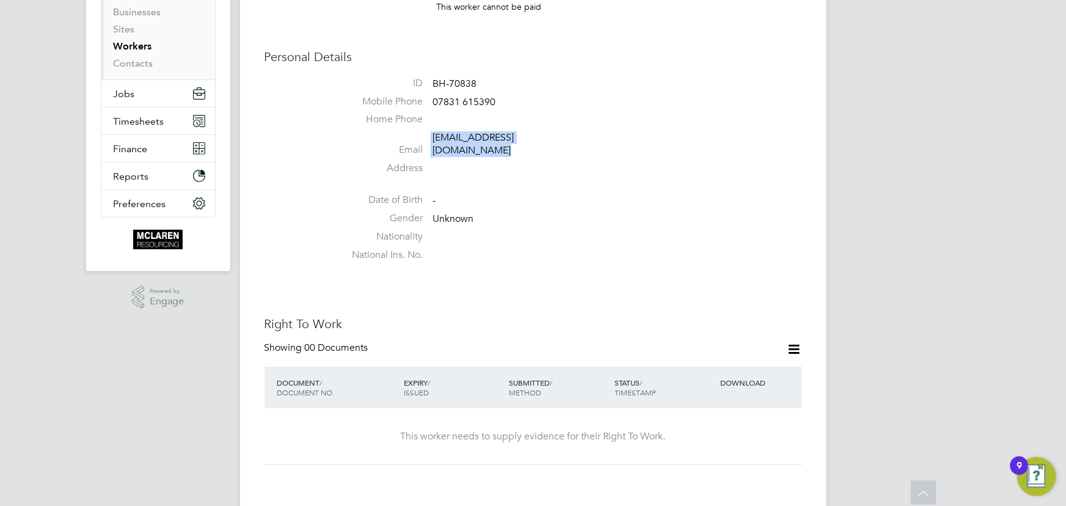
drag, startPoint x: 430, startPoint y: 140, endPoint x: 585, endPoint y: 139, distance: 155.8
click at [585, 139] on li "Email [EMAIL_ADDRESS][DOMAIN_NAME]" at bounding box center [570, 146] width 464 height 30
copy li "[EMAIL_ADDRESS][DOMAIN_NAME]"
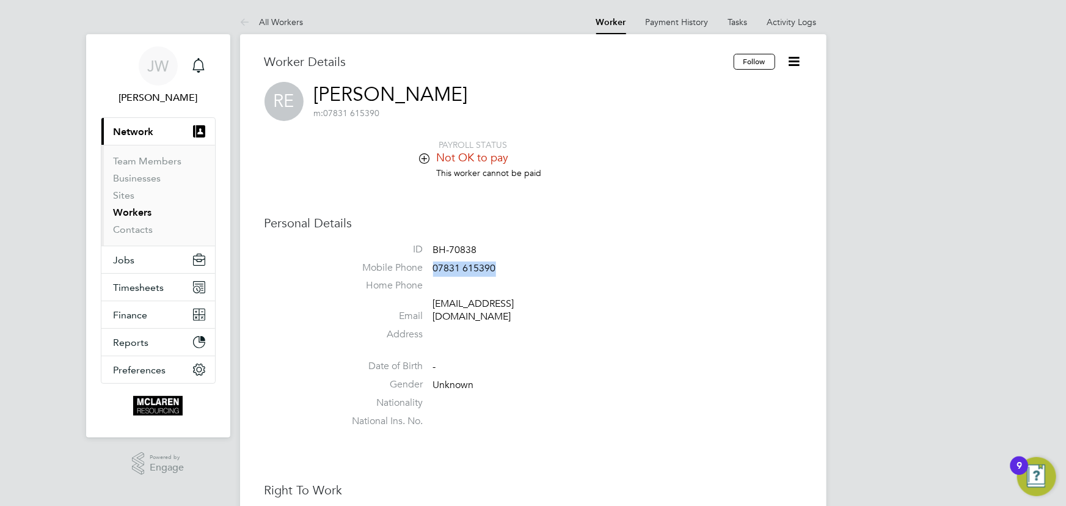
drag, startPoint x: 433, startPoint y: 271, endPoint x: 505, endPoint y: 265, distance: 72.4
click at [505, 265] on li "Mobile Phone 07831 615390" at bounding box center [570, 271] width 464 height 18
copy span "07831 615390"
drag, startPoint x: 424, startPoint y: 309, endPoint x: 579, endPoint y: 307, distance: 155.2
click at [579, 307] on li "Email eromoseleraphael58@gmail.com" at bounding box center [570, 313] width 464 height 30
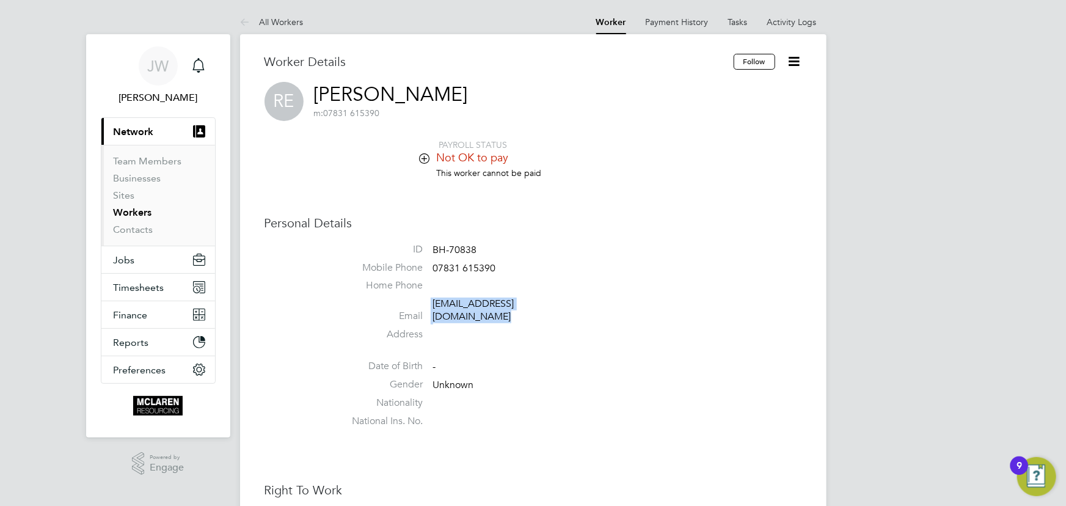
copy li "eromoseleraphael58@gmail.com"
click at [133, 232] on link "Contacts" at bounding box center [134, 230] width 40 height 12
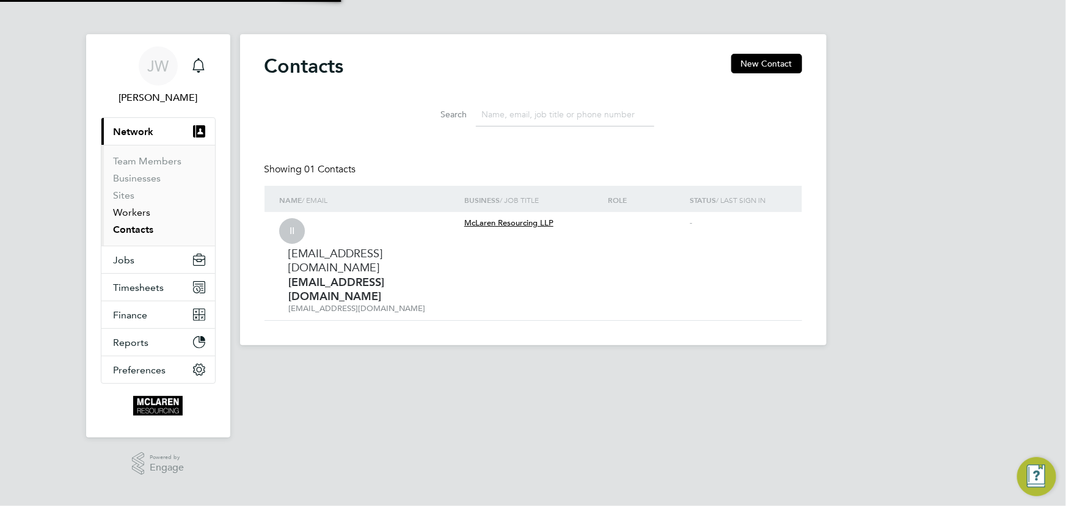
click at [133, 214] on link "Workers" at bounding box center [132, 213] width 37 height 12
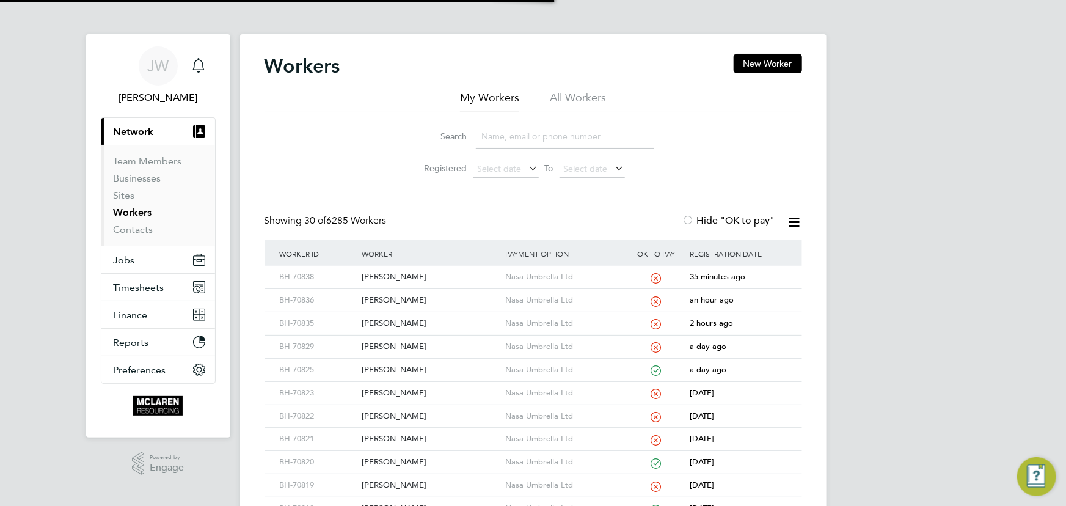
drag, startPoint x: 502, startPoint y: 131, endPoint x: 495, endPoint y: 112, distance: 20.1
click at [502, 131] on input at bounding box center [565, 137] width 178 height 24
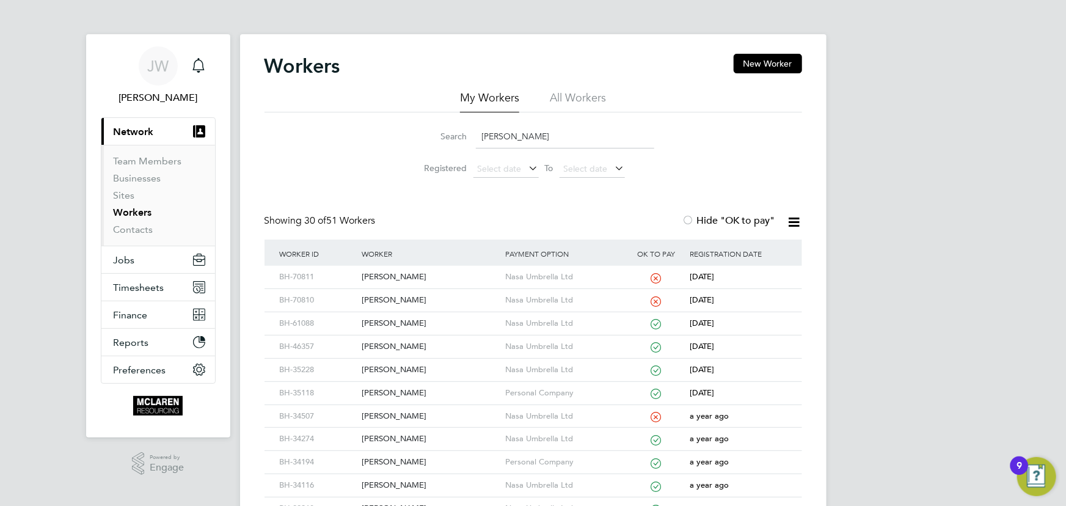
click at [477, 136] on input "smith" at bounding box center [565, 137] width 178 height 24
type input "smith"
click at [144, 229] on link "Contacts" at bounding box center [134, 230] width 40 height 12
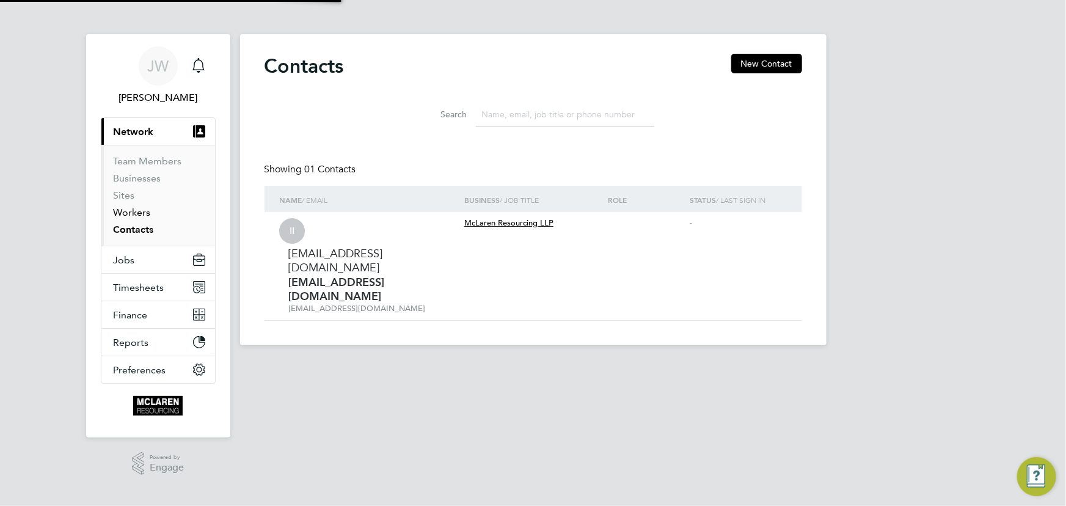
click at [139, 210] on link "Workers" at bounding box center [132, 213] width 37 height 12
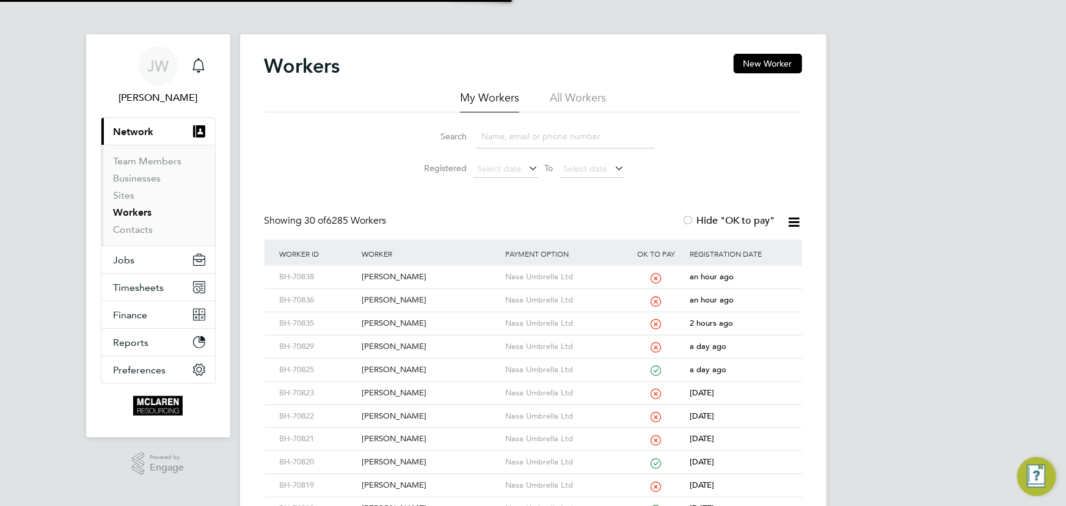
click at [518, 134] on input at bounding box center [565, 137] width 178 height 24
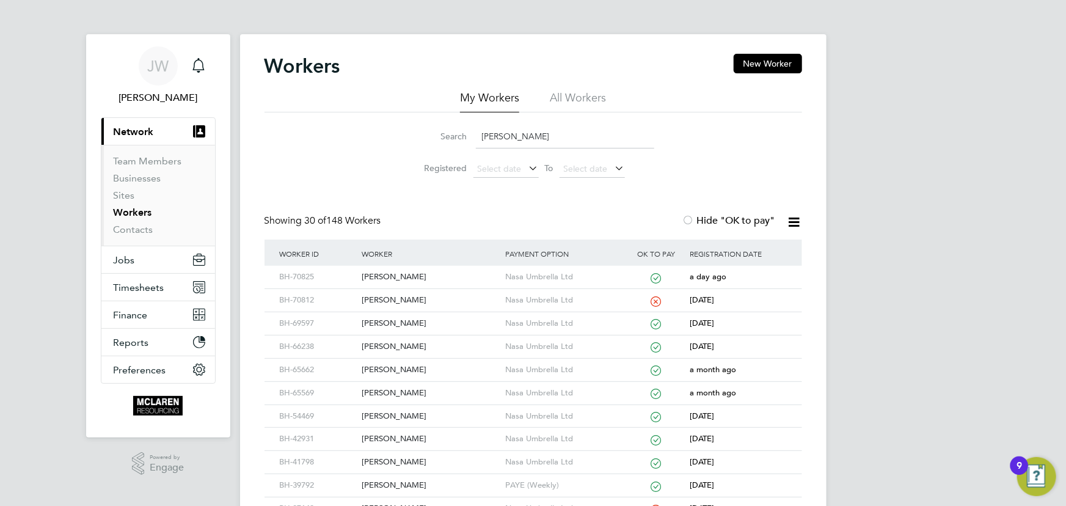
click at [521, 137] on input "[PERSON_NAME]" at bounding box center [565, 137] width 178 height 24
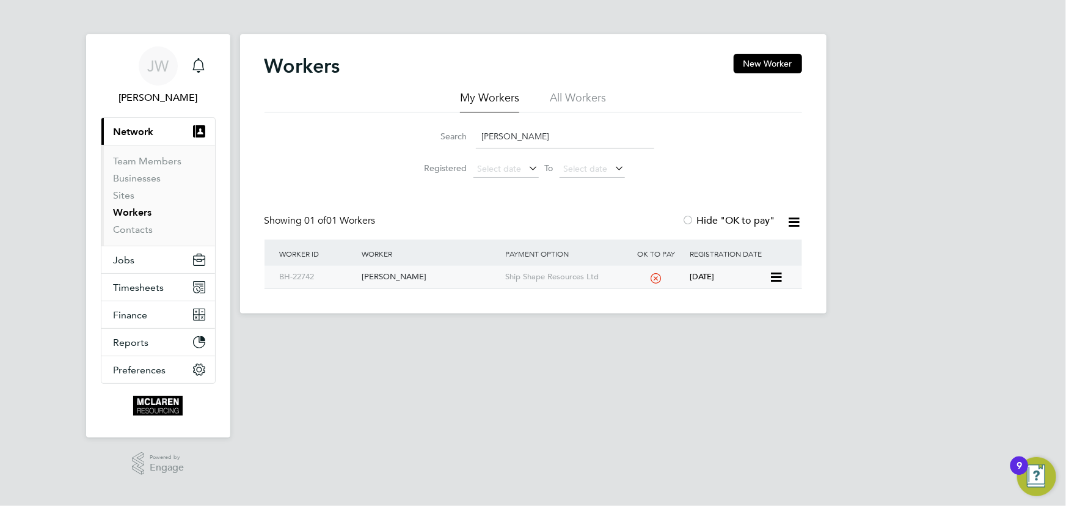
type input "[PERSON_NAME]"
click at [407, 277] on div "[PERSON_NAME]" at bounding box center [431, 277] width 144 height 23
click at [145, 229] on link "Contacts" at bounding box center [134, 230] width 40 height 12
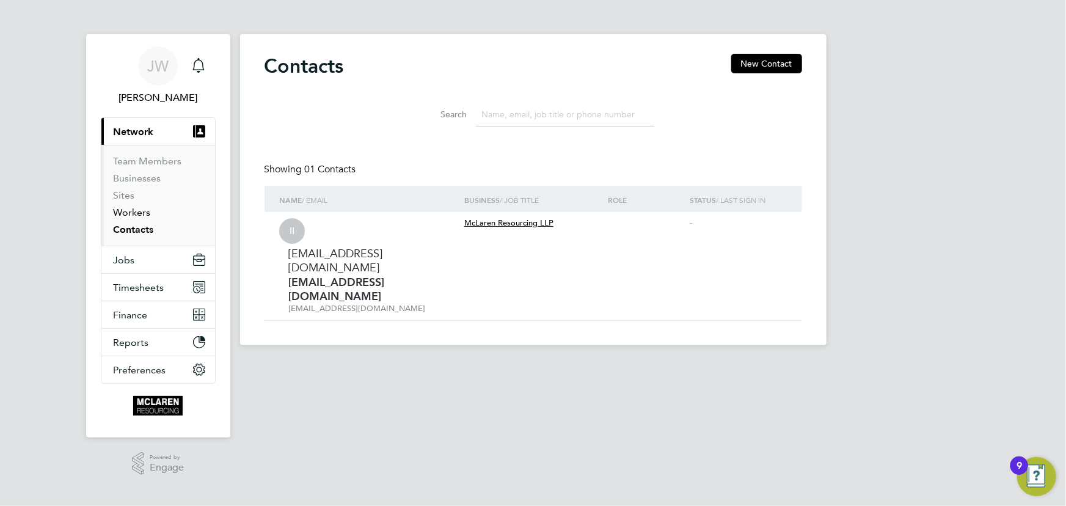
click at [143, 210] on link "Workers" at bounding box center [132, 213] width 37 height 12
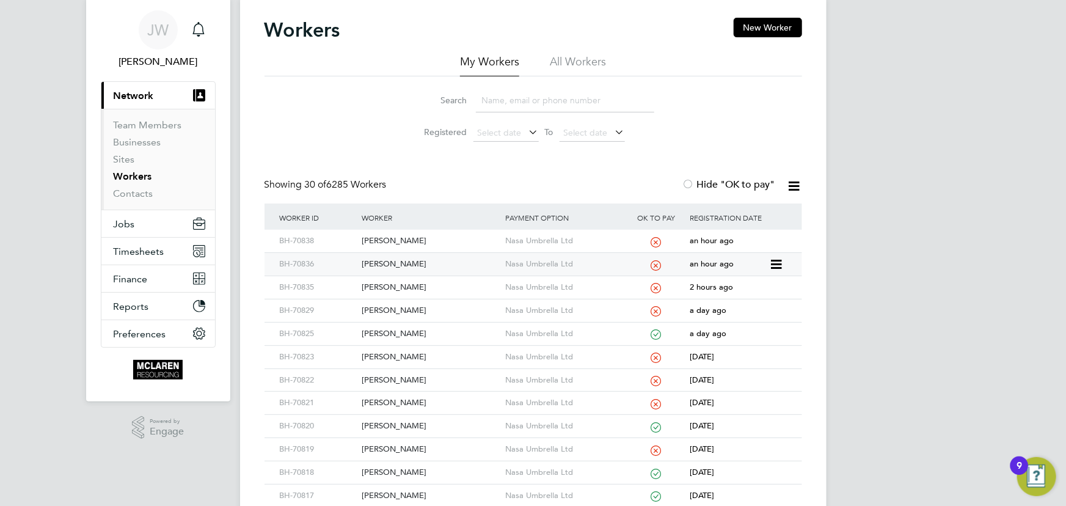
scroll to position [55, 0]
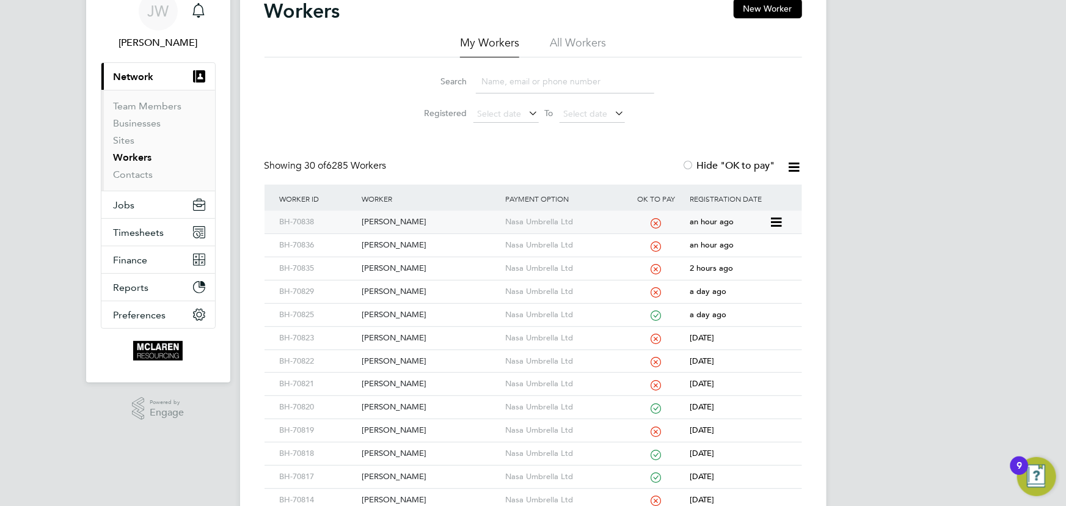
click at [421, 225] on div "[PERSON_NAME]" at bounding box center [431, 222] width 144 height 23
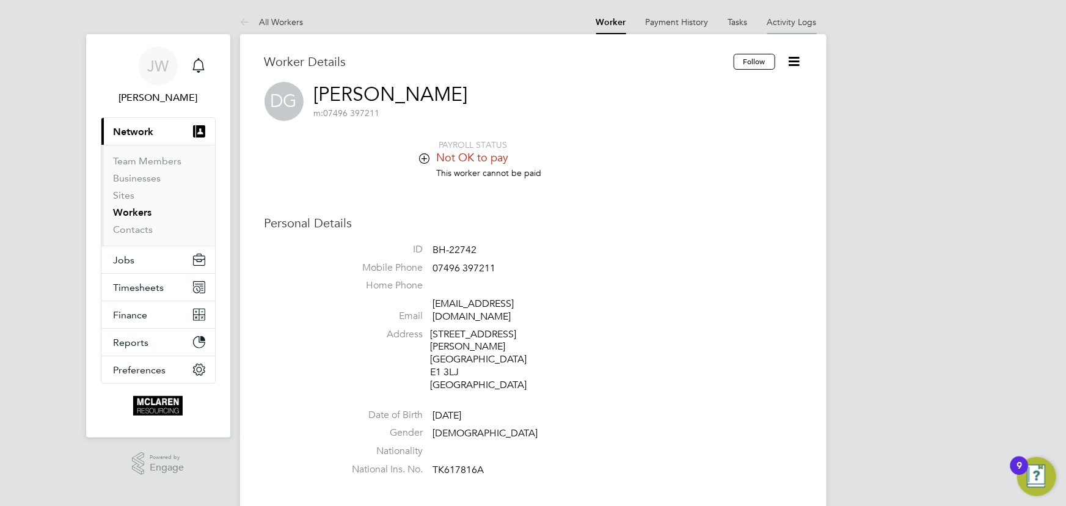
click at [795, 23] on link "Activity Logs" at bounding box center [793, 22] width 50 height 11
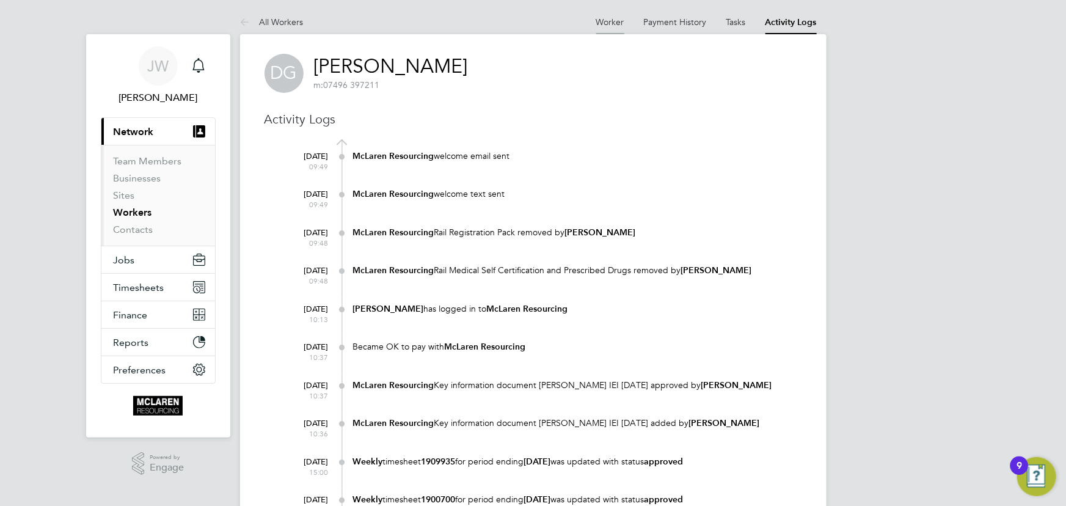
drag, startPoint x: 604, startPoint y: 19, endPoint x: 634, endPoint y: 0, distance: 34.9
click at [604, 20] on link "Worker" at bounding box center [611, 22] width 28 height 11
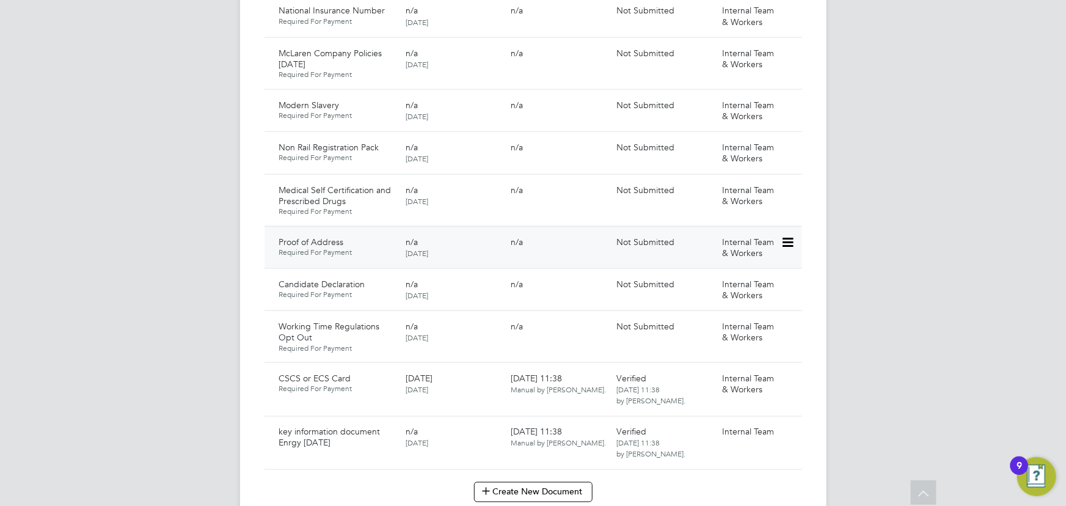
scroll to position [1055, 0]
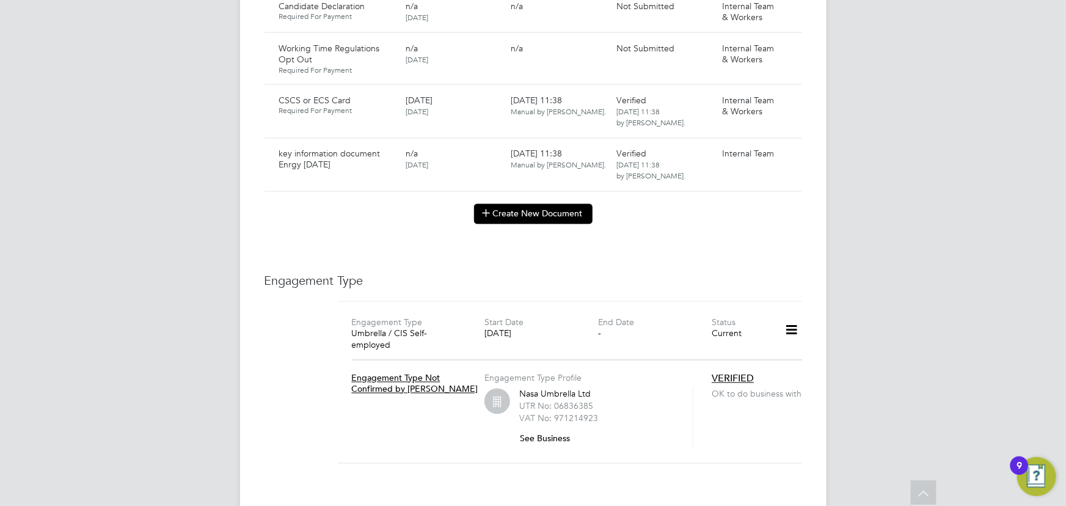
click at [519, 204] on button "Create New Document" at bounding box center [533, 214] width 119 height 20
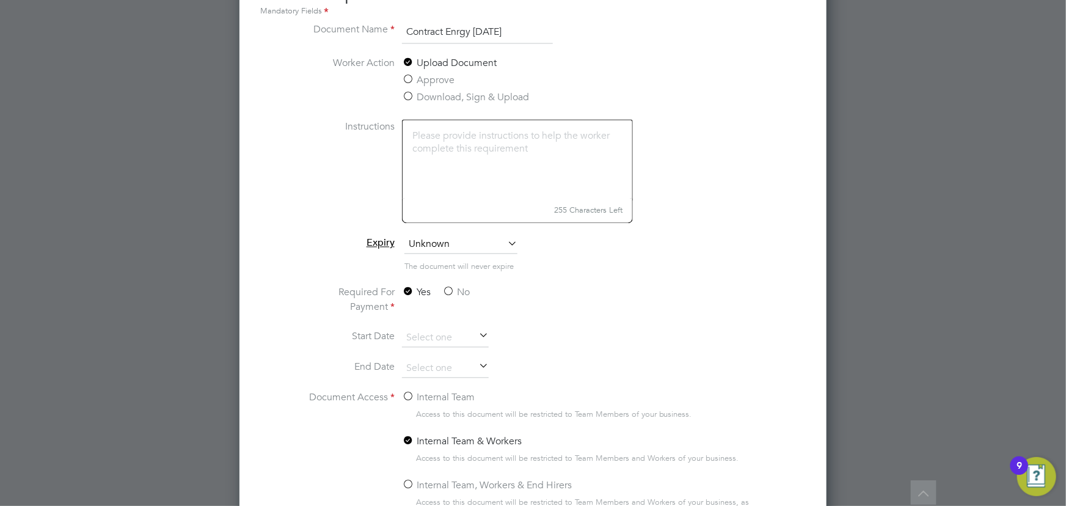
scroll to position [1167, 0]
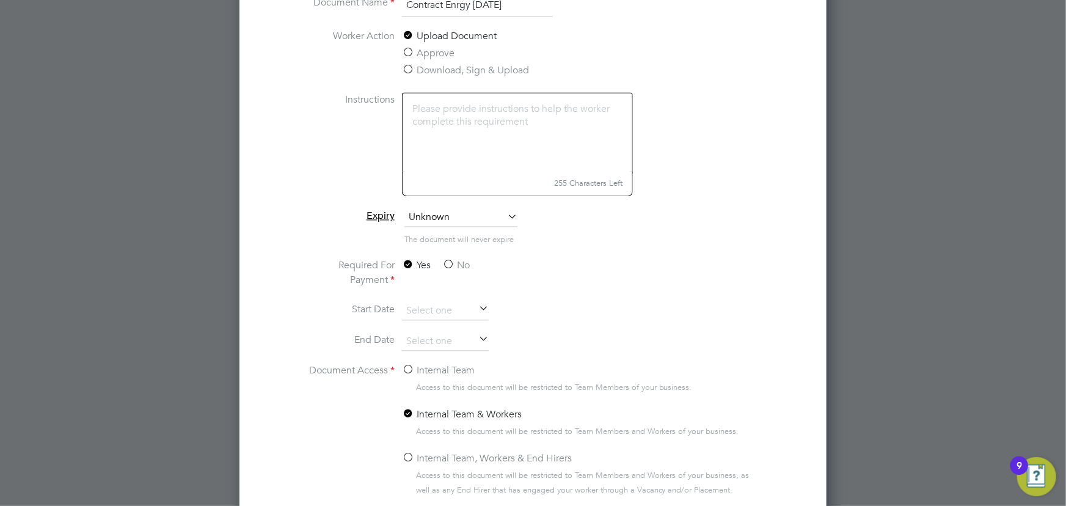
type input "Contract Enrgy 04.09.25"
click at [453, 265] on label "No" at bounding box center [456, 266] width 28 height 15
click at [0, 0] on input "No" at bounding box center [0, 0] width 0 height 0
click at [432, 367] on label "Internal Team" at bounding box center [438, 371] width 73 height 15
click at [0, 0] on input "Internal Team" at bounding box center [0, 0] width 0 height 0
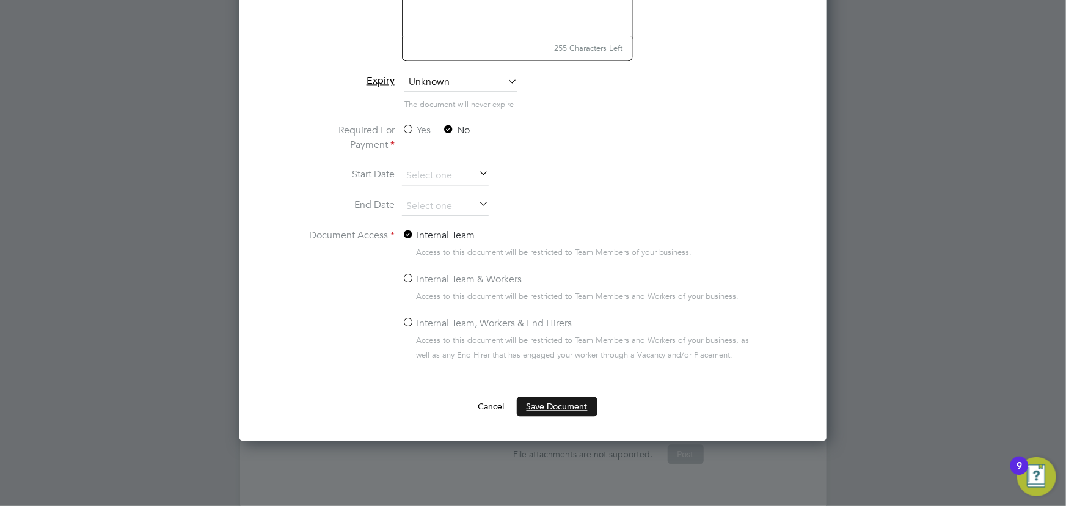
click at [562, 397] on button "Save Document" at bounding box center [557, 407] width 81 height 20
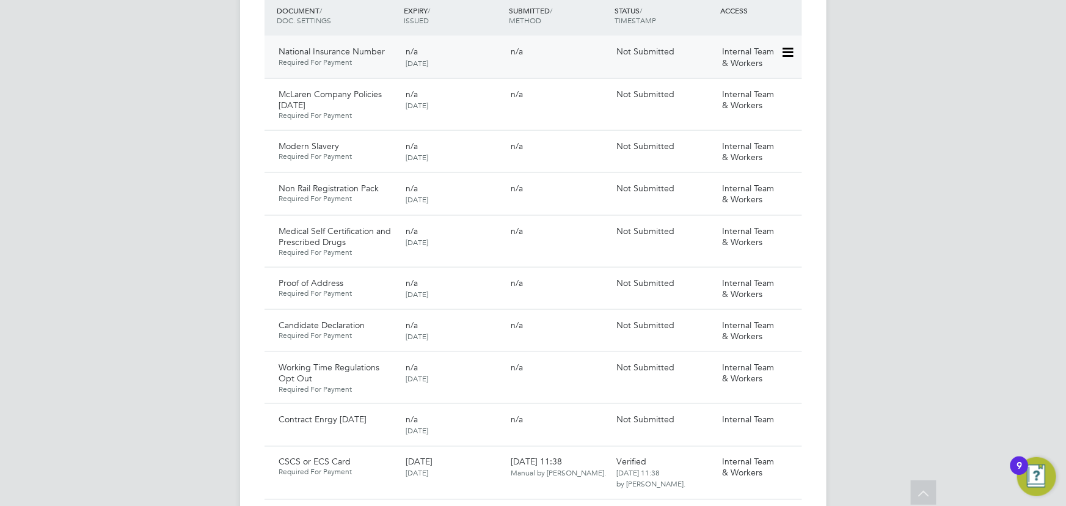
scroll to position [889, 0]
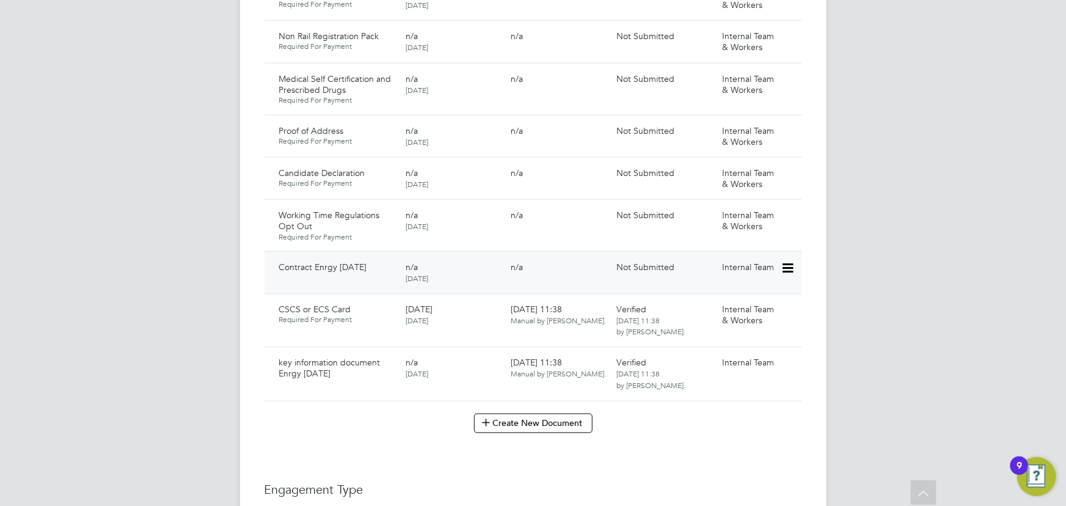
click at [787, 261] on icon at bounding box center [787, 268] width 12 height 15
click at [715, 296] on li "Submit Document" at bounding box center [751, 301] width 86 height 17
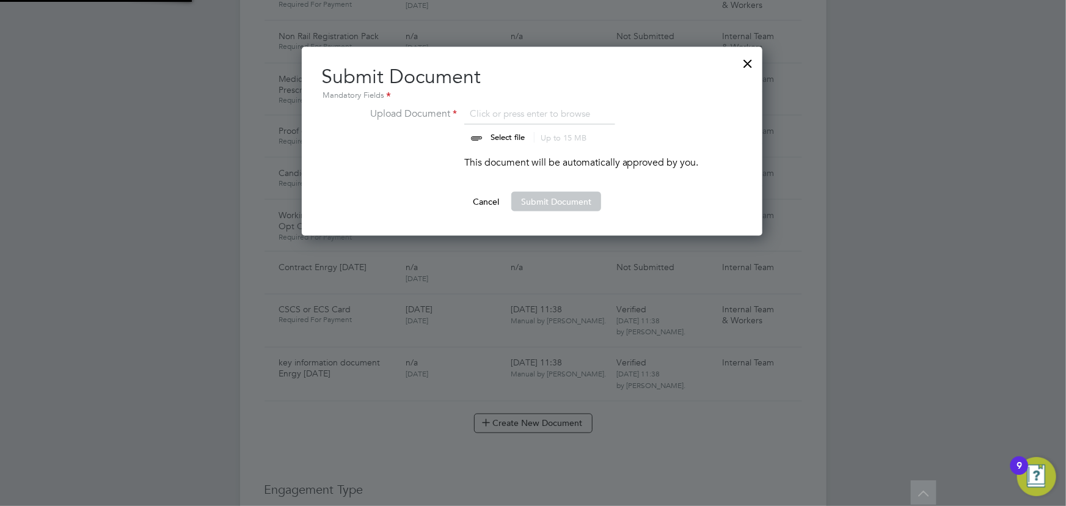
scroll to position [189, 462]
click at [516, 138] on input "file" at bounding box center [520, 124] width 192 height 37
type input "C:\fakepath\Complete_with_Docusign_Candidate_Terms_CIS_R (3).pdf"
click at [527, 197] on button "Submit Document" at bounding box center [557, 202] width 90 height 20
